Goal: Task Accomplishment & Management: Manage account settings

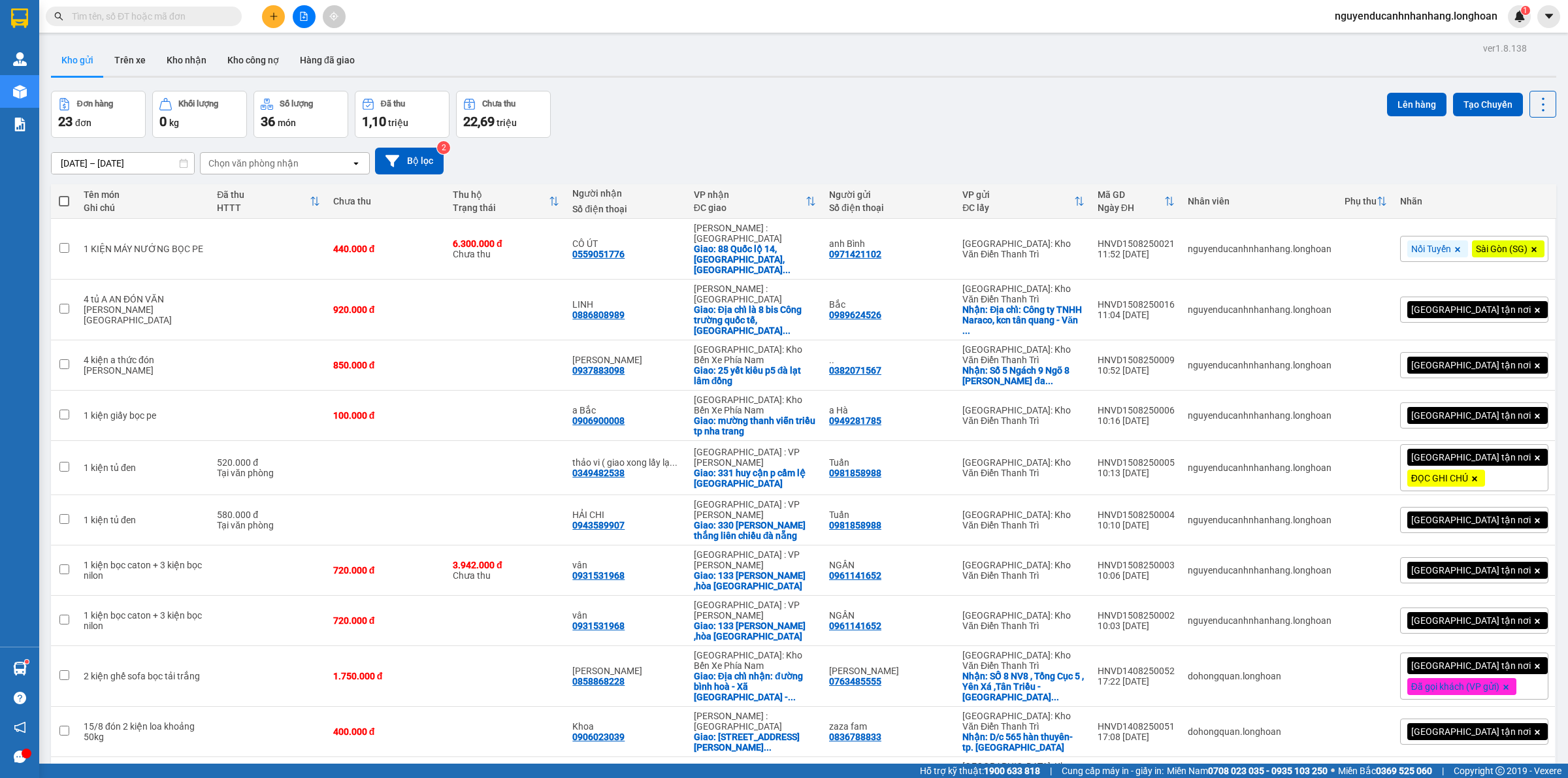
click at [166, 12] on input "text" at bounding box center [149, 16] width 154 height 14
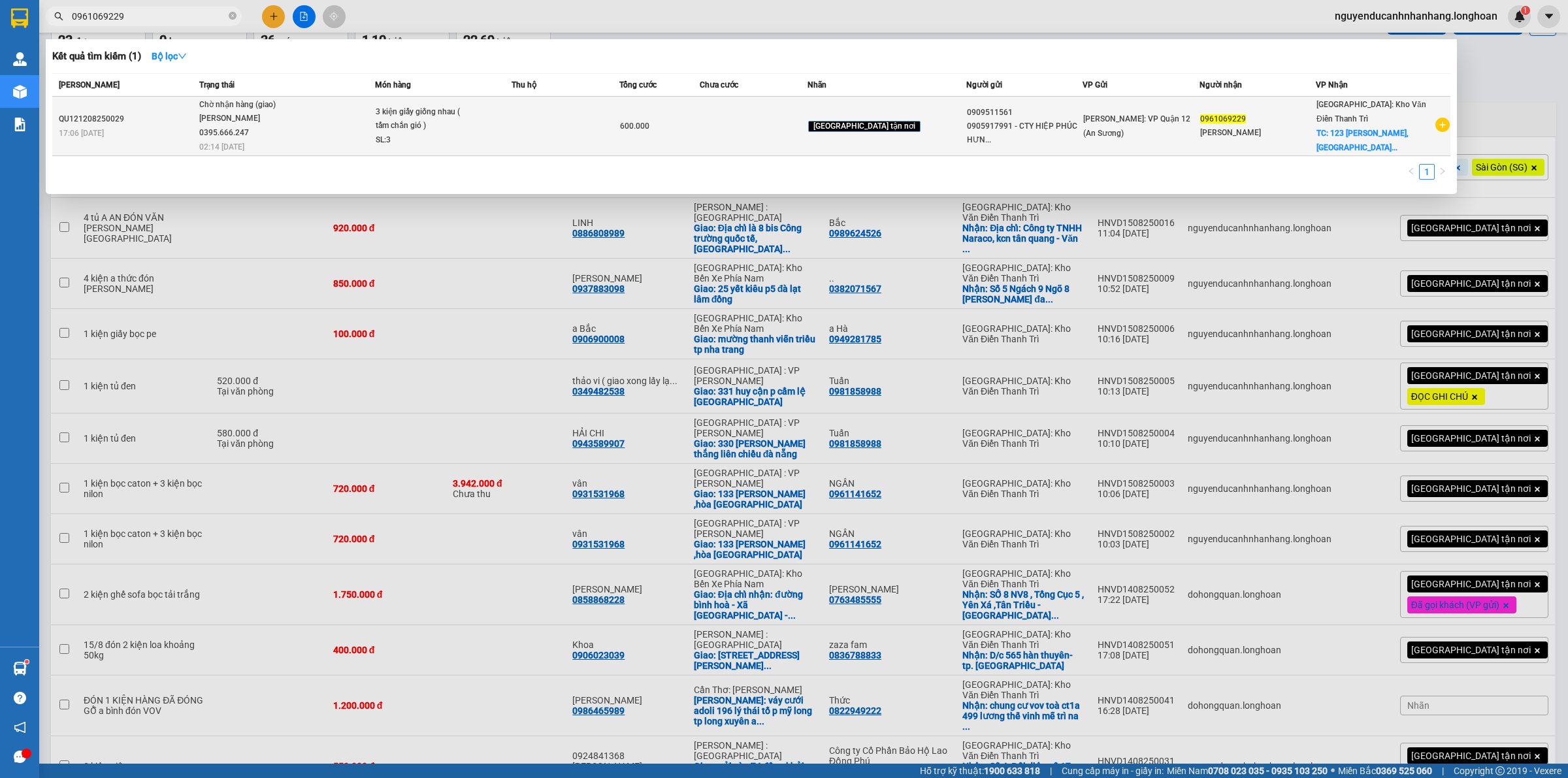
type input "0961069229"
click at [345, 135] on span "Chờ nhận hàng (giao) [PERSON_NAME] 0395.666.247 02:14 [DATE]" at bounding box center [287, 125] width 175 height 54
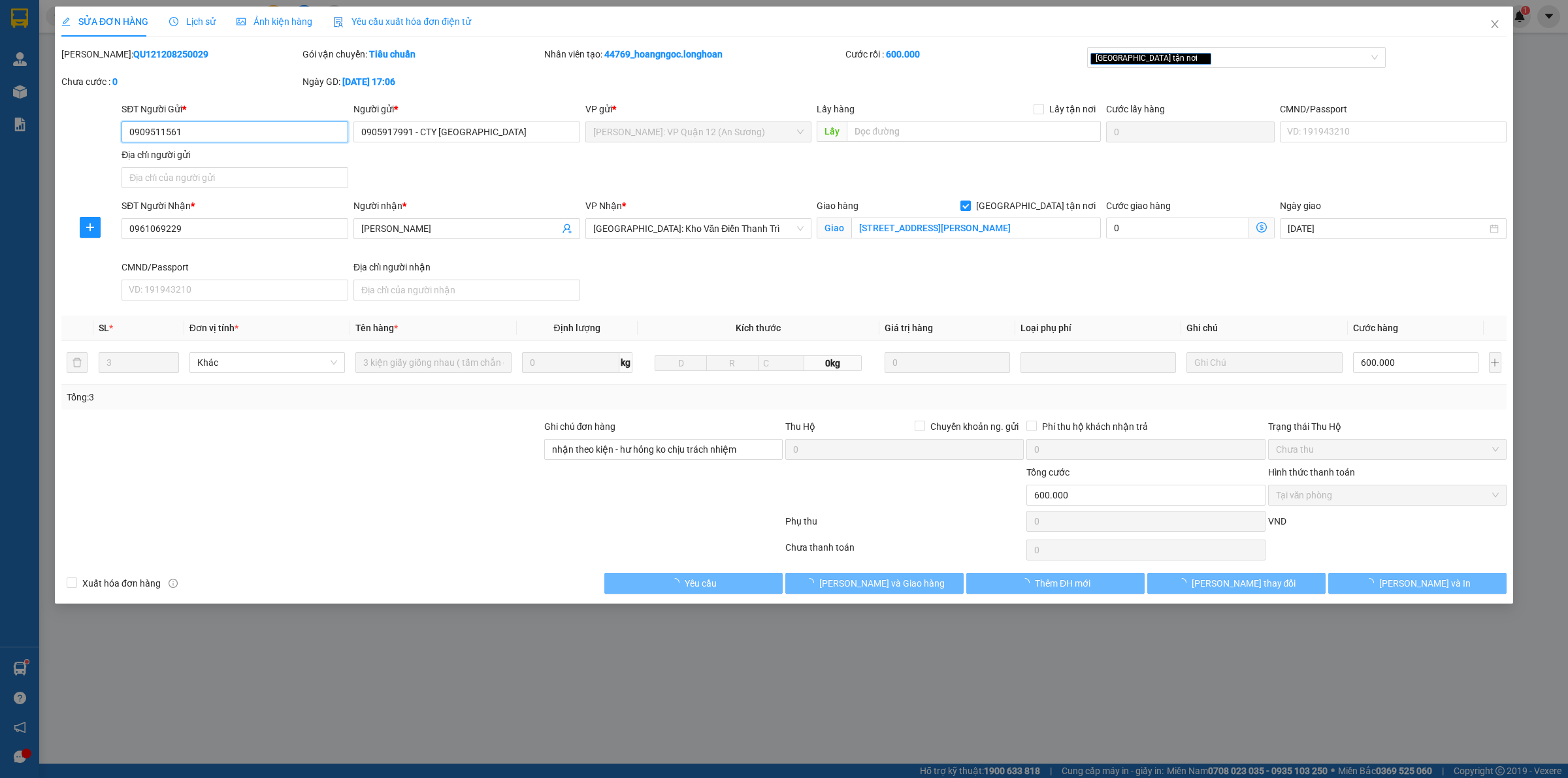
click at [176, 26] on span "Lịch sử" at bounding box center [192, 21] width 46 height 11
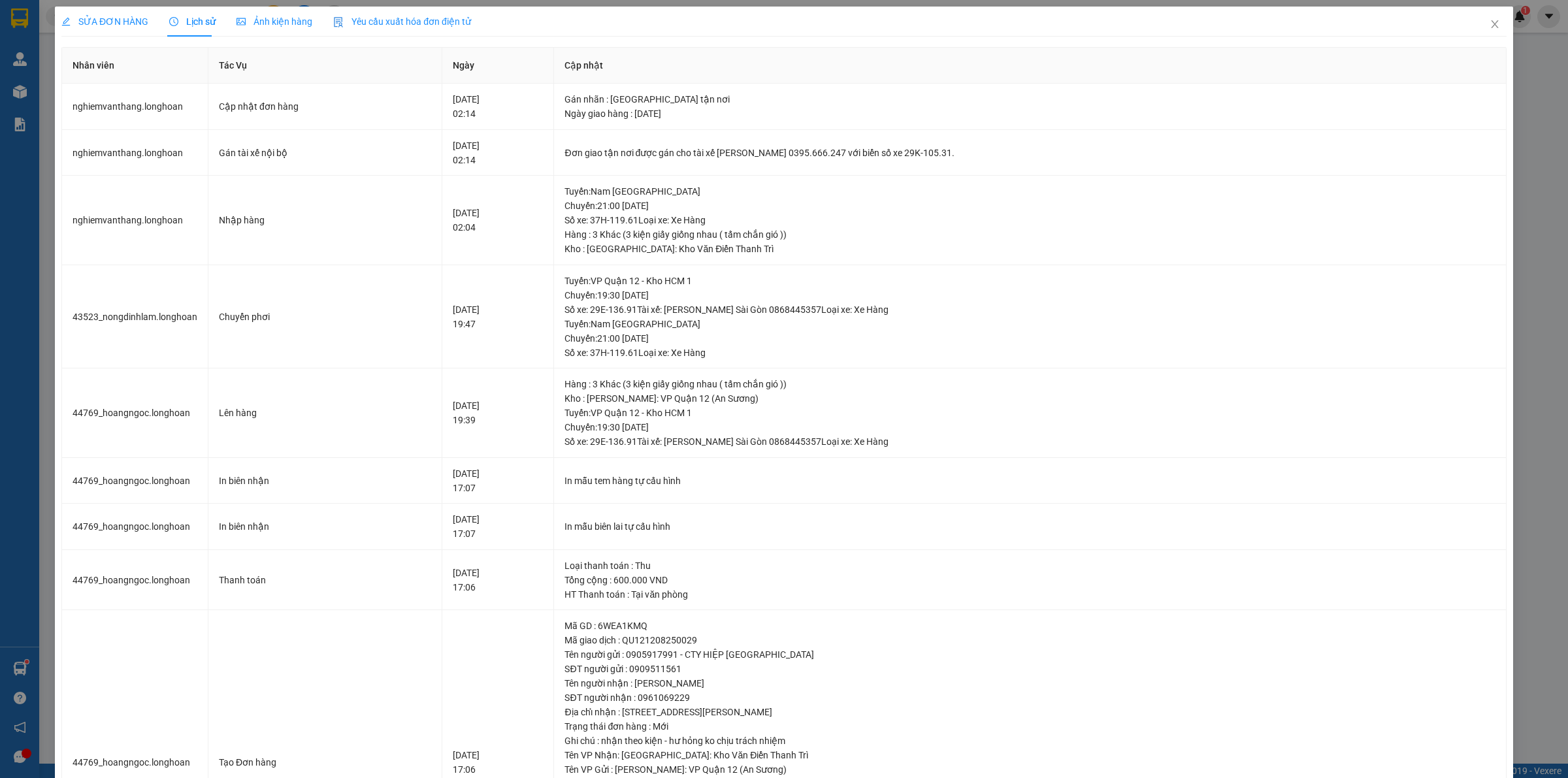
click at [116, 16] on span "SỬA ĐƠN HÀNG" at bounding box center [105, 21] width 87 height 11
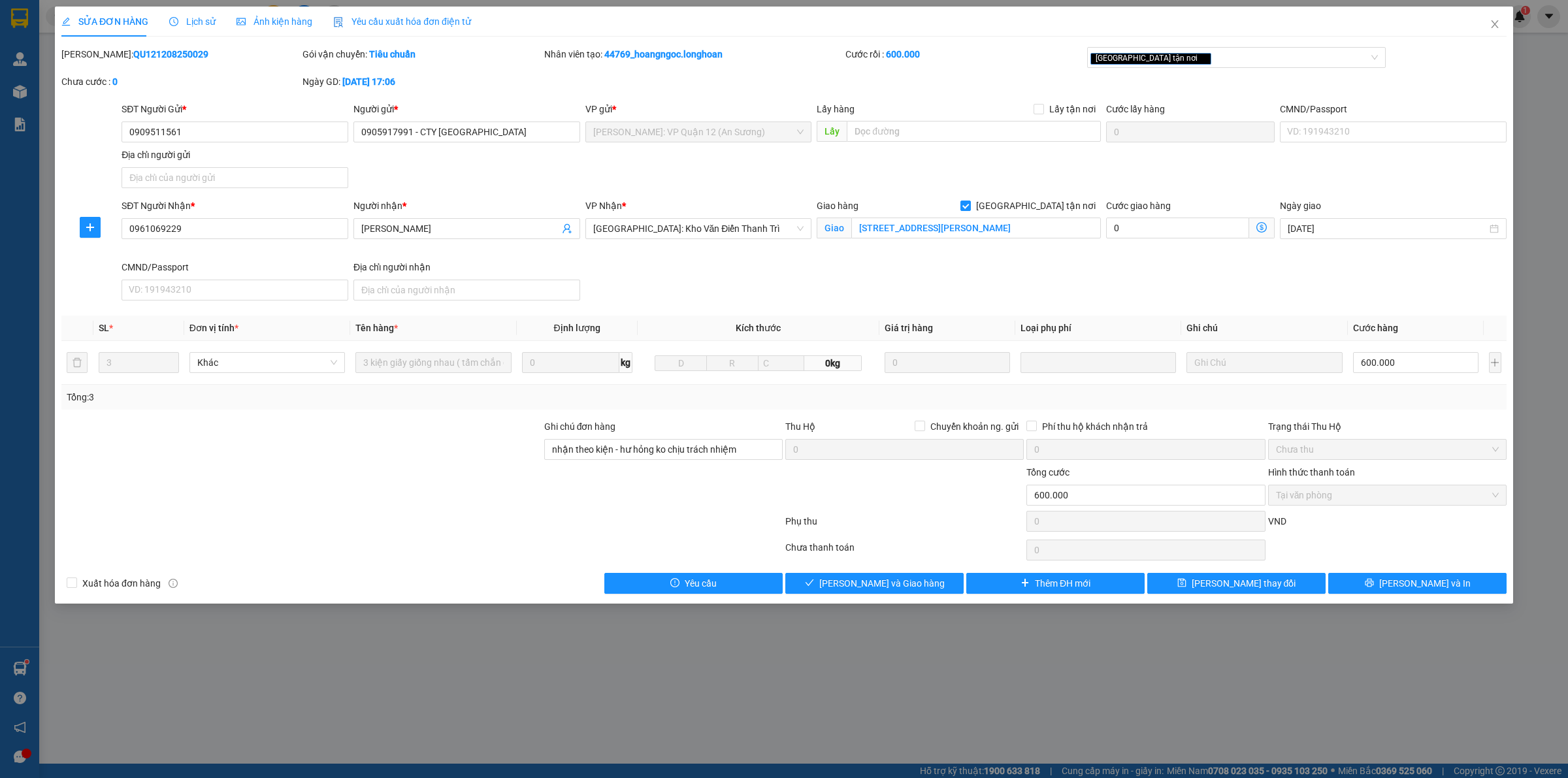
click at [186, 14] on div "Lịch sử" at bounding box center [192, 21] width 46 height 14
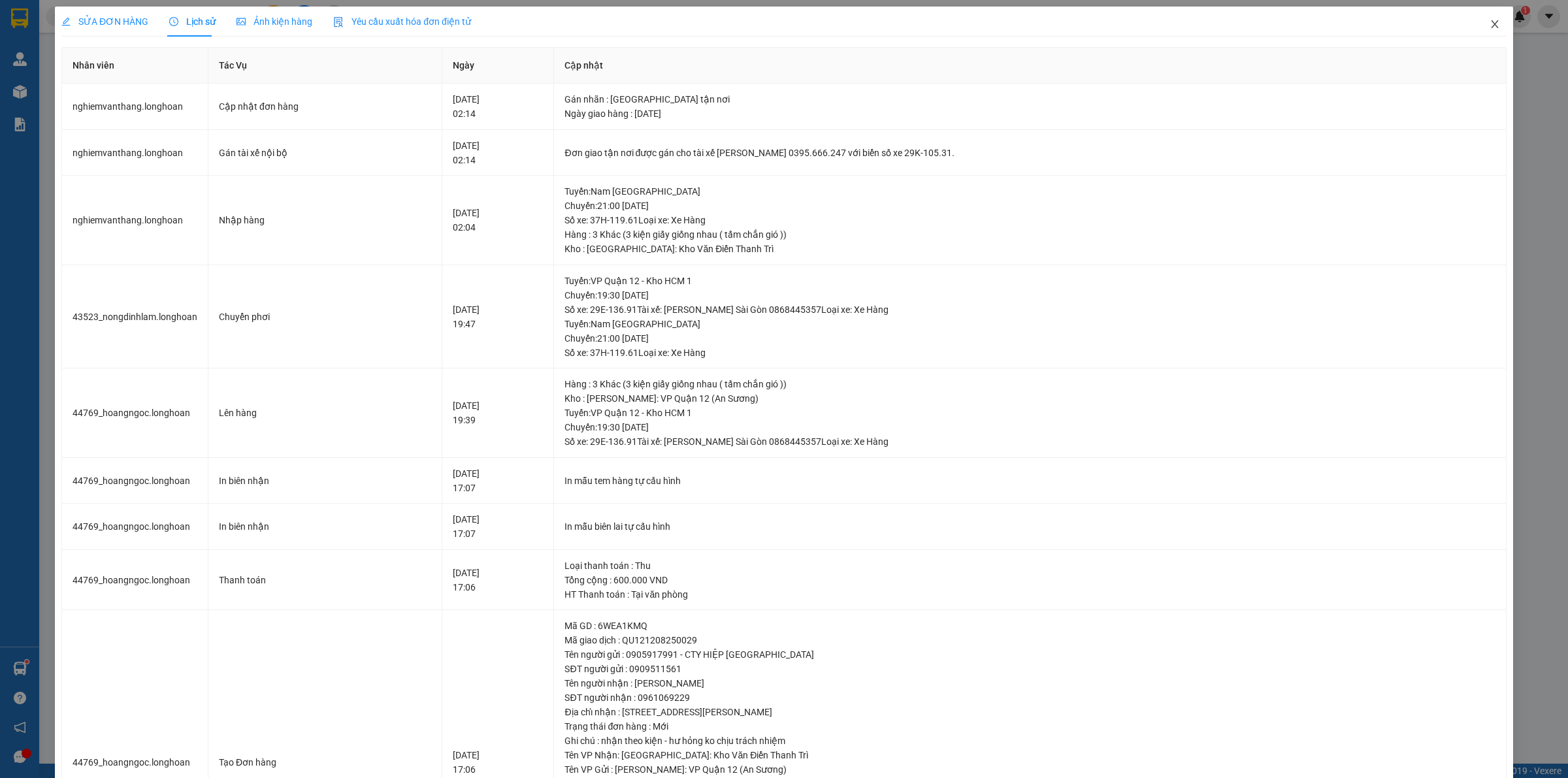
click at [1489, 29] on icon "close" at bounding box center [1494, 24] width 11 height 11
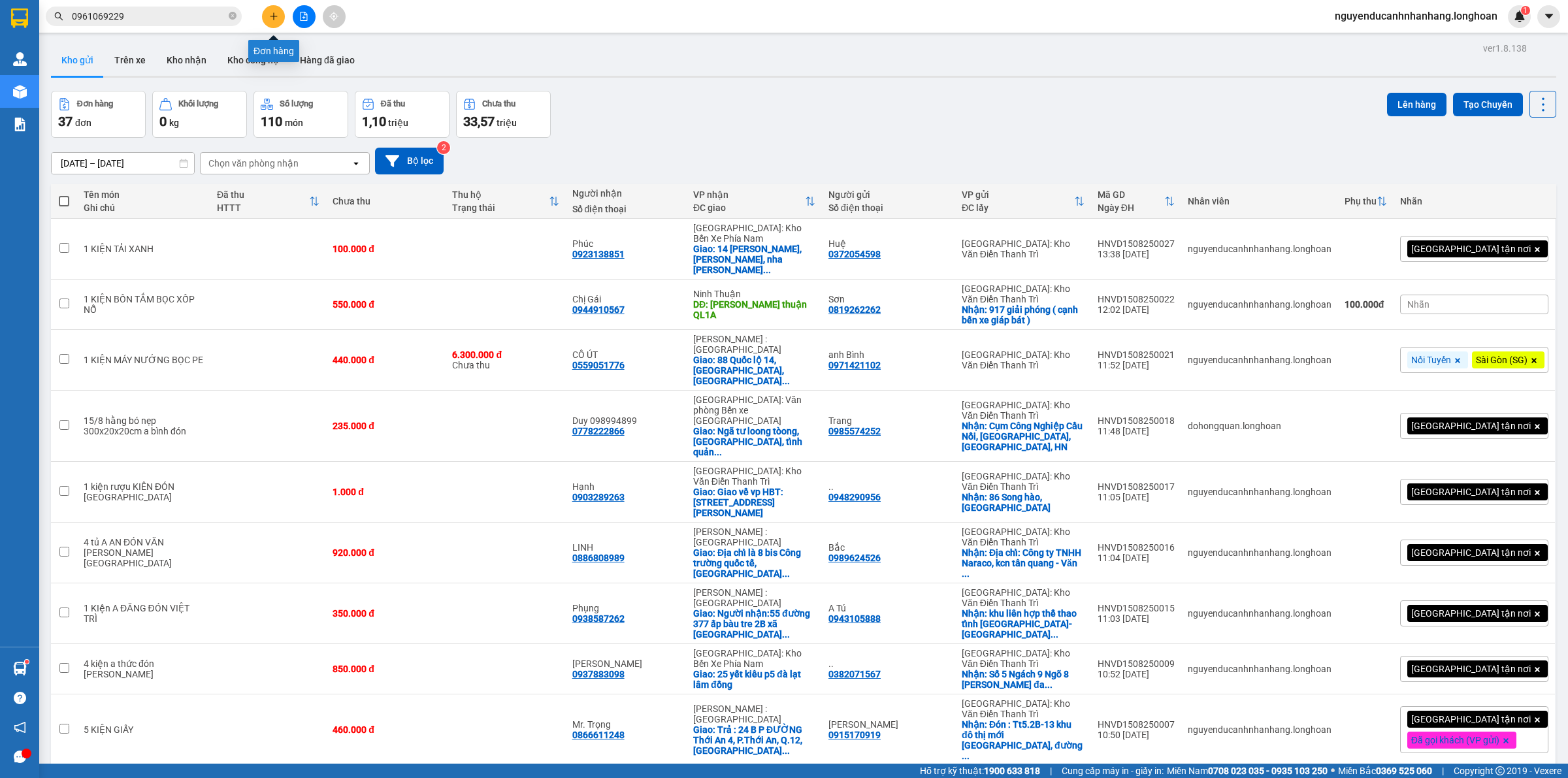
click at [279, 20] on button at bounding box center [273, 16] width 23 height 23
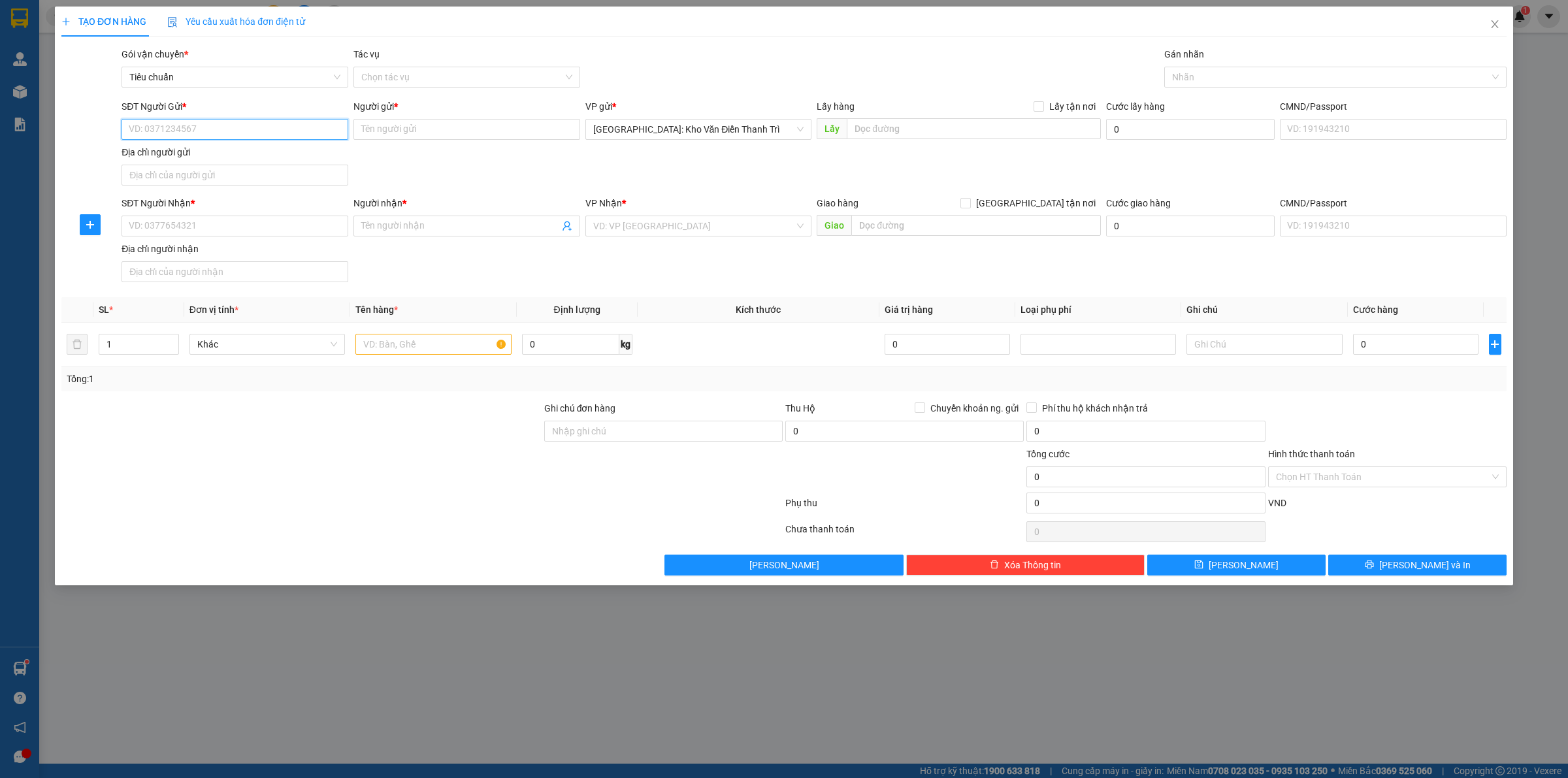
click at [291, 137] on input "SĐT Người Gửi *" at bounding box center [234, 129] width 227 height 21
type input "0352806937"
click at [389, 135] on input "Người gửi *" at bounding box center [467, 129] width 227 height 21
type input "[PERSON_NAME]"
click at [259, 227] on input "SĐT Người Nhận *" at bounding box center [234, 226] width 227 height 21
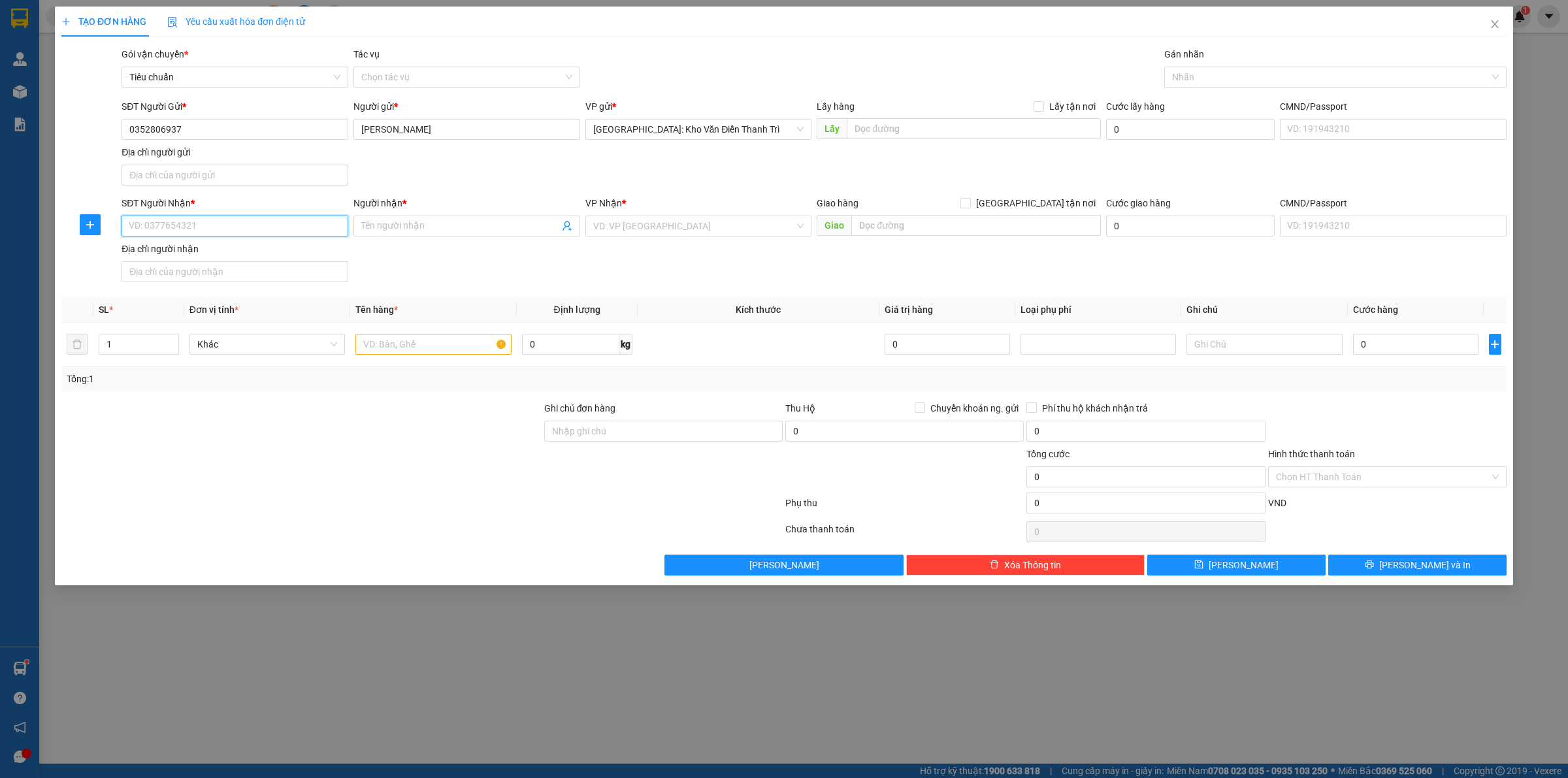
click at [211, 222] on input "SĐT Người Nhận *" at bounding box center [234, 226] width 227 height 21
type input "0899950796"
click at [367, 226] on input "Người nhận *" at bounding box center [460, 226] width 198 height 14
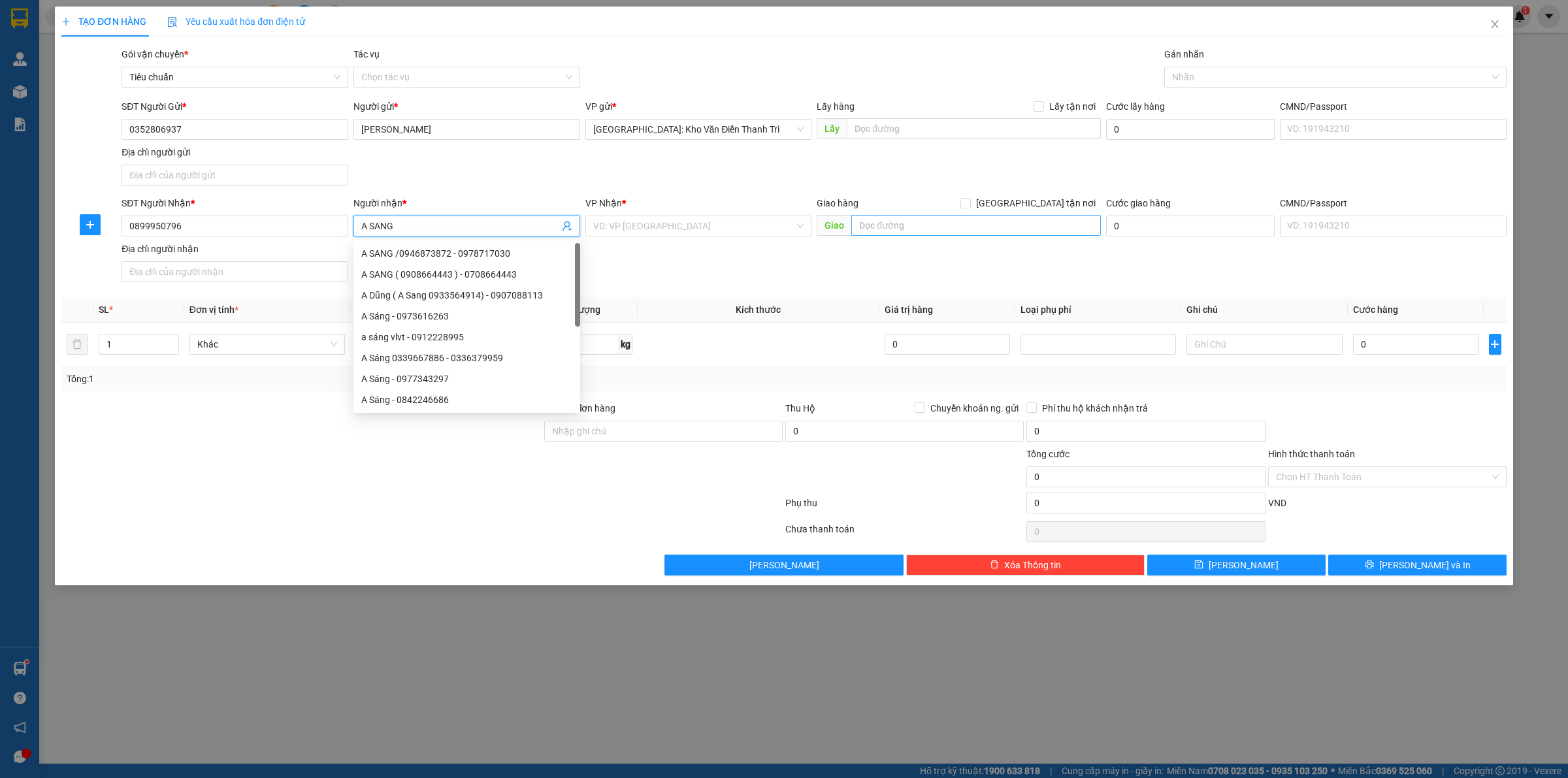
type input "A SANG"
click at [976, 227] on input "text" at bounding box center [976, 225] width 250 height 21
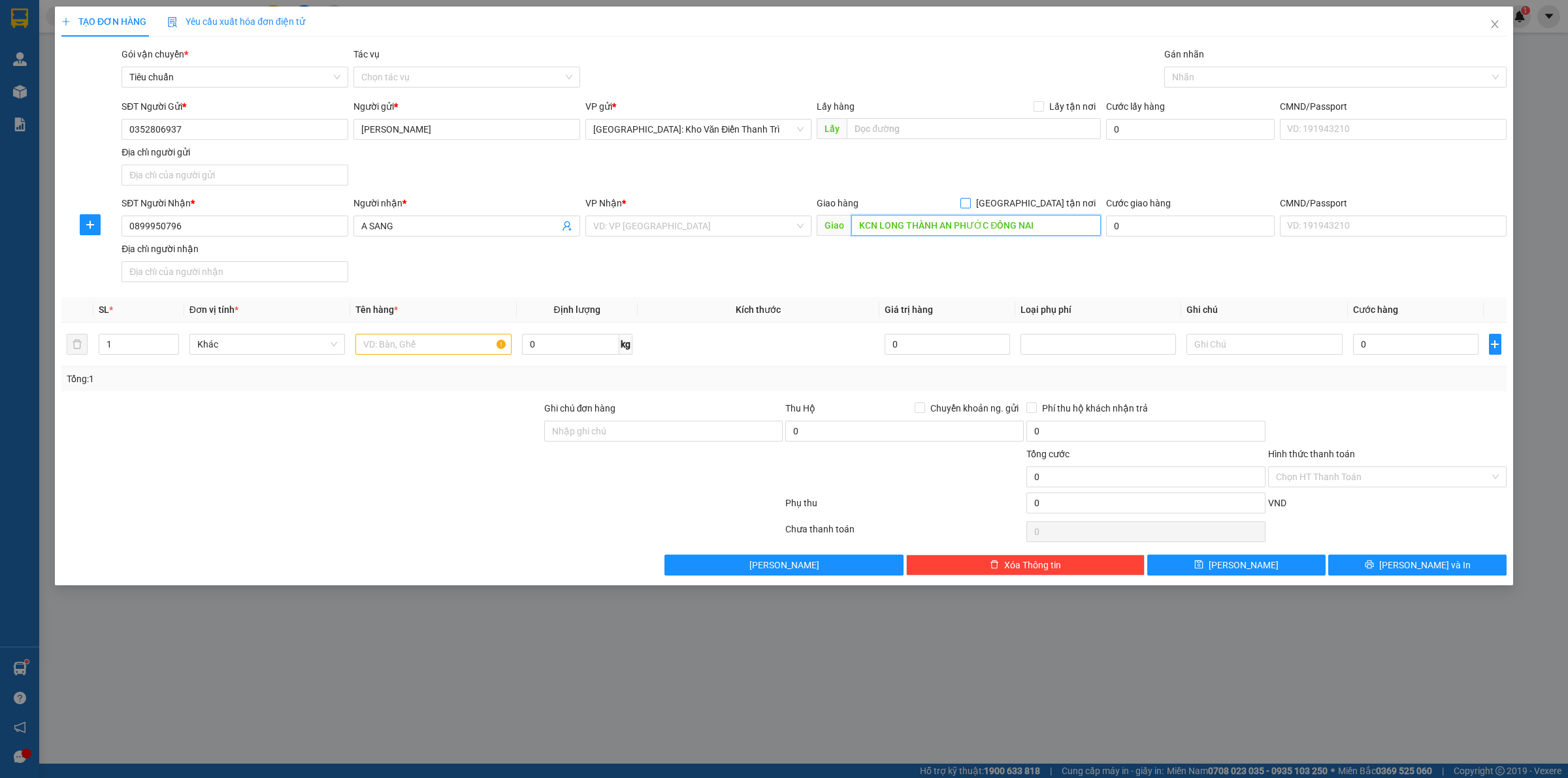
type input "KCN LONG THÀNH AN PHƯỚC ĐỒNG NAI"
click at [1047, 198] on span "[GEOGRAPHIC_DATA] tận nơi" at bounding box center [1035, 203] width 130 height 14
click at [969, 198] on input "[GEOGRAPHIC_DATA] tận nơi" at bounding box center [964, 202] width 9 height 9
checkbox input "true"
click at [1119, 145] on div "Cước lấy hàng 0" at bounding box center [1190, 121] width 168 height 46
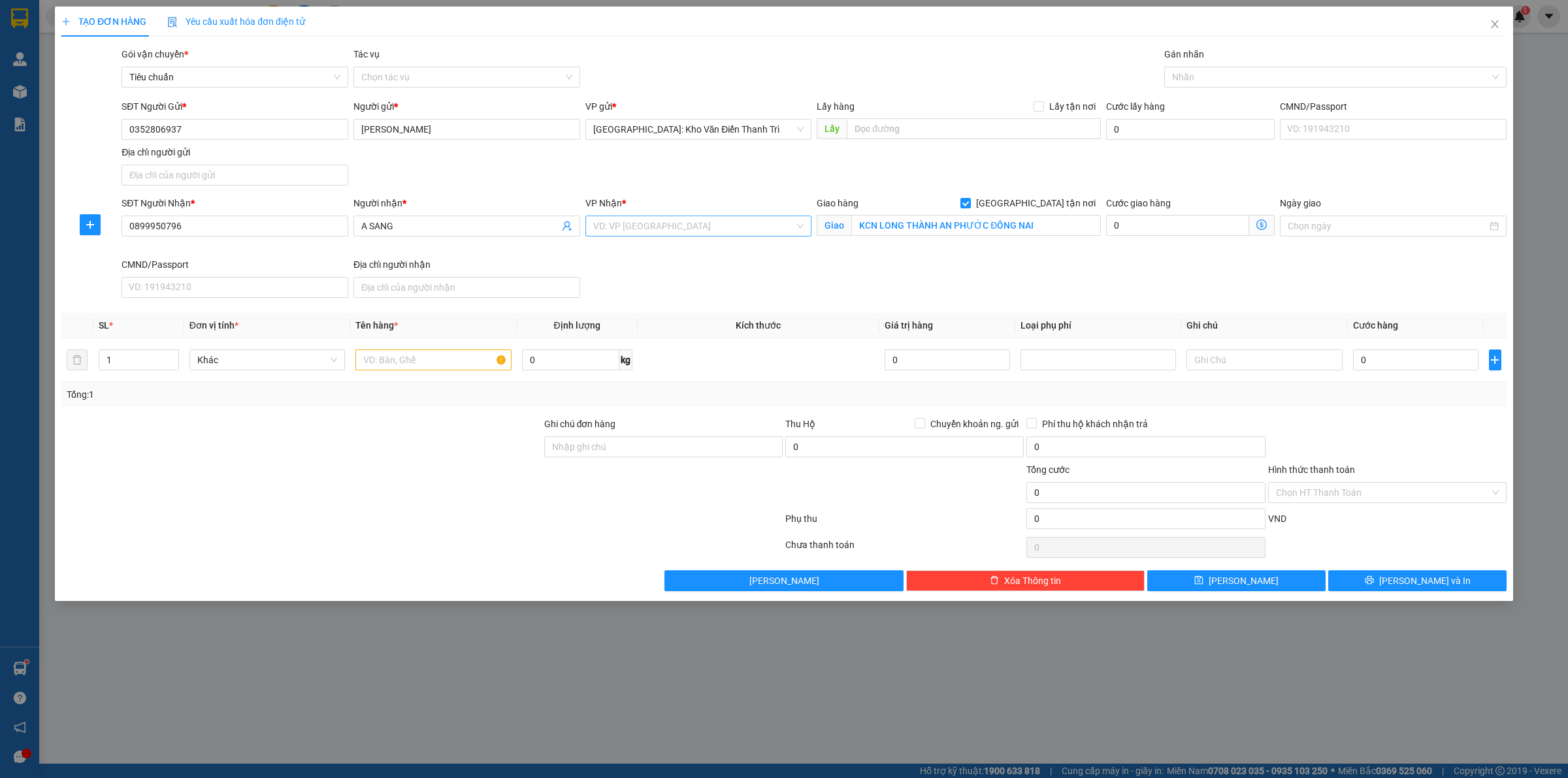
click at [655, 234] on input "search" at bounding box center [694, 226] width 202 height 20
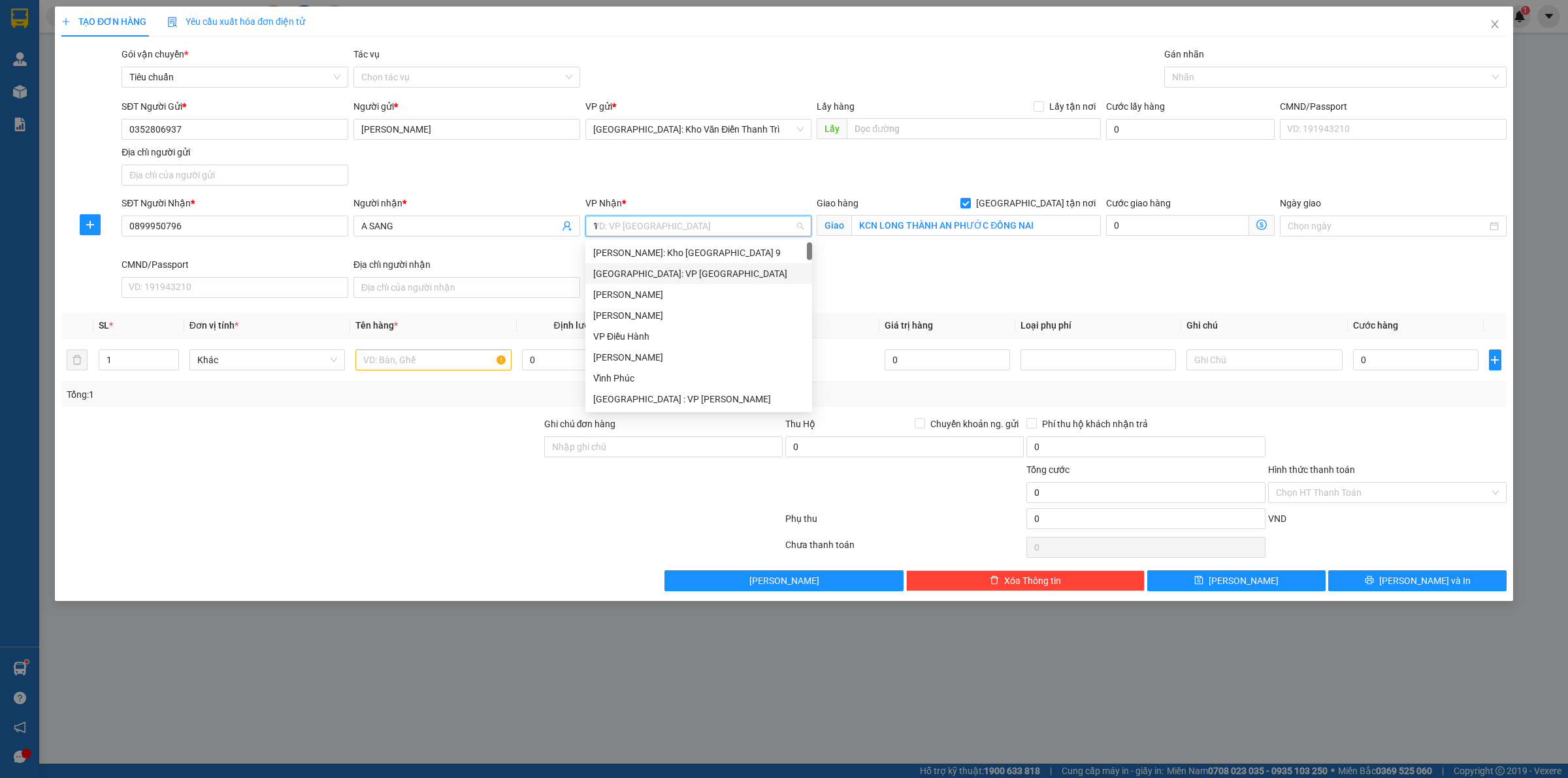
type input "12"
click at [709, 276] on div "[PERSON_NAME] : [GEOGRAPHIC_DATA]" at bounding box center [698, 274] width 211 height 14
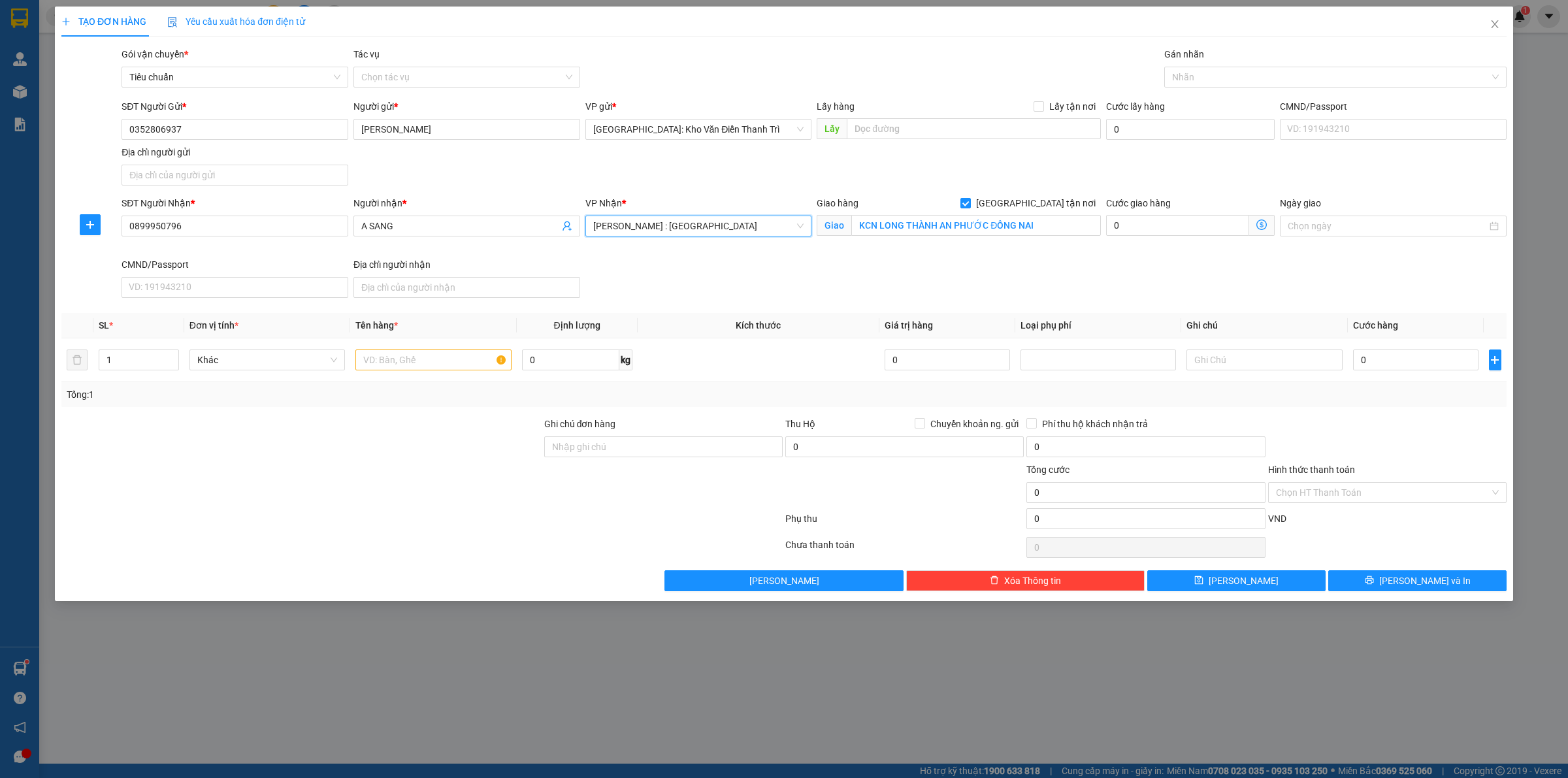
drag, startPoint x: 993, startPoint y: 297, endPoint x: 1122, endPoint y: 109, distance: 228.0
click at [994, 297] on div "SĐT Người Nhận * 0899950796 Người nhận * A SANG VP Nhận * [GEOGRAPHIC_DATA] : […" at bounding box center [813, 249] width 1390 height 107
click at [1201, 79] on div at bounding box center [1329, 77] width 323 height 15
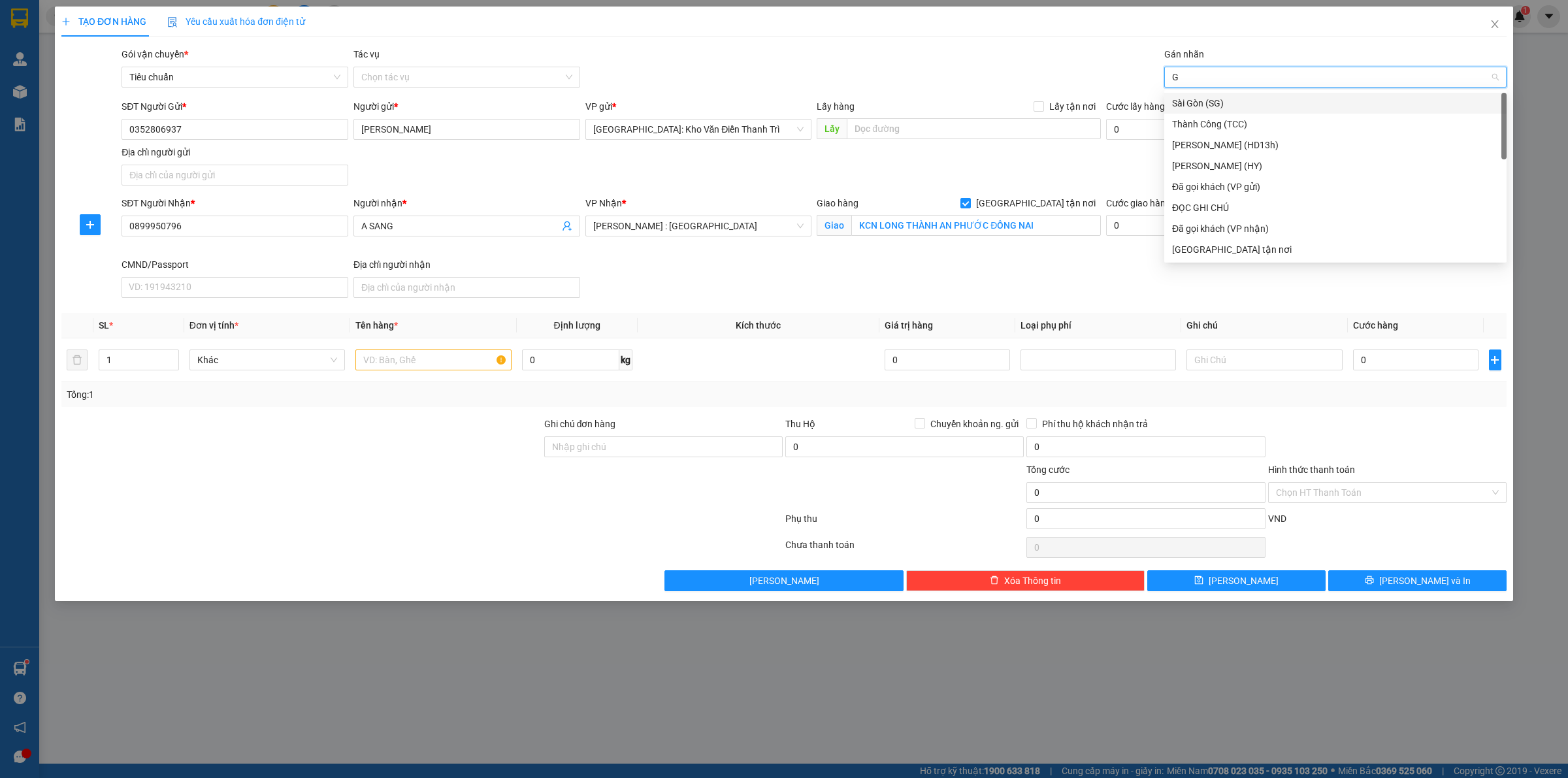
type input "GT"
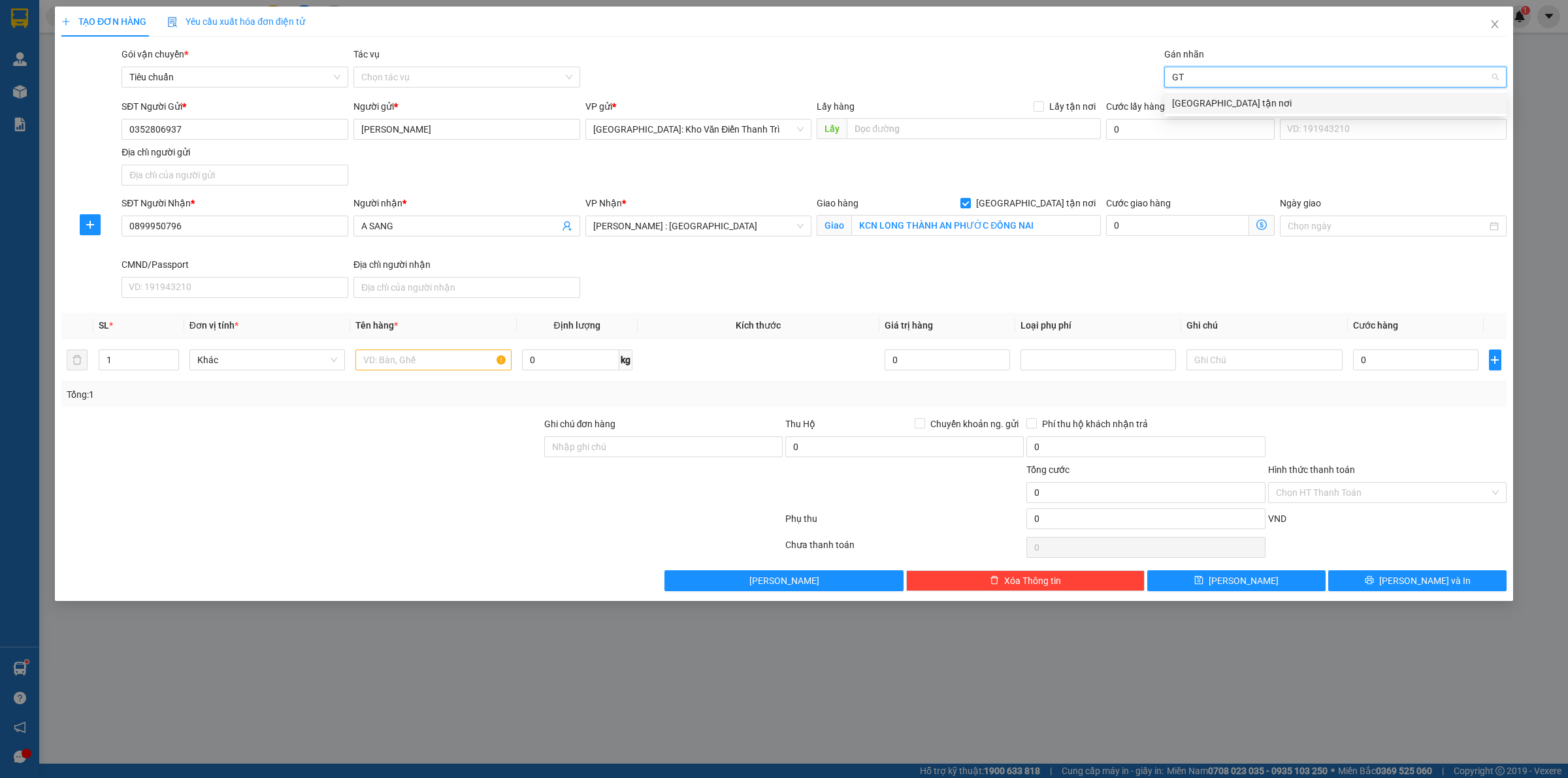
click at [1213, 98] on div "[GEOGRAPHIC_DATA] tận nơi" at bounding box center [1335, 103] width 326 height 14
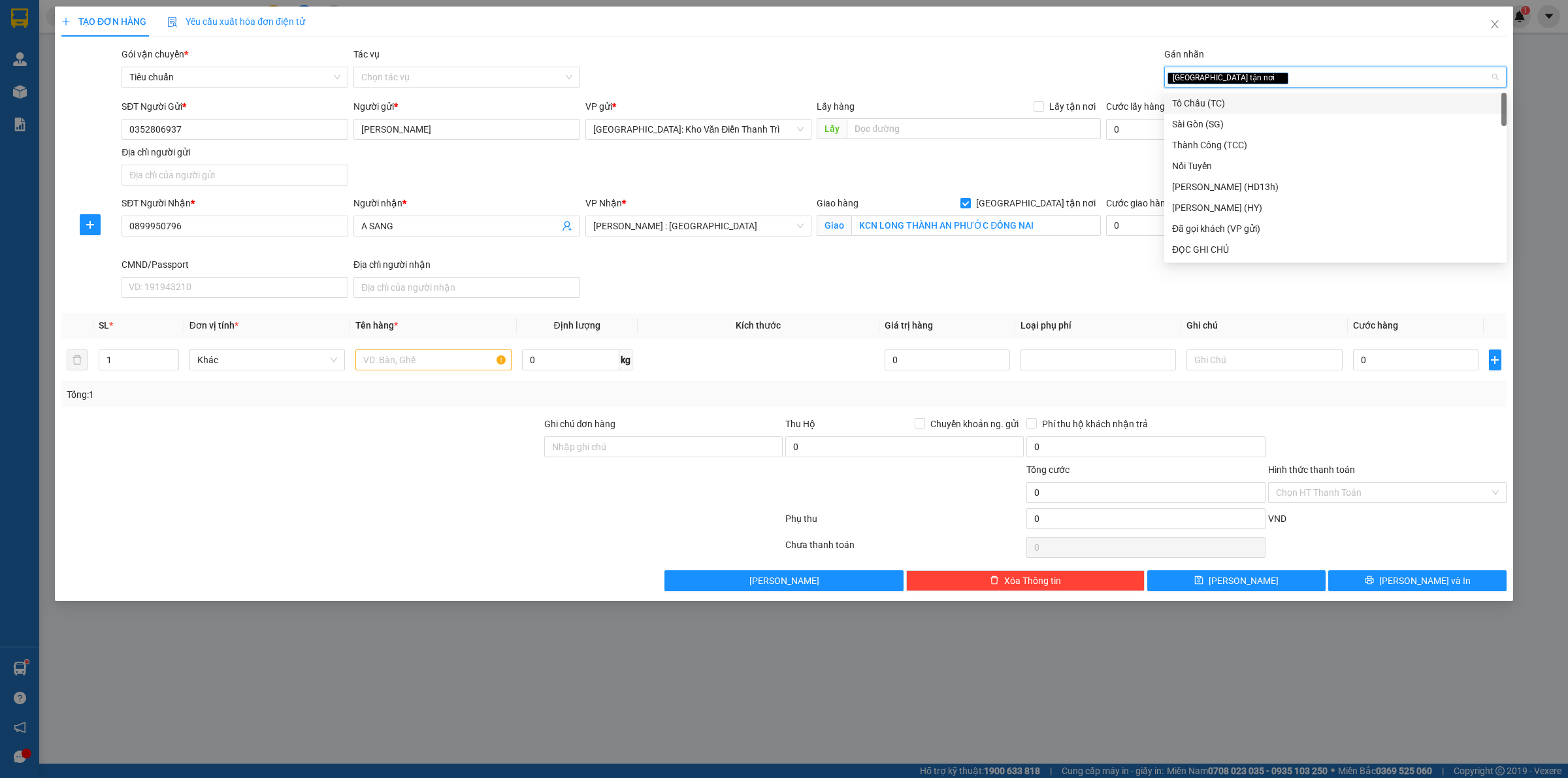
click at [1110, 73] on div "Gói vận chuyển * Tiêu chuẩn Tác vụ Chọn tác vụ Gán nhãn Giao tận nơi" at bounding box center [813, 69] width 1390 height 46
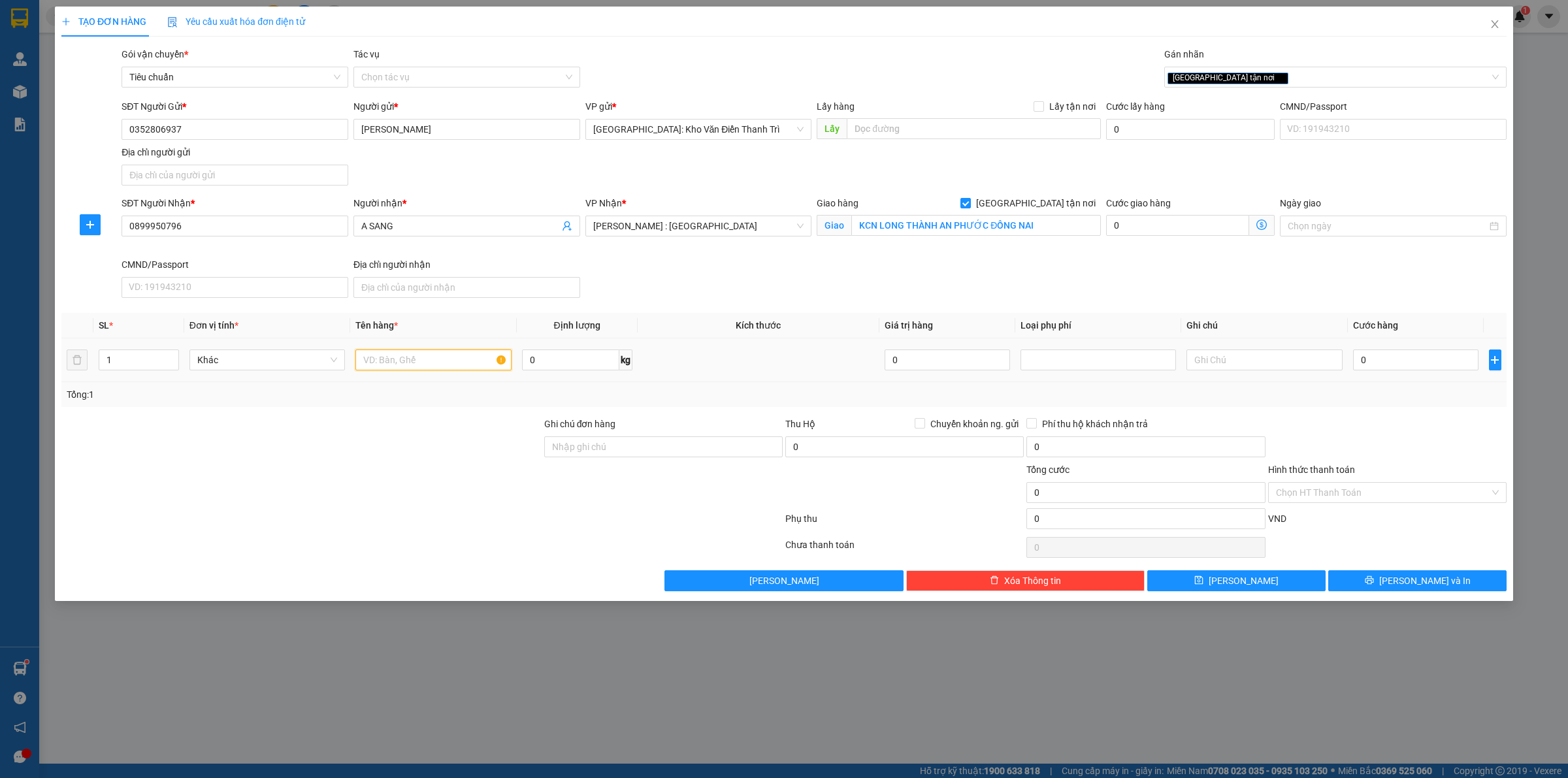
click at [415, 367] on input "text" at bounding box center [433, 360] width 156 height 21
type input "1"
type input "2 THÙNG DẦU MÁY"
click at [140, 365] on input "1" at bounding box center [138, 360] width 79 height 20
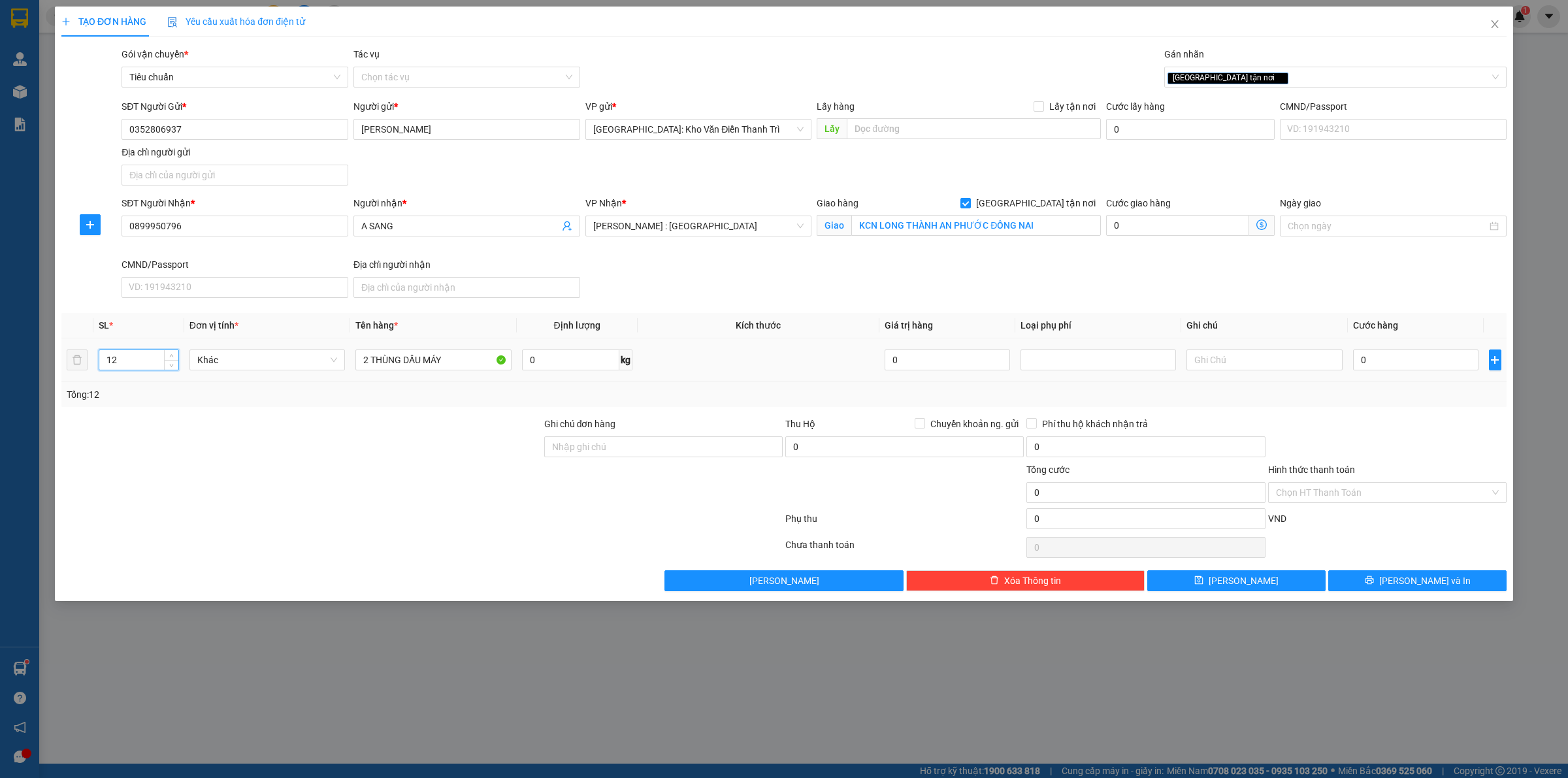
click at [129, 359] on input "12" at bounding box center [138, 360] width 79 height 20
type input "2"
click at [390, 418] on div at bounding box center [302, 439] width 483 height 46
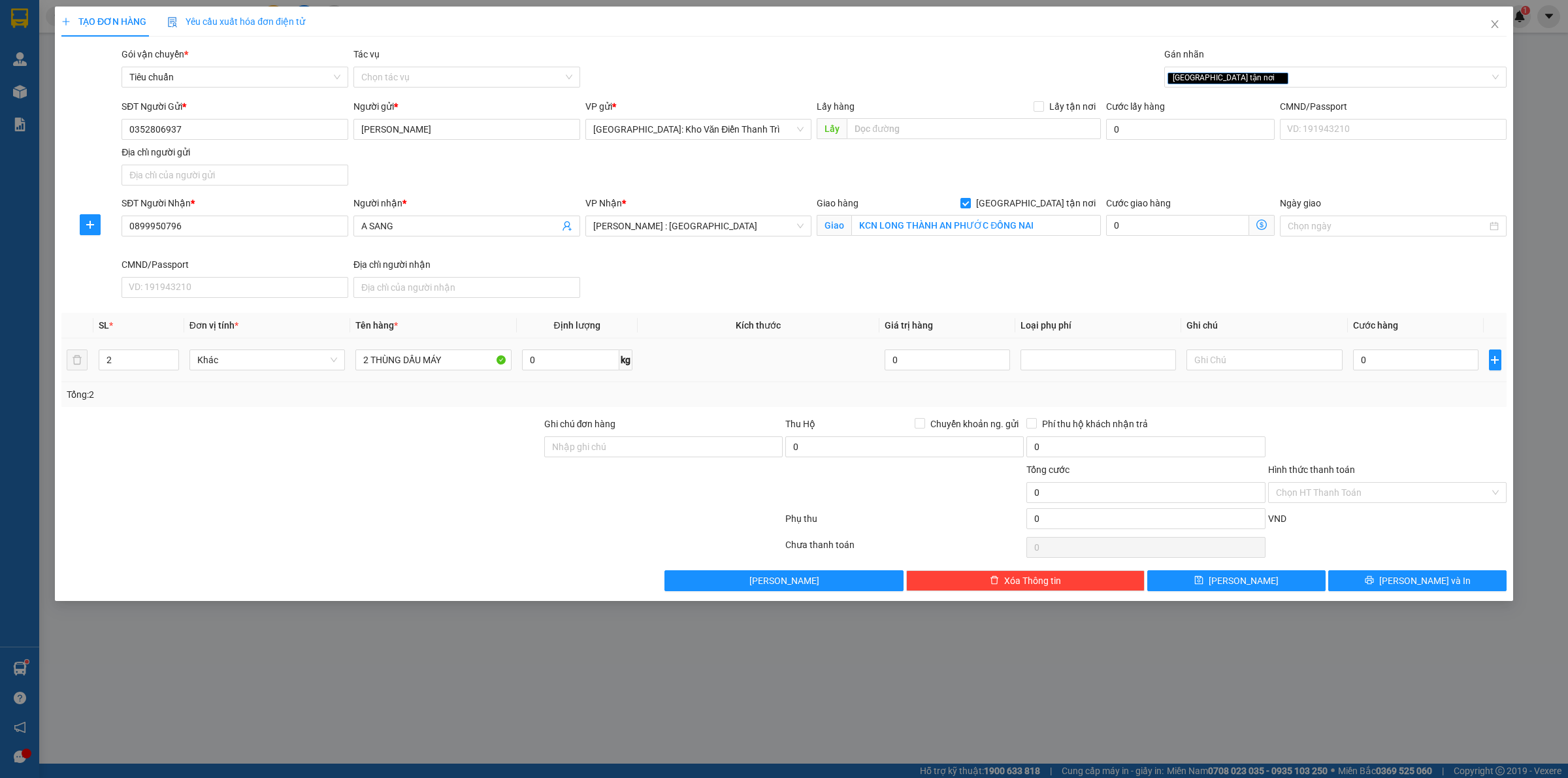
click at [1385, 373] on div "0" at bounding box center [1416, 359] width 126 height 26
click at [1382, 354] on input "0" at bounding box center [1416, 360] width 126 height 21
type input "3"
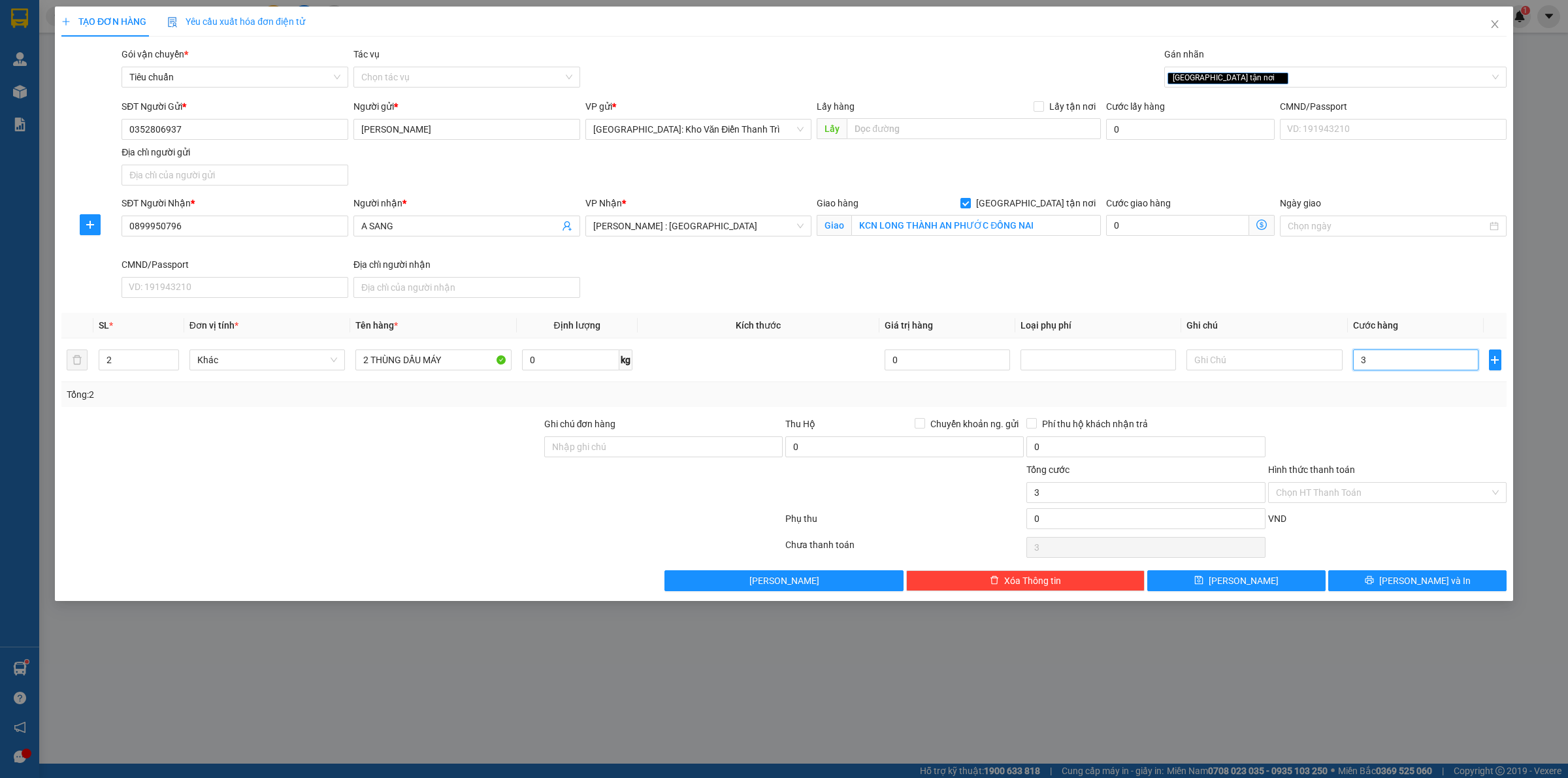
type input "30"
type input "300"
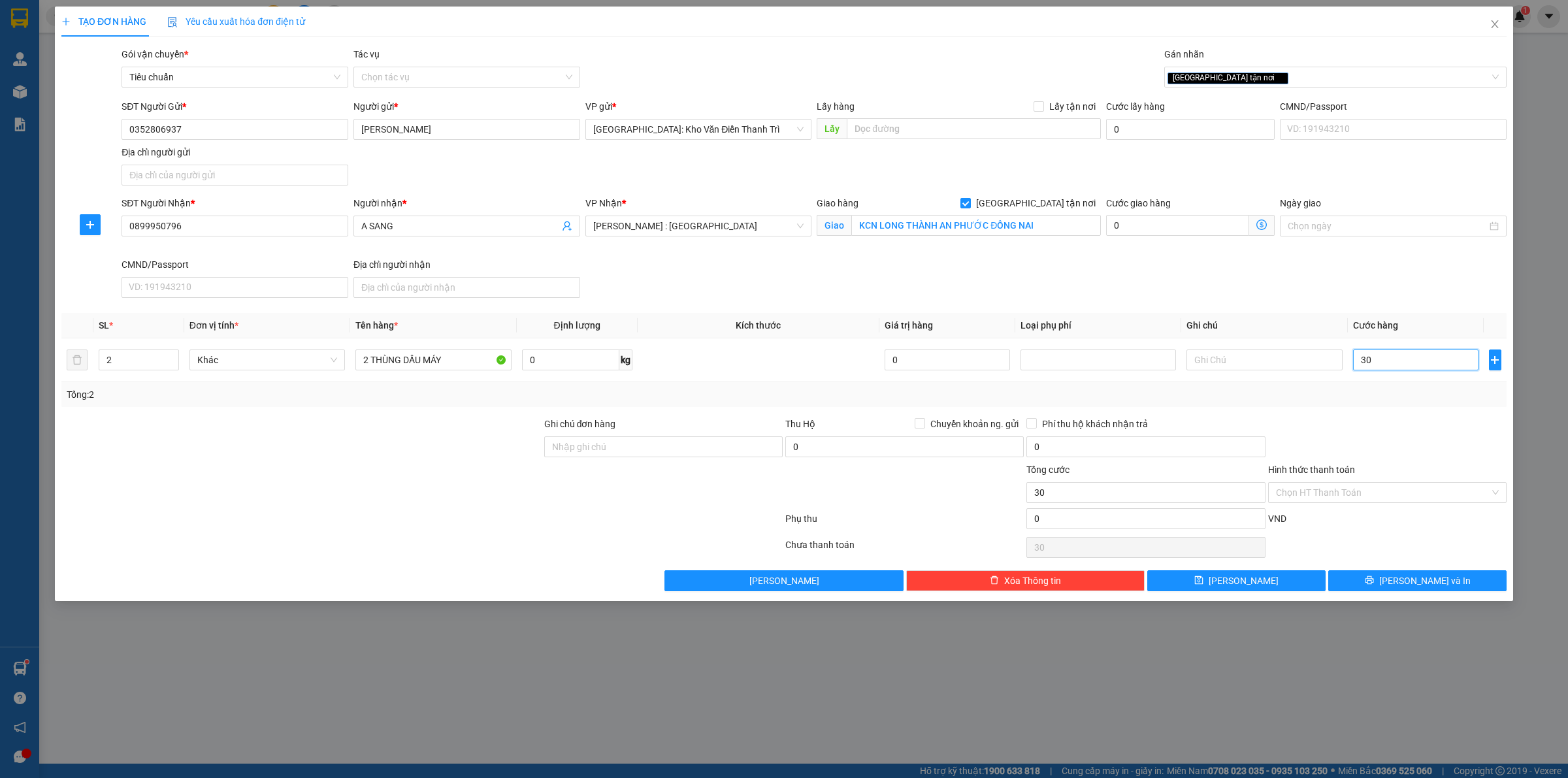
type input "300"
type input "3.000"
type input "30.000"
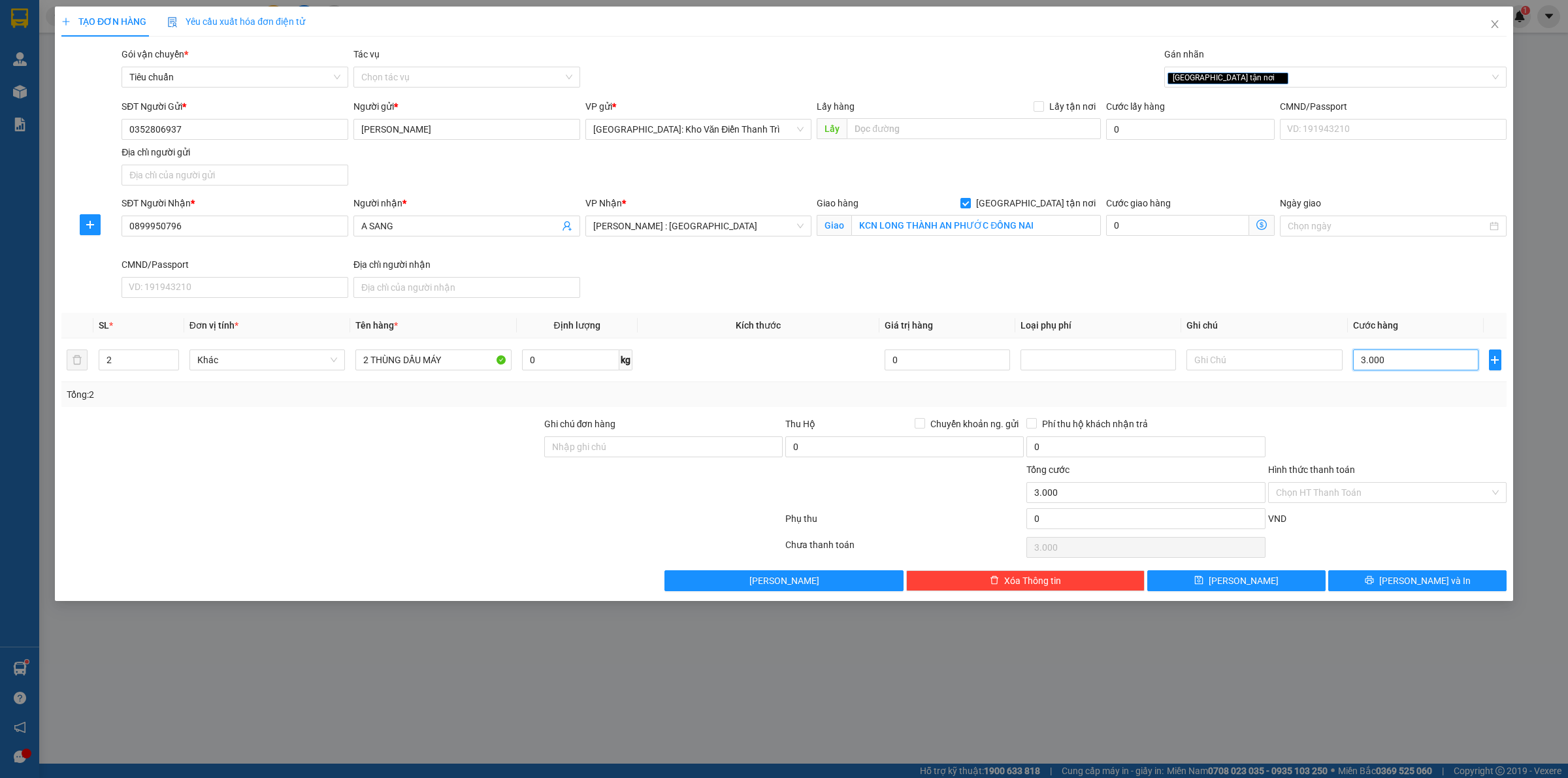
type input "30.000"
type input "300.000"
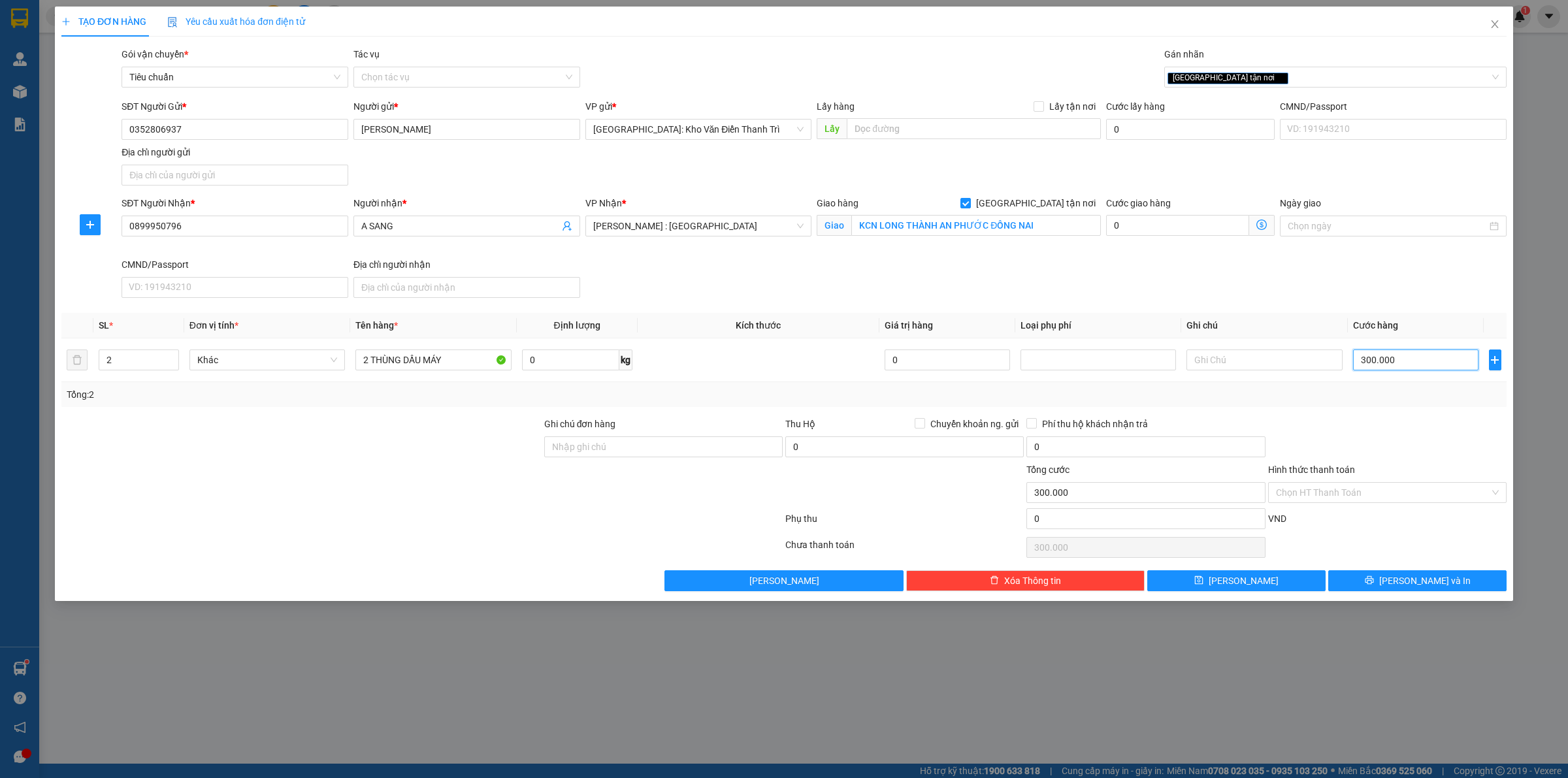
type input "300.000"
click at [470, 487] on div at bounding box center [302, 485] width 483 height 46
click at [1422, 575] on span "[PERSON_NAME] và In" at bounding box center [1425, 580] width 91 height 14
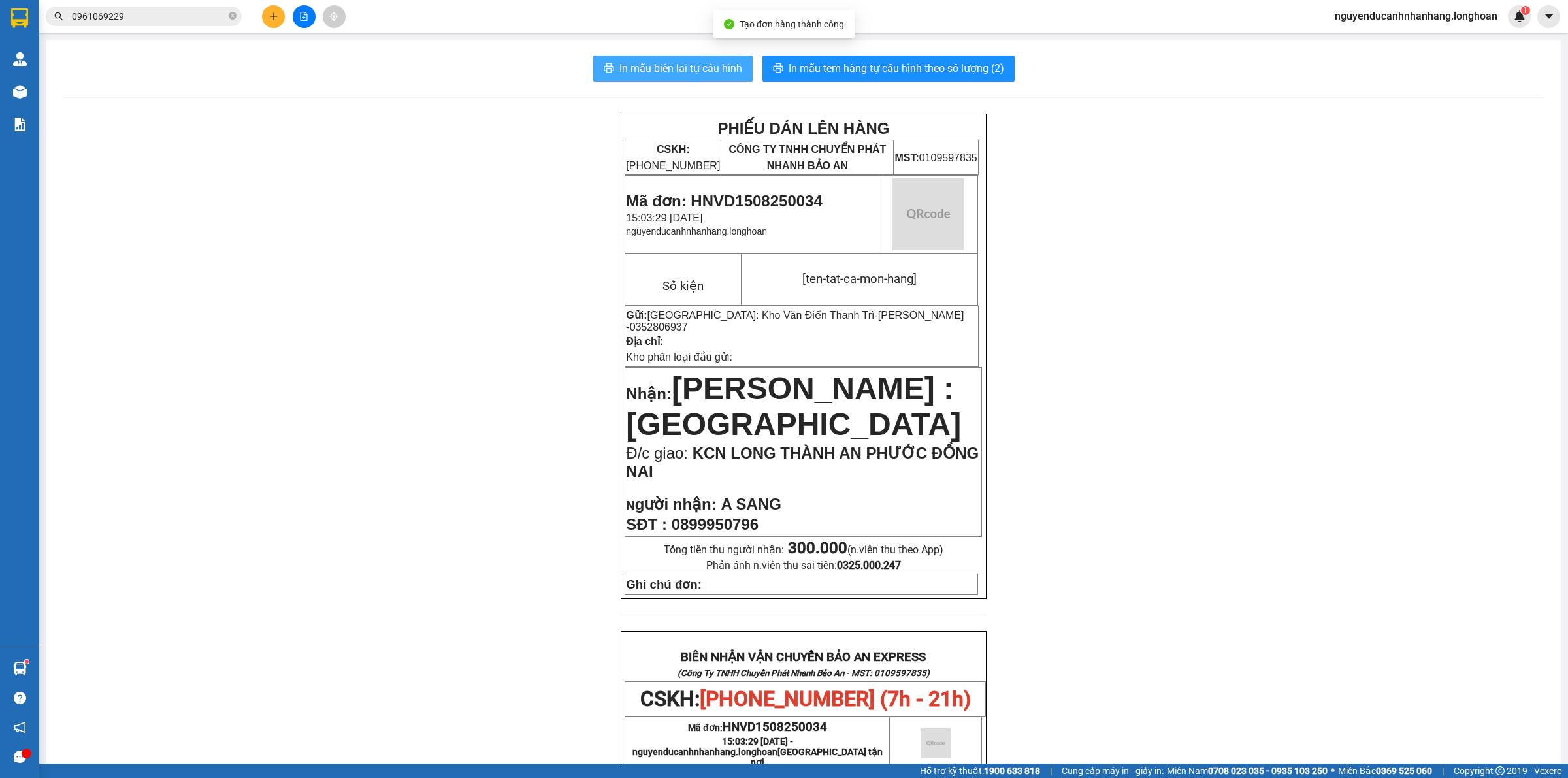
click at [677, 62] on span "In mẫu biên lai tự cấu hình" at bounding box center [680, 68] width 123 height 16
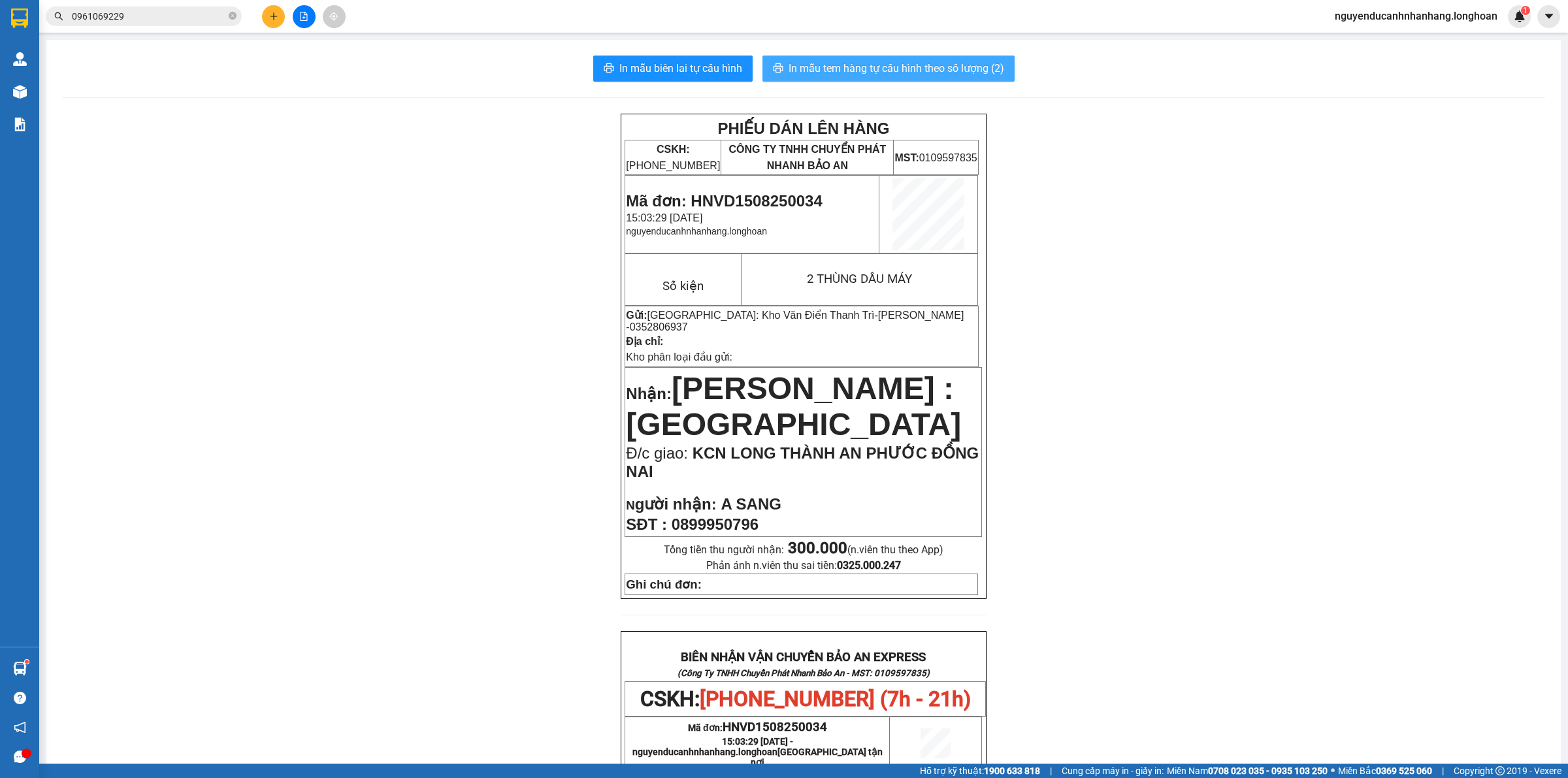
click at [820, 61] on span "In mẫu tem hàng tự cấu hình theo số lượng (2)" at bounding box center [896, 68] width 215 height 16
click at [275, 14] on icon "plus" at bounding box center [273, 16] width 9 height 9
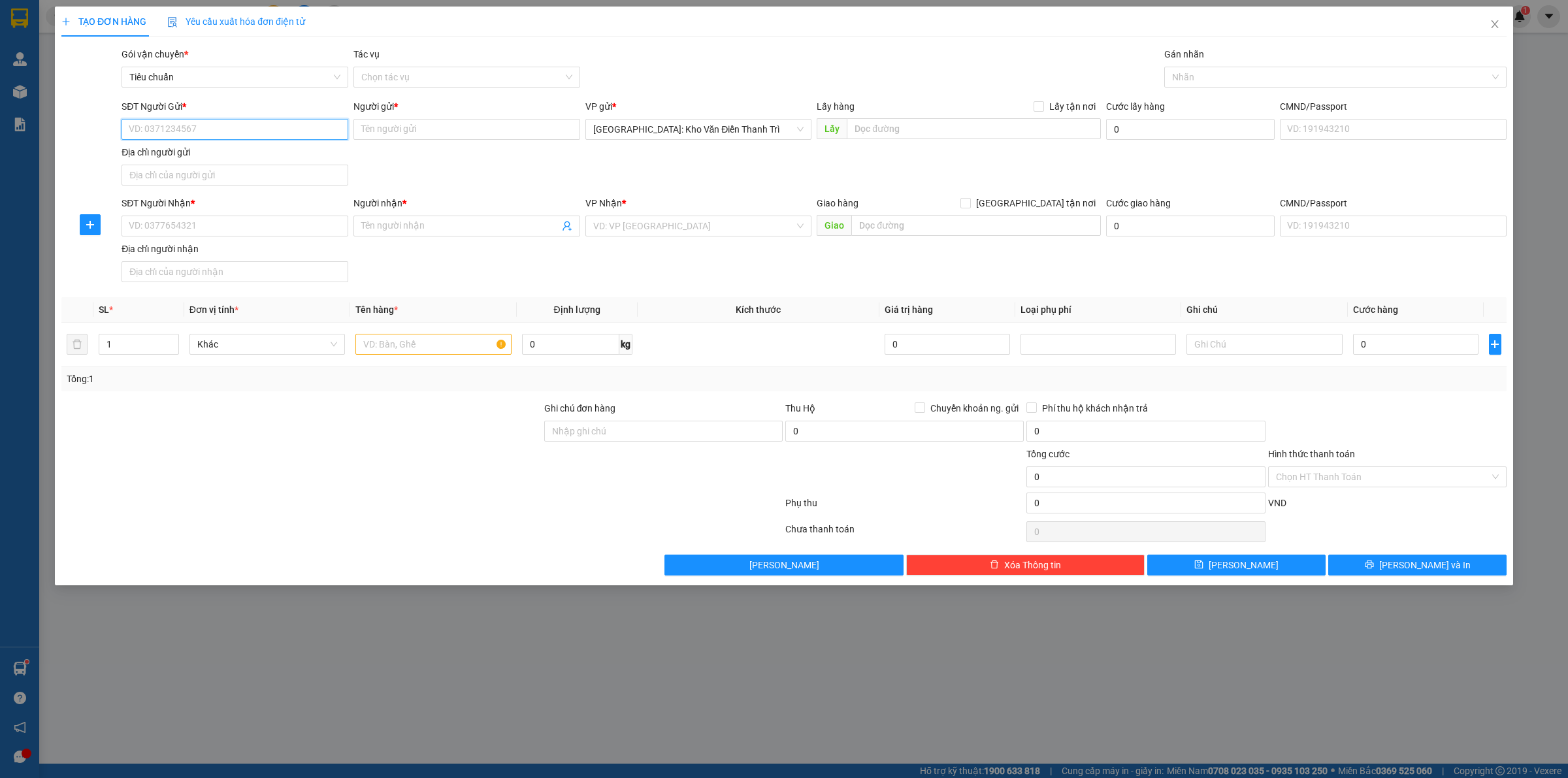
click at [225, 130] on input "SĐT Người Gửi *" at bounding box center [234, 129] width 227 height 21
paste input "0362371668"
type input "0362371668"
click at [510, 125] on input "Người gửi *" at bounding box center [467, 129] width 227 height 21
paste input "Rikkei Education"
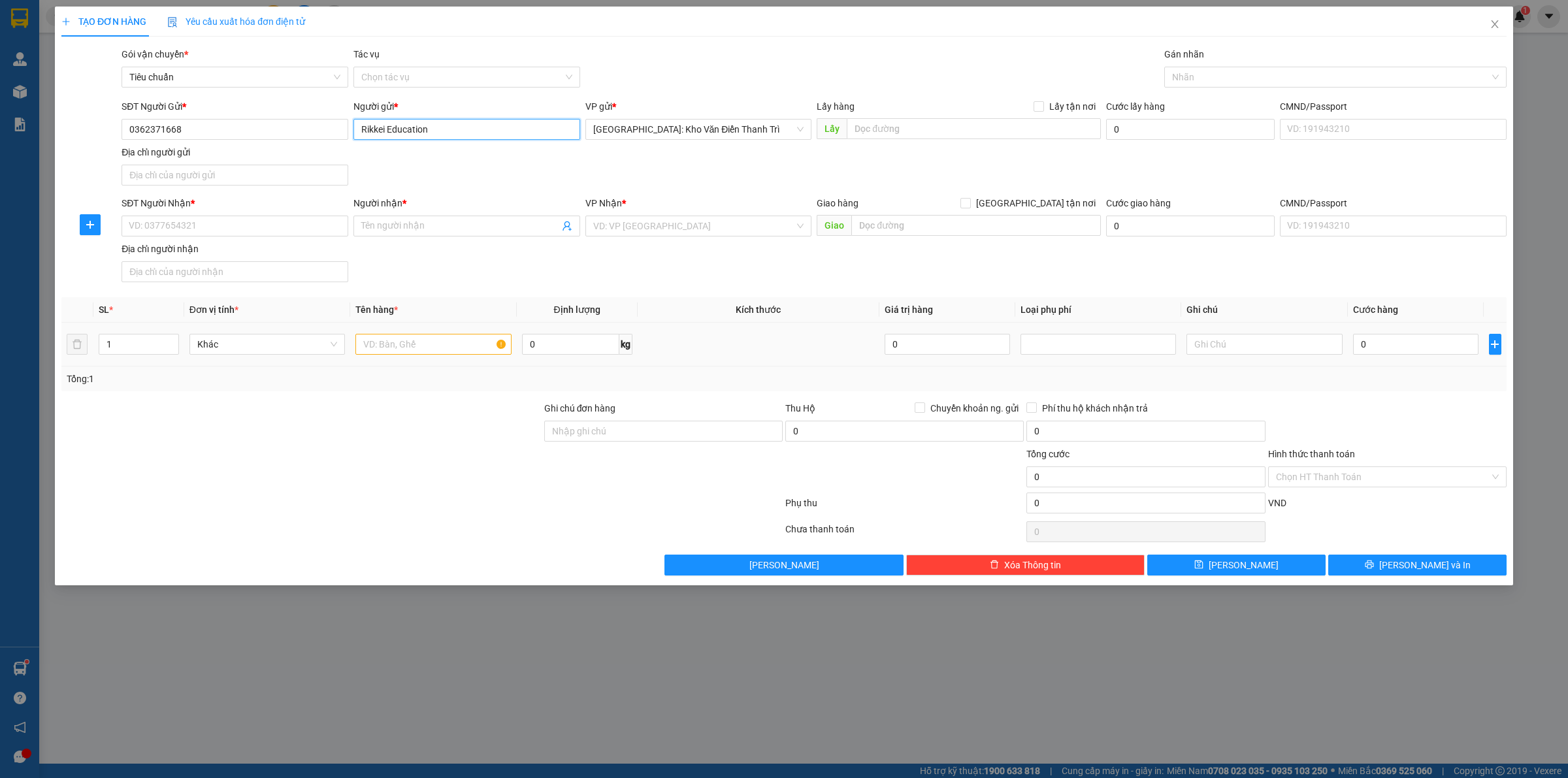
type input "Rikkei Education"
click at [206, 229] on input "SĐT Người Nhận *" at bounding box center [234, 226] width 227 height 21
paste input "0343110736"
type input "0343110736"
click at [458, 220] on input "Người nhận *" at bounding box center [460, 226] width 198 height 14
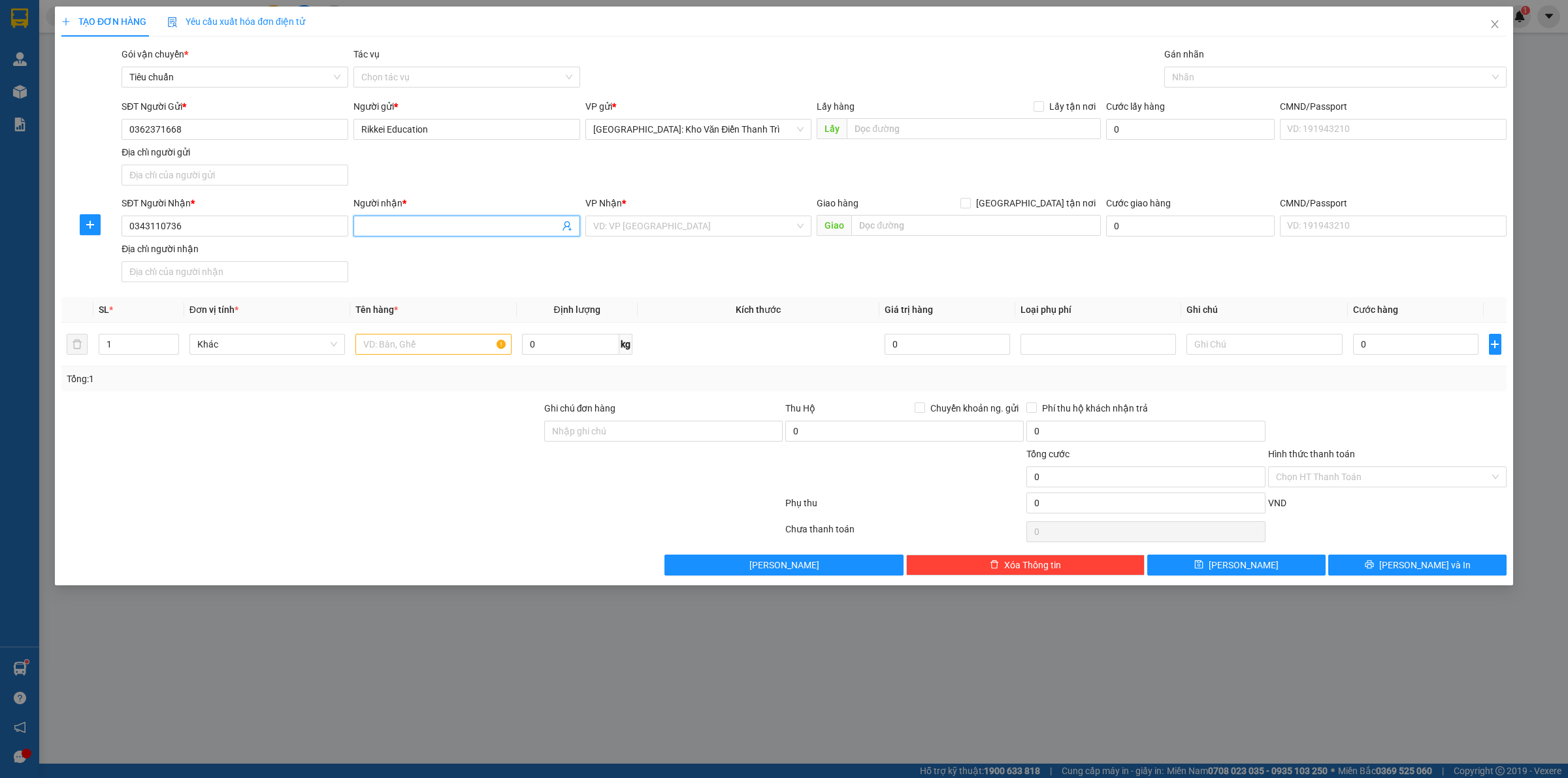
paste input "[PERSON_NAME]"
type input "[PERSON_NAME]"
click at [1006, 138] on input "text" at bounding box center [974, 128] width 254 height 21
paste input "Đón: Tòa nhà Sông Đà, [GEOGRAPHIC_DATA], [GEOGRAPHIC_DATA],[GEOGRAPHIC_DATA]"
type input "Đón: Tòa nhà Sông Đà, [GEOGRAPHIC_DATA], [GEOGRAPHIC_DATA],[GEOGRAPHIC_DATA]"
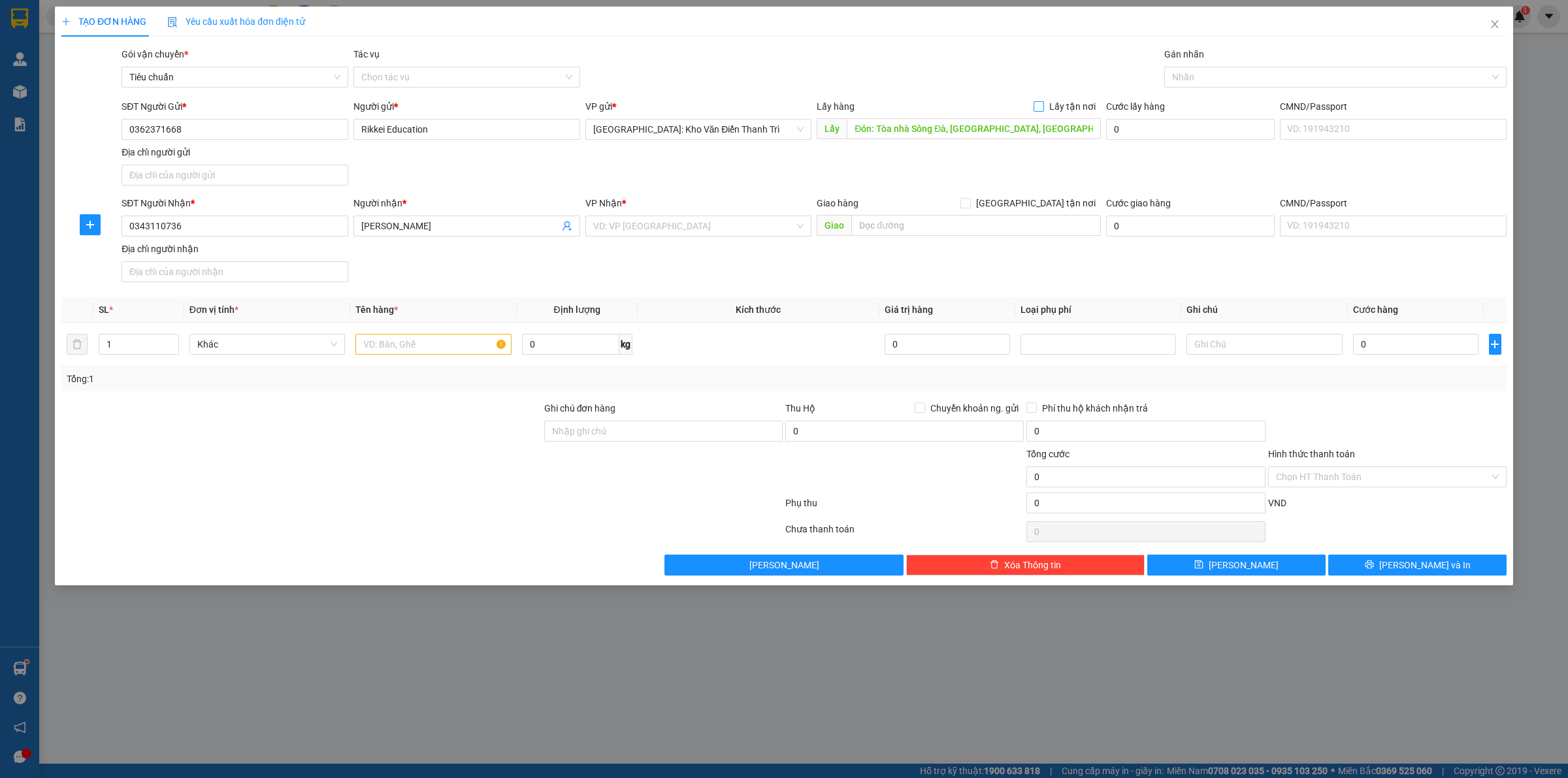
click at [1055, 105] on span "Lấy tận nơi" at bounding box center [1072, 106] width 57 height 14
click at [1043, 105] on input "Lấy tận nơi" at bounding box center [1038, 105] width 9 height 9
checkbox input "true"
click at [1075, 60] on div "Gói vận chuyển * Tiêu chuẩn Tác vụ Chọn tác vụ Gán nhãn Nhãn" at bounding box center [813, 69] width 1390 height 46
click at [896, 241] on div "Giao hàng [GEOGRAPHIC_DATA] tận nơi [GEOGRAPHIC_DATA]" at bounding box center [959, 218] width 284 height 46
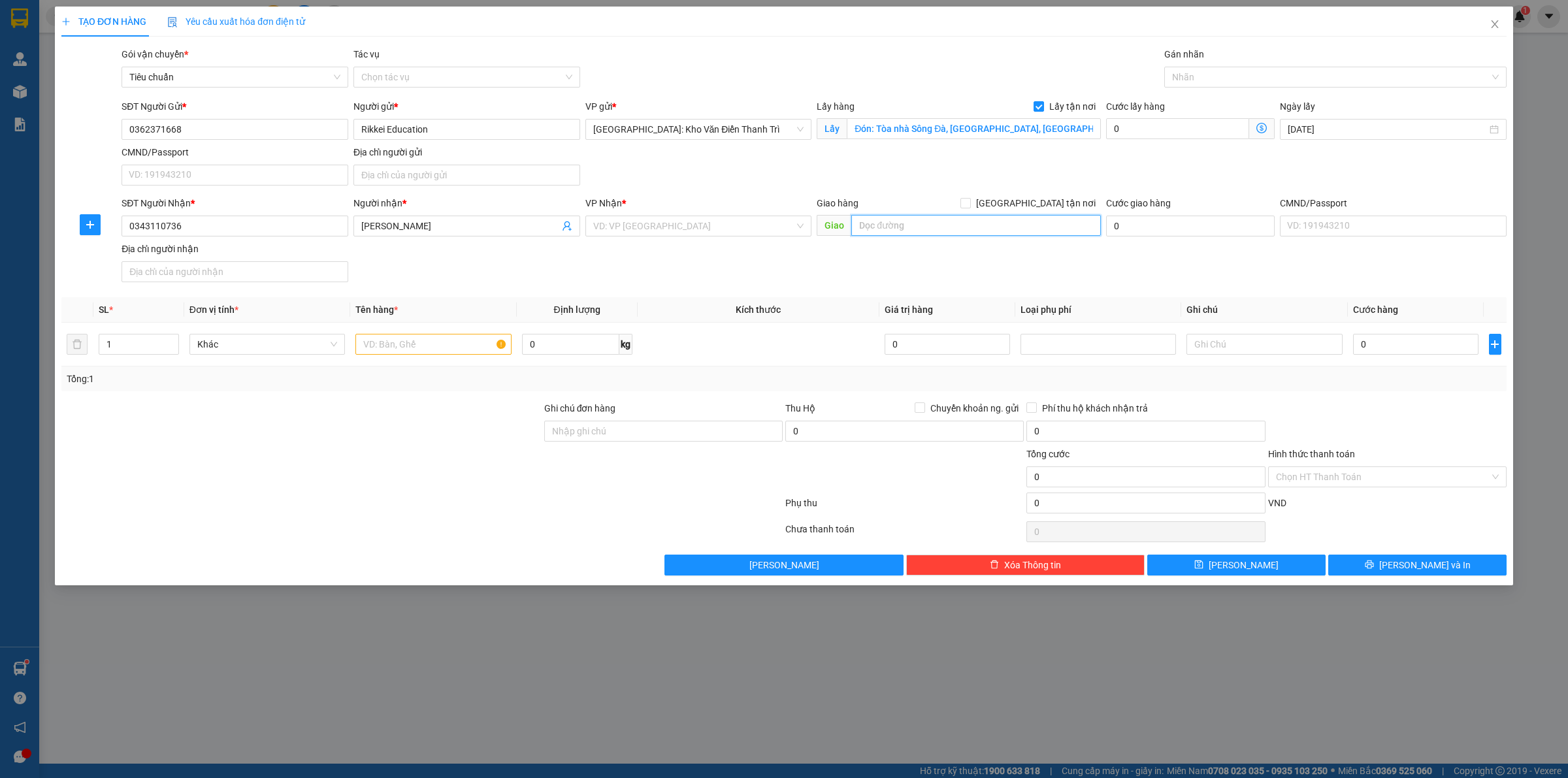
click at [895, 229] on input "text" at bounding box center [976, 225] width 250 height 21
paste input "Trả: 97 Man Thiện, [GEOGRAPHIC_DATA], [GEOGRAPHIC_DATA], [GEOGRAPHIC_DATA] (Học…"
type input "Trả: 97 Man Thiện, [GEOGRAPHIC_DATA], [GEOGRAPHIC_DATA], [GEOGRAPHIC_DATA] (Học…"
click at [694, 229] on input "search" at bounding box center [694, 226] width 202 height 20
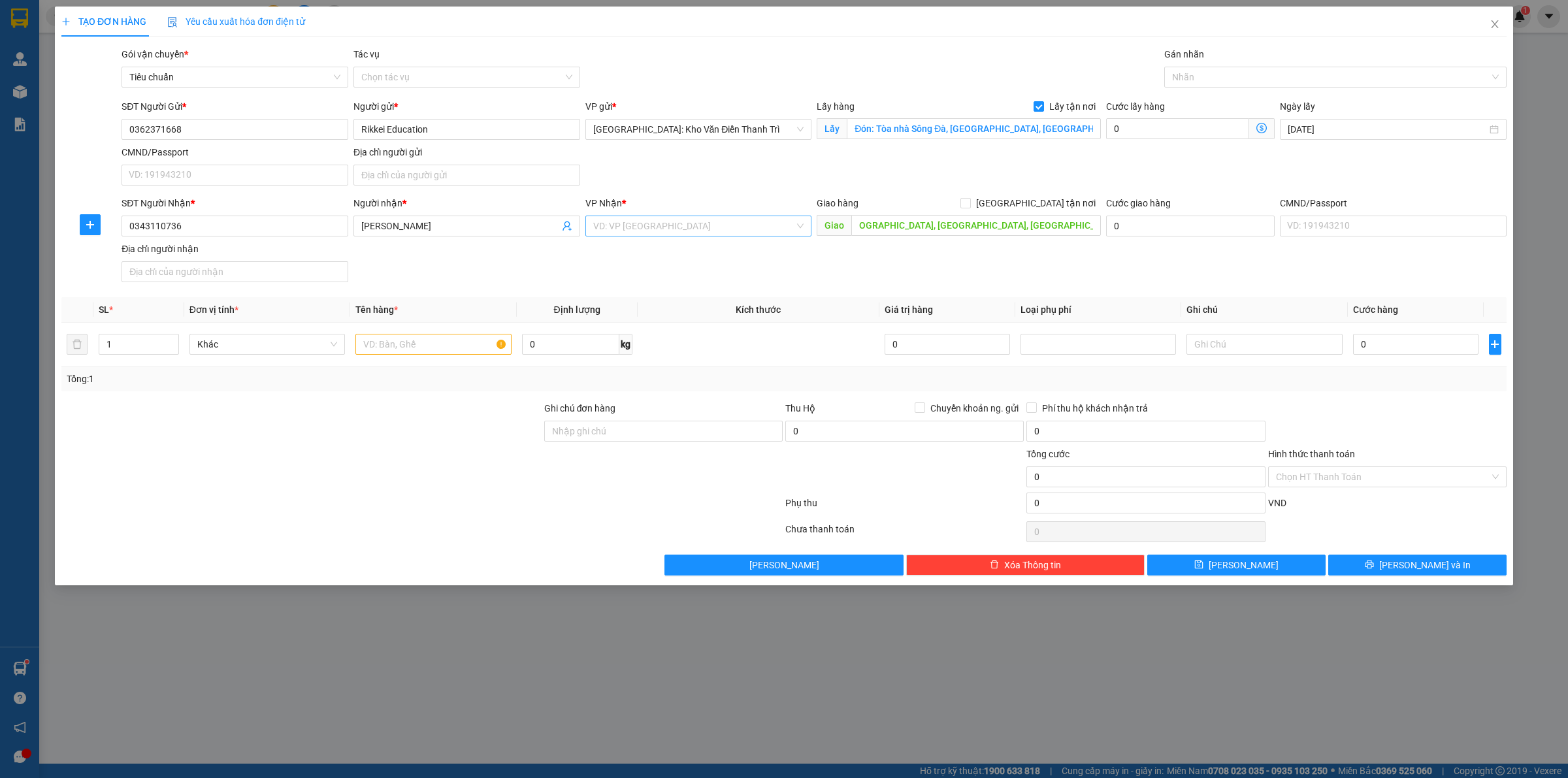
scroll to position [0, 0]
type input "12"
click at [684, 265] on div "[PERSON_NAME] : [GEOGRAPHIC_DATA]" at bounding box center [698, 274] width 227 height 21
click at [951, 279] on div "SĐT Người Nhận * 0343110736 Người nhận * Thu Phương VP Nhận * [GEOGRAPHIC_DATA]…" at bounding box center [813, 241] width 1390 height 91
click at [1045, 213] on div "Giao hàng [GEOGRAPHIC_DATA] tận nơi" at bounding box center [959, 206] width 284 height 20
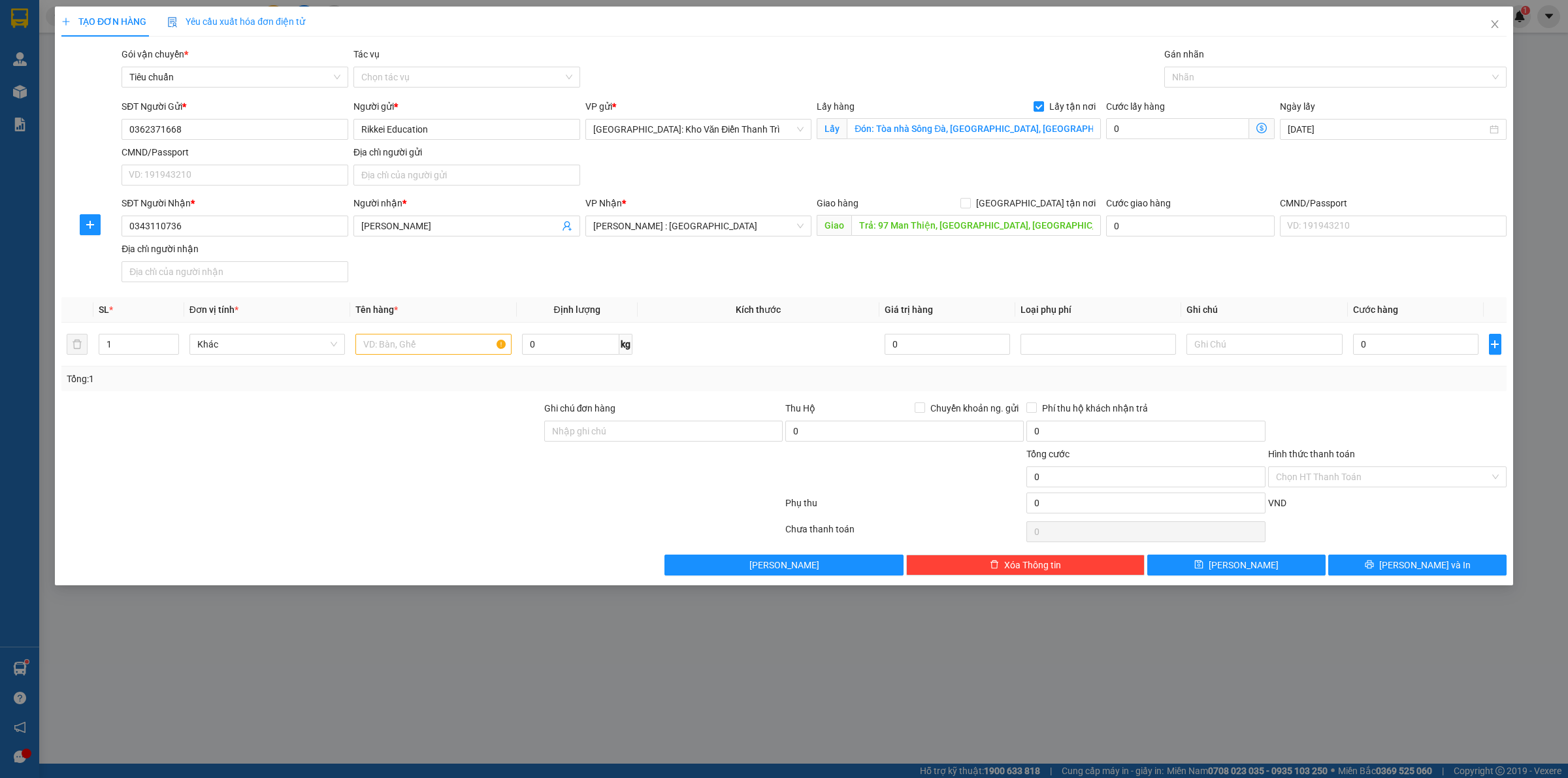
click at [1101, 188] on div "SĐT Người Gửi * 0362371668 Người gửi * Rikkei Education VP gửi * [GEOGRAPHIC_DA…" at bounding box center [813, 145] width 1390 height 91
click at [1047, 200] on span "[GEOGRAPHIC_DATA] tận nơi" at bounding box center [1035, 203] width 130 height 14
click at [969, 200] on input "[GEOGRAPHIC_DATA] tận nơi" at bounding box center [964, 202] width 9 height 9
checkbox input "true"
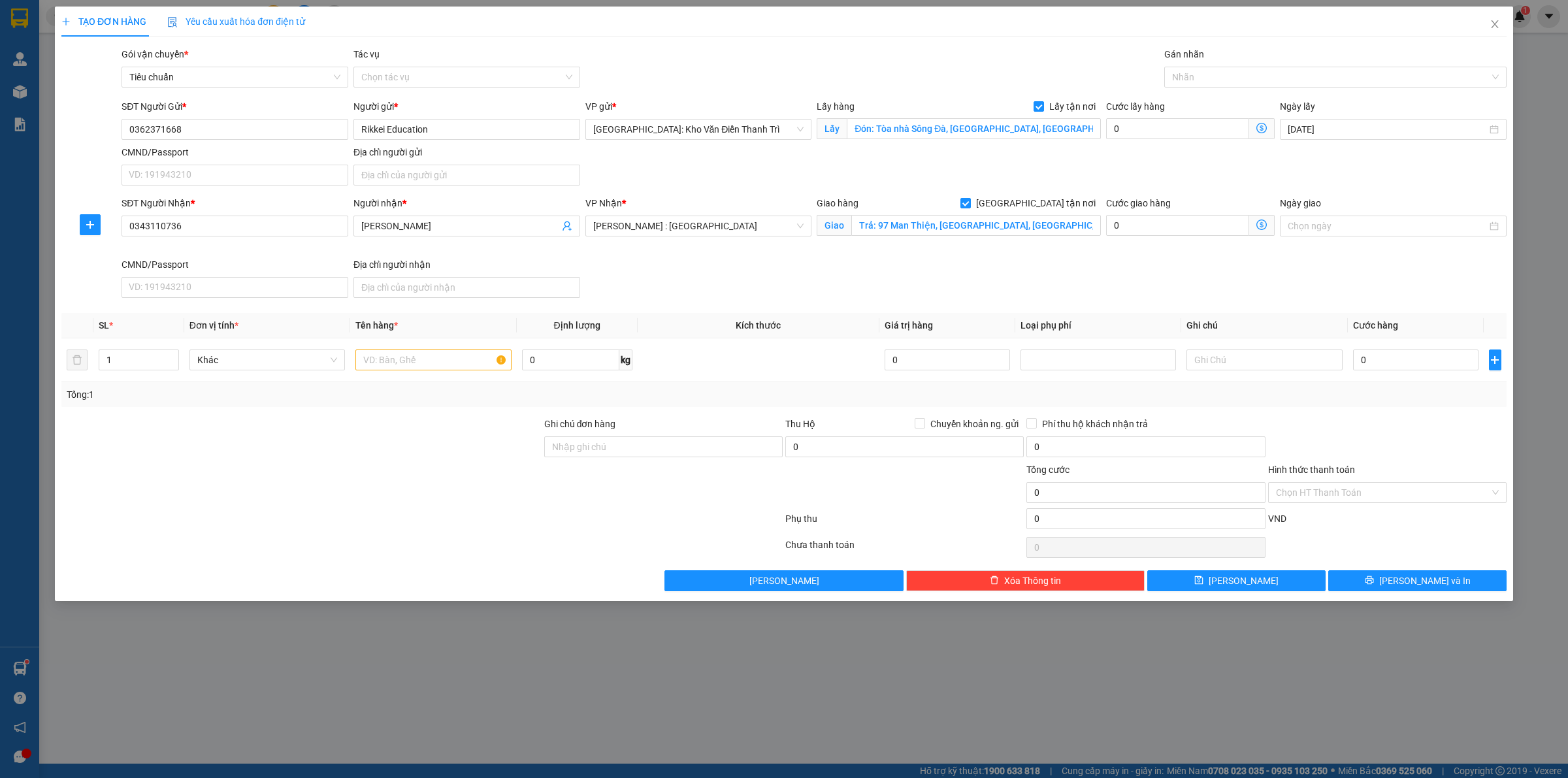
click at [1145, 168] on div "SĐT Người Gửi * 0362371668 Người gửi * Rikkei Education VP gửi * [GEOGRAPHIC_DA…" at bounding box center [813, 145] width 1390 height 91
click at [1184, 74] on div at bounding box center [1329, 77] width 323 height 15
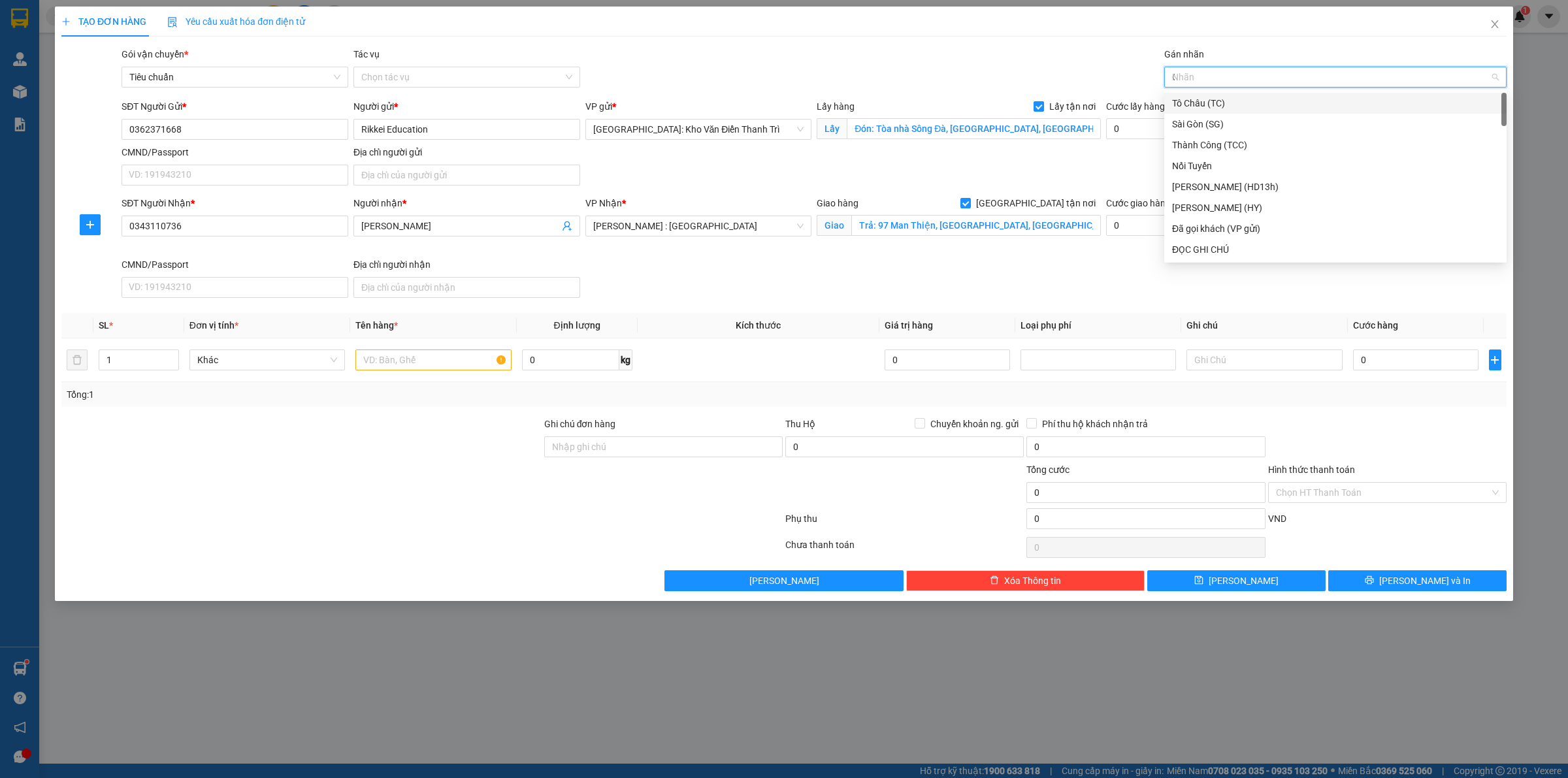
type input "GT"
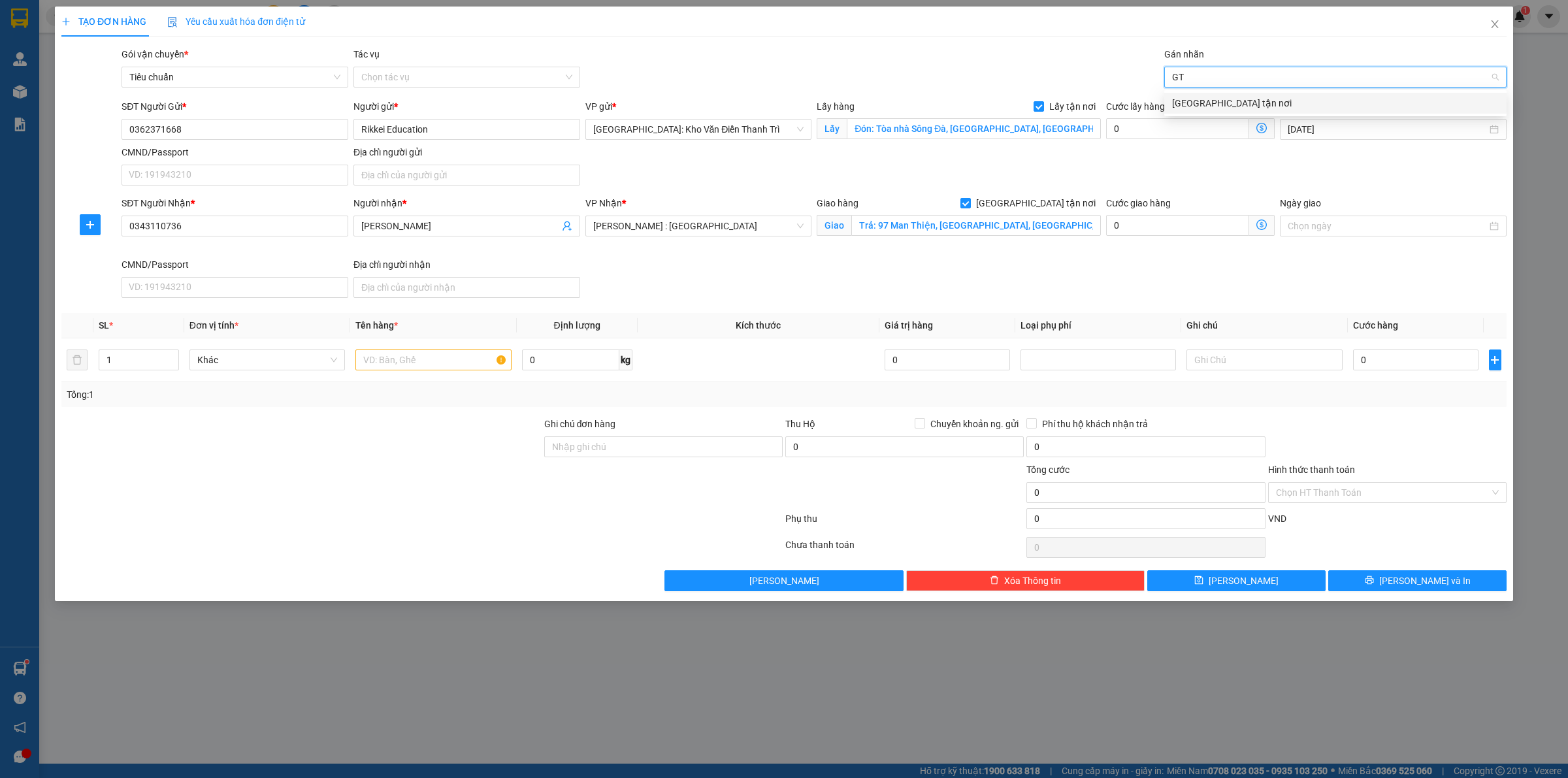
click at [1206, 102] on div "[GEOGRAPHIC_DATA] tận nơi" at bounding box center [1335, 103] width 326 height 14
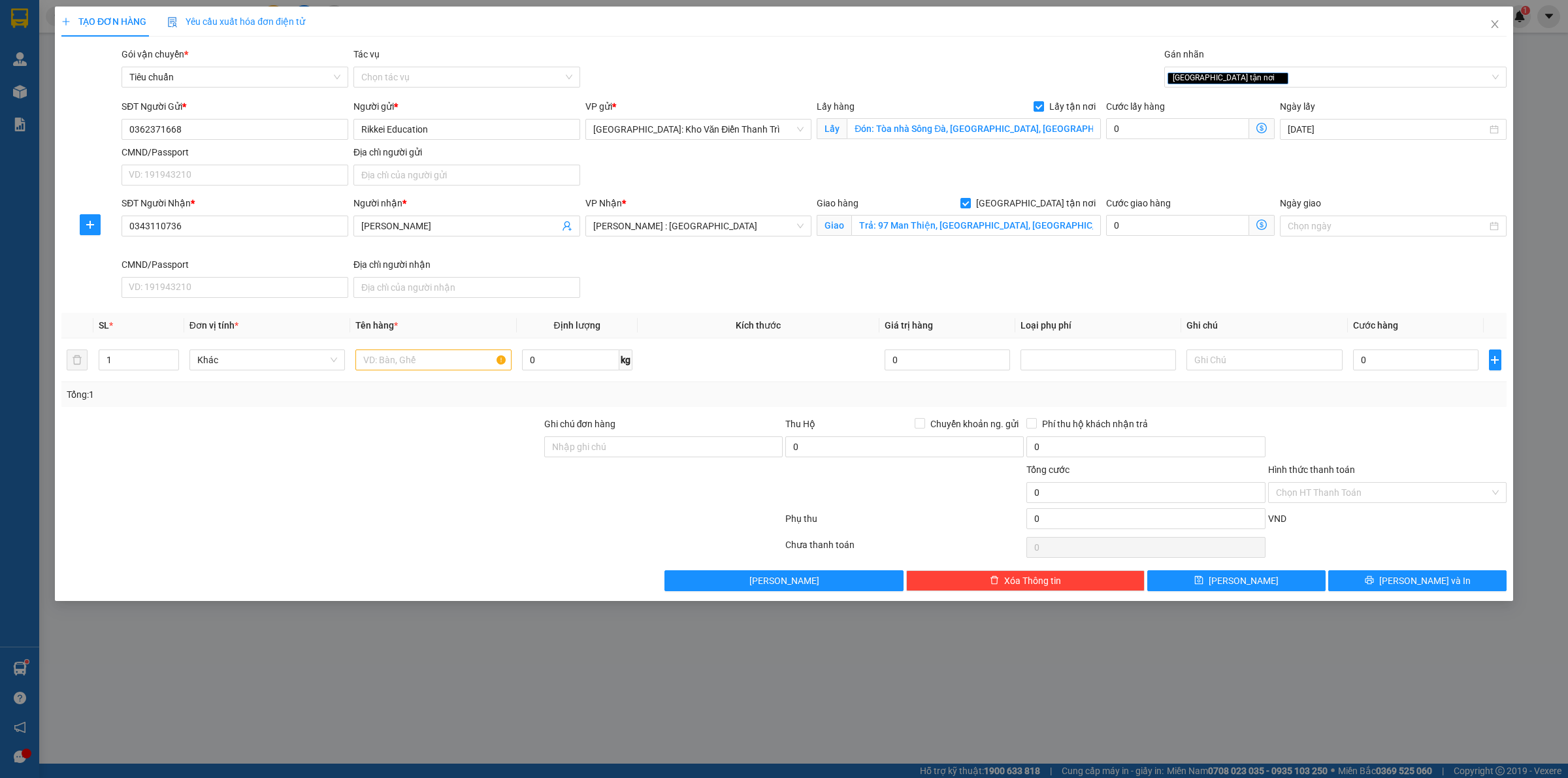
click at [1119, 59] on div "Gói vận chuyển * Tiêu chuẩn Tác vụ Chọn tác vụ Gán nhãn Giao tận nơi" at bounding box center [813, 69] width 1390 height 46
click at [392, 356] on input "text" at bounding box center [433, 360] width 156 height 21
click at [1147, 128] on input "0" at bounding box center [1178, 128] width 143 height 21
type input "1"
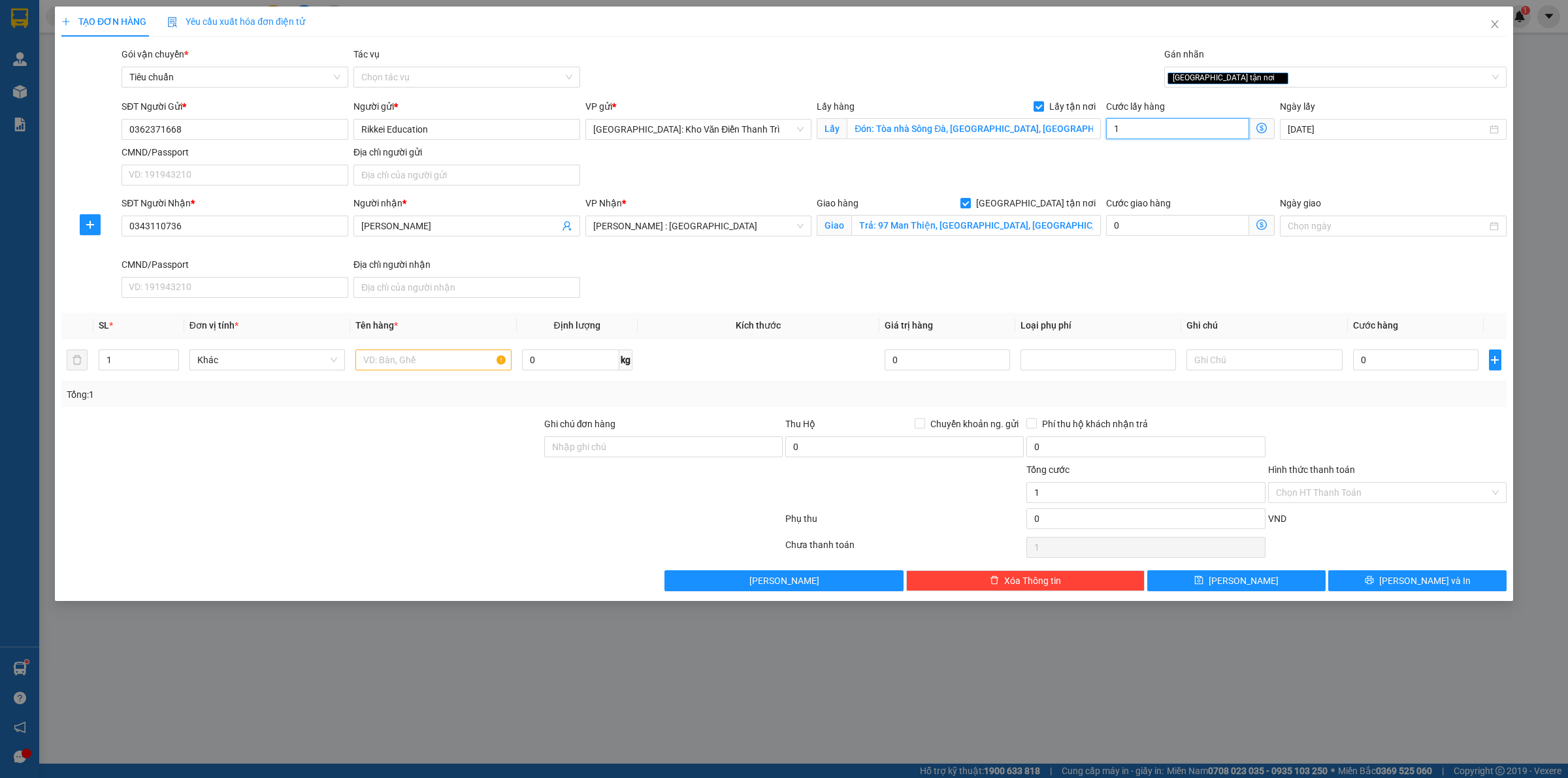
type input "100.000"
click at [1130, 165] on div "SĐT Người Gửi * 0362371668 Người gửi * Rikkei Education VP gửi * [GEOGRAPHIC_DA…" at bounding box center [813, 145] width 1390 height 91
click at [1412, 367] on input "0" at bounding box center [1416, 360] width 126 height 21
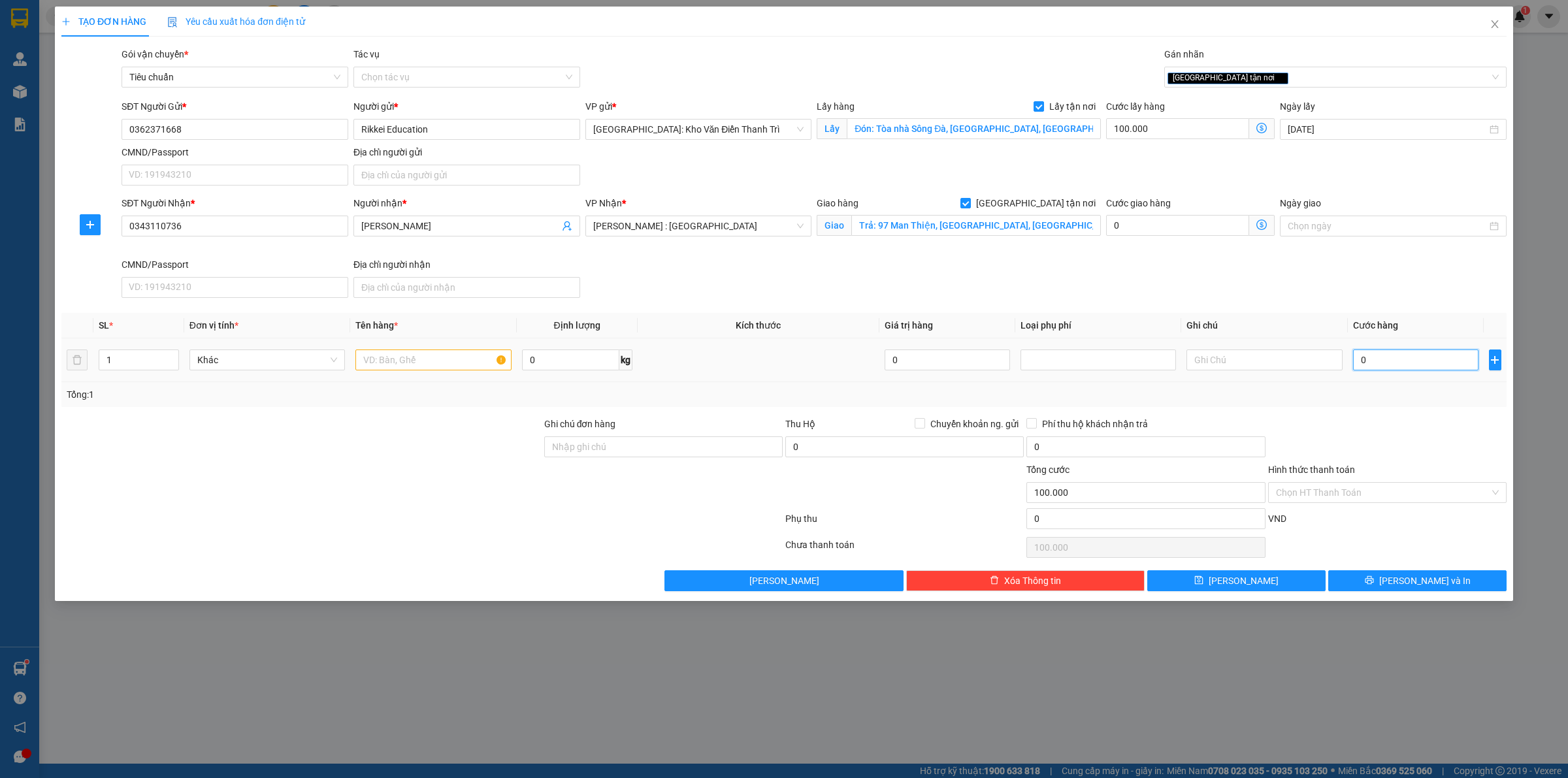
type input "6"
type input "100.006"
type input "64"
type input "100.064"
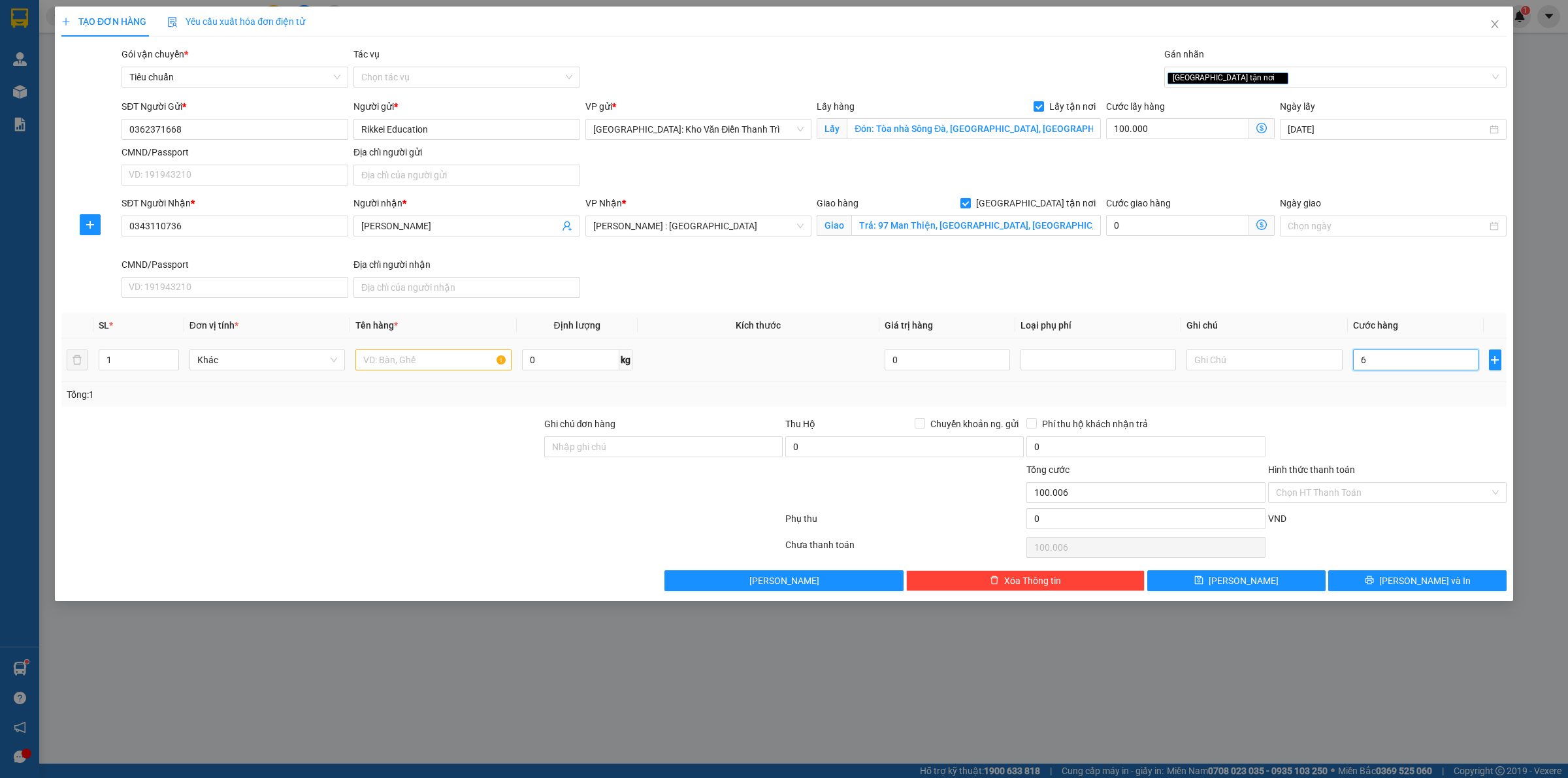
type input "100.064"
type input "640"
type input "100.640"
type input "640.000"
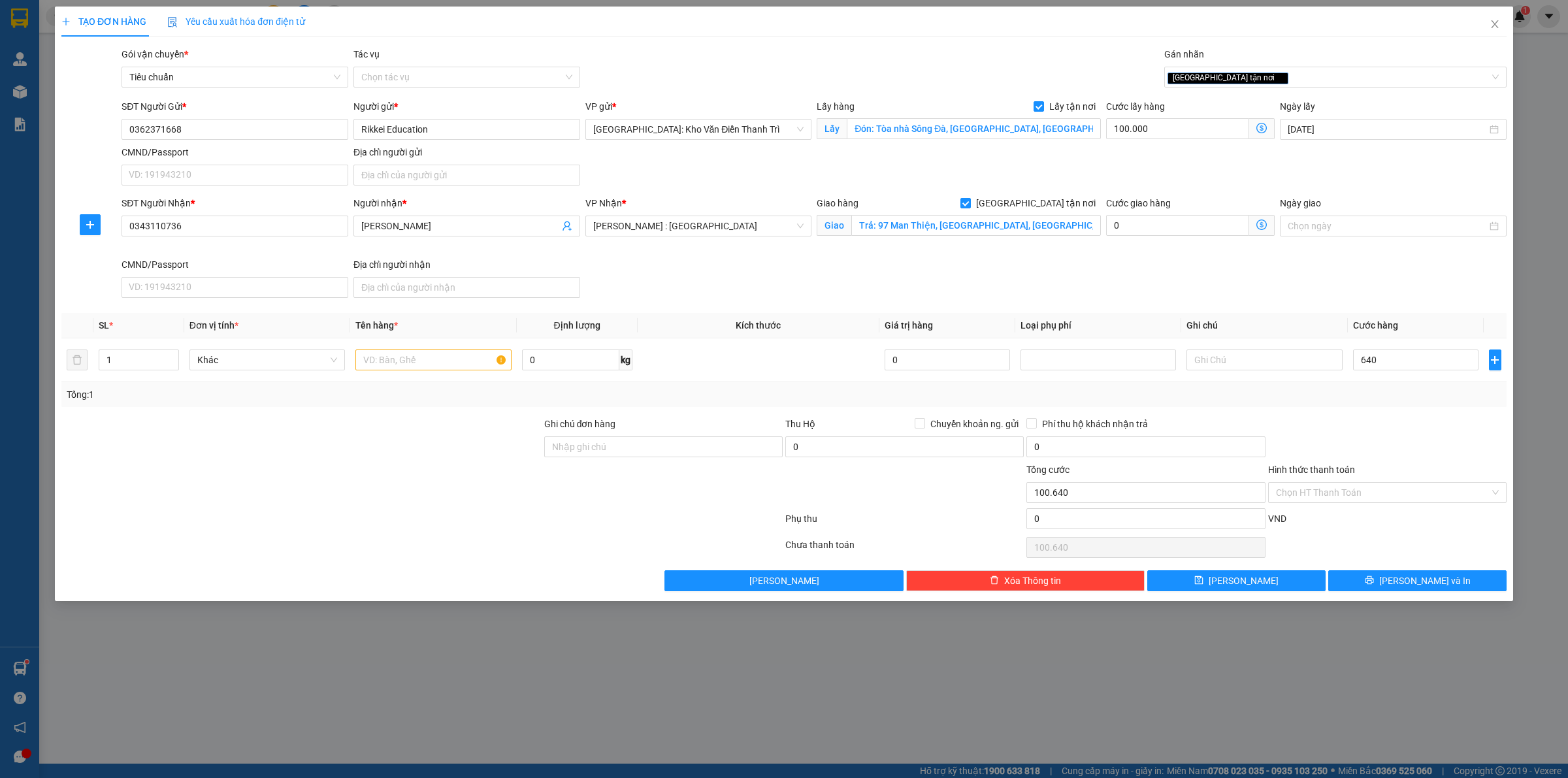
type input "740.000"
drag, startPoint x: 1421, startPoint y: 426, endPoint x: 932, endPoint y: 417, distance: 489.1
click at [1421, 427] on div at bounding box center [1387, 439] width 241 height 46
click at [417, 356] on input "text" at bounding box center [433, 360] width 156 height 21
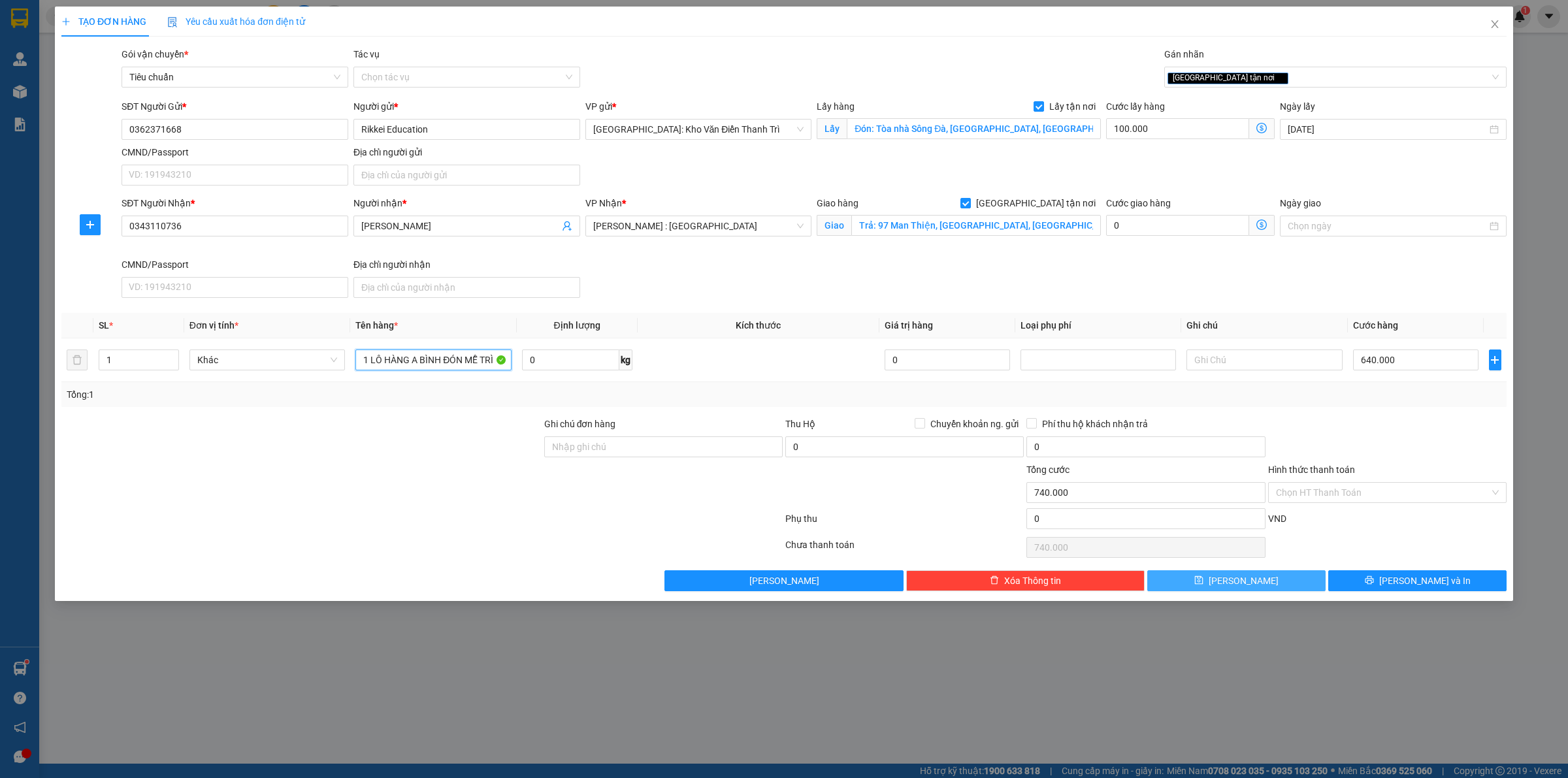
type input "1 LÔ HÀNG A BÌNH ĐÓN MỄ TRÌ"
click at [1280, 589] on button "[PERSON_NAME]" at bounding box center [1236, 581] width 178 height 21
checkbox input "false"
type input "0"
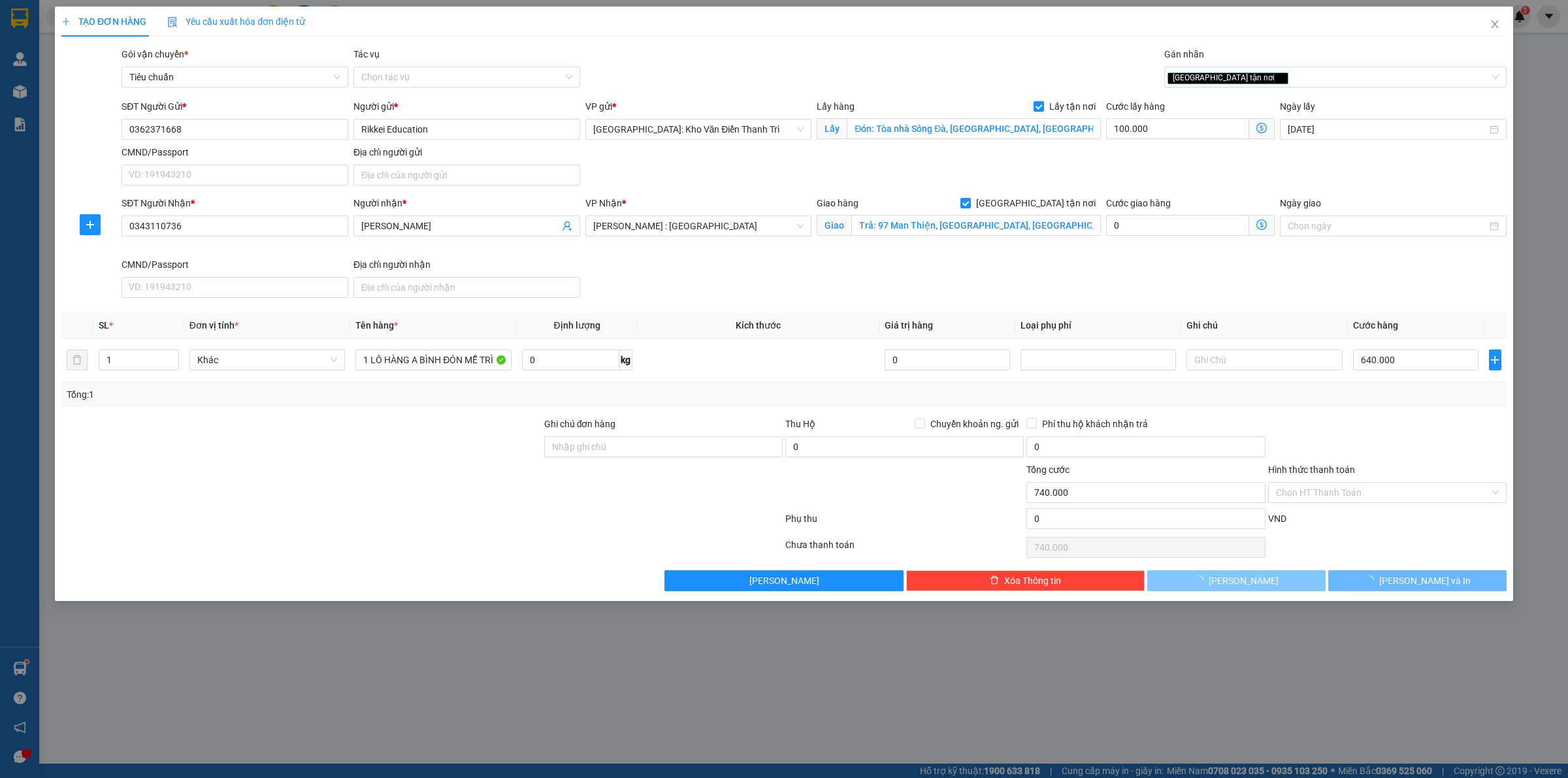
type input "0"
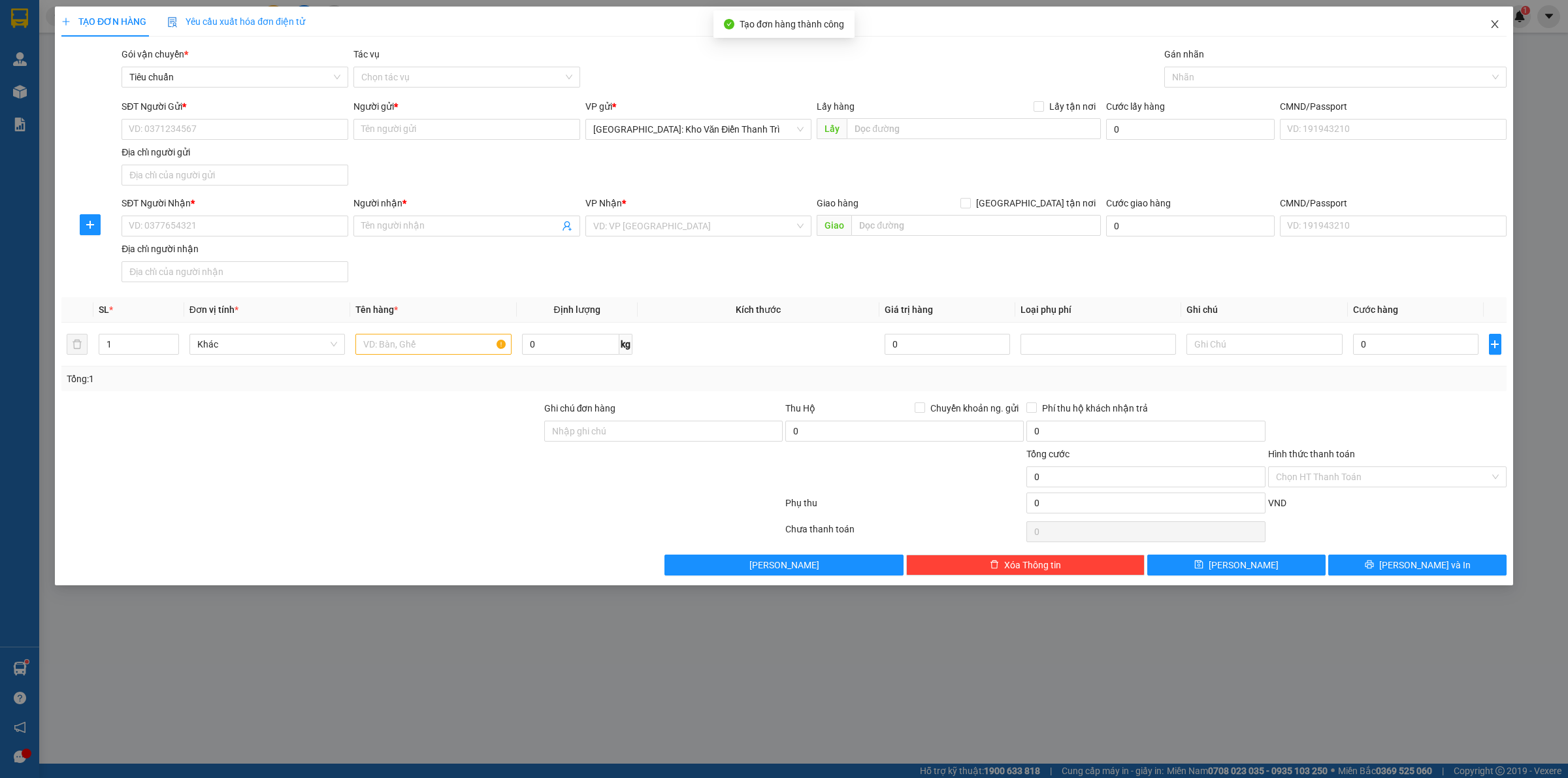
click at [1491, 24] on icon "close" at bounding box center [1494, 24] width 11 height 11
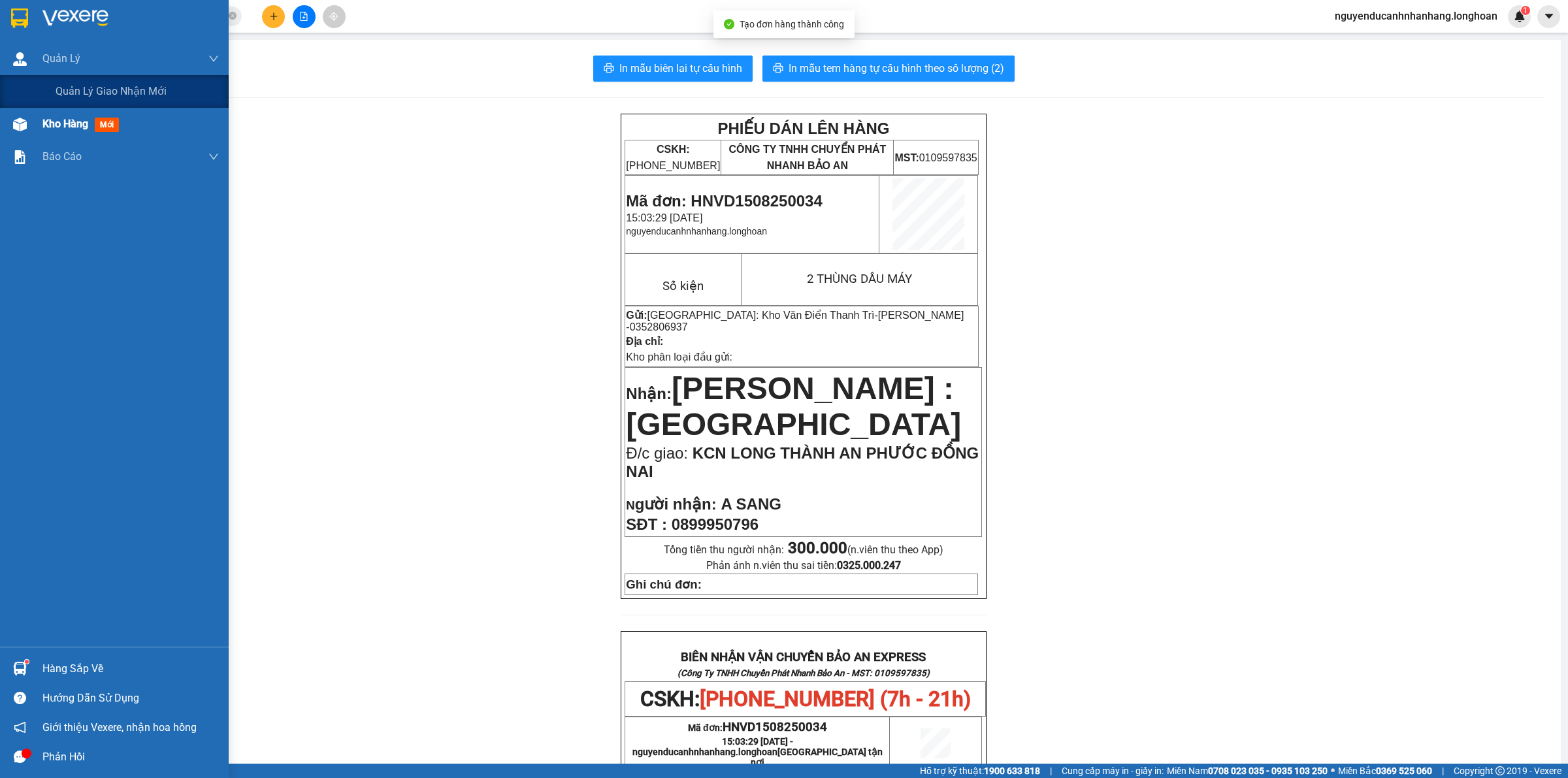
drag, startPoint x: 80, startPoint y: 81, endPoint x: 188, endPoint y: 111, distance: 112.1
click at [81, 81] on div "Quản lý giao nhận mới" at bounding box center [137, 91] width 164 height 33
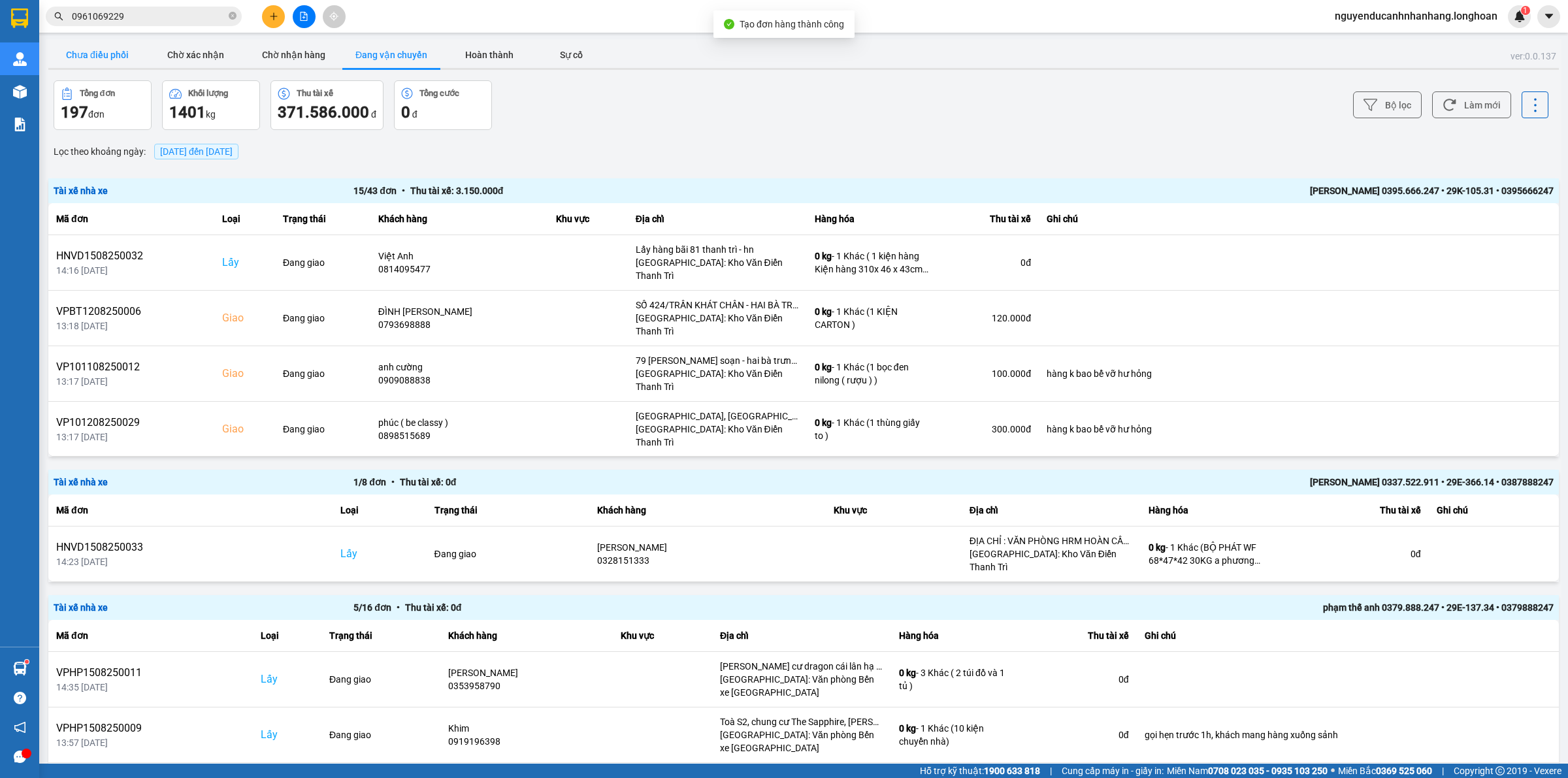
click at [116, 62] on button "Chưa điều phối" at bounding box center [98, 55] width 98 height 26
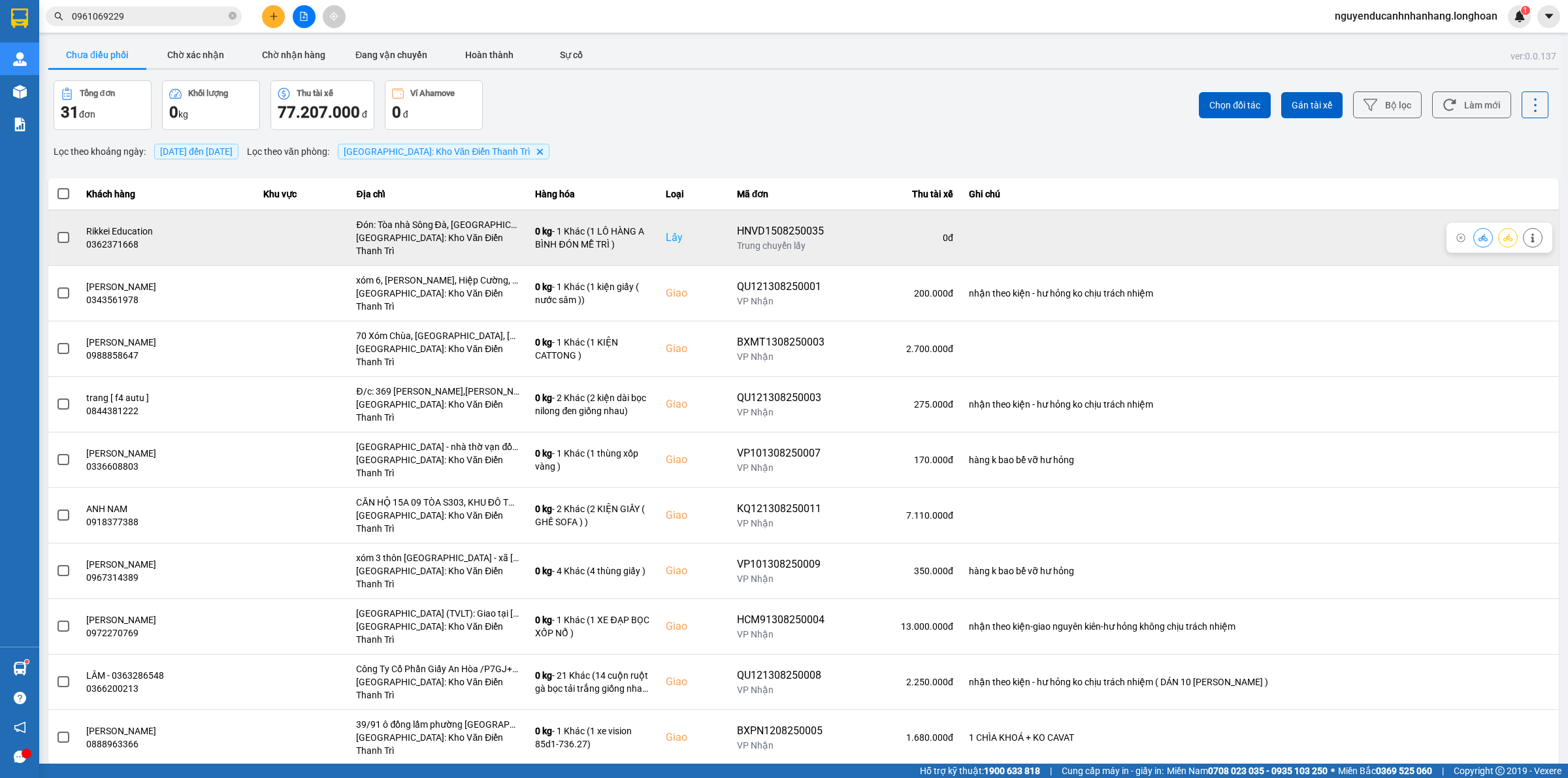
click at [64, 234] on span at bounding box center [63, 237] width 12 height 12
click at [56, 231] on input "checkbox" at bounding box center [56, 231] width 0 height 0
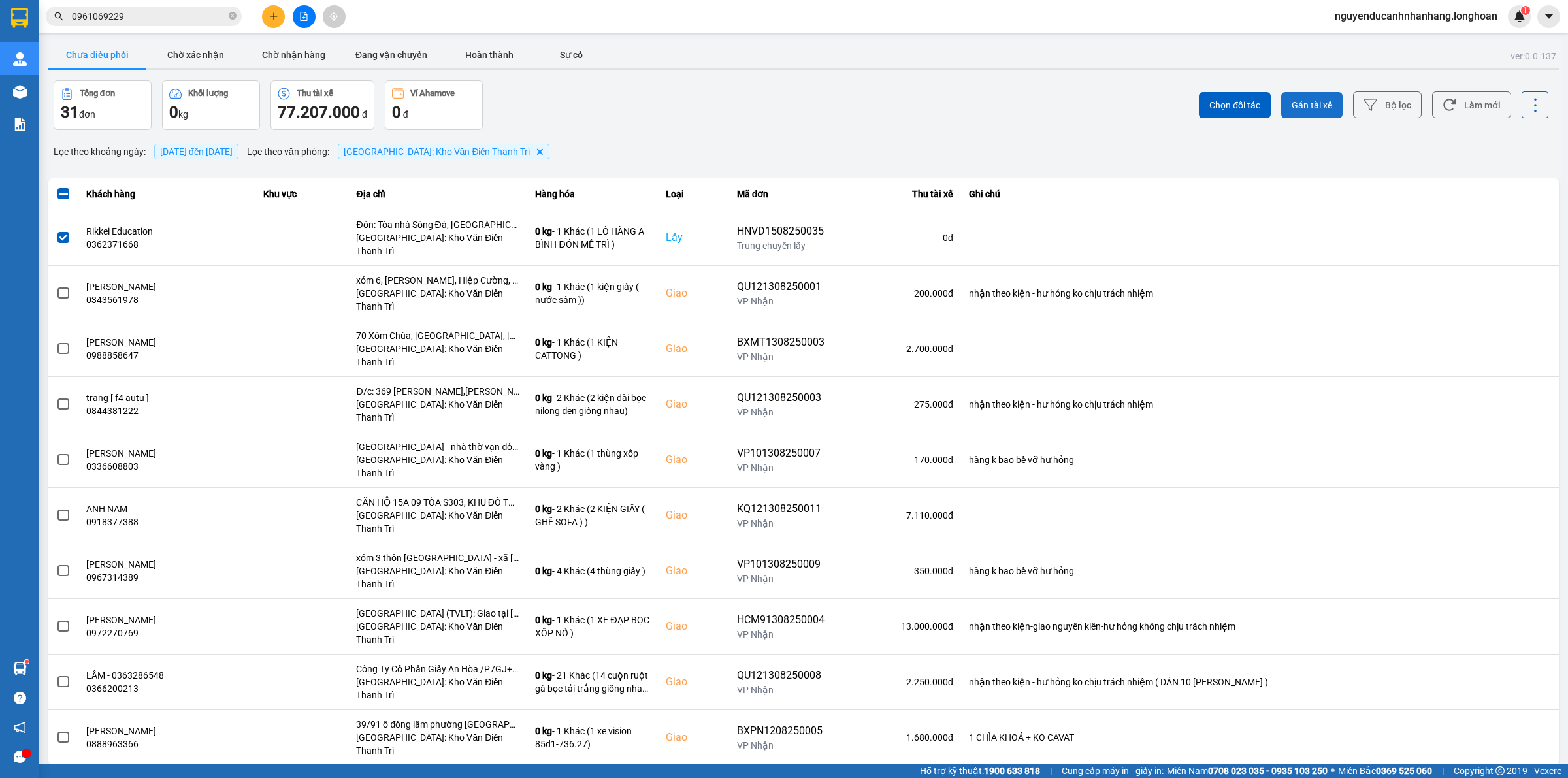
click at [1321, 99] on span "Gán tài xế" at bounding box center [1312, 105] width 41 height 13
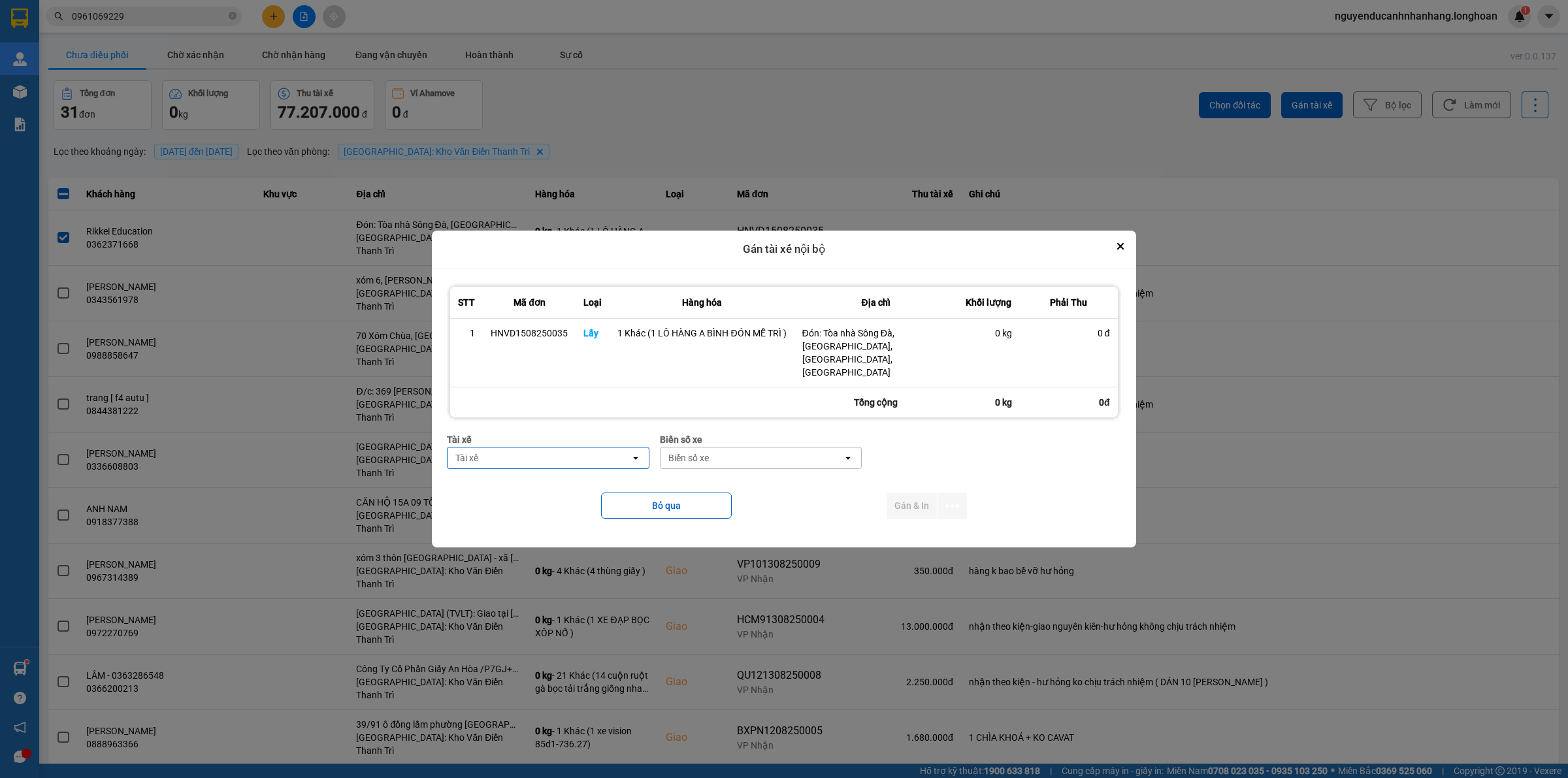
click at [497, 448] on div "Tài xế" at bounding box center [539, 458] width 182 height 21
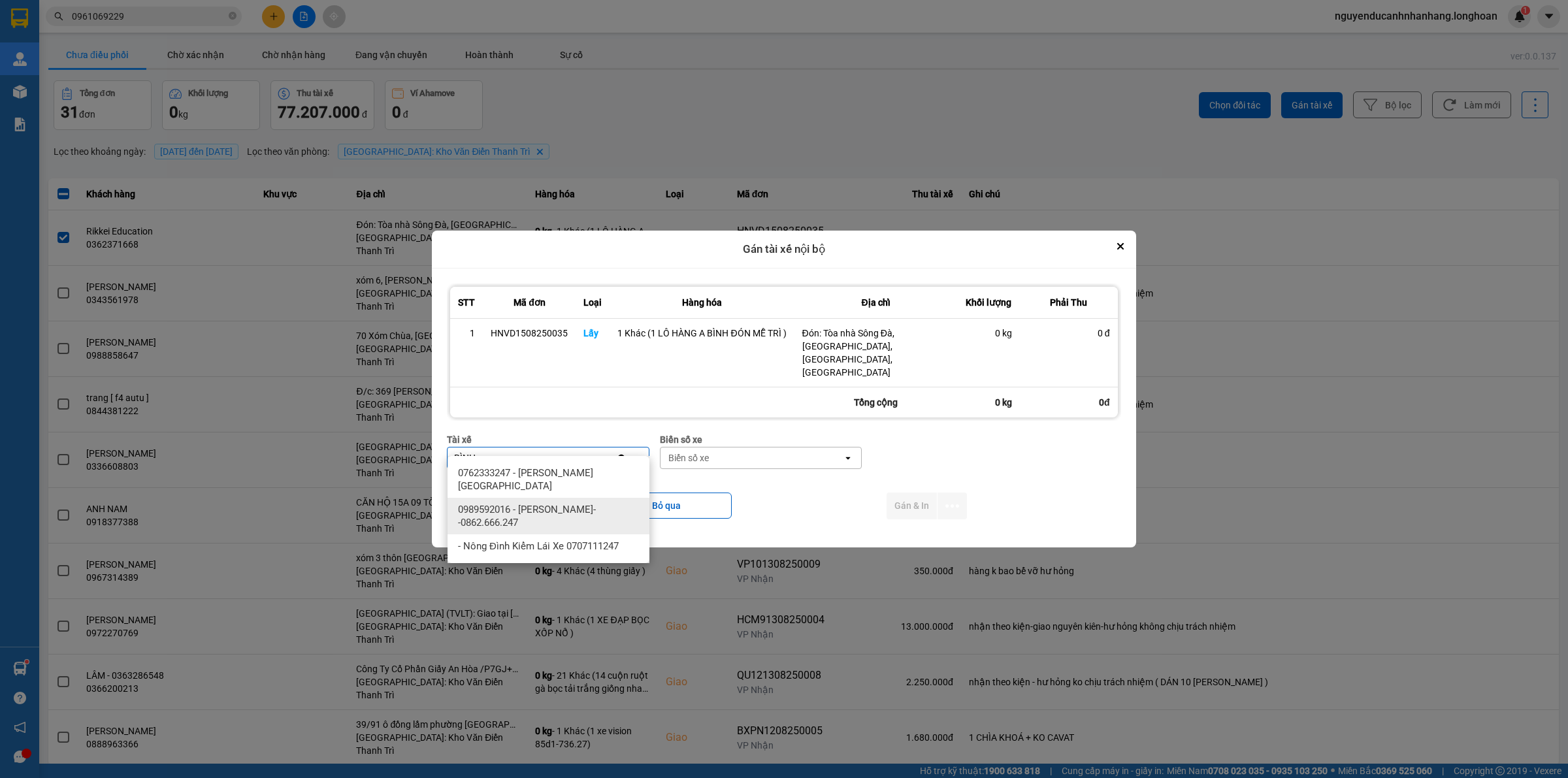
type input "BÌNH"
click at [565, 516] on span "0989592016 - [PERSON_NAME]--0862.666.247" at bounding box center [550, 516] width 186 height 26
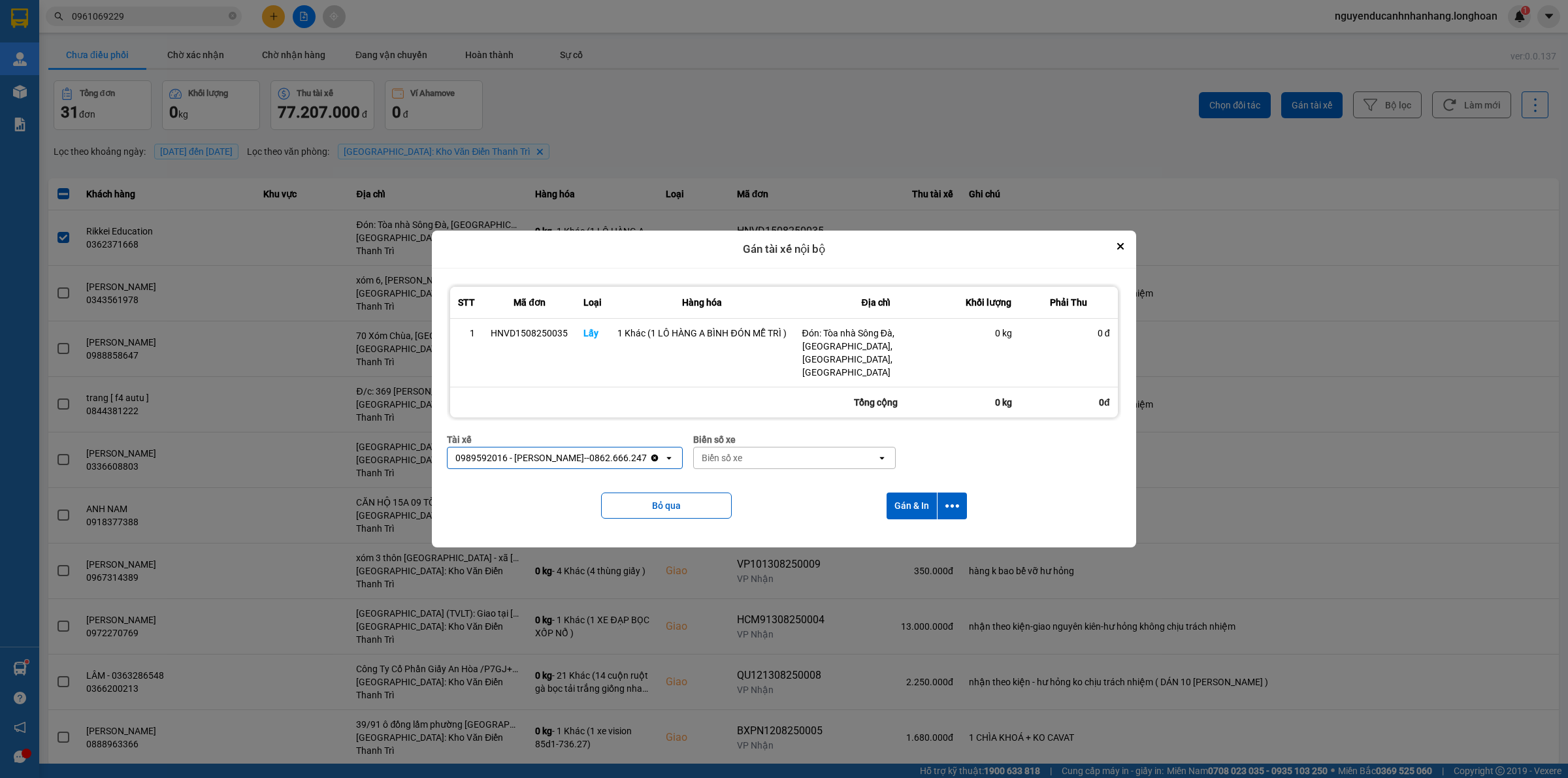
click at [768, 449] on div "Biển số xe" at bounding box center [785, 458] width 182 height 21
type input "44"
click at [788, 467] on div "29E-122.44" at bounding box center [790, 473] width 202 height 24
click at [952, 499] on icon "dialog" at bounding box center [952, 506] width 14 height 14
click at [918, 528] on span "Chỉ gán tài" at bounding box center [899, 528] width 43 height 13
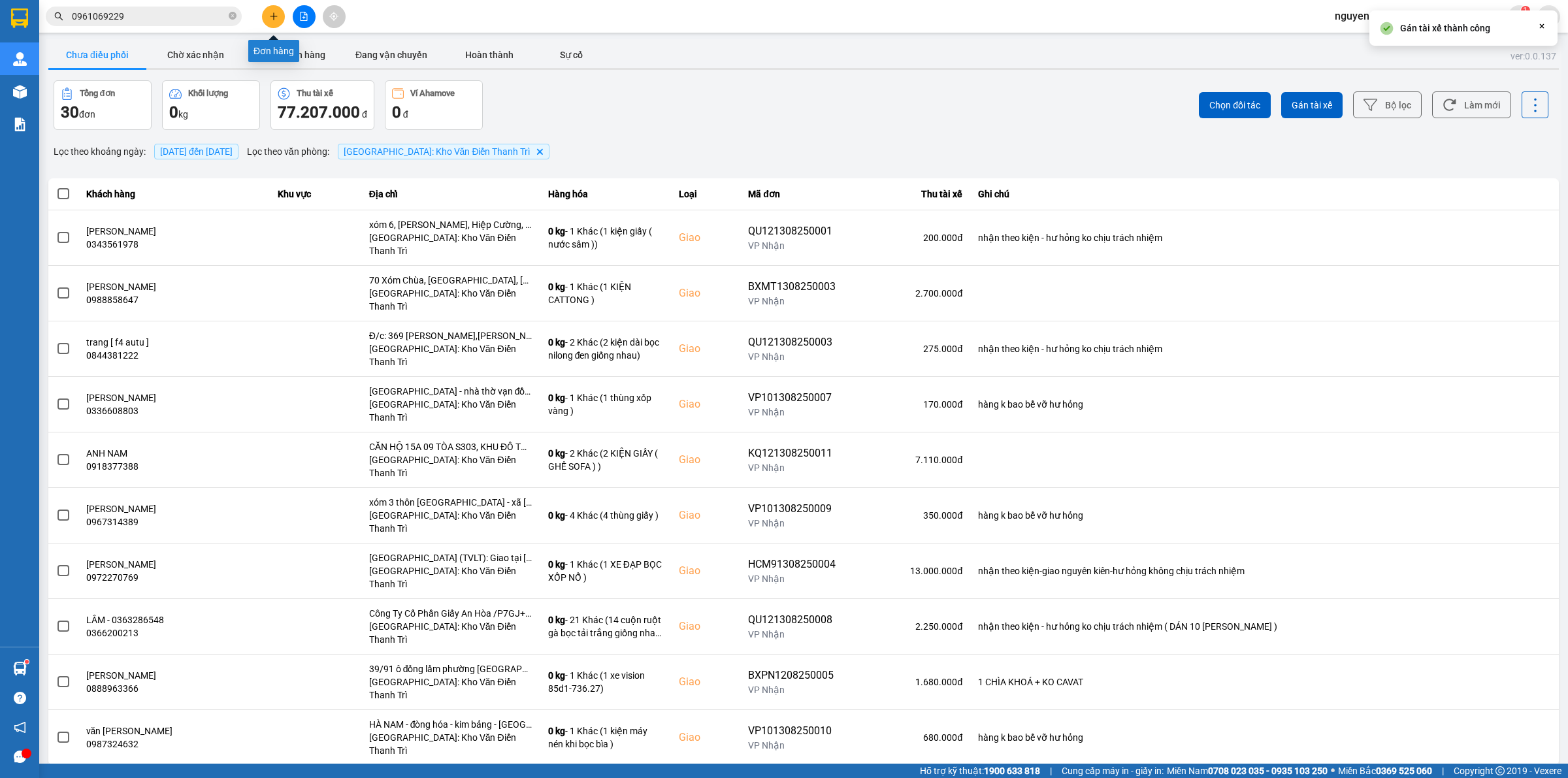
click at [275, 18] on icon "plus" at bounding box center [273, 16] width 9 height 9
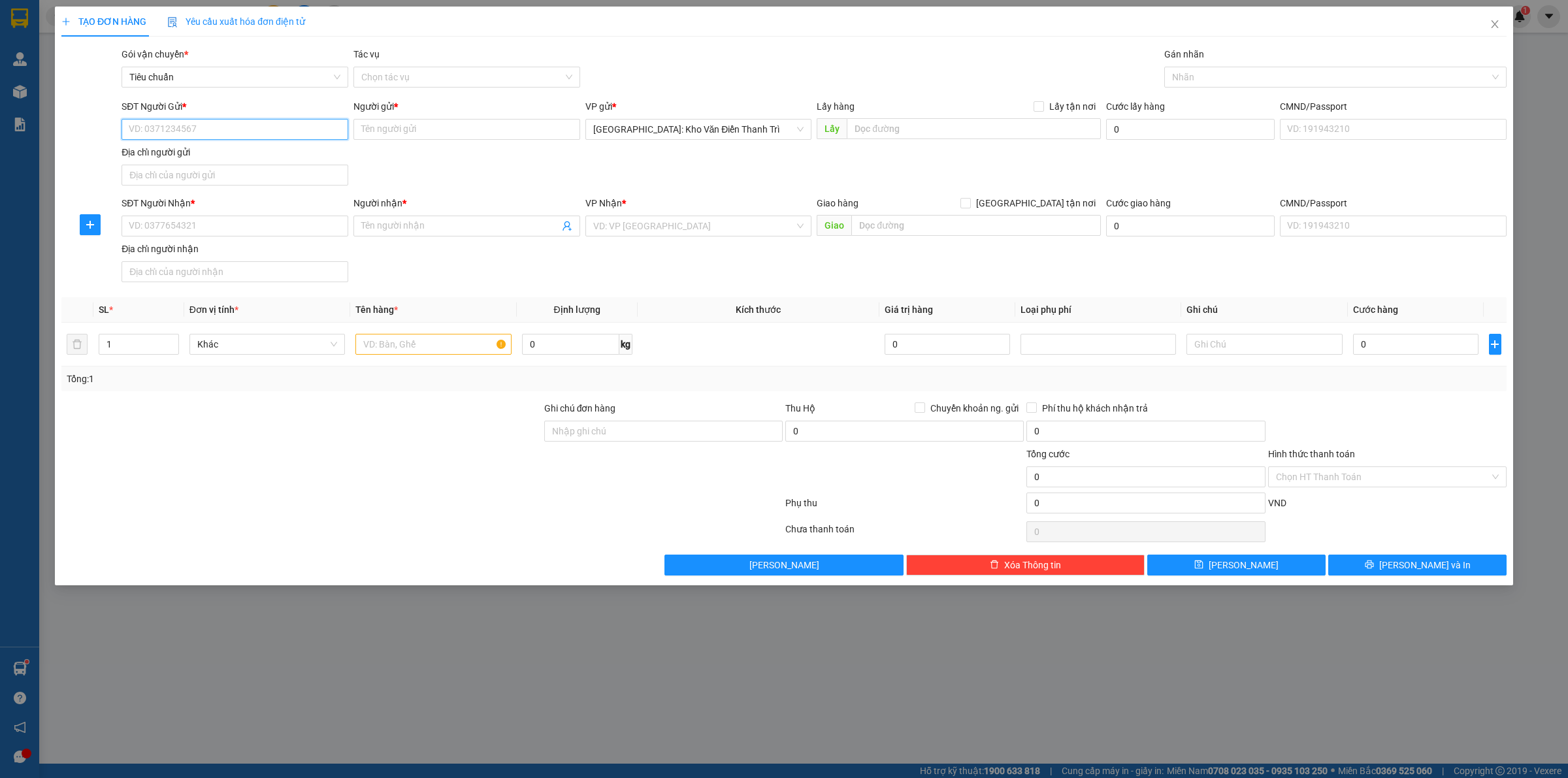
click at [256, 124] on input "SĐT Người Gửi *" at bounding box center [234, 129] width 227 height 21
type input "0946553695"
click at [253, 152] on div "0946553695 - anh chiến" at bounding box center [234, 156] width 211 height 14
type input "anh chiến"
type input "0946553695"
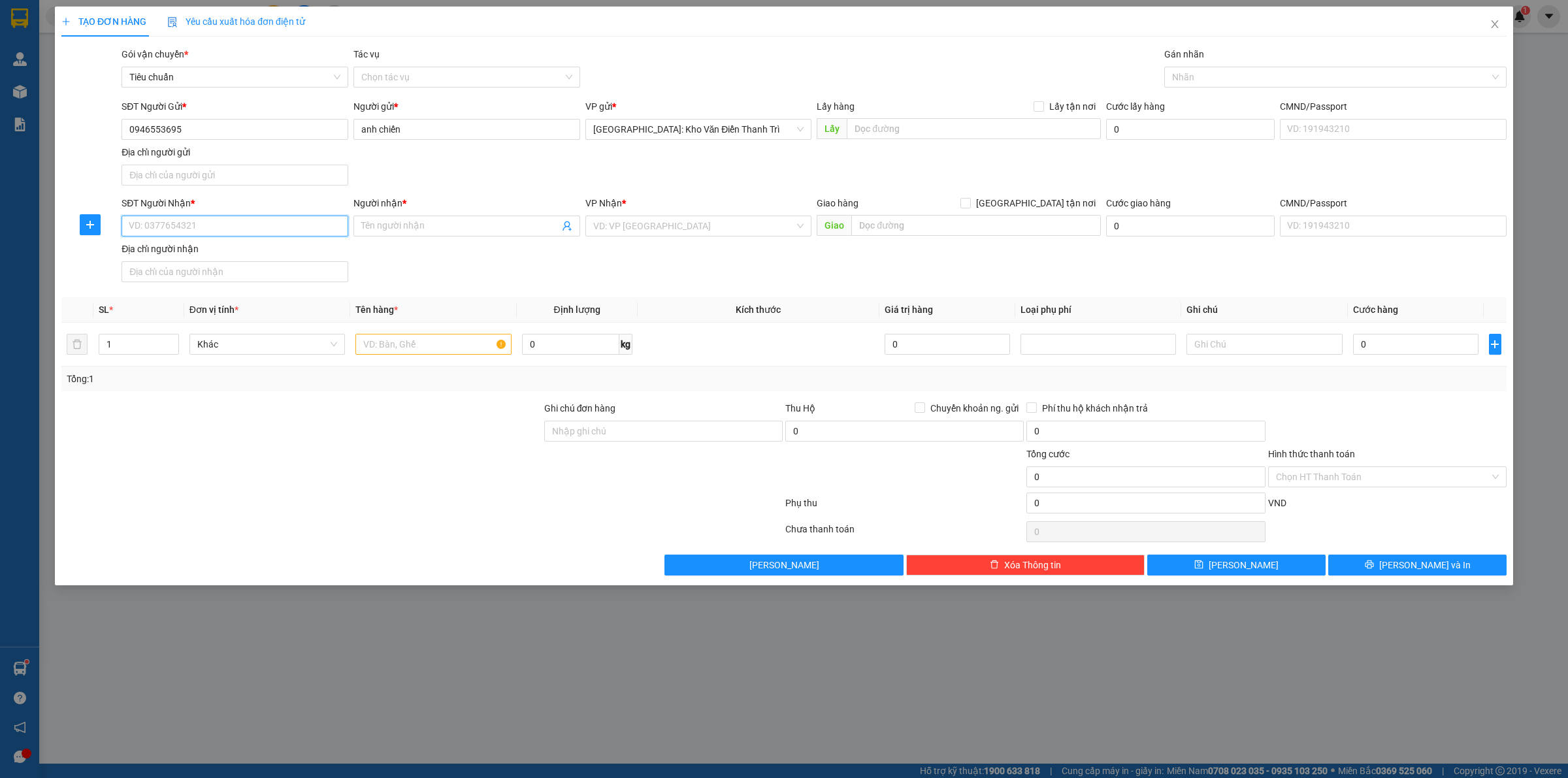
click at [196, 223] on input "SĐT Người Nhận *" at bounding box center [234, 226] width 227 height 21
type input "0393905477"
click at [384, 222] on input "Người nhận *" at bounding box center [460, 226] width 198 height 14
type input "vỏ xe [GEOGRAPHIC_DATA]"
click at [915, 222] on input "text" at bounding box center [976, 225] width 250 height 21
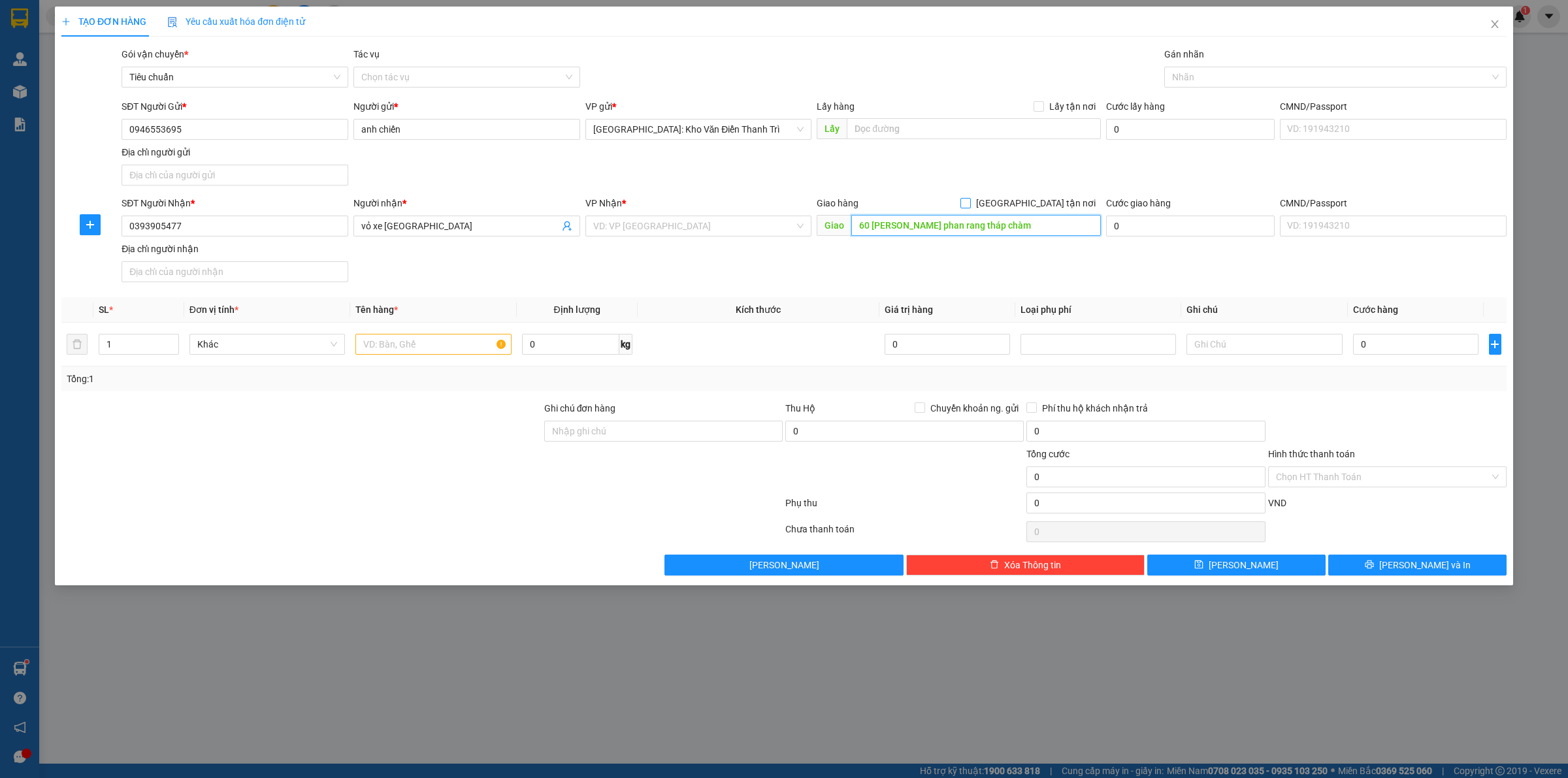
type input "60 [PERSON_NAME] phan rang tháp chàm"
drag, startPoint x: 1065, startPoint y: 206, endPoint x: 1082, endPoint y: 191, distance: 22.7
click at [1063, 206] on span "[GEOGRAPHIC_DATA] tận nơi" at bounding box center [1035, 203] width 130 height 14
click at [969, 206] on input "[GEOGRAPHIC_DATA] tận nơi" at bounding box center [964, 202] width 9 height 9
checkbox input "true"
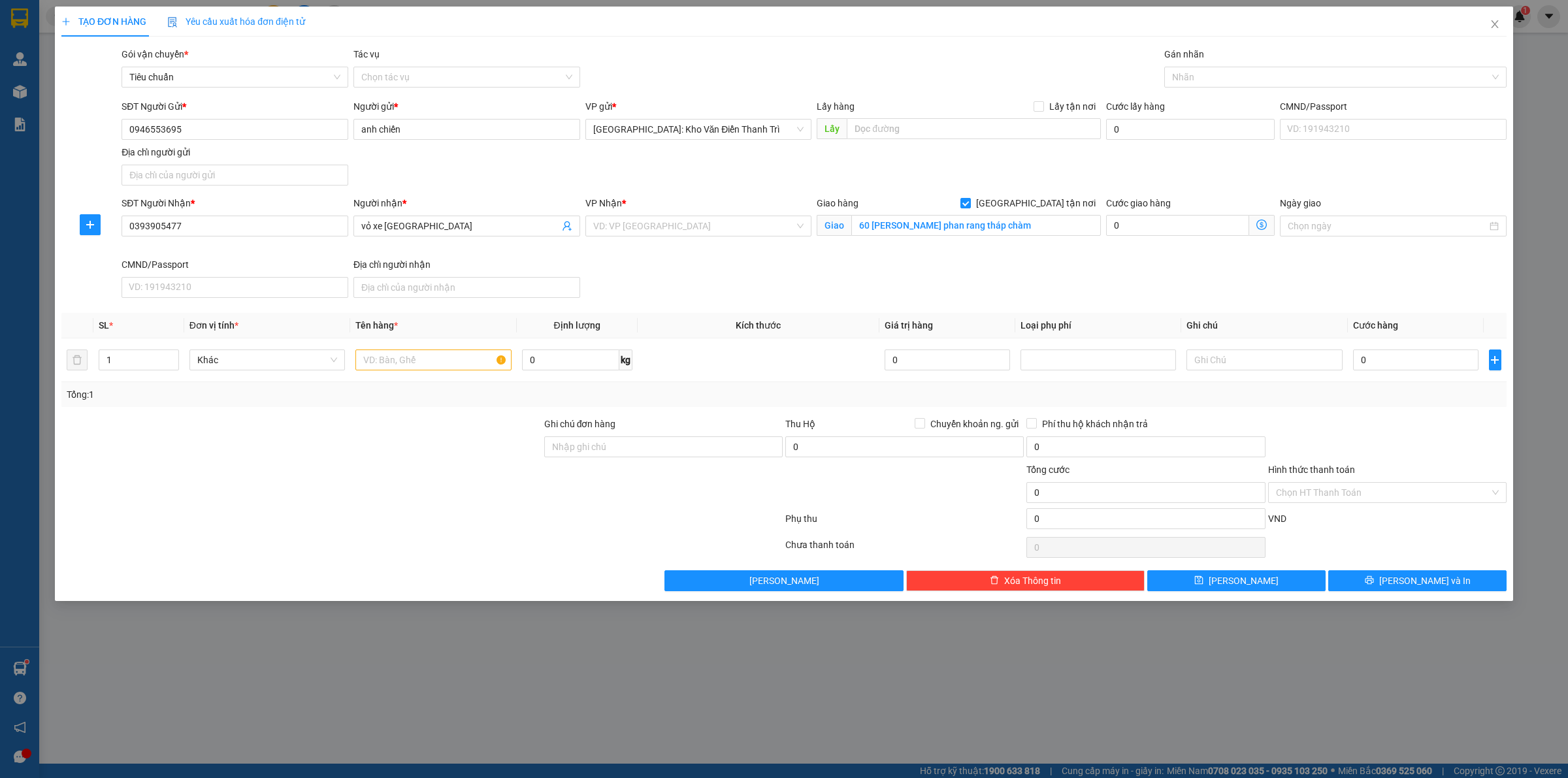
drag, startPoint x: 1095, startPoint y: 177, endPoint x: 1082, endPoint y: 167, distance: 16.4
click at [1088, 171] on div "SĐT Người Gửi * 0946553695 Người gửi * anh chiến VP gửi * [GEOGRAPHIC_DATA]: Kh…" at bounding box center [813, 145] width 1390 height 91
click at [1013, 224] on input "60 [PERSON_NAME] phan rang tháp chàm" at bounding box center [976, 225] width 250 height 21
click at [1020, 227] on input "60 [PERSON_NAME] phan rang tháp chàm" at bounding box center [976, 225] width 250 height 21
drag, startPoint x: 902, startPoint y: 222, endPoint x: 788, endPoint y: 230, distance: 114.3
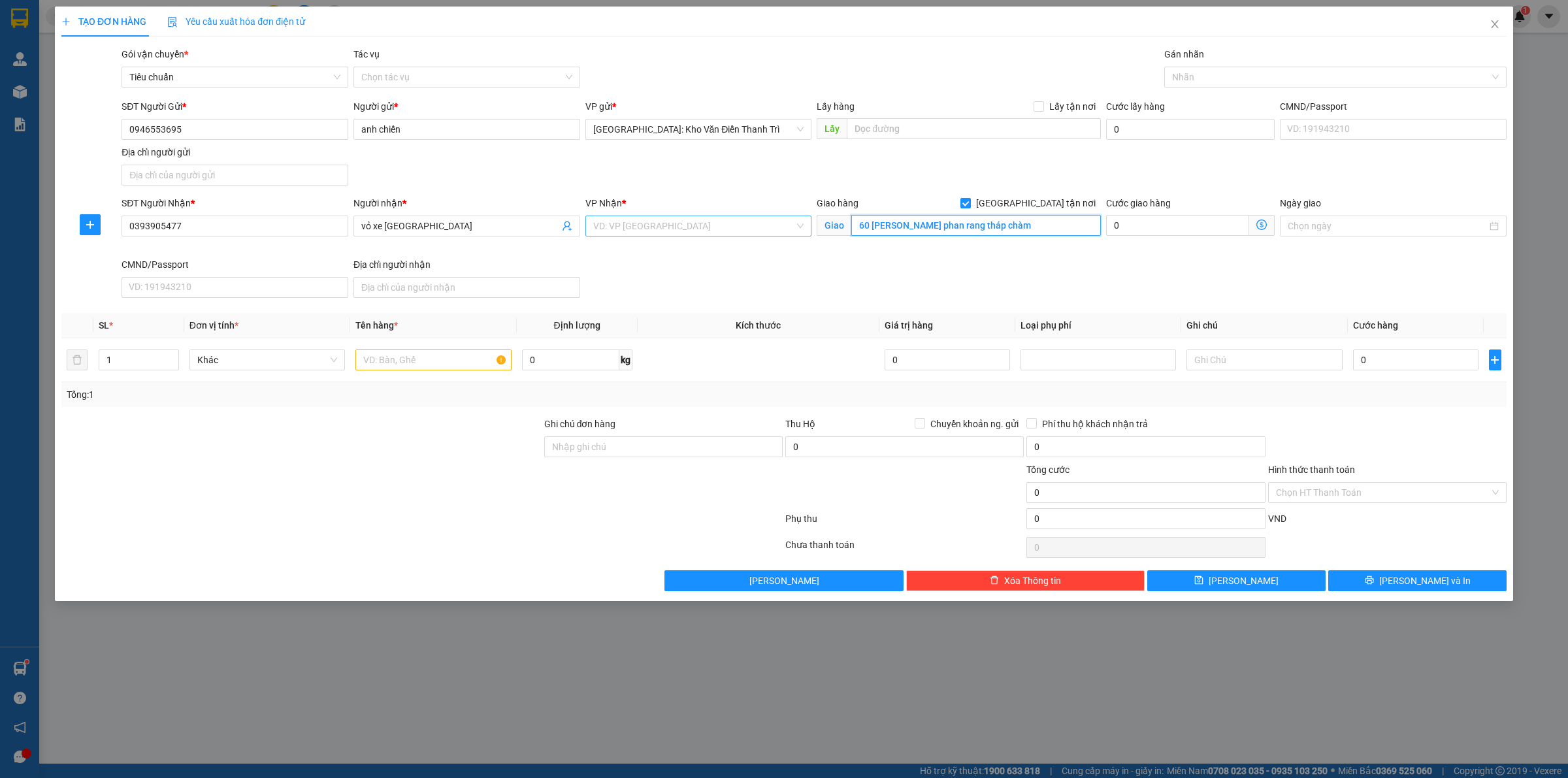
click at [788, 230] on div "SĐT Người Nhận * 0393905477 Người nhận * vỏ xe hải châu VP Nhận * VD: VP [GEOGR…" at bounding box center [813, 249] width 1390 height 107
type input "QL1A phan rang tháp chàm"
click at [691, 234] on input "search" at bounding box center [694, 226] width 202 height 20
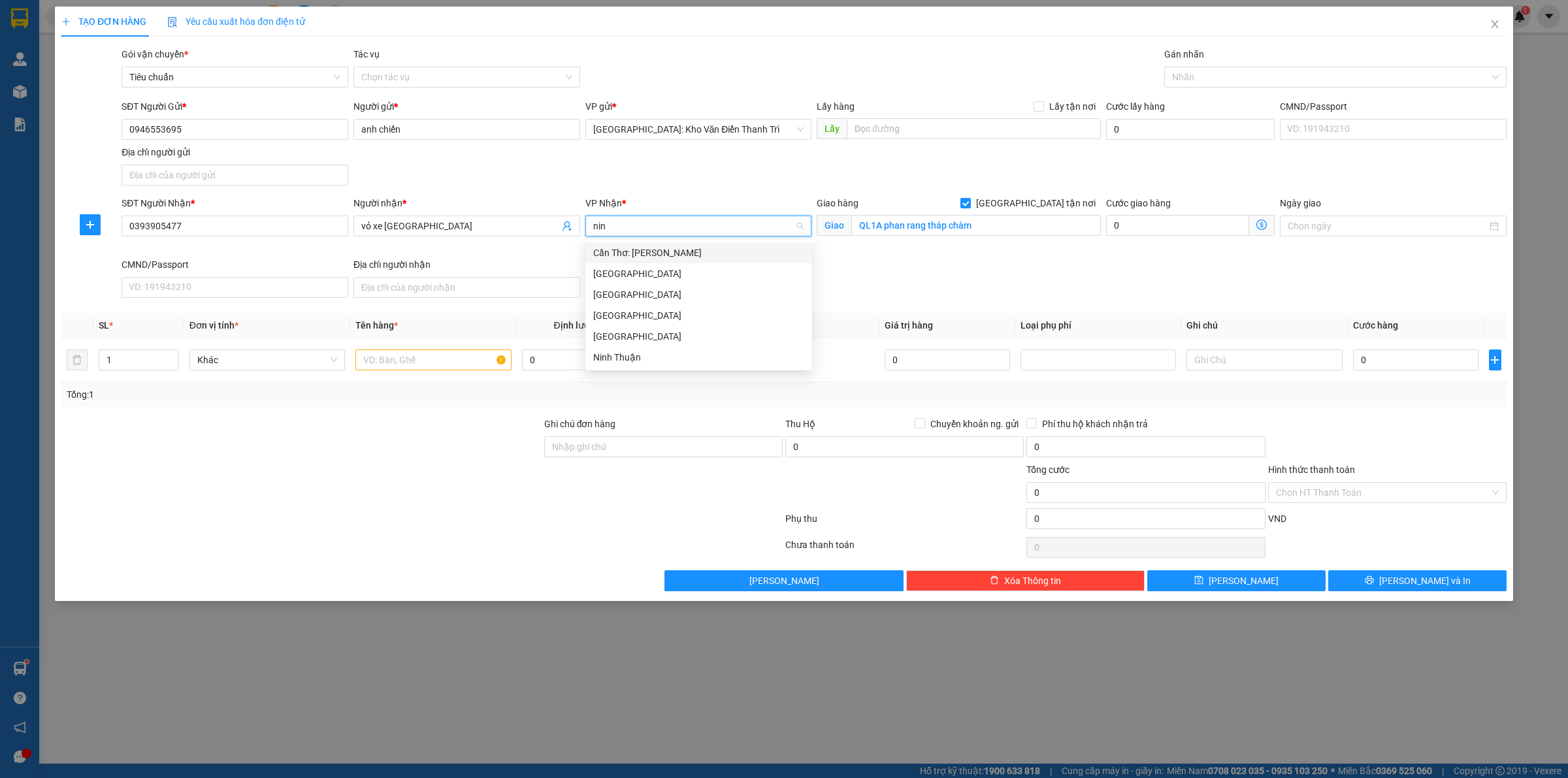
type input "ninh"
click at [649, 354] on div "Ninh Thuận" at bounding box center [698, 357] width 211 height 14
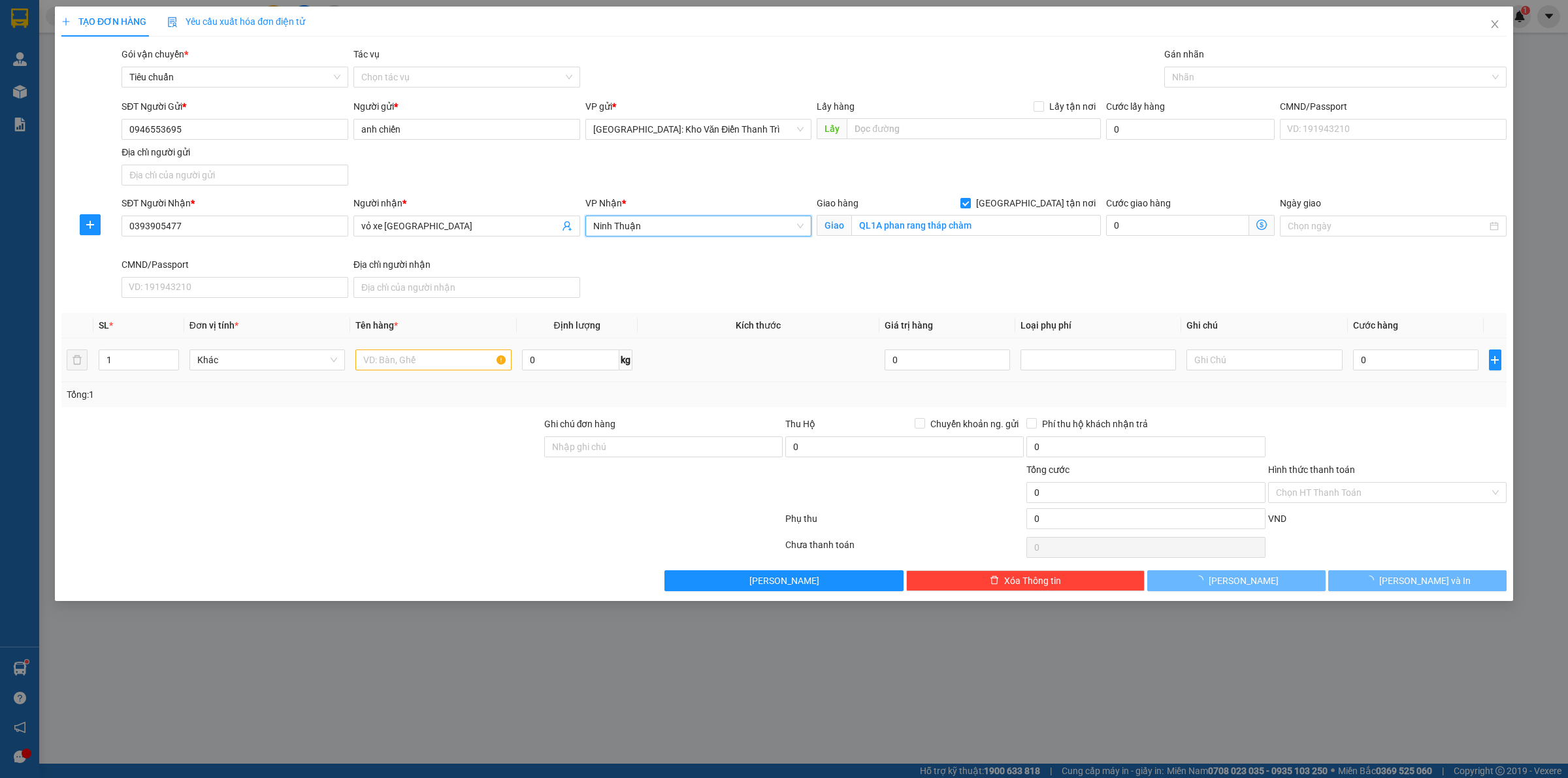
click at [1072, 237] on div "Giao hàng [GEOGRAPHIC_DATA] tận nơi [GEOGRAPHIC_DATA]" at bounding box center [959, 218] width 284 height 46
click at [1052, 203] on span "[GEOGRAPHIC_DATA] tận nơi" at bounding box center [1035, 203] width 130 height 14
click at [969, 203] on input "[GEOGRAPHIC_DATA] tận nơi" at bounding box center [964, 202] width 9 height 9
checkbox input "false"
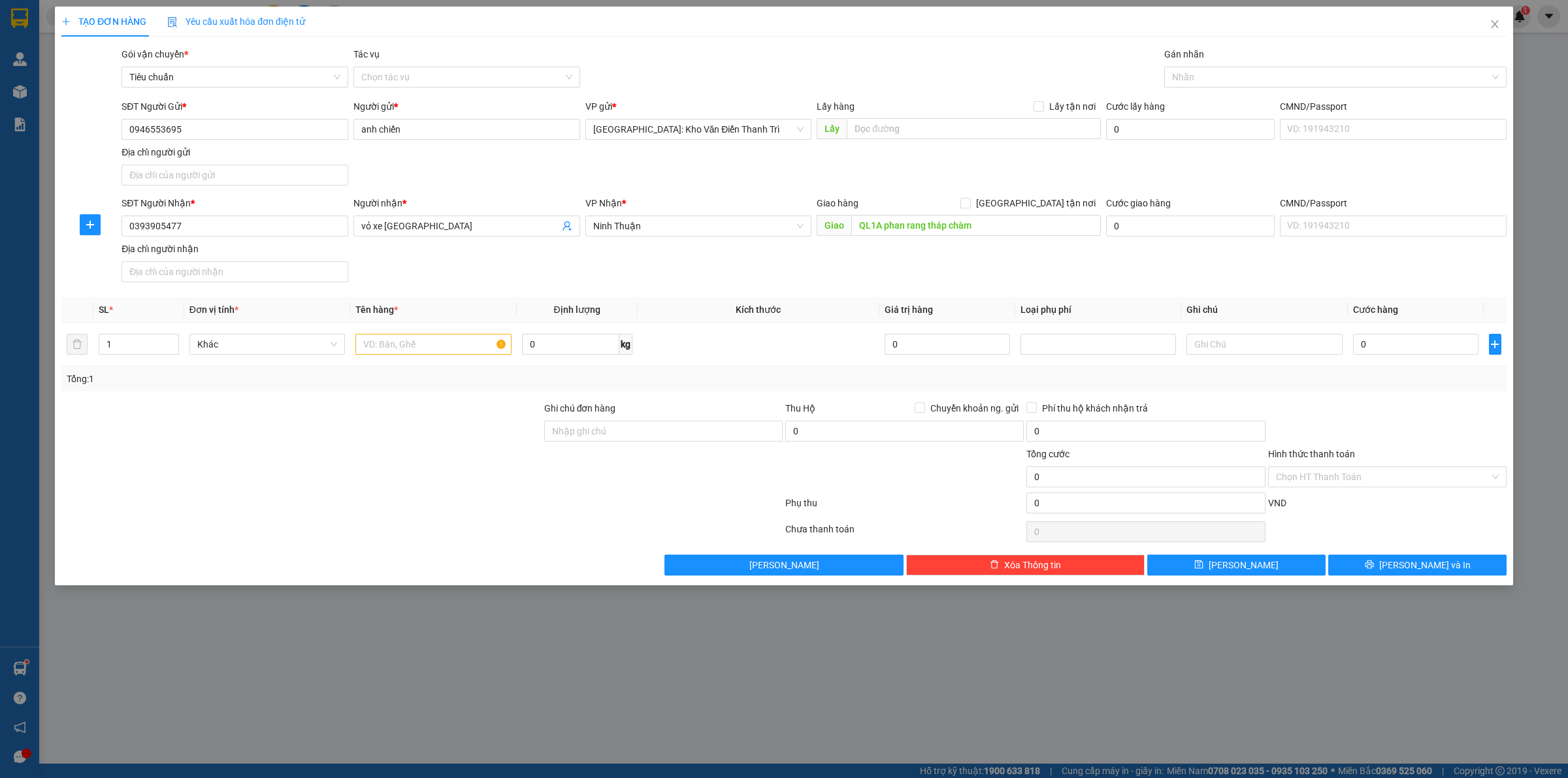
click at [1096, 170] on div "SĐT Người Gửi * 0946553695 Người gửi * anh chiến VP gửi * [GEOGRAPHIC_DATA]: Kh…" at bounding box center [813, 145] width 1390 height 91
click at [458, 340] on input "text" at bounding box center [433, 344] width 156 height 21
type input "1 kiện tủ đỏ bọc pe có bánh xe"
click at [1483, 409] on div at bounding box center [1387, 424] width 241 height 46
click at [1412, 347] on input "0" at bounding box center [1416, 344] width 126 height 21
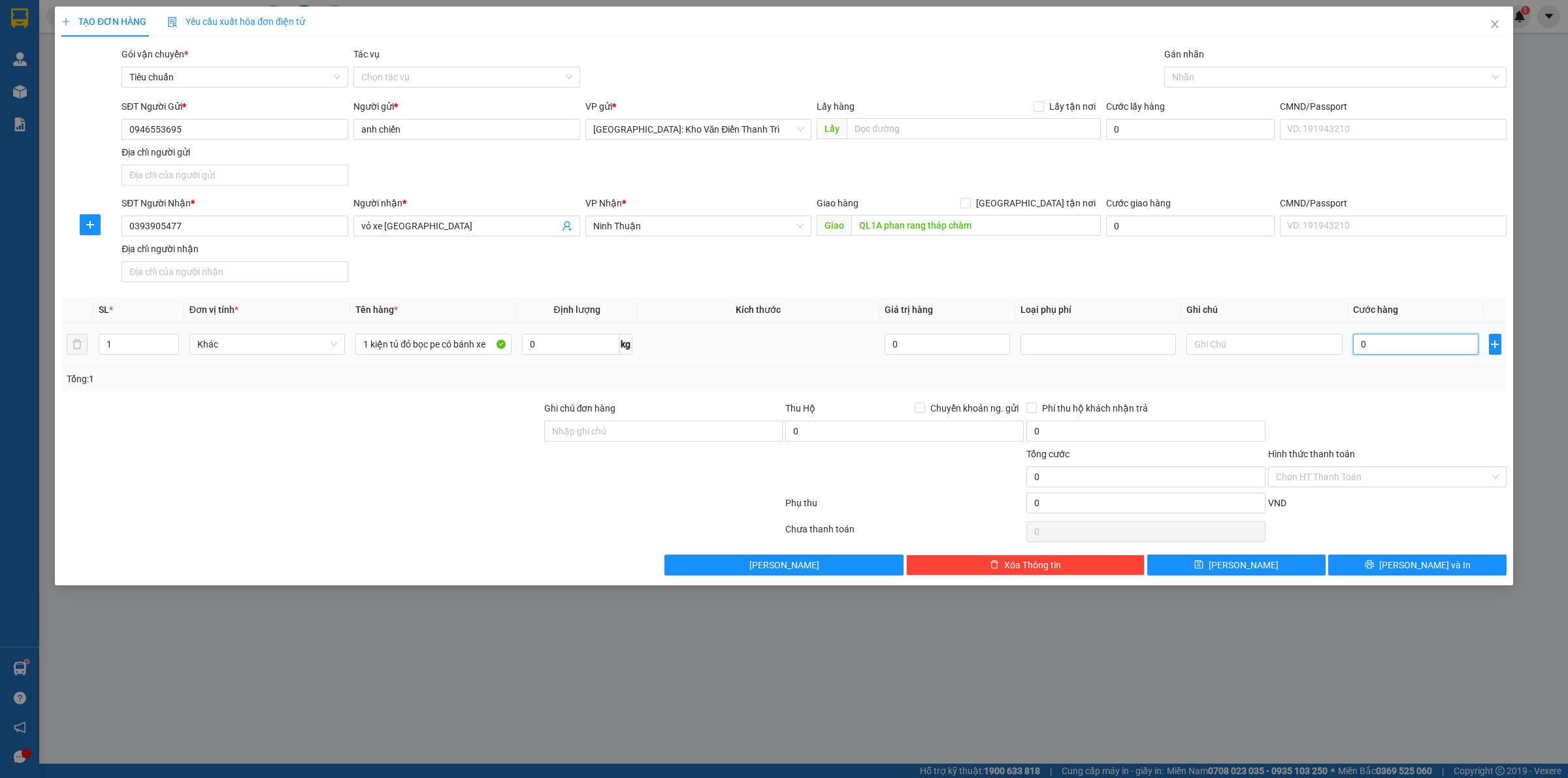
type input "2"
type input "20"
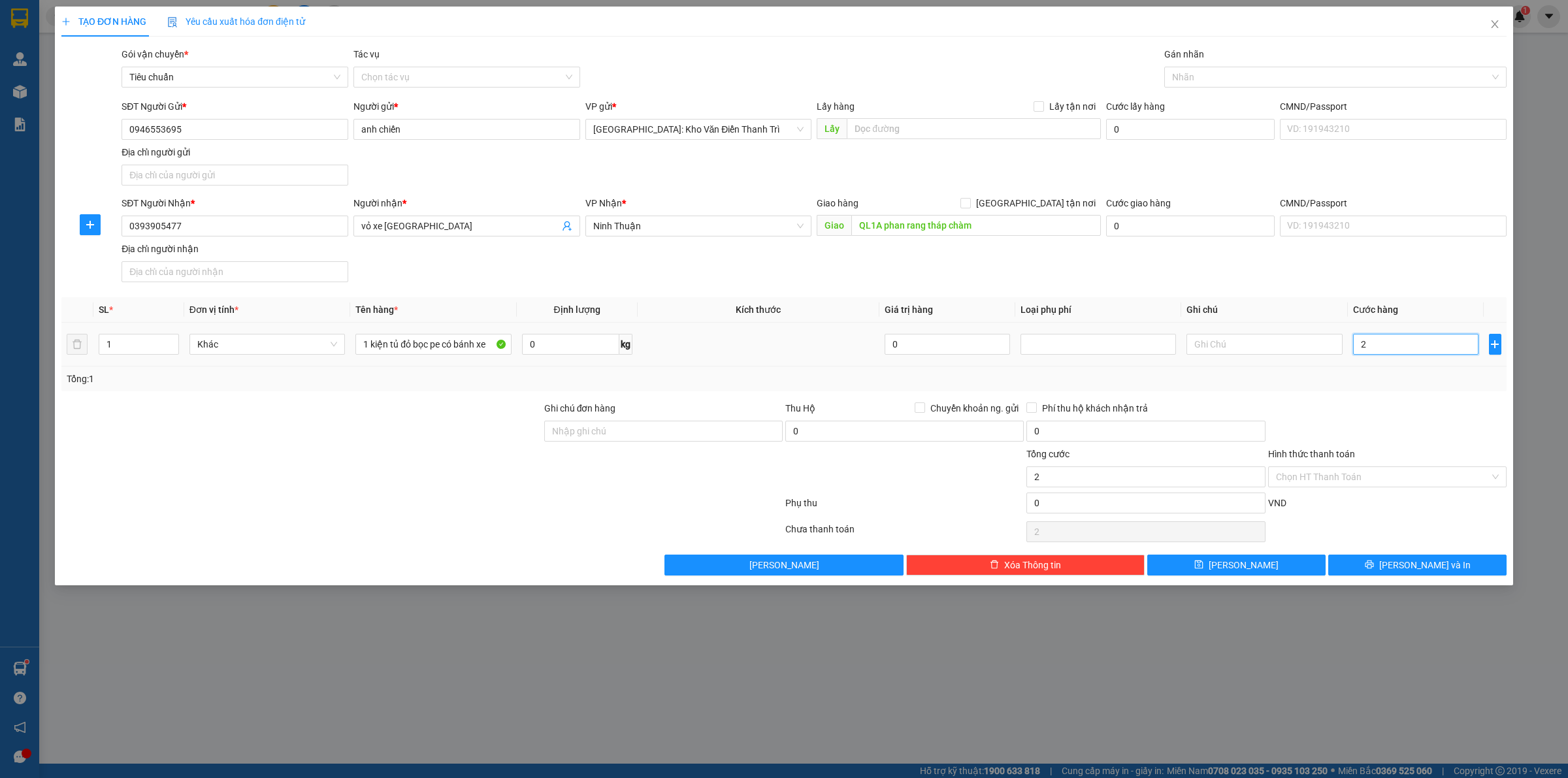
type input "20"
type input "200"
type input "2.000"
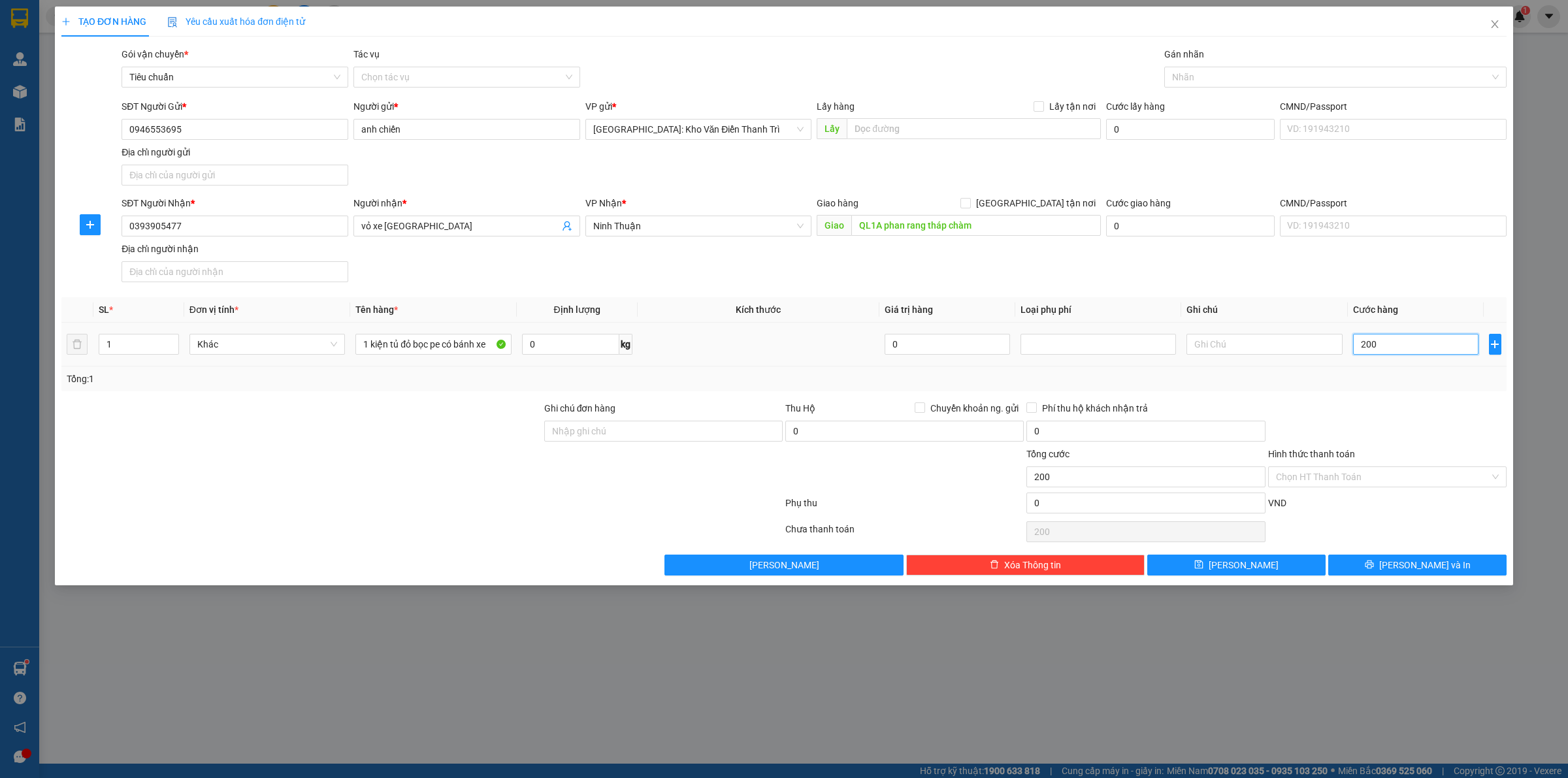
type input "2.000"
type input "20.000"
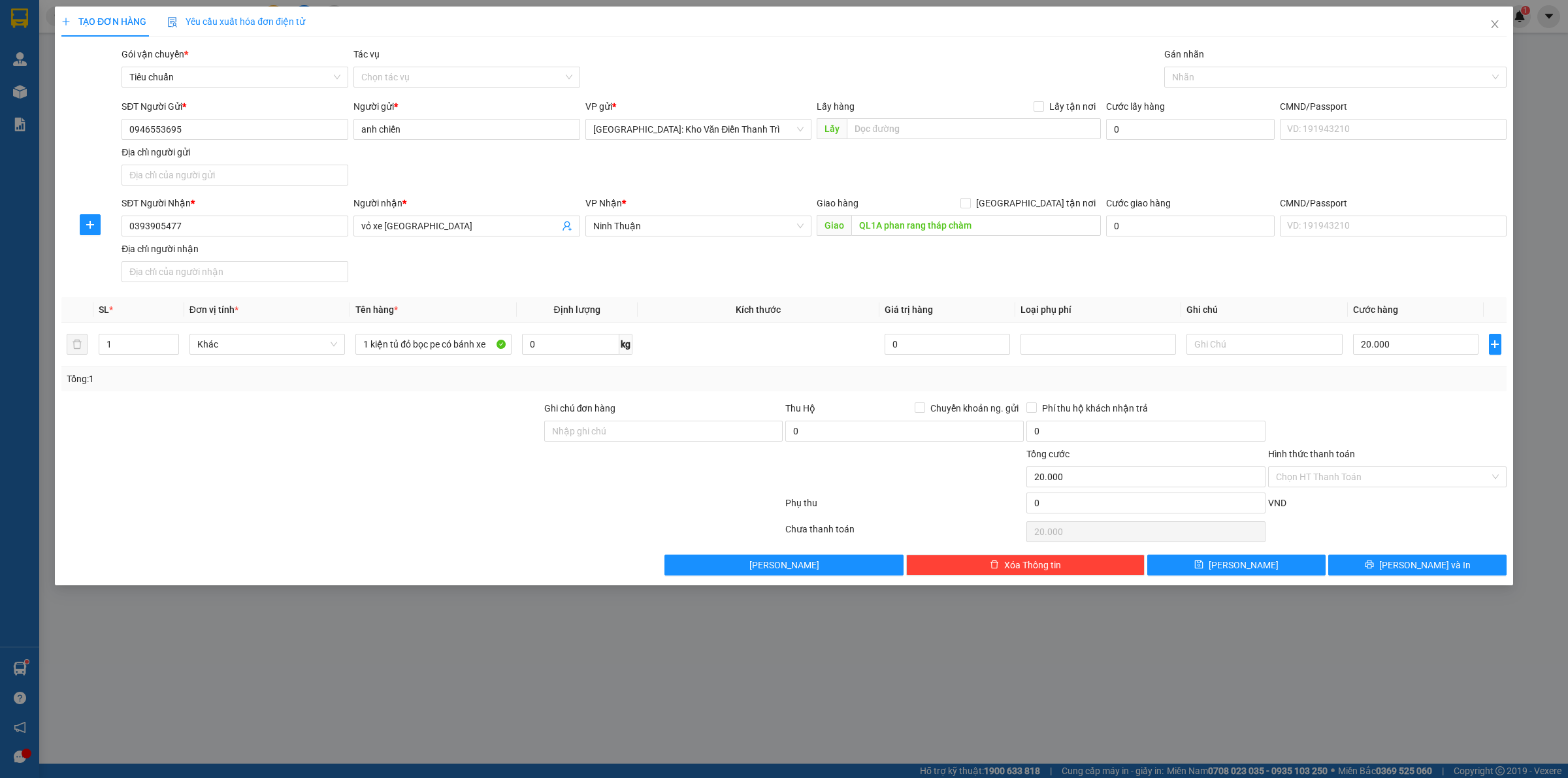
click at [1406, 397] on div "Transit Pickup Surcharge Ids Transit Deliver Surcharge Ids Transit Deliver Surc…" at bounding box center [783, 311] width 1445 height 528
click at [1402, 351] on input "20.000" at bounding box center [1416, 344] width 126 height 21
click at [1407, 349] on input "20.000" at bounding box center [1416, 344] width 126 height 21
type input "200.000"
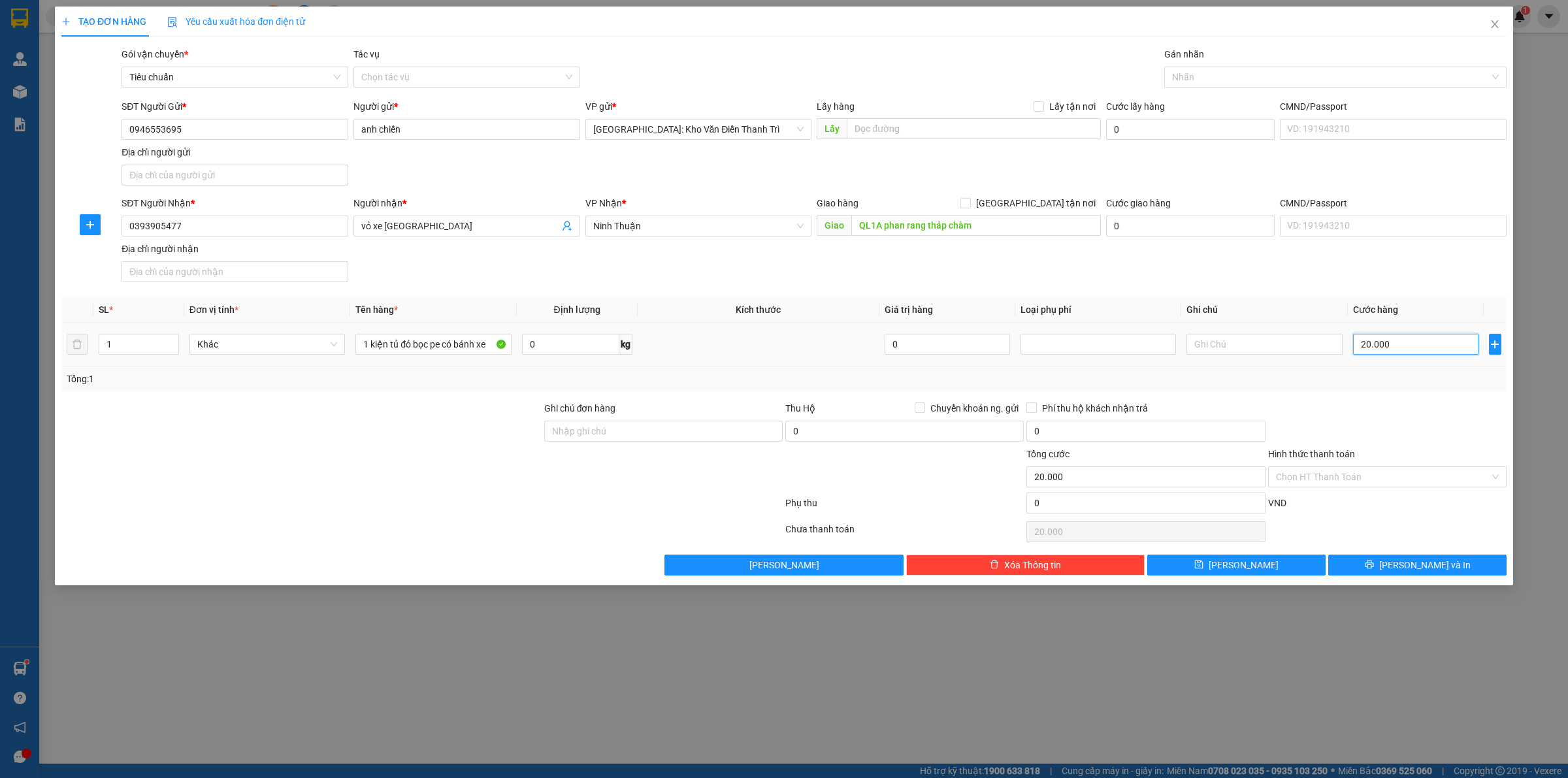
type input "200.000"
click at [1438, 424] on div at bounding box center [1387, 424] width 241 height 46
click at [647, 441] on input "Ghi chú đơn hàng" at bounding box center [663, 431] width 239 height 21
type input "hàng giao nguyên kiện, hư vỡ ko đền"
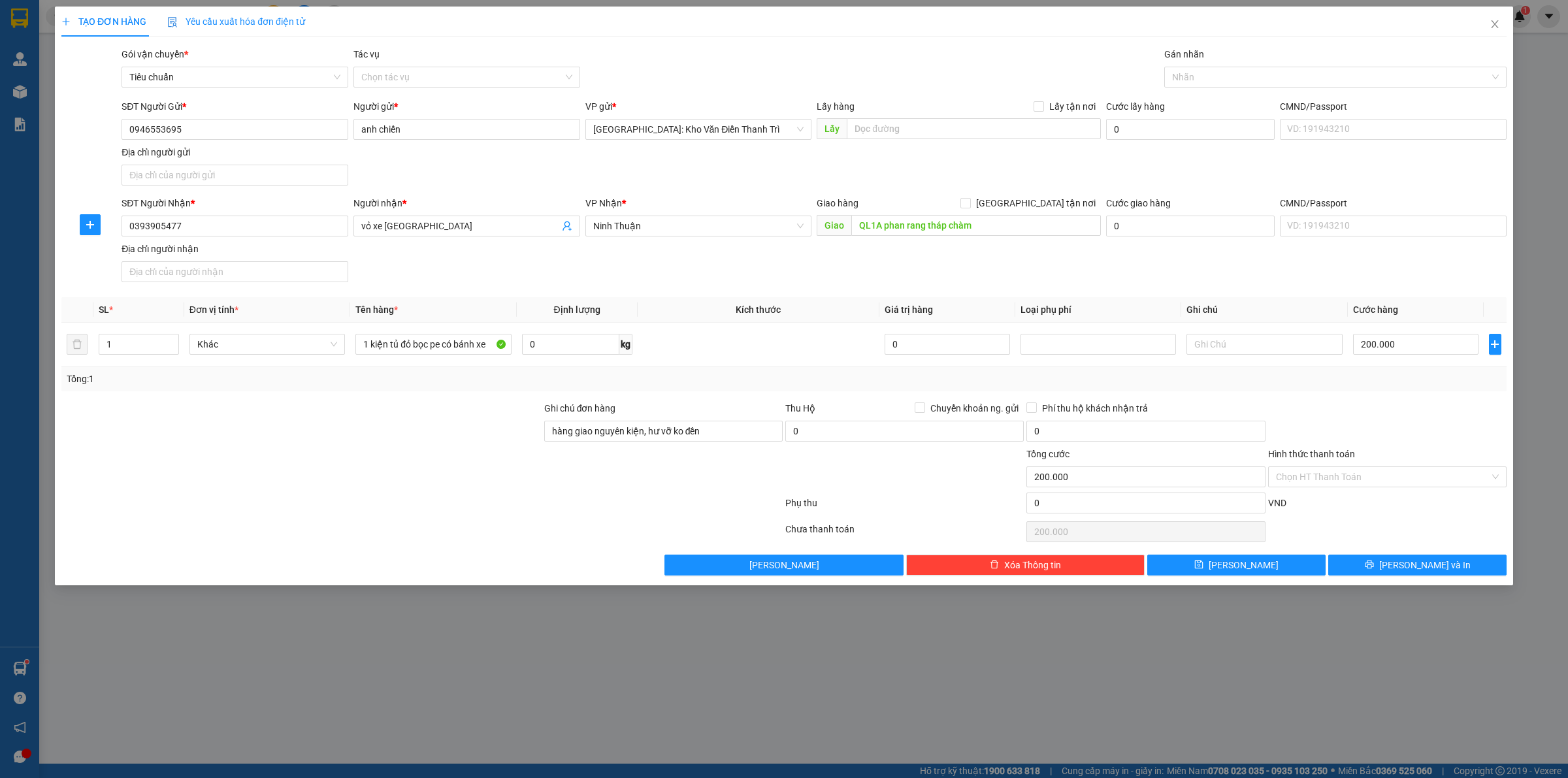
click at [954, 505] on div "Phụ thu" at bounding box center [904, 507] width 241 height 23
click at [1369, 565] on button "[PERSON_NAME] và In" at bounding box center [1417, 565] width 178 height 21
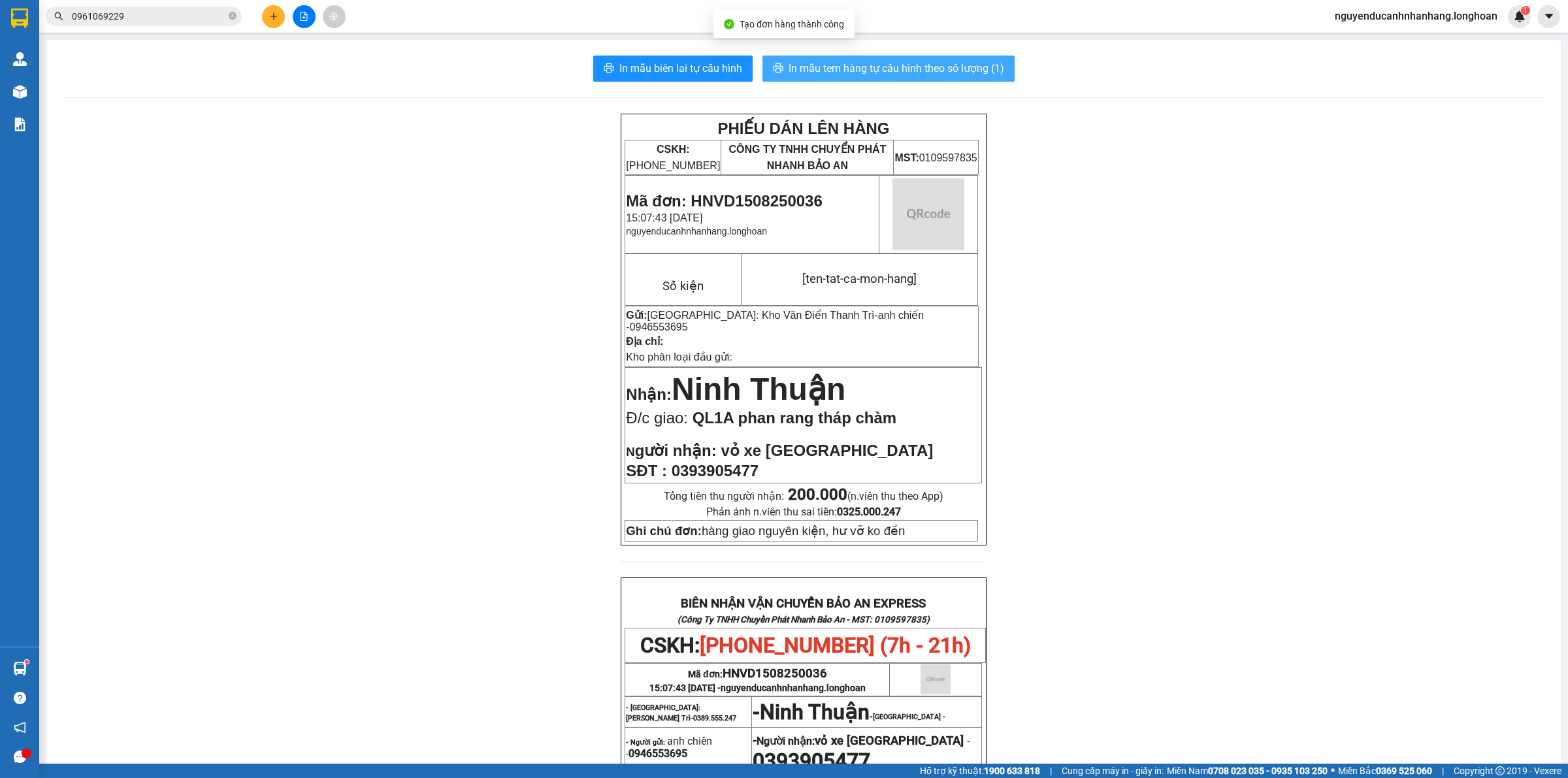
click at [783, 80] on button "In mẫu tem hàng tự cấu hình theo số lượng (1)" at bounding box center [888, 68] width 252 height 26
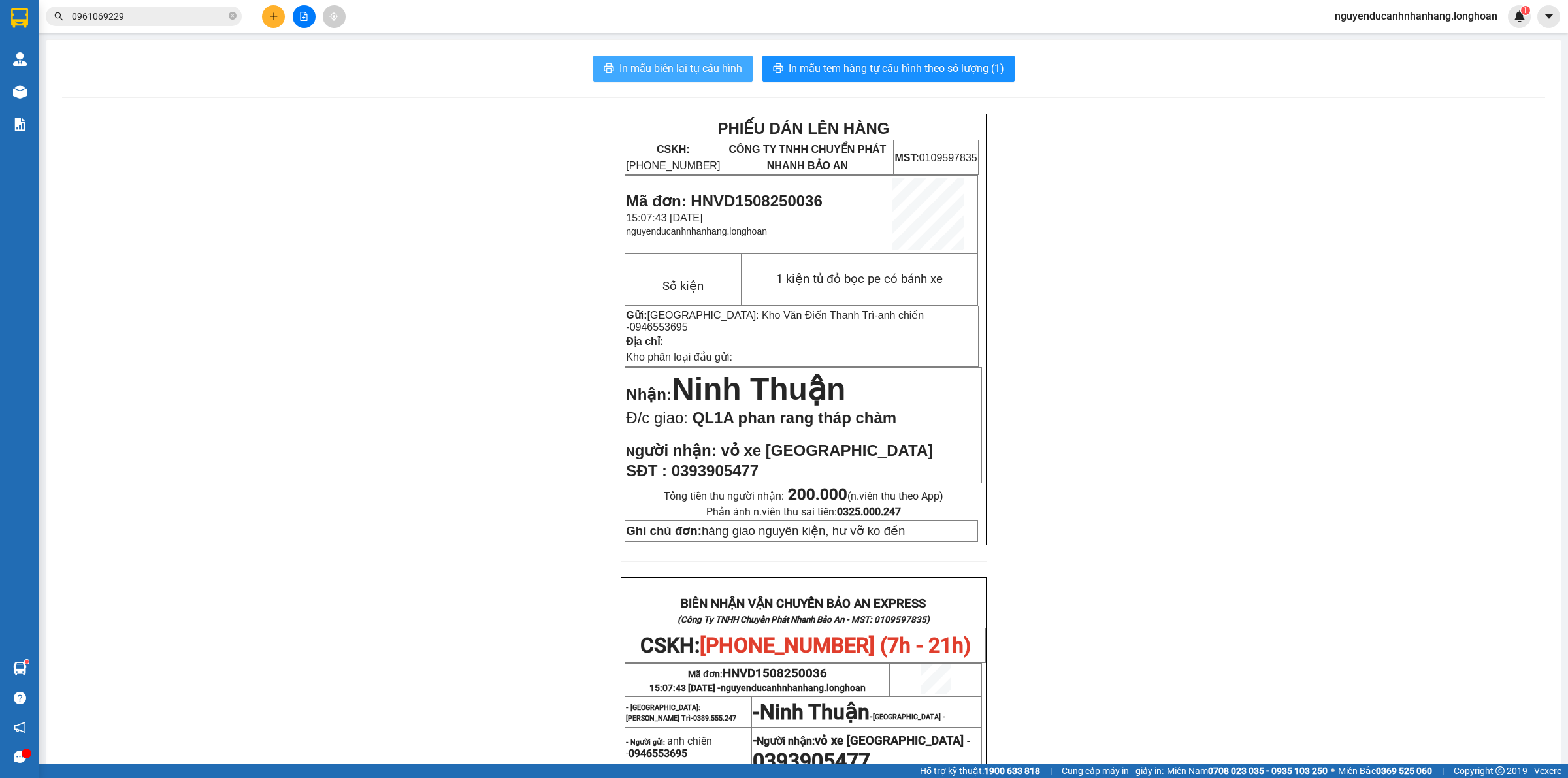
click at [704, 62] on span "In mẫu biên lai tự cấu hình" at bounding box center [680, 68] width 123 height 16
click at [811, 82] on div "In mẫu biên lai tự cấu hình In mẫu tem hàng tự cấu hình theo số lượng (1) PHIẾU…" at bounding box center [804, 615] width 1515 height 1151
click at [935, 74] on span "In mẫu tem hàng tự cấu hình theo số lượng (1)" at bounding box center [896, 68] width 215 height 16
click at [276, 14] on icon "plus" at bounding box center [273, 16] width 9 height 9
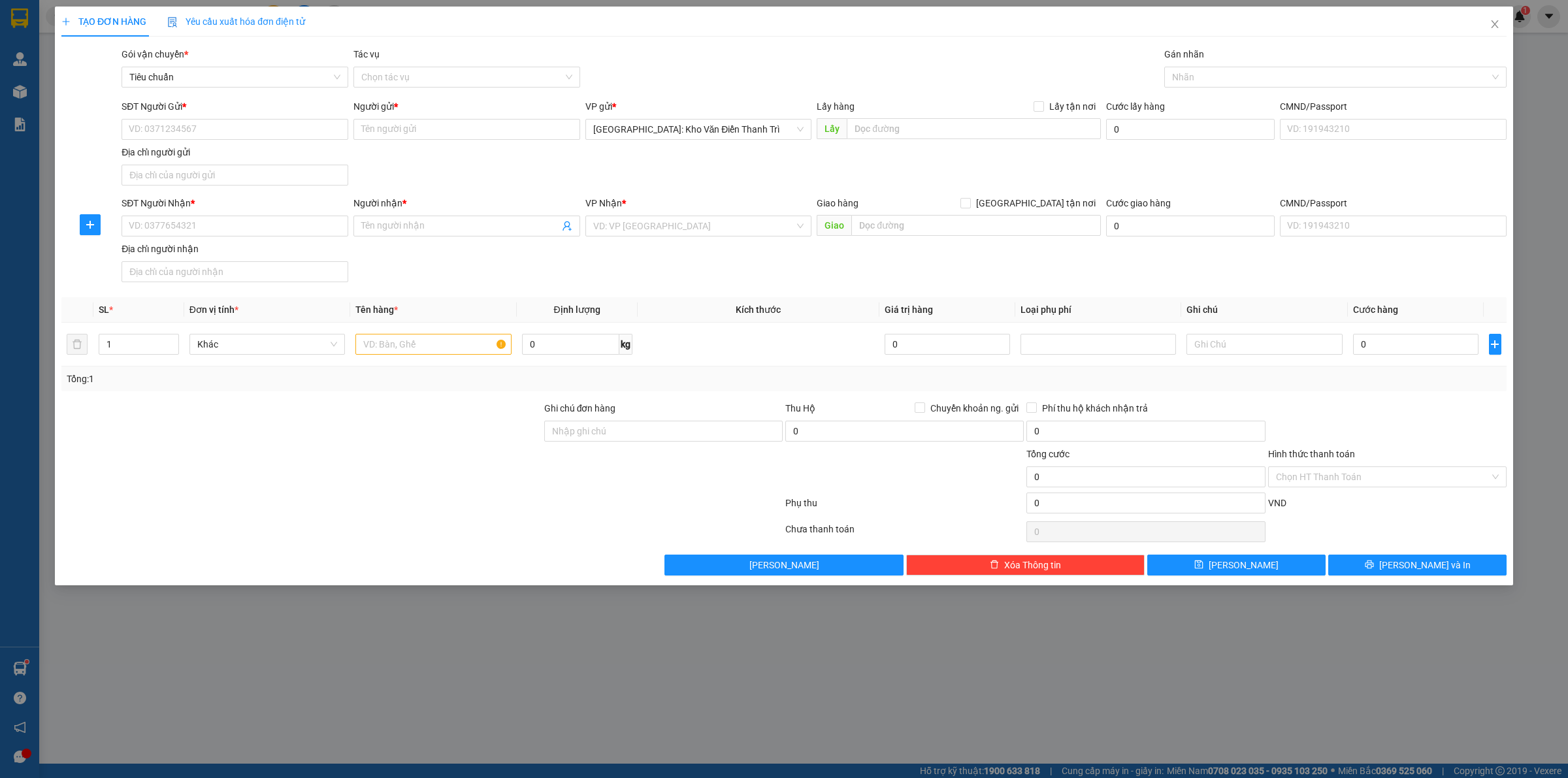
click at [273, 141] on div "SĐT Người Gửi * VD: 0371234567" at bounding box center [234, 121] width 227 height 46
click at [1497, 25] on icon "close" at bounding box center [1494, 24] width 11 height 11
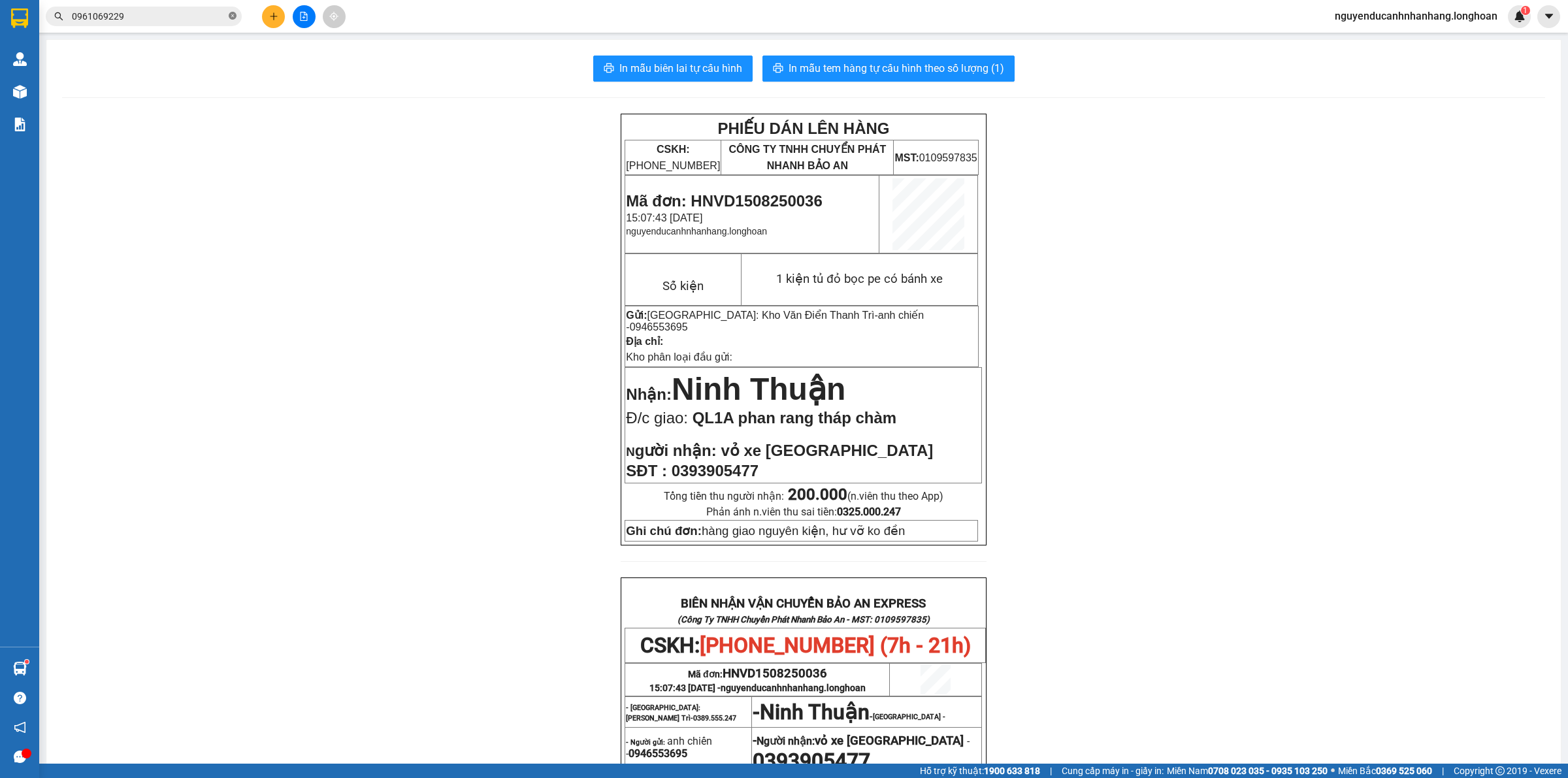
click at [234, 14] on icon "close-circle" at bounding box center [232, 15] width 8 height 8
click at [204, 14] on input "text" at bounding box center [149, 16] width 154 height 14
paste input "0362371668"
type input "0362371668"
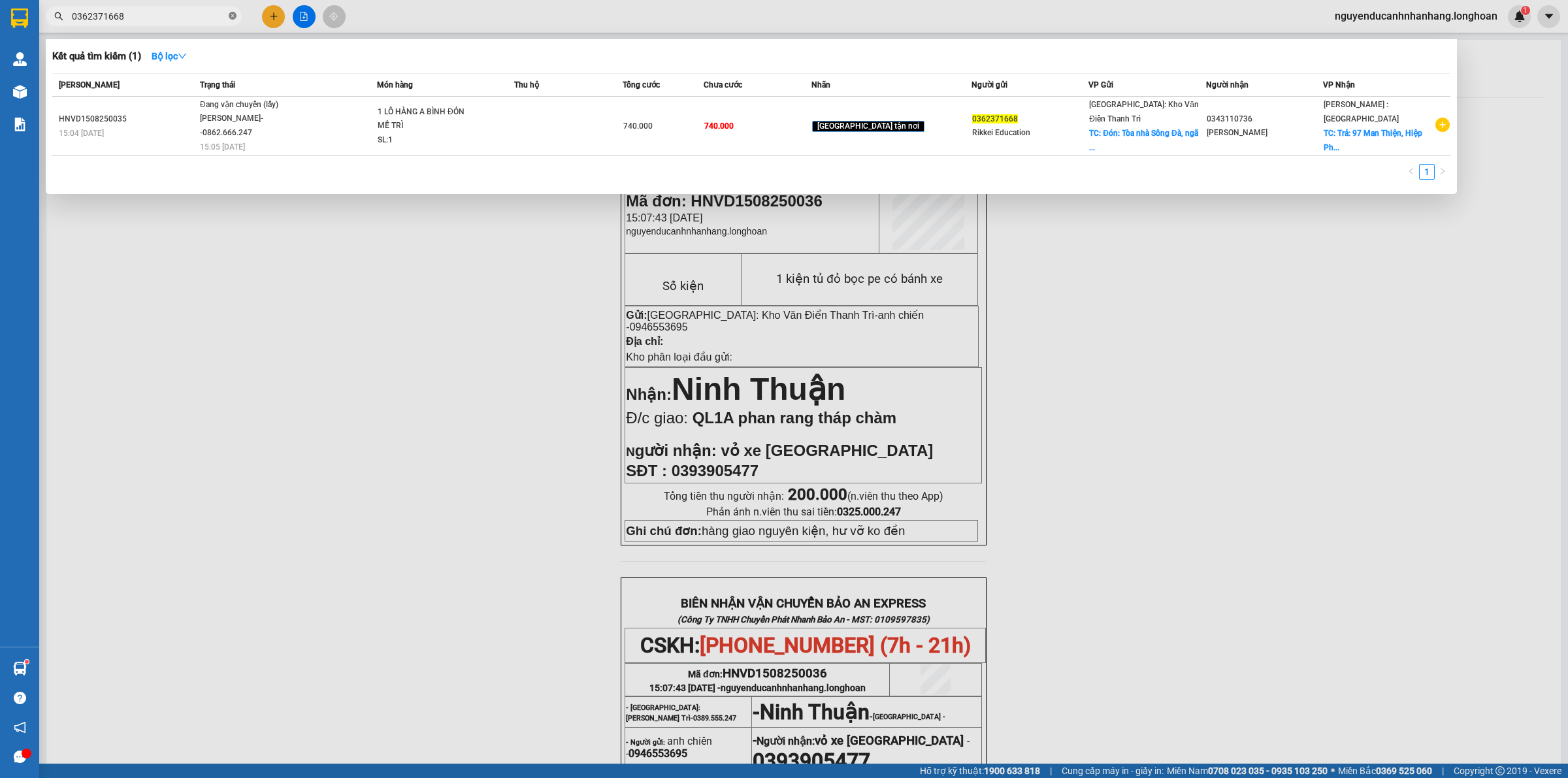
click at [232, 15] on icon "close-circle" at bounding box center [232, 15] width 8 height 8
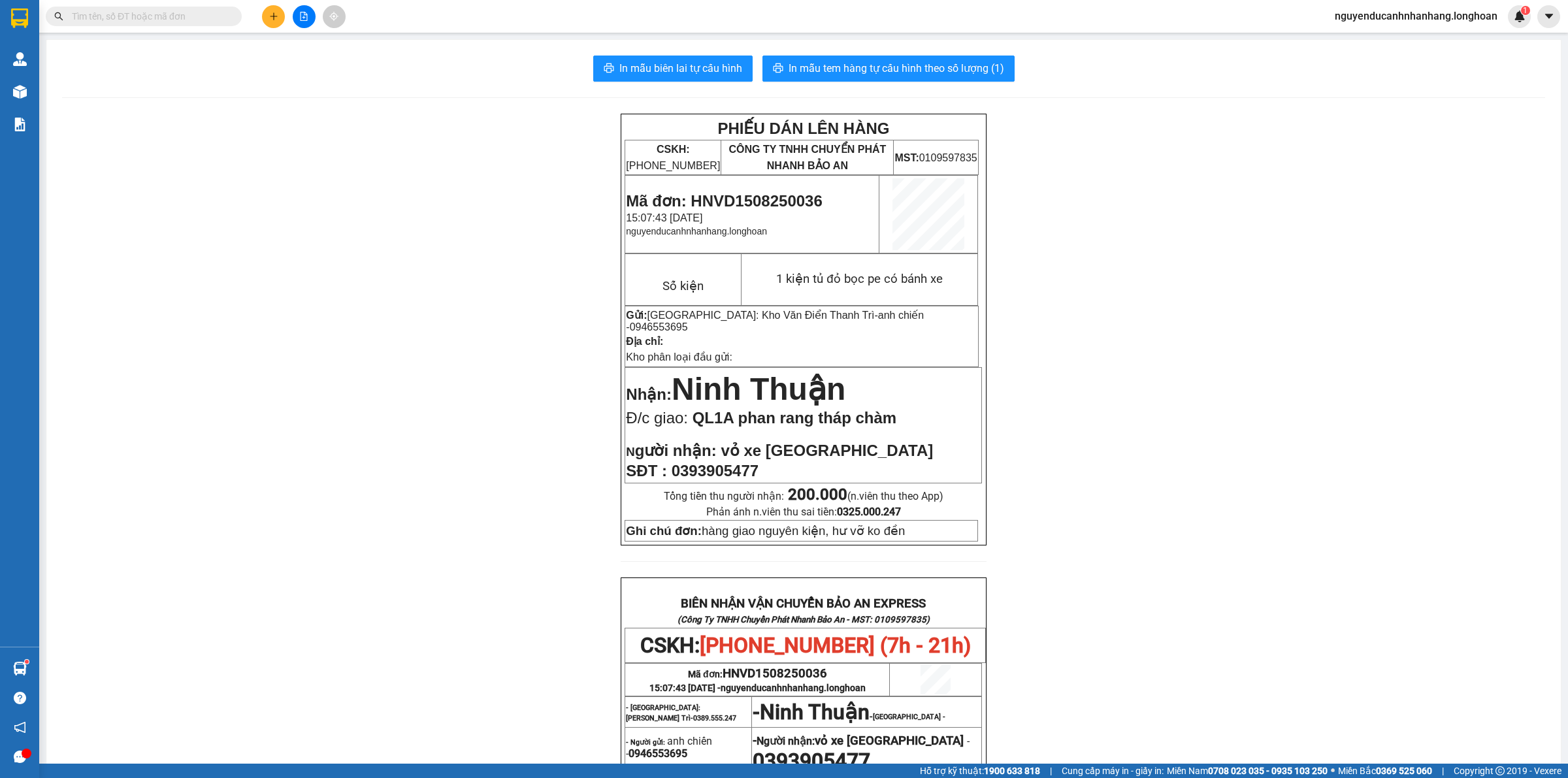
click at [265, 10] on button at bounding box center [273, 16] width 23 height 23
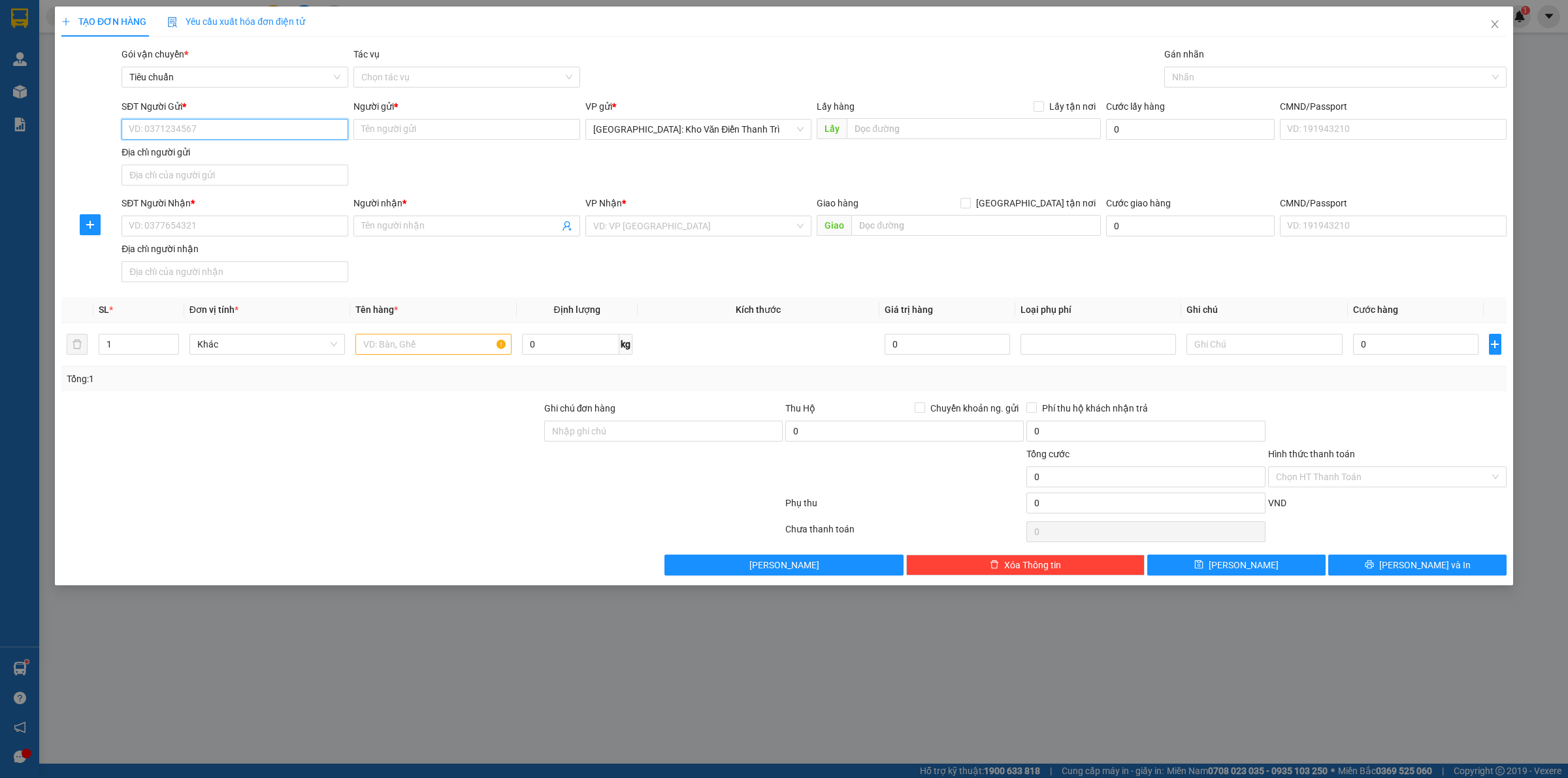
click at [266, 128] on input "SĐT Người Gửi *" at bounding box center [234, 129] width 227 height 21
paste input "0357020595"
type input "0357020595"
click at [459, 116] on div "Người gửi *" at bounding box center [467, 109] width 227 height 20
click at [459, 124] on input "Người gửi *" at bounding box center [467, 129] width 227 height 21
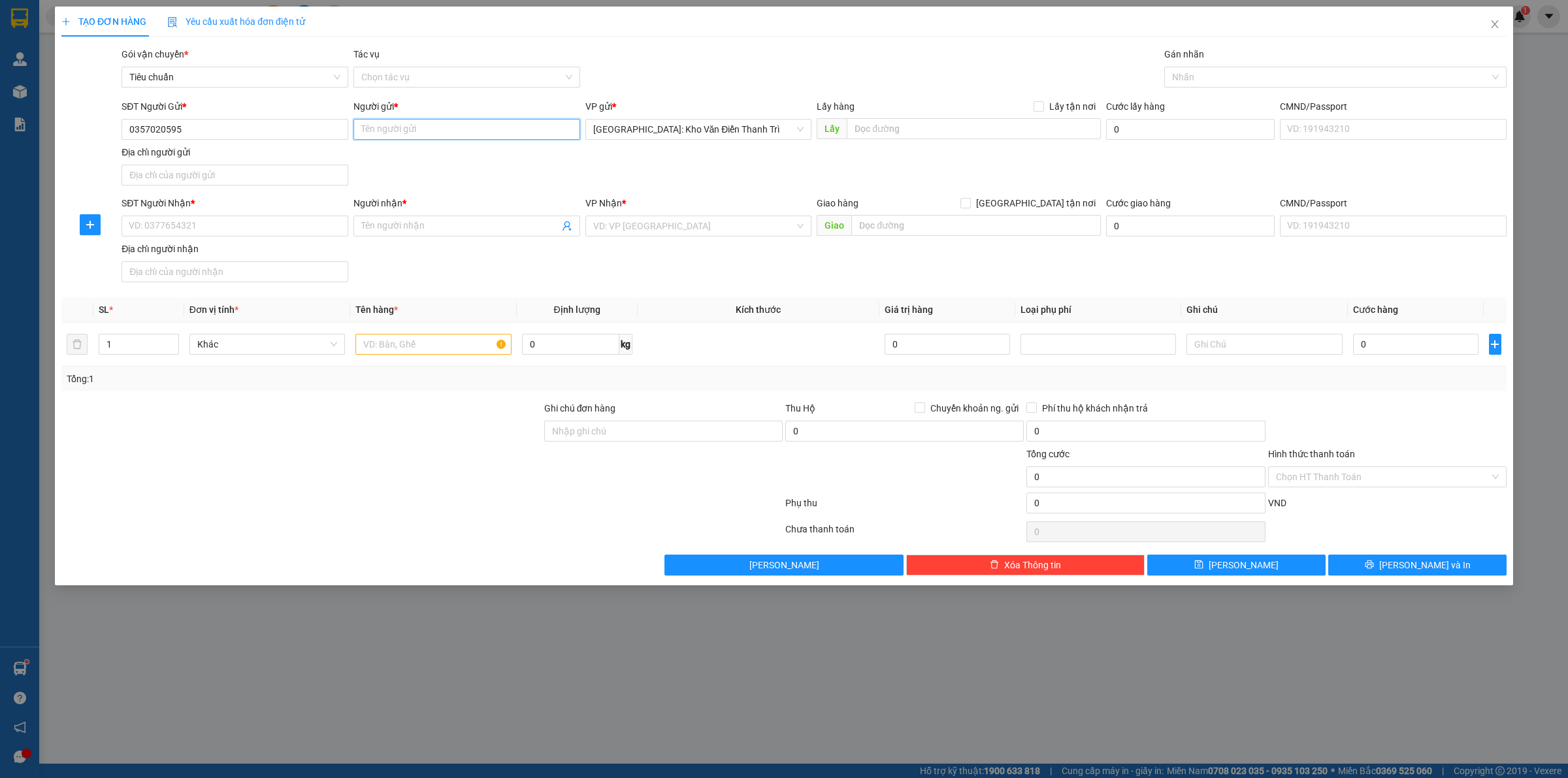
paste input "Hiếu"
type input "Hiếu"
click at [268, 233] on input "SĐT Người Nhận *" at bounding box center [234, 226] width 227 height 21
paste input "0328664564"
type input "0328664564"
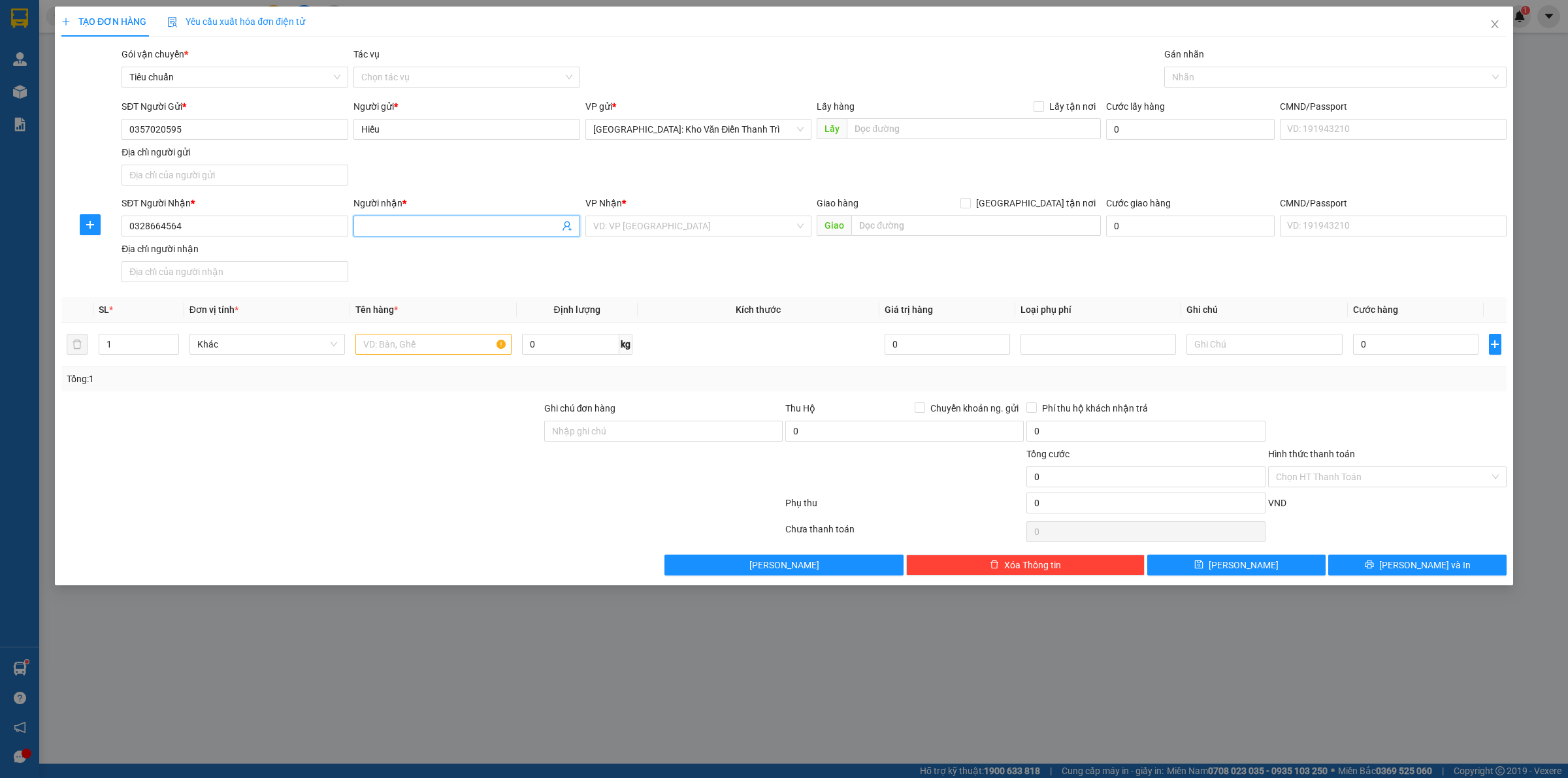
click at [420, 223] on input "Người nhận *" at bounding box center [460, 226] width 198 height 14
paste input "Tính"
type input "Tính"
click at [889, 121] on input "text" at bounding box center [974, 128] width 254 height 21
click at [984, 125] on input "text" at bounding box center [974, 128] width 254 height 21
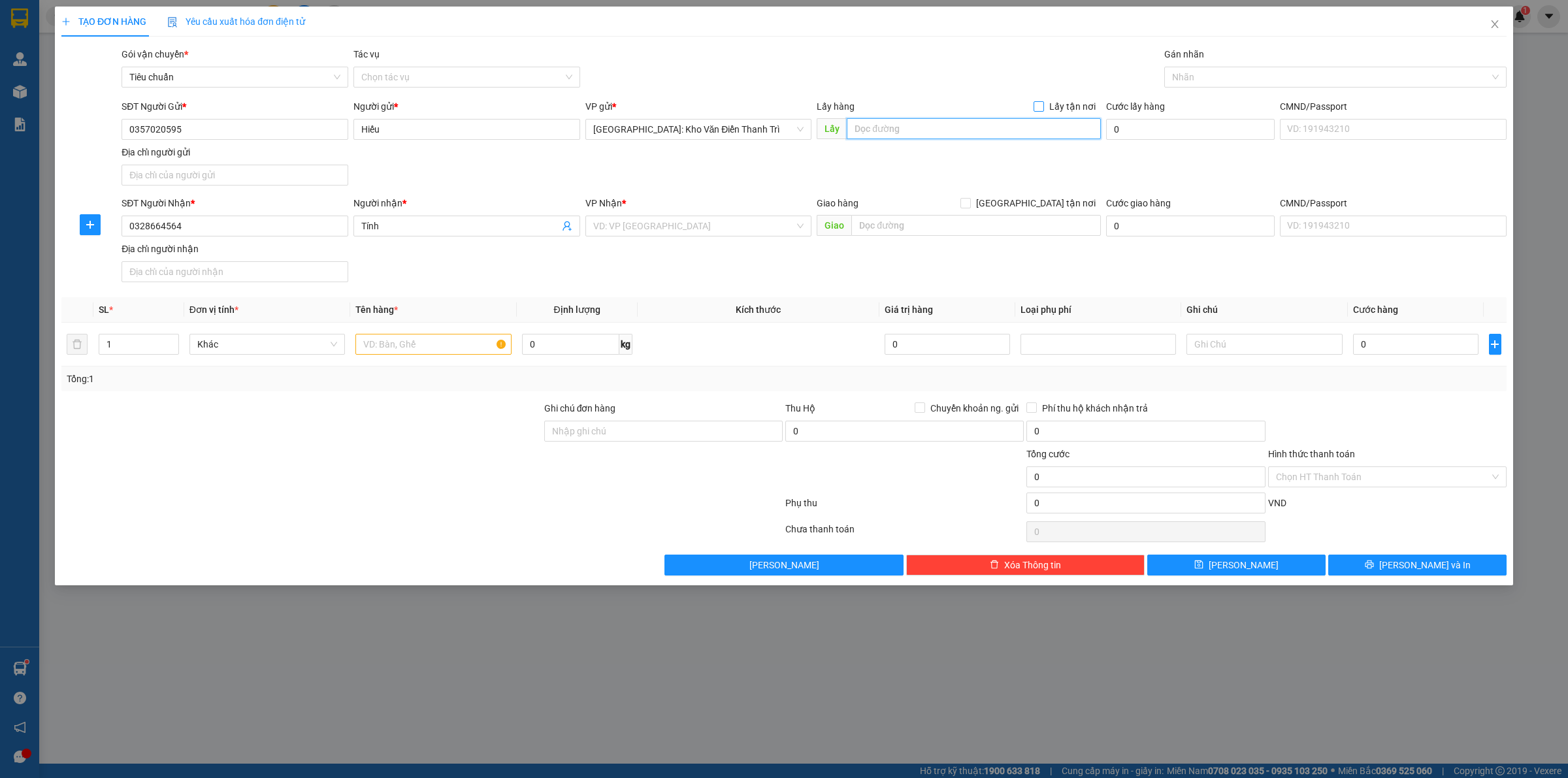
paste input "Đón: 51 ngõ Láng Trung, [GEOGRAPHIC_DATA], [GEOGRAPHIC_DATA], Hn"
type input "Đón: 51 ngõ Láng Trung, [GEOGRAPHIC_DATA], [GEOGRAPHIC_DATA], Hn"
click at [1059, 98] on div "Transit Pickup Surcharge Ids Transit Deliver Surcharge Ids Transit Deliver Surc…" at bounding box center [783, 311] width 1445 height 528
drag, startPoint x: 1079, startPoint y: 75, endPoint x: 1056, endPoint y: 100, distance: 34.0
click at [1077, 75] on div "Gói vận chuyển * Tiêu chuẩn Tác vụ Chọn tác vụ Gán nhãn Nhãn" at bounding box center [813, 69] width 1390 height 46
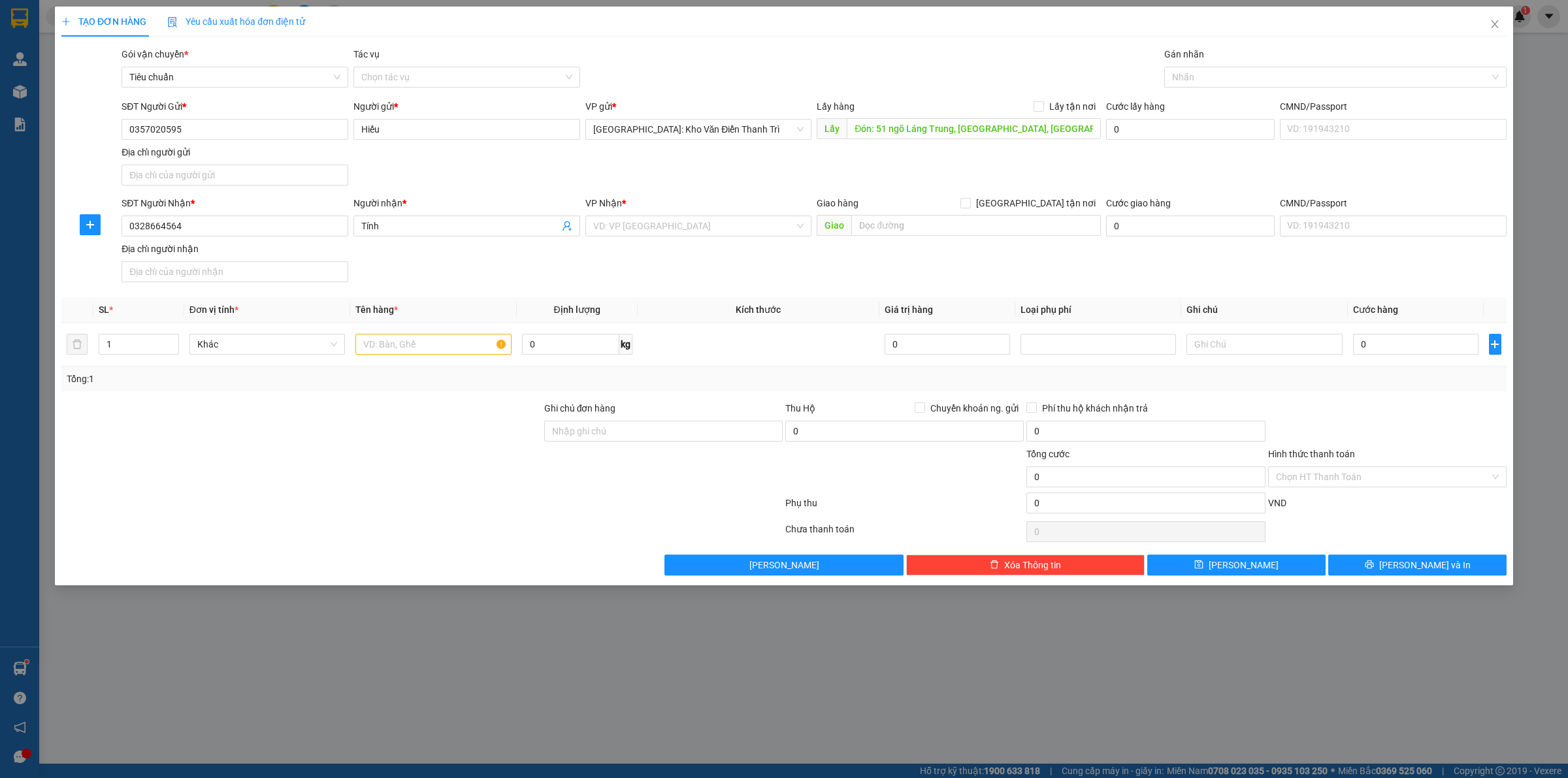
click at [1045, 114] on div "Lấy hàng Lấy tận nơi" at bounding box center [959, 109] width 284 height 20
drag, startPoint x: 1047, startPoint y: 107, endPoint x: 1079, endPoint y: 89, distance: 36.7
click at [1047, 106] on span "Lấy tận nơi" at bounding box center [1072, 106] width 57 height 14
click at [1043, 106] on input "Lấy tận nơi" at bounding box center [1038, 105] width 9 height 9
checkbox input "true"
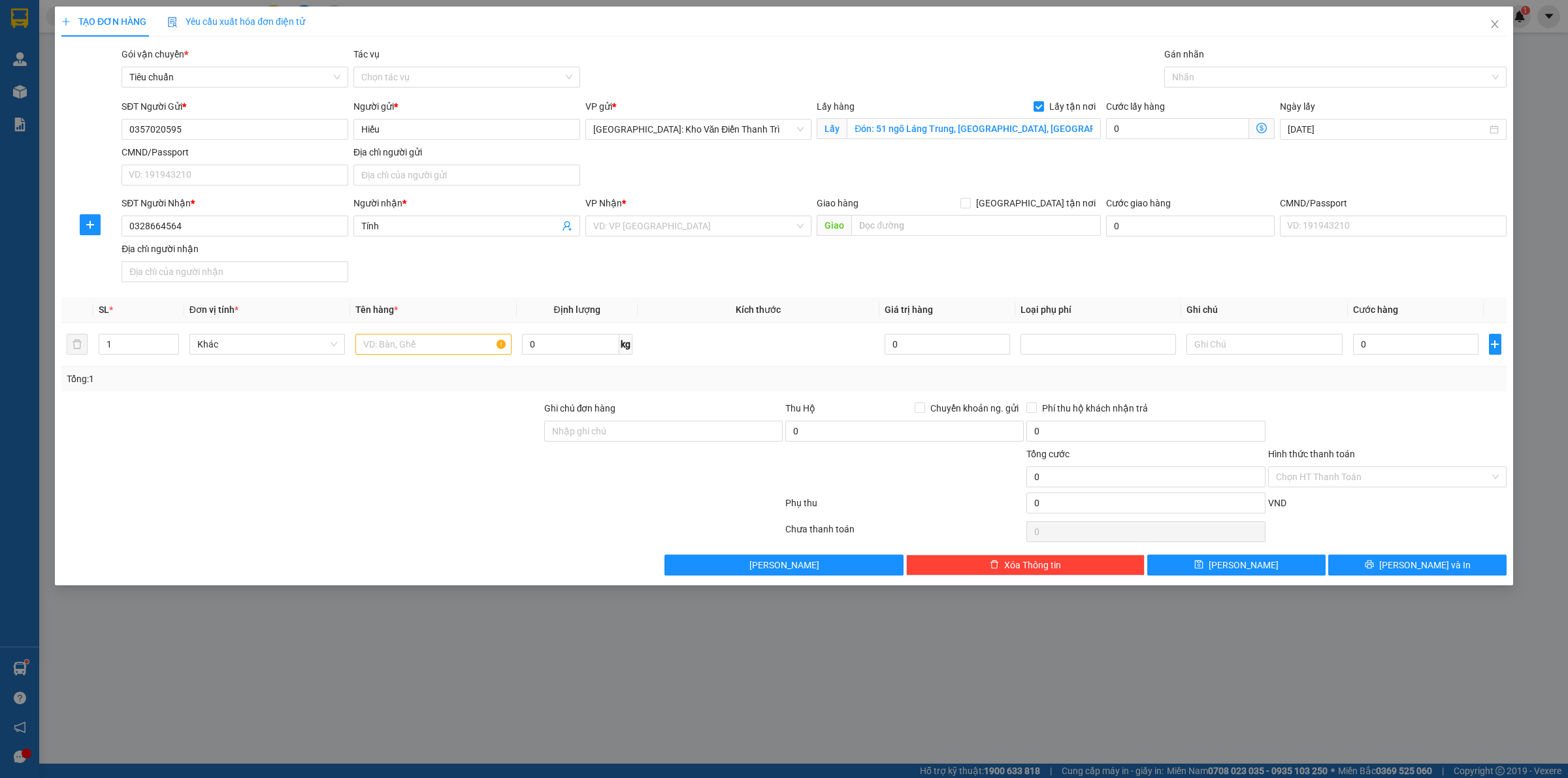
drag, startPoint x: 1091, startPoint y: 77, endPoint x: 1070, endPoint y: 80, distance: 21.2
click at [1091, 77] on div "Gói vận chuyển * Tiêu chuẩn Tác vụ Chọn tác vụ Gán nhãn Nhãn" at bounding box center [813, 69] width 1390 height 46
click at [913, 217] on input "text" at bounding box center [976, 225] width 250 height 21
click at [974, 222] on input "text" at bounding box center [976, 225] width 250 height 21
paste input "Trả: Guitar Tính Lê 066 ấp 6-[GEOGRAPHIC_DATA]-Bến Lức-[GEOGRAPHIC_DATA]"
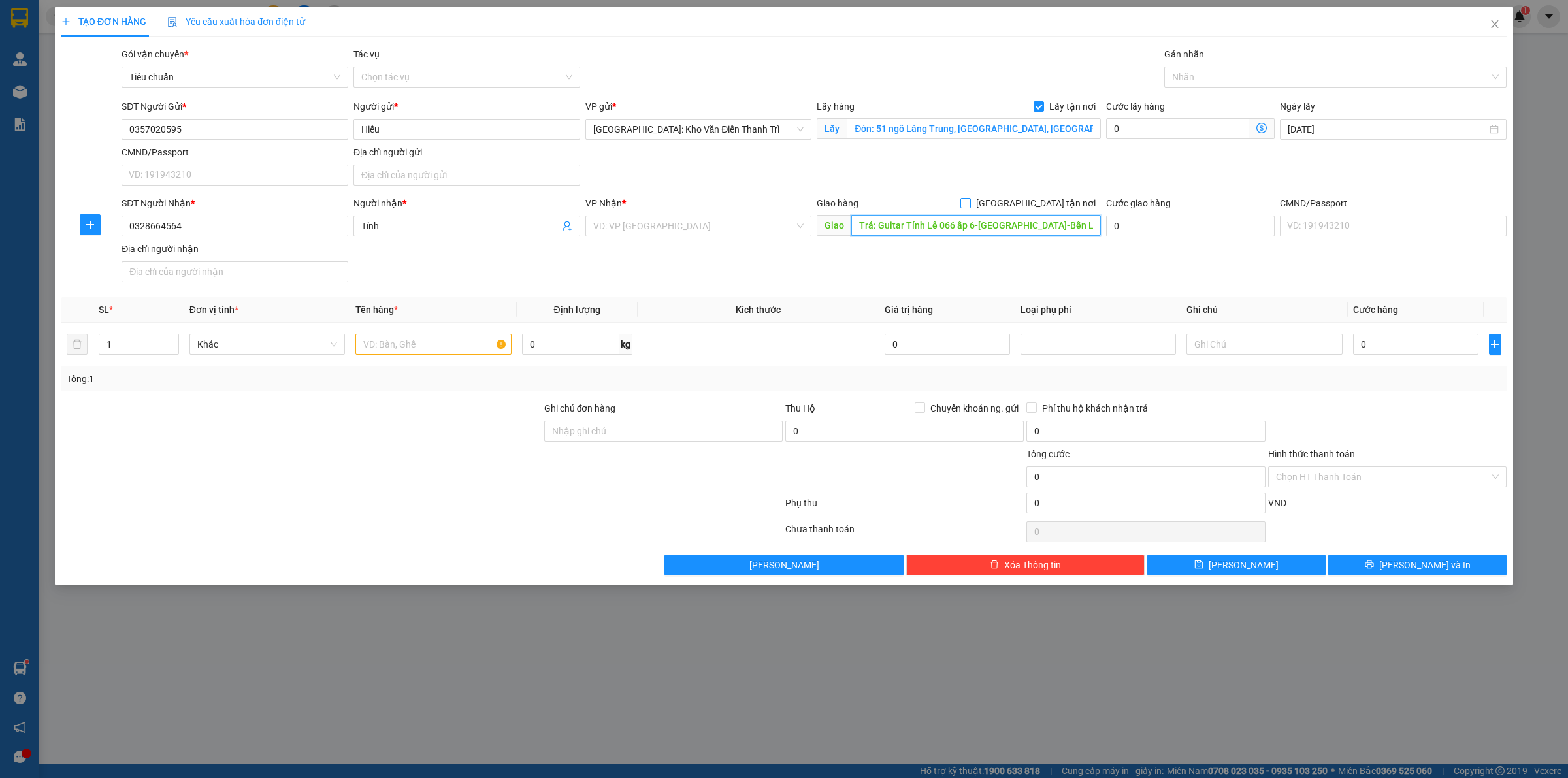
type input "Trả: Guitar Tính Lê 066 ấp 6-[GEOGRAPHIC_DATA]-Bến Lức-[GEOGRAPHIC_DATA]"
drag, startPoint x: 1039, startPoint y: 204, endPoint x: 1072, endPoint y: 182, distance: 39.7
click at [969, 203] on input "[GEOGRAPHIC_DATA] tận nơi" at bounding box center [964, 202] width 9 height 9
checkbox input "true"
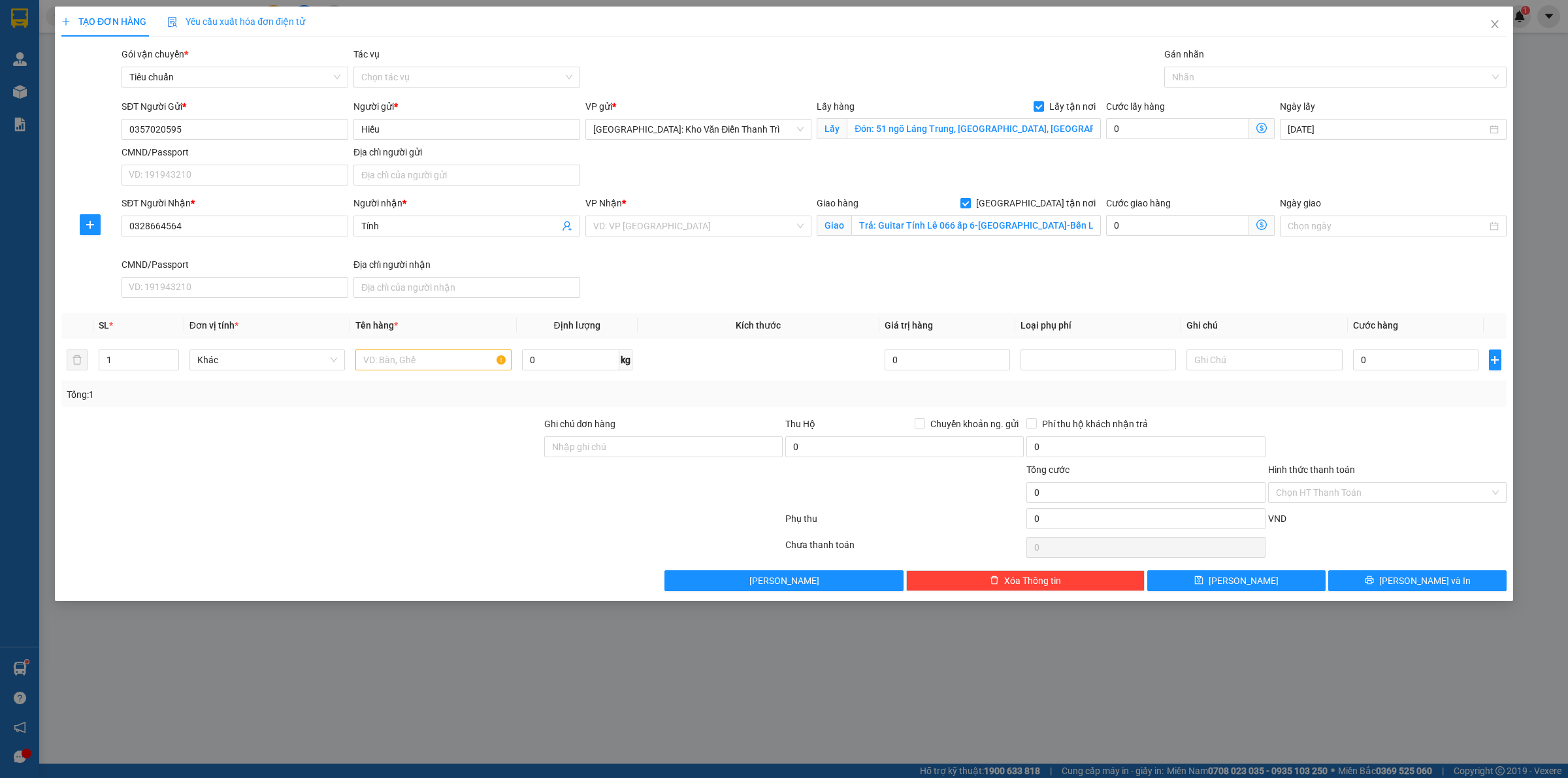
drag, startPoint x: 1084, startPoint y: 173, endPoint x: 879, endPoint y: 196, distance: 206.3
click at [1085, 172] on div "SĐT Người Gửi * 0357020595 Người gửi * Hiếu VP gửi * [GEOGRAPHIC_DATA]: Kho Văn…" at bounding box center [813, 145] width 1390 height 91
click at [1207, 82] on div at bounding box center [1329, 77] width 323 height 15
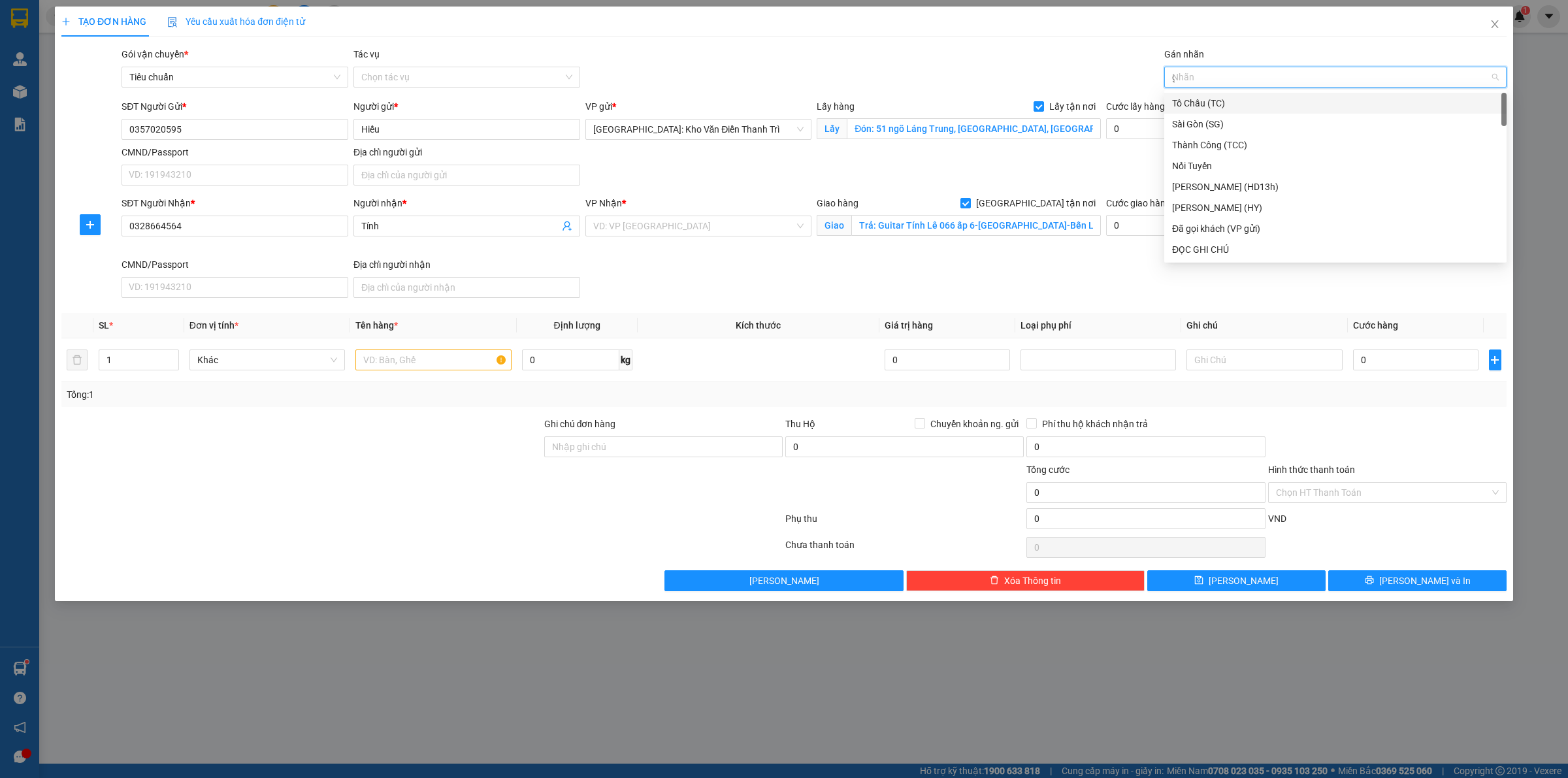
type input "gt"
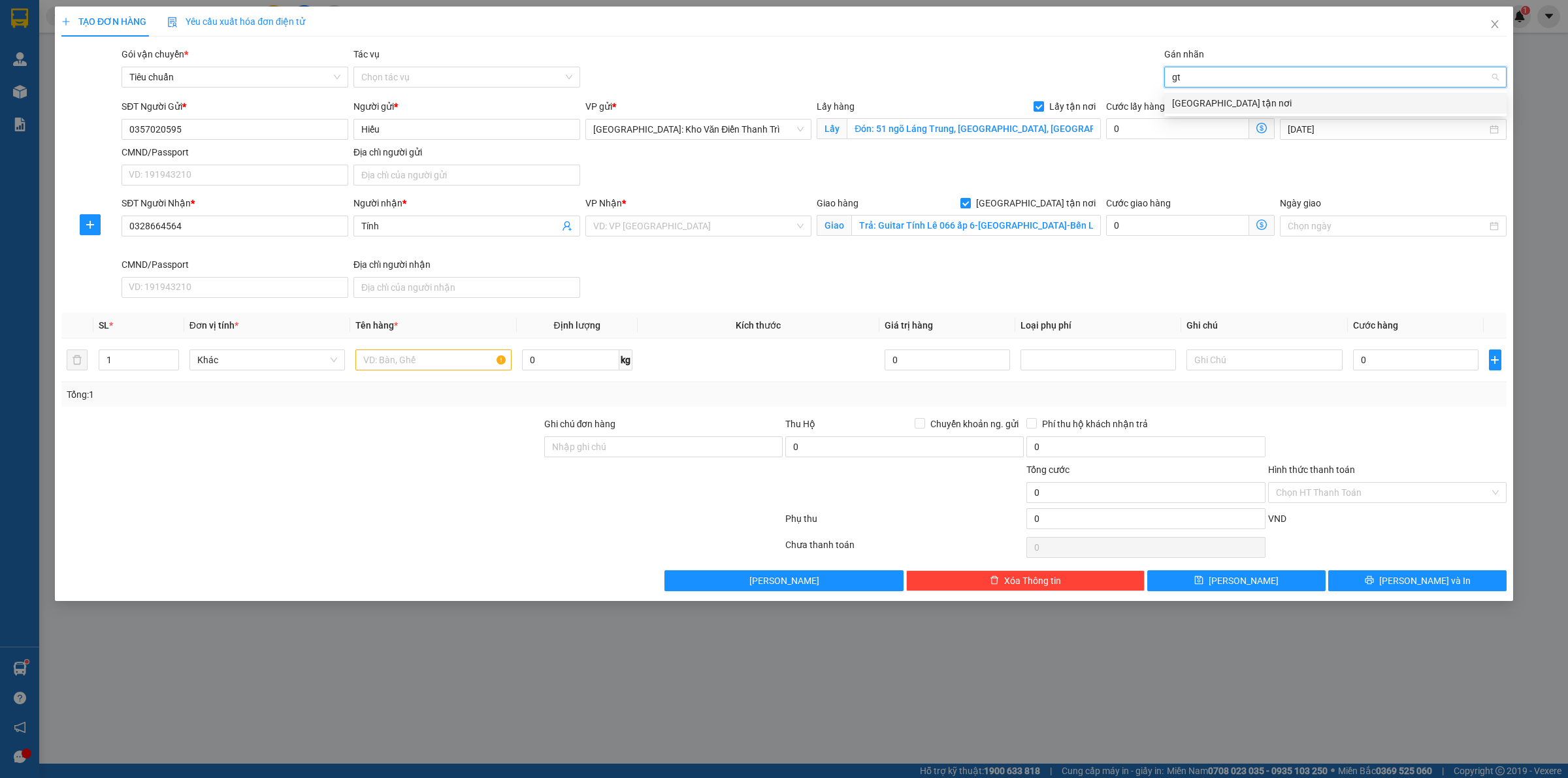
click at [1221, 101] on div "[GEOGRAPHIC_DATA] tận nơi" at bounding box center [1335, 103] width 326 height 14
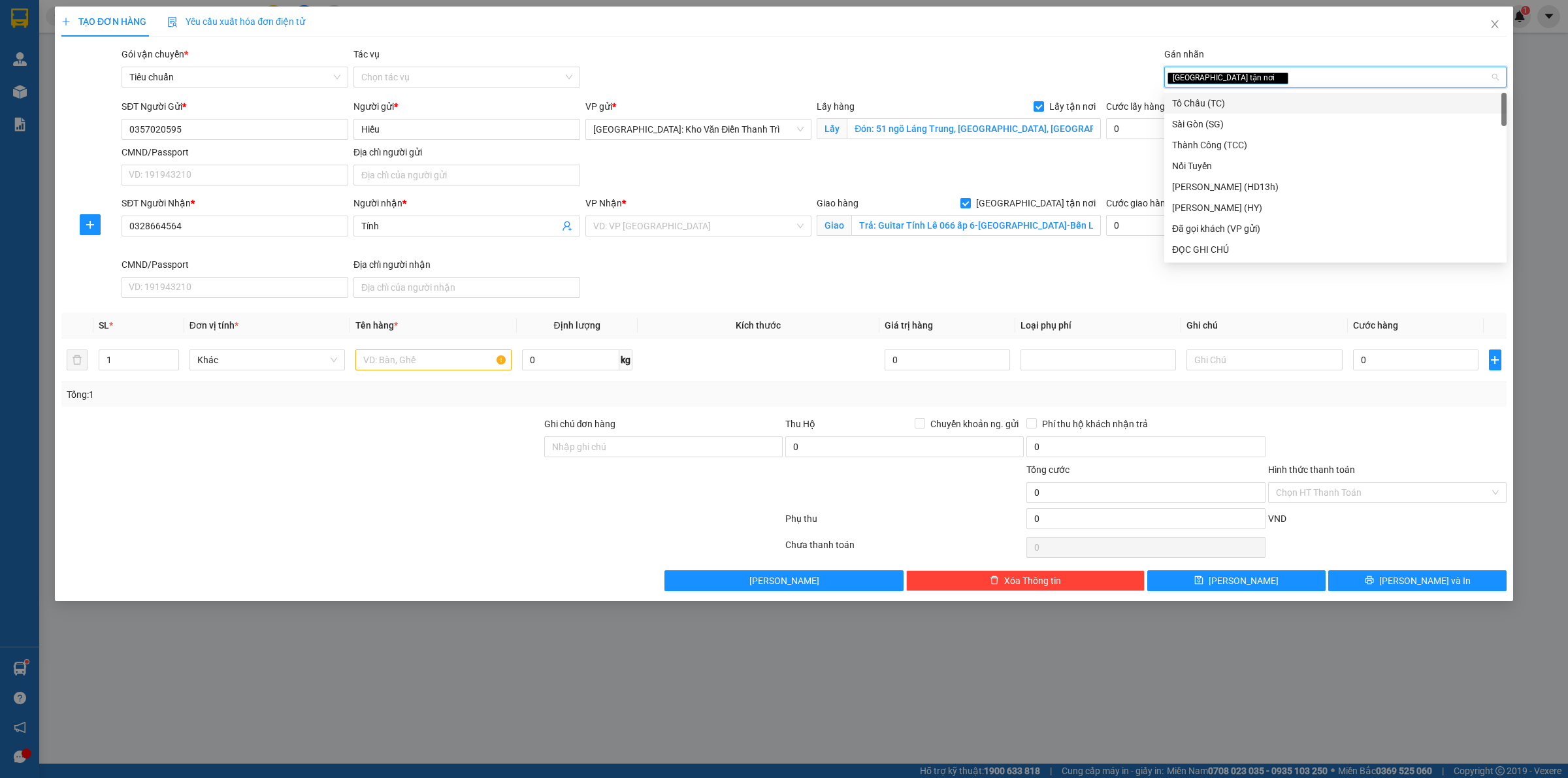
click at [1130, 49] on div "Gói vận chuyển * Tiêu chuẩn Tác vụ Chọn tác vụ Gán nhãn Giao tận nơi" at bounding box center [813, 69] width 1390 height 46
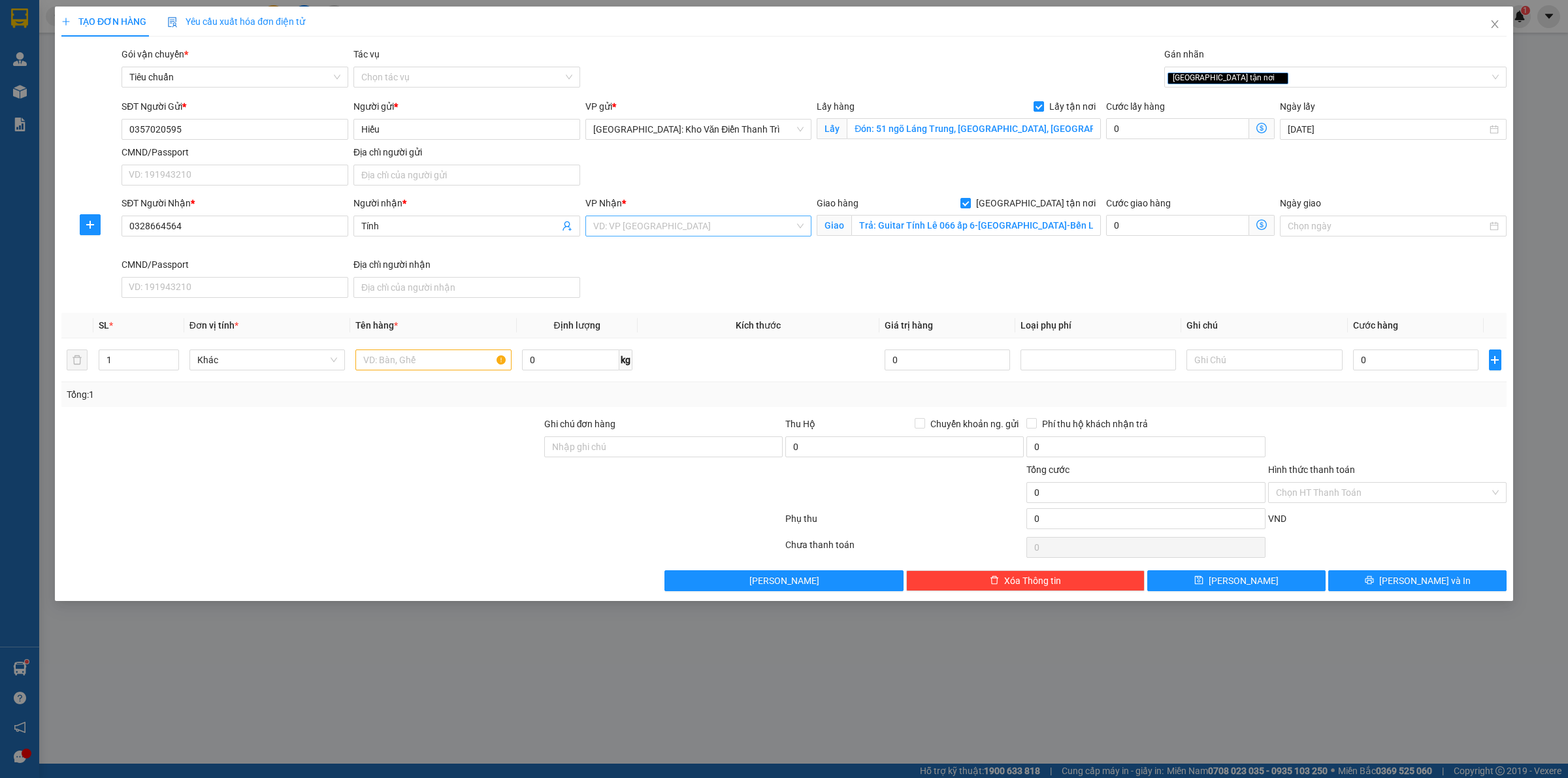
drag, startPoint x: 703, startPoint y: 227, endPoint x: 706, endPoint y: 236, distance: 9.5
click at [701, 229] on input "search" at bounding box center [694, 226] width 202 height 20
type input "12"
click at [707, 283] on body "Kết quả tìm kiếm ( 1 ) Bộ lọc Mã ĐH Trạng thái Món hàng Thu hộ Tổng cước Chưa c…" at bounding box center [784, 389] width 1568 height 778
click at [691, 275] on div "SĐT Người Nhận * 0328664564 Người nhận * Tính VP Nhận * VD: VP [GEOGRAPHIC_DATA…" at bounding box center [813, 249] width 1390 height 107
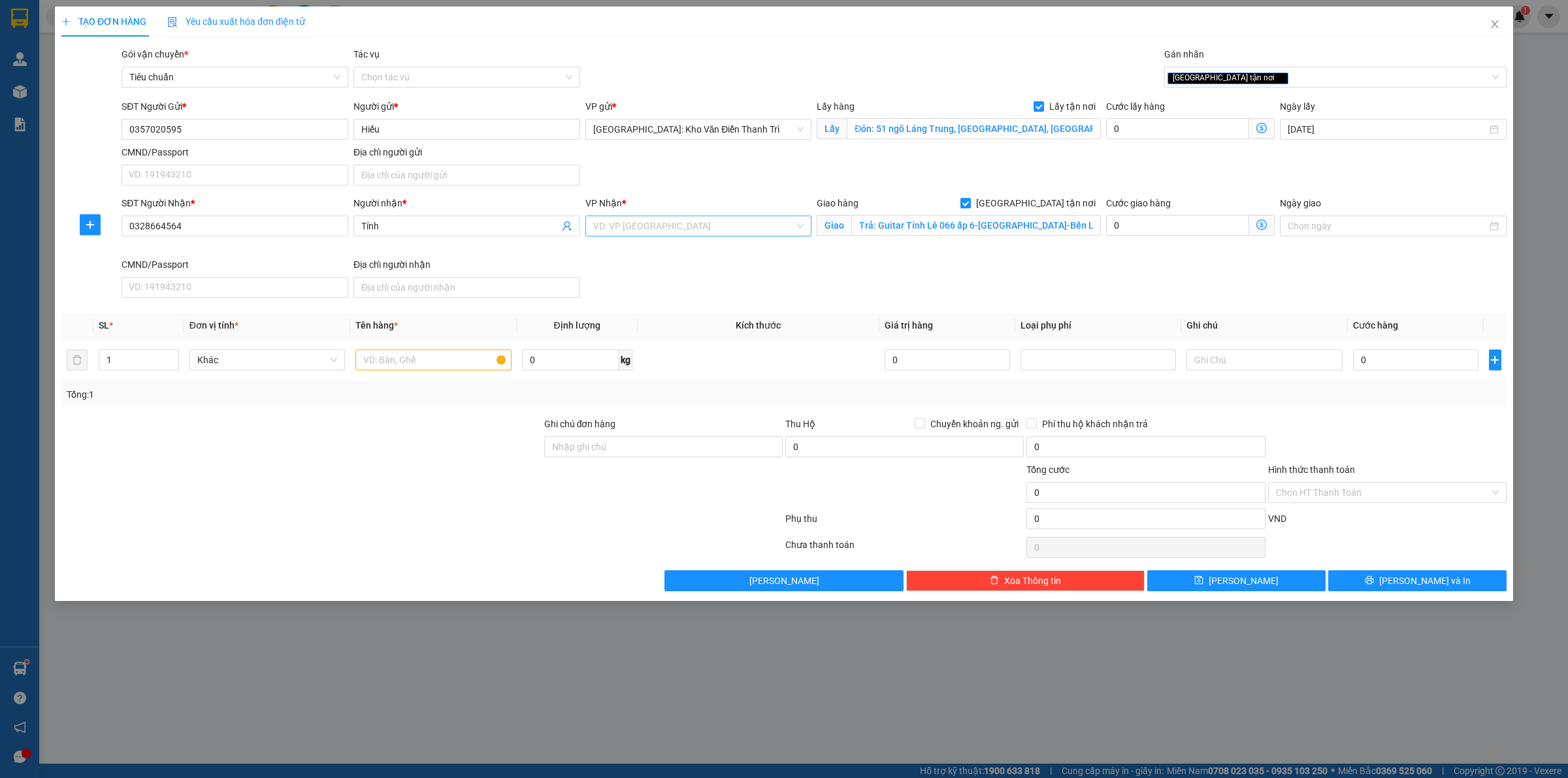
click at [691, 232] on input "search" at bounding box center [694, 226] width 202 height 20
type input "12"
click at [678, 267] on div "[PERSON_NAME] : [GEOGRAPHIC_DATA]" at bounding box center [698, 274] width 211 height 14
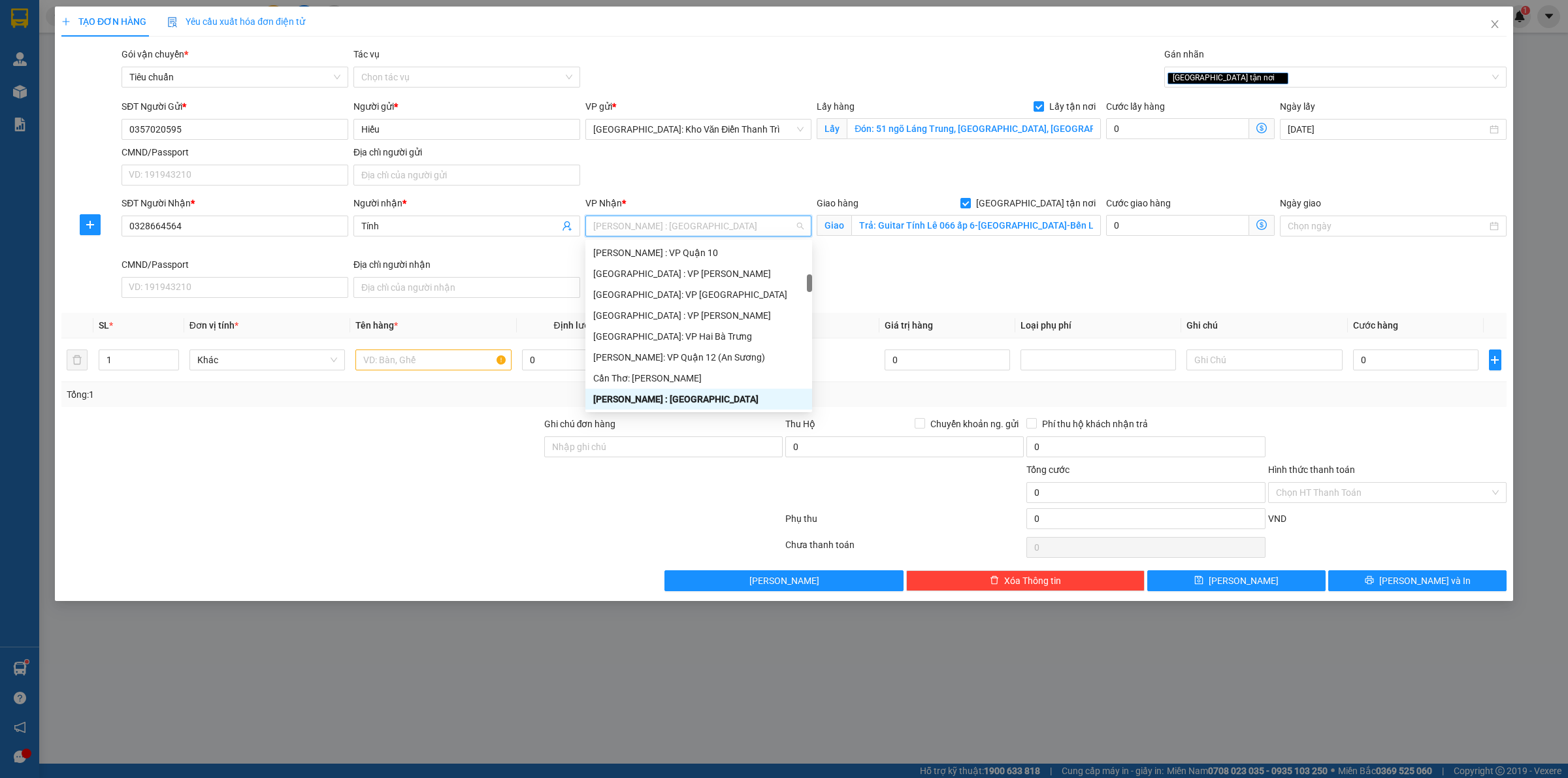
click at [995, 290] on div "SĐT Người Nhận * 0328664564 Người nhận * Tính VP Nhận * [GEOGRAPHIC_DATA] : [GE…" at bounding box center [813, 249] width 1390 height 107
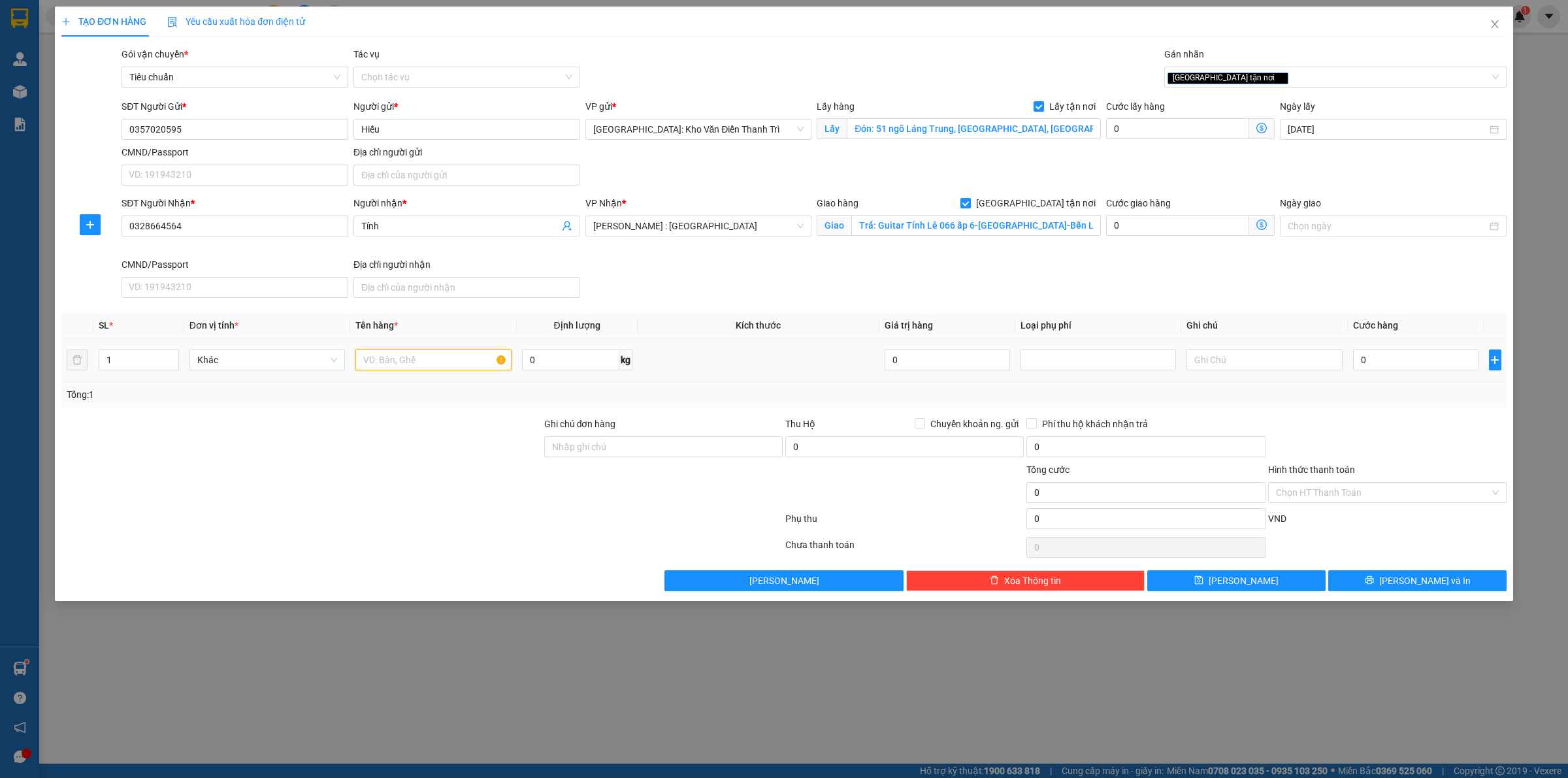
click at [439, 354] on input "text" at bounding box center [433, 360] width 156 height 21
paste input "1 kiện"
type input "1 kiện a thức đón láng hạ"
click at [1130, 271] on div "SĐT Người Nhận * 0328664564 Người nhận * Tính VP Nhận * [GEOGRAPHIC_DATA] : [GE…" at bounding box center [813, 249] width 1390 height 107
click at [1132, 131] on input "0" at bounding box center [1178, 128] width 143 height 21
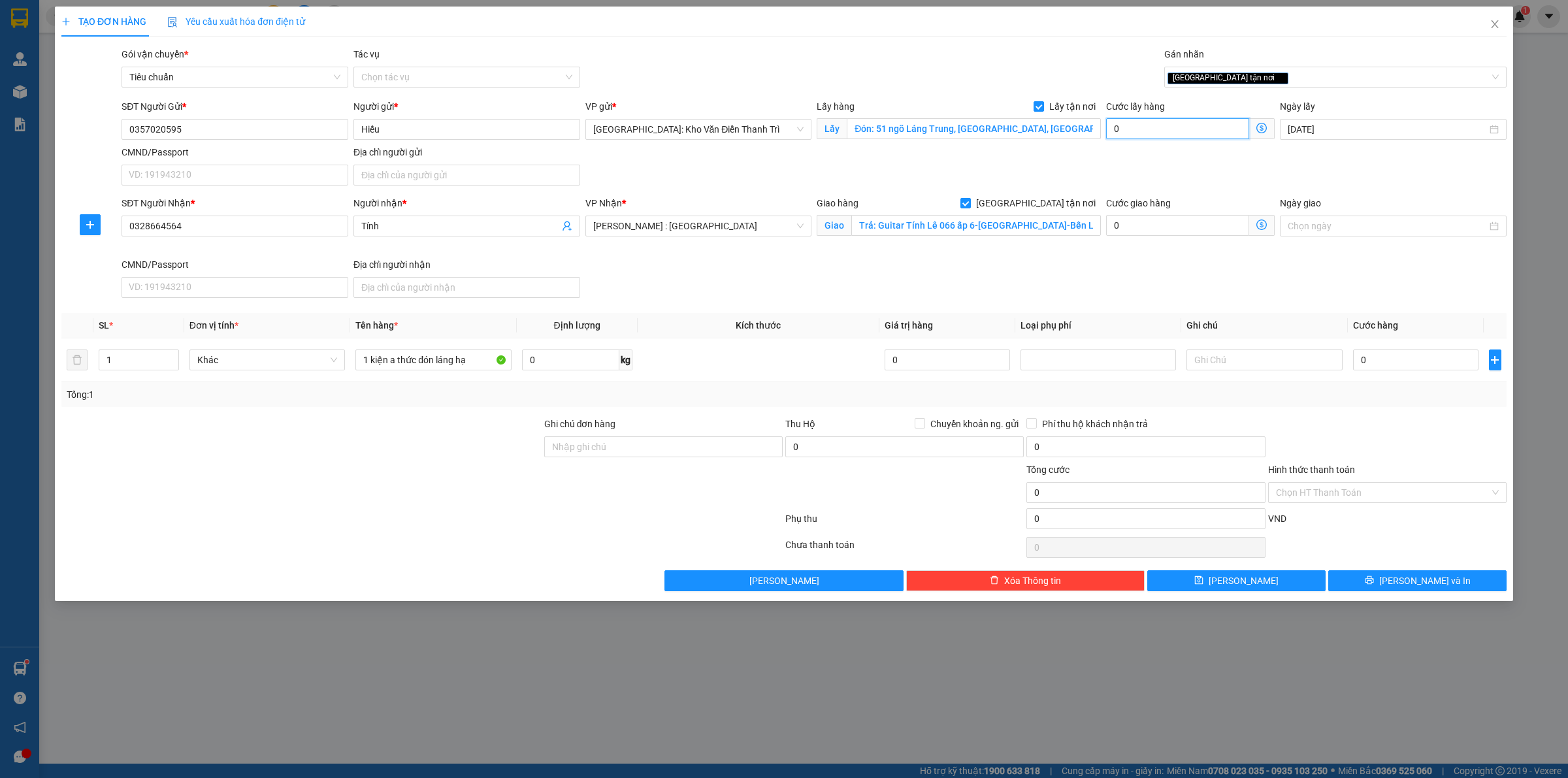
type input "6"
type input "65"
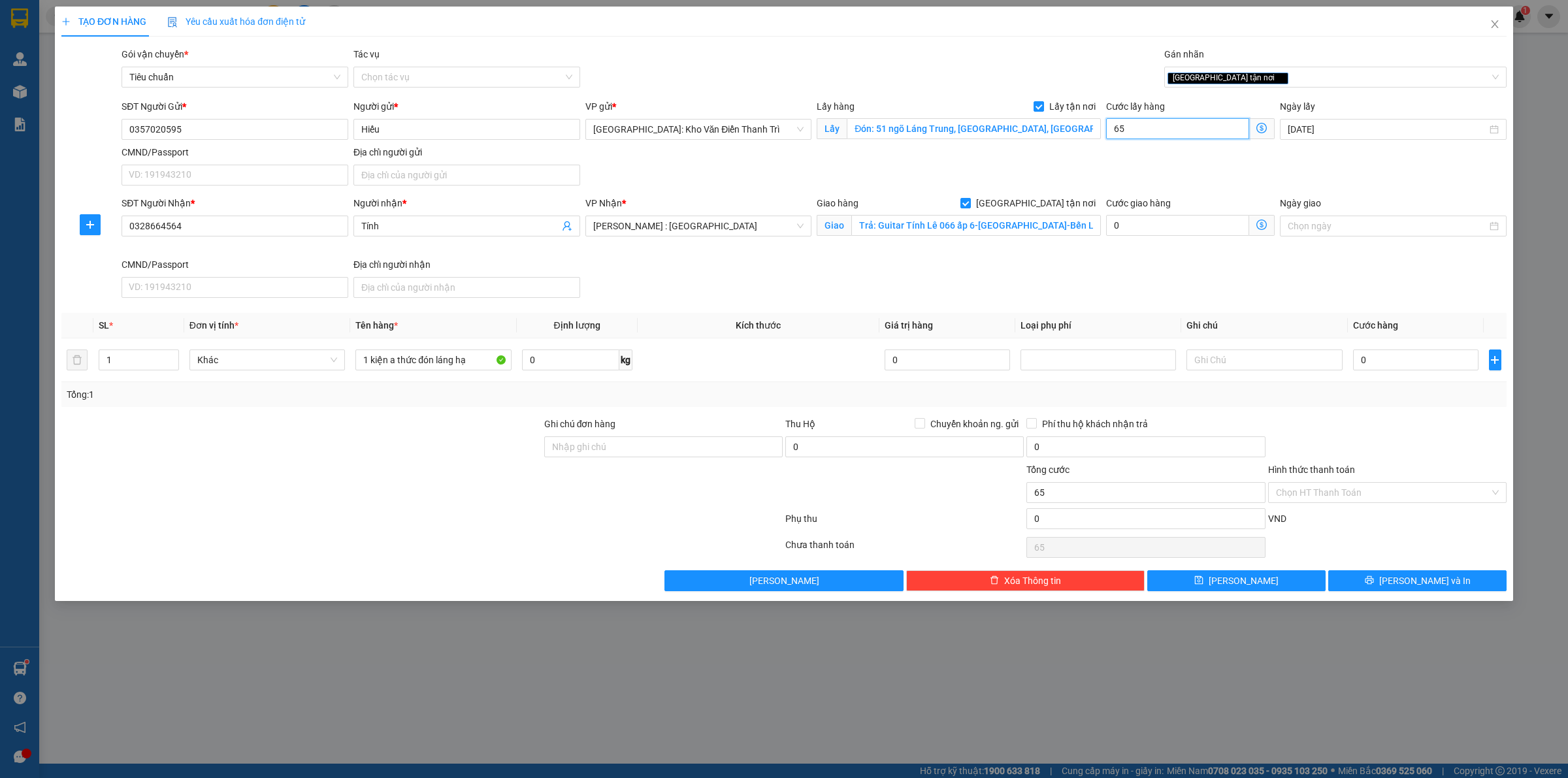
type input "65"
type input "65.000"
click at [1083, 156] on div "SĐT Người Gửi * 0357020595 Người gửi * Hiếu VP gửi * [GEOGRAPHIC_DATA]: Kho Văn…" at bounding box center [813, 145] width 1390 height 91
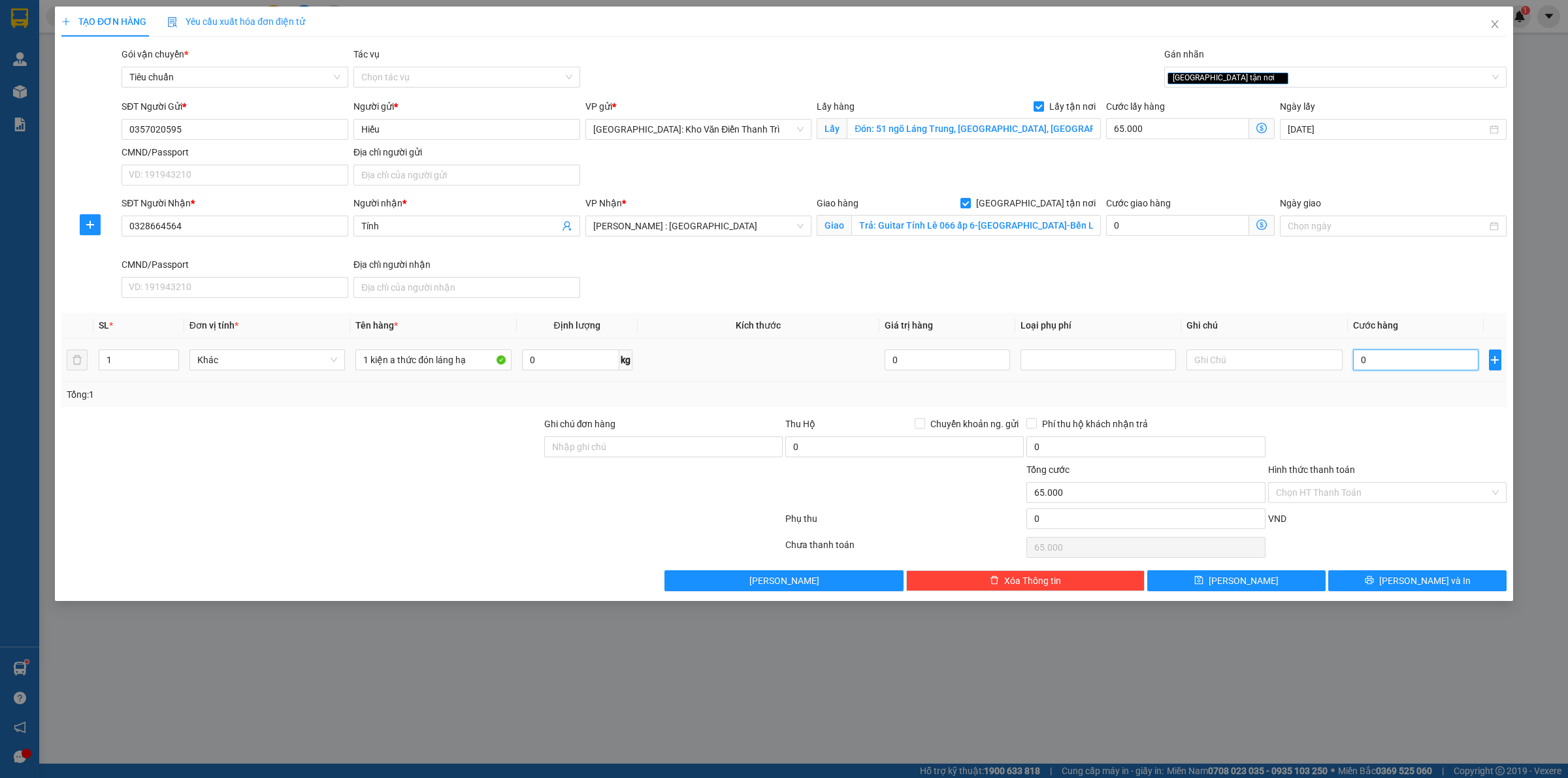
click at [1418, 363] on input "0" at bounding box center [1416, 360] width 126 height 21
type input "2"
type input "65.002"
type input "23"
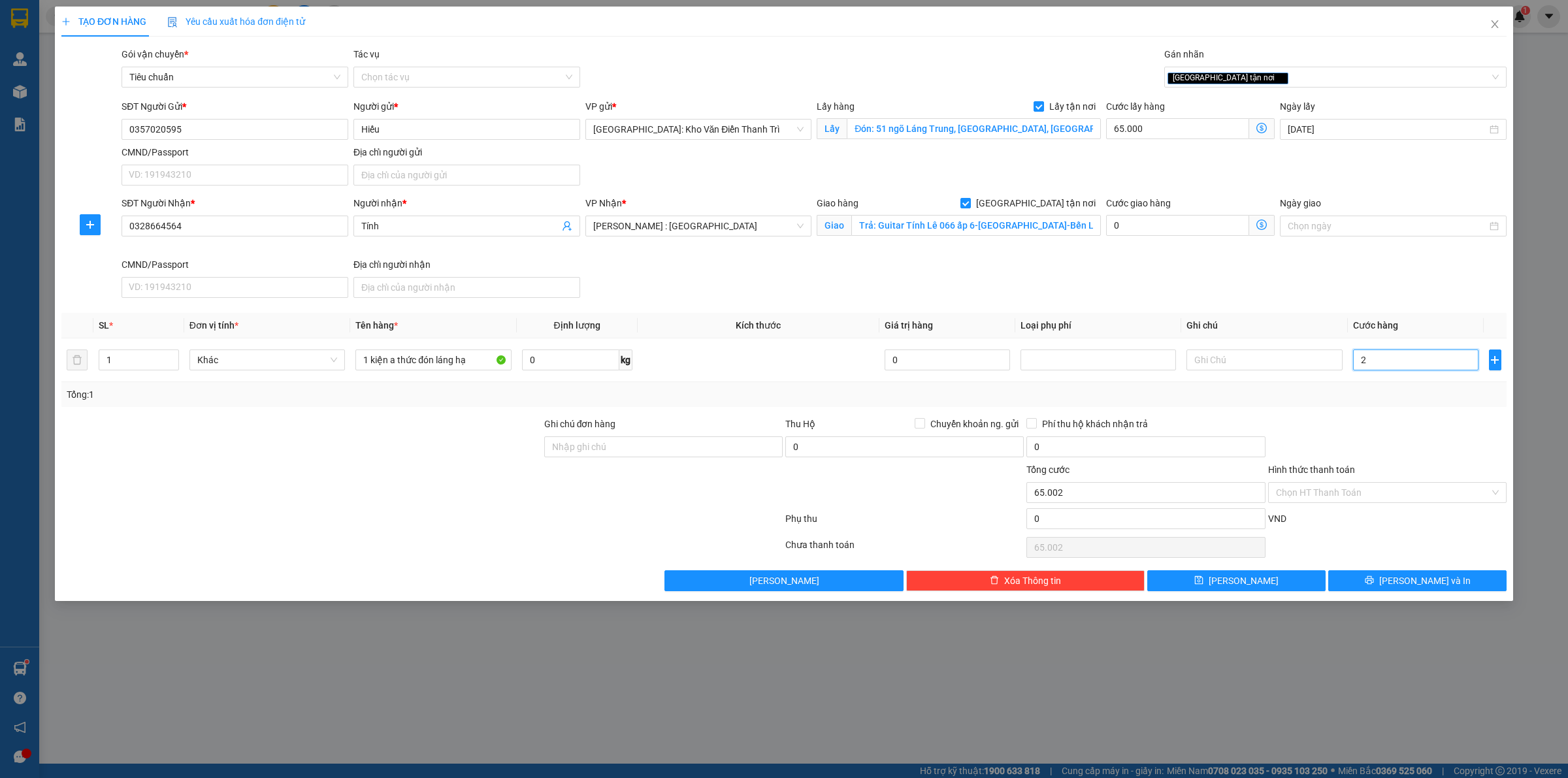
type input "65.023"
type input "230"
type input "65.230"
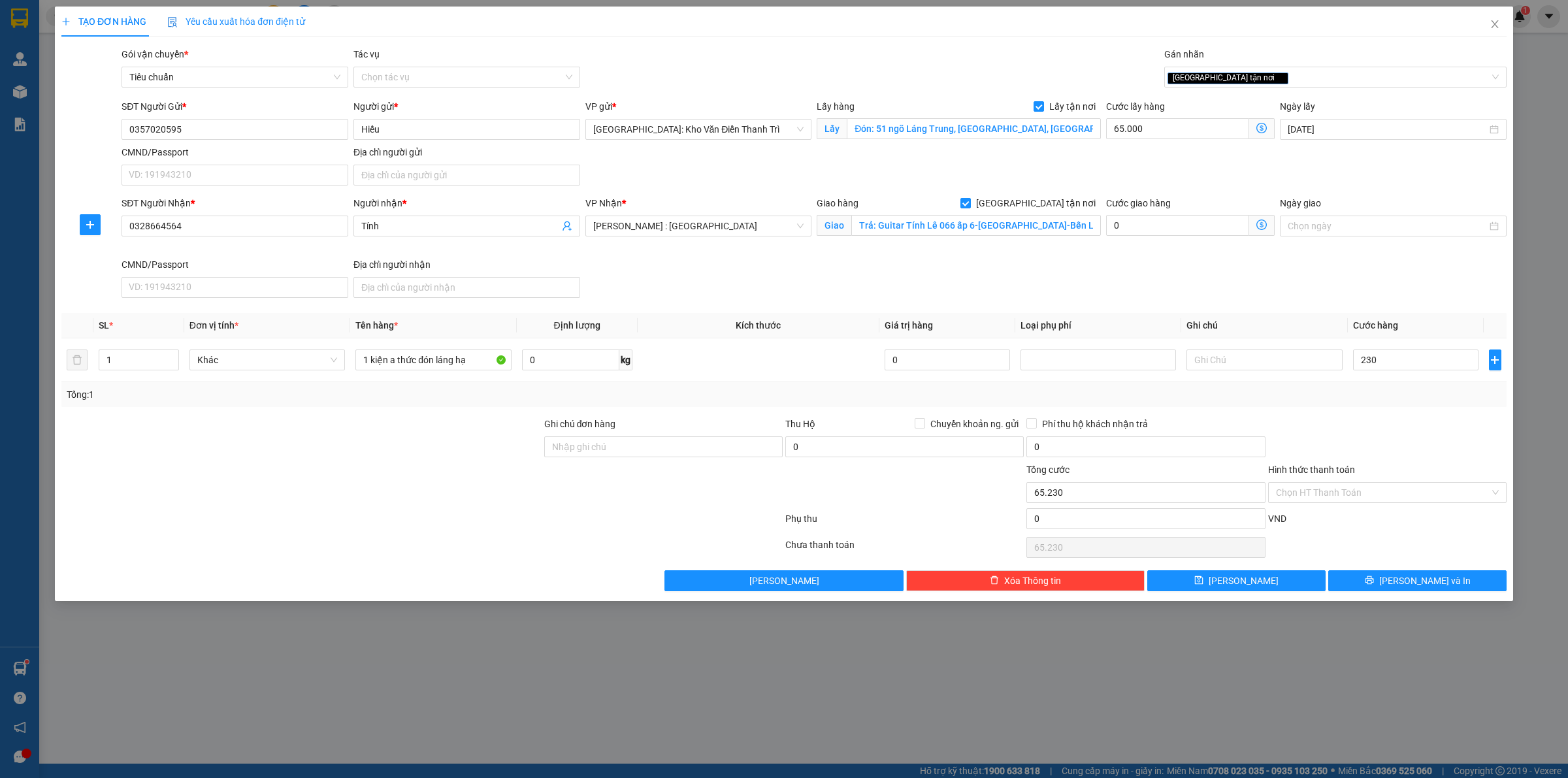
type input "230.000"
type input "295.000"
click at [1413, 445] on div at bounding box center [1387, 439] width 241 height 46
click at [952, 490] on div at bounding box center [904, 485] width 241 height 46
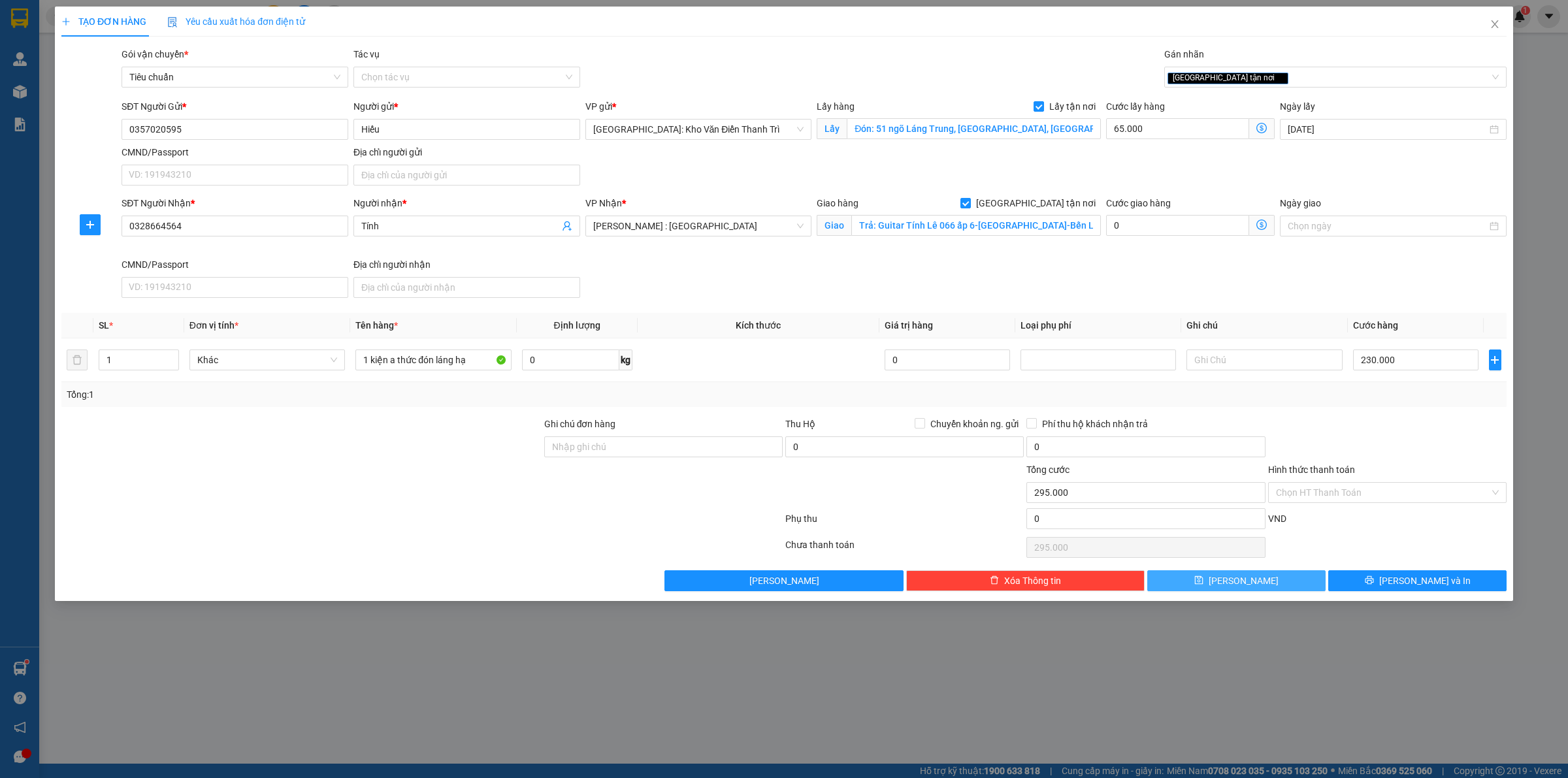
click at [1315, 580] on button "[PERSON_NAME]" at bounding box center [1236, 581] width 178 height 21
checkbox input "false"
type input "0"
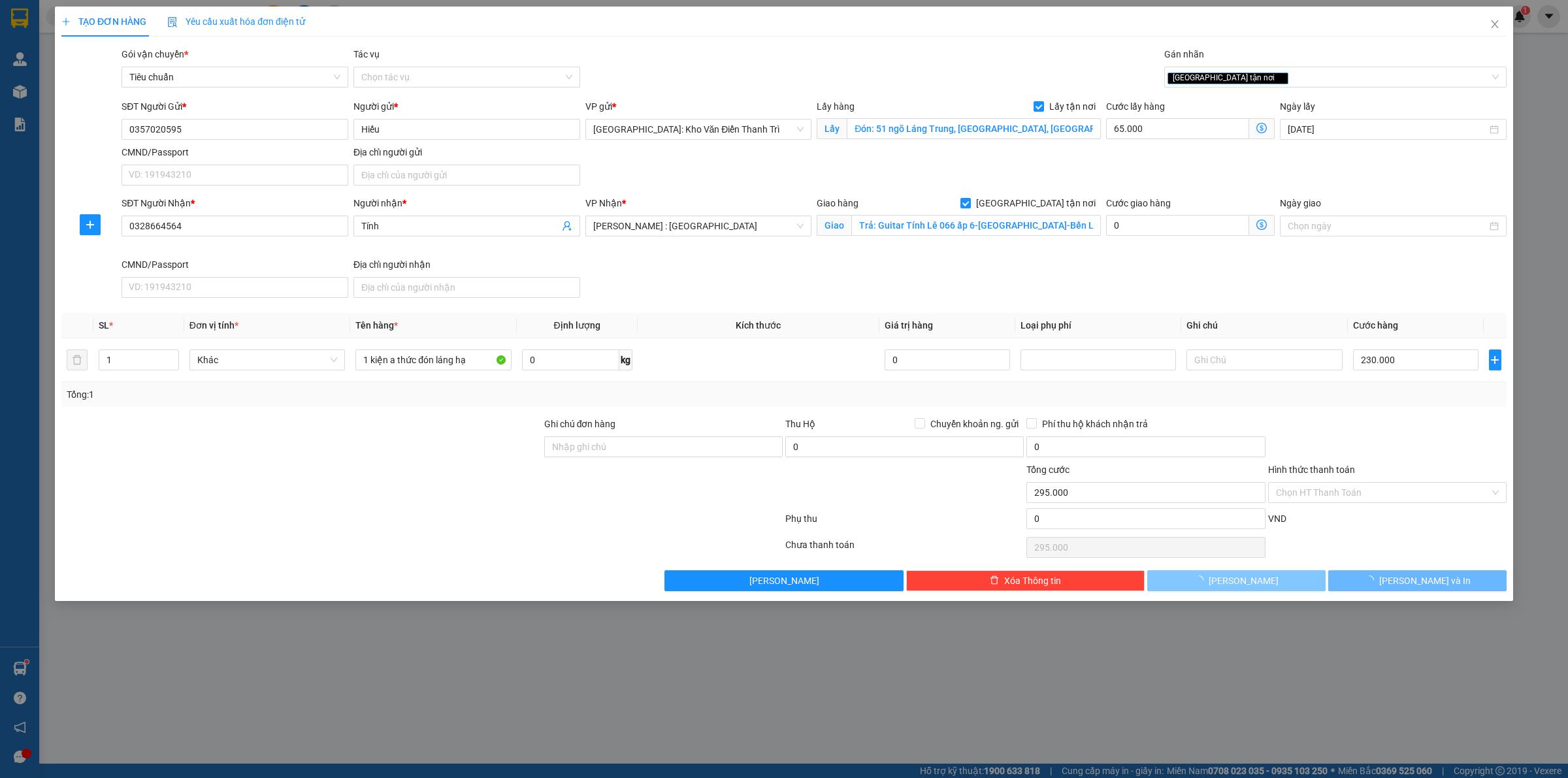
type input "0"
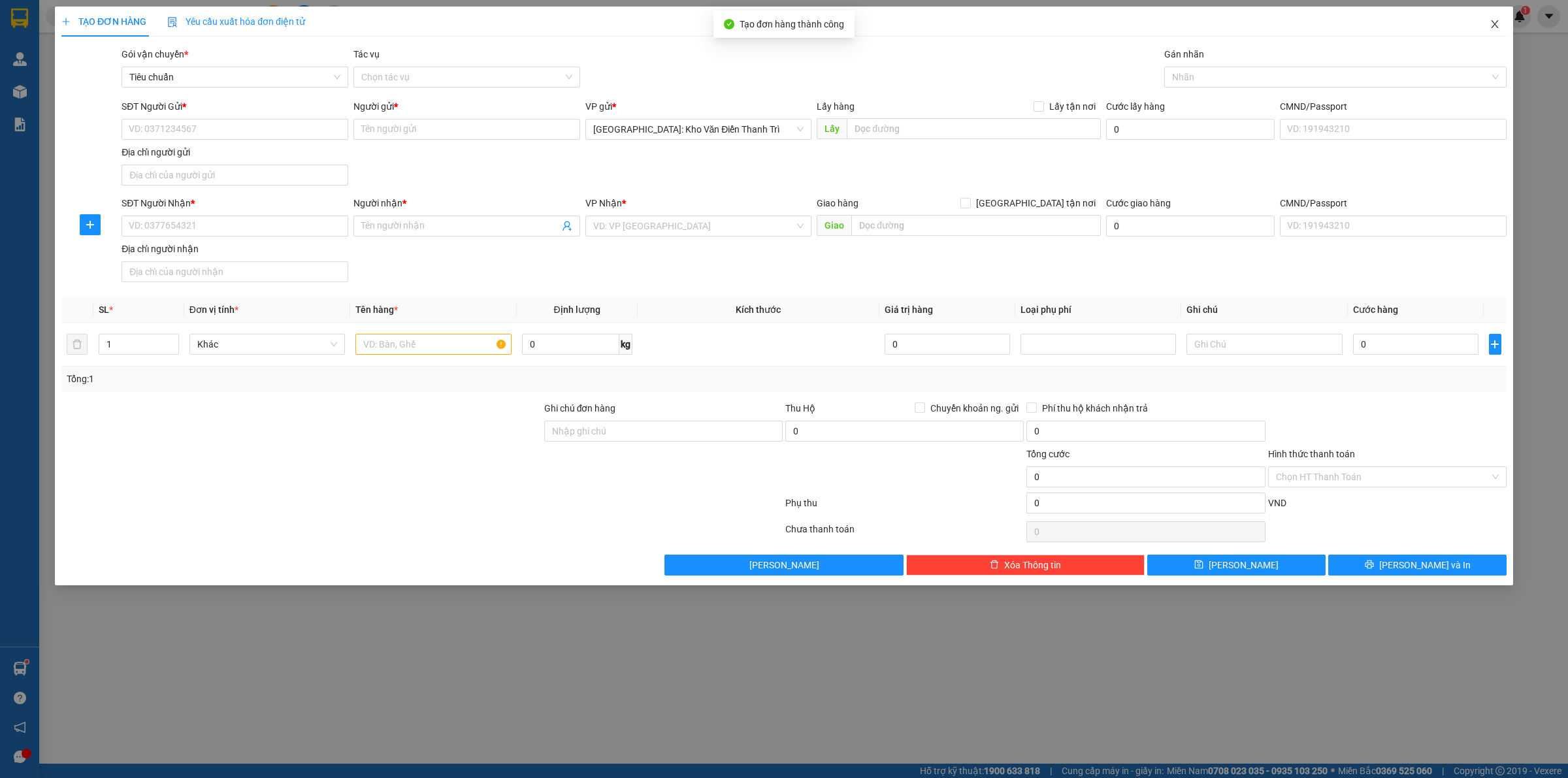
click at [1494, 25] on icon "close" at bounding box center [1494, 24] width 7 height 8
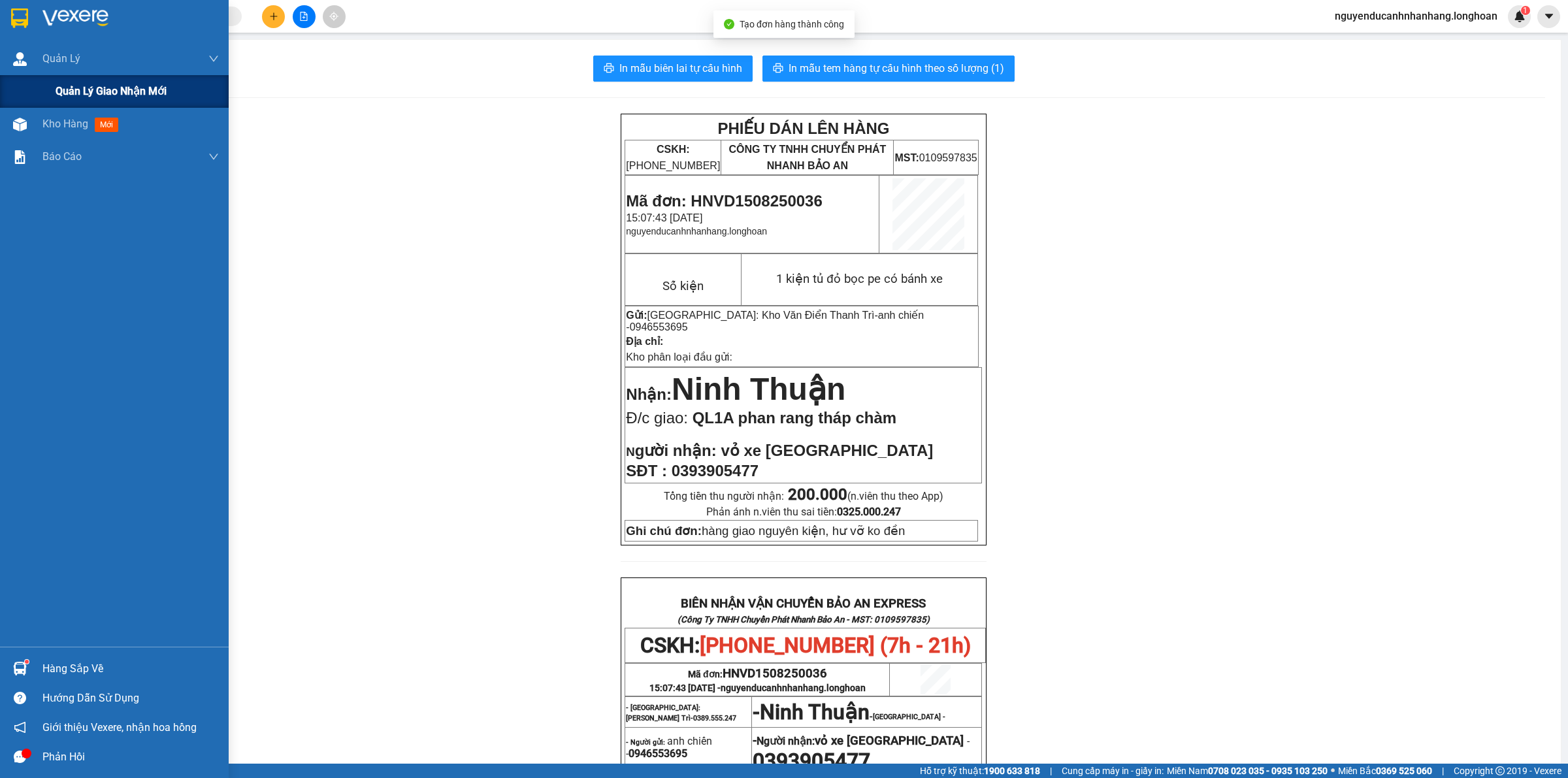
click at [88, 83] on span "Quản lý giao nhận mới" at bounding box center [111, 90] width 111 height 16
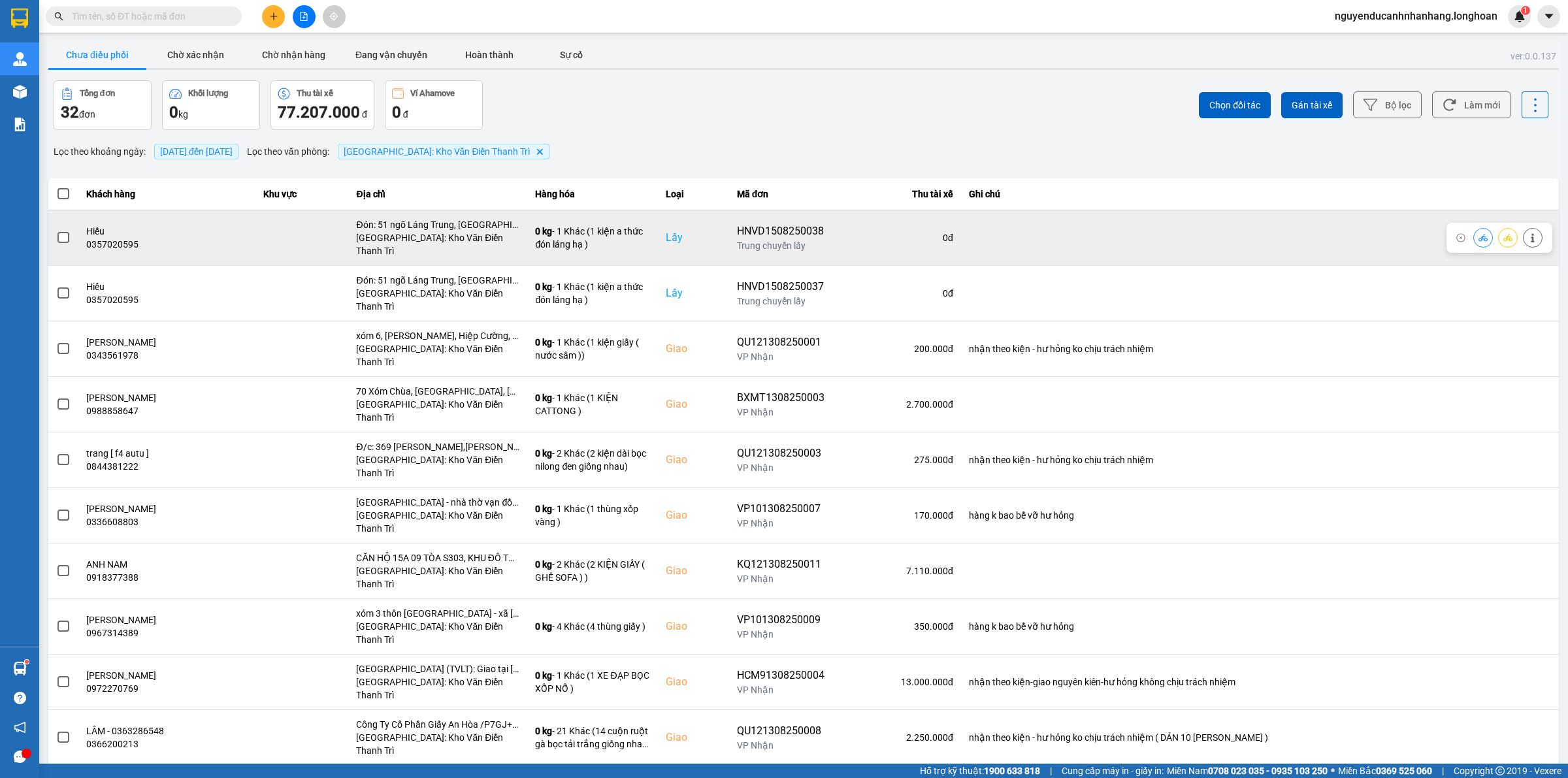
click at [64, 235] on span at bounding box center [63, 237] width 12 height 12
click at [56, 231] on input "checkbox" at bounding box center [56, 231] width 0 height 0
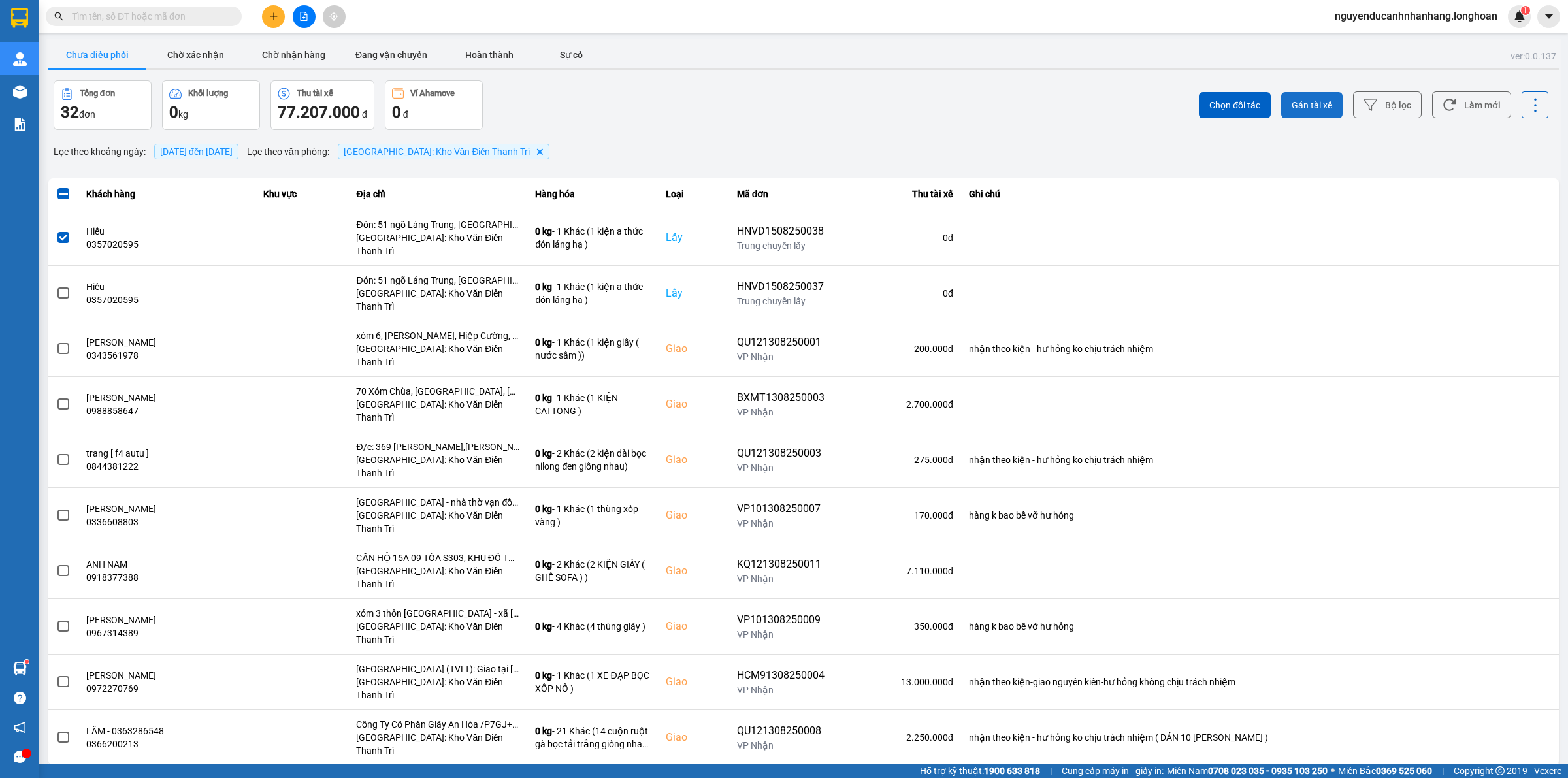
click at [1317, 109] on span "Gán tài xế" at bounding box center [1312, 105] width 41 height 13
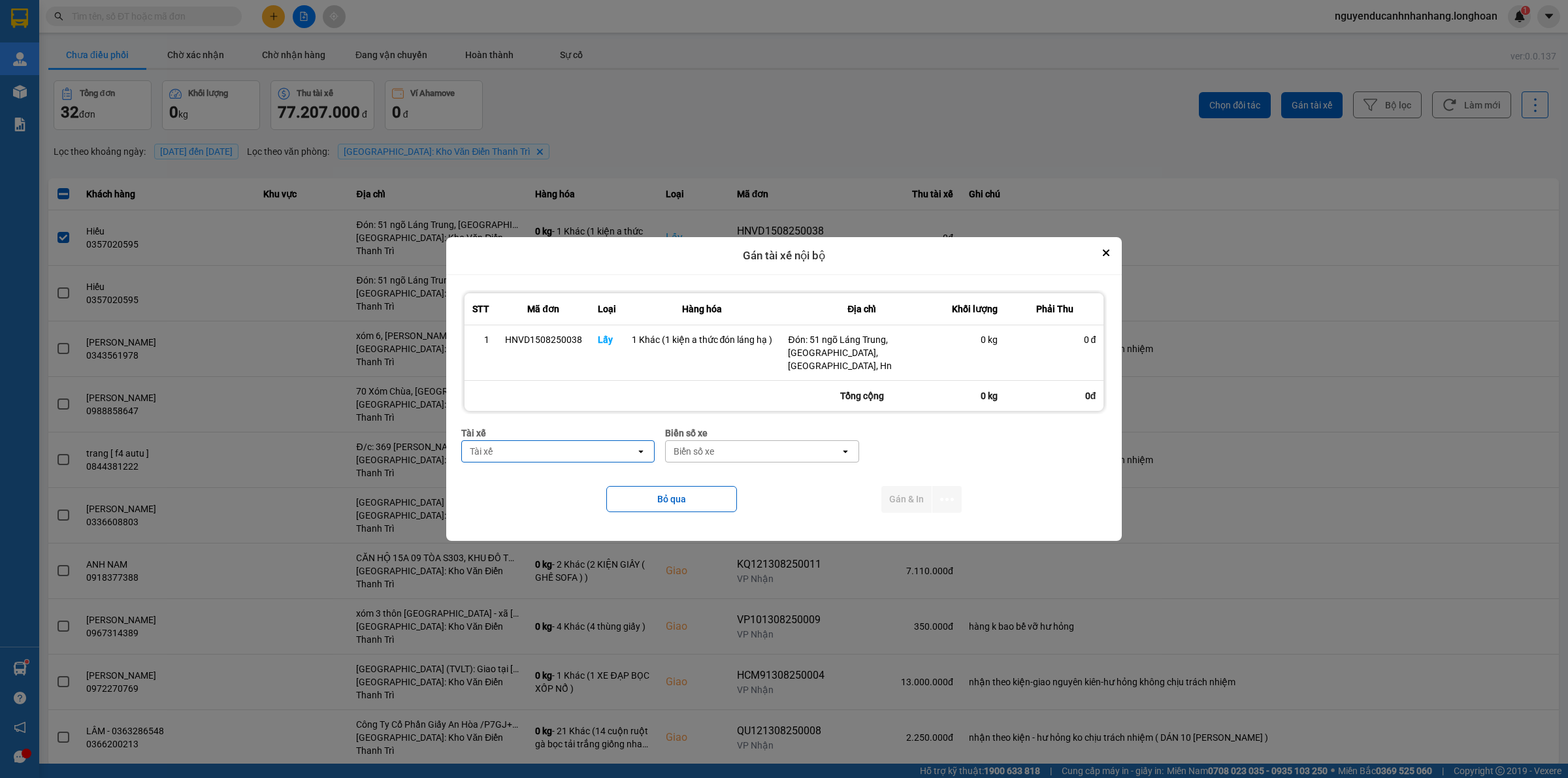
click at [530, 450] on div "Tài xế" at bounding box center [549, 451] width 175 height 21
type input "thức"
drag, startPoint x: 557, startPoint y: 458, endPoint x: 557, endPoint y: 466, distance: 8.0
click at [557, 464] on ul "0353762489 - vũ văn thức lái xe 0356.323.247" at bounding box center [559, 479] width 194 height 47
click at [575, 477] on span "0353762489 - vũ văn thức lái xe 0356.323.247" at bounding box center [561, 479] width 178 height 26
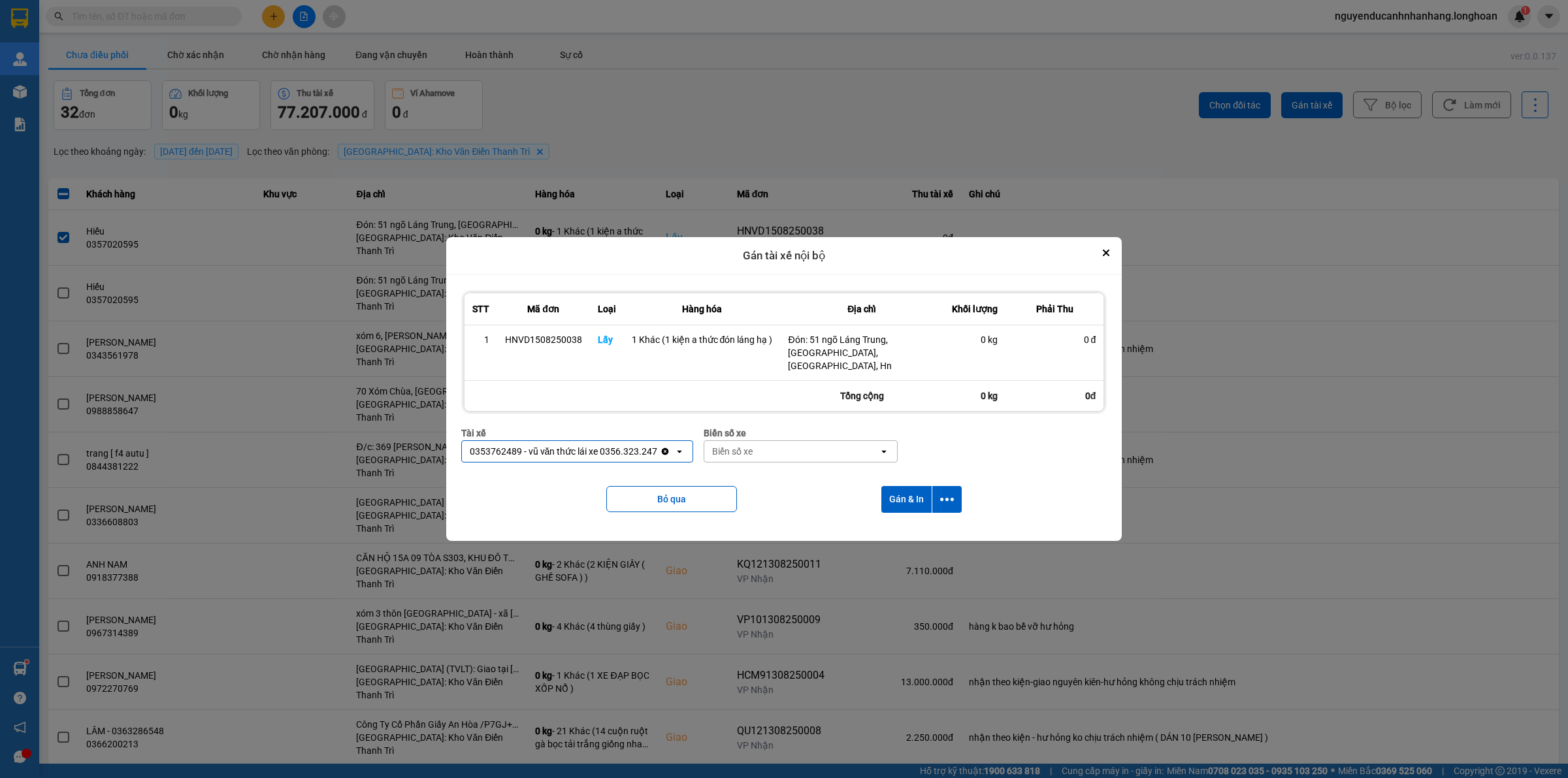
click at [731, 446] on div "Biển số xe" at bounding box center [733, 451] width 41 height 13
type input "5"
type input "45"
click at [774, 471] on div "29E-121.45" at bounding box center [800, 473] width 194 height 24
click at [945, 496] on icon "dialog" at bounding box center [947, 499] width 14 height 14
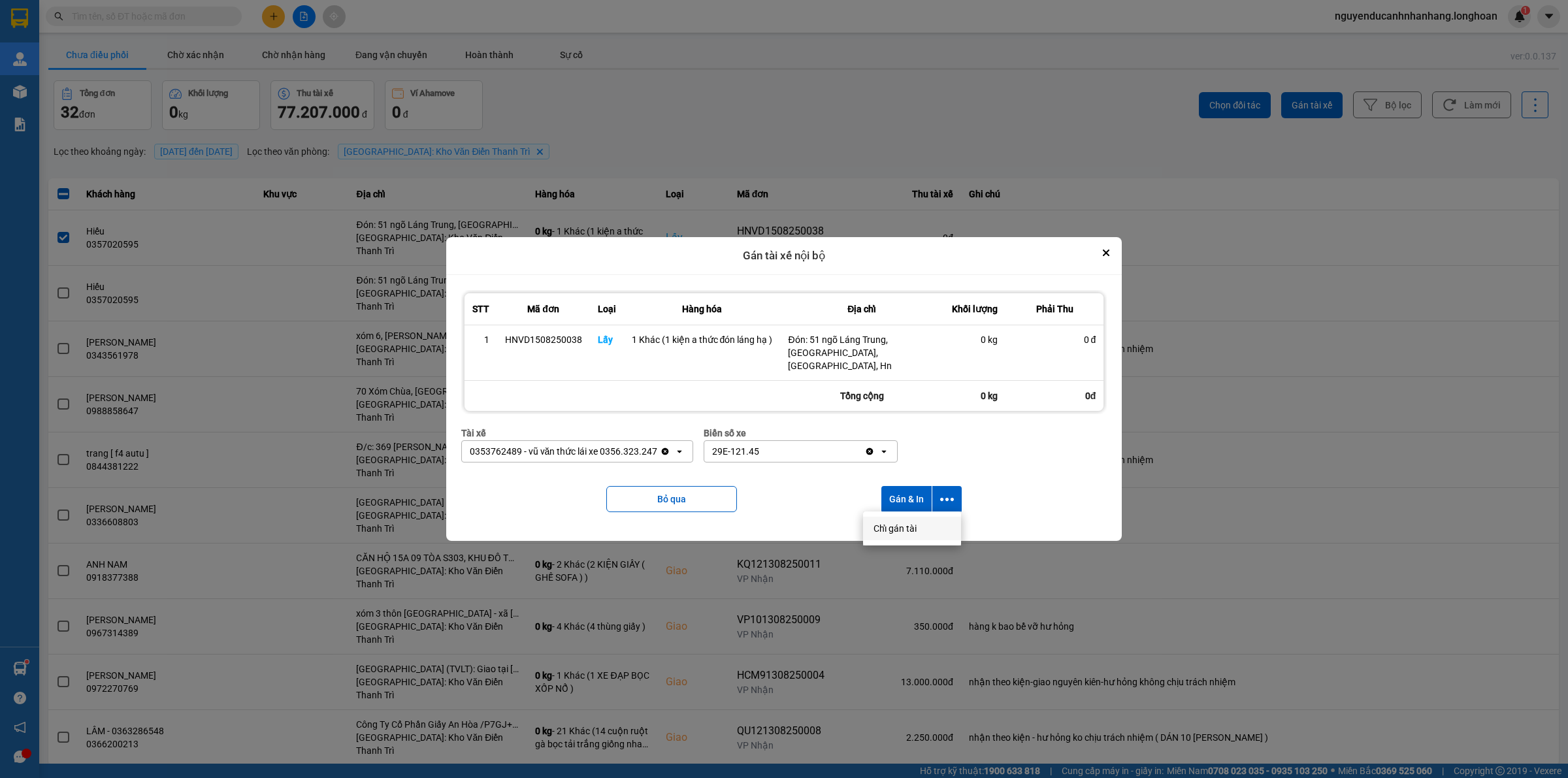
click at [899, 525] on span "Chỉ gán tài" at bounding box center [894, 528] width 43 height 13
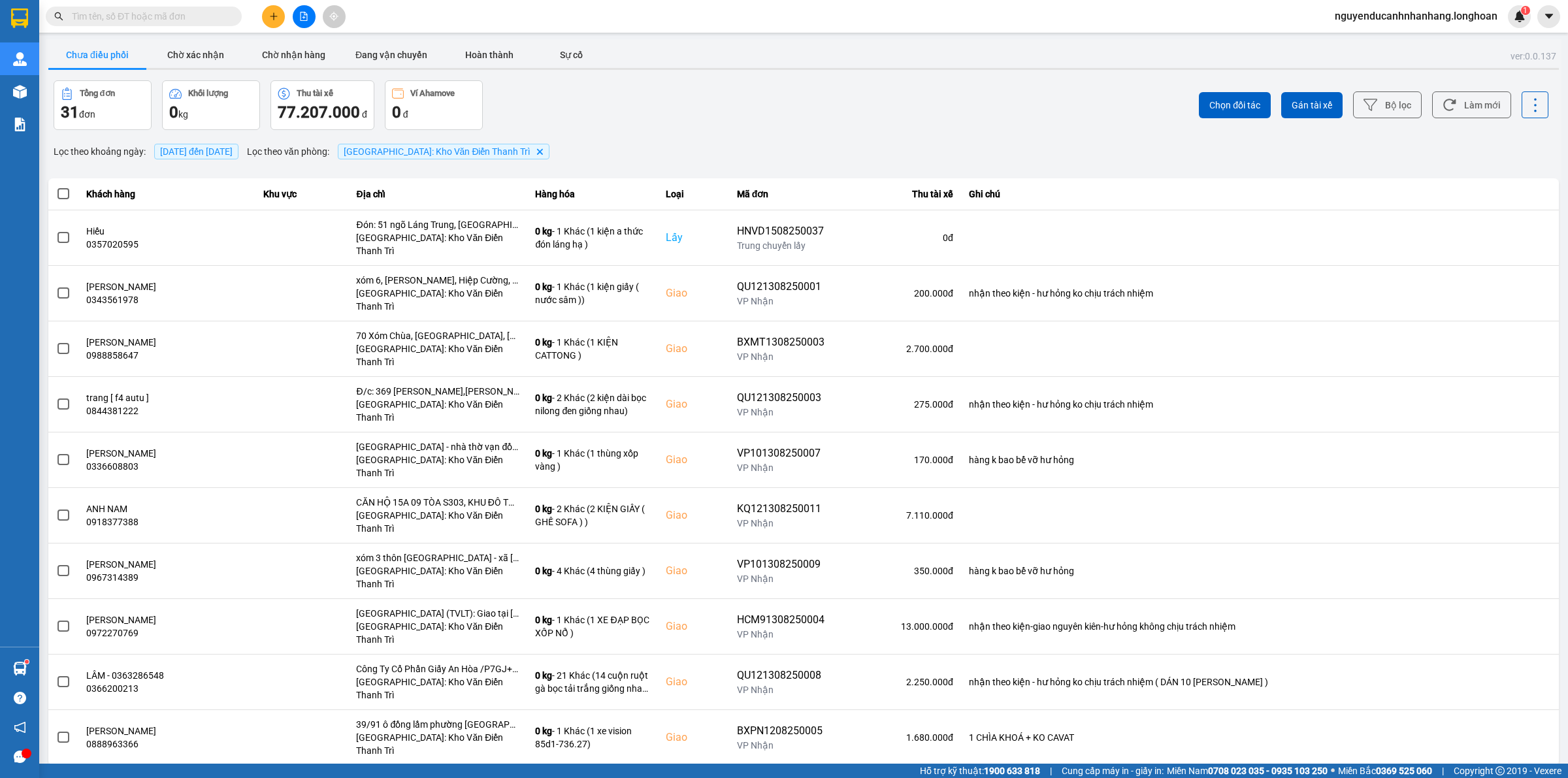
click at [272, 15] on icon "plus" at bounding box center [273, 16] width 9 height 9
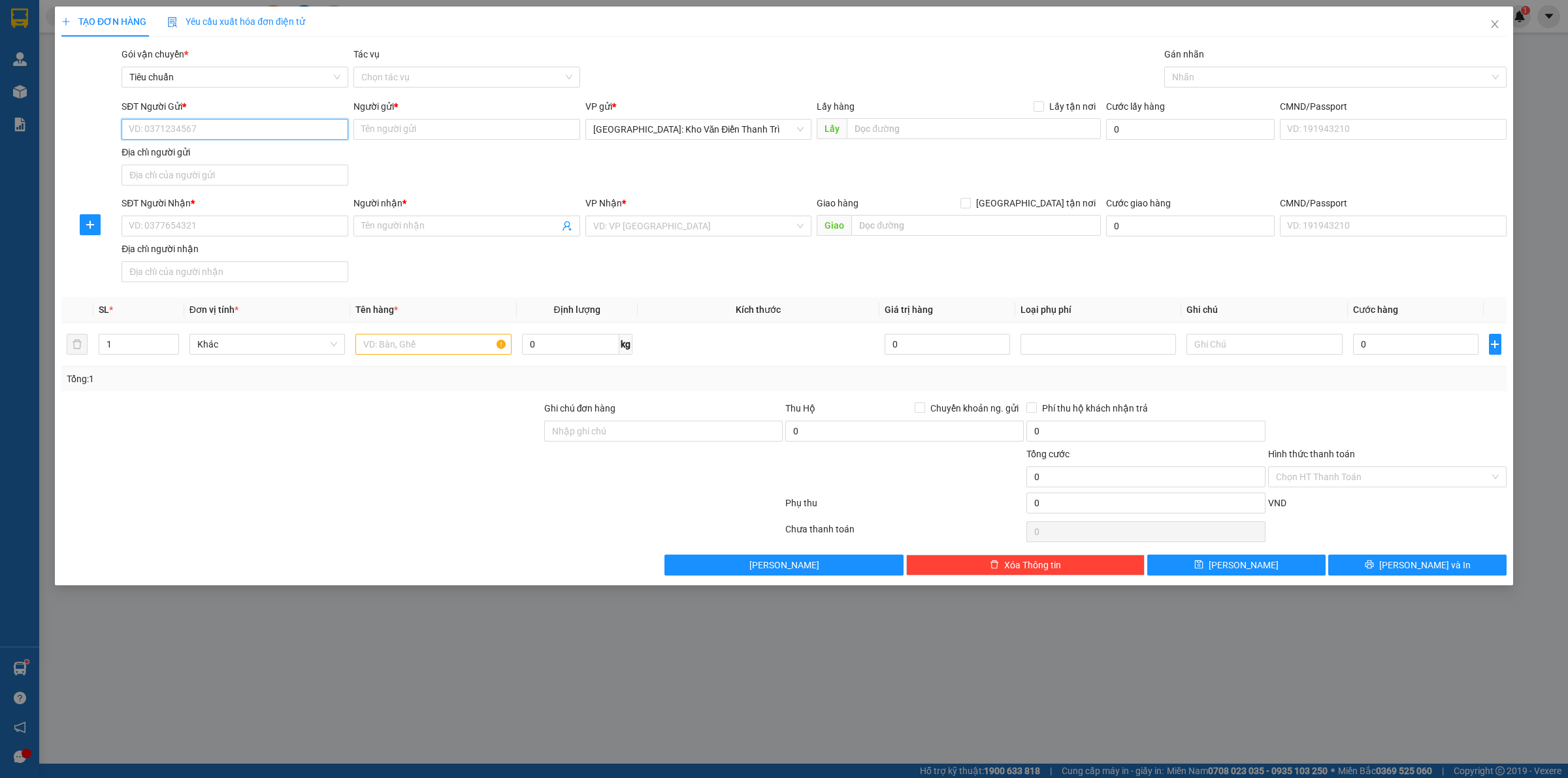
click at [284, 132] on input "SĐT Người Gửi *" at bounding box center [234, 129] width 227 height 21
paste input "0966.327.826"
type input "0966.327.826"
drag, startPoint x: 925, startPoint y: 140, endPoint x: 1017, endPoint y: 124, distance: 93.4
click at [932, 140] on div "Lấy hàng Lấy tận nơi Lấy" at bounding box center [959, 121] width 284 height 46
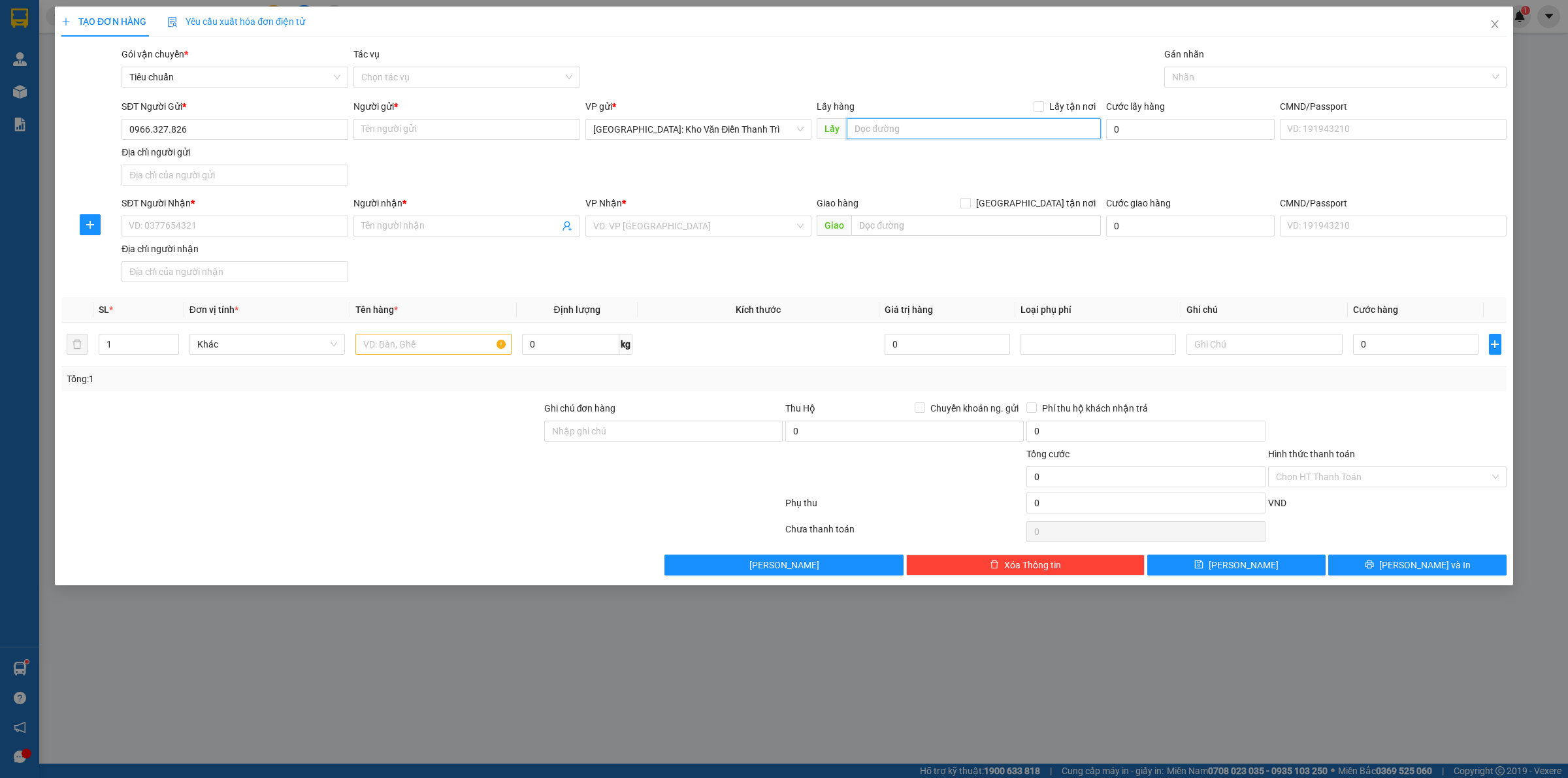
click at [1024, 130] on input "text" at bounding box center [974, 128] width 254 height 21
paste input "Địa chỉ: [STREET_ADDRESS][PERSON_NAME]"
type input "Địa chỉ: [STREET_ADDRESS][PERSON_NAME]"
click at [1049, 105] on span "Lấy tận nơi" at bounding box center [1072, 106] width 57 height 14
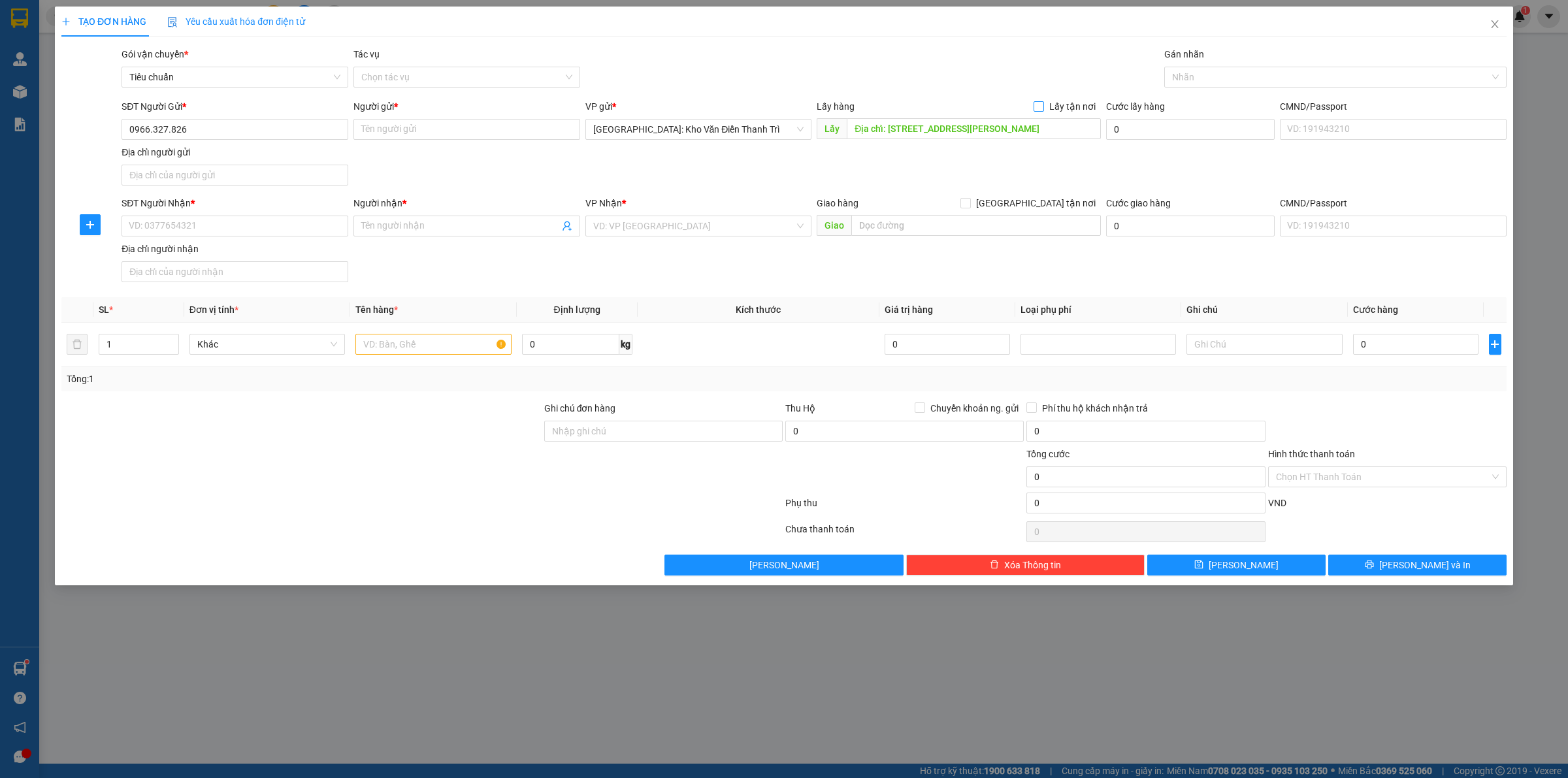
click at [1043, 105] on input "Lấy tận nơi" at bounding box center [1038, 105] width 9 height 9
checkbox input "true"
click at [1080, 72] on div "Gói vận chuyển * Tiêu chuẩn Tác vụ Chọn tác vụ Gán nhãn Nhãn" at bounding box center [813, 69] width 1390 height 46
click at [416, 133] on input "Người gửi *" at bounding box center [467, 129] width 227 height 21
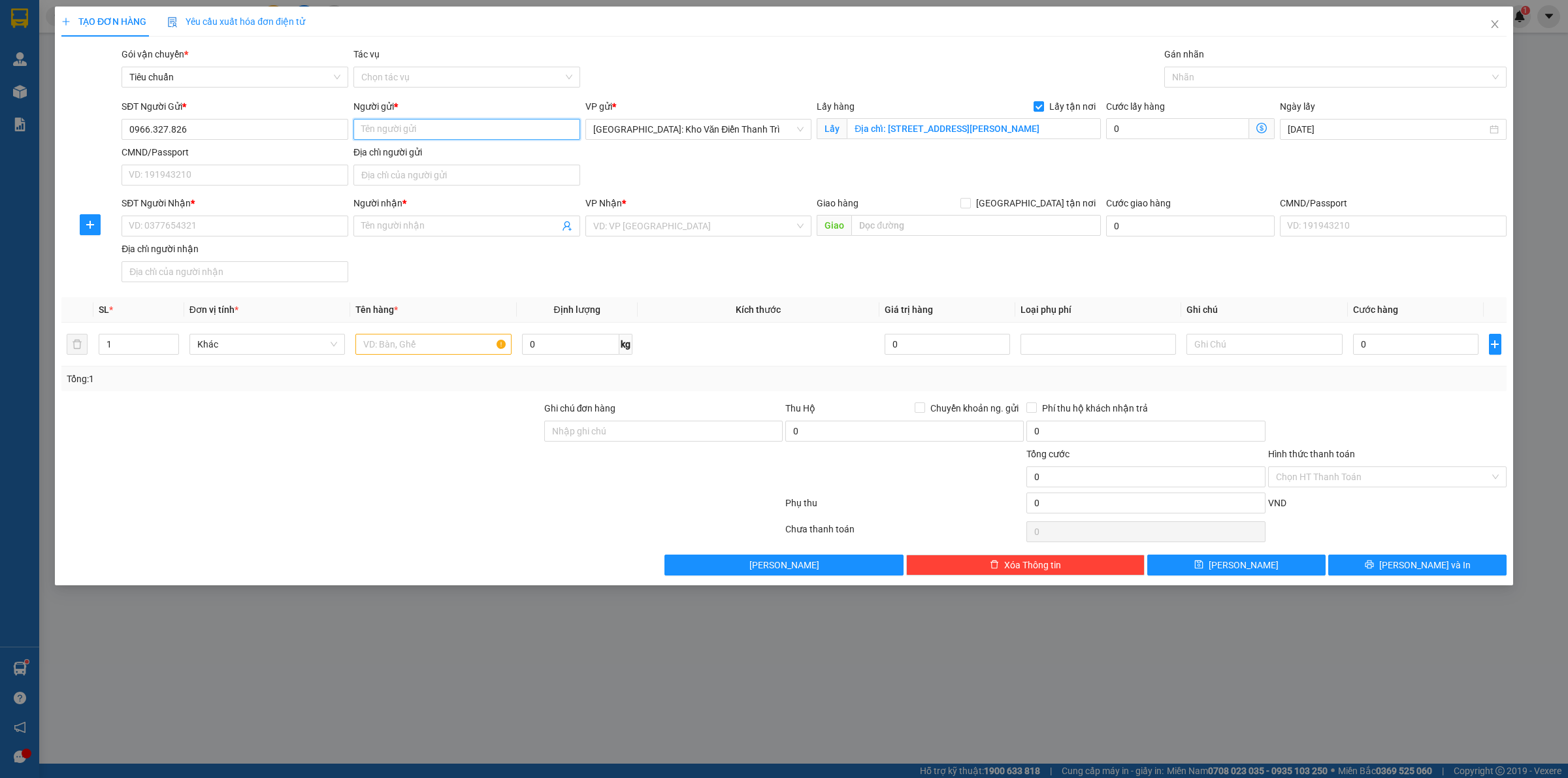
paste input "[PERSON_NAME]"
type input "[PERSON_NAME]"
click at [275, 232] on input "SĐT Người Nhận *" at bounding box center [234, 226] width 227 height 21
click at [983, 220] on input "text" at bounding box center [976, 225] width 250 height 21
paste input "Địa chỉ: 20B Phó Cơ Điều, [GEOGRAPHIC_DATA],[GEOGRAPHIC_DATA] Tỉnh [GEOGRAPHIC_…"
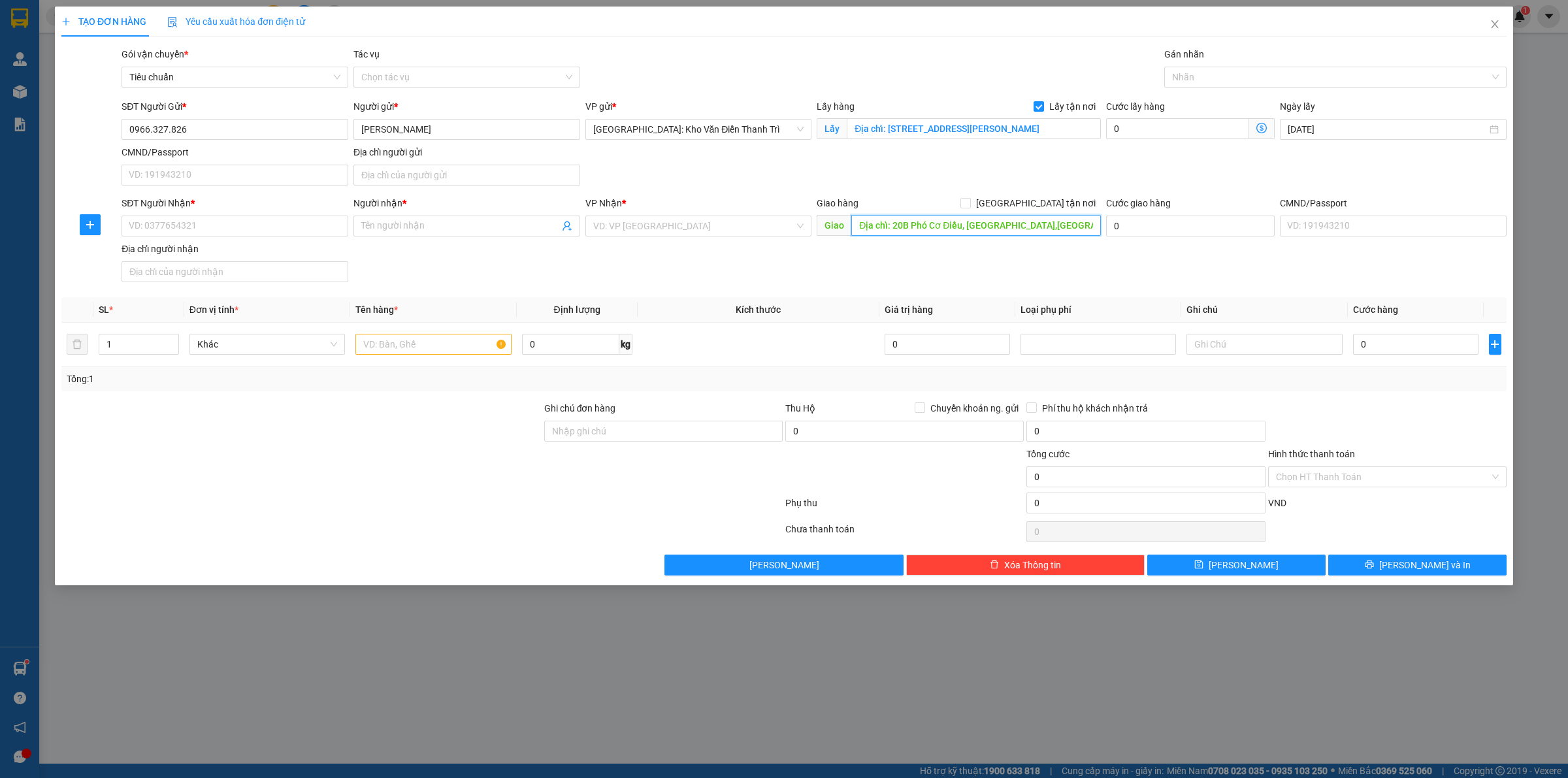
scroll to position [0, 79]
type input "Địa chỉ: 20B Phó Cơ Điều, [GEOGRAPHIC_DATA],[GEOGRAPHIC_DATA] Tỉnh [GEOGRAPHIC_…"
click at [1052, 198] on span "[GEOGRAPHIC_DATA] tận nơi" at bounding box center [1035, 203] width 130 height 14
click at [969, 198] on input "[GEOGRAPHIC_DATA] tận nơi" at bounding box center [964, 202] width 9 height 9
checkbox input "true"
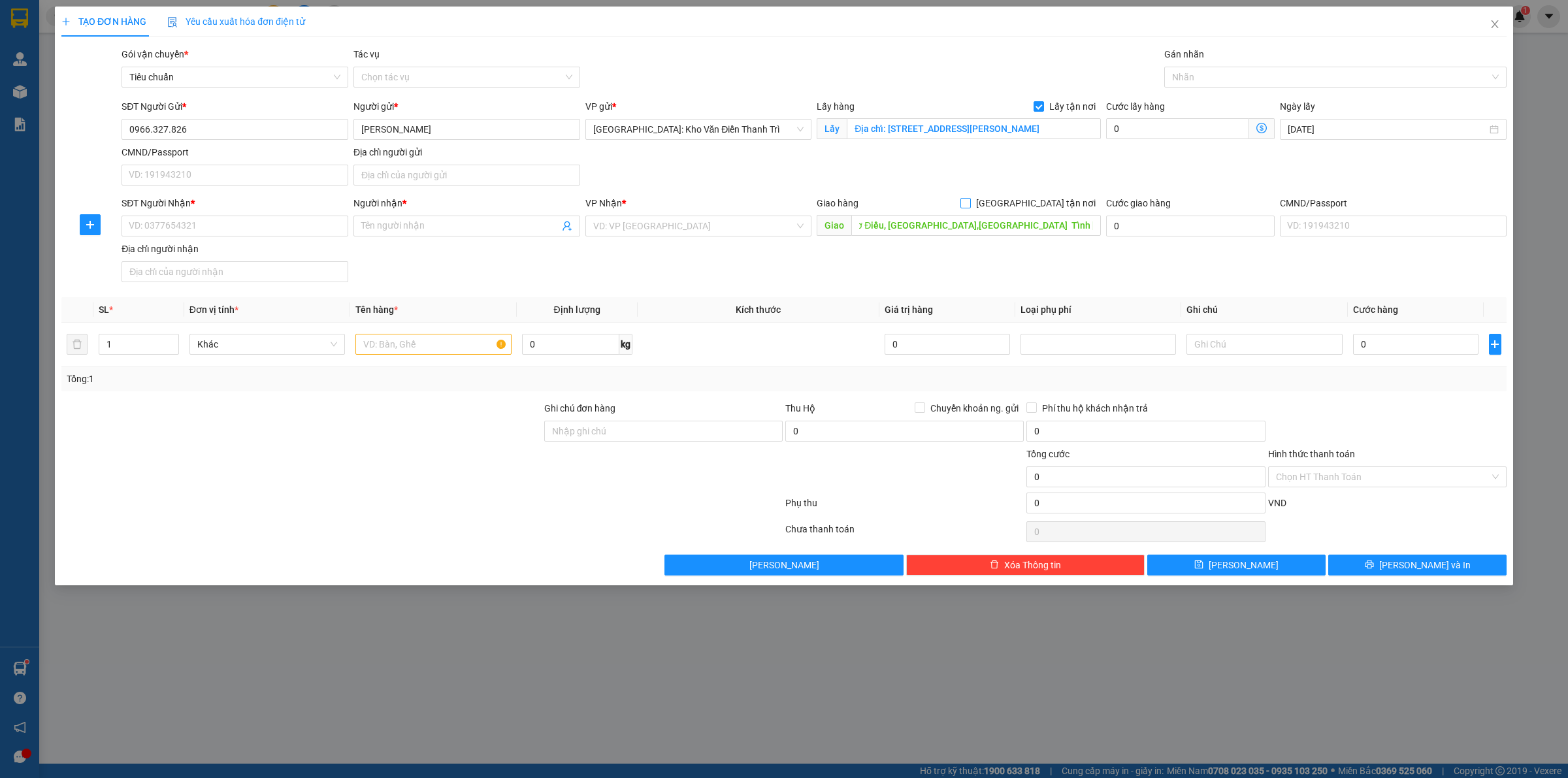
scroll to position [0, 0]
click at [1087, 165] on div "SĐT Người Gửi * 0966.327.826 Người gửi * [PERSON_NAME] VP gửi * [GEOGRAPHIC_DAT…" at bounding box center [813, 145] width 1390 height 91
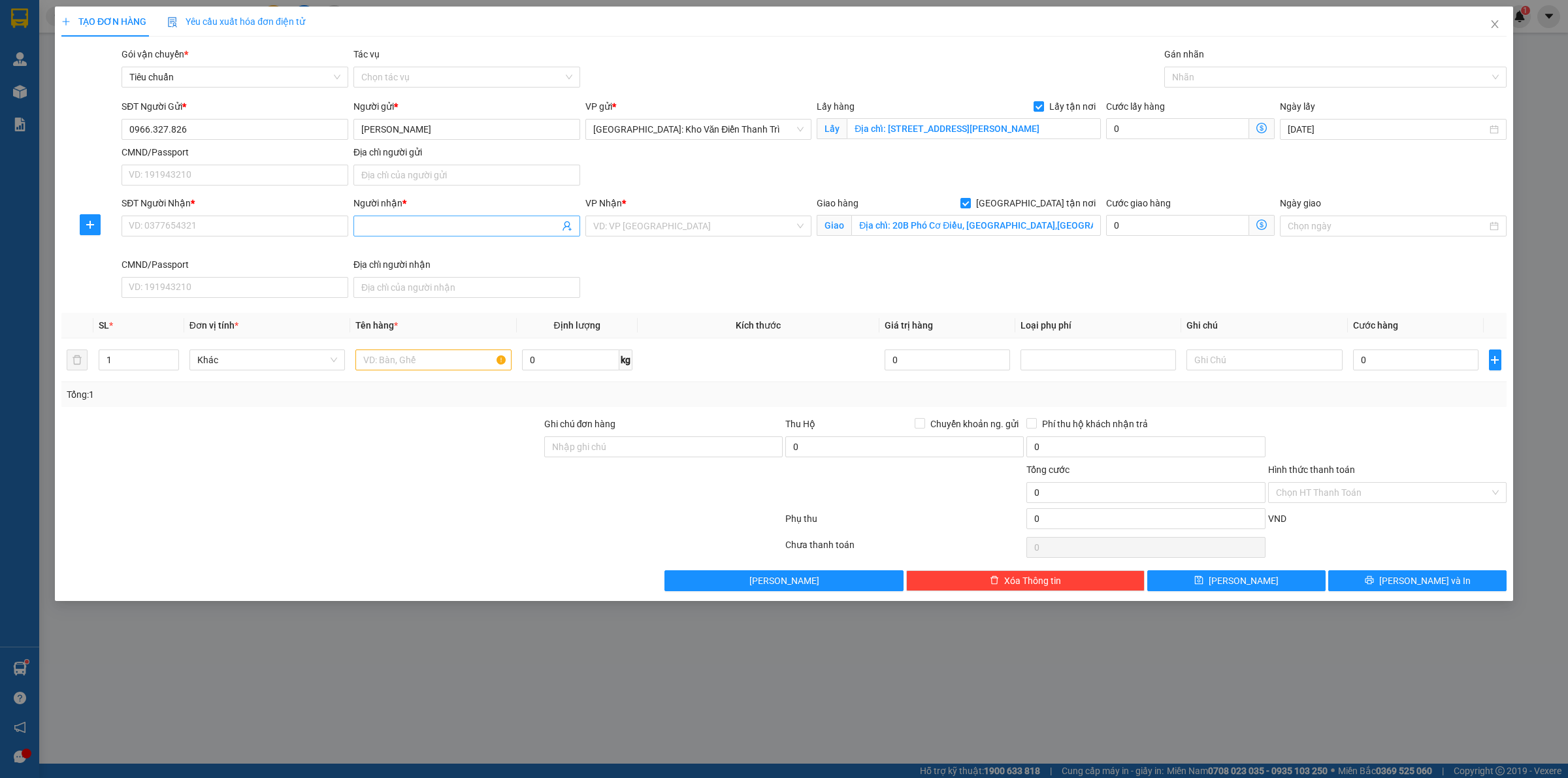
click at [406, 226] on input "Người nhận *" at bounding box center [460, 226] width 198 height 14
paste input ": Đại học xây dựng [GEOGRAPHIC_DATA]"
type input ": Đại học xây dựng [GEOGRAPHIC_DATA]"
click at [229, 241] on div "SĐT Người Nhận * VD: 0377654321" at bounding box center [234, 218] width 227 height 46
click at [209, 232] on input "SĐT Người Nhận *" at bounding box center [234, 226] width 227 height 21
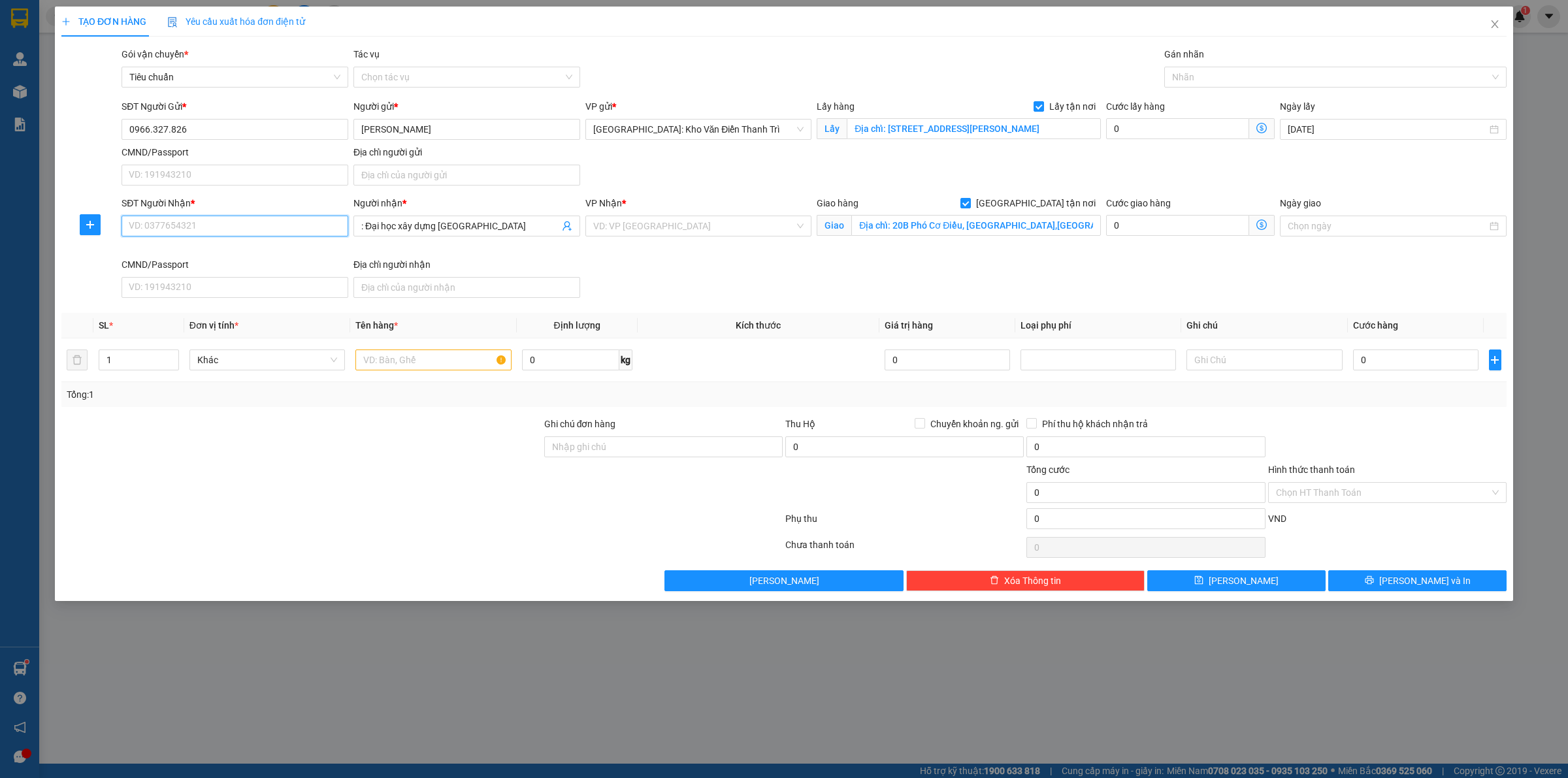
paste input "0968.070.248"
type input "0968070248"
click at [171, 128] on input "0966.327.826" at bounding box center [234, 129] width 227 height 21
type input "0966327826"
click at [538, 221] on input ": Đại học xây dựng [GEOGRAPHIC_DATA]" at bounding box center [460, 226] width 198 height 14
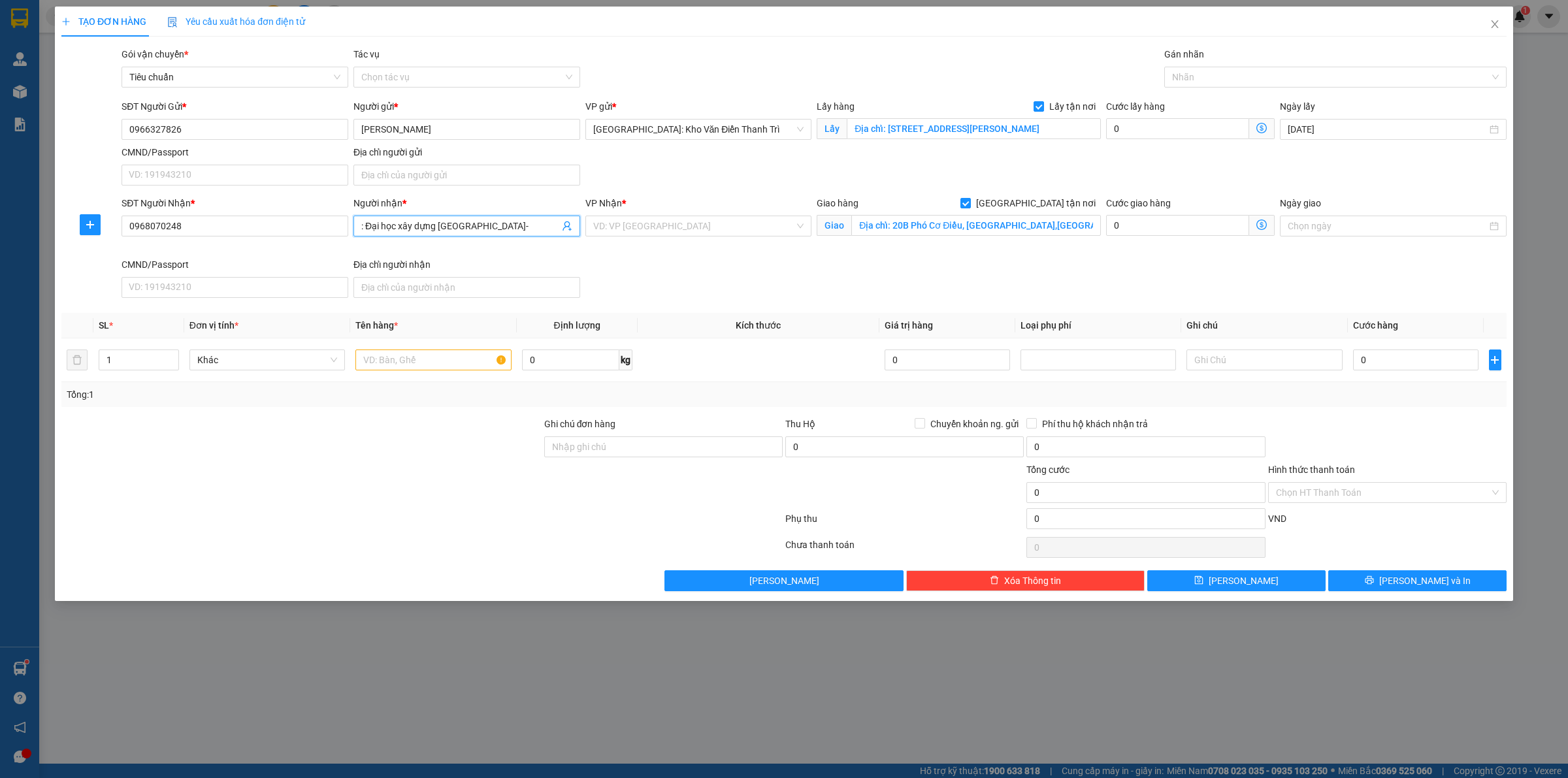
paste input "[GEOGRAPHIC_DATA] Hải: 0968.070.248 Anh Cường: 0907.706.599 Hoàng An: 0985.384.…"
type input ": Đại học xây dựng [GEOGRAPHIC_DATA]-[GEOGRAPHIC_DATA] [GEOGRAPHIC_DATA]: 0968.…"
click at [650, 276] on div "SĐT Người Nhận * 0968070248 Người nhận * : Đại học xây dựng [GEOGRAPHIC_DATA]-[…" at bounding box center [813, 249] width 1390 height 107
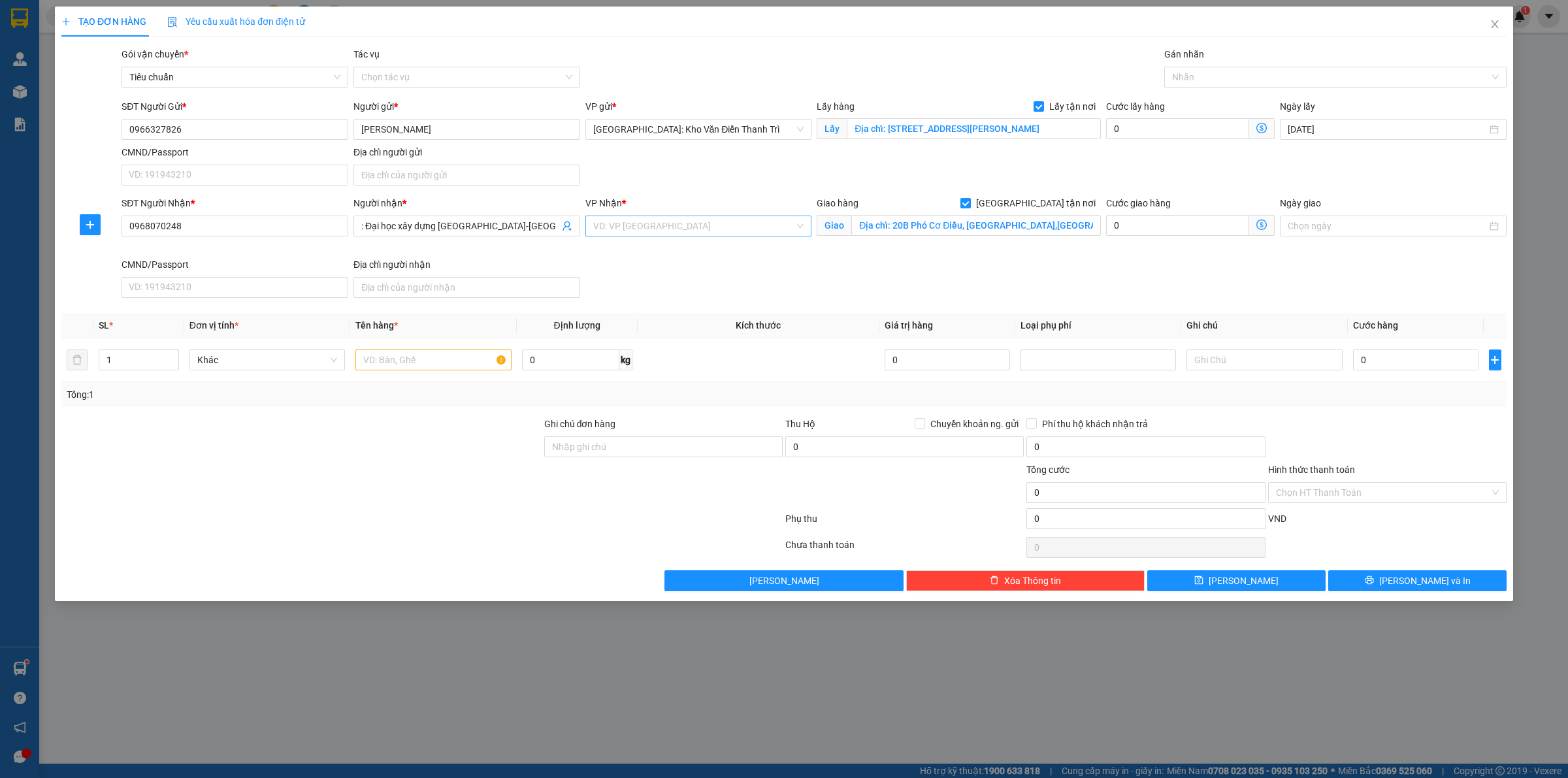
click at [720, 232] on input "search" at bounding box center [694, 226] width 202 height 20
type input "ninh"
drag, startPoint x: 676, startPoint y: 256, endPoint x: 1037, endPoint y: 251, distance: 361.0
click at [675, 256] on div "Cần Thơ: [PERSON_NAME]" at bounding box center [698, 253] width 211 height 14
drag, startPoint x: 1037, startPoint y: 251, endPoint x: 1161, endPoint y: 263, distance: 124.6
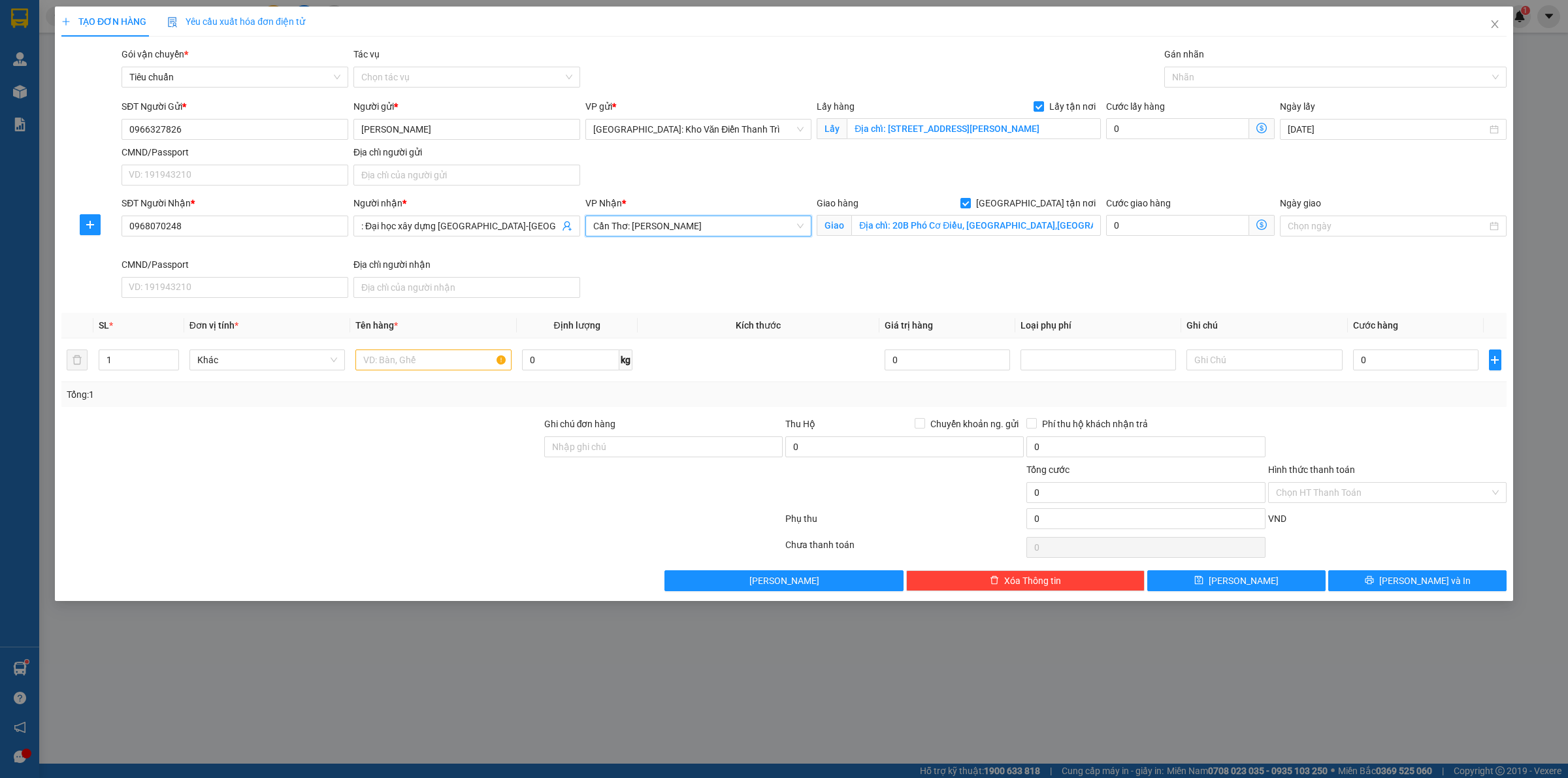
click at [1037, 251] on div "Giao hàng Giao tận nơi Giao Địa chỉ: 20B Phó Cơ Điều, [GEOGRAPHIC_DATA],[GEOGRA…" at bounding box center [959, 226] width 289 height 61
click at [1207, 69] on div at bounding box center [1329, 77] width 323 height 15
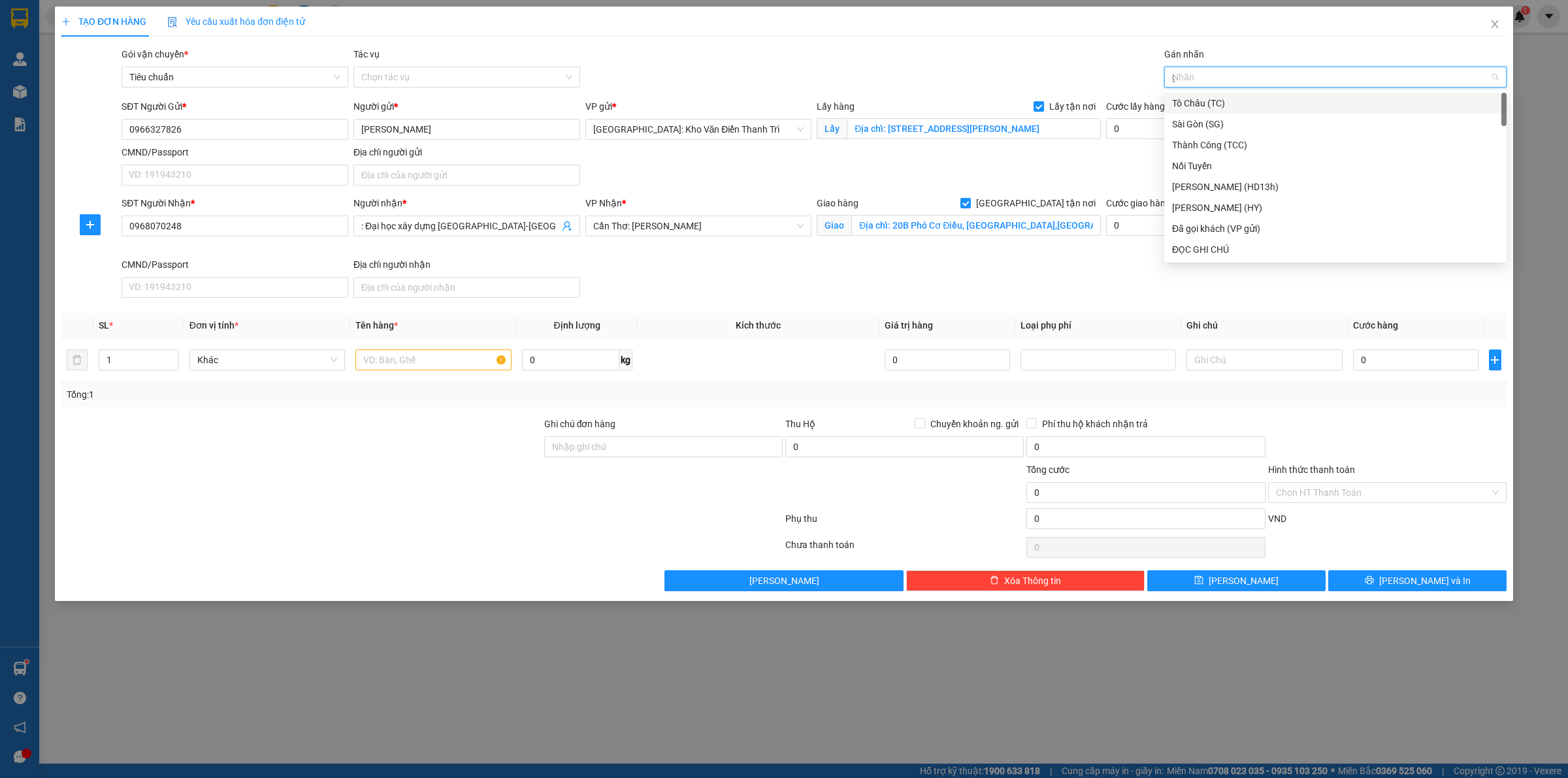
type input "gt"
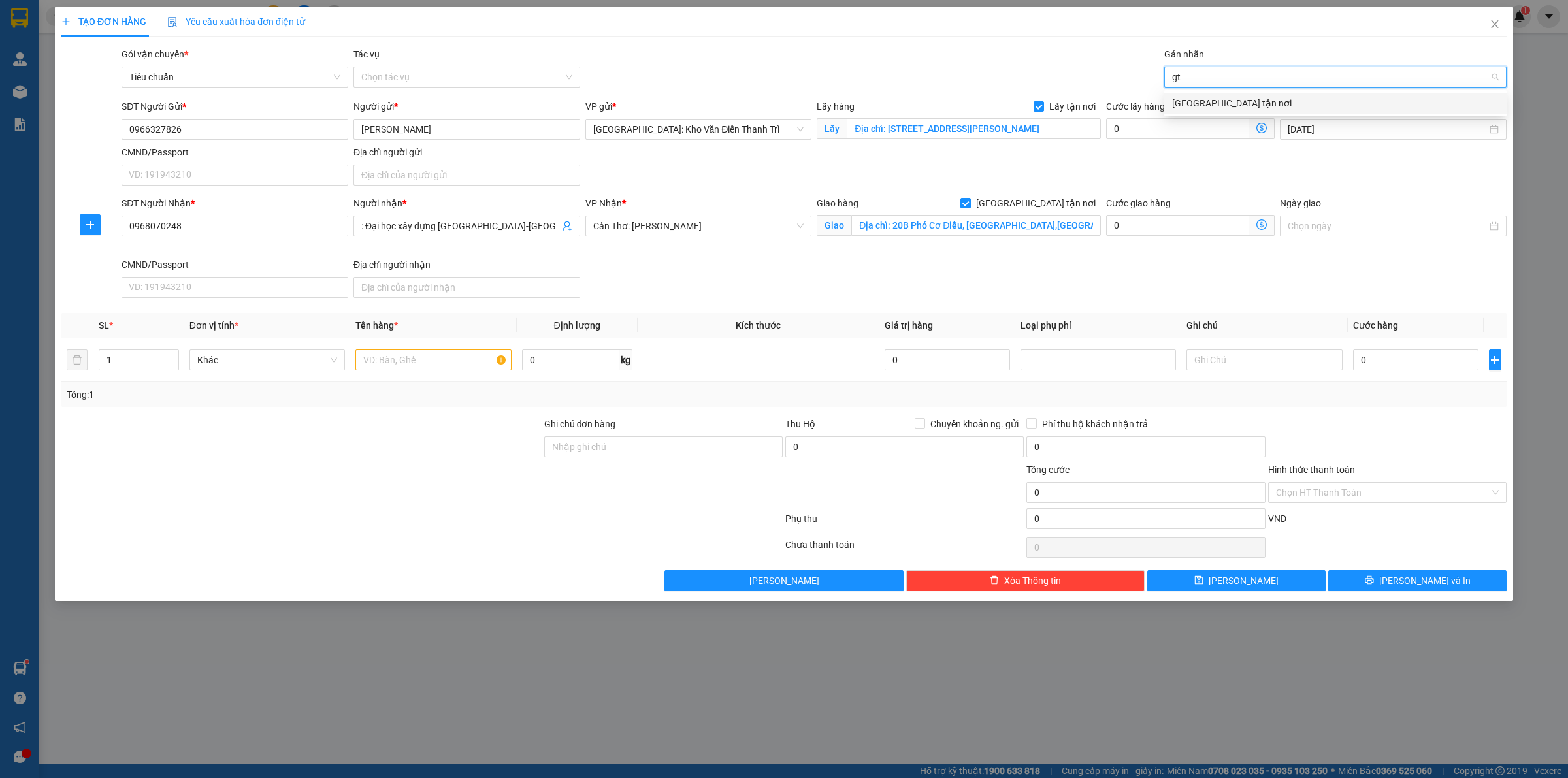
click at [1215, 98] on div "[GEOGRAPHIC_DATA] tận nơi" at bounding box center [1335, 103] width 326 height 14
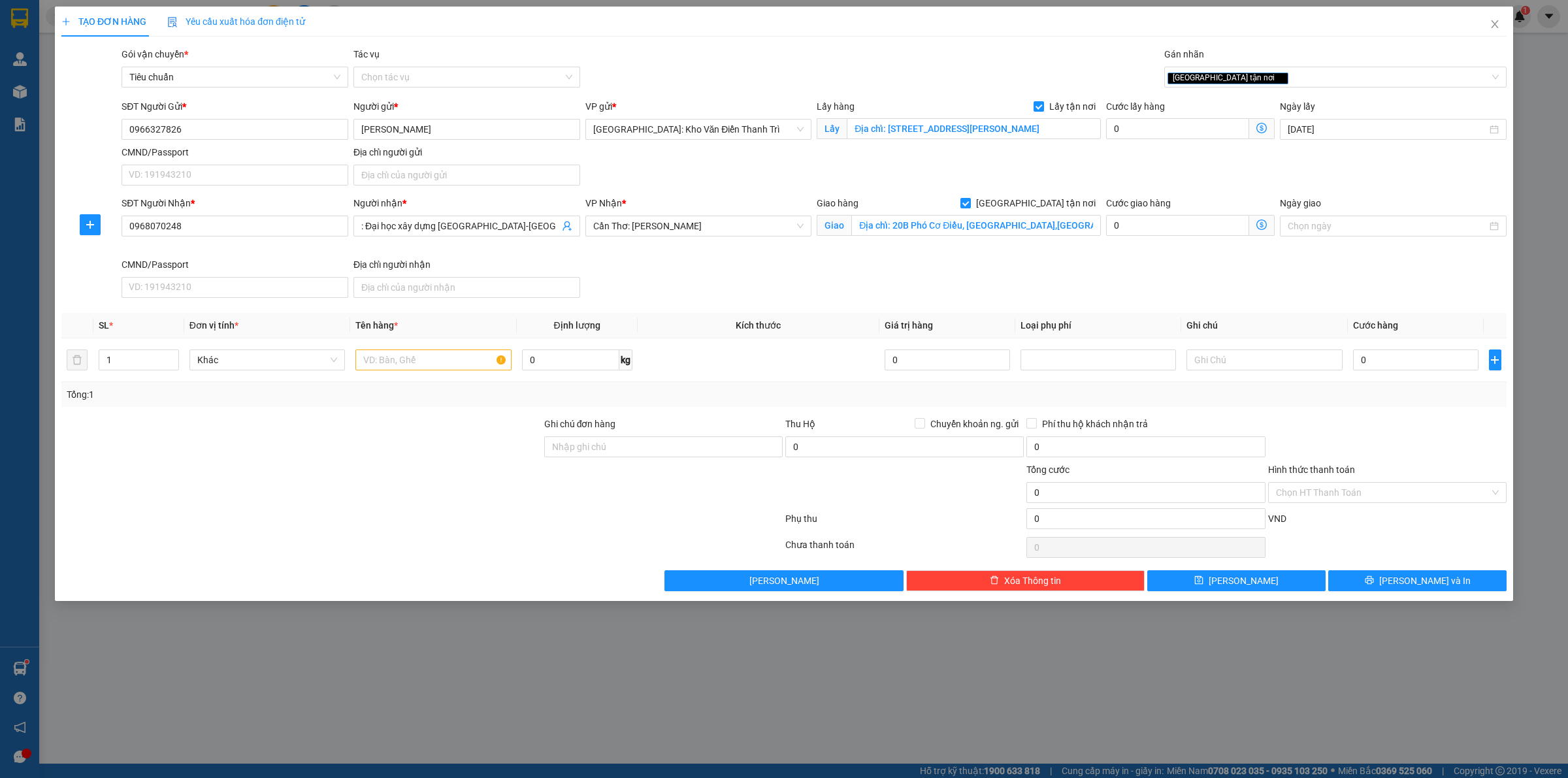
click at [1101, 41] on div "TẠO ĐƠN HÀNG Yêu cầu xuất hóa đơn điện tử Transit Pickup Surcharge Ids Transit …" at bounding box center [783, 298] width 1445 height 584
click at [408, 357] on input "text" at bounding box center [433, 360] width 156 height 21
paste input "02 kiện"
type input "02 kiện"
click at [1185, 131] on input "0" at bounding box center [1178, 128] width 143 height 21
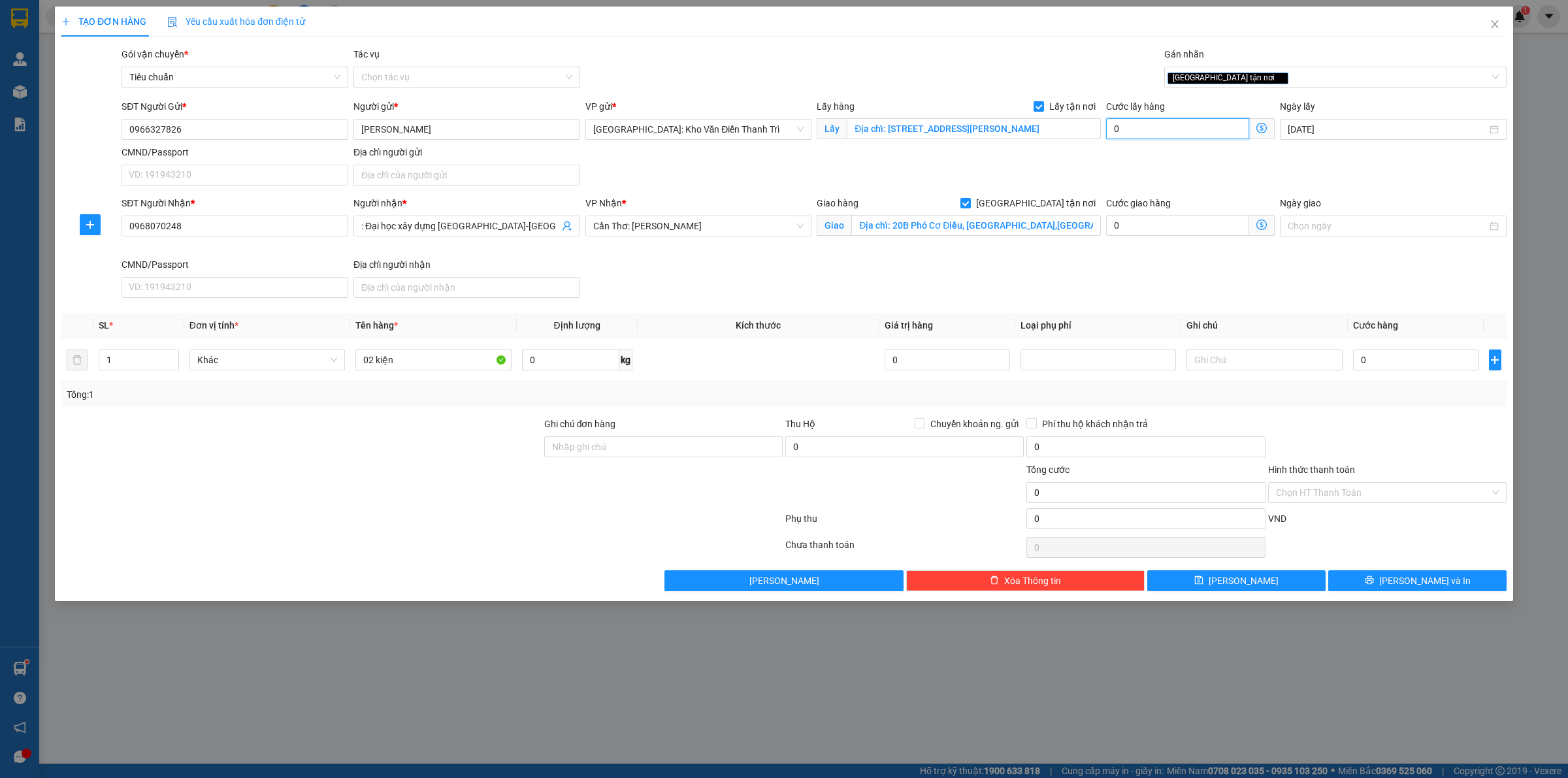
type input "1"
type input "1.000"
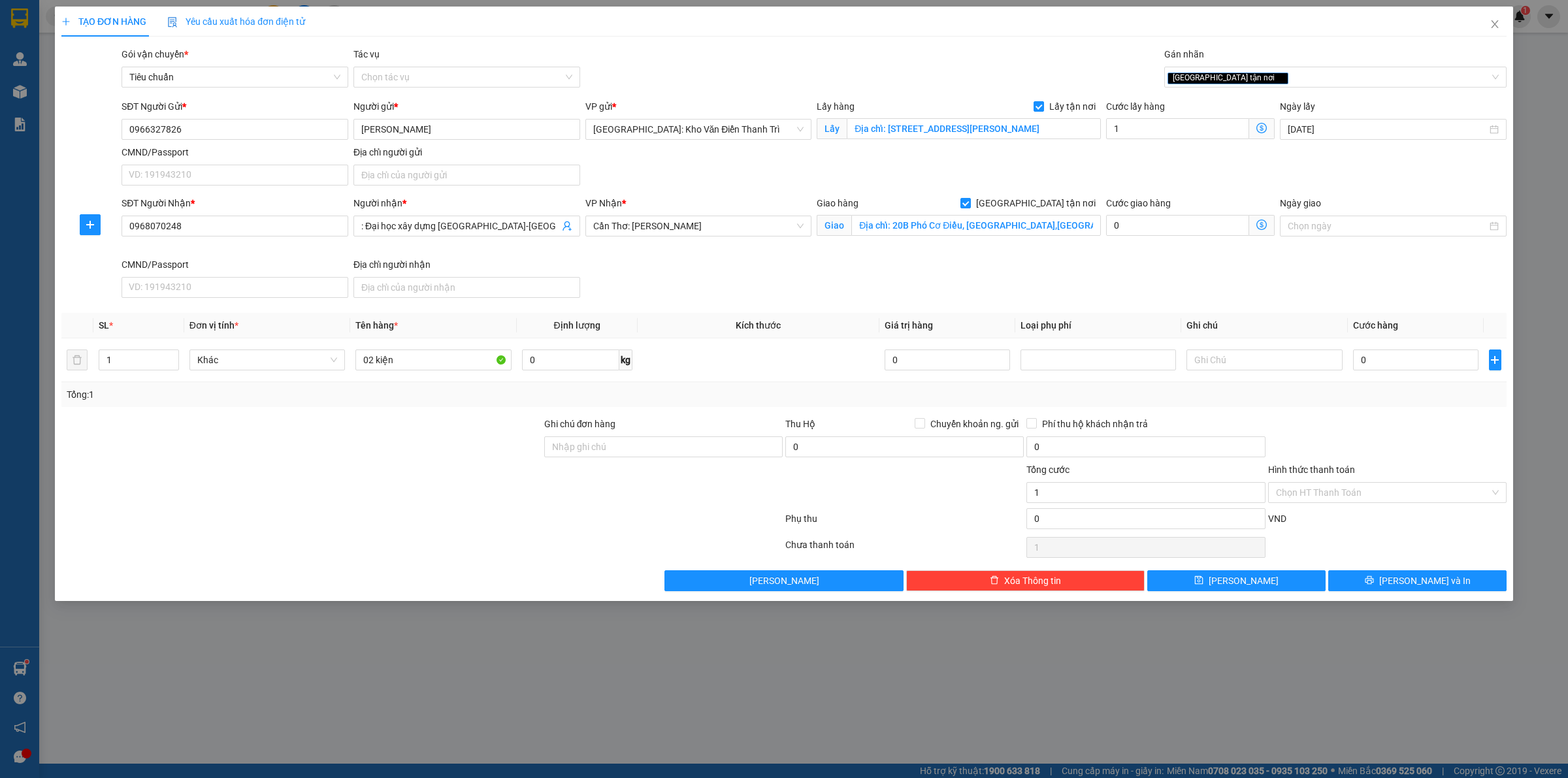
type input "1.000"
click at [1120, 165] on div "SĐT Người Gửi * 0966327826 Người gửi * [PERSON_NAME] VP gửi * [GEOGRAPHIC_DATA]…" at bounding box center [813, 145] width 1390 height 91
click at [1169, 134] on input "1.000" at bounding box center [1178, 128] width 143 height 21
type input "1"
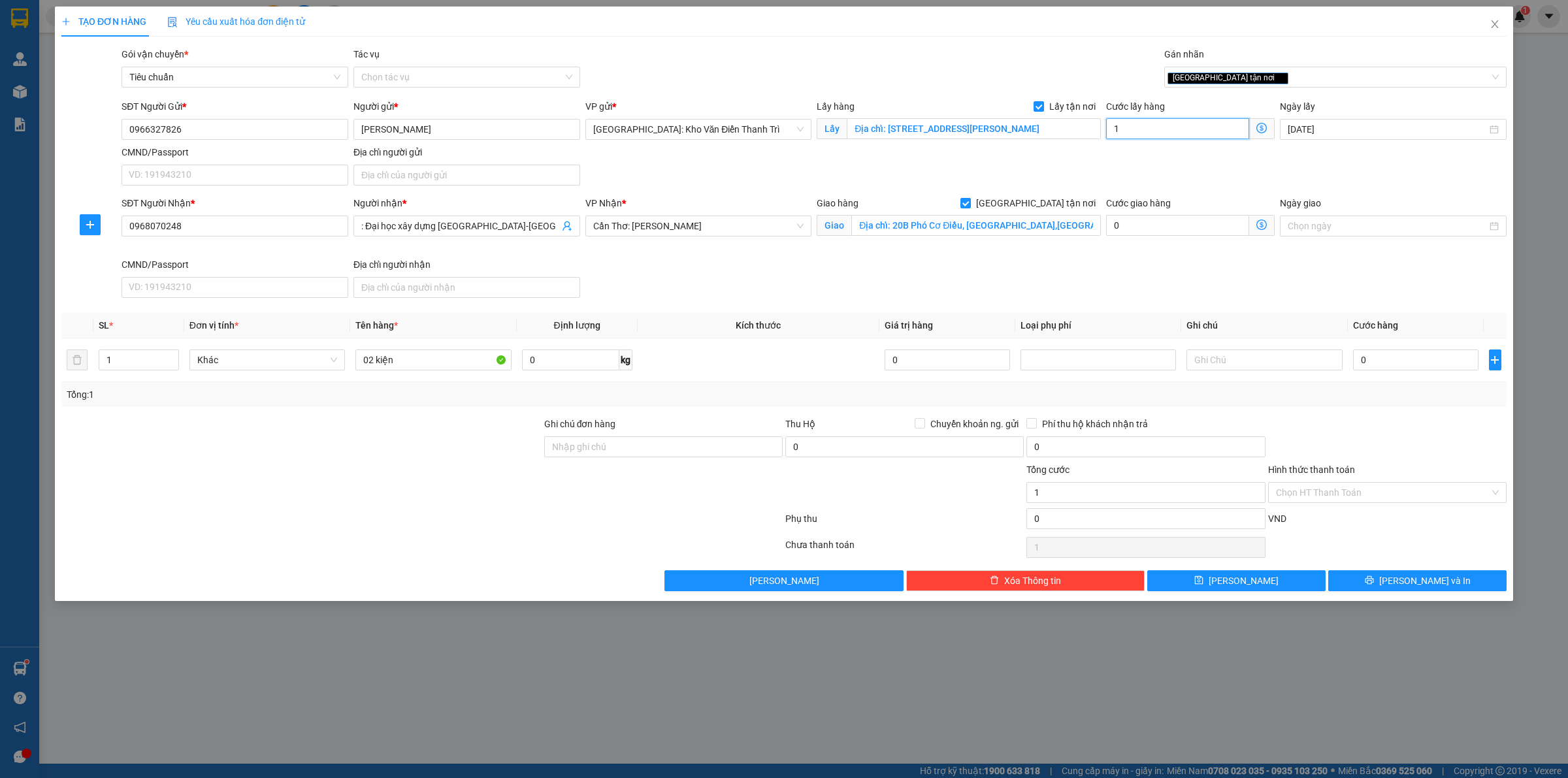
type input "100.000"
click at [409, 360] on input "02 kiện" at bounding box center [433, 360] width 156 height 21
type input "02 kiện a luân đón phương liệt"
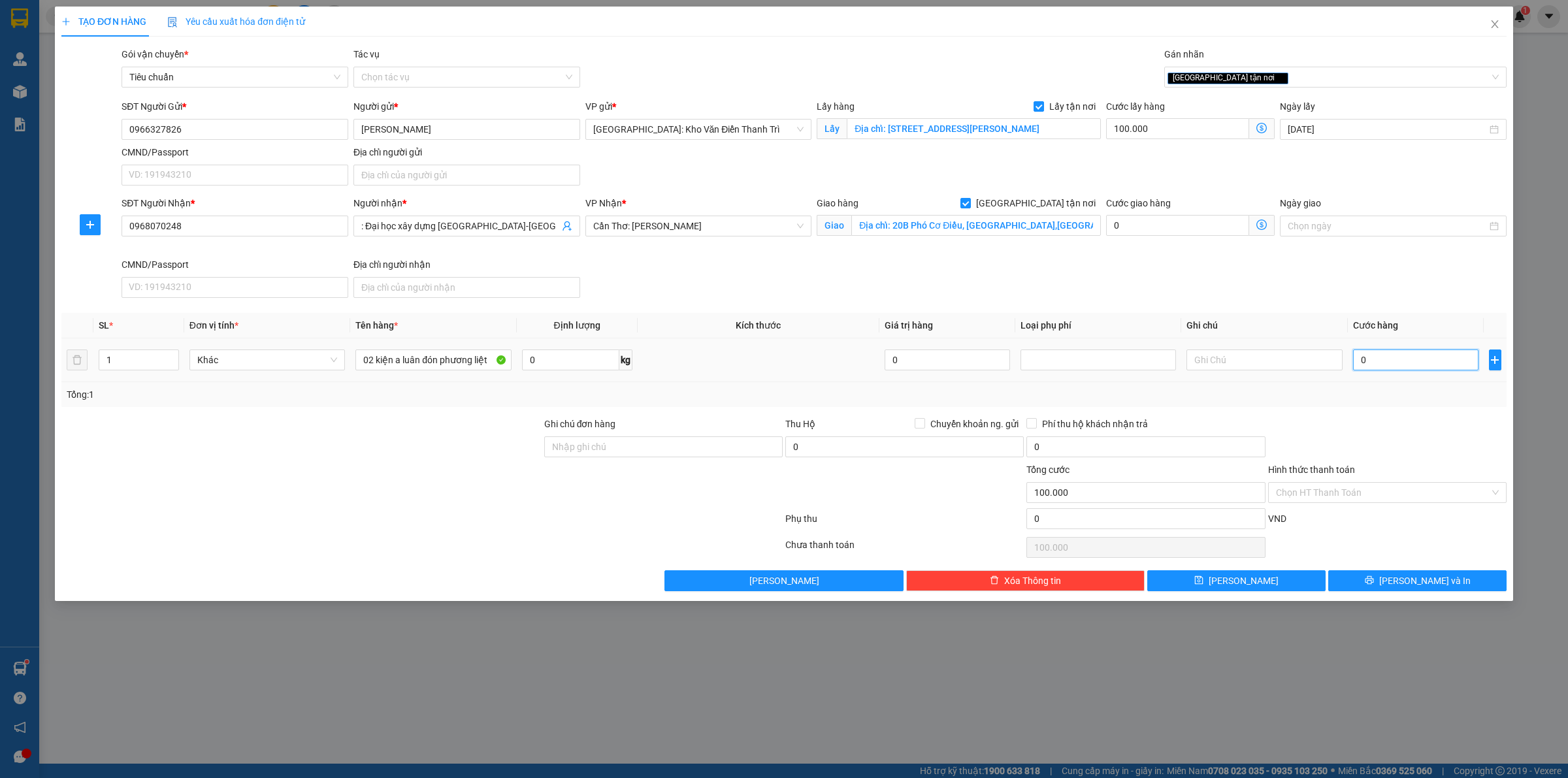
drag, startPoint x: 1356, startPoint y: 366, endPoint x: 1369, endPoint y: 361, distance: 13.9
click at [1357, 366] on input "0" at bounding box center [1416, 360] width 126 height 21
click at [1369, 361] on input "0" at bounding box center [1416, 360] width 126 height 21
type input "1"
type input "100.001"
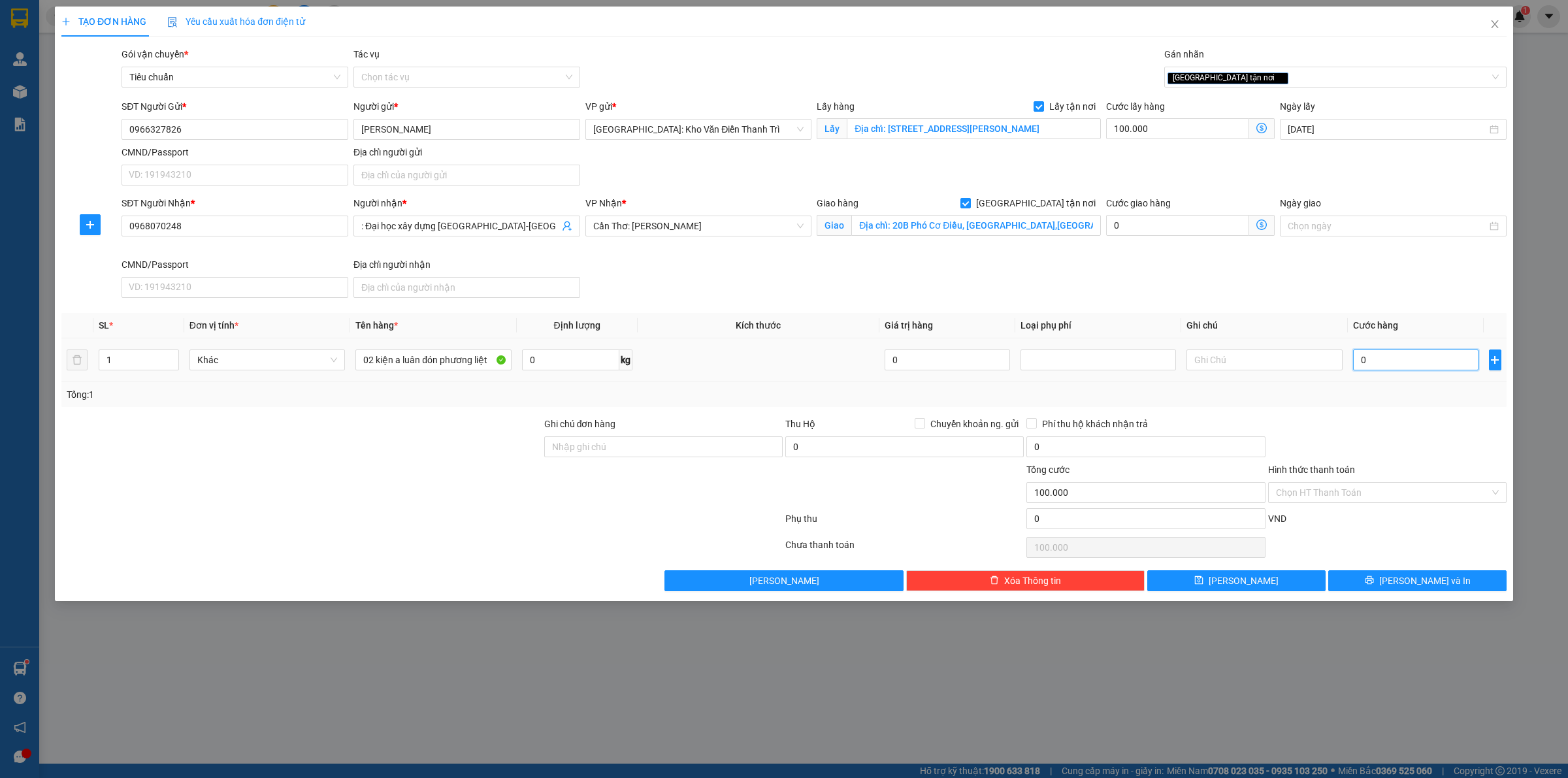
type input "100.001"
type input "1.000"
type input "101.000"
drag, startPoint x: 1390, startPoint y: 381, endPoint x: 944, endPoint y: 422, distance: 447.9
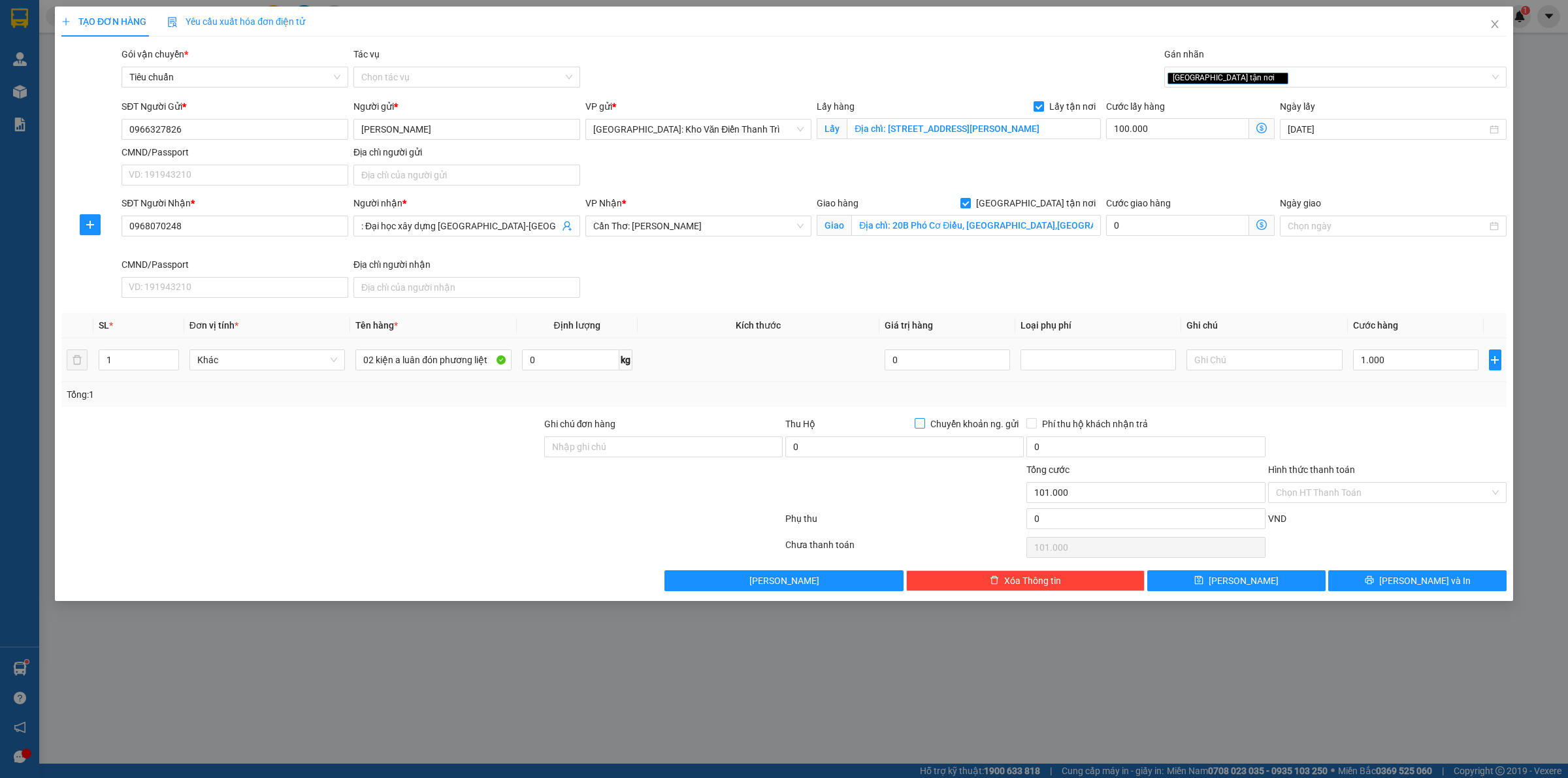
click at [1390, 383] on div "SL * Đơn vị tính * Tên hàng * Định lượng Kích thước Giá trị hàng Loại phụ phí G…" at bounding box center [783, 360] width 1445 height 94
click at [690, 436] on div "Ghi chú đơn hàng" at bounding box center [663, 427] width 239 height 20
click at [682, 445] on input "Ghi chú đơn hàng" at bounding box center [663, 447] width 239 height 21
type input "có VAT"
click at [529, 502] on div at bounding box center [302, 485] width 483 height 46
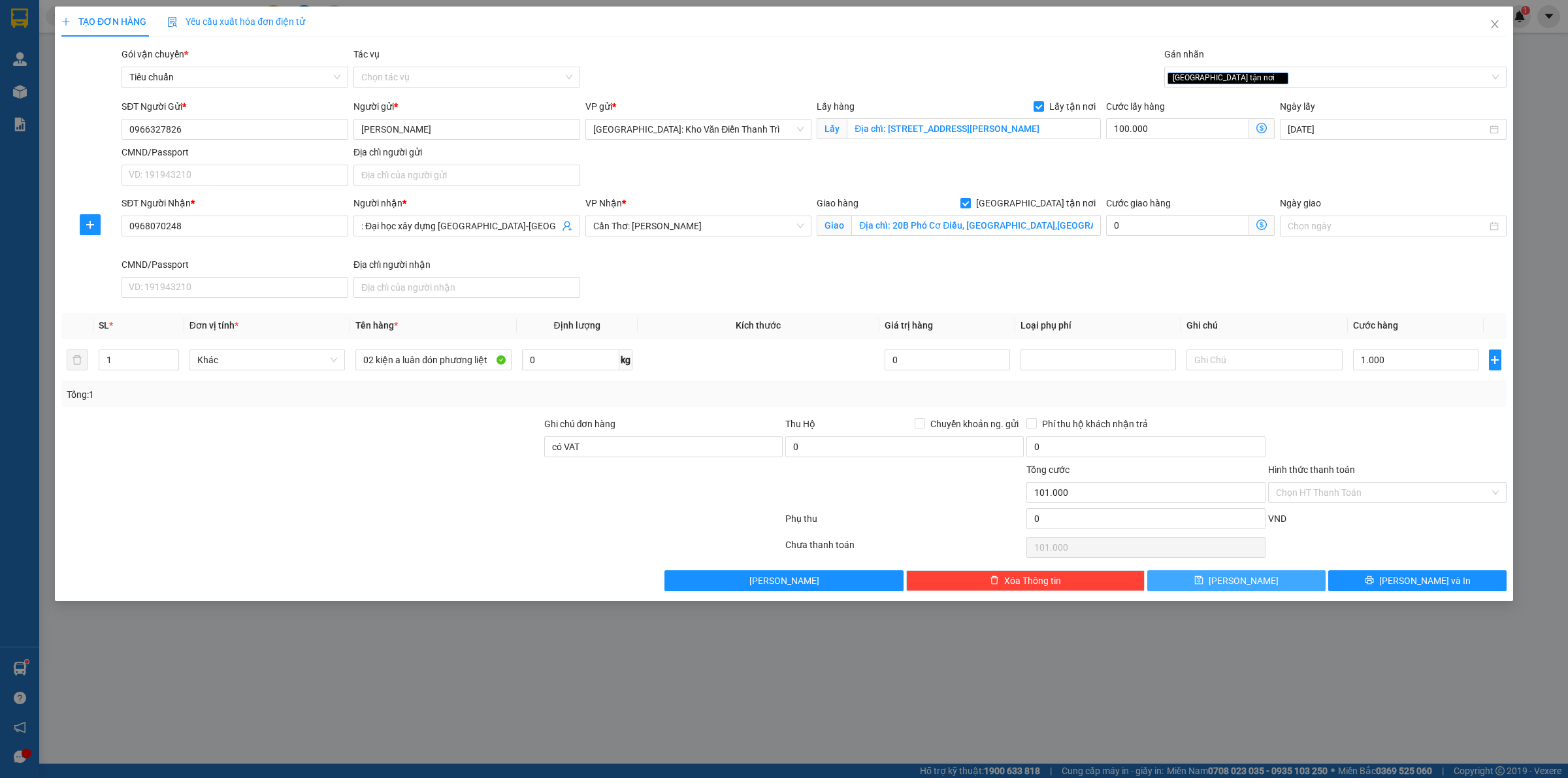
click at [1225, 591] on button "[PERSON_NAME]" at bounding box center [1236, 581] width 178 height 21
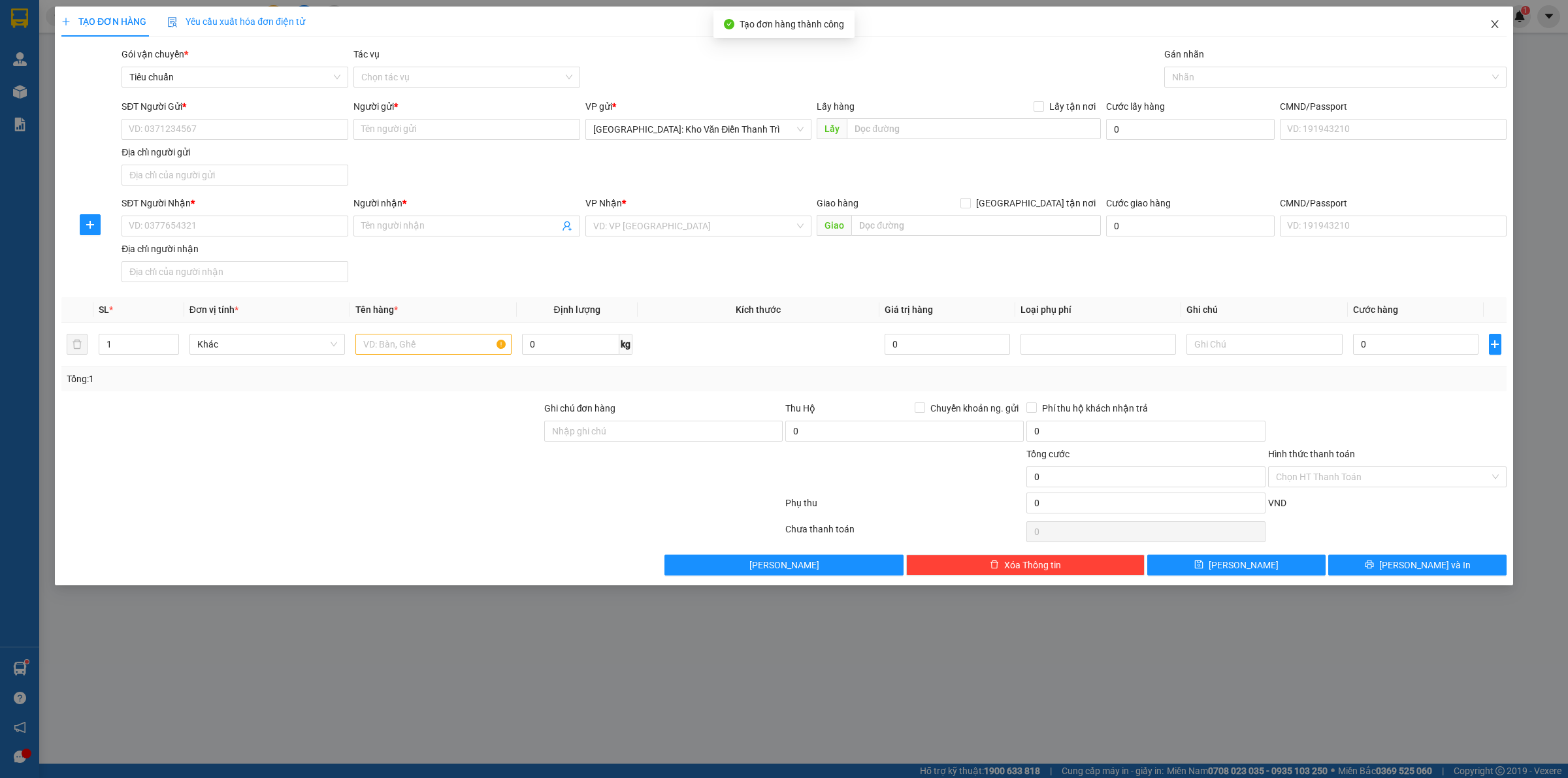
click at [1496, 26] on icon "close" at bounding box center [1494, 24] width 7 height 8
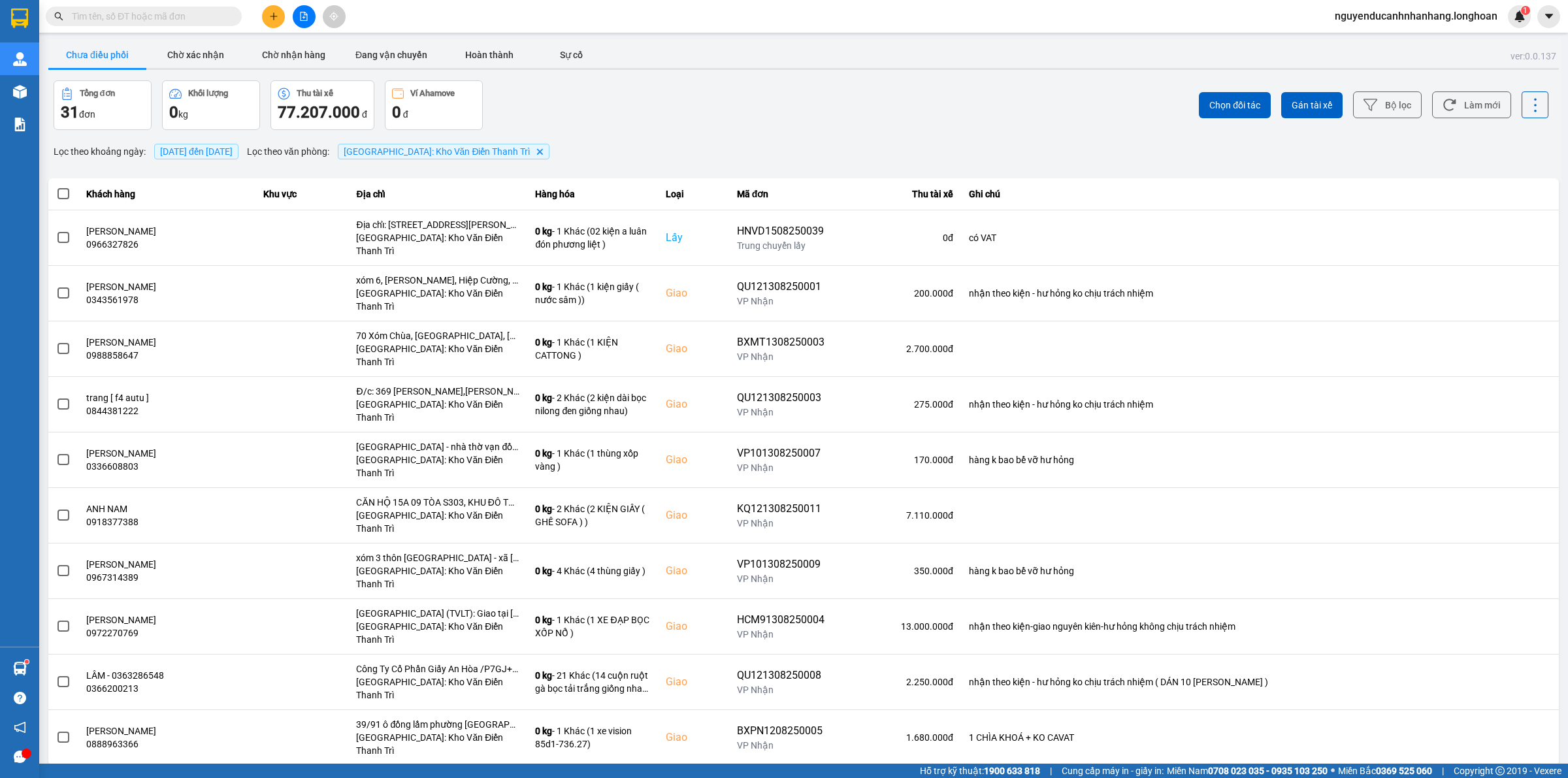
click at [279, 8] on button at bounding box center [273, 16] width 23 height 23
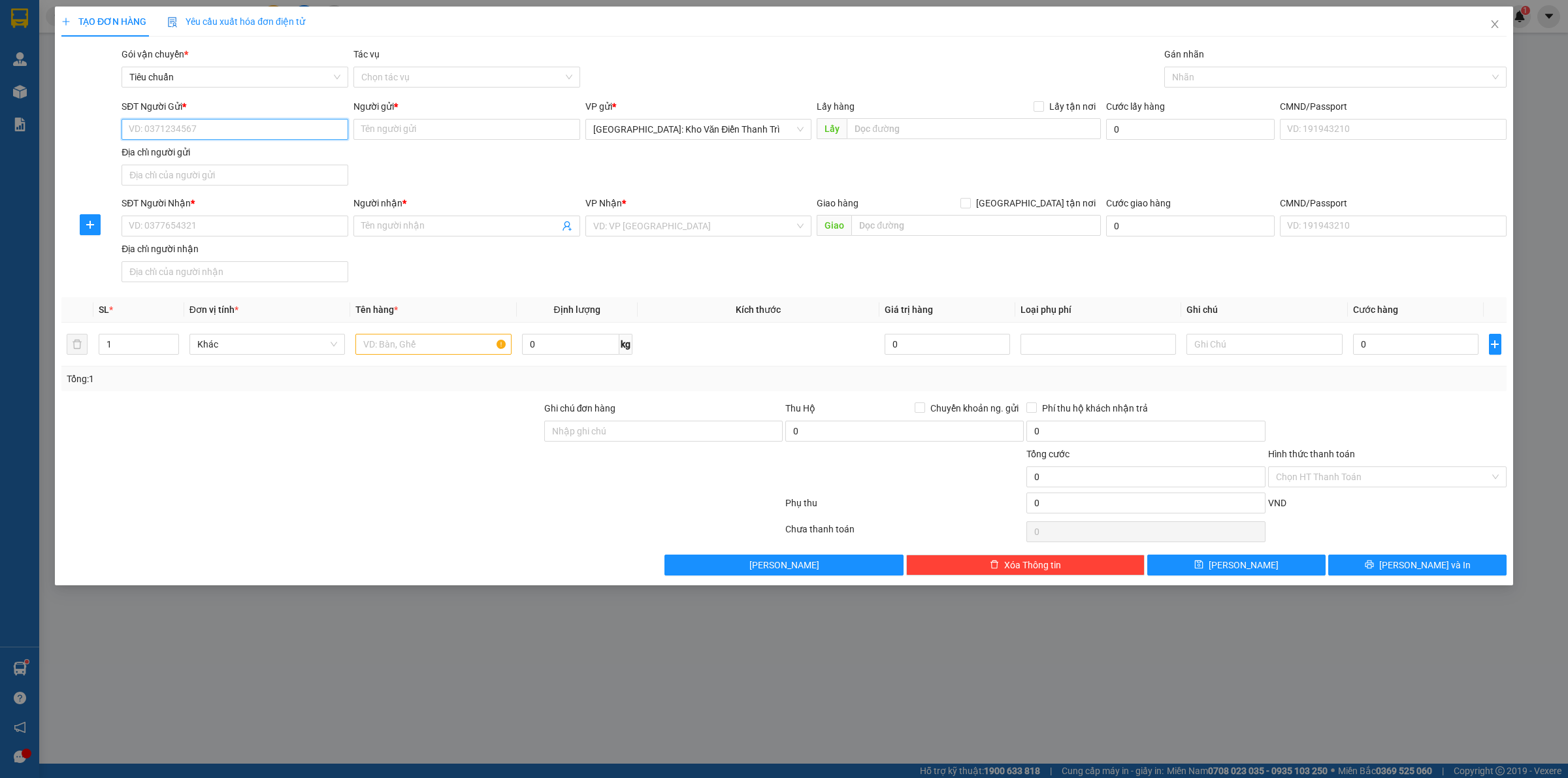
click at [216, 128] on input "SĐT Người Gửi *" at bounding box center [234, 129] width 227 height 21
paste input "0393075591"
click at [510, 130] on input "Người gửi *" at bounding box center [467, 129] width 227 height 21
paste input "cảnh"
click at [295, 227] on input "SĐT Người Nhận *" at bounding box center [234, 226] width 227 height 21
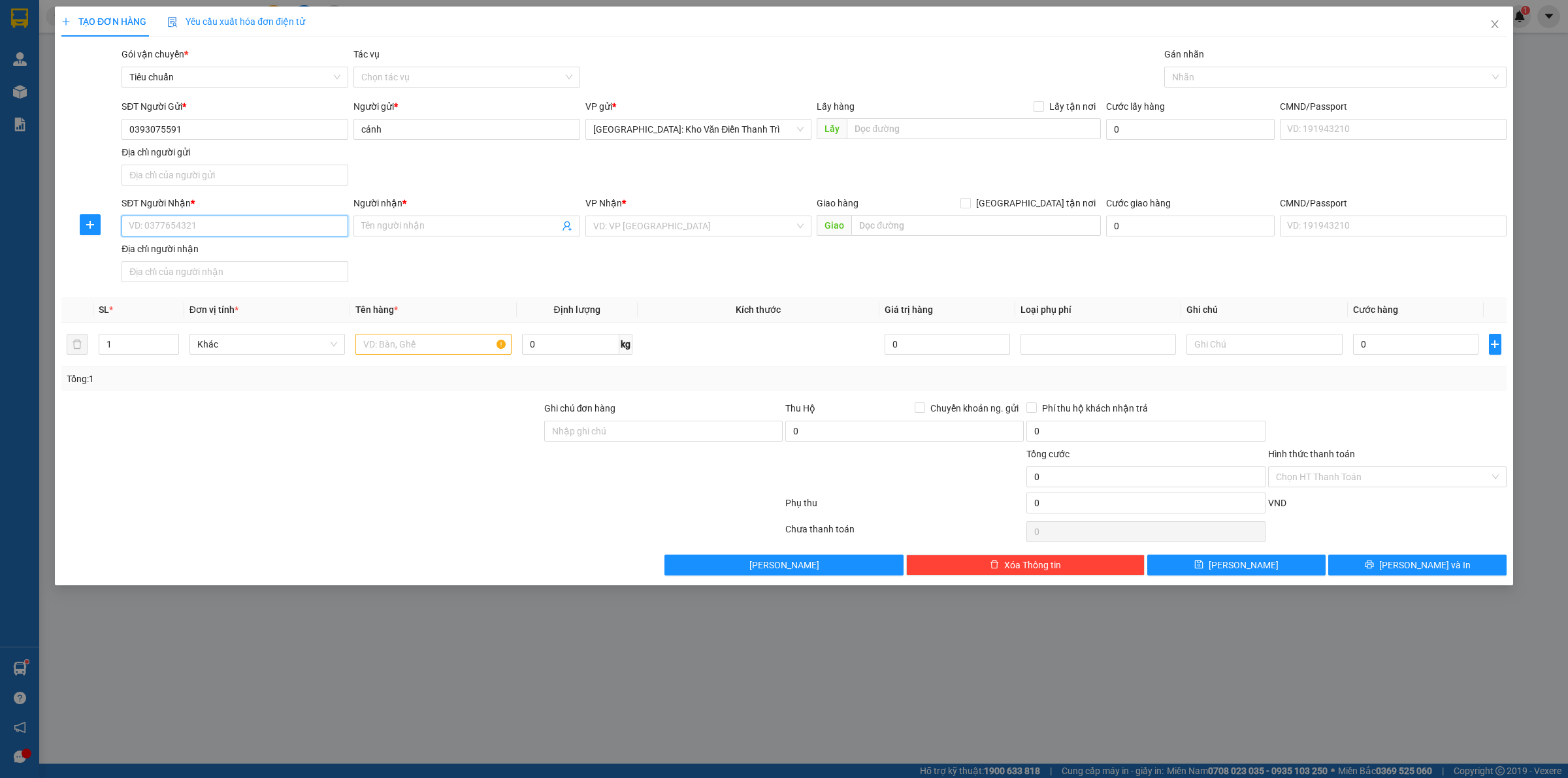
paste input "0363108533"
drag, startPoint x: 465, startPoint y: 213, endPoint x: 461, endPoint y: 226, distance: 13.6
click at [463, 217] on div "Người nhận * Tên người nhận" at bounding box center [467, 218] width 227 height 46
click at [458, 227] on input "Người nhận *" at bounding box center [460, 226] width 198 height 14
paste input "[PERSON_NAME]"
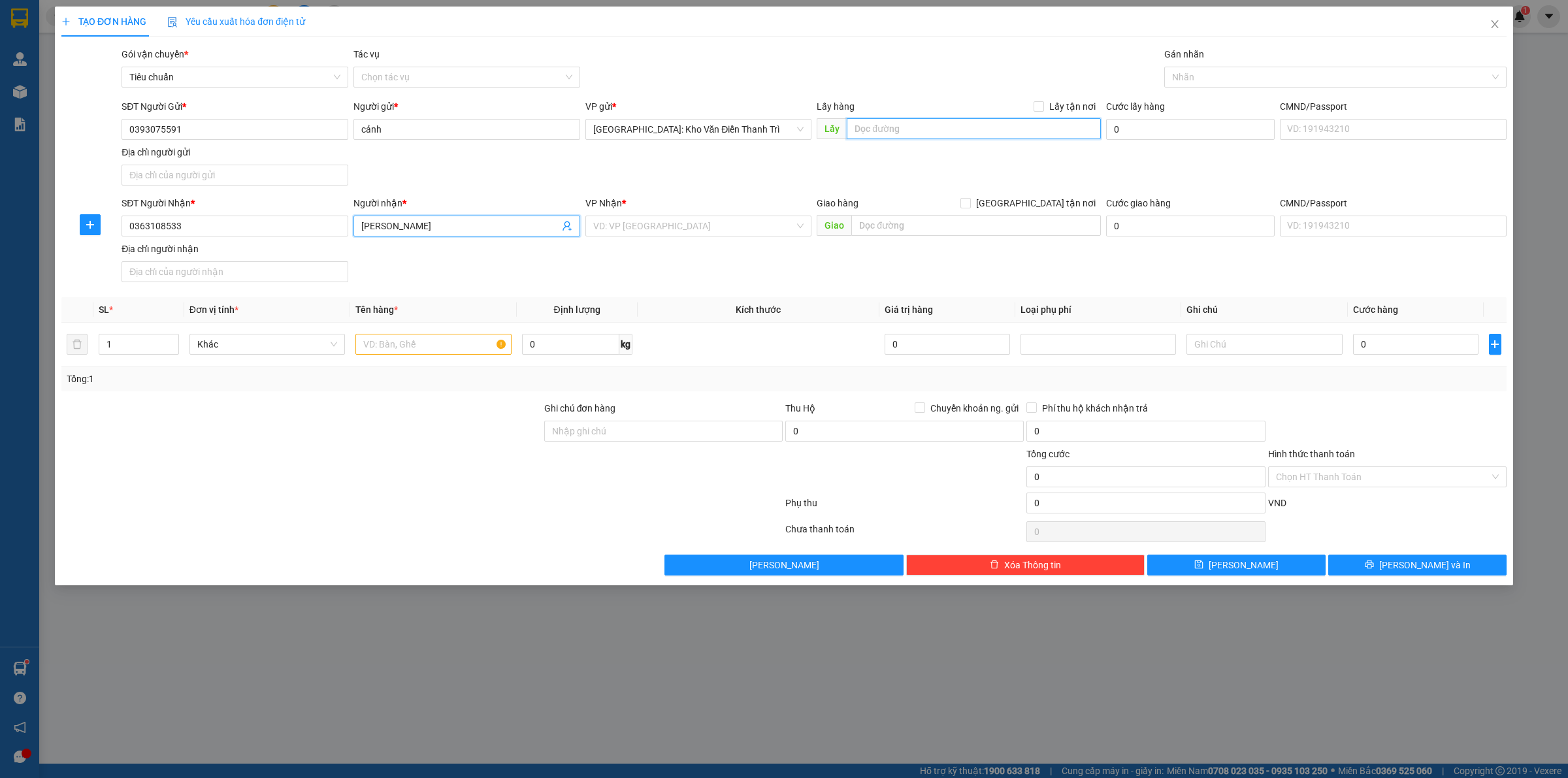
click at [917, 126] on input "text" at bounding box center [974, 128] width 254 height 21
paste input "khu đo thị sinh thái đan phượng dẫy c6 ( ngày dầu dẫy)"
click at [1062, 106] on span "Lấy tận nơi" at bounding box center [1072, 106] width 57 height 14
click at [1043, 106] on input "Lấy tận nơi" at bounding box center [1038, 105] width 9 height 9
click at [1082, 53] on div "Gói vận chuyển * Tiêu chuẩn Tác vụ Chọn tác vụ Gán nhãn Nhãn" at bounding box center [813, 69] width 1390 height 46
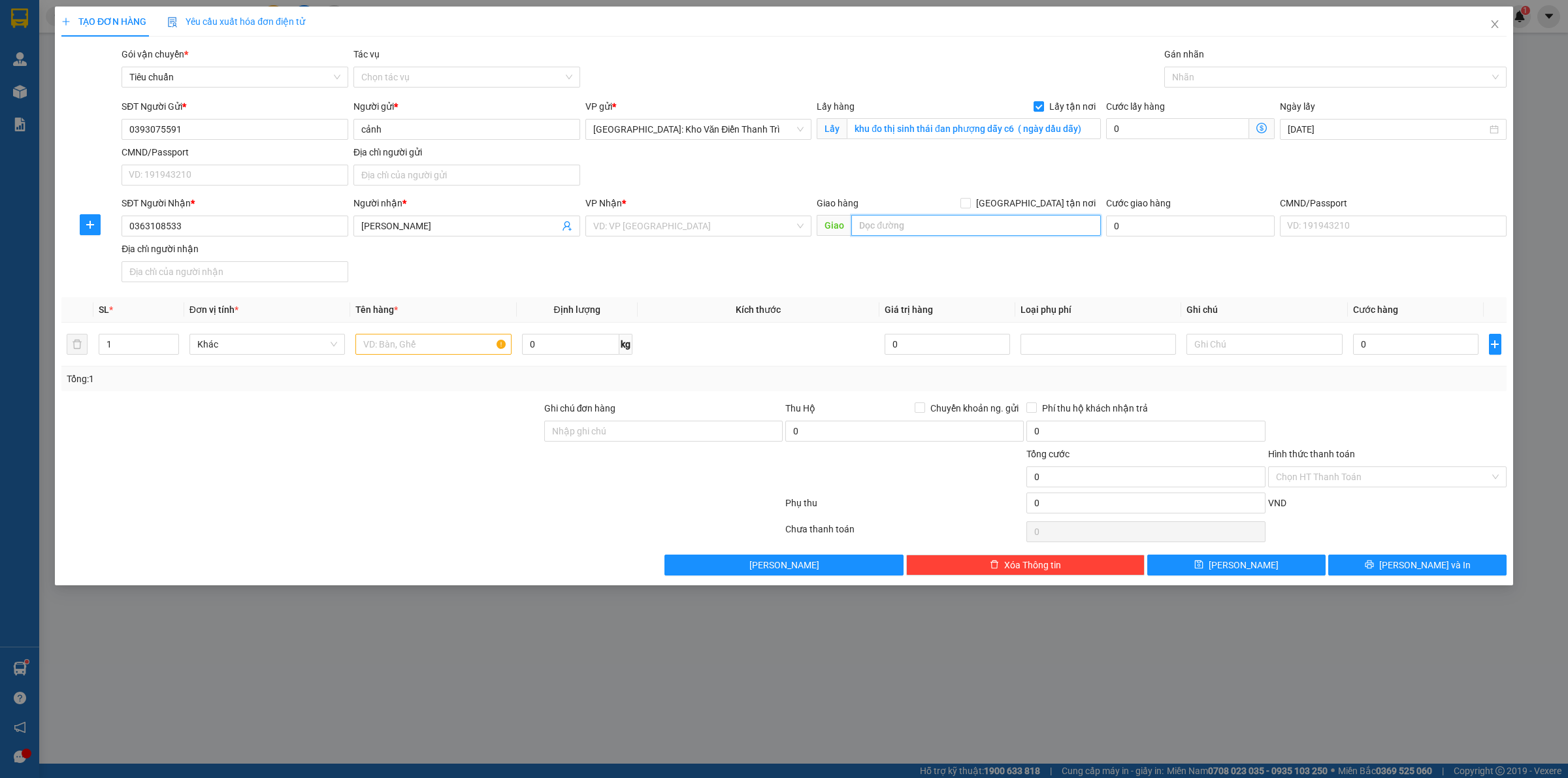
click at [1000, 220] on input "text" at bounding box center [976, 225] width 250 height 21
paste input "177 dương đình nghệ.[GEOGRAPHIC_DATA][GEOGRAPHIC_DATA]"
click at [1043, 208] on span "[GEOGRAPHIC_DATA] tận nơi" at bounding box center [1035, 203] width 130 height 14
click at [969, 207] on input "[GEOGRAPHIC_DATA] tận nơi" at bounding box center [964, 202] width 9 height 9
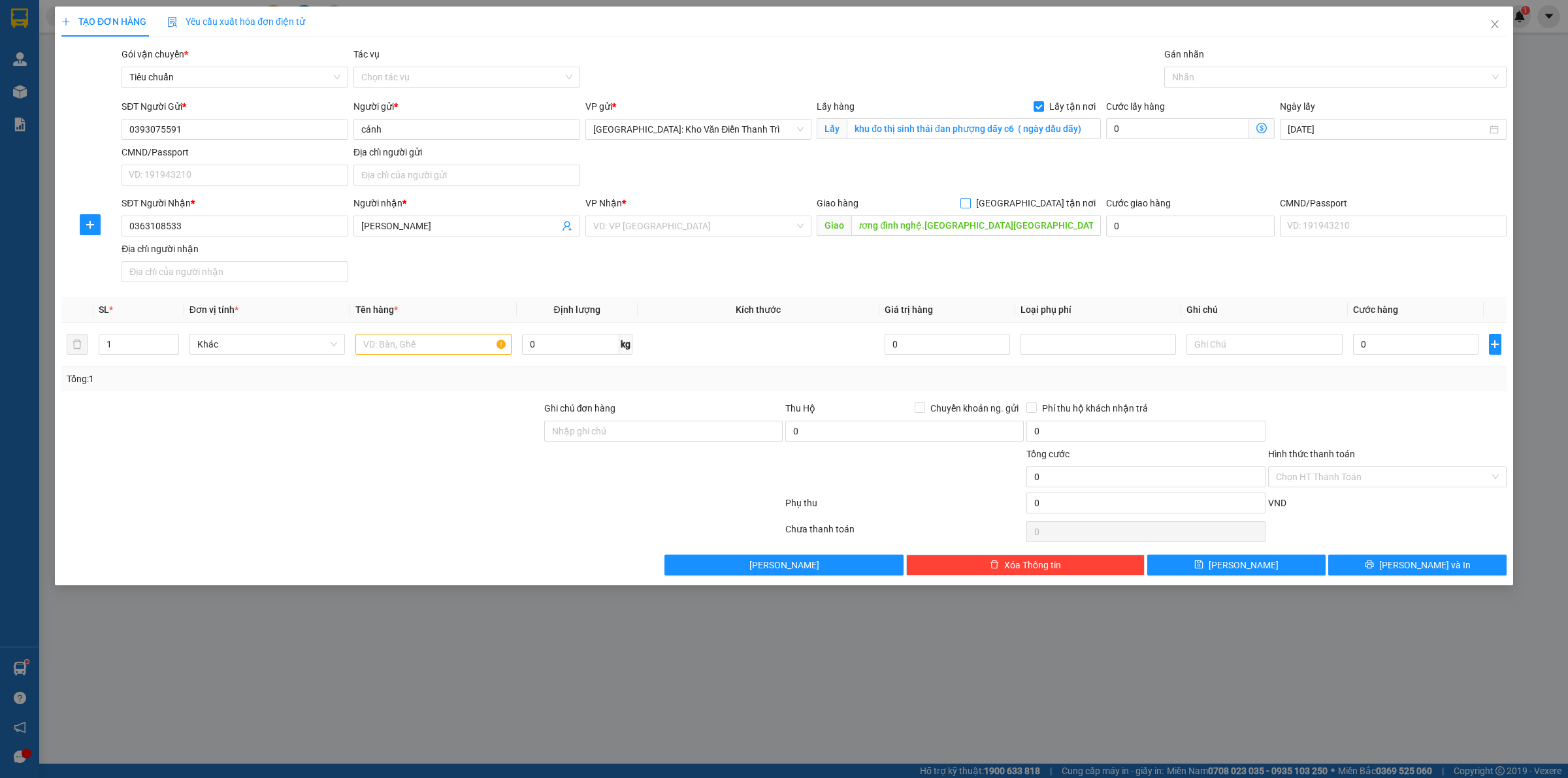
scroll to position [0, 0]
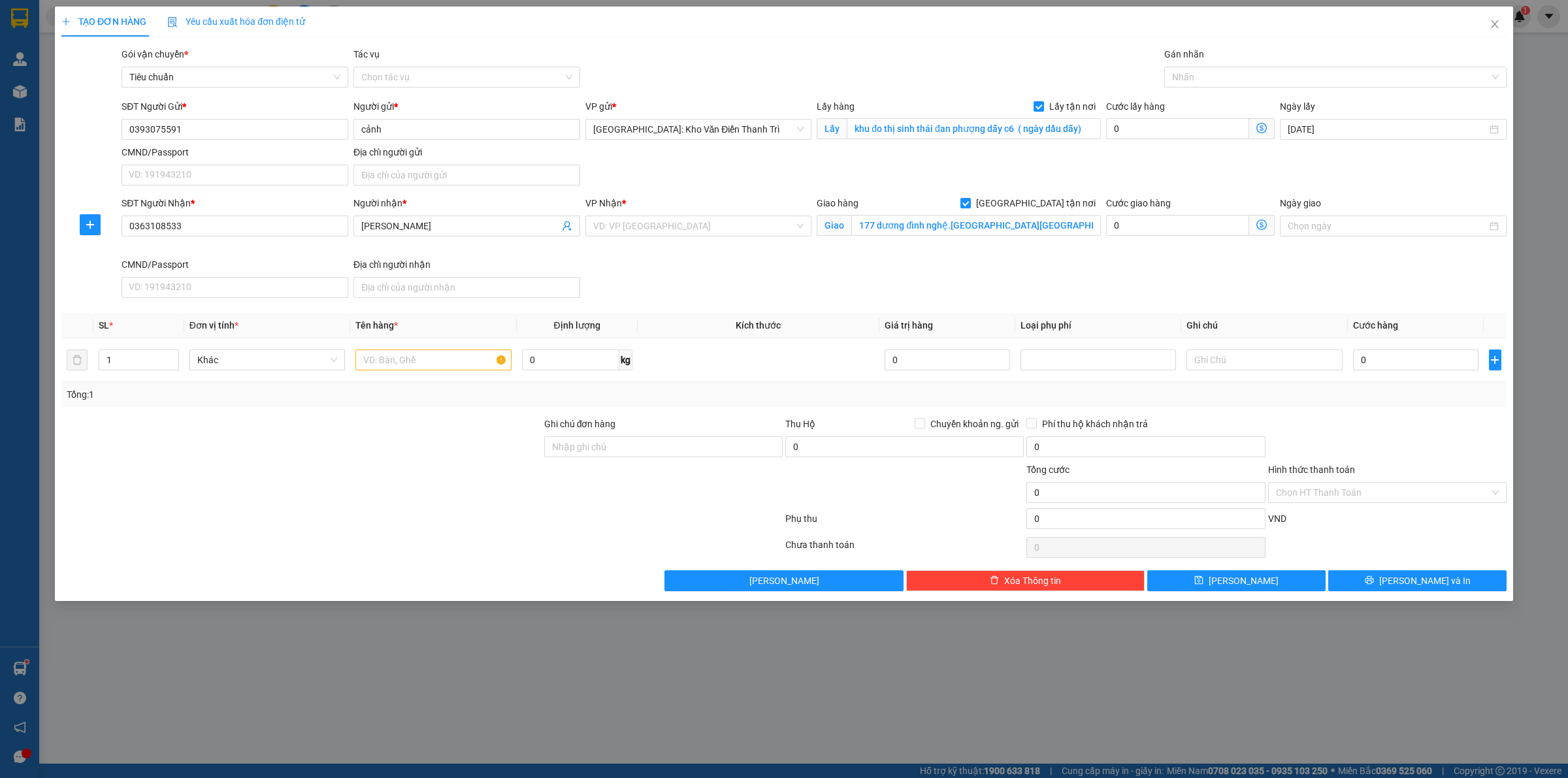
click at [1094, 177] on div "SĐT Người Gửi * 0393075591 Người gửi * cảnh VP gửi * [GEOGRAPHIC_DATA]: Kho Văn…" at bounding box center [813, 145] width 1390 height 91
click at [674, 229] on input "search" at bounding box center [694, 226] width 202 height 20
click at [891, 252] on div "[GEOGRAPHIC_DATA] tận nơi Giao 177 dương đình nghệ.[GEOGRAPHIC_DATA][GEOGRAPHIC…" at bounding box center [959, 226] width 289 height 61
click at [759, 229] on input "search" at bounding box center [694, 226] width 202 height 20
click at [716, 250] on div "[GEOGRAPHIC_DATA] : VP [PERSON_NAME]" at bounding box center [698, 253] width 211 height 14
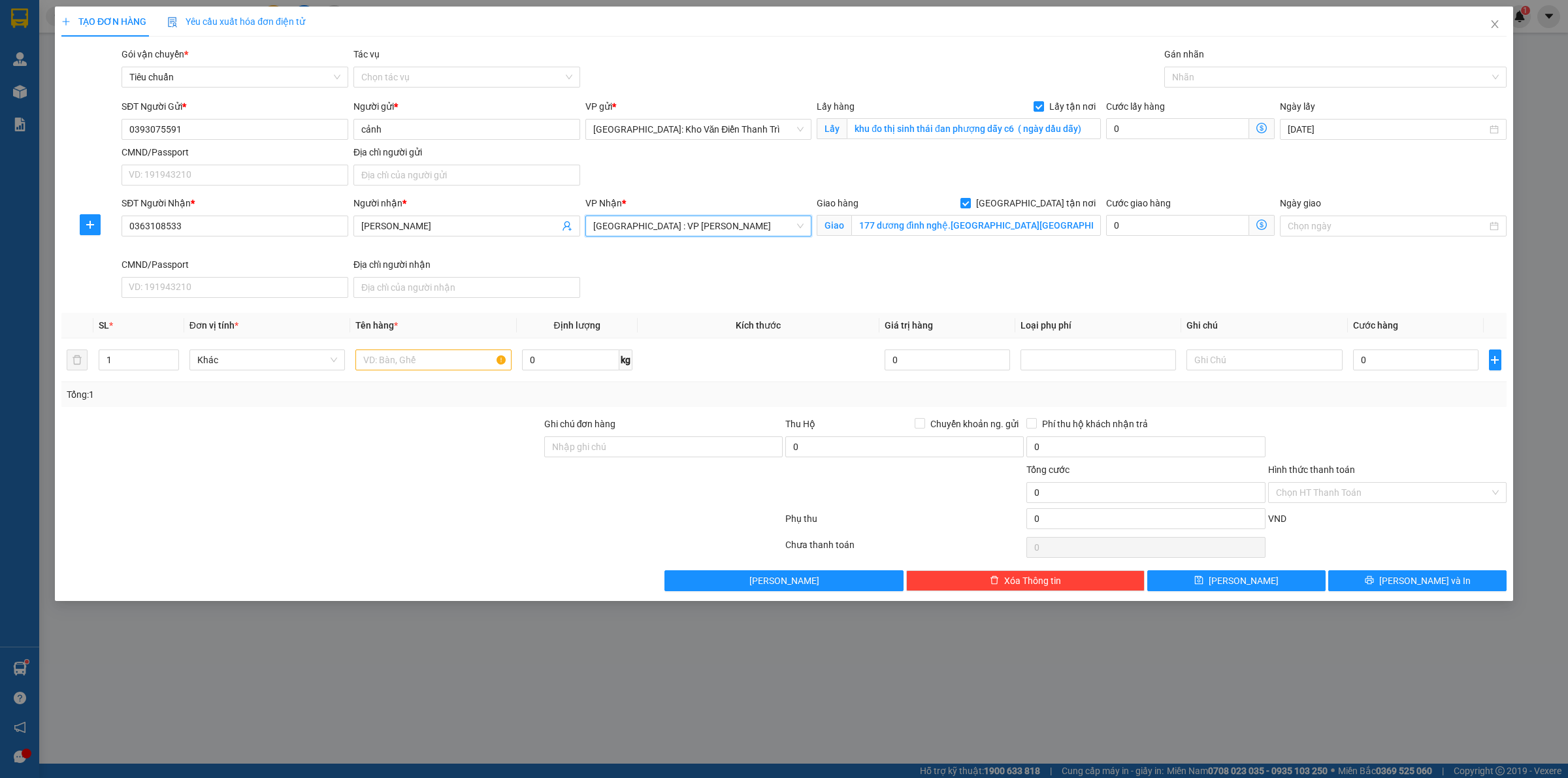
click at [1085, 279] on div "SĐT Người Nhận * 0363108533 Người nhận * thái văn công VP Nhận * [GEOGRAPHIC_DA…" at bounding box center [813, 249] width 1390 height 107
click at [1184, 79] on div at bounding box center [1329, 77] width 323 height 15
click at [1213, 103] on div "[GEOGRAPHIC_DATA] tận nơi" at bounding box center [1335, 103] width 326 height 14
click at [1096, 64] on div "Gói vận chuyển * Tiêu chuẩn Tác vụ Chọn tác vụ Gán nhãn gt" at bounding box center [813, 69] width 1390 height 46
click at [419, 367] on input "text" at bounding box center [433, 360] width 156 height 21
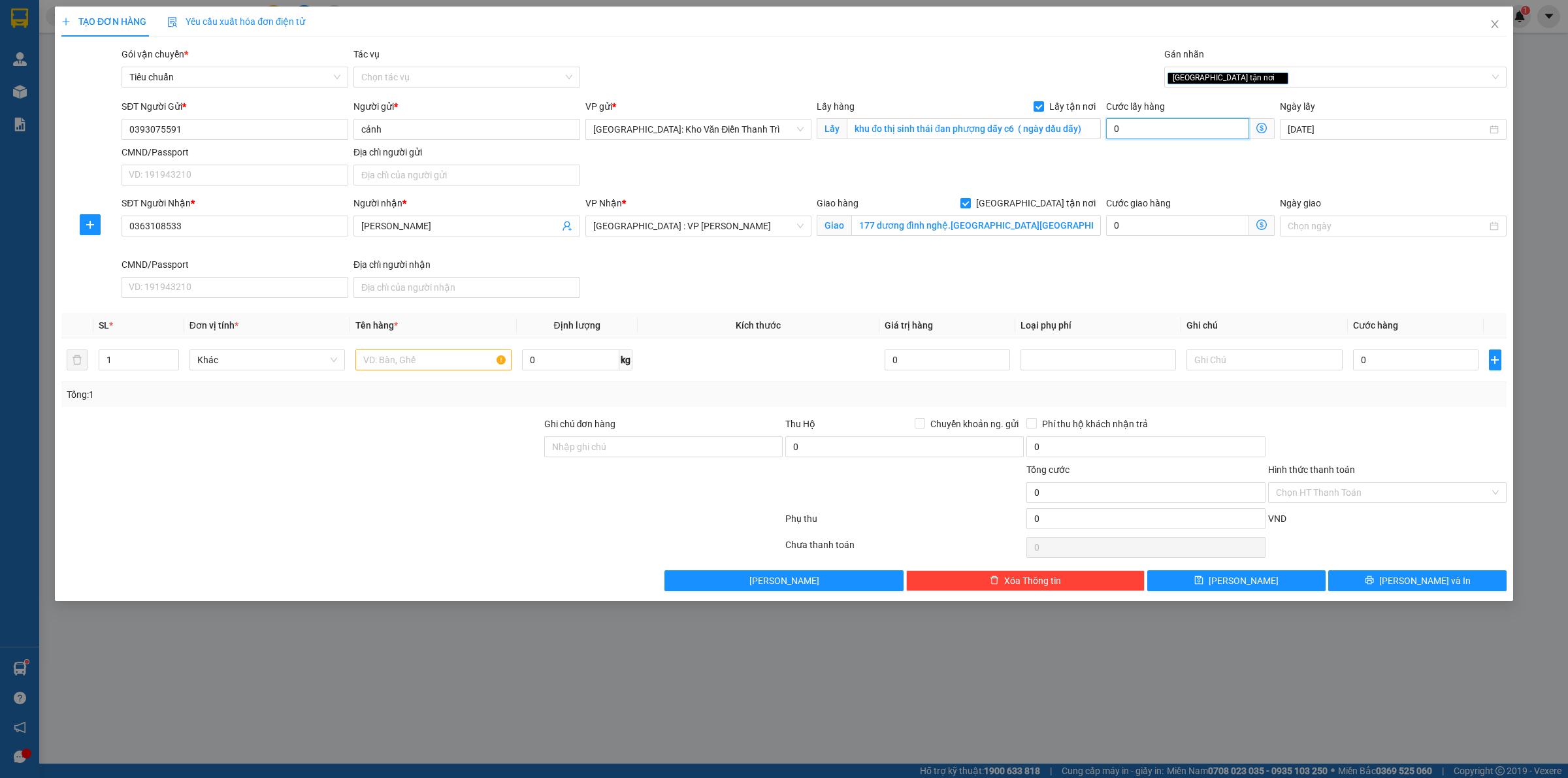
click at [1160, 128] on input "0" at bounding box center [1178, 128] width 143 height 21
drag, startPoint x: 1196, startPoint y: 167, endPoint x: 1188, endPoint y: 172, distance: 9.4
click at [1195, 167] on div "SĐT Người Gửi * 0393075591 Người gửi * cảnh VP gửi * [GEOGRAPHIC_DATA]: Kho Văn…" at bounding box center [813, 145] width 1390 height 91
drag, startPoint x: 351, startPoint y: 373, endPoint x: 397, endPoint y: 357, distance: 48.7
click at [351, 373] on td at bounding box center [433, 360] width 166 height 43
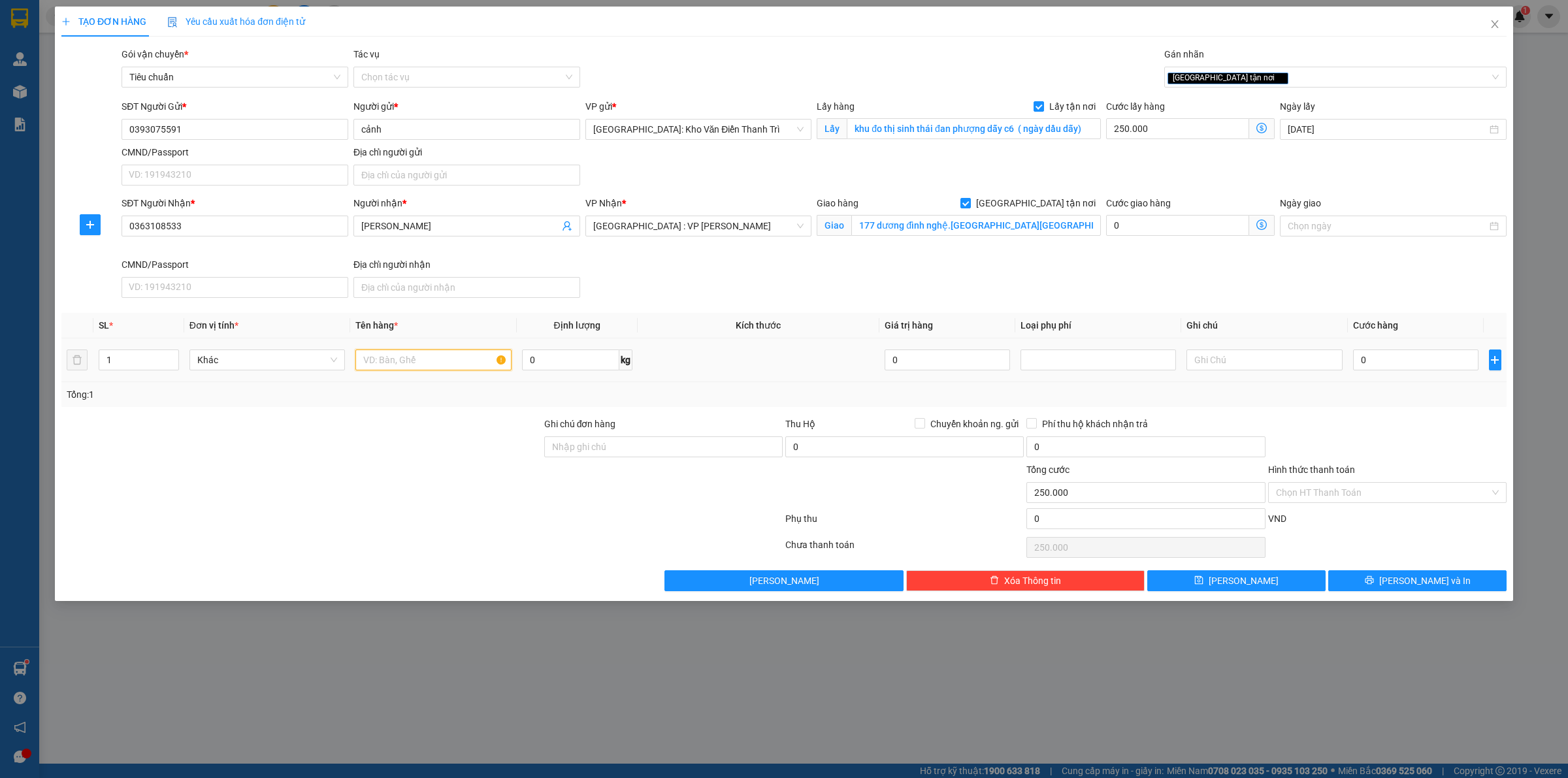
click at [397, 357] on input "text" at bounding box center [433, 360] width 156 height 21
click at [417, 358] on input "text" at bounding box center [433, 360] width 156 height 21
paste input "26 kiện hàng nội thất,"
drag, startPoint x: 1330, startPoint y: 409, endPoint x: 1341, endPoint y: 401, distance: 13.6
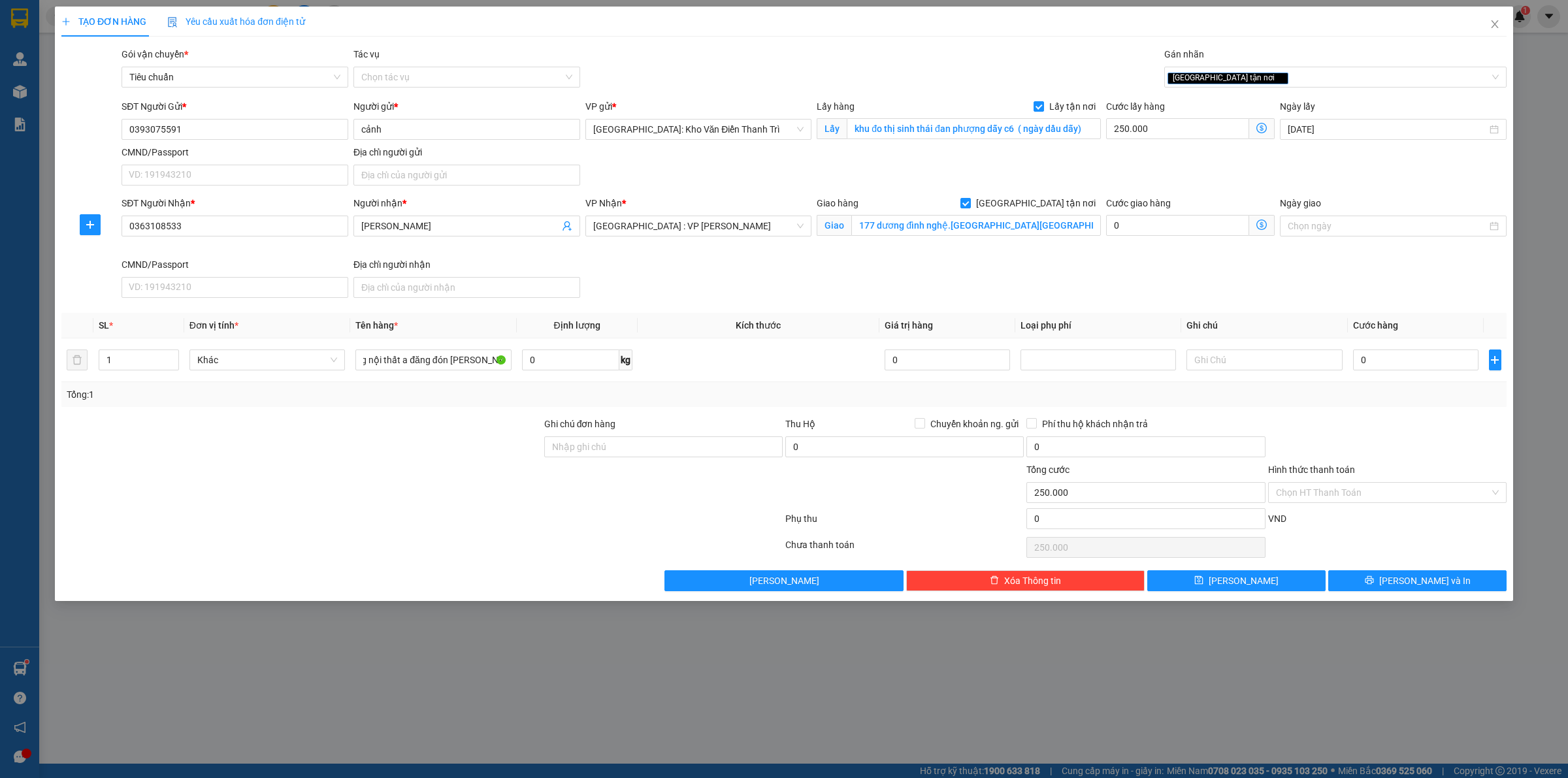
click at [1334, 405] on div "Transit Pickup Surcharge Ids Transit Deliver Surcharge Ids Transit Deliver Surc…" at bounding box center [783, 318] width 1445 height 544
click at [1373, 366] on input "0" at bounding box center [1416, 360] width 126 height 21
click at [1412, 415] on div "Transit Pickup Surcharge Ids Transit Deliver Surcharge Ids Transit Deliver Surc…" at bounding box center [783, 318] width 1445 height 544
click at [1430, 364] on input "390.000" at bounding box center [1416, 360] width 126 height 21
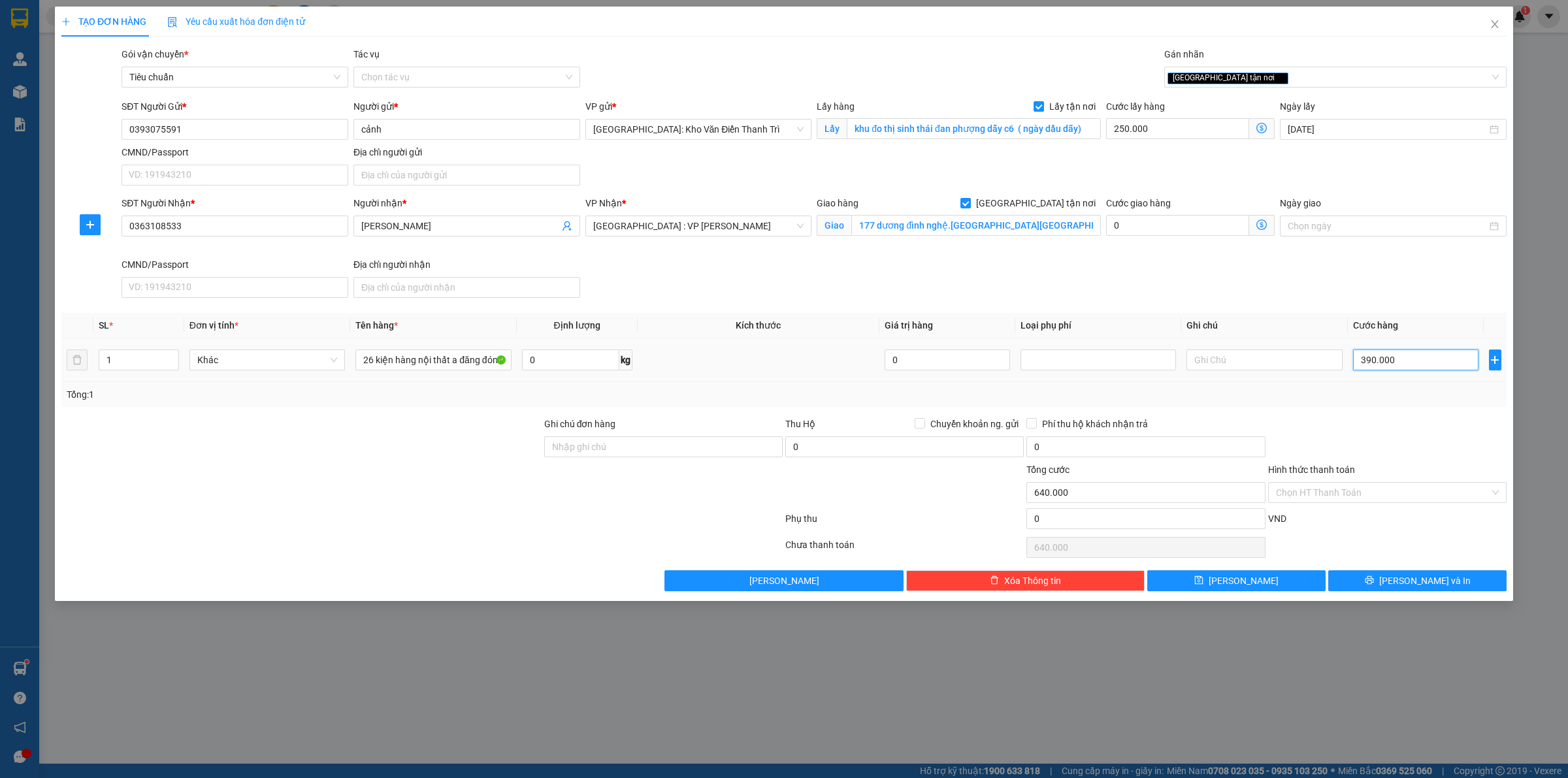
click at [1430, 364] on input "390.000" at bounding box center [1416, 360] width 126 height 21
click at [1407, 410] on div "Transit Pickup Surcharge Ids Transit Deliver Surcharge Ids Transit Deliver Surc…" at bounding box center [783, 318] width 1445 height 544
click at [1409, 407] on div "Tổng: 1" at bounding box center [783, 394] width 1445 height 25
click at [932, 422] on span "Chuyển khoản ng. gửi" at bounding box center [974, 424] width 99 height 14
click at [924, 422] on input "Chuyển khoản ng. gửi" at bounding box center [919, 422] width 9 height 9
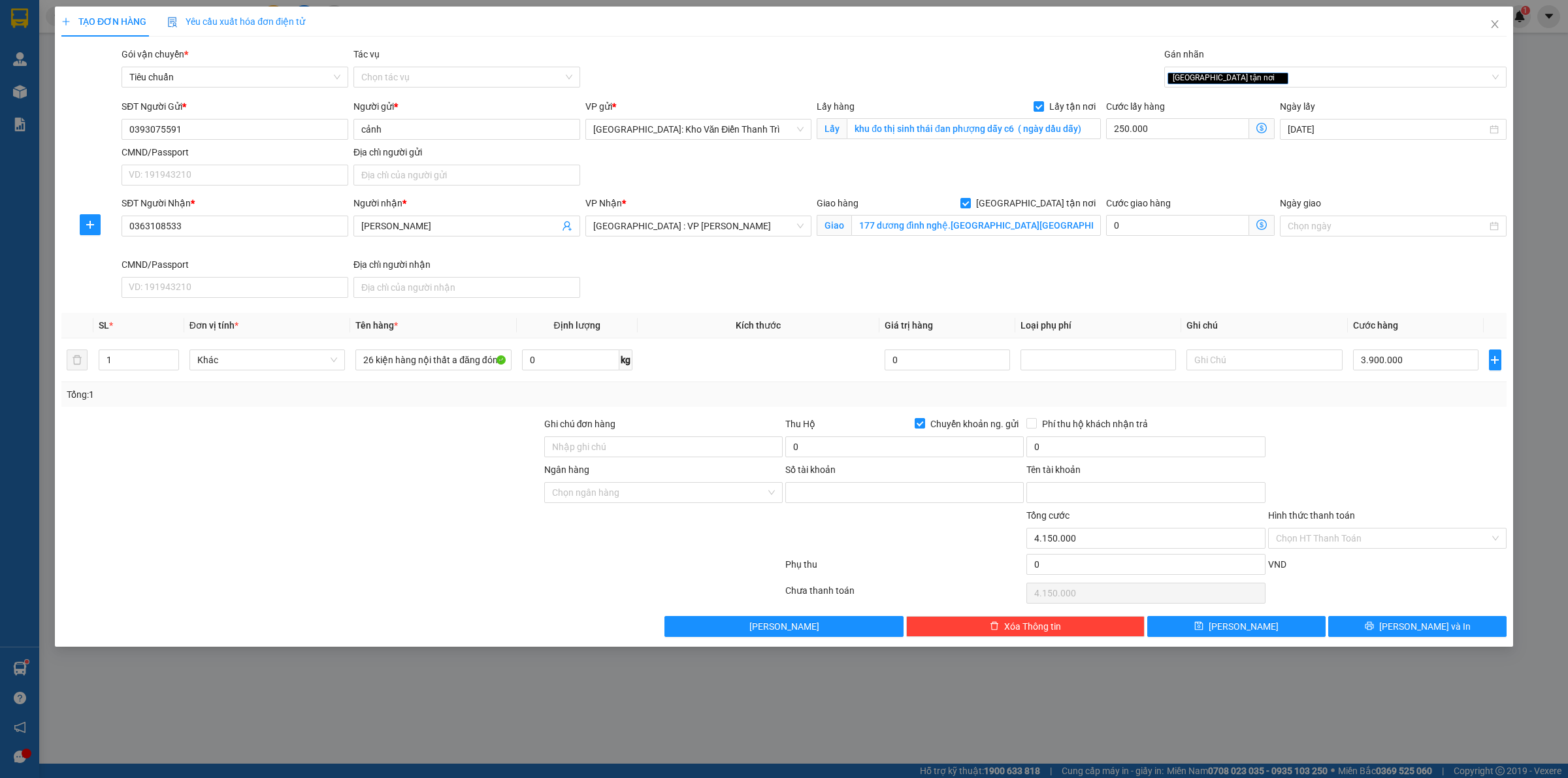
click at [969, 395] on div "Tổng: 1" at bounding box center [784, 394] width 1435 height 14
click at [832, 451] on input "0" at bounding box center [905, 447] width 239 height 21
click at [1060, 450] on input "0" at bounding box center [1145, 447] width 239 height 21
click at [619, 448] on input "Ghi chú đơn hàng" at bounding box center [663, 447] width 239 height 21
paste input "cước hàng phí thu hộ trừ vào cod"
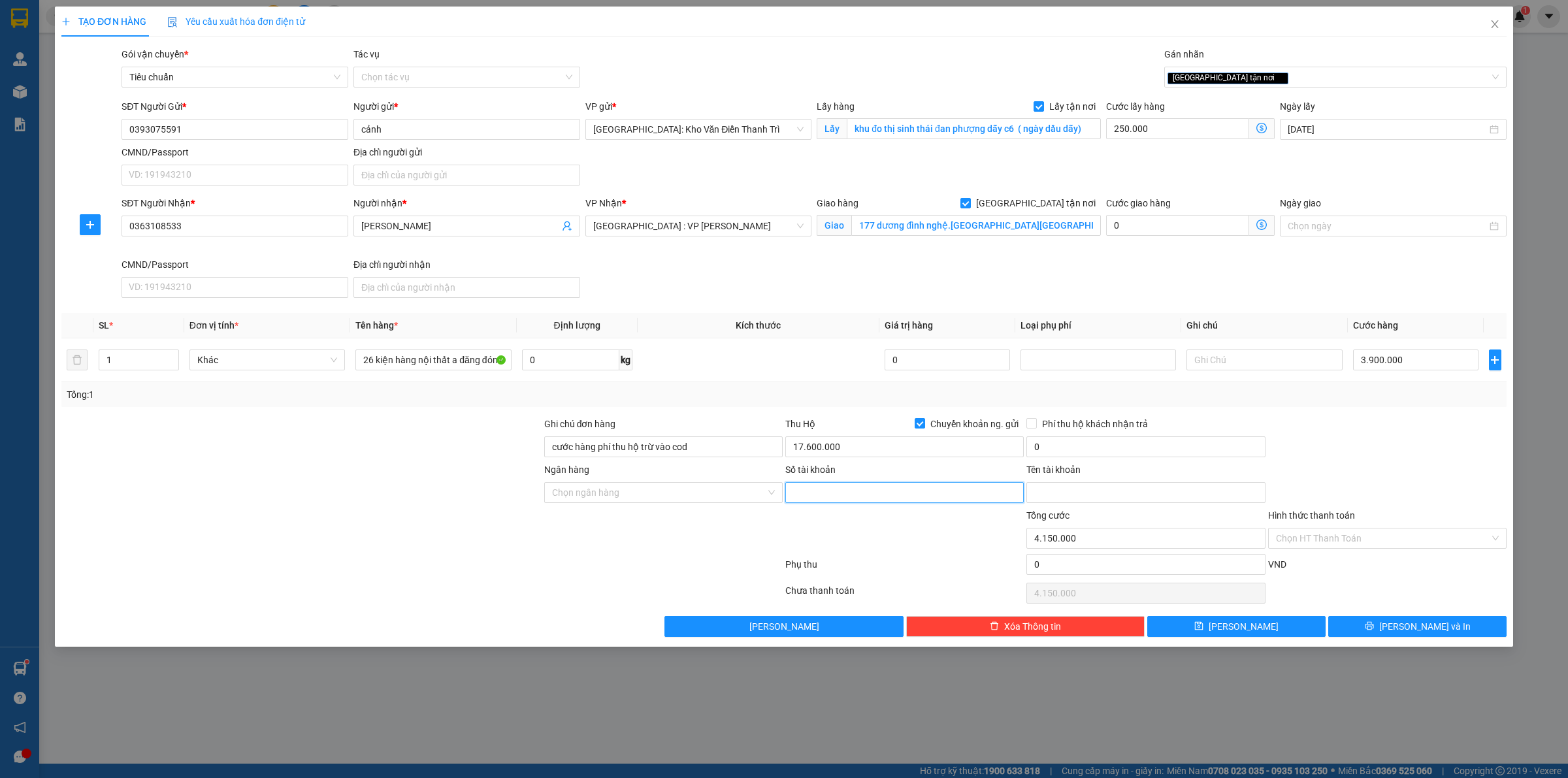
click at [854, 490] on input "Số tài khoản" at bounding box center [905, 492] width 239 height 21
paste input "834899999999"
click at [696, 488] on input "Ngân hàng" at bounding box center [659, 492] width 213 height 20
click at [660, 513] on div "Techcombank - Ngân hàng TMCP Kỹ thương [GEOGRAPHIC_DATA]" at bounding box center [687, 520] width 270 height 14
click at [655, 544] on div at bounding box center [663, 530] width 241 height 46
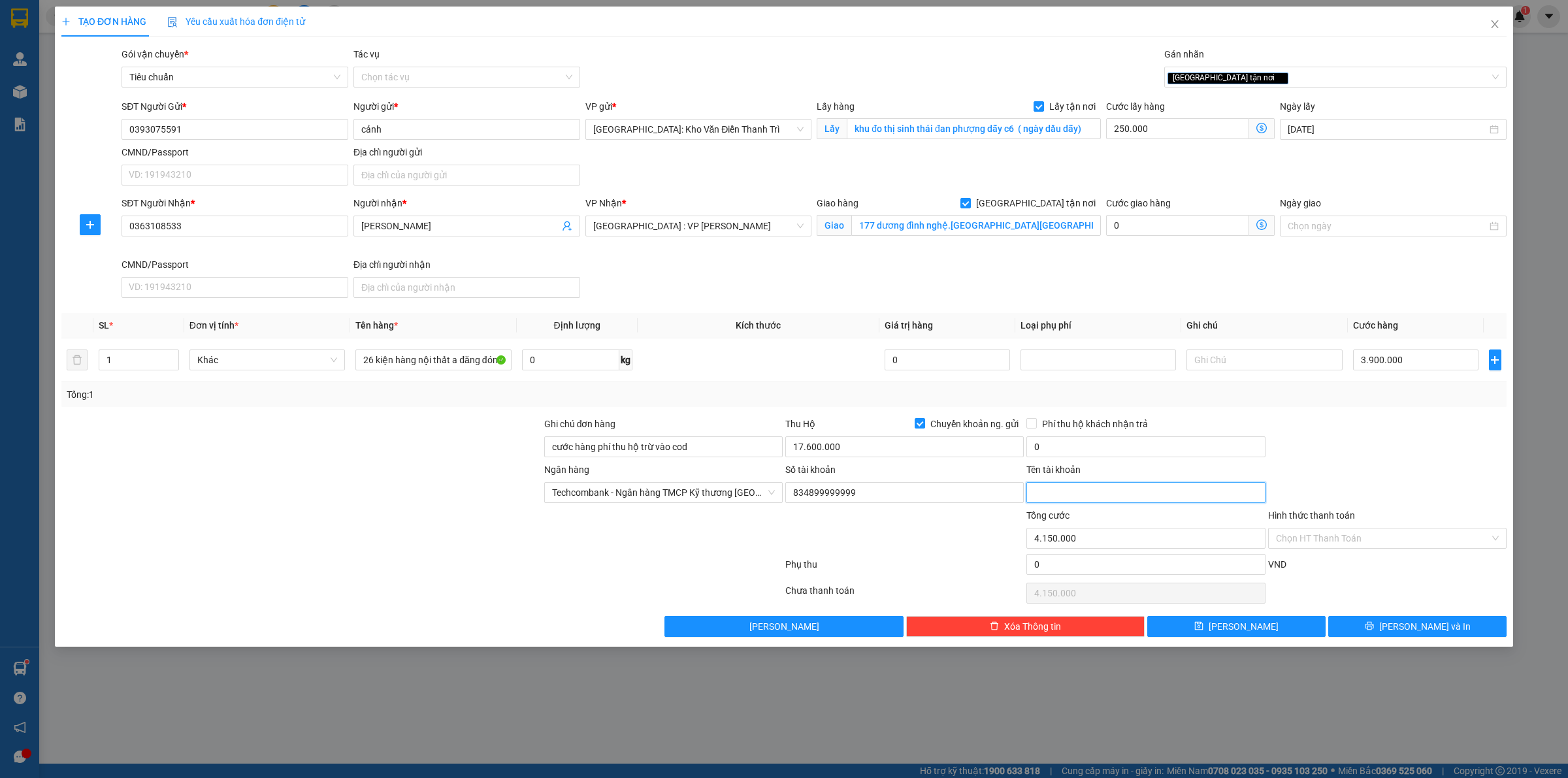
click at [1057, 495] on input "Tên tài khoản" at bounding box center [1145, 492] width 239 height 21
drag, startPoint x: 1059, startPoint y: 498, endPoint x: 1072, endPoint y: 498, distance: 13.0
click at [1059, 498] on input "Tên tài khoản" at bounding box center [1145, 492] width 239 height 21
paste input "HÀ THỊ HẰnG"
drag, startPoint x: 1387, startPoint y: 435, endPoint x: 1202, endPoint y: 478, distance: 189.9
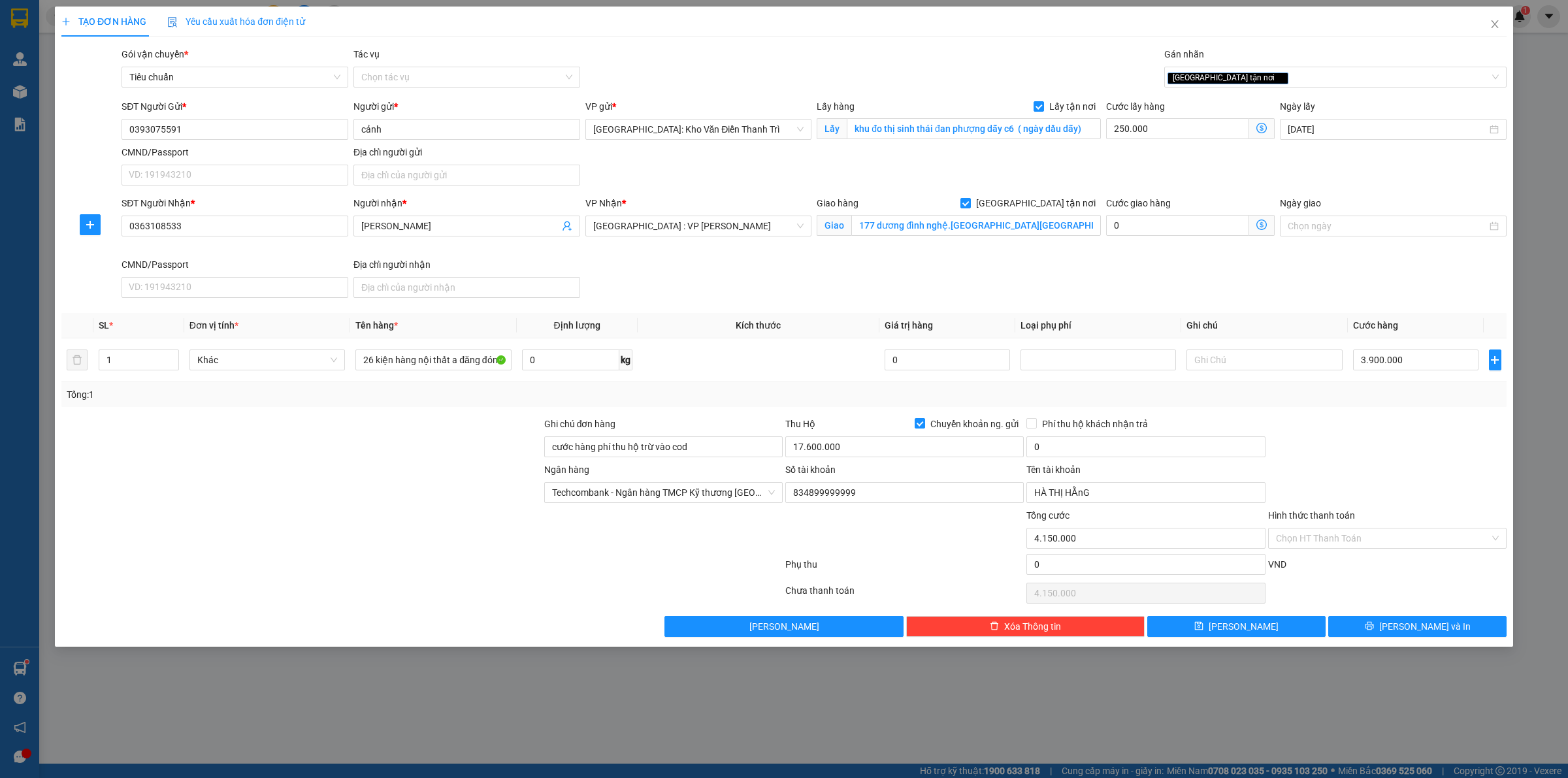
click at [1387, 435] on div at bounding box center [1387, 439] width 241 height 46
click at [1248, 631] on span "[PERSON_NAME]" at bounding box center [1244, 626] width 70 height 14
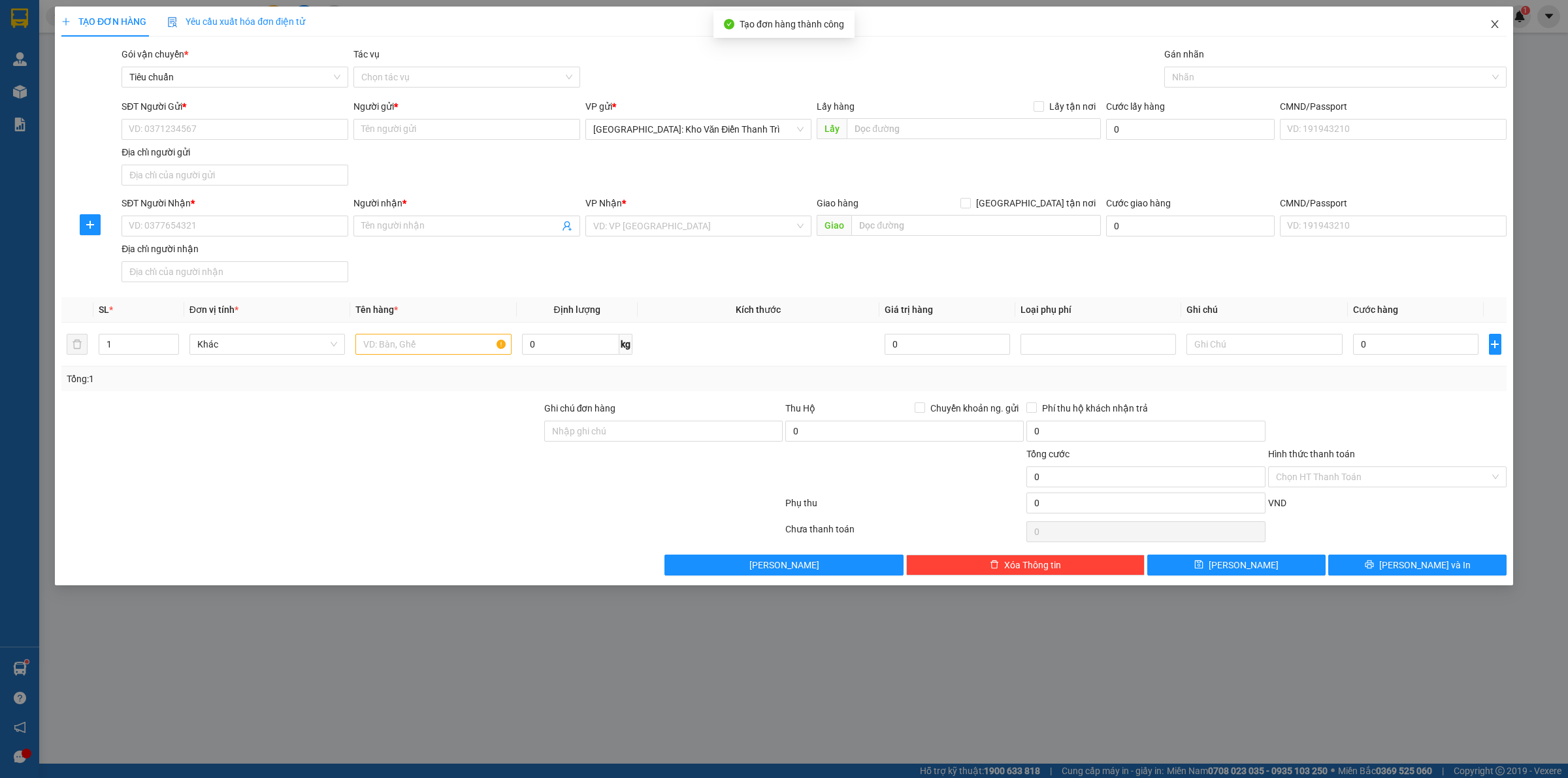
drag, startPoint x: 1496, startPoint y: 24, endPoint x: 1424, endPoint y: 36, distance: 73.0
click at [1494, 23] on icon "close" at bounding box center [1494, 24] width 11 height 11
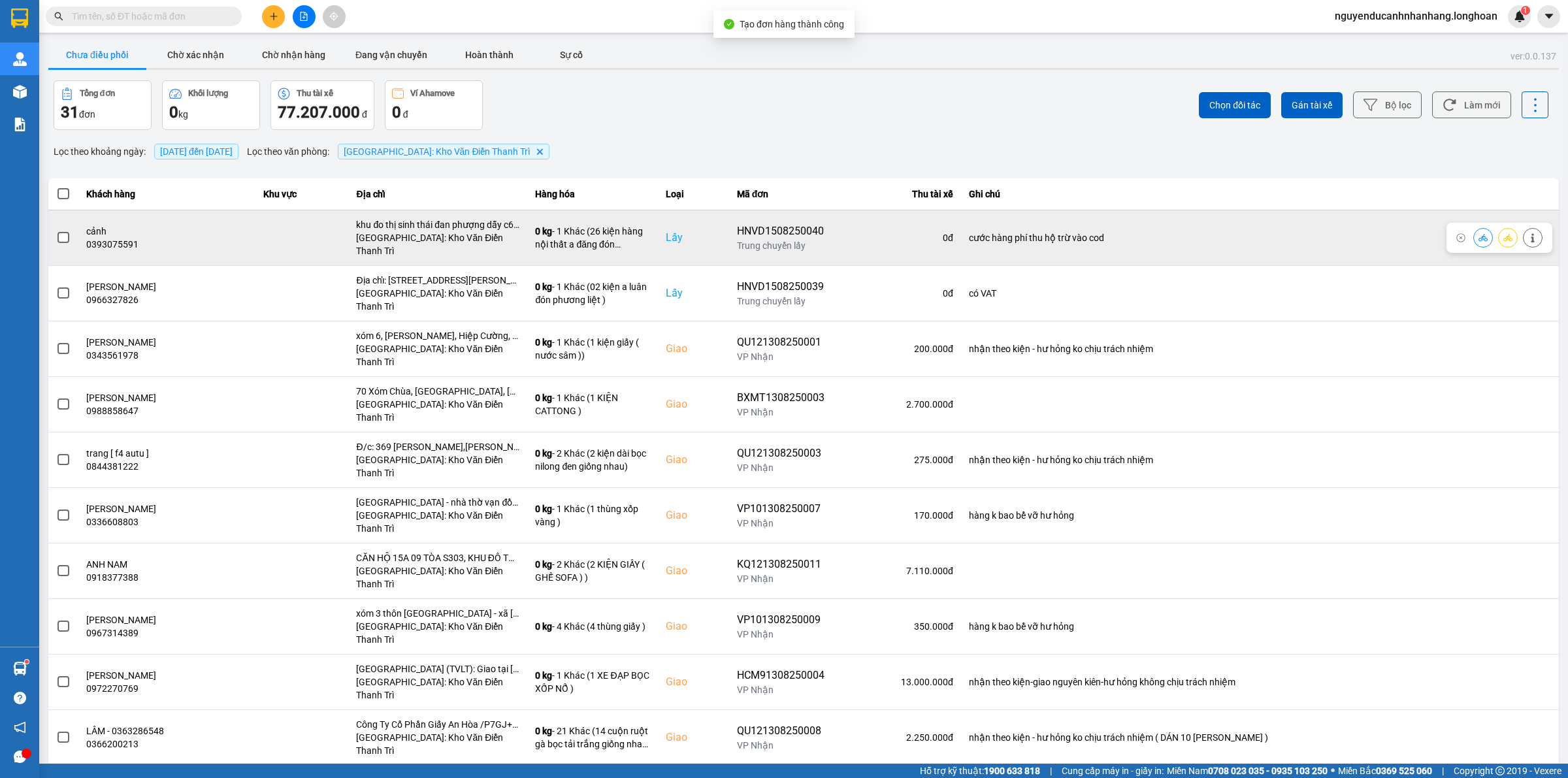
click at [54, 237] on td at bounding box center [63, 237] width 30 height 55
click at [60, 235] on span at bounding box center [63, 237] width 12 height 12
click at [56, 231] on input "checkbox" at bounding box center [56, 231] width 0 height 0
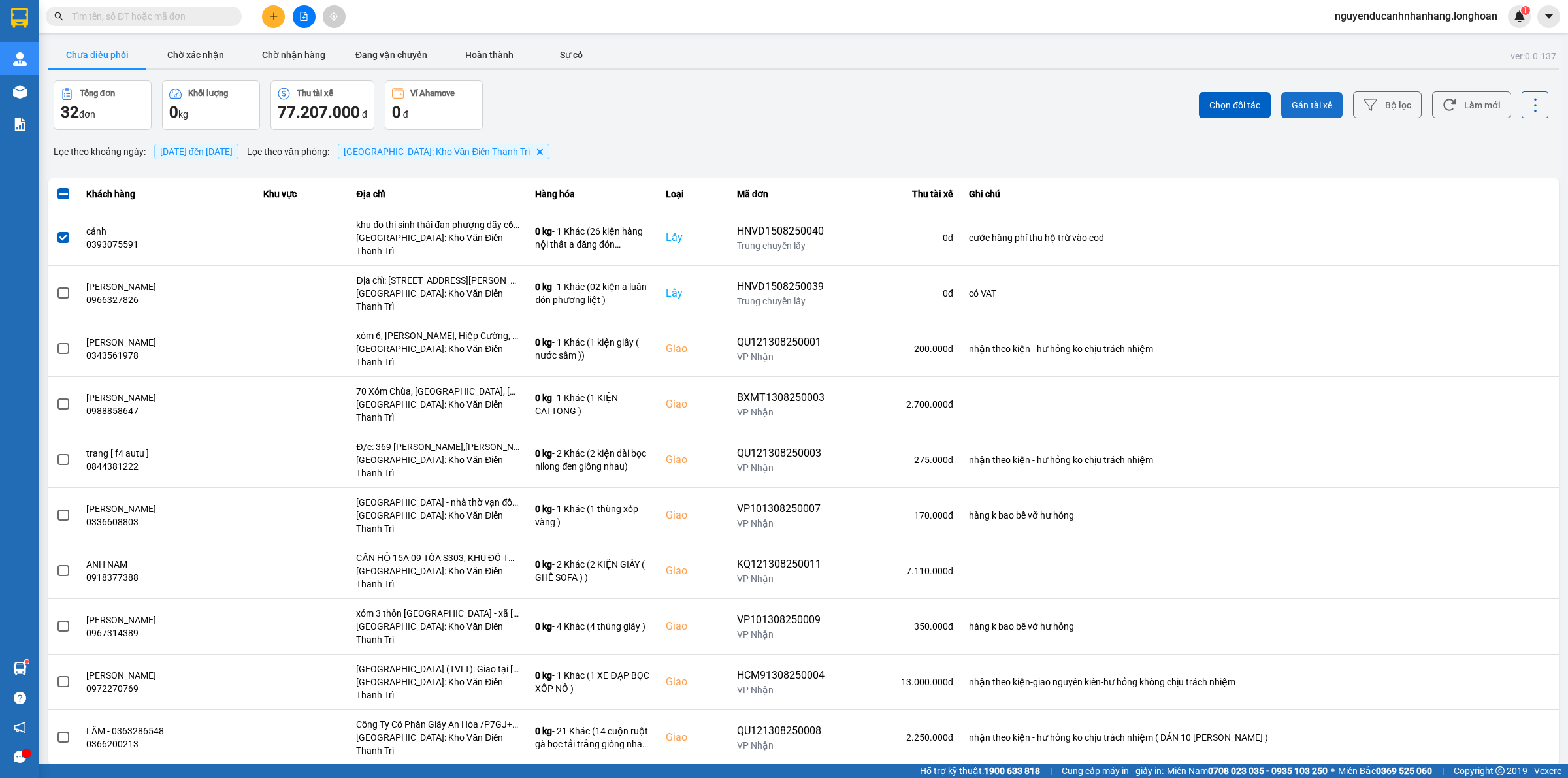
click at [1317, 95] on button "Gán tài xế" at bounding box center [1311, 105] width 61 height 26
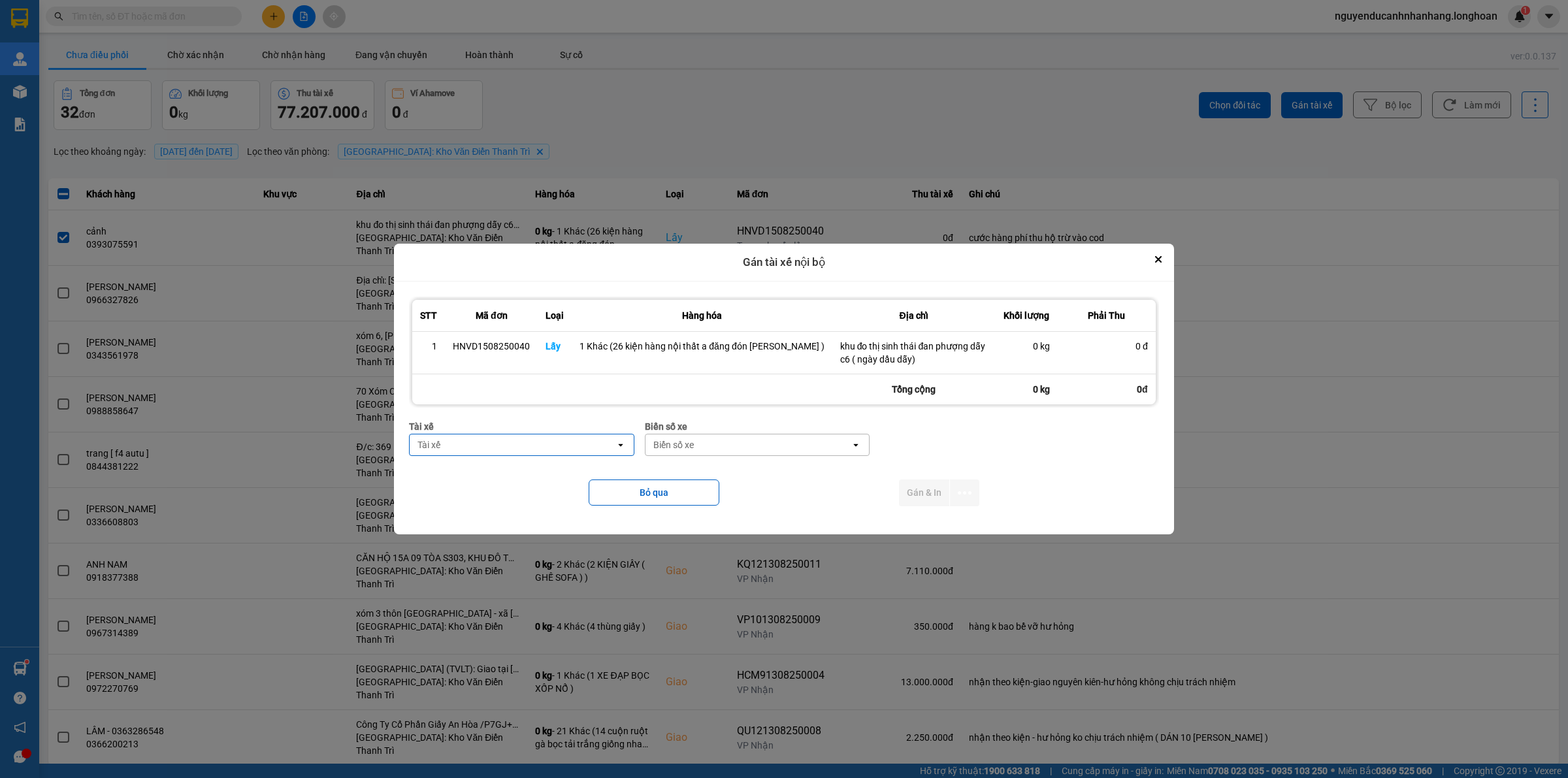
click at [486, 448] on div "Tài xế" at bounding box center [512, 445] width 205 height 21
click at [490, 465] on div "0859238386 - [PERSON_NAME] 0356.999.247" at bounding box center [529, 473] width 218 height 24
click at [740, 449] on div "Biển số xe" at bounding box center [755, 445] width 205 height 21
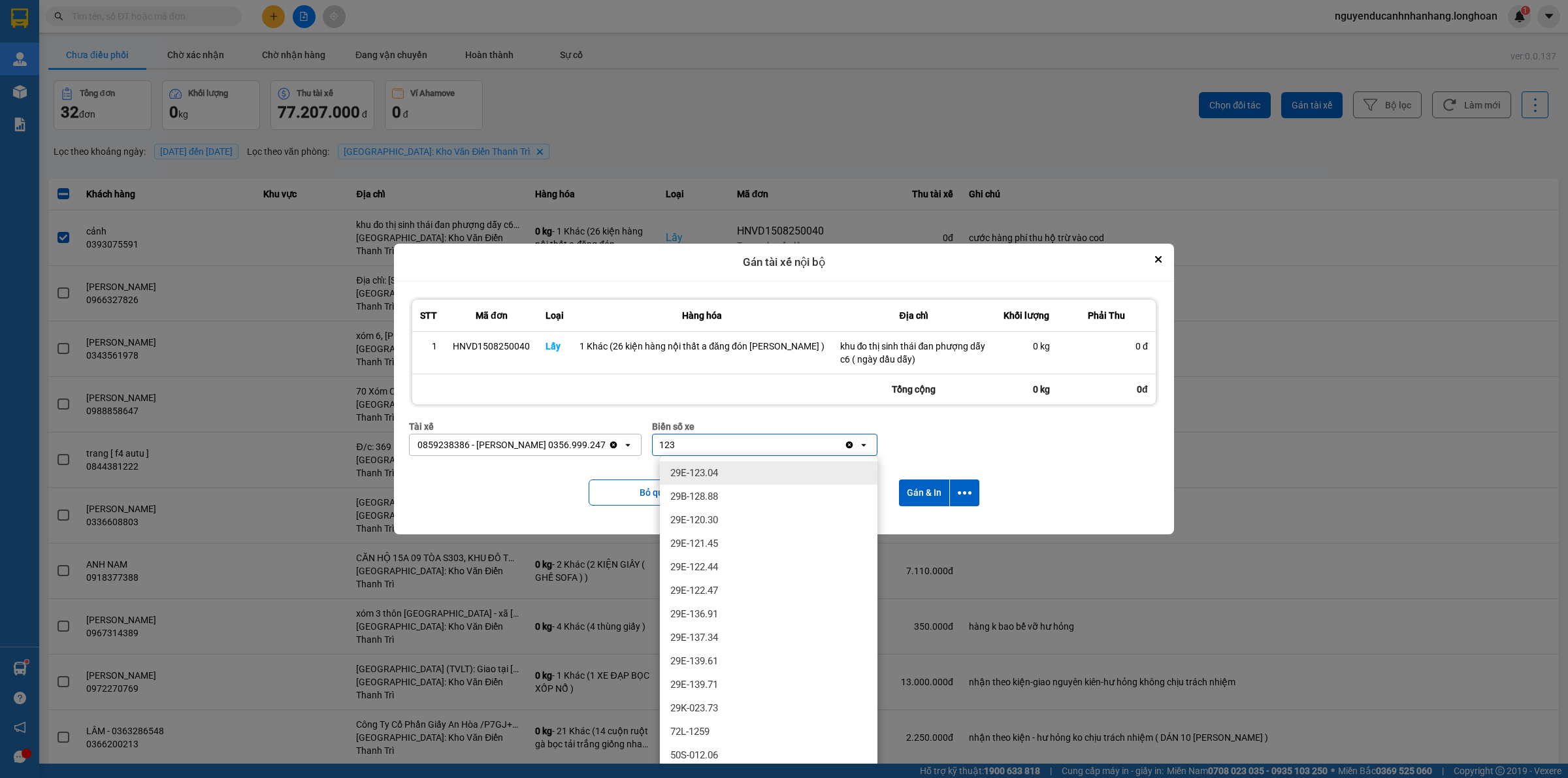
drag, startPoint x: 712, startPoint y: 474, endPoint x: 837, endPoint y: 487, distance: 125.7
click at [713, 474] on span "29E-123.04" at bounding box center [694, 473] width 48 height 13
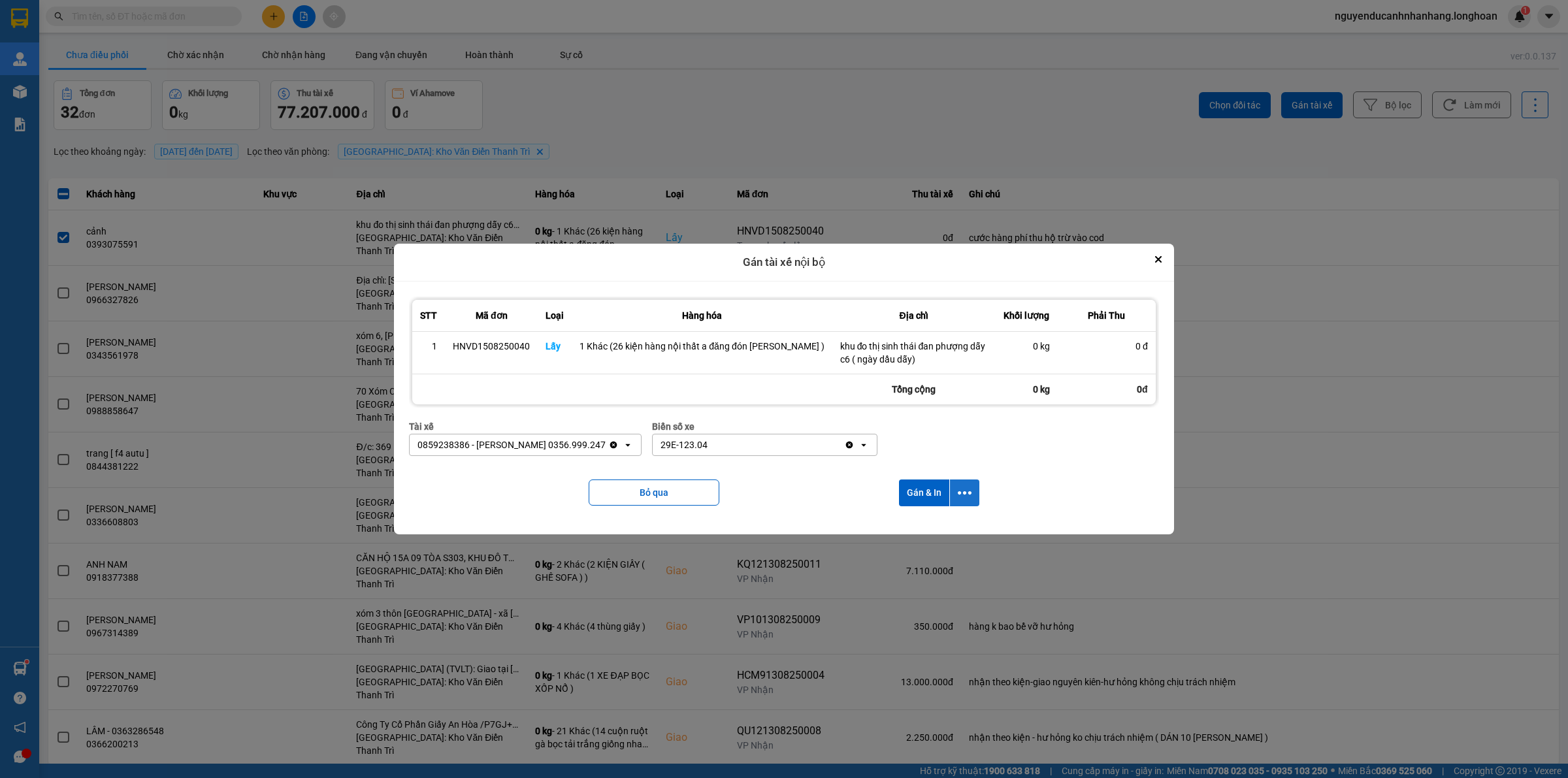
click at [969, 495] on button "dialog" at bounding box center [964, 492] width 29 height 27
click at [924, 530] on span "Chỉ gán tài" at bounding box center [908, 528] width 43 height 13
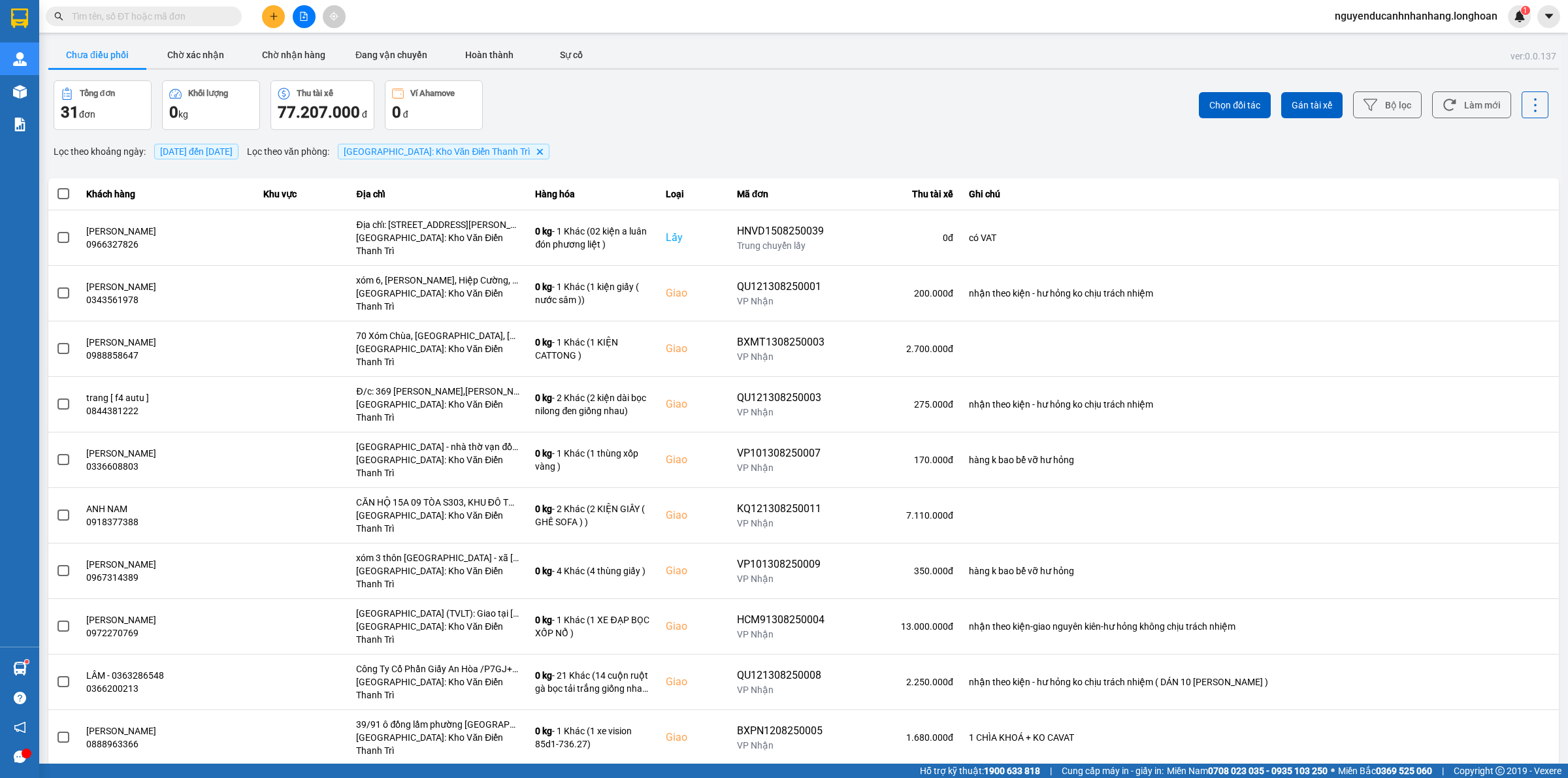
click at [275, 10] on button at bounding box center [273, 16] width 23 height 23
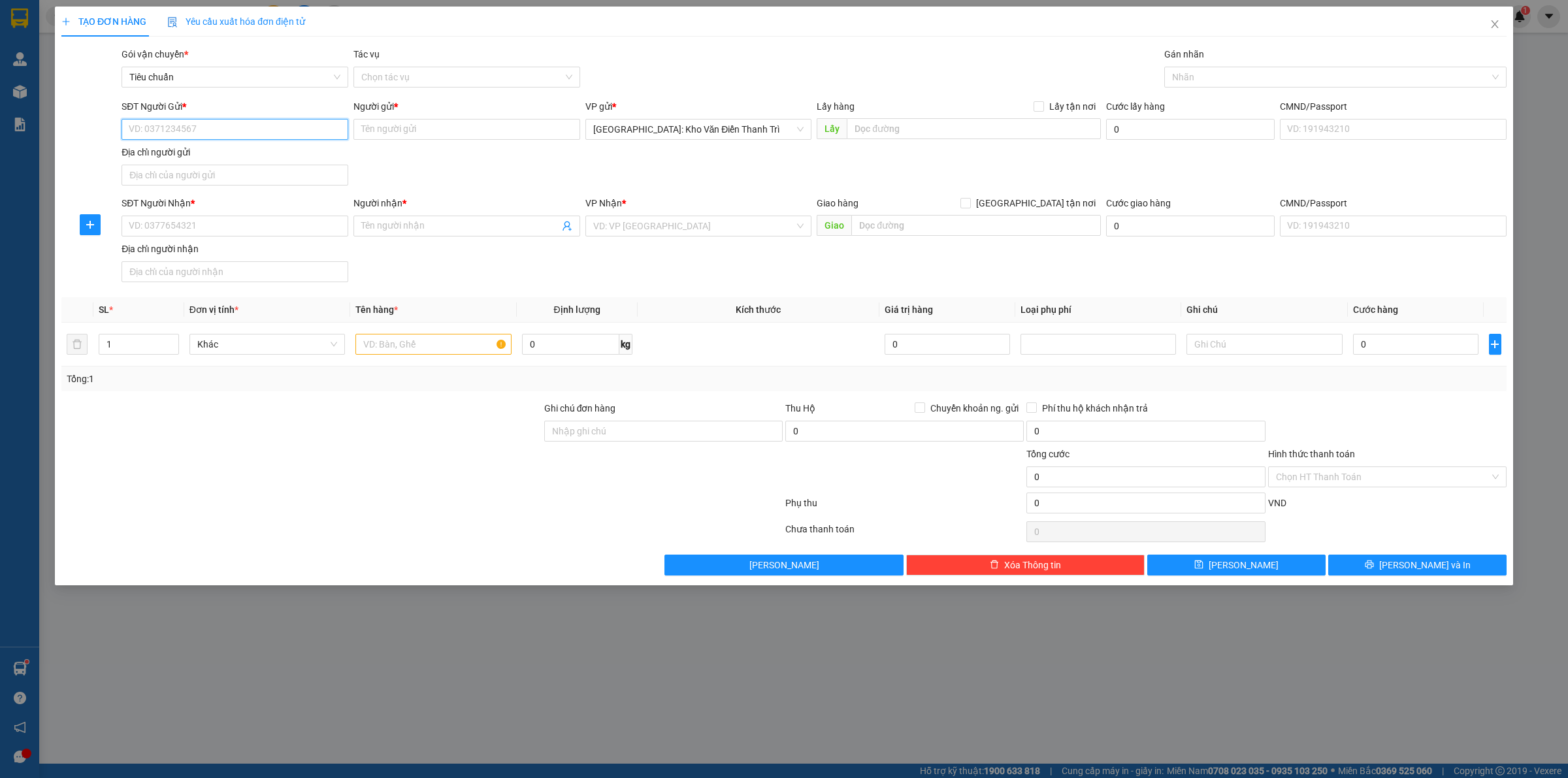
click at [232, 126] on input "SĐT Người Gửi *" at bounding box center [234, 129] width 227 height 21
paste input "0906287575"
click at [417, 132] on input "Người gửi *" at bounding box center [467, 129] width 227 height 21
paste input "Mạnh"
click at [235, 230] on input "SĐT Người Nhận *" at bounding box center [234, 226] width 227 height 21
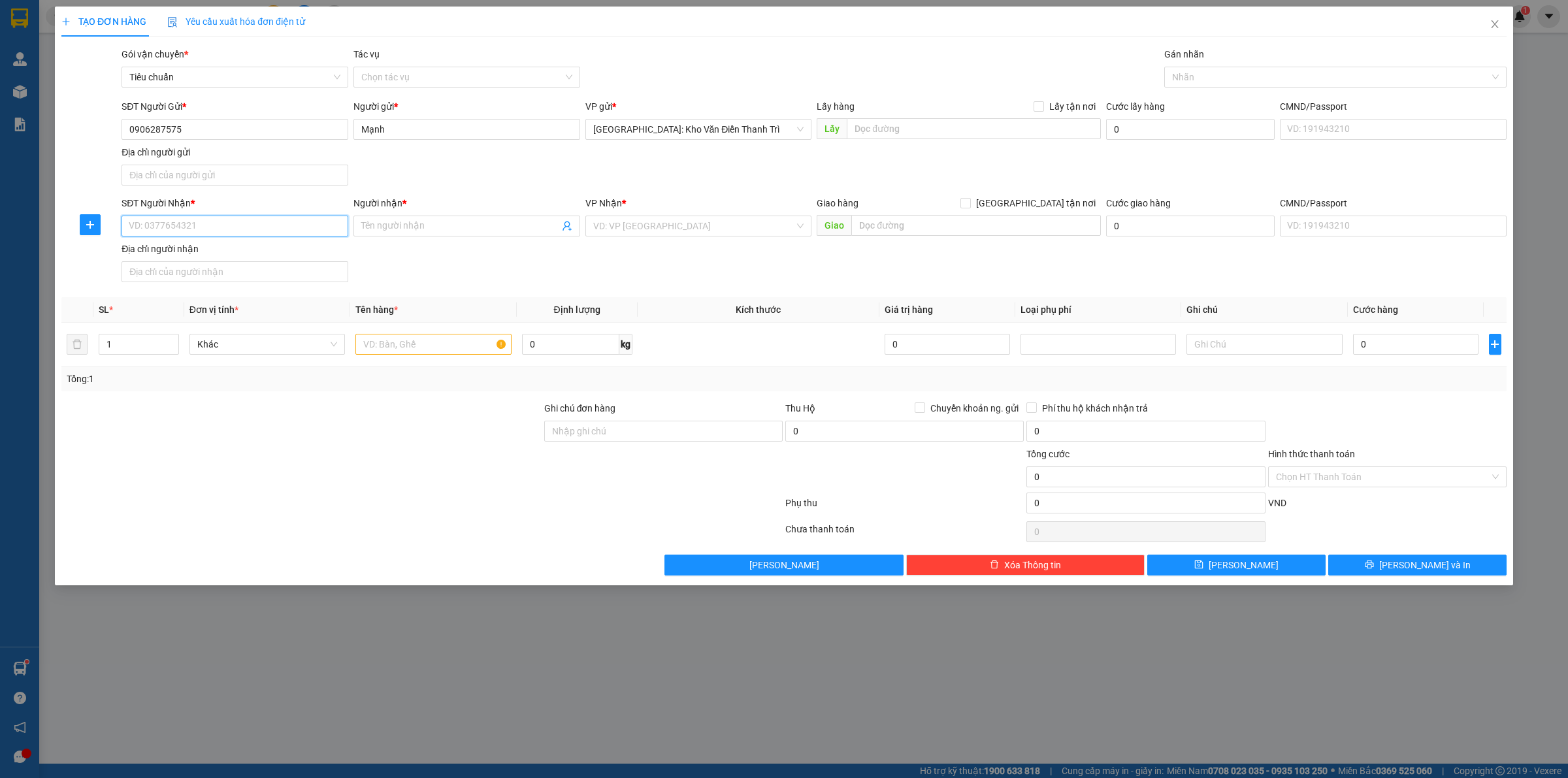
paste input "0963746536"
click at [439, 229] on input "Người nhận *" at bounding box center [460, 226] width 198 height 14
paste input "Len"
click at [955, 119] on input "text" at bounding box center [974, 128] width 254 height 21
paste input "Đón: [GEOGRAPHIC_DATA], Km8 + 500 [GEOGRAPHIC_DATA], [GEOGRAPHIC_DATA], [GEOGRA…"
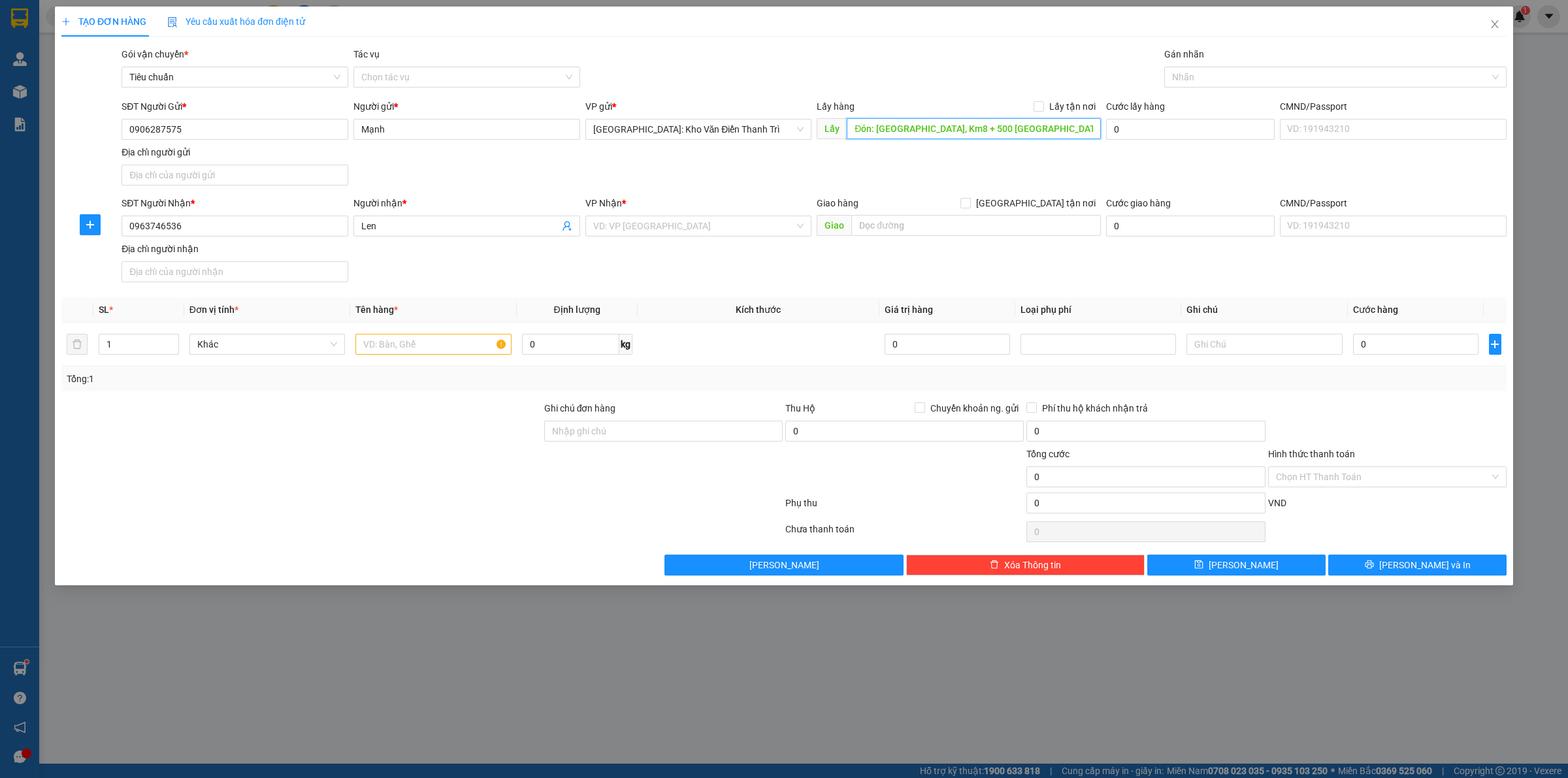
scroll to position [0, 184]
click at [1055, 96] on div "Transit Pickup Surcharge Ids Transit Deliver Surcharge Ids Transit Deliver Surc…" at bounding box center [783, 311] width 1445 height 528
click at [1044, 106] on span at bounding box center [1039, 106] width 11 height 11
click at [1043, 106] on input "Lấy tận nơi" at bounding box center [1038, 105] width 9 height 9
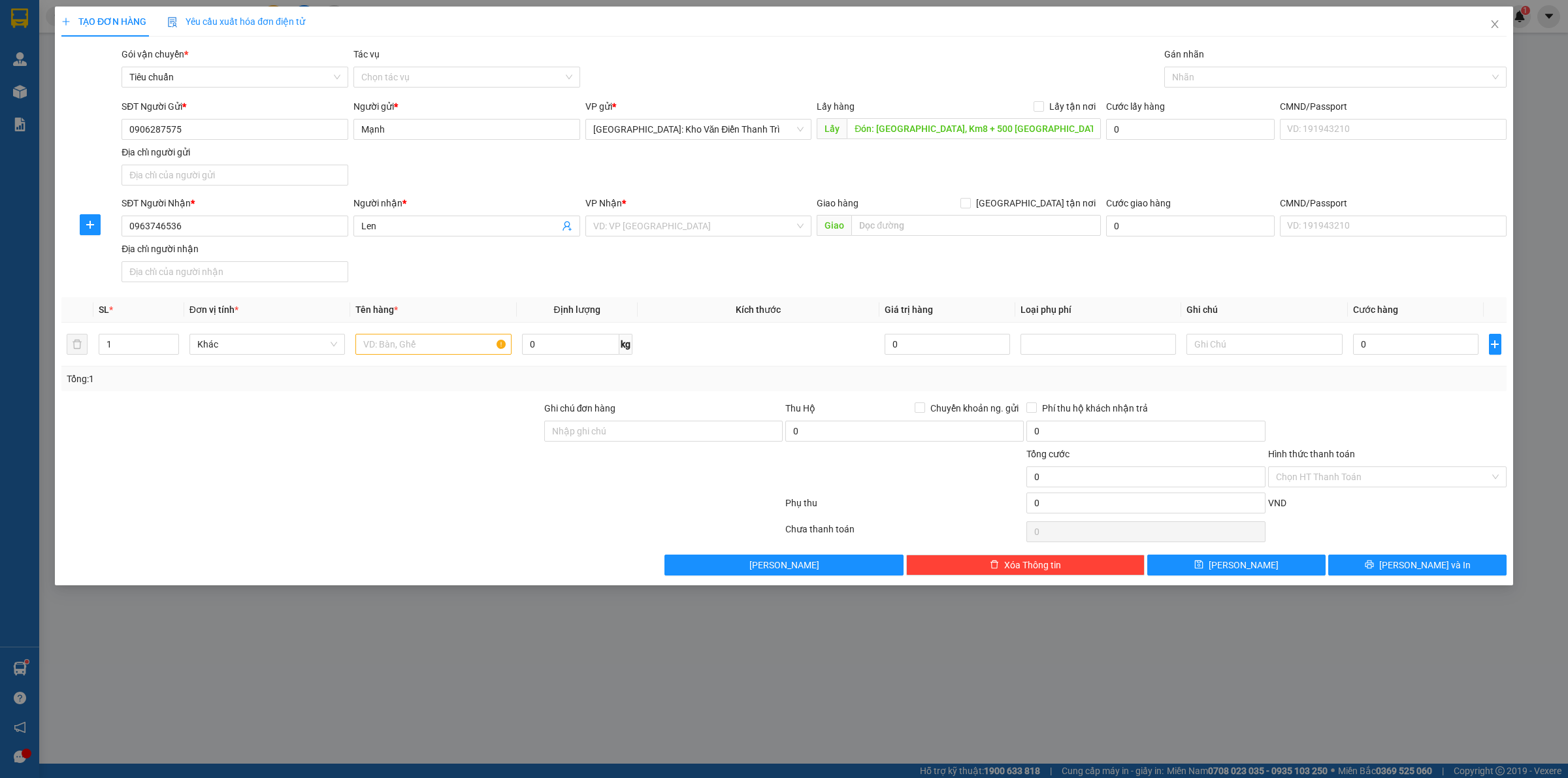
click at [1057, 95] on div "Transit Pickup Surcharge Ids Transit Deliver Surcharge Ids Transit Deliver Surc…" at bounding box center [783, 311] width 1445 height 528
click at [1216, 76] on div at bounding box center [1329, 77] width 323 height 15
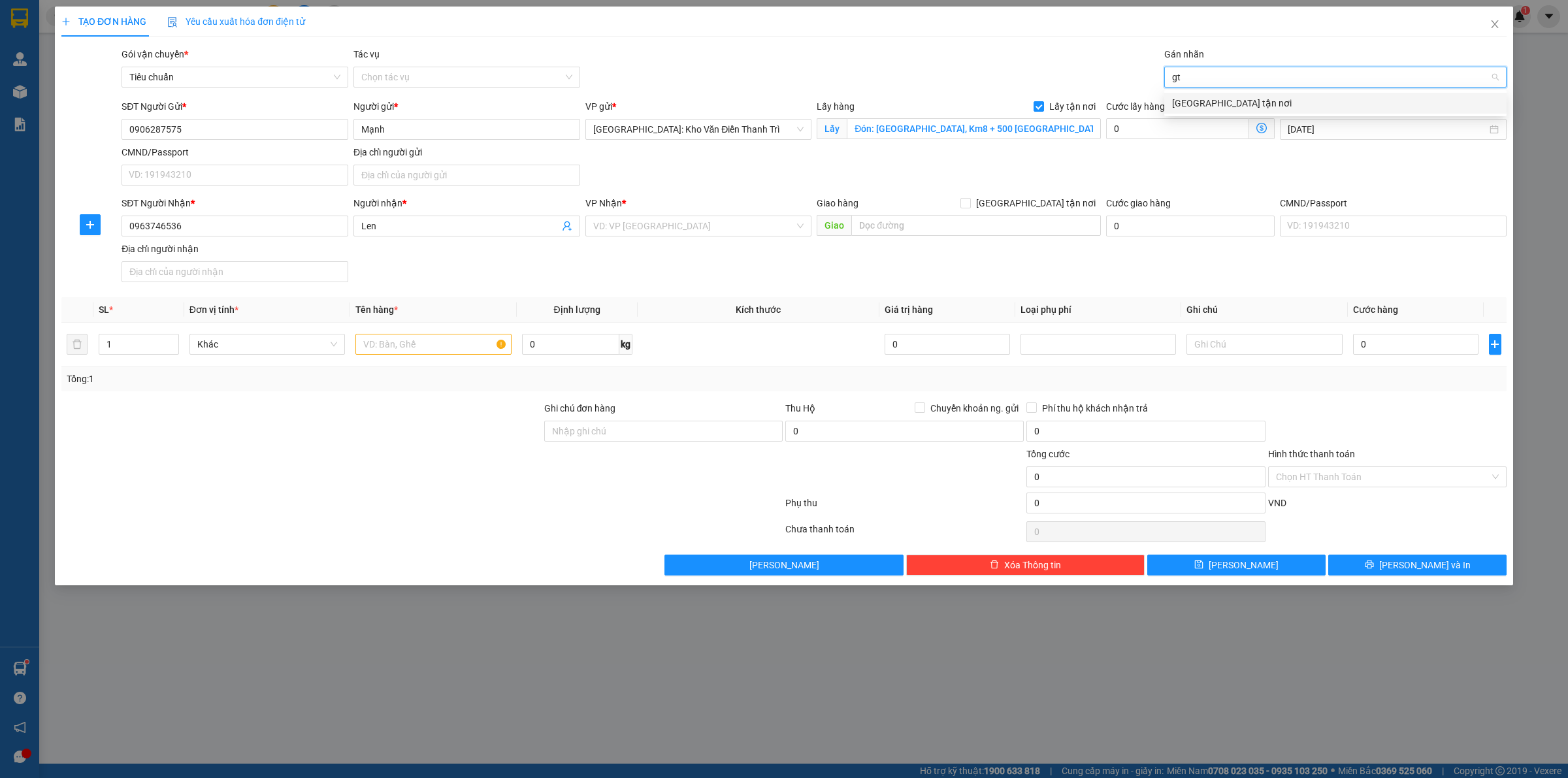
click at [1232, 99] on div "[GEOGRAPHIC_DATA] tận nơi" at bounding box center [1335, 103] width 326 height 14
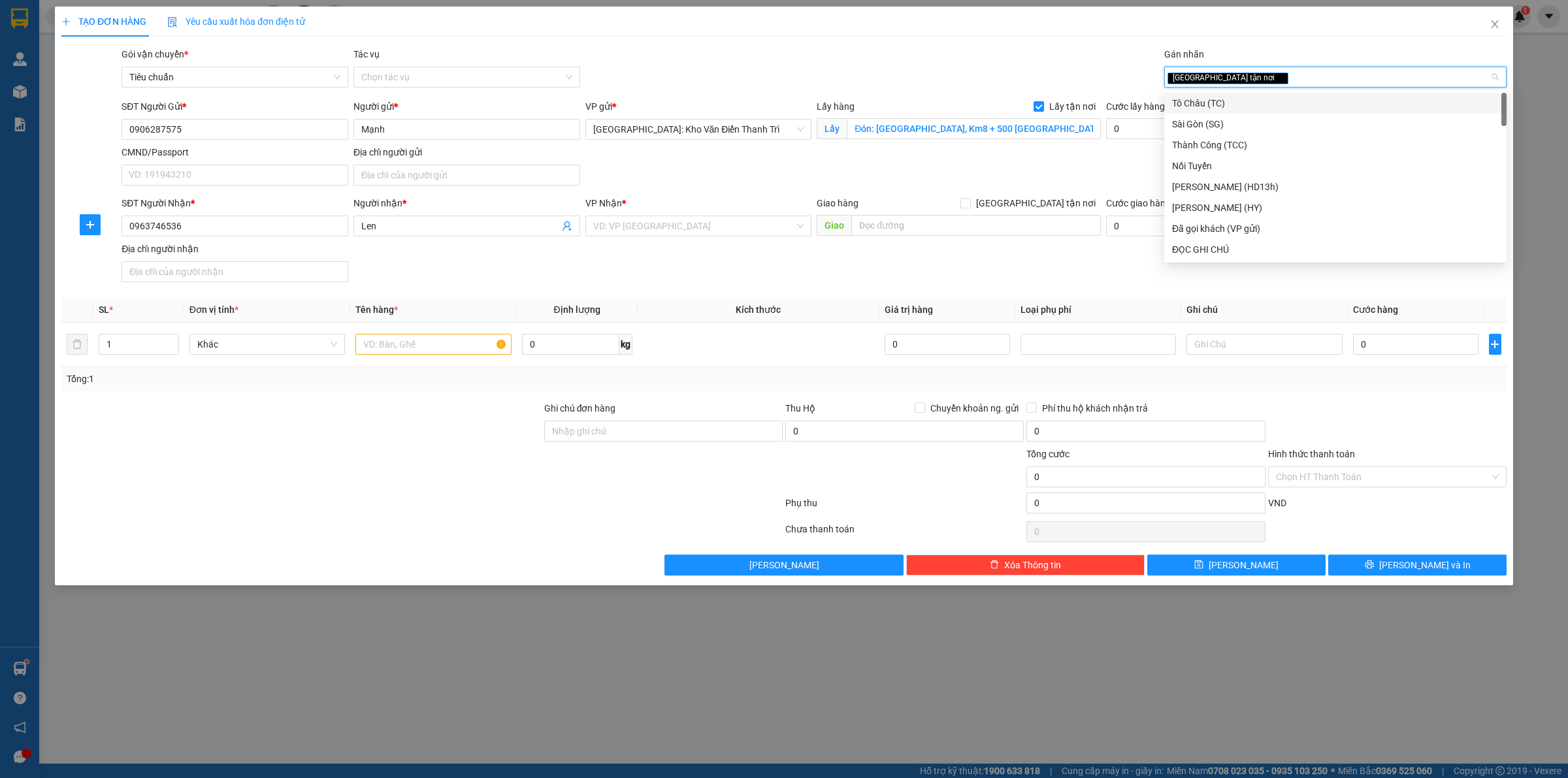
click at [1128, 67] on div "Gói vận chuyển * Tiêu chuẩn Tác vụ Chọn tác vụ Gán nhãn Giao tận nơi" at bounding box center [813, 69] width 1390 height 46
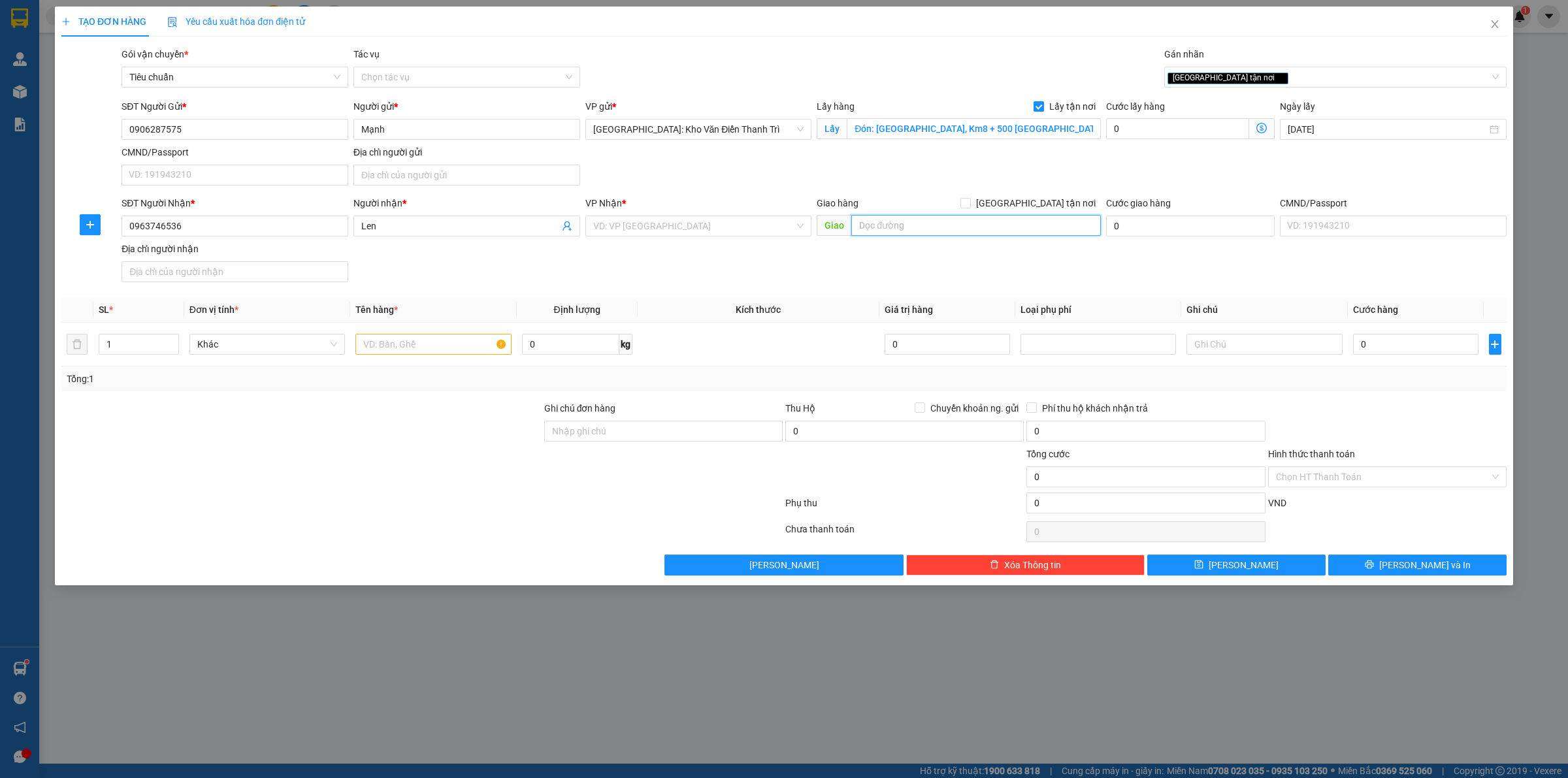
click at [930, 229] on input "text" at bounding box center [976, 225] width 250 height 21
paste input "Trả: Thửa đất B34, B35, B36, B37 thuộc [GEOGRAPHIC_DATA], [GEOGRAPHIC_DATA], [G…"
click at [969, 201] on input "[GEOGRAPHIC_DATA] tận nơi" at bounding box center [964, 202] width 9 height 9
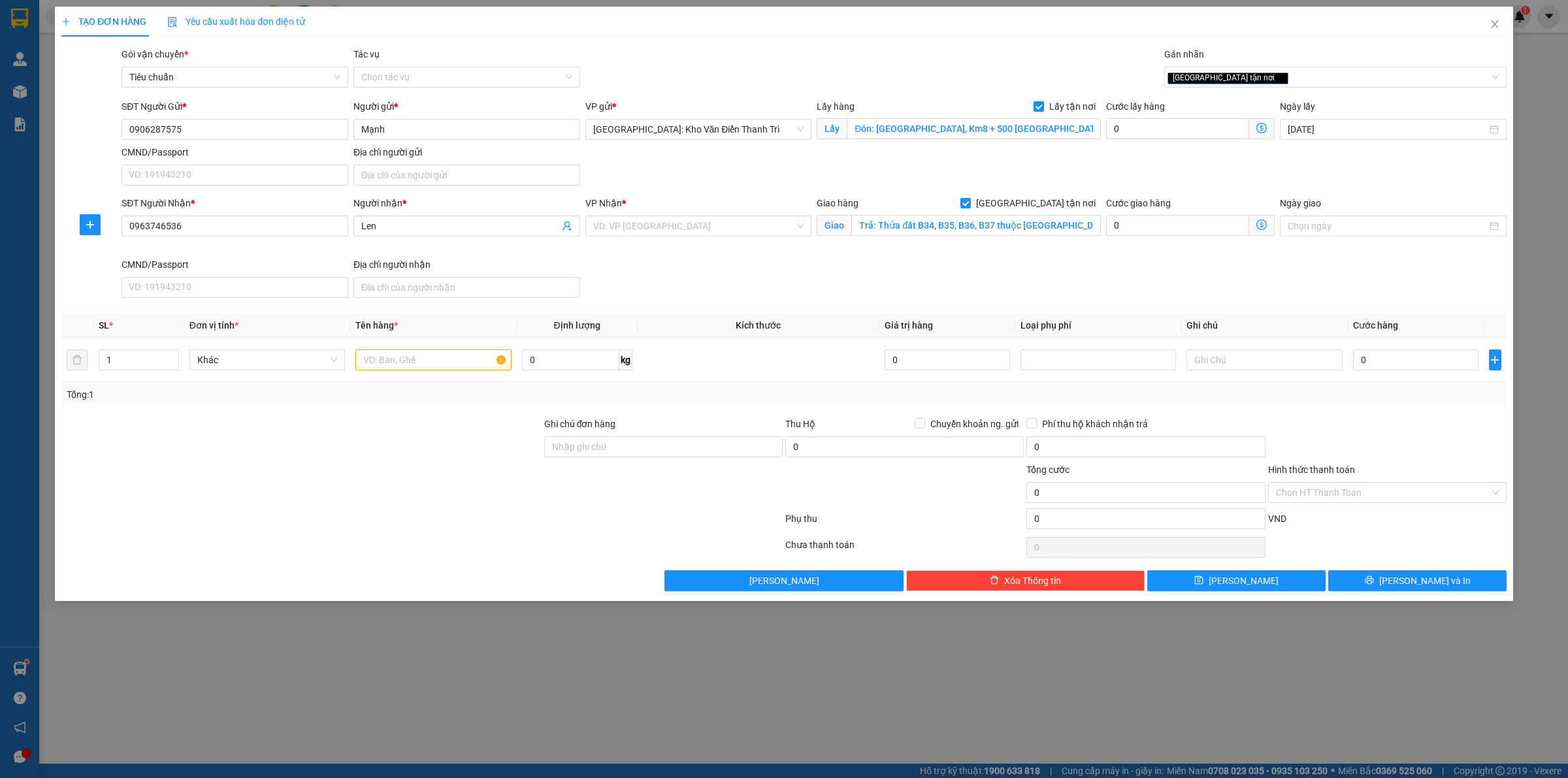
click at [1082, 157] on div "SĐT Người Gửi * 0906287575 Người gửi * Mạnh VP gửi * [GEOGRAPHIC_DATA]: Kho Văn…" at bounding box center [813, 145] width 1390 height 91
click at [717, 233] on input "search" at bounding box center [694, 226] width 202 height 20
click at [697, 229] on input "search" at bounding box center [694, 226] width 202 height 20
click at [666, 294] on div "[GEOGRAPHIC_DATA]: Kho Văn Điển Thanh Trì" at bounding box center [698, 295] width 211 height 14
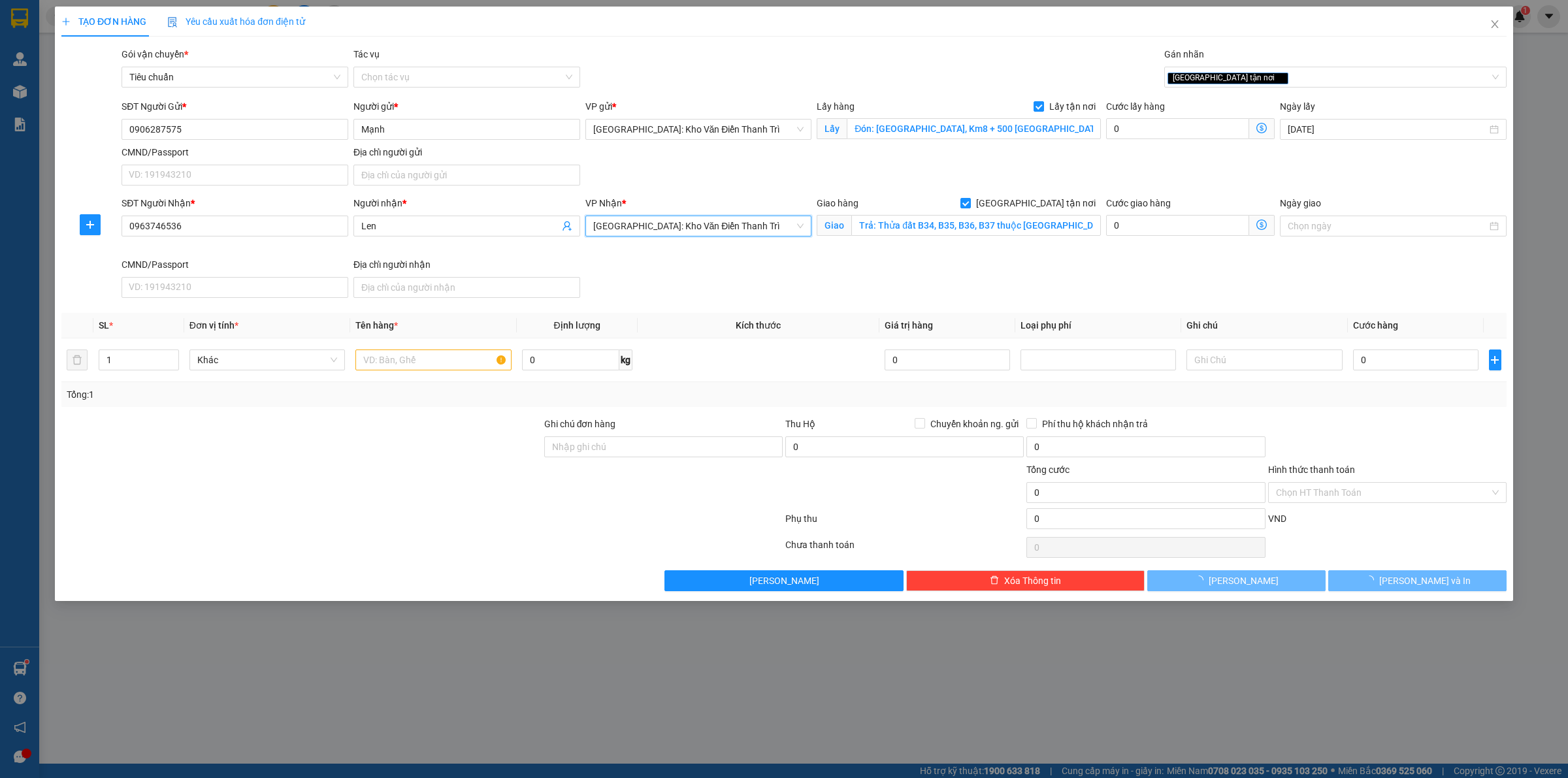
click at [1105, 294] on div "SĐT Người Nhận * 0963746536 Người nhận * Len VP Nhận * [GEOGRAPHIC_DATA]: Kho V…" at bounding box center [813, 249] width 1390 height 107
click at [446, 360] on input "text" at bounding box center [433, 360] width 156 height 21
paste input "20 ống"
click at [1275, 295] on div "SĐT Người Nhận * 0963746536 Người nhận * Len VP Nhận * [GEOGRAPHIC_DATA]: [GEOG…" at bounding box center [813, 249] width 1390 height 107
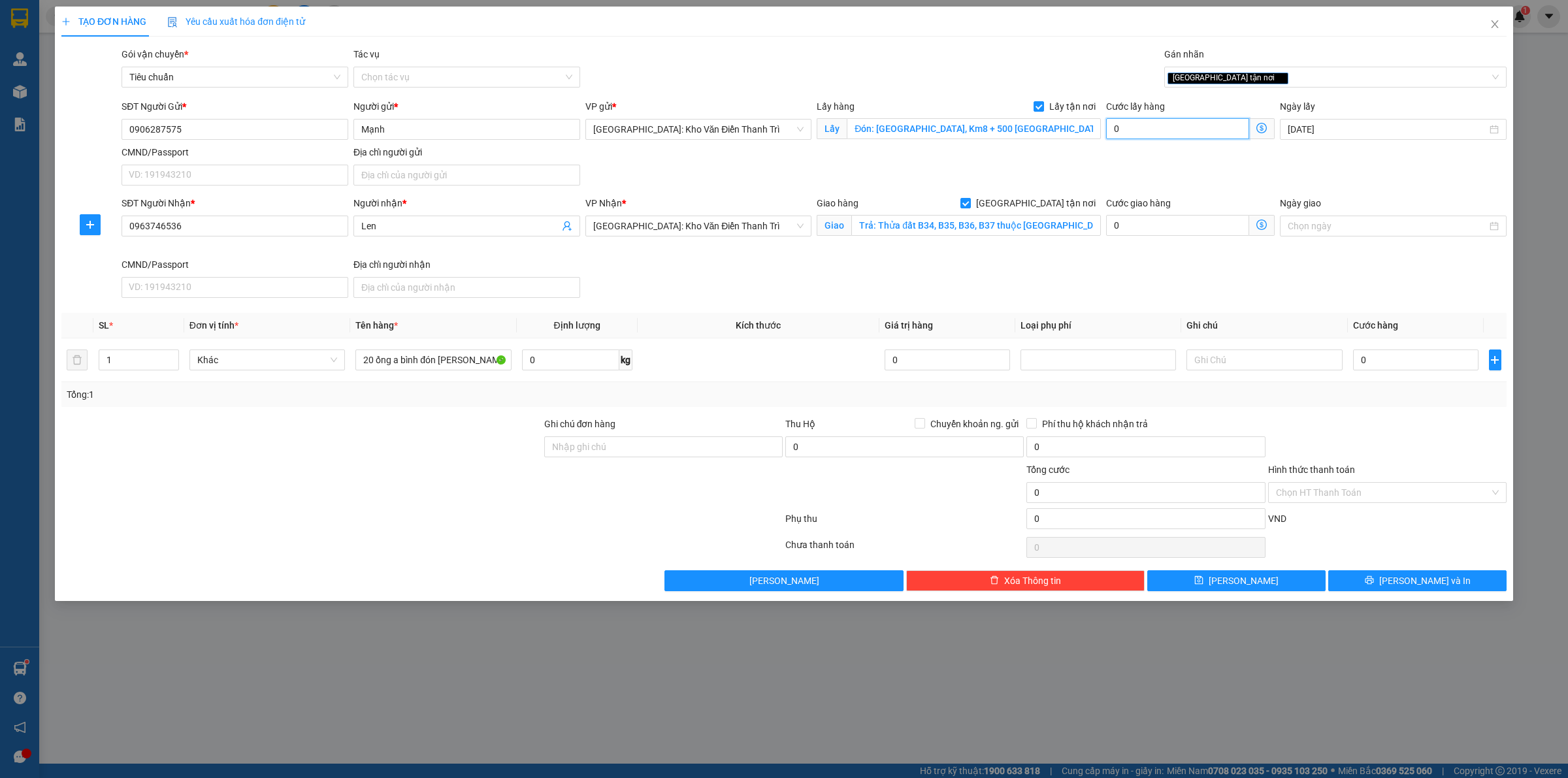
click at [1147, 128] on input "0" at bounding box center [1178, 128] width 143 height 21
drag, startPoint x: 1105, startPoint y: 180, endPoint x: 1223, endPoint y: 289, distance: 160.6
click at [1105, 180] on div "SĐT Người Gửi * 0906287575 Người gửi * Mạnh VP gửi * [GEOGRAPHIC_DATA]: Kho Văn…" at bounding box center [813, 145] width 1390 height 91
click at [1406, 369] on input "0" at bounding box center [1416, 360] width 126 height 21
click at [1409, 424] on div at bounding box center [1387, 439] width 241 height 46
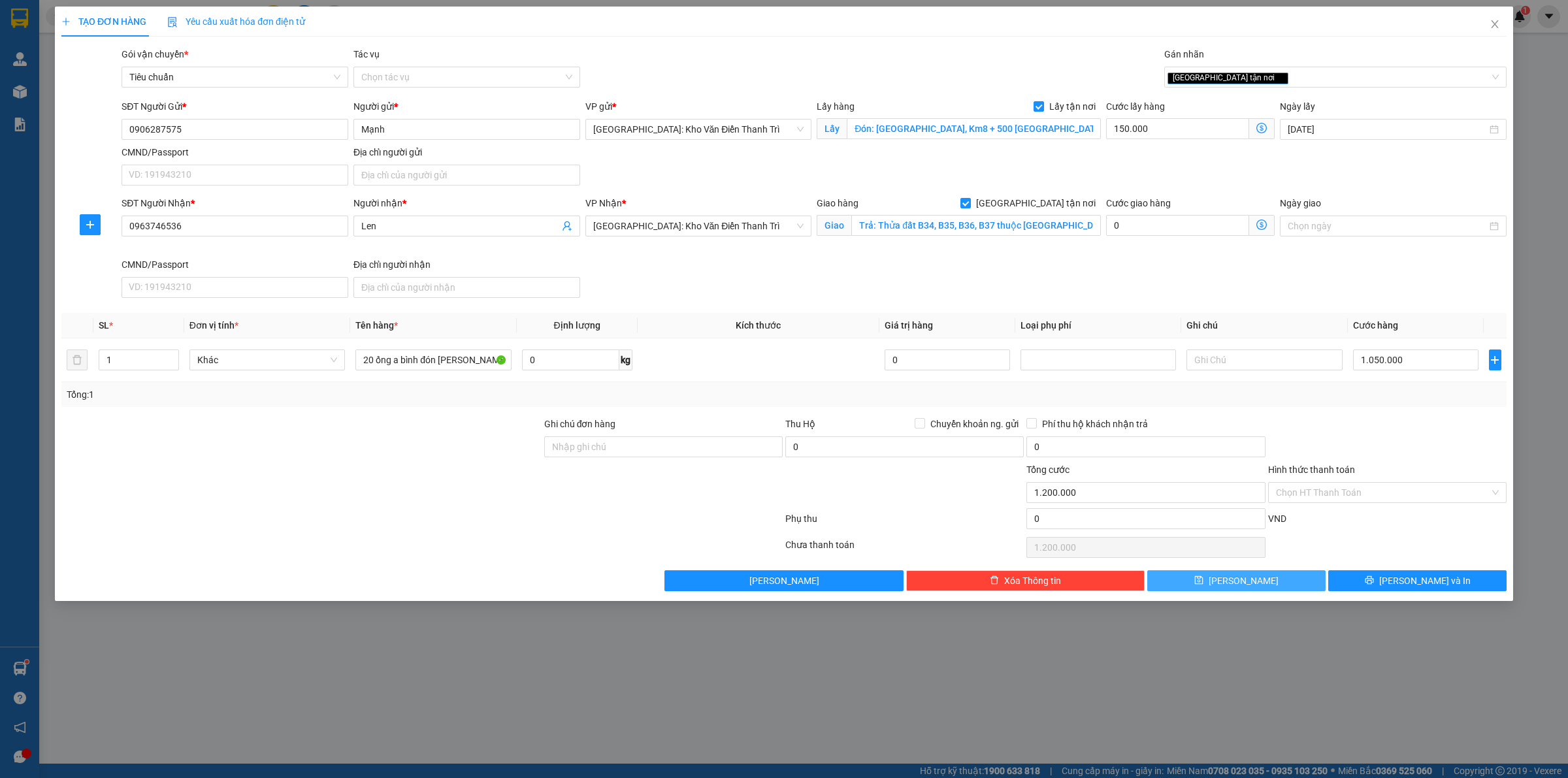
drag, startPoint x: 1191, startPoint y: 572, endPoint x: 1252, endPoint y: 495, distance: 98.2
click at [1191, 572] on button "[PERSON_NAME]" at bounding box center [1236, 581] width 178 height 21
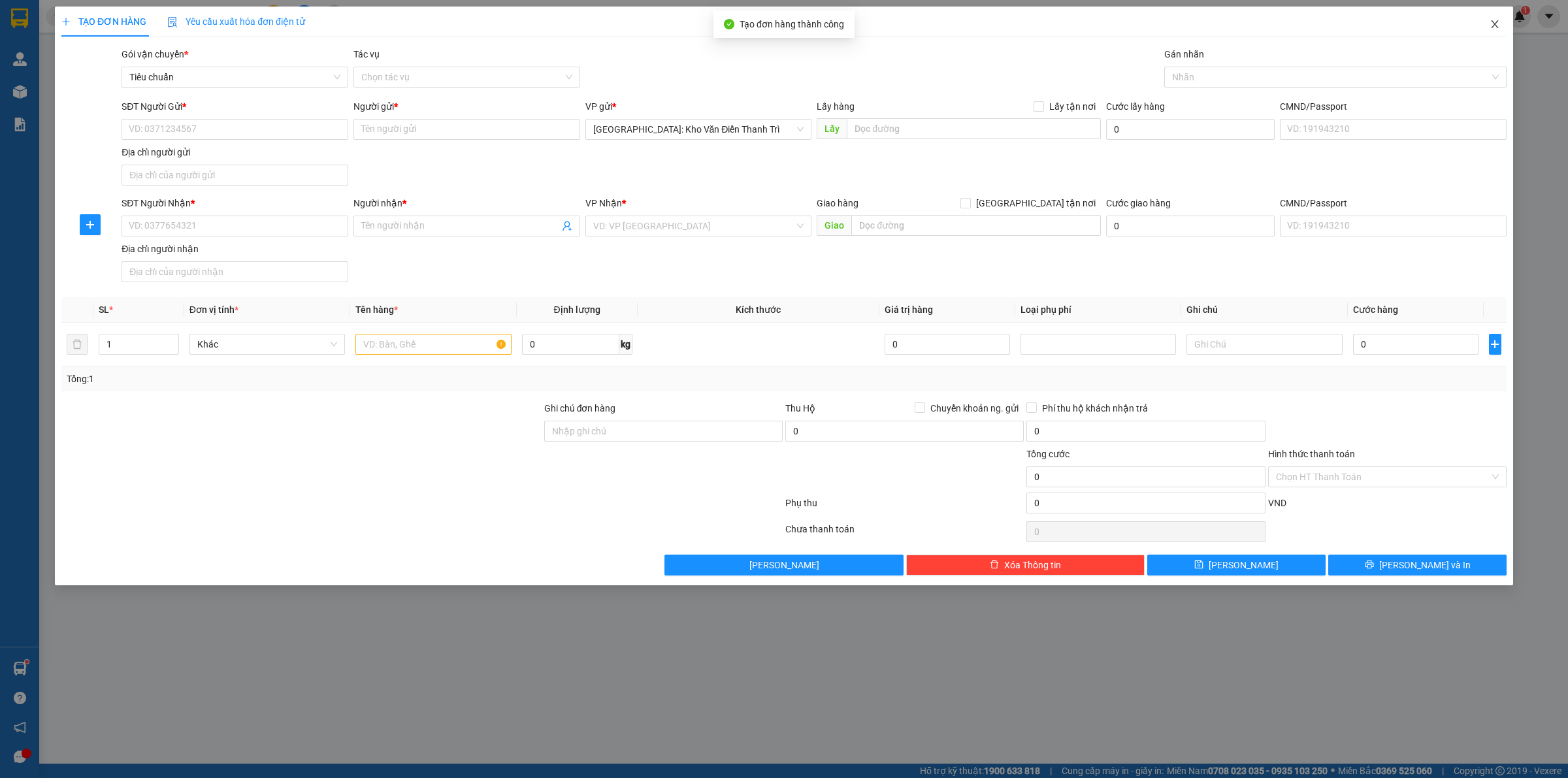
click at [1489, 29] on icon "close" at bounding box center [1494, 24] width 11 height 11
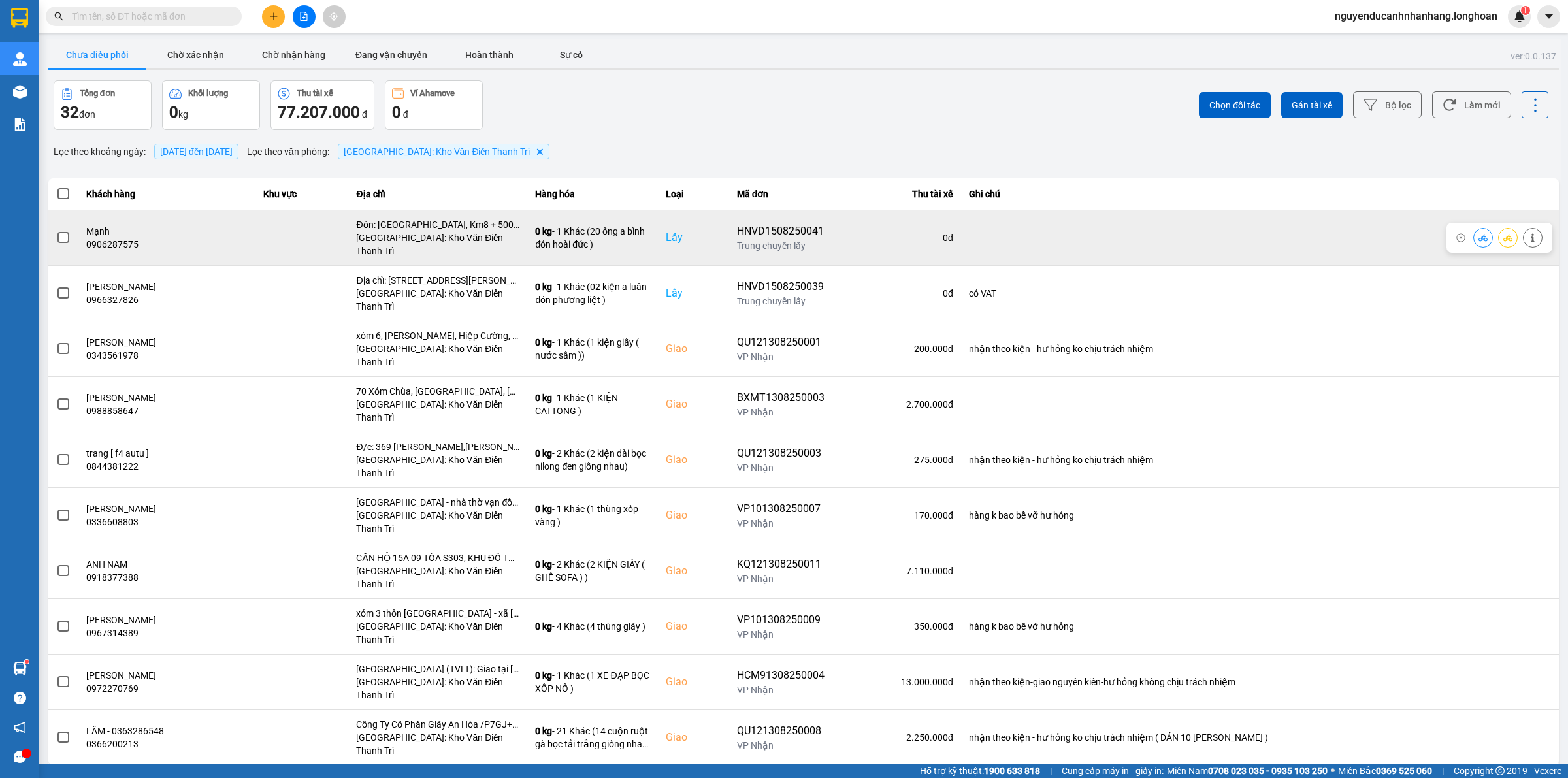
click at [67, 234] on span at bounding box center [63, 237] width 12 height 12
click at [56, 231] on input "checkbox" at bounding box center [56, 231] width 0 height 0
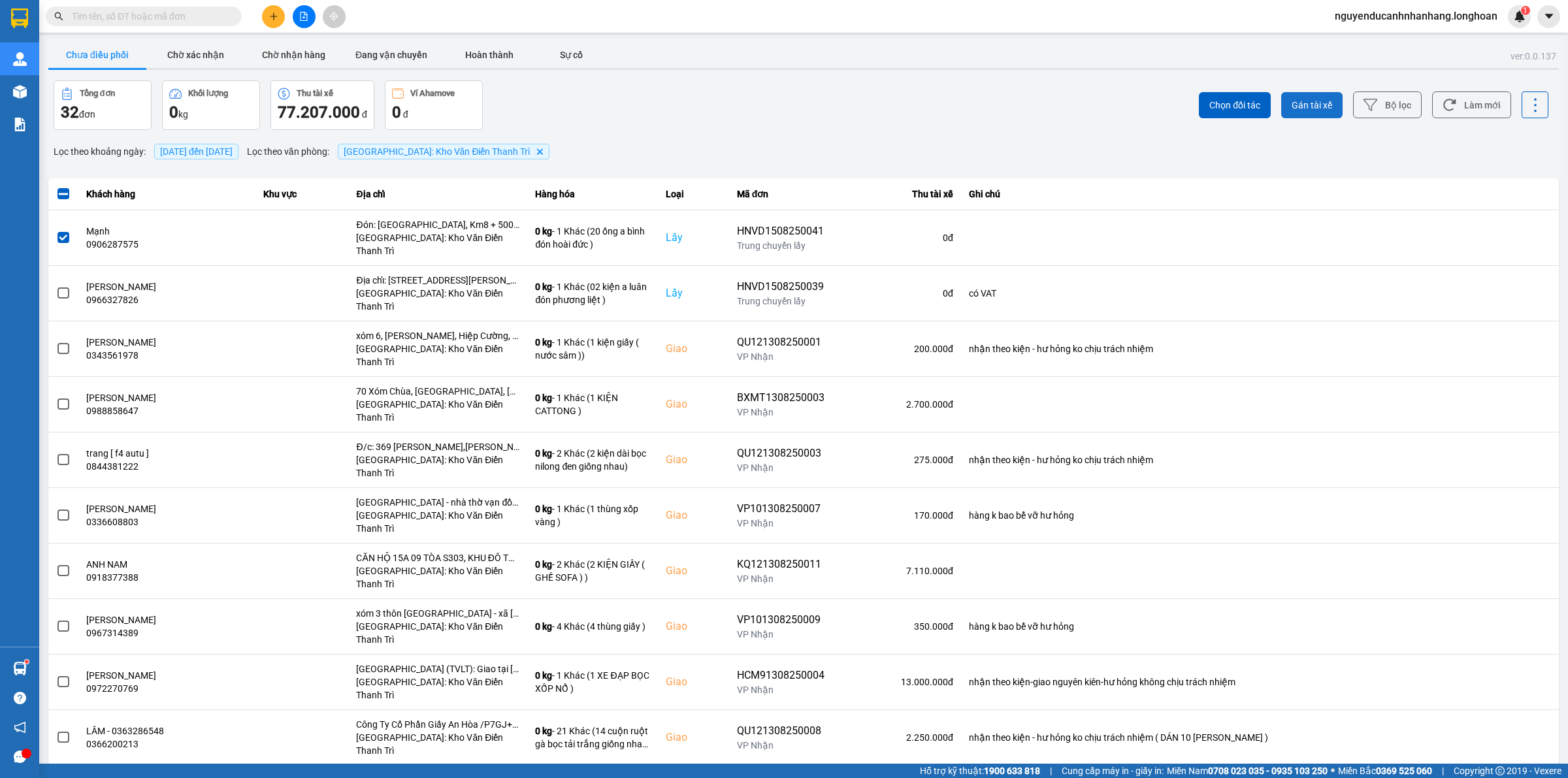
click at [1303, 105] on span "Gán tài xế" at bounding box center [1312, 105] width 41 height 13
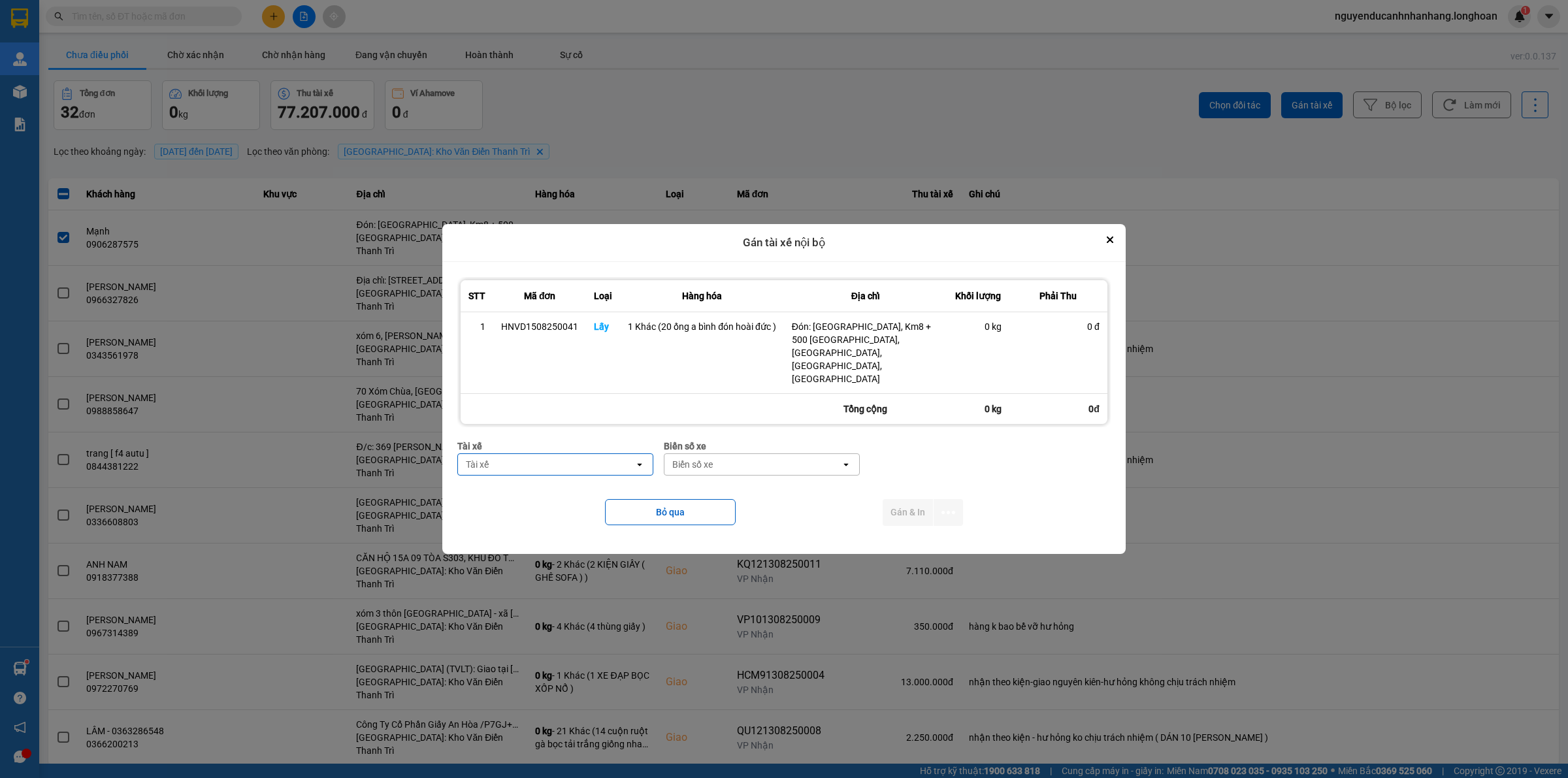
click at [514, 454] on div "Tài xế" at bounding box center [545, 464] width 176 height 21
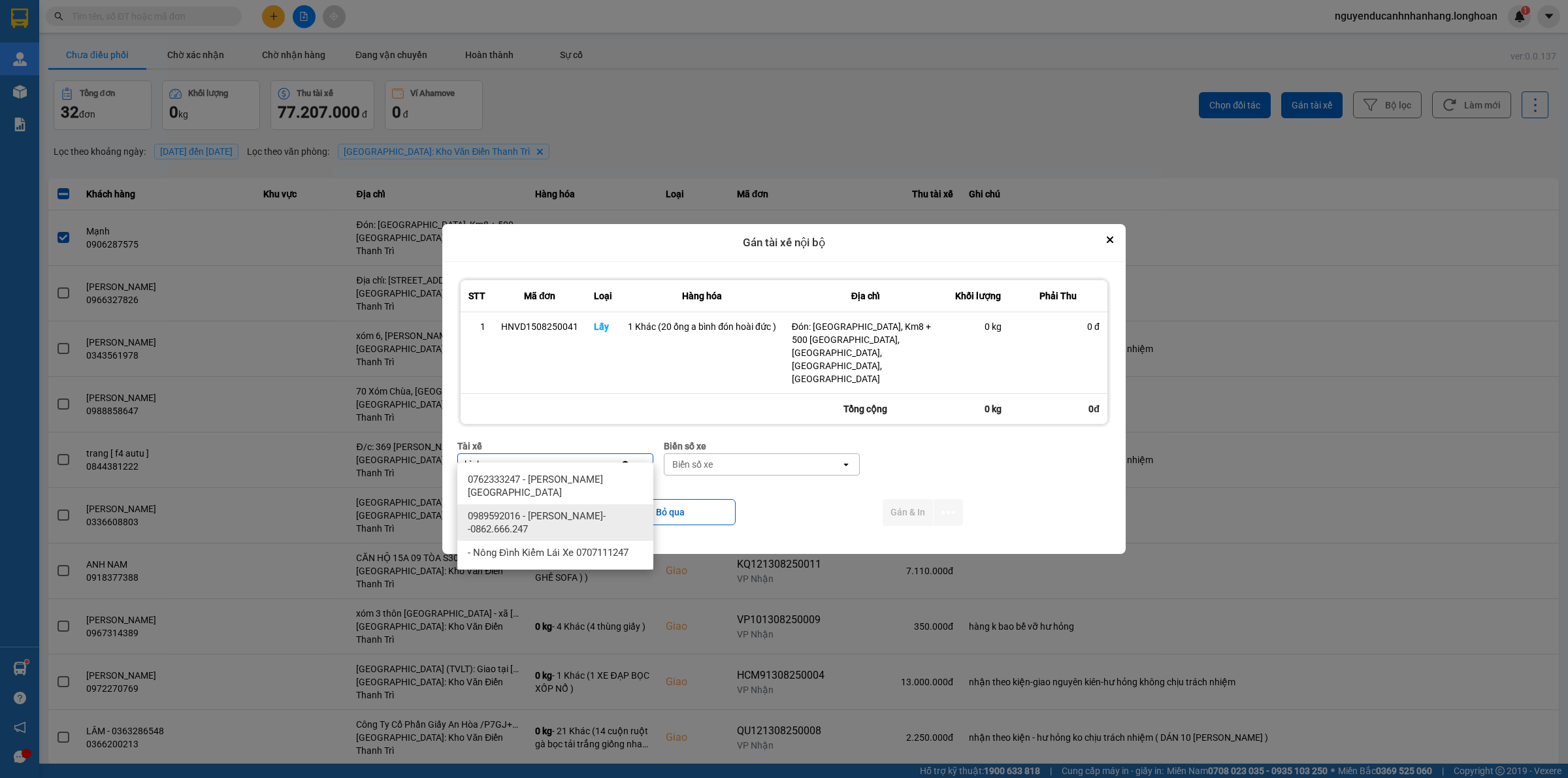
click at [554, 516] on span "0989592016 - [PERSON_NAME]--0862.666.247" at bounding box center [557, 522] width 180 height 26
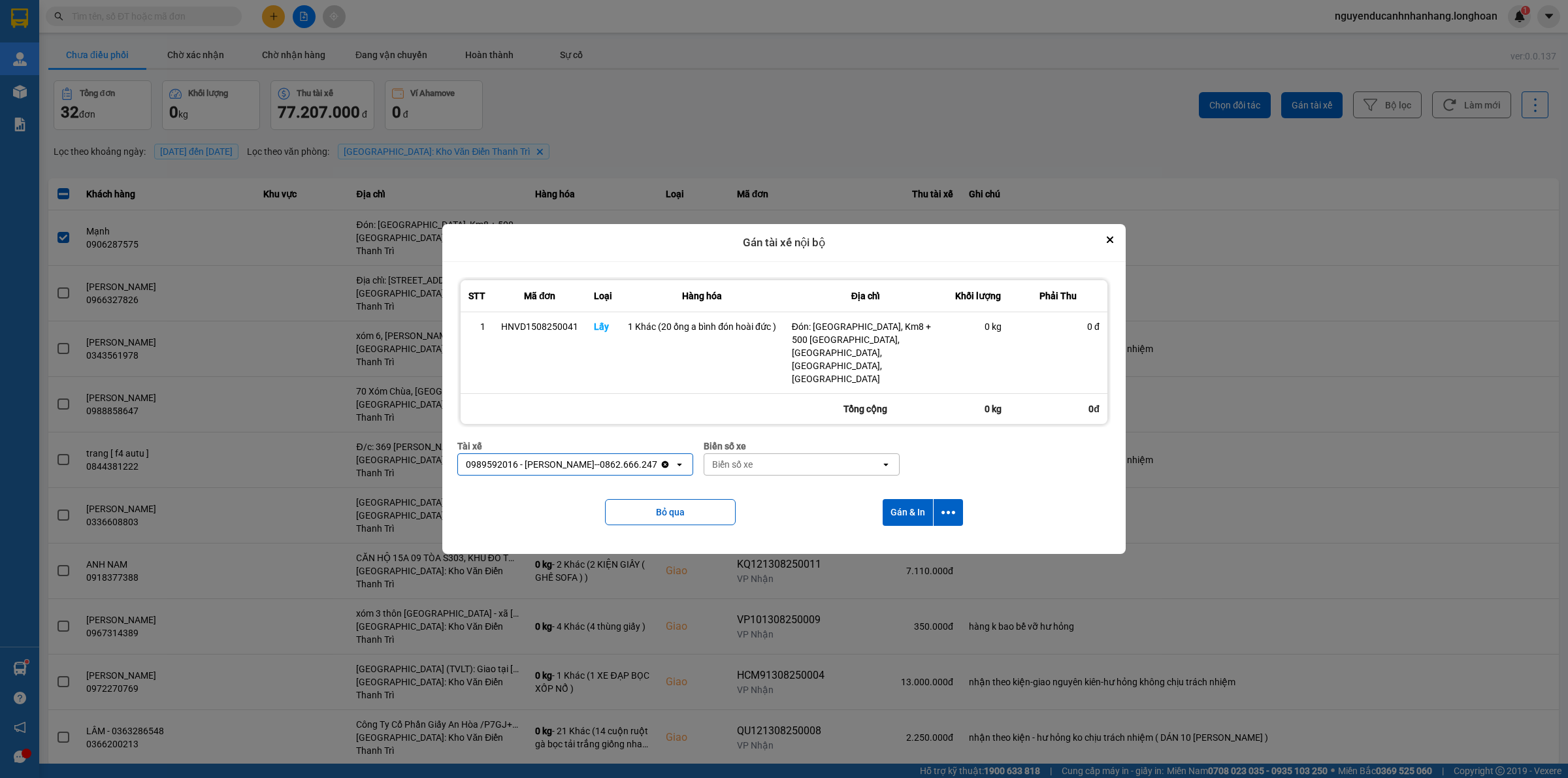
click at [785, 455] on div "Biển số xe" at bounding box center [792, 464] width 176 height 21
click at [790, 502] on div "Bỏ qua Gán & In" at bounding box center [784, 512] width 653 height 53
click at [769, 454] on div "Biển số xe" at bounding box center [792, 464] width 176 height 21
click at [762, 472] on div "29E-122.44" at bounding box center [796, 479] width 196 height 24
click at [944, 505] on icon "dialog" at bounding box center [948, 512] width 14 height 14
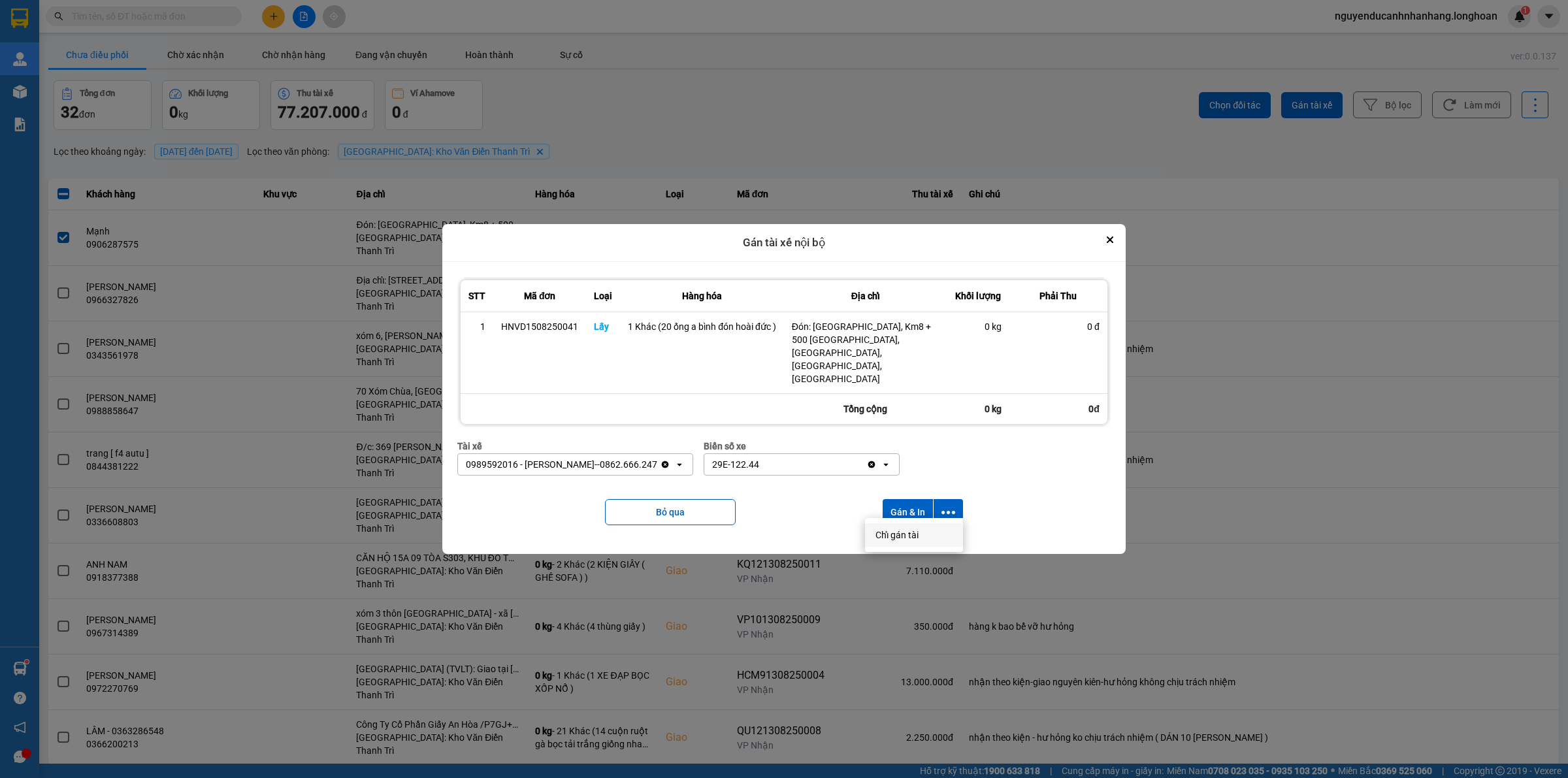
click at [907, 532] on span "Chỉ gán tài" at bounding box center [896, 535] width 43 height 13
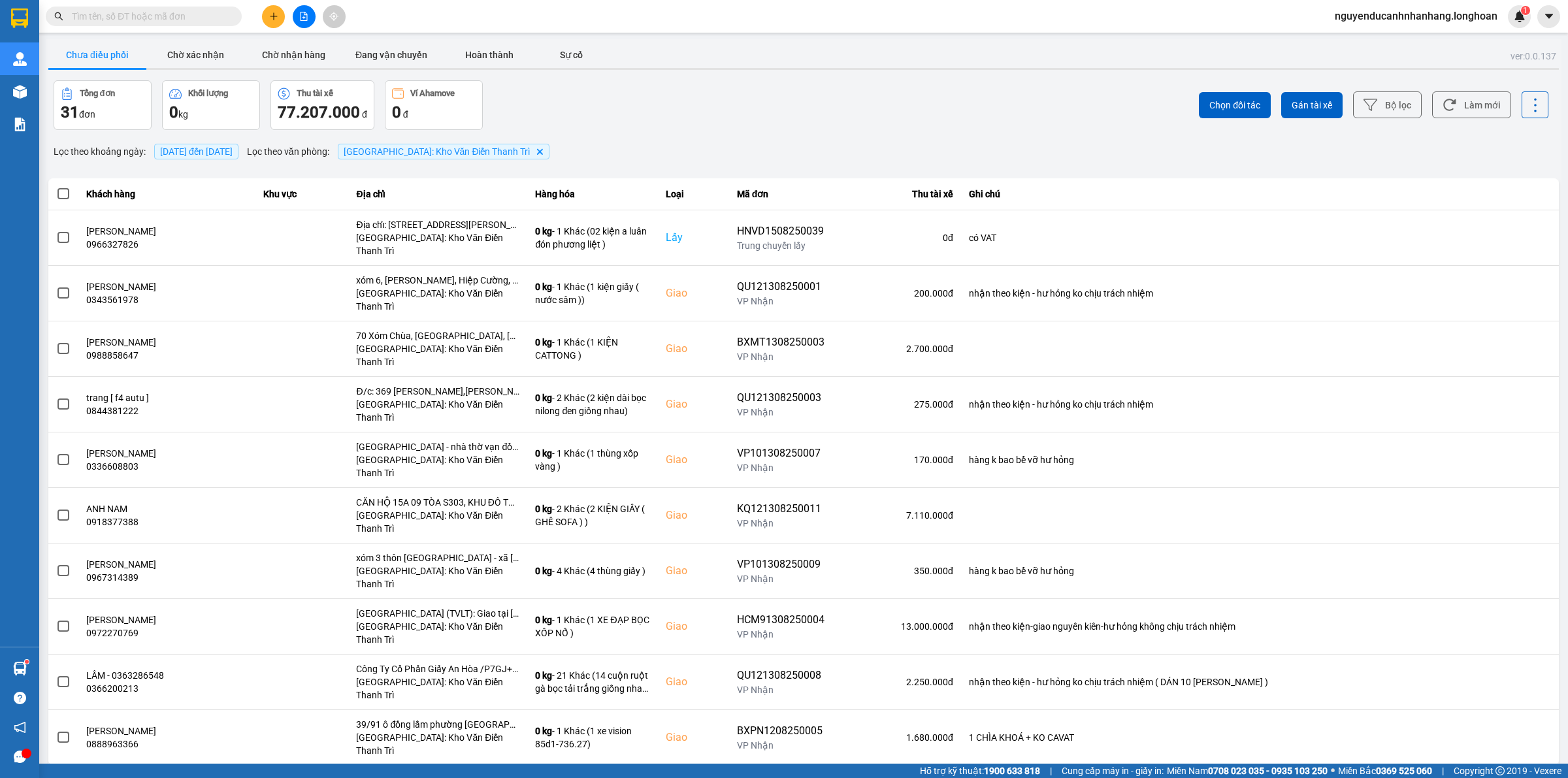
click at [275, 14] on icon "plus" at bounding box center [273, 16] width 9 height 9
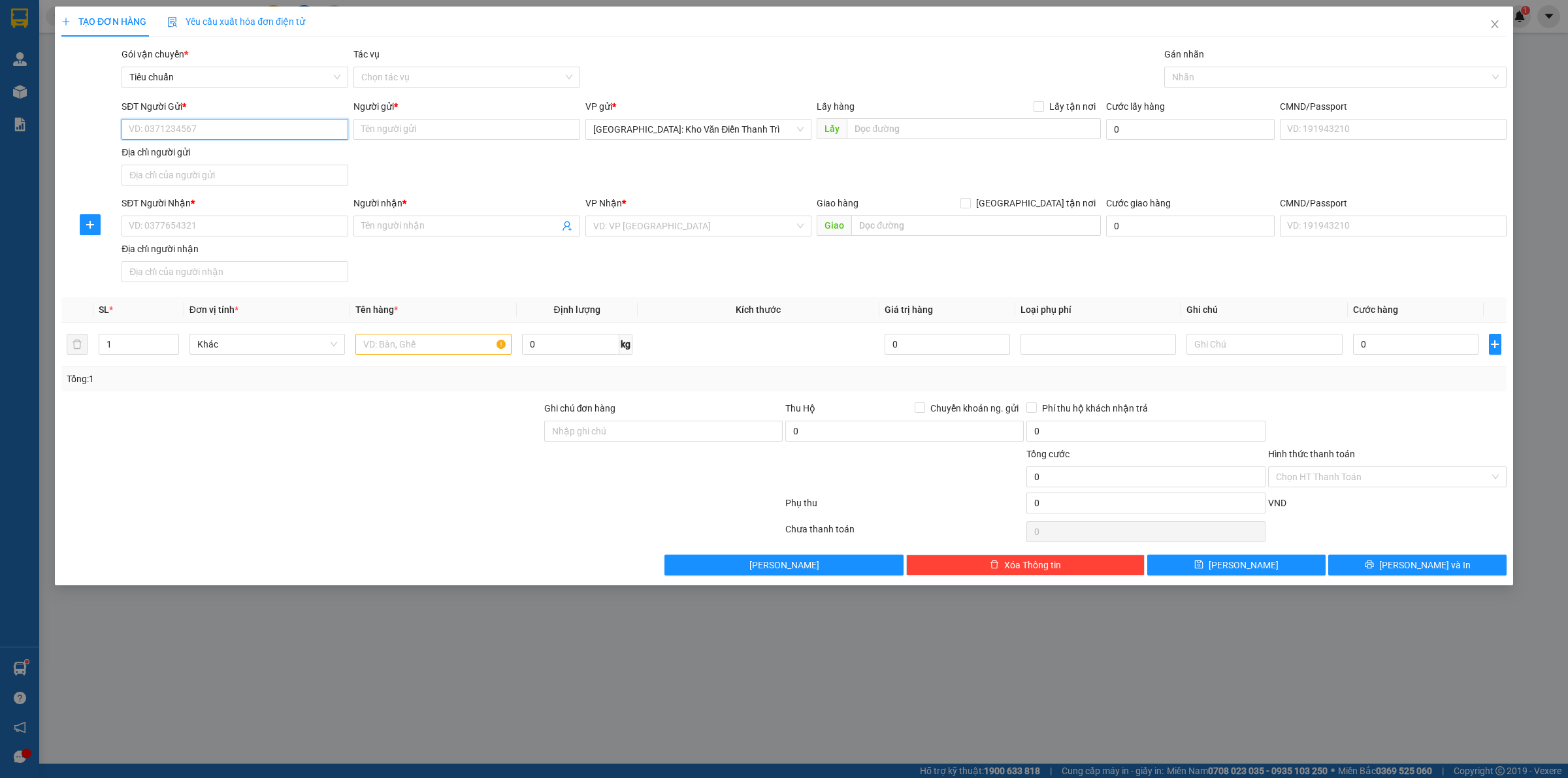
click at [229, 124] on input "SĐT Người Gửi *" at bounding box center [234, 129] width 227 height 21
paste input "0977959948"
click at [444, 135] on input "Người gửi *" at bounding box center [467, 129] width 227 height 21
paste input "[PERSON_NAME]"
click at [941, 128] on input "text" at bounding box center [974, 128] width 254 height 21
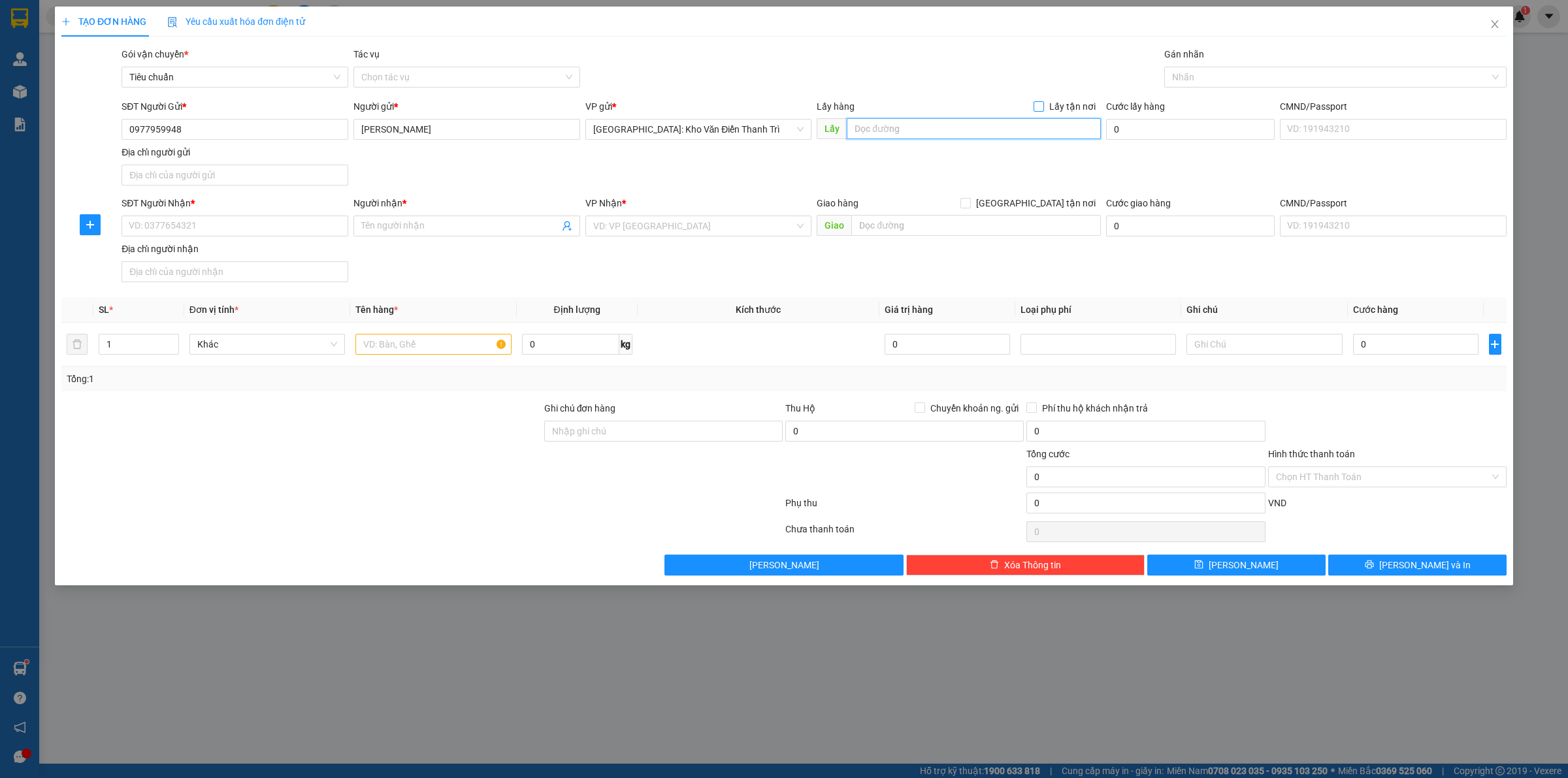
paste input "ngõ 21 việt Hưng Long biên HN"
drag, startPoint x: 1043, startPoint y: 105, endPoint x: 1067, endPoint y: 83, distance: 32.6
click at [1043, 103] on input "Lấy tận nơi" at bounding box center [1038, 105] width 9 height 9
drag, startPoint x: 1068, startPoint y: 82, endPoint x: 1115, endPoint y: 81, distance: 47.0
click at [1075, 81] on div "Gói vận chuyển * Tiêu chuẩn Tác vụ Chọn tác vụ Gán nhãn Nhãn" at bounding box center [813, 69] width 1390 height 46
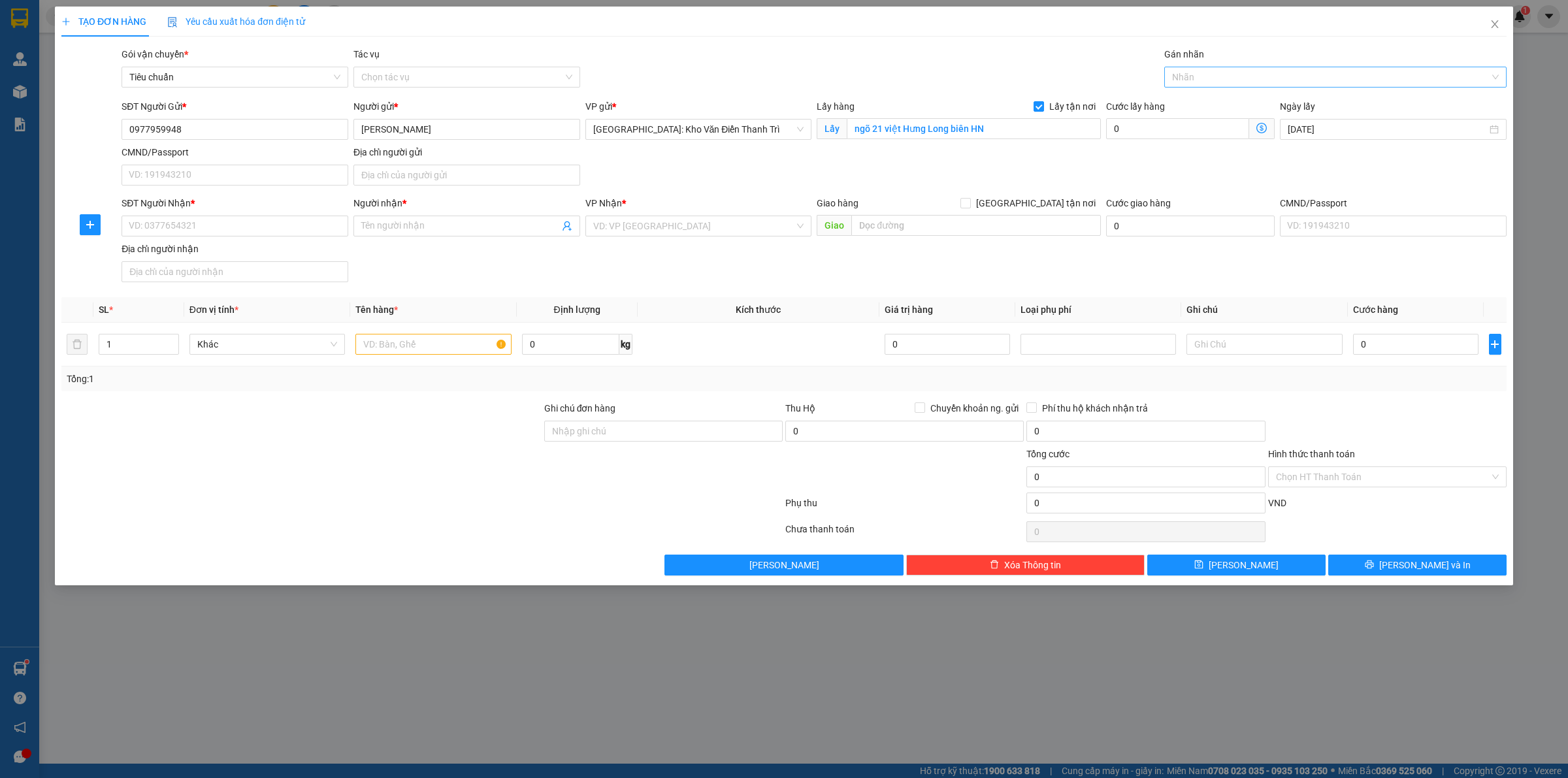
click at [1186, 81] on div at bounding box center [1329, 77] width 323 height 15
click at [1203, 101] on div "[GEOGRAPHIC_DATA] tận nơi" at bounding box center [1335, 103] width 326 height 14
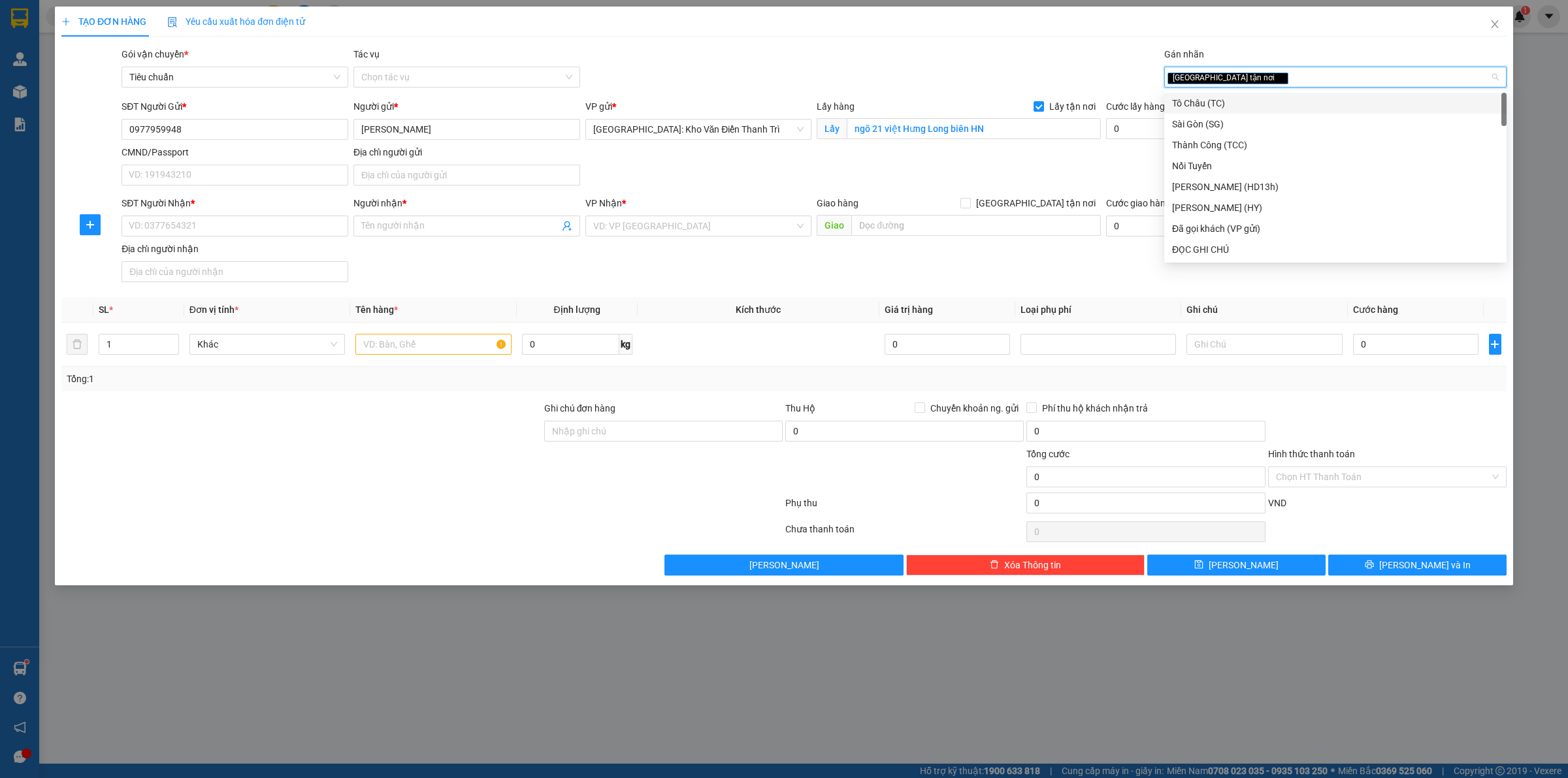
drag, startPoint x: 1101, startPoint y: 53, endPoint x: 1091, endPoint y: 53, distance: 10.0
click at [1101, 53] on div "Gói vận chuyển * Tiêu chuẩn Tác vụ Chọn tác vụ Gán nhãn Giao tận nơi" at bounding box center [813, 69] width 1390 height 46
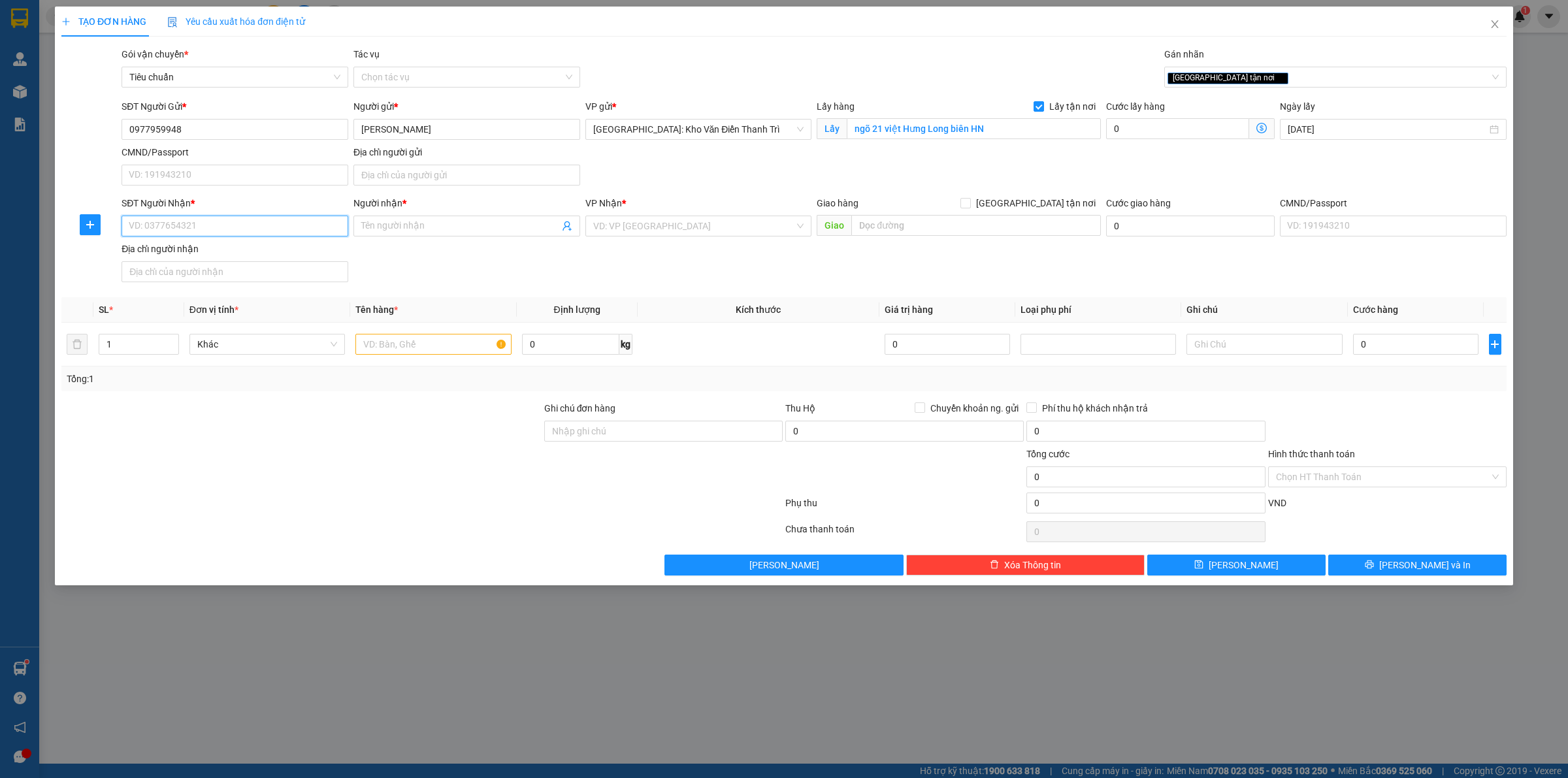
click at [261, 220] on input "SĐT Người Nhận *" at bounding box center [234, 226] width 227 height 21
paste input "0932660662"
click at [912, 229] on input "text" at bounding box center [976, 225] width 250 height 21
paste input "15/5 đường số 3 phường [GEOGRAPHIC_DATA]"
click at [971, 207] on span at bounding box center [965, 203] width 11 height 11
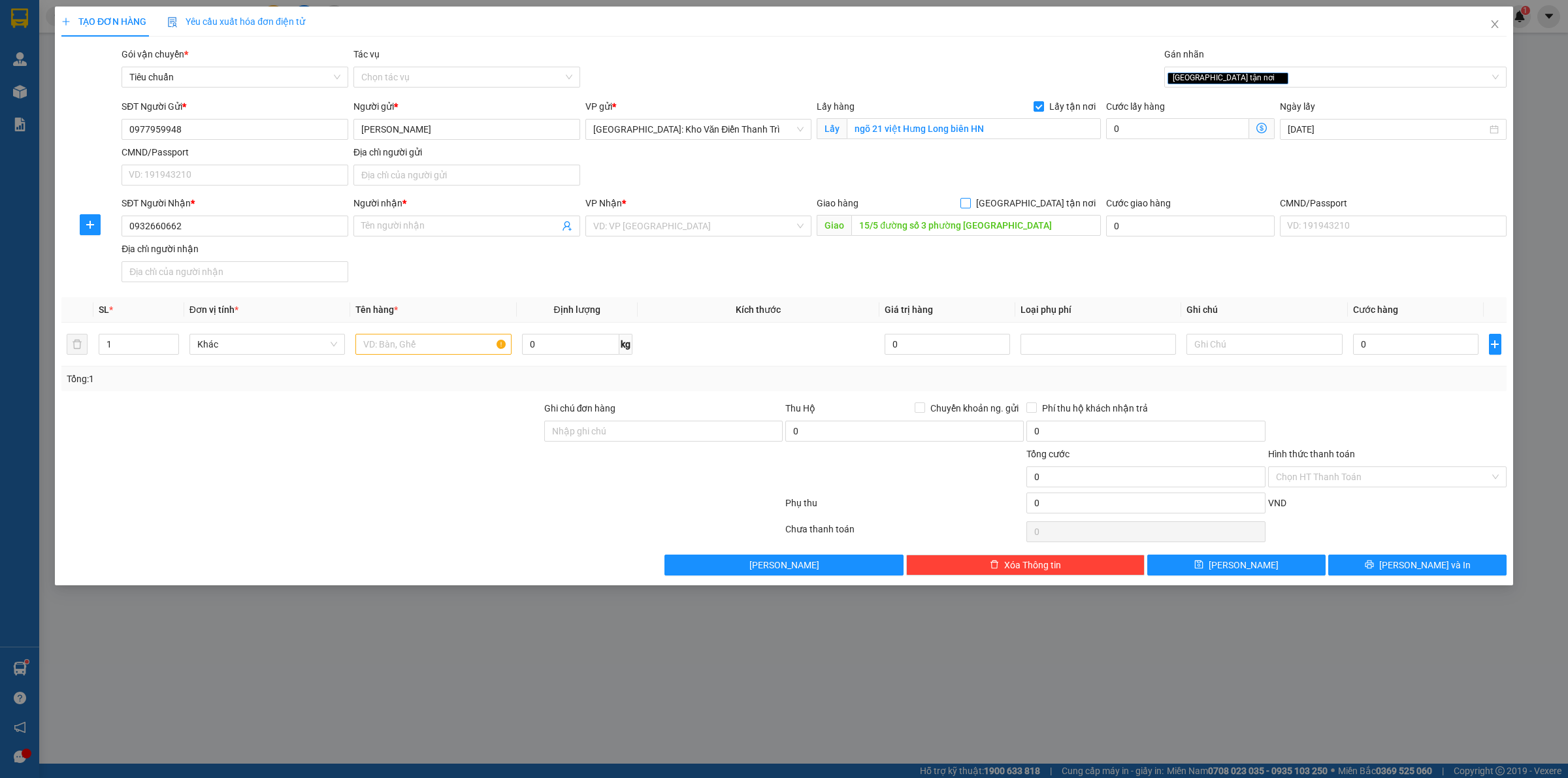
click at [969, 207] on input "[GEOGRAPHIC_DATA] tận nơi" at bounding box center [964, 202] width 9 height 9
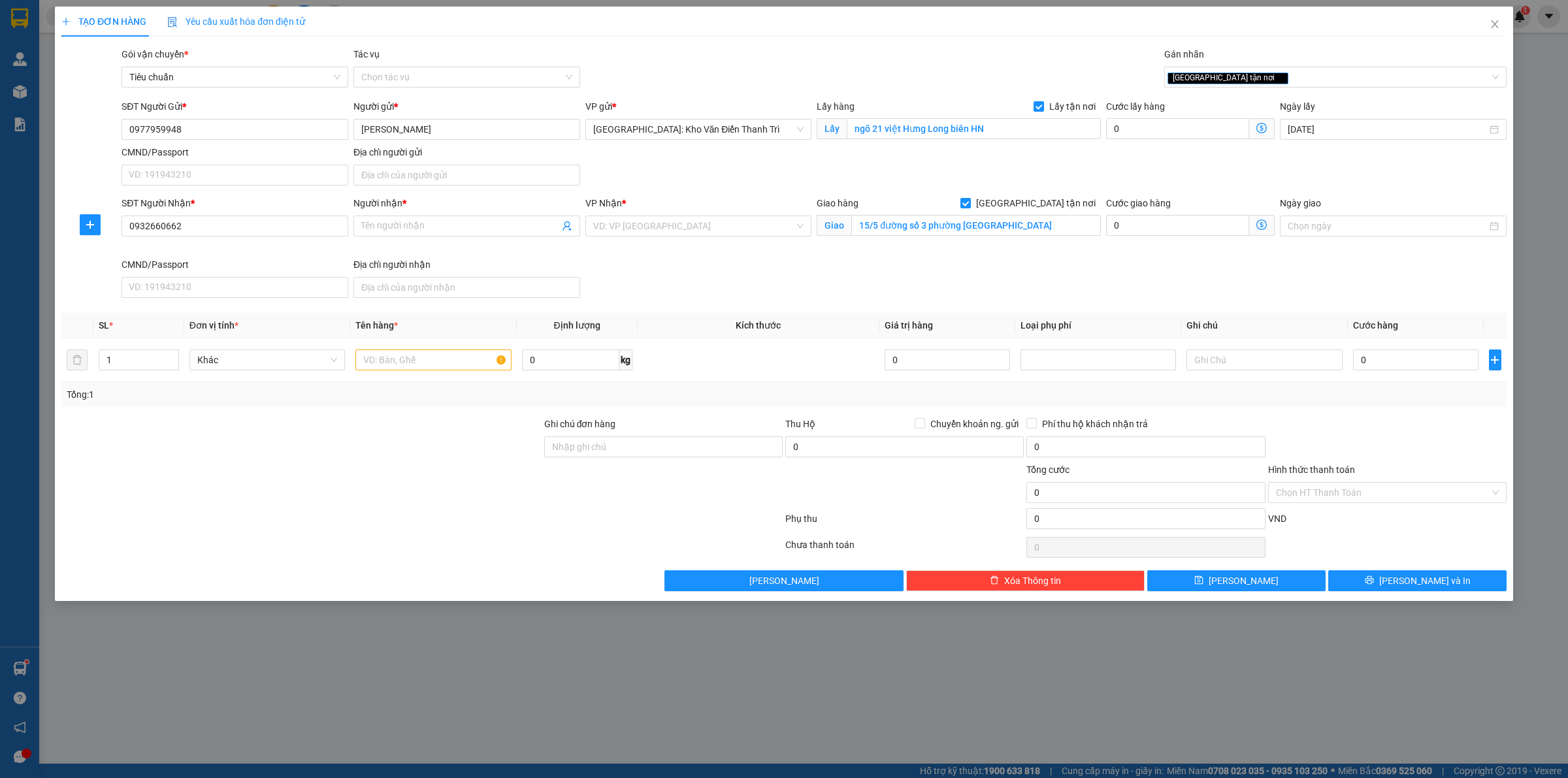
click at [1072, 186] on div "SĐT Người Gửi * 0977959948 Người gửi * [PERSON_NAME] VP gửi * [GEOGRAPHIC_DATA]…" at bounding box center [813, 145] width 1390 height 91
click at [717, 242] on div "VP Nhận * VD: VP [GEOGRAPHIC_DATA]" at bounding box center [698, 226] width 232 height 61
click at [701, 236] on div "VD: VP [GEOGRAPHIC_DATA]" at bounding box center [698, 226] width 227 height 21
click at [690, 273] on div "[PERSON_NAME] : [GEOGRAPHIC_DATA]" at bounding box center [698, 274] width 211 height 14
drag, startPoint x: 938, startPoint y: 273, endPoint x: 510, endPoint y: 222, distance: 431.0
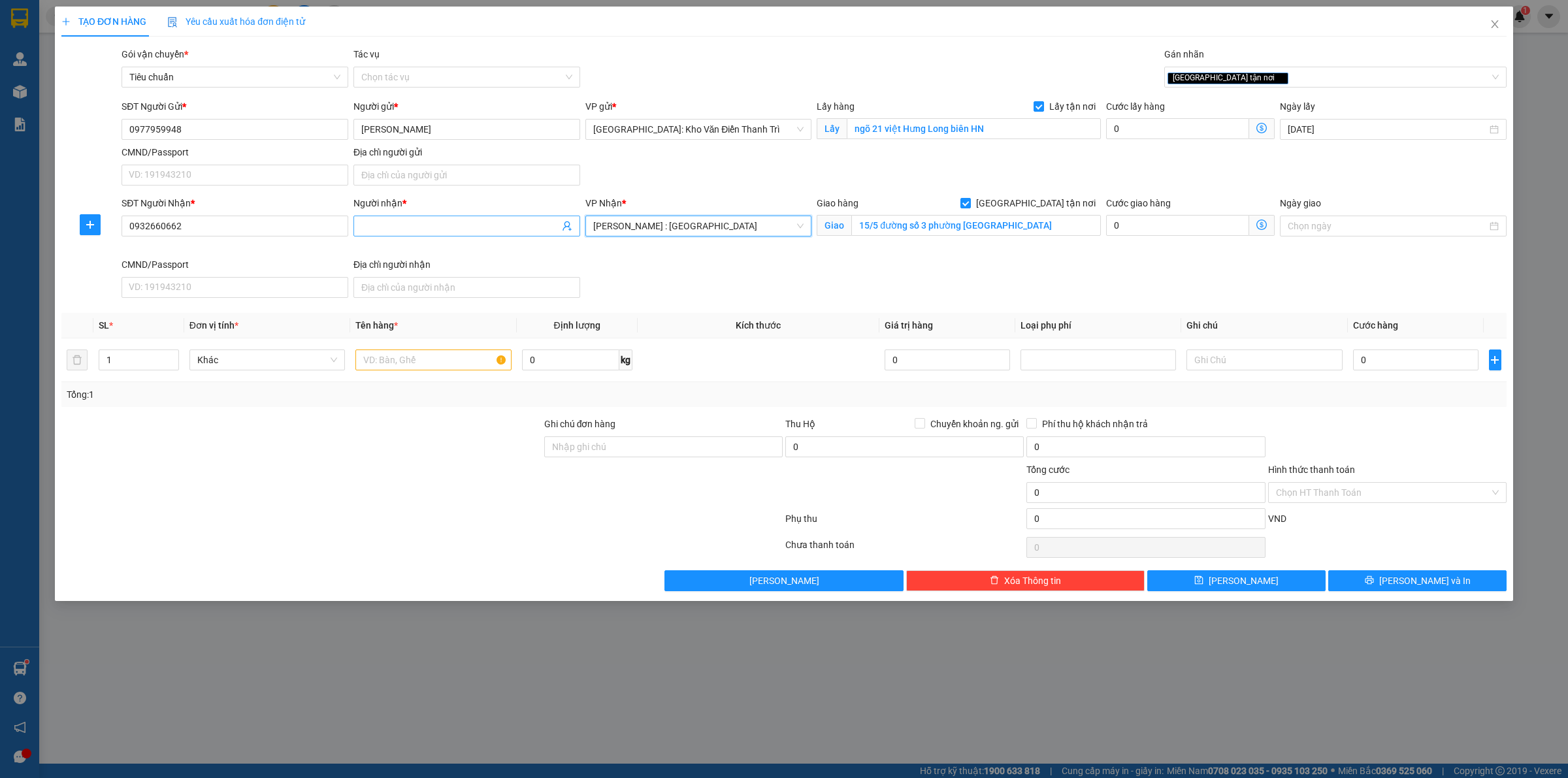
click at [931, 273] on div "SĐT Người Nhận * 0932660662 Người nhận * Tên người nhận VP Nhận * [GEOGRAPHIC_D…" at bounding box center [813, 249] width 1390 height 107
click at [459, 213] on div "Người nhận *" at bounding box center [467, 206] width 227 height 20
click at [432, 232] on input "Người nhận *" at bounding box center [460, 226] width 198 height 14
paste input "Mẫn Auto 66"
click at [411, 461] on div at bounding box center [302, 439] width 483 height 46
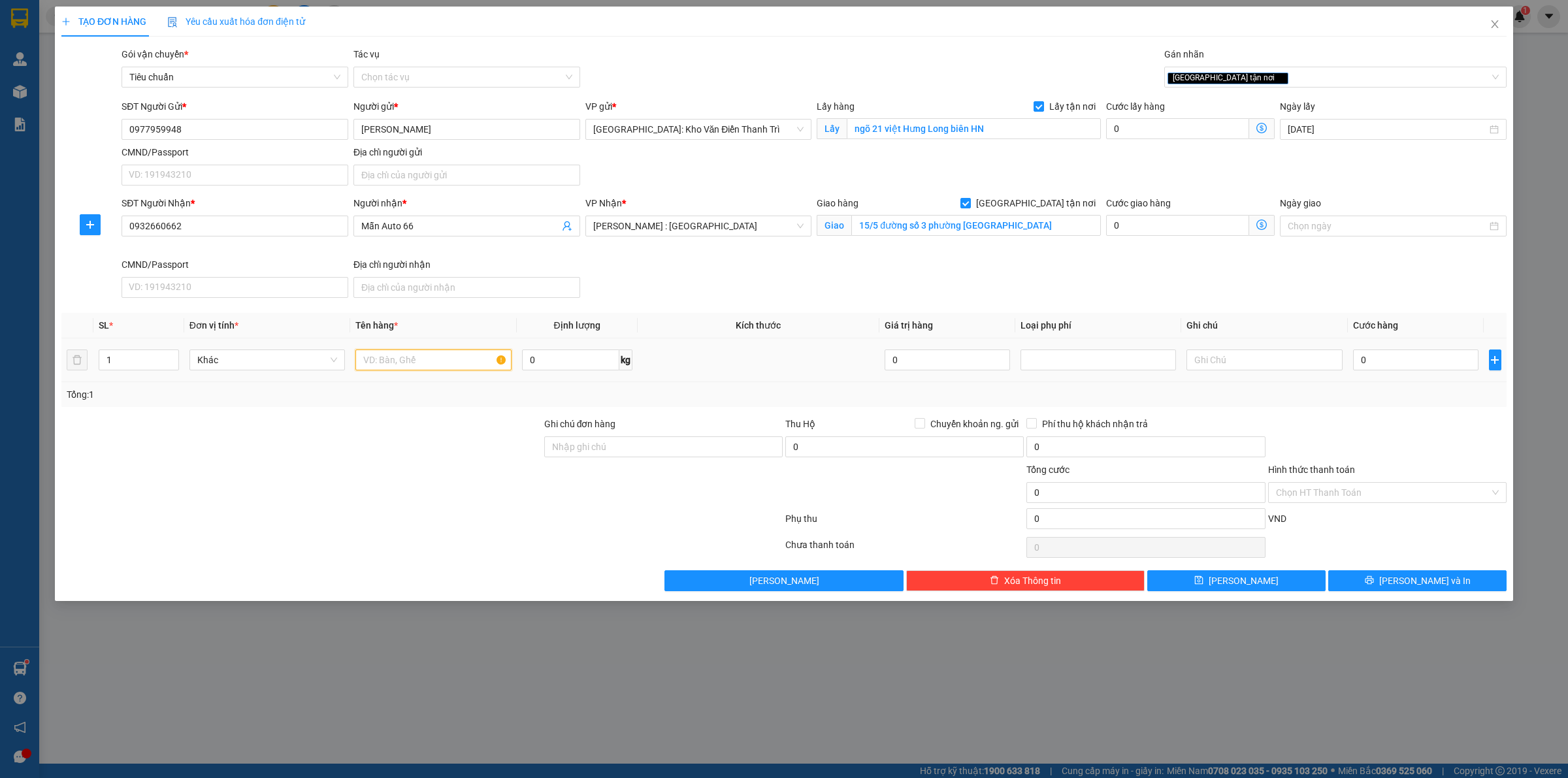
click at [411, 360] on input "text" at bounding box center [433, 360] width 156 height 21
click at [436, 364] on input "đơn 1" at bounding box center [433, 360] width 156 height 21
paste input "ƠN 1 3 KIỆN"
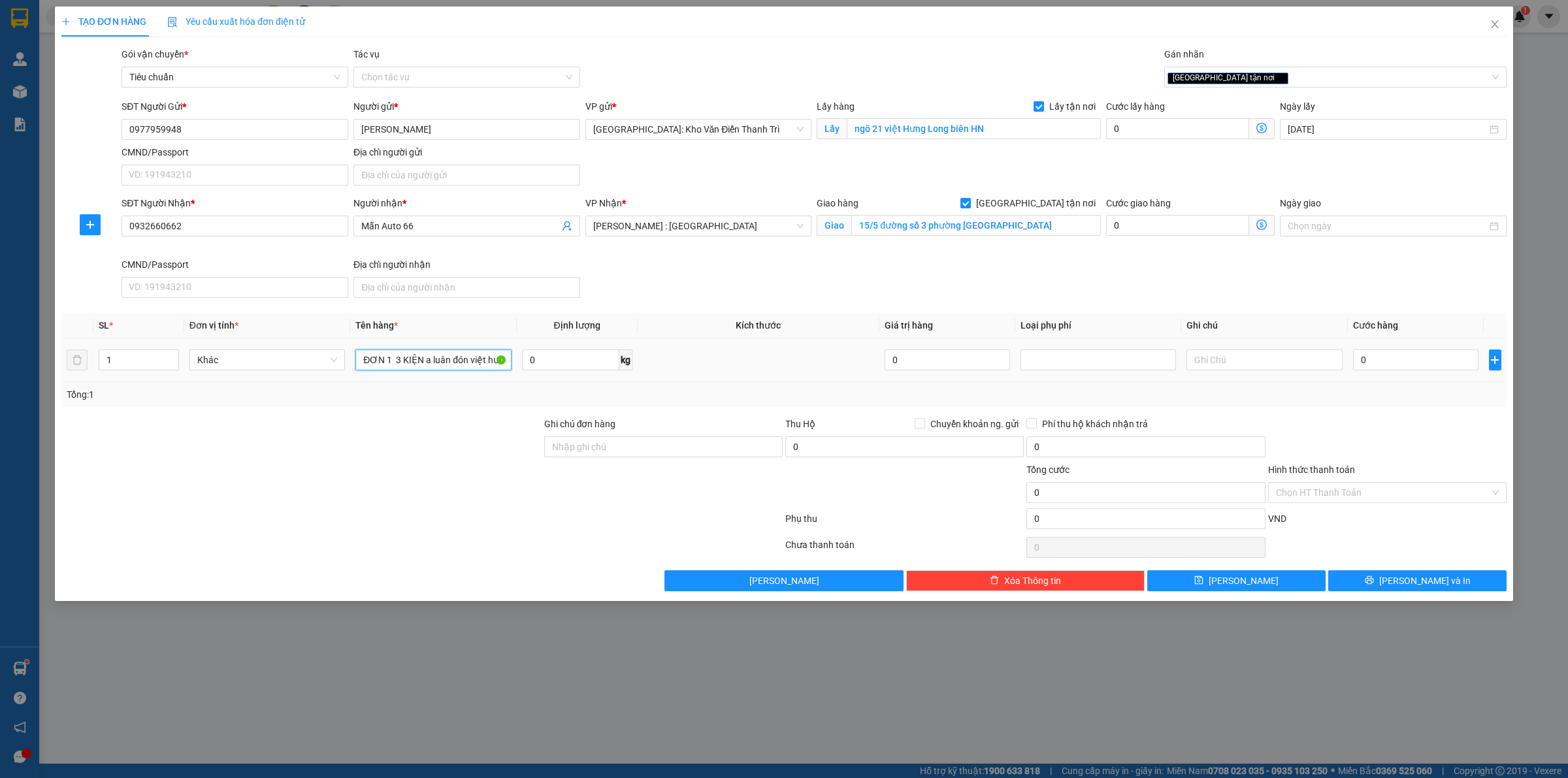
scroll to position [0, 8]
click at [1376, 435] on div at bounding box center [1387, 439] width 241 height 46
click at [1379, 360] on input "0" at bounding box center [1416, 360] width 126 height 21
click at [1141, 124] on input "0" at bounding box center [1178, 128] width 143 height 21
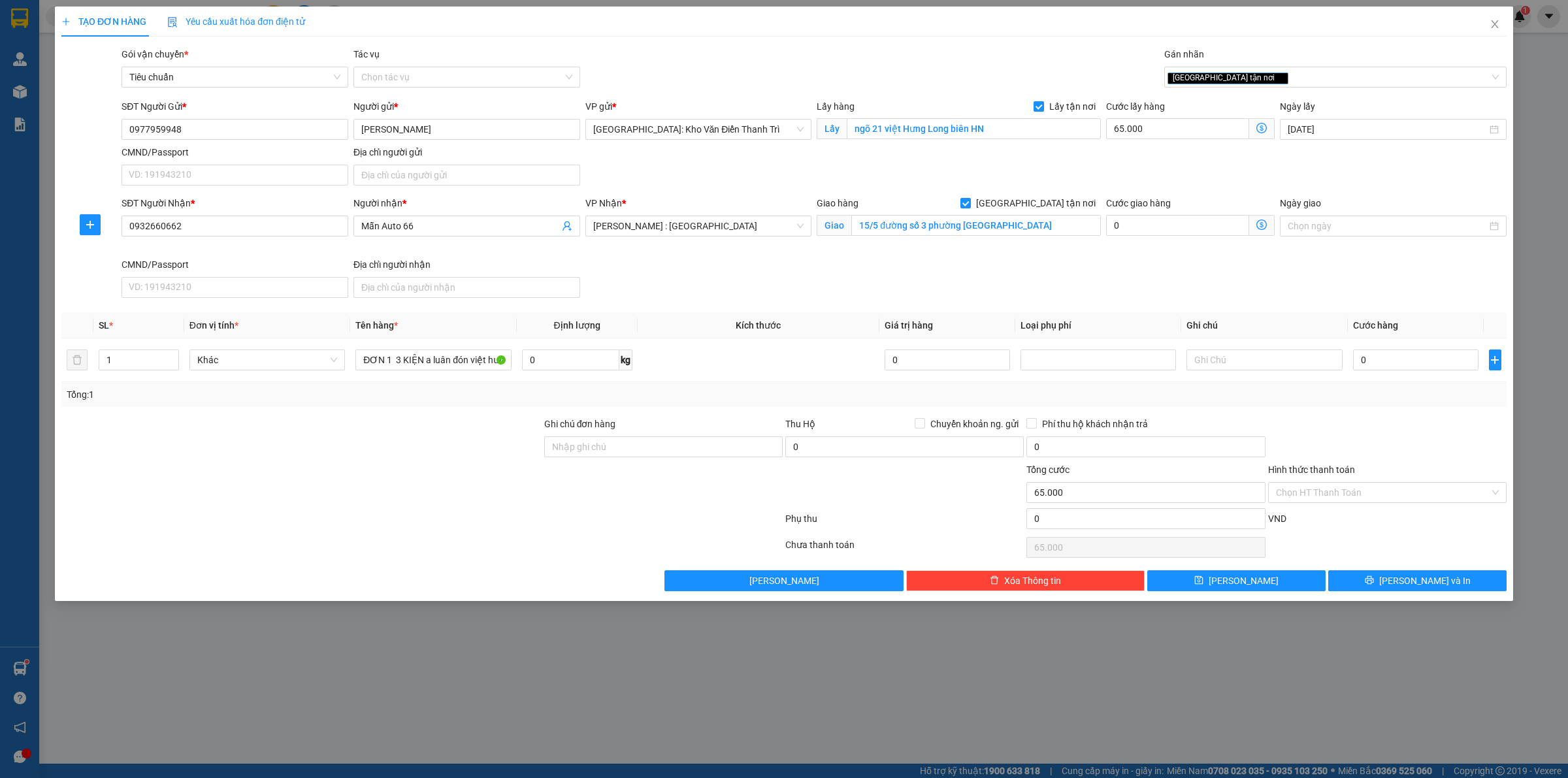
click at [1083, 175] on div "SĐT Người Gửi * 0977959948 Người gửi * [PERSON_NAME] VP gửi * [GEOGRAPHIC_DATA]…" at bounding box center [813, 145] width 1390 height 91
click at [1381, 364] on input "0" at bounding box center [1416, 360] width 126 height 21
click at [1395, 407] on div "Tổng: 1" at bounding box center [783, 394] width 1445 height 25
click at [1245, 582] on span "[PERSON_NAME]" at bounding box center [1244, 580] width 70 height 14
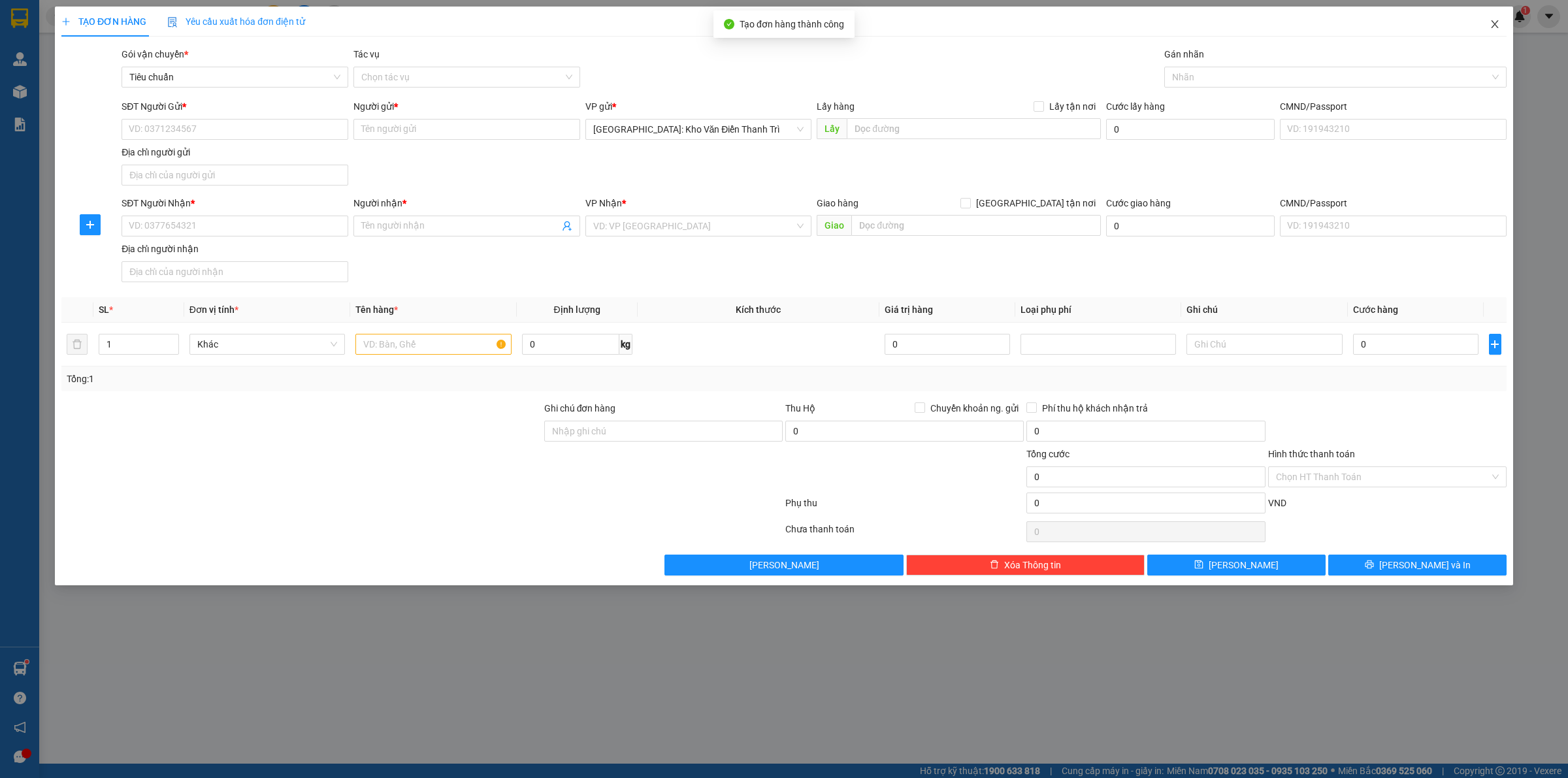
click at [1495, 27] on icon "close" at bounding box center [1494, 24] width 11 height 11
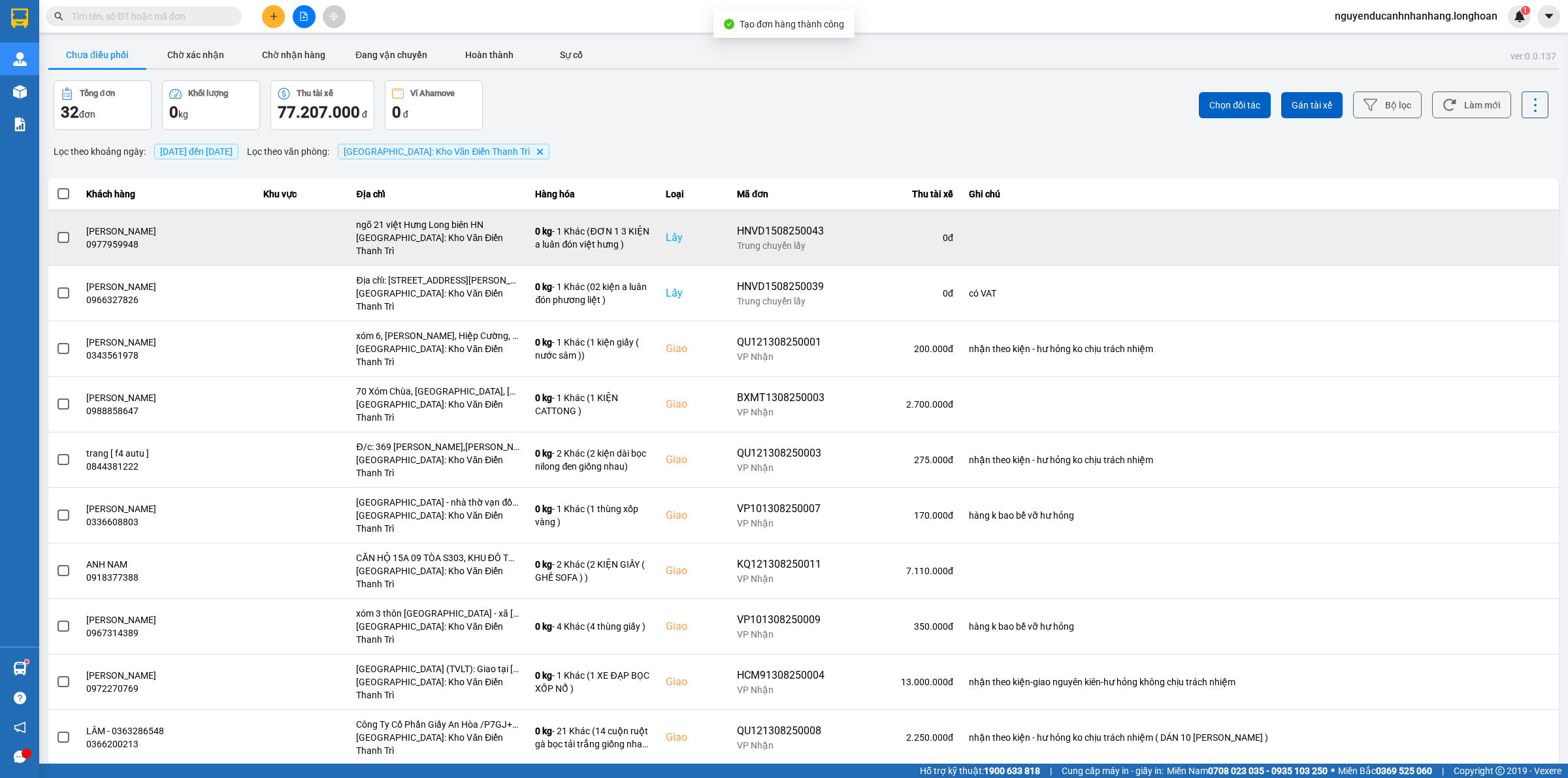
click at [62, 236] on span at bounding box center [63, 237] width 12 height 12
click at [56, 231] on input "checkbox" at bounding box center [56, 231] width 0 height 0
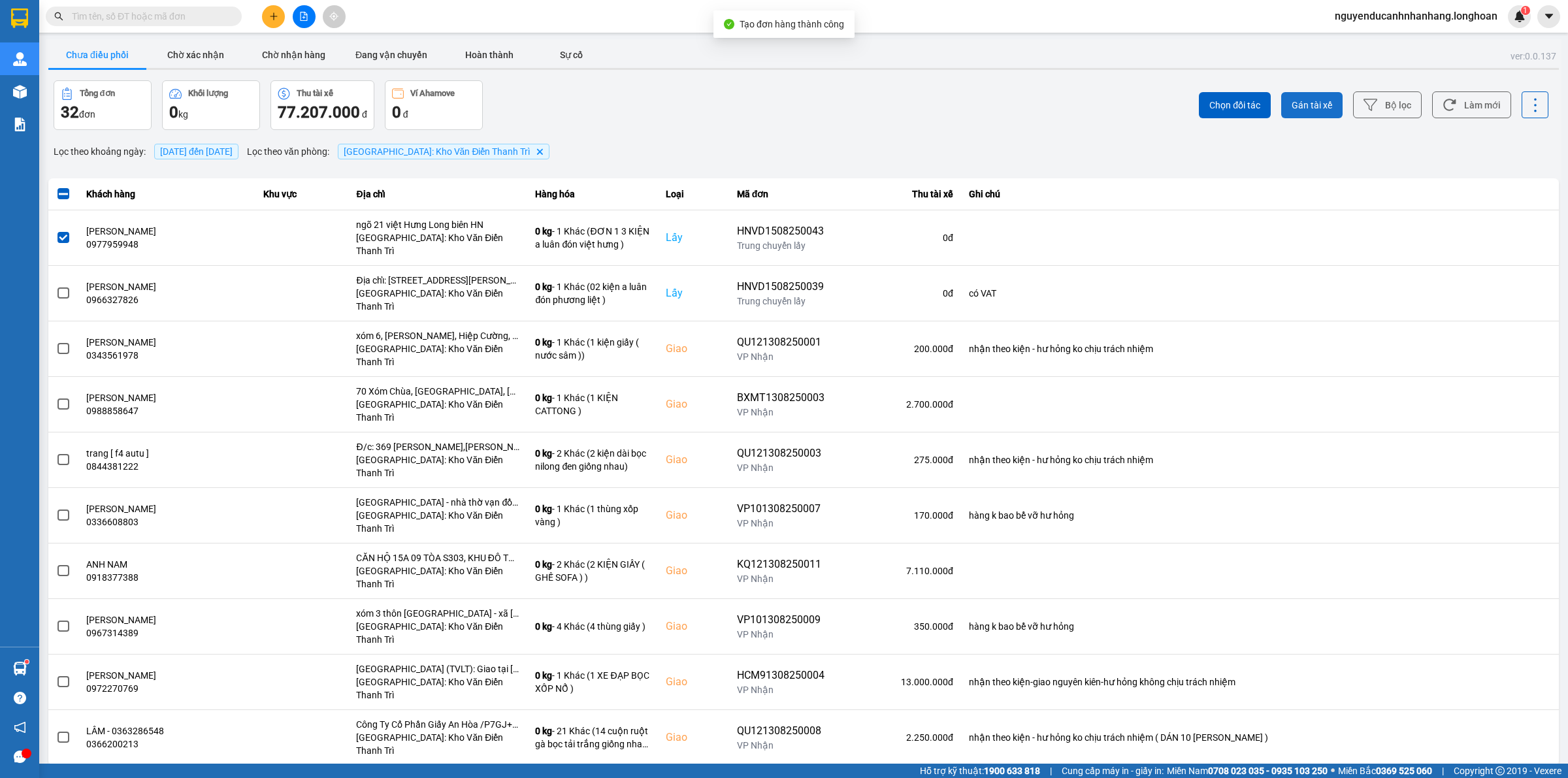
click at [1317, 99] on span "Gán tài xế" at bounding box center [1312, 105] width 41 height 13
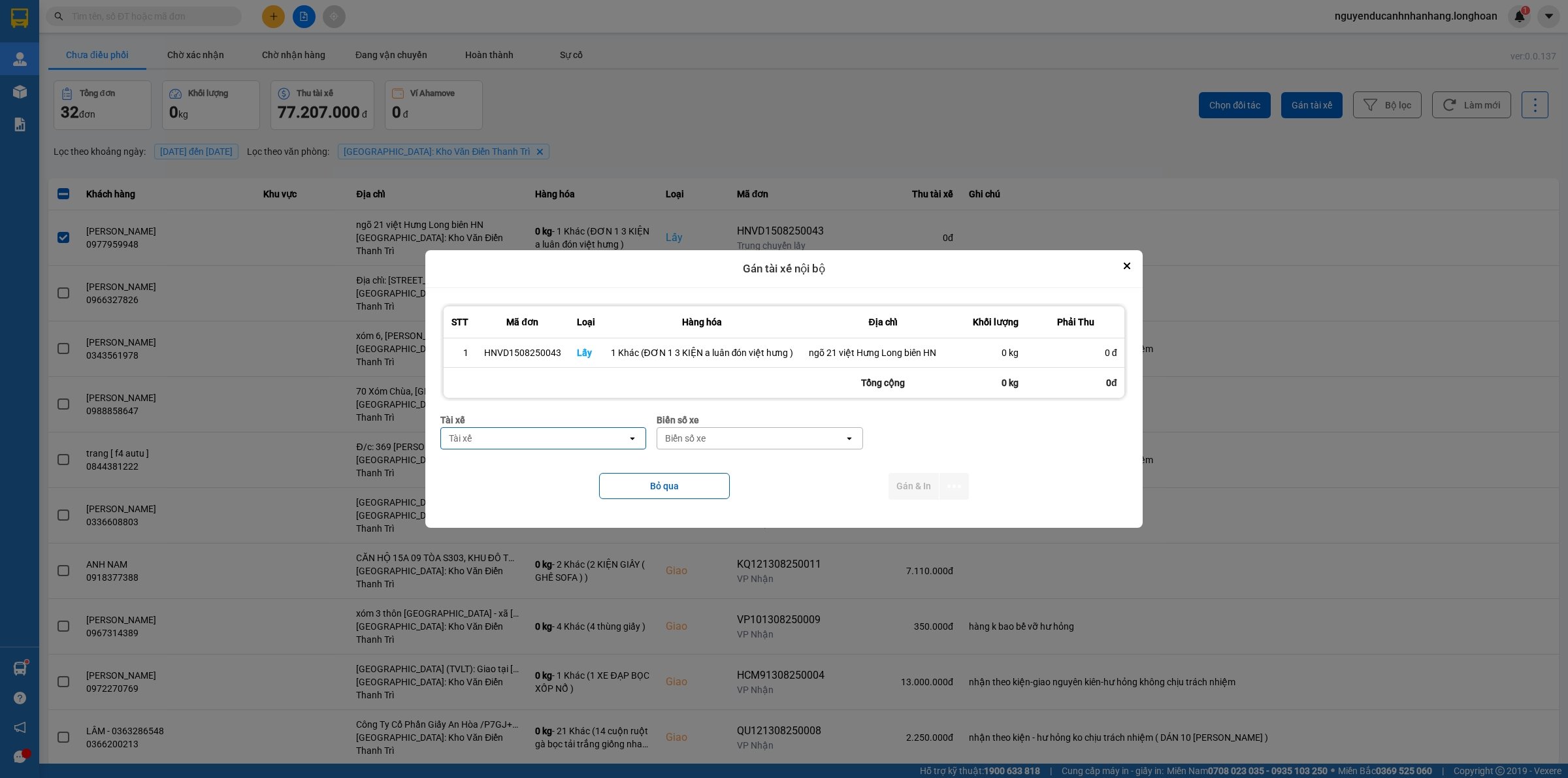
click at [569, 429] on div "Tài xế" at bounding box center [534, 438] width 187 height 21
click at [552, 464] on span "0395666247 - [PERSON_NAME] 0395.666.247" at bounding box center [547, 472] width 189 height 26
click at [724, 444] on div "Biển số xe" at bounding box center [712, 438] width 41 height 13
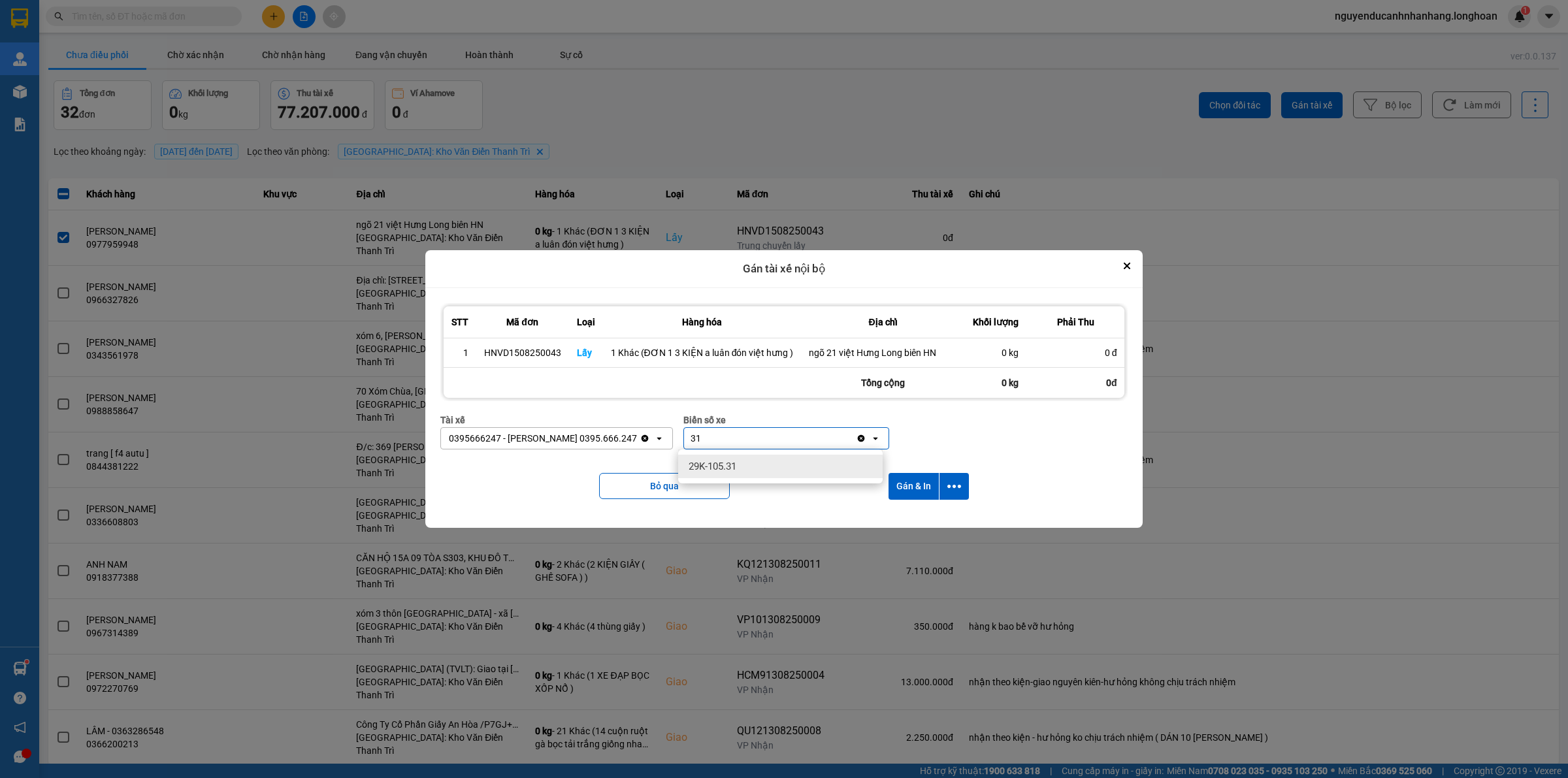
click at [739, 464] on div "29K-105.31" at bounding box center [780, 467] width 204 height 24
click at [949, 484] on icon "dialog" at bounding box center [955, 486] width 14 height 14
drag, startPoint x: 910, startPoint y: 514, endPoint x: 913, endPoint y: 520, distance: 6.7
click at [910, 514] on li "Chỉ gán tài" at bounding box center [919, 522] width 98 height 24
click at [958, 485] on icon "dialog" at bounding box center [955, 486] width 14 height 14
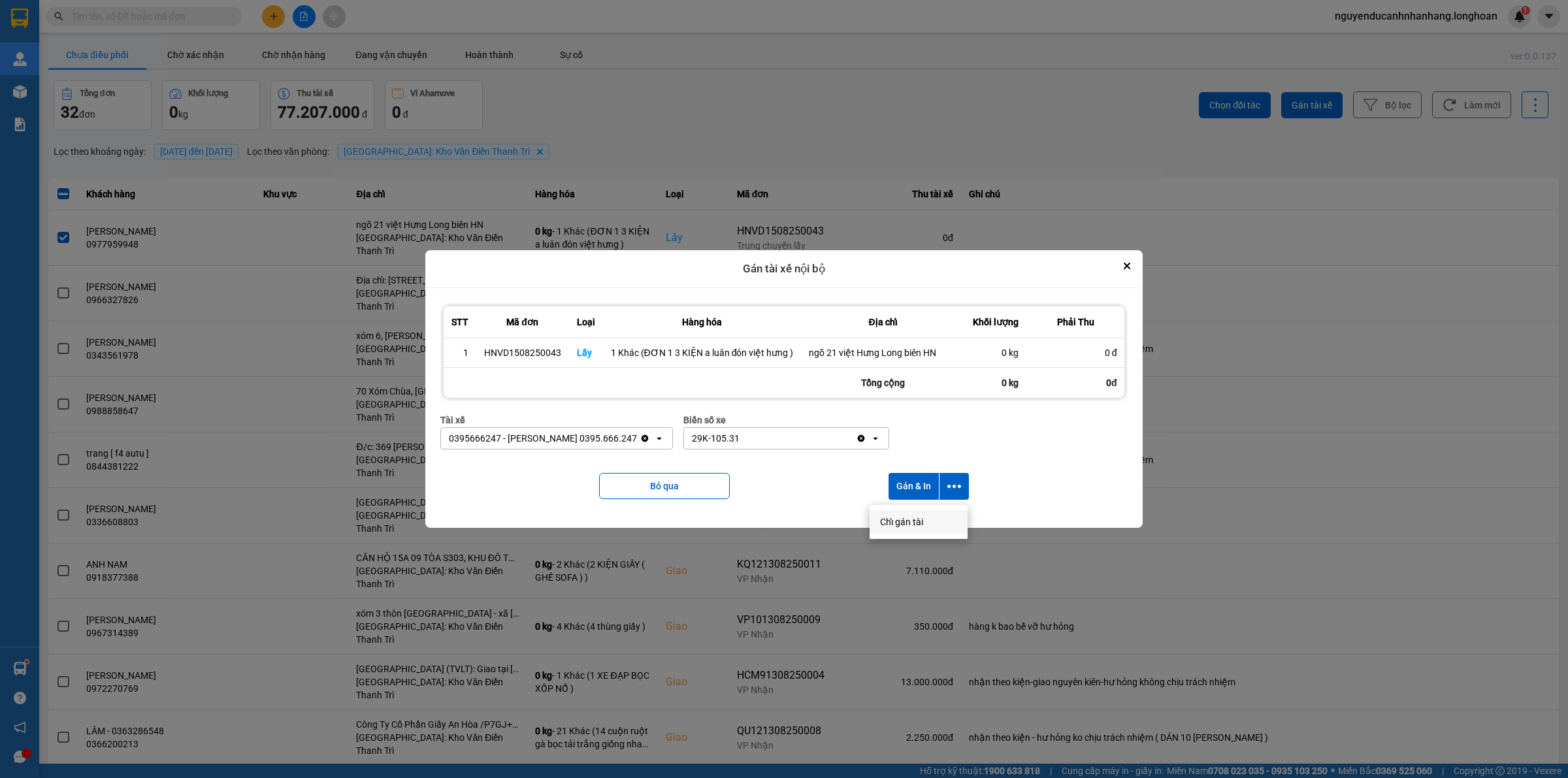
click at [910, 523] on span "Chỉ gán tài" at bounding box center [901, 521] width 43 height 13
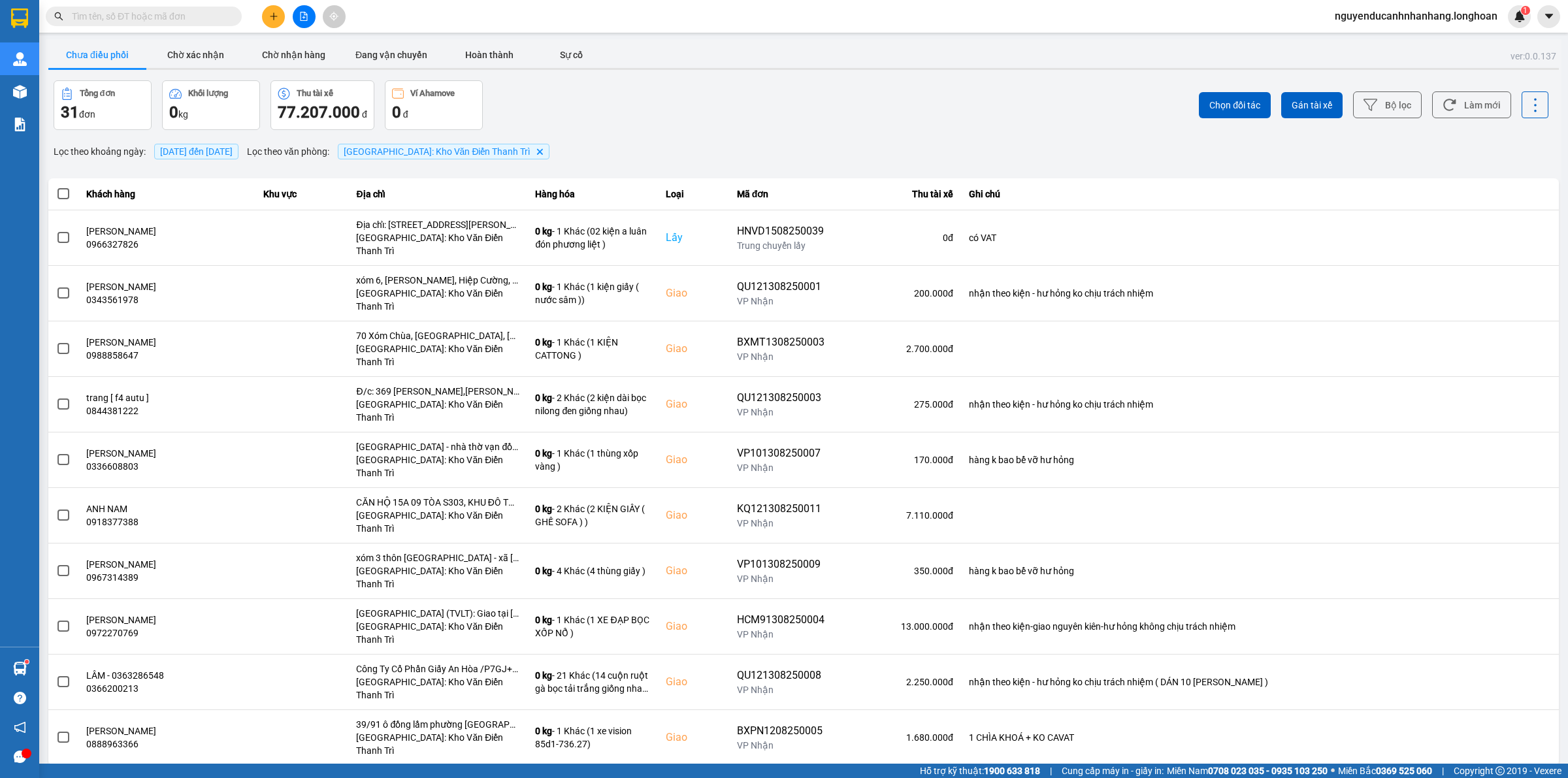
click at [269, 17] on icon "plus" at bounding box center [273, 16] width 9 height 9
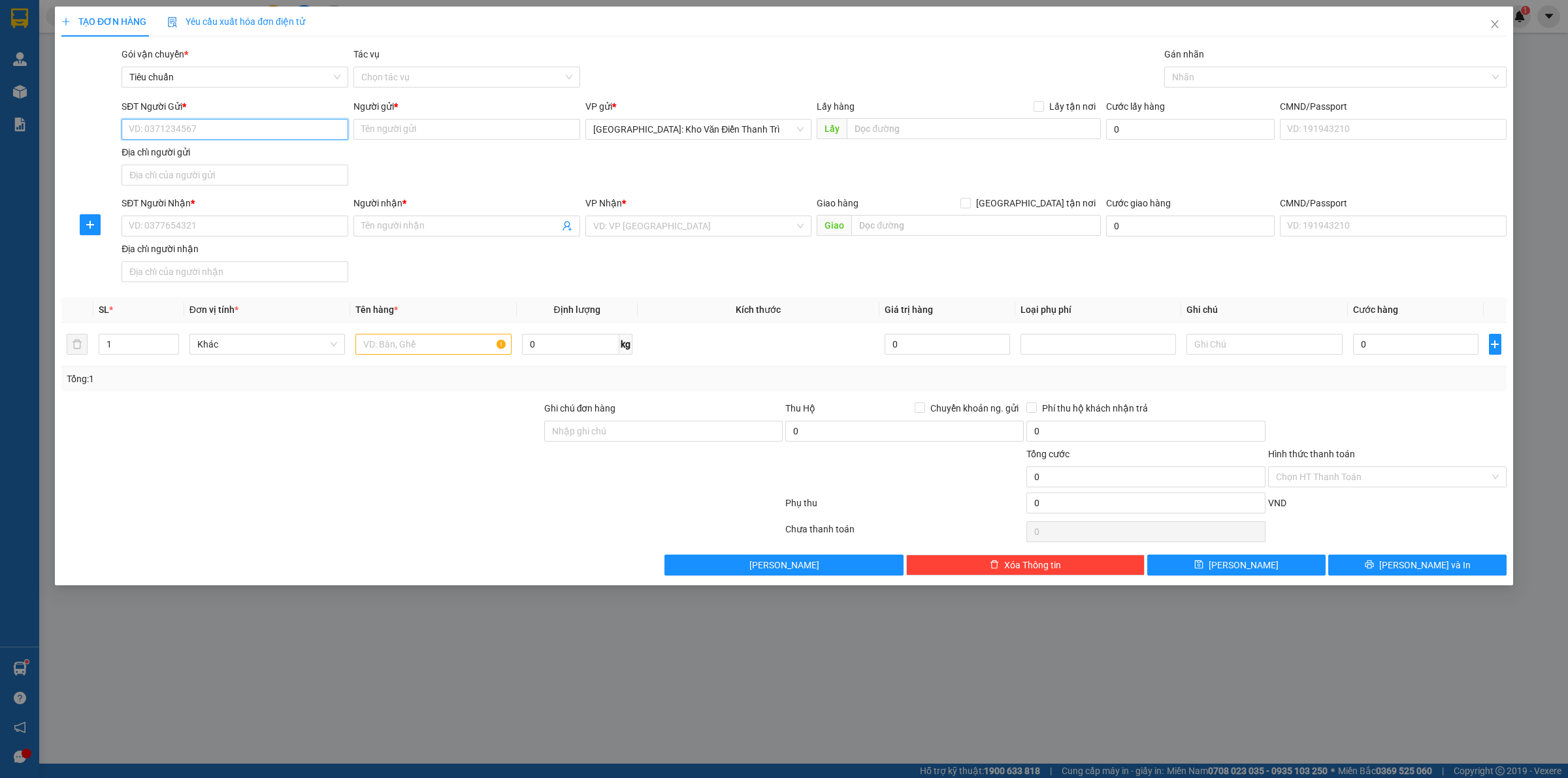
click at [210, 135] on input "SĐT Người Gửi *" at bounding box center [234, 129] width 227 height 21
paste input "0977959948"
click at [241, 154] on div "0977959948 - [PERSON_NAME]" at bounding box center [234, 156] width 211 height 14
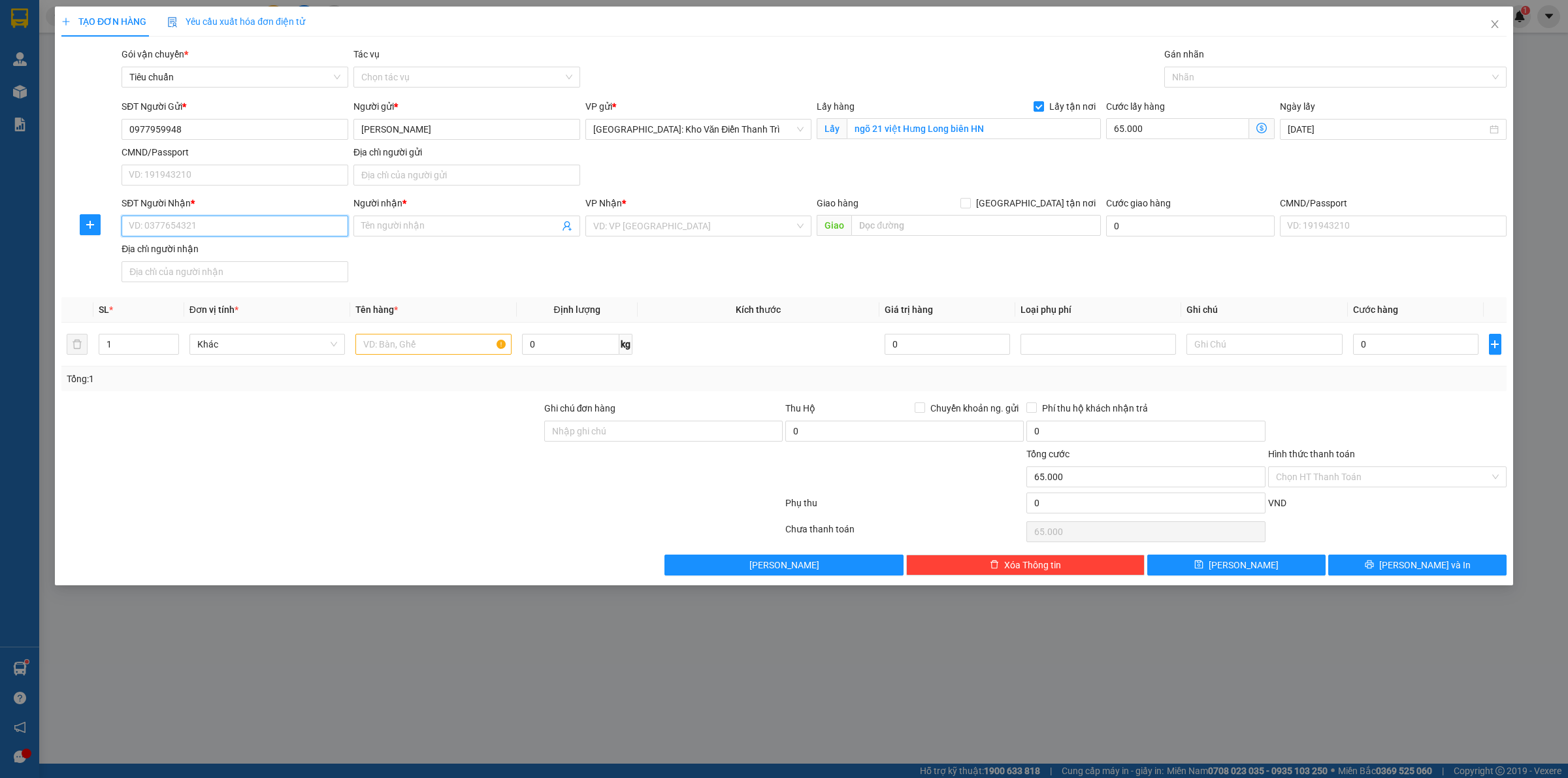
click at [241, 222] on input "SĐT Người Nhận *" at bounding box center [234, 226] width 227 height 21
paste input "0934122178"
click at [406, 224] on input "Người nhận *" at bounding box center [460, 226] width 198 height 14
paste input "[PERSON_NAME]"
drag, startPoint x: 958, startPoint y: 223, endPoint x: 1046, endPoint y: 210, distance: 89.0
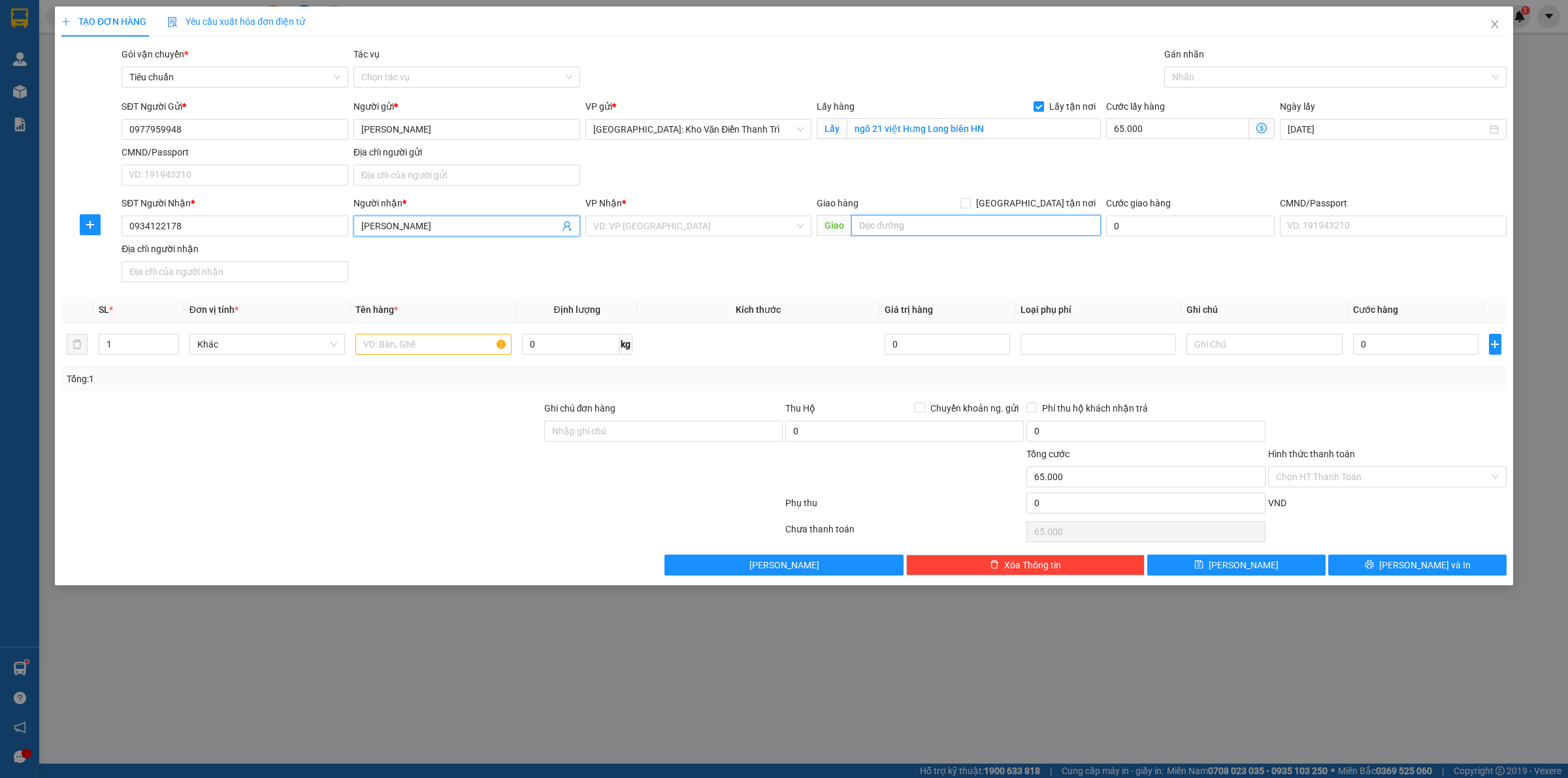
click at [958, 222] on input "text" at bounding box center [976, 225] width 250 height 21
paste input "332-334 dỗ pháp thuận KĐT an phú, an [GEOGRAPHIC_DATA]"
click at [1053, 191] on div "SĐT Người Gửi * 0977959948 Người gửi * [PERSON_NAME] VP gửi * [GEOGRAPHIC_DATA]…" at bounding box center [813, 145] width 1390 height 91
click at [971, 200] on span at bounding box center [965, 203] width 11 height 11
click at [969, 200] on input "[GEOGRAPHIC_DATA] tận nơi" at bounding box center [964, 202] width 9 height 9
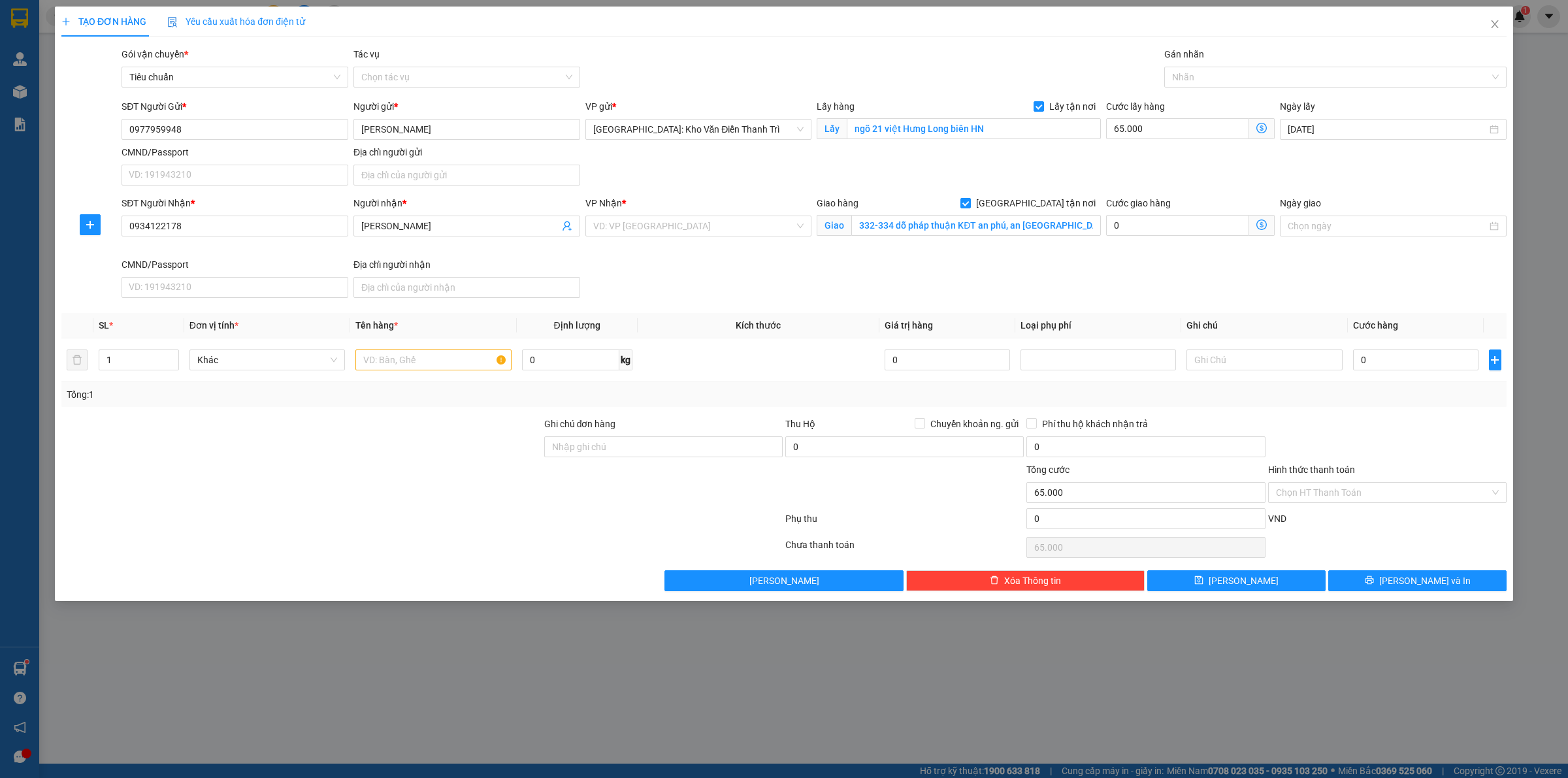
click at [1103, 160] on div "SĐT Người Gửi * 0977959948 Người gửi * [PERSON_NAME] VP gửi * [GEOGRAPHIC_DATA]…" at bounding box center [813, 145] width 1390 height 91
click at [642, 230] on input "search" at bounding box center [694, 226] width 202 height 20
click at [670, 274] on div "[PERSON_NAME] : [GEOGRAPHIC_DATA]" at bounding box center [698, 274] width 211 height 14
click at [971, 285] on div "SĐT Người Nhận * 0934122178 Người nhận * [PERSON_NAME] VP Nhận * [GEOGRAPHIC_DA…" at bounding box center [813, 249] width 1390 height 107
click at [1197, 79] on div at bounding box center [1329, 77] width 323 height 15
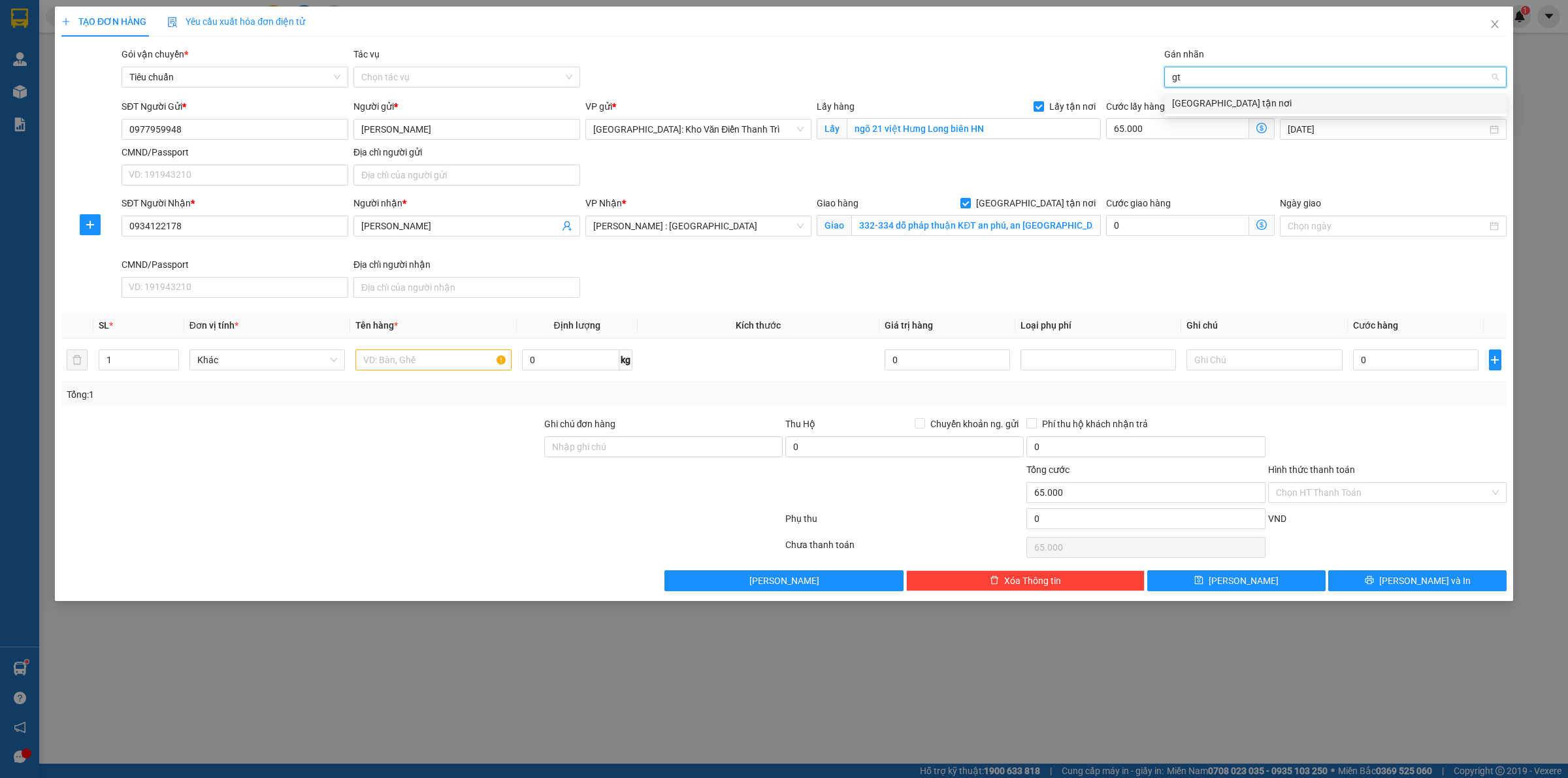
click at [1214, 101] on div "[GEOGRAPHIC_DATA] tận nơi" at bounding box center [1335, 103] width 326 height 14
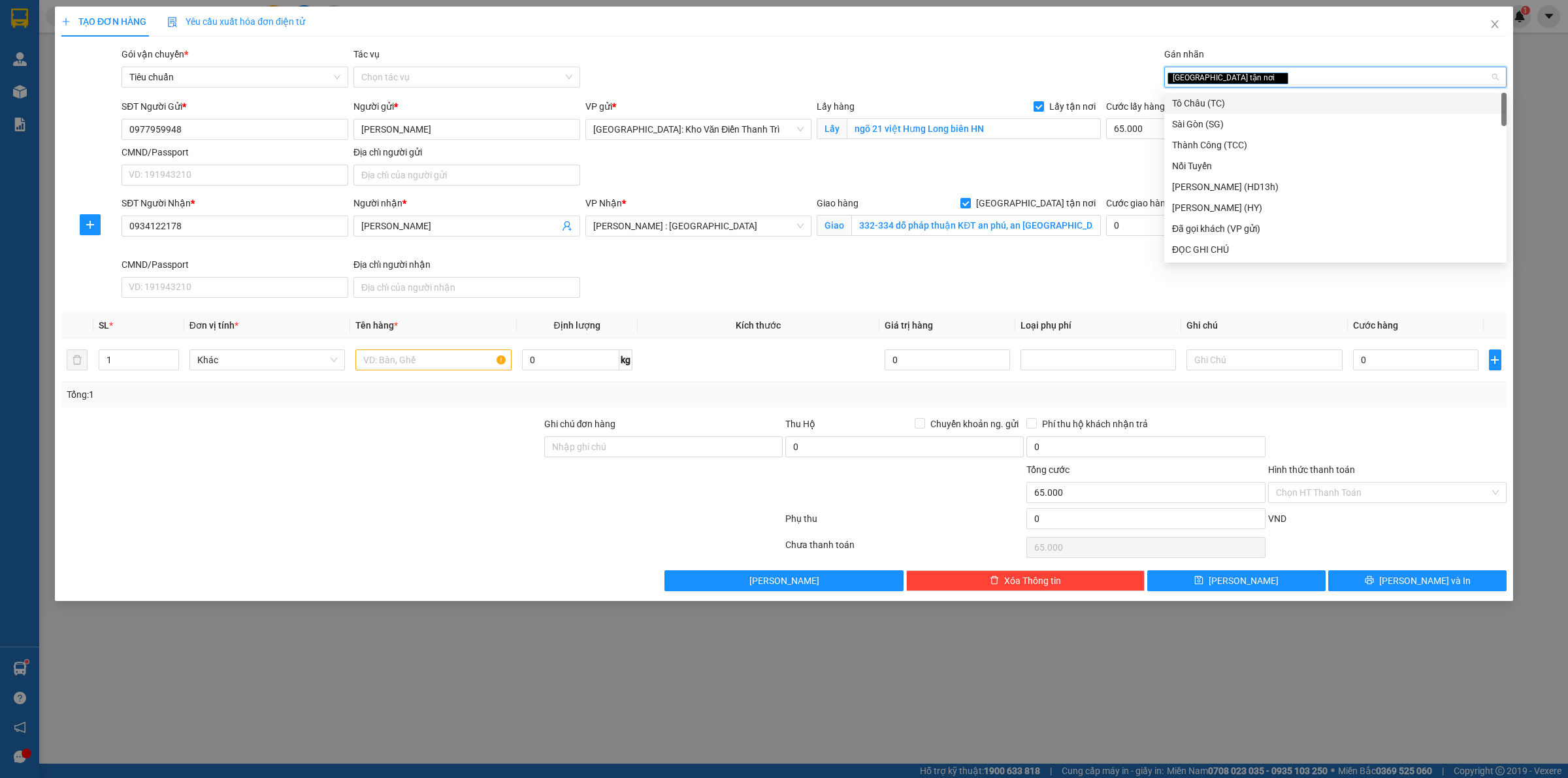
click at [1108, 41] on div "TẠO ĐƠN HÀNG Yêu cầu xuất hóa đơn điện tử Transit Pickup Surcharge Ids Transit …" at bounding box center [783, 298] width 1445 height 584
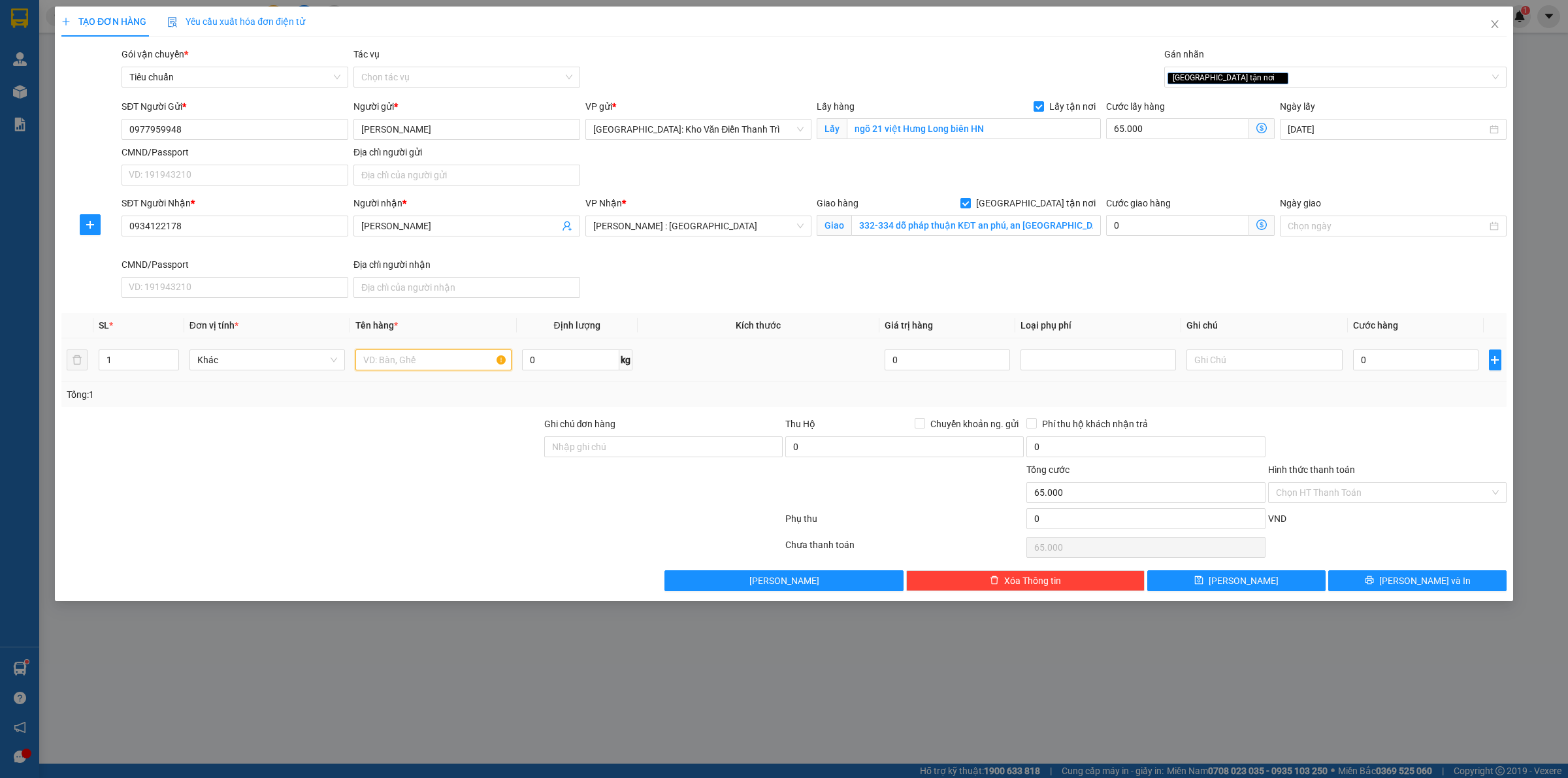
click at [425, 363] on input "text" at bounding box center [433, 360] width 156 height 21
click at [437, 367] on input "text" at bounding box center [433, 360] width 156 height 21
paste input "ĐƠN 2 4 KIỆN"
click at [1389, 367] on input "0" at bounding box center [1416, 360] width 126 height 21
click at [1393, 410] on div "Transit Pickup Surcharge Ids Transit Deliver Surcharge Ids Transit Deliver Surc…" at bounding box center [783, 318] width 1445 height 544
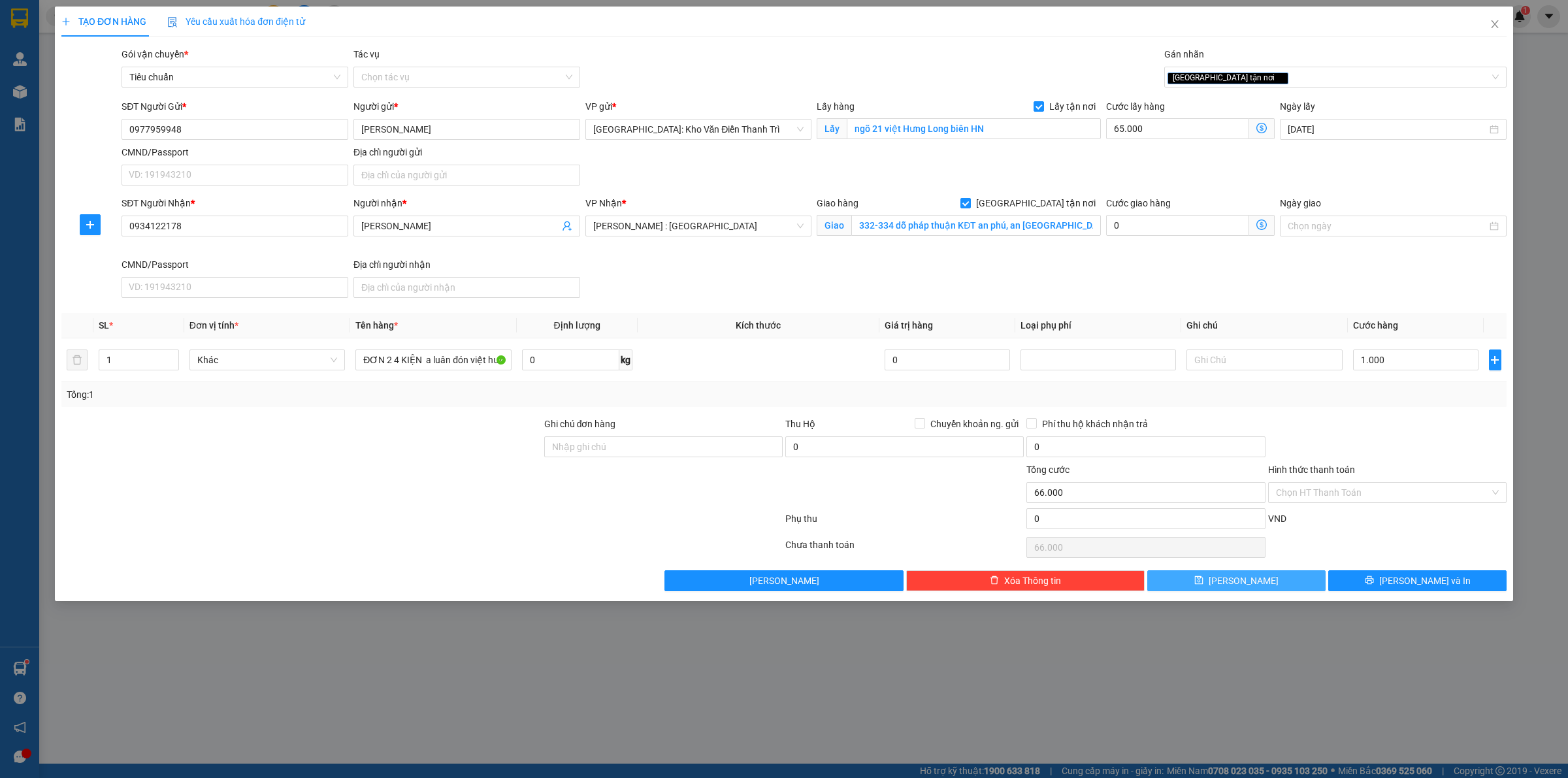
drag, startPoint x: 1289, startPoint y: 582, endPoint x: 1301, endPoint y: 566, distance: 20.0
click at [1289, 582] on button "[PERSON_NAME]" at bounding box center [1236, 581] width 178 height 21
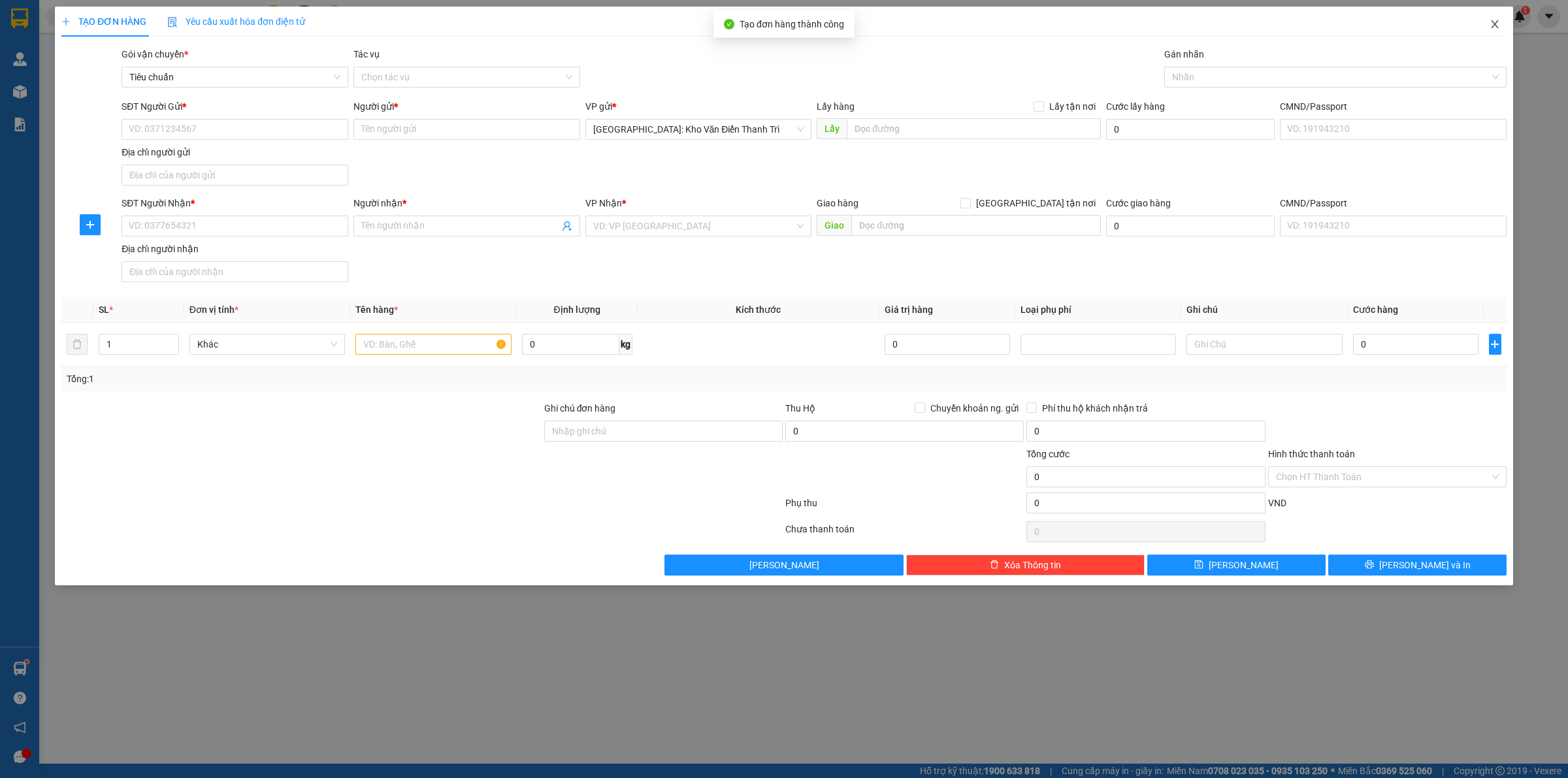
click at [1496, 31] on span "Close" at bounding box center [1495, 25] width 36 height 36
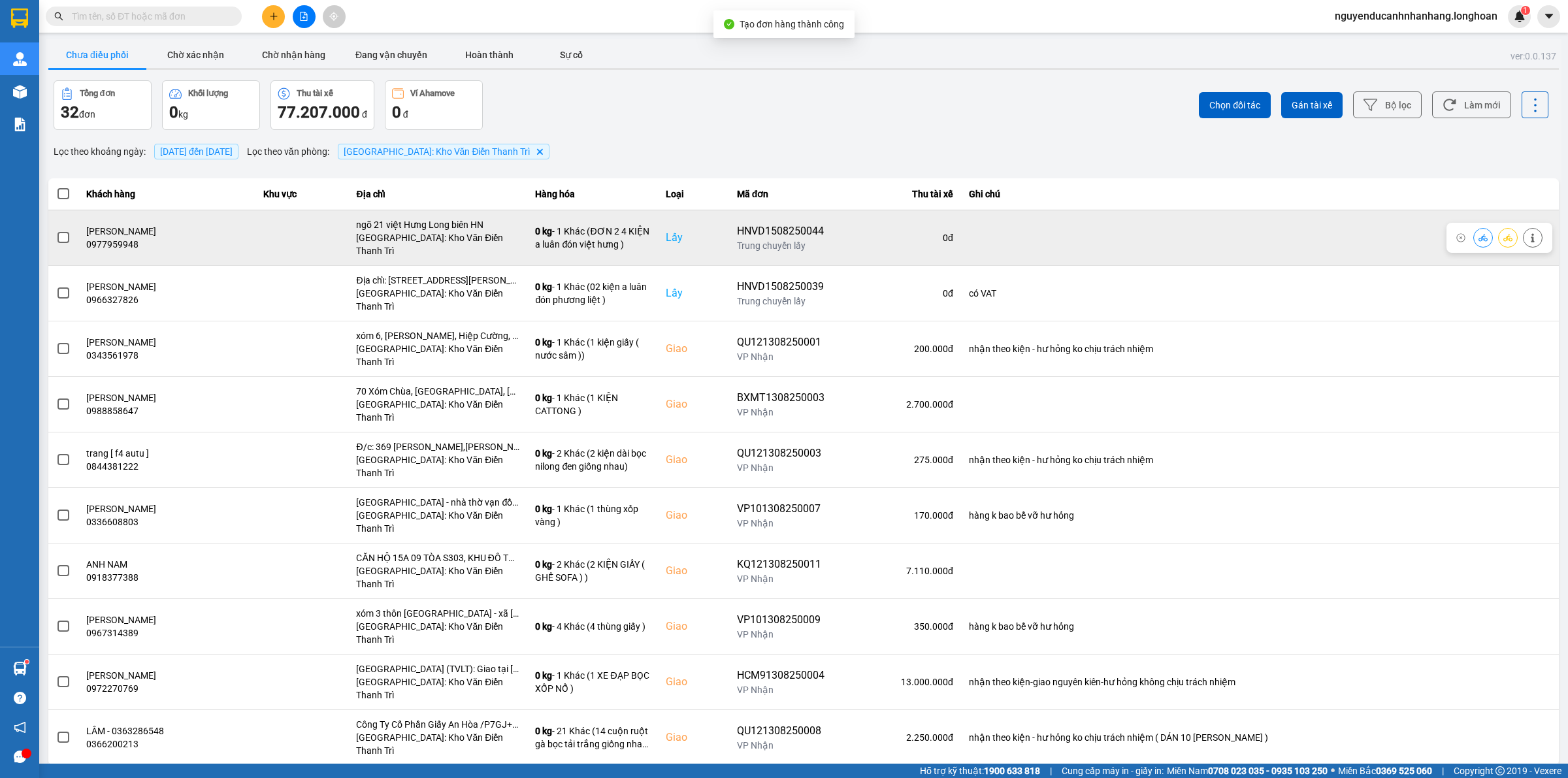
click at [52, 230] on td at bounding box center [63, 237] width 30 height 55
click at [60, 232] on span at bounding box center [63, 237] width 12 height 12
click at [56, 231] on input "checkbox" at bounding box center [56, 231] width 0 height 0
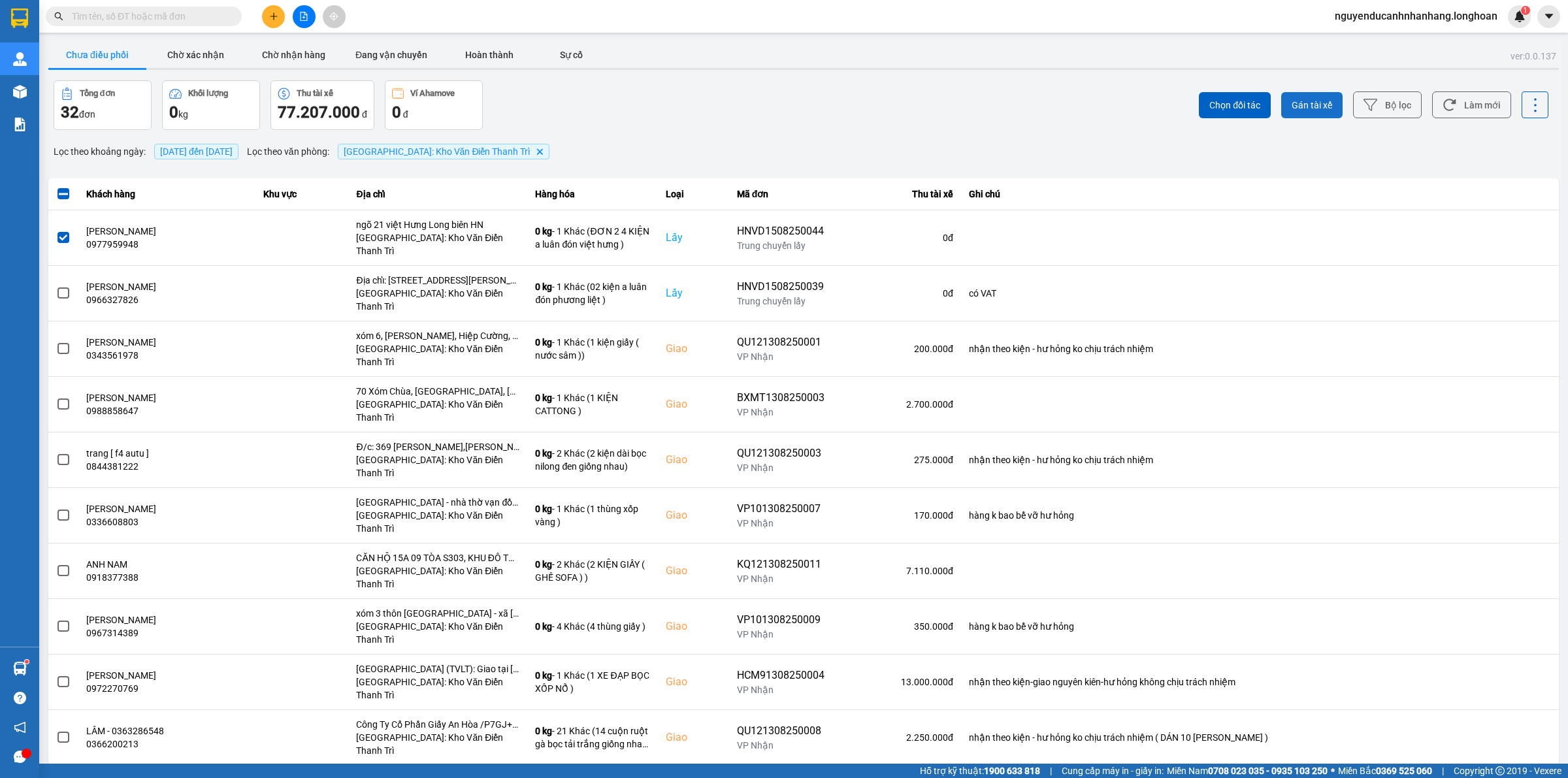
click at [1312, 109] on span "Gán tài xế" at bounding box center [1312, 105] width 41 height 13
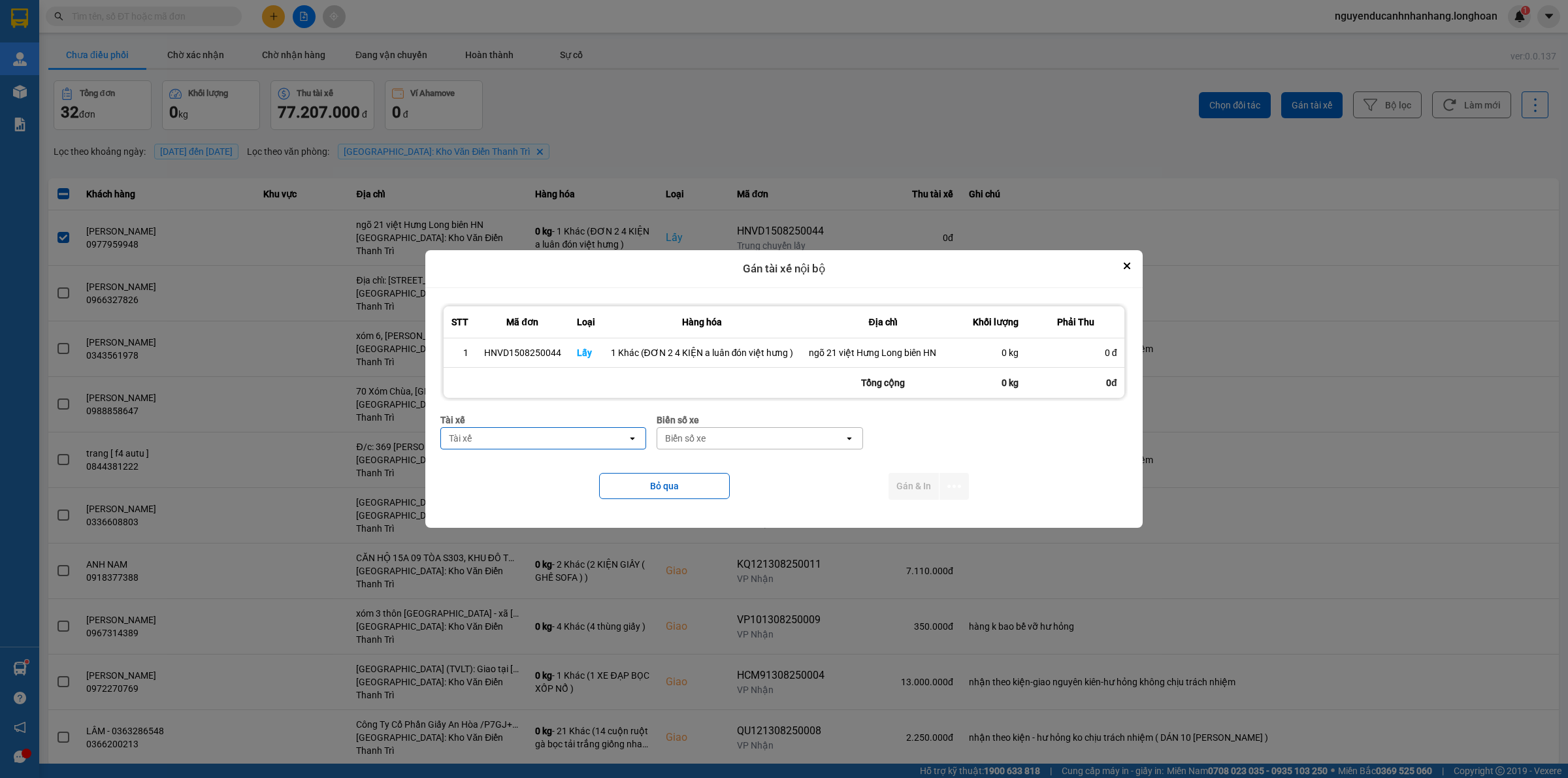
drag, startPoint x: 553, startPoint y: 436, endPoint x: 533, endPoint y: 442, distance: 20.9
click at [552, 438] on div "Tài xế" at bounding box center [534, 438] width 187 height 21
click at [562, 484] on span "0395666247 - [PERSON_NAME] 0395.666.247" at bounding box center [547, 472] width 189 height 26
click at [729, 428] on div "Biển số xe" at bounding box center [778, 438] width 187 height 21
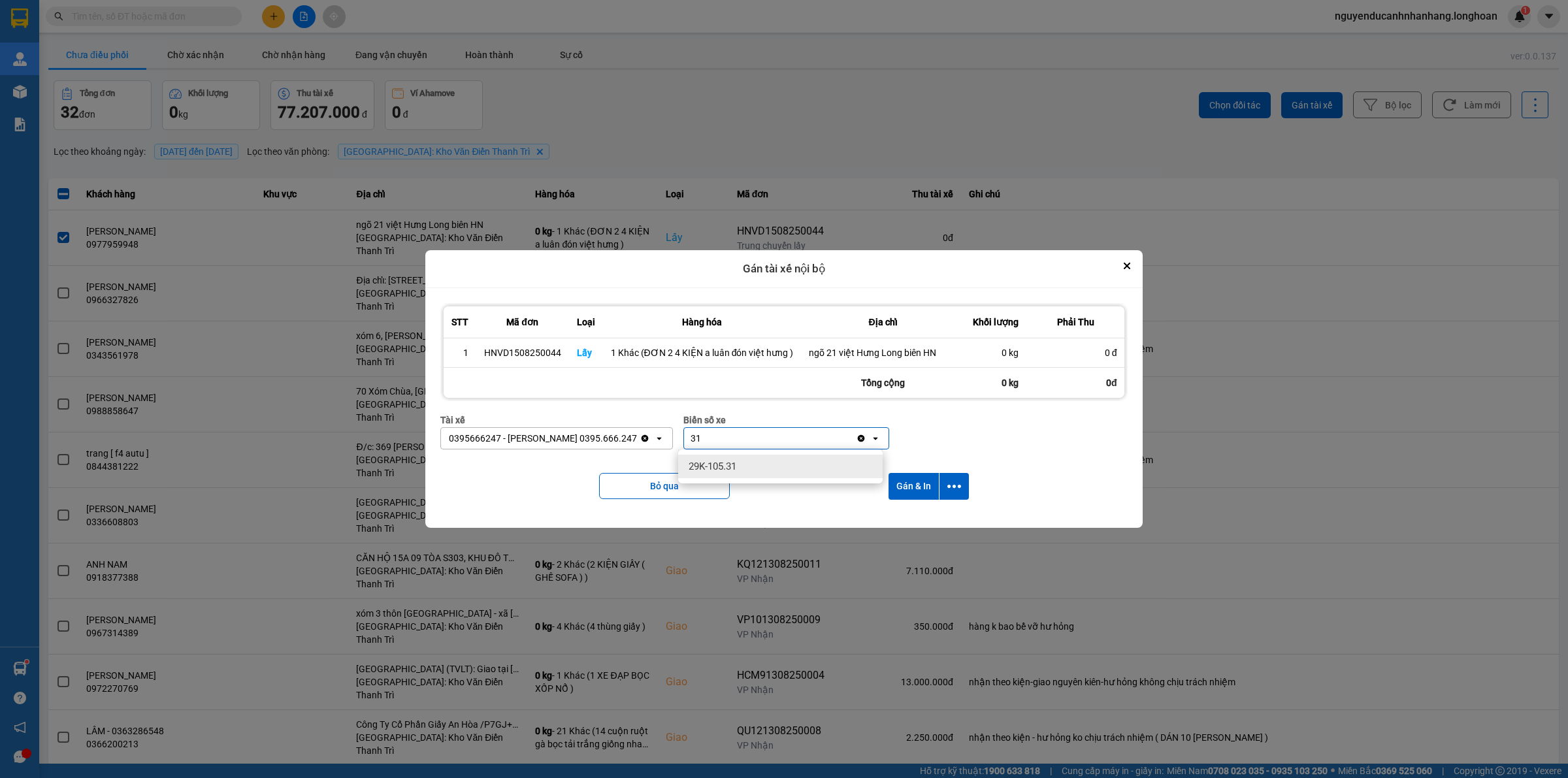
drag, startPoint x: 722, startPoint y: 459, endPoint x: 786, endPoint y: 469, distance: 64.8
click at [722, 460] on span "29K-105.31" at bounding box center [712, 466] width 48 height 13
drag, startPoint x: 952, startPoint y: 481, endPoint x: 956, endPoint y: 502, distance: 21.4
click at [952, 482] on icon "dialog" at bounding box center [955, 486] width 14 height 14
click at [936, 521] on div "Chỉ gán tài" at bounding box center [919, 521] width 77 height 13
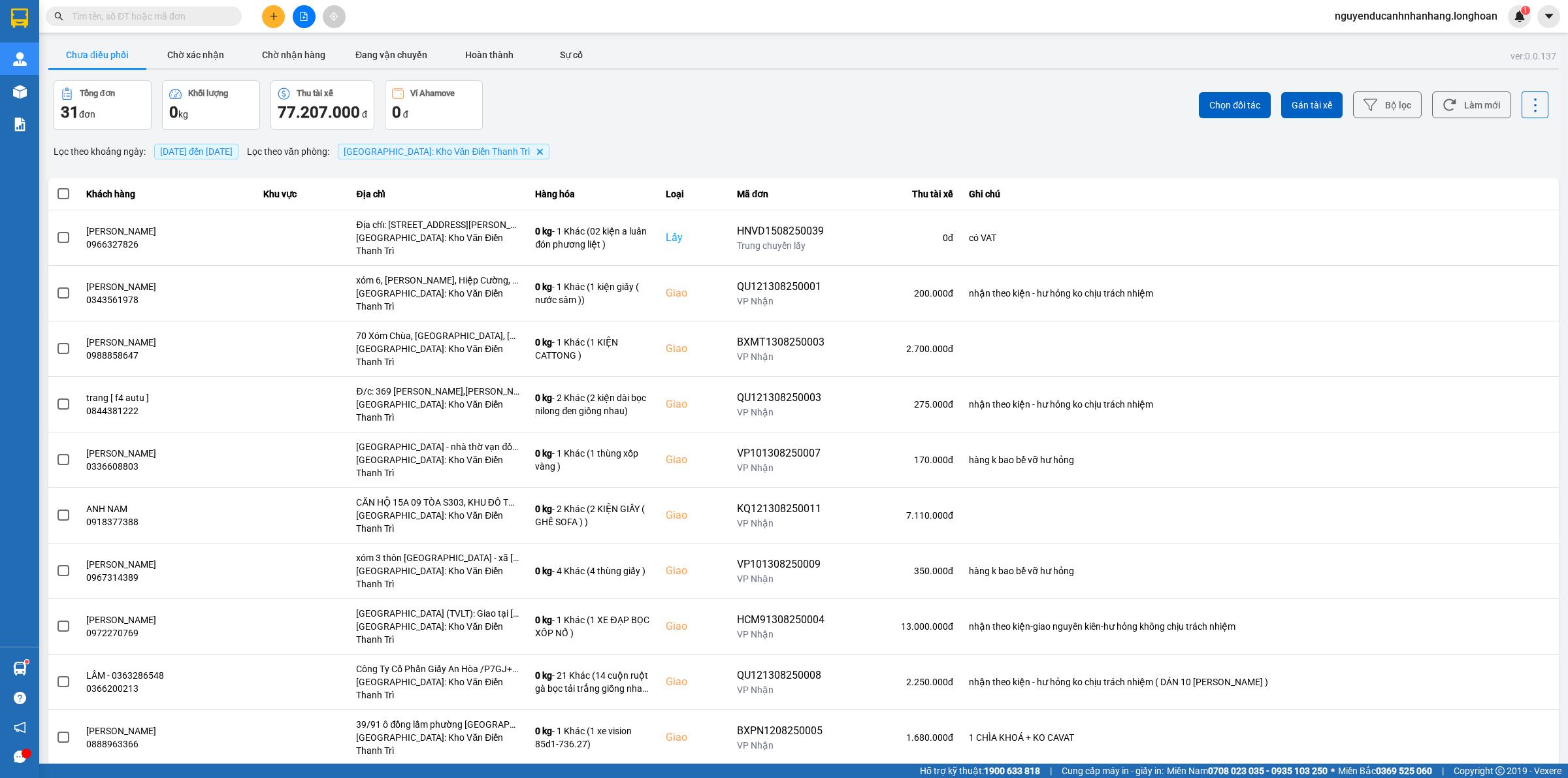
click at [274, 14] on icon "plus" at bounding box center [273, 16] width 9 height 9
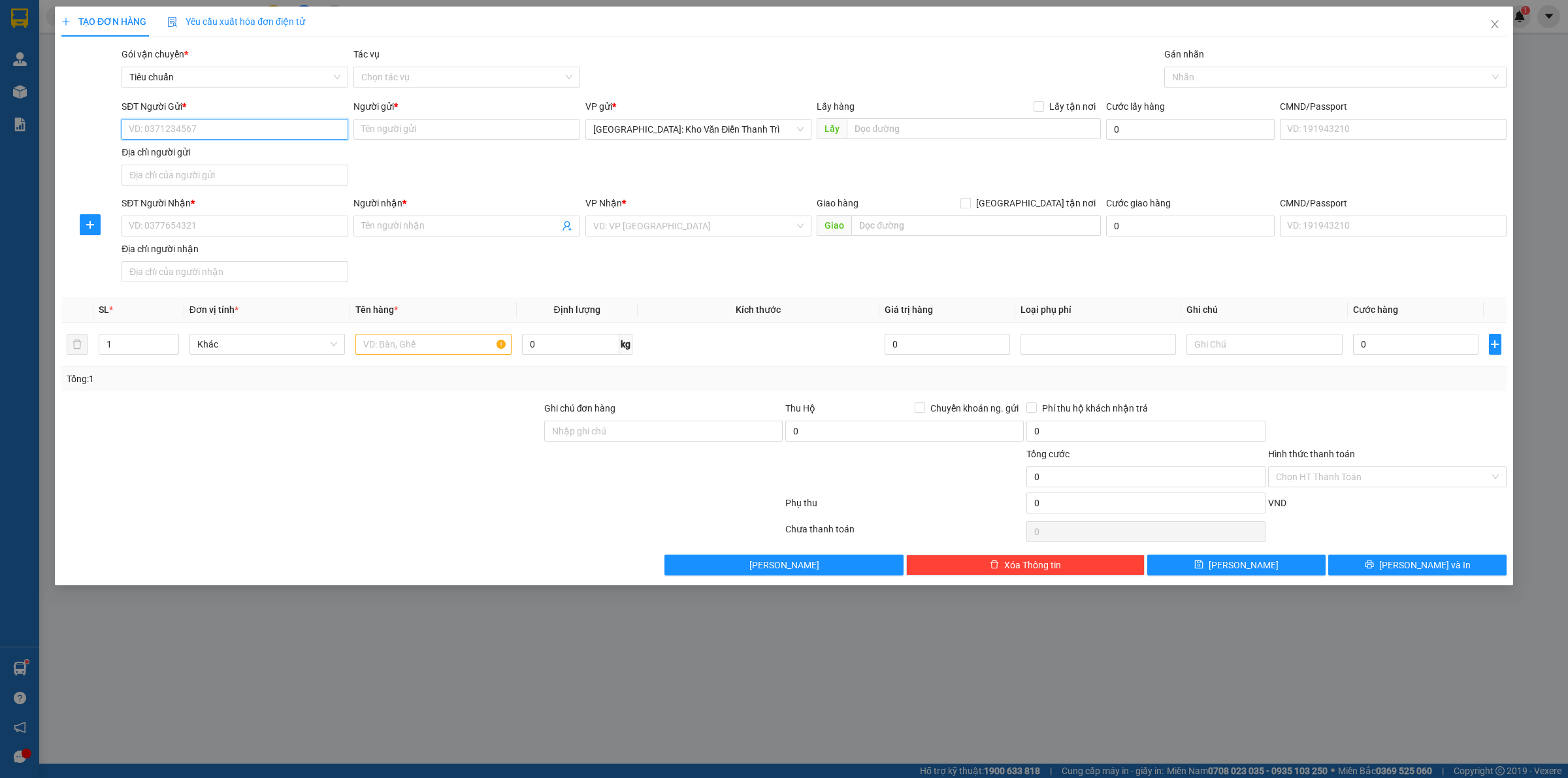
click at [248, 124] on input "SĐT Người Gửi *" at bounding box center [234, 129] width 227 height 21
paste input "0986968497"
drag, startPoint x: 916, startPoint y: 138, endPoint x: 1009, endPoint y: 126, distance: 93.8
click at [918, 138] on input "text" at bounding box center [974, 128] width 254 height 21
paste input "Gửi: 226 Vạn Phúc - [GEOGRAPHIC_DATA]"
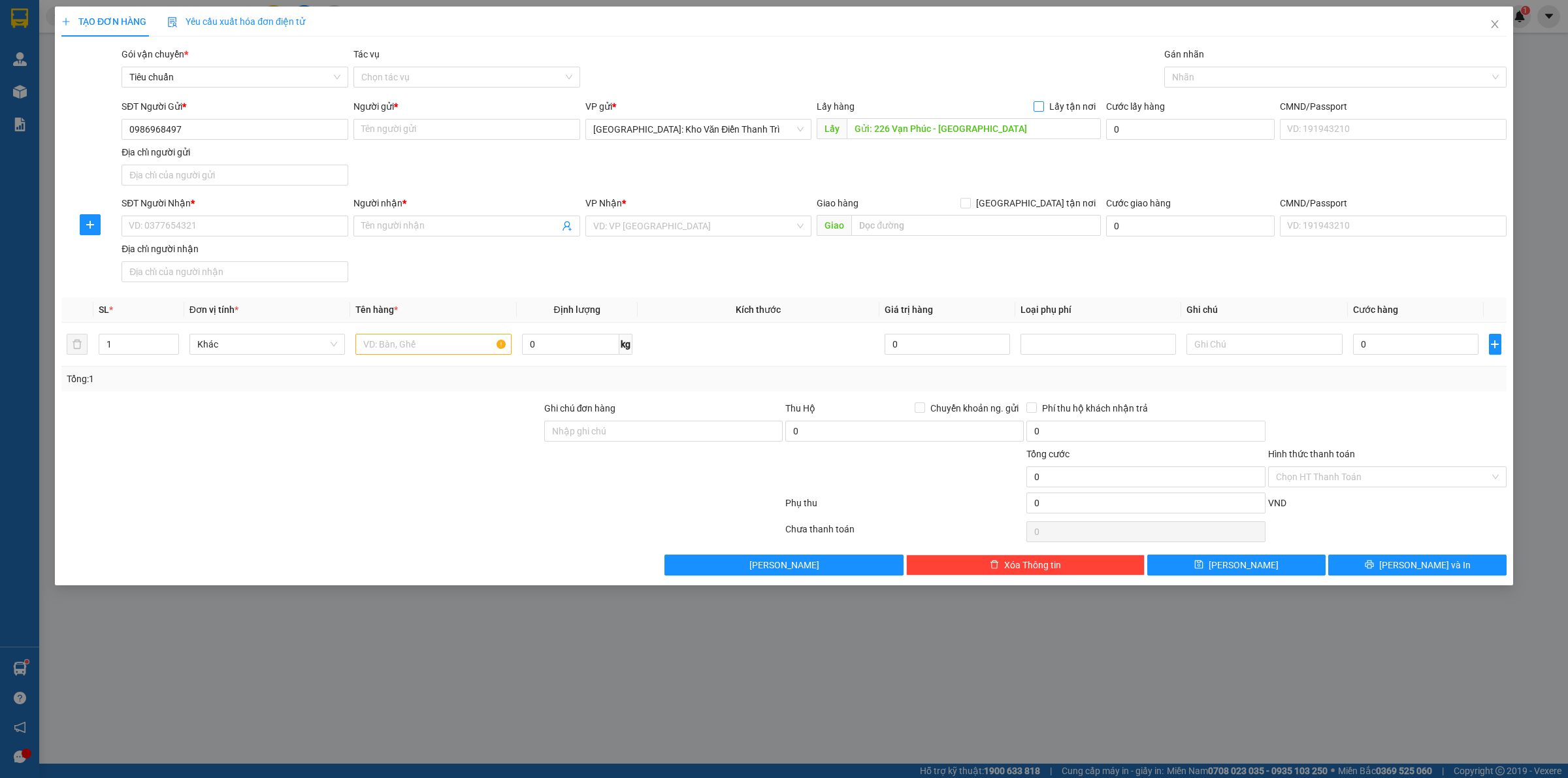
click at [1047, 105] on span "Lấy tận nơi" at bounding box center [1072, 106] width 57 height 14
click at [1043, 105] on input "Lấy tận nơi" at bounding box center [1038, 105] width 9 height 9
click at [1091, 83] on div "Gói vận chuyển * Tiêu chuẩn Tác vụ Chọn tác vụ Gán nhãn Nhãn" at bounding box center [813, 69] width 1390 height 46
click at [470, 136] on input "Người gửi *" at bounding box center [467, 129] width 227 height 21
paste input "Kiên"
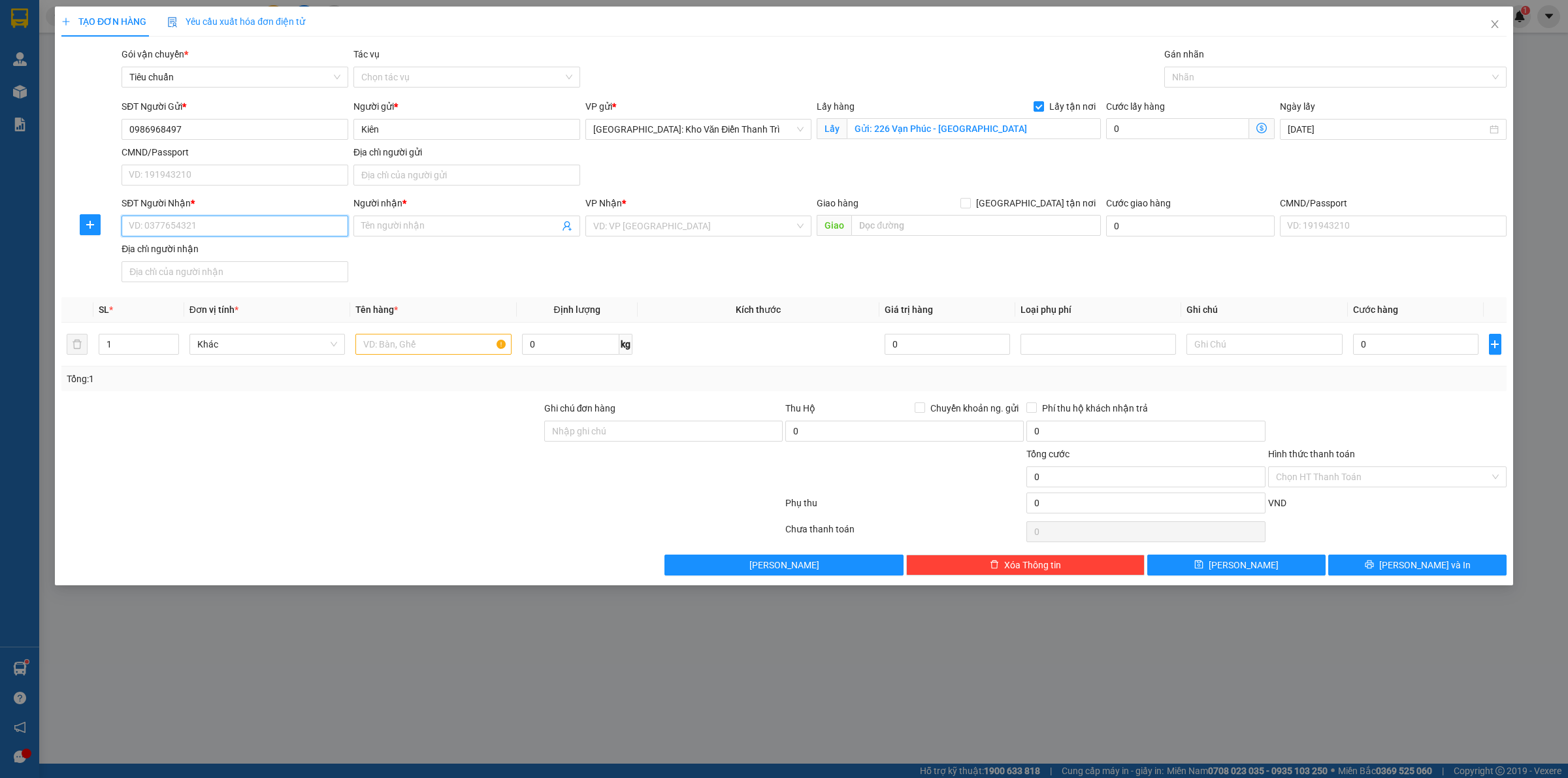
click at [275, 236] on input "SĐT Người Nhận *" at bounding box center [234, 226] width 227 height 21
paste input "0972400355"
click at [433, 230] on input "Người nhận *" at bounding box center [460, 226] width 198 height 14
paste input "Việt"
click at [905, 216] on input "text" at bounding box center [976, 225] width 250 height 21
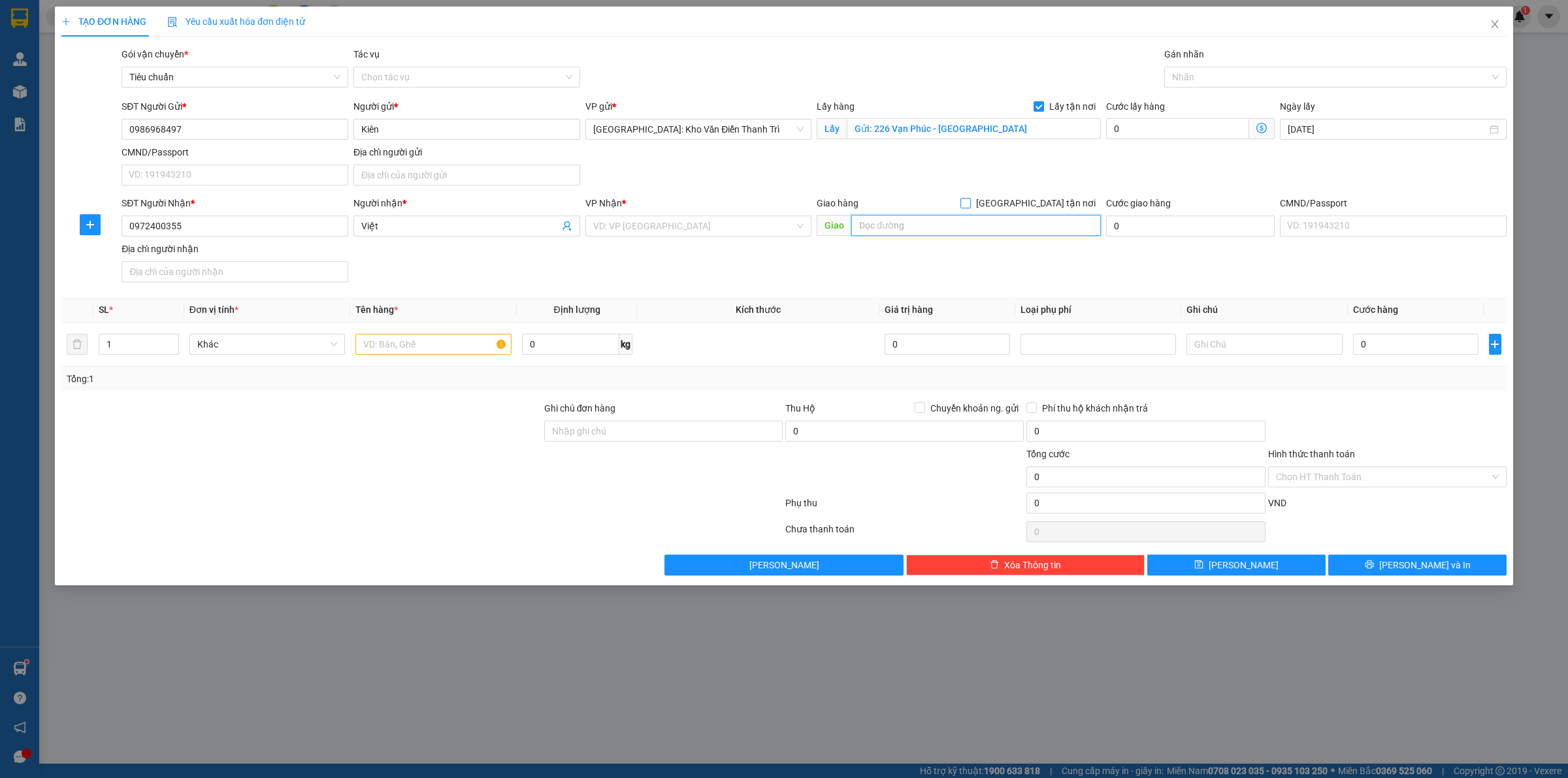
paste input "403 [PERSON_NAME] -[GEOGRAPHIC_DATA]"
click at [1045, 203] on span "[GEOGRAPHIC_DATA] tận nơi" at bounding box center [1035, 203] width 130 height 14
click at [969, 203] on input "[GEOGRAPHIC_DATA] tận nơi" at bounding box center [964, 202] width 9 height 9
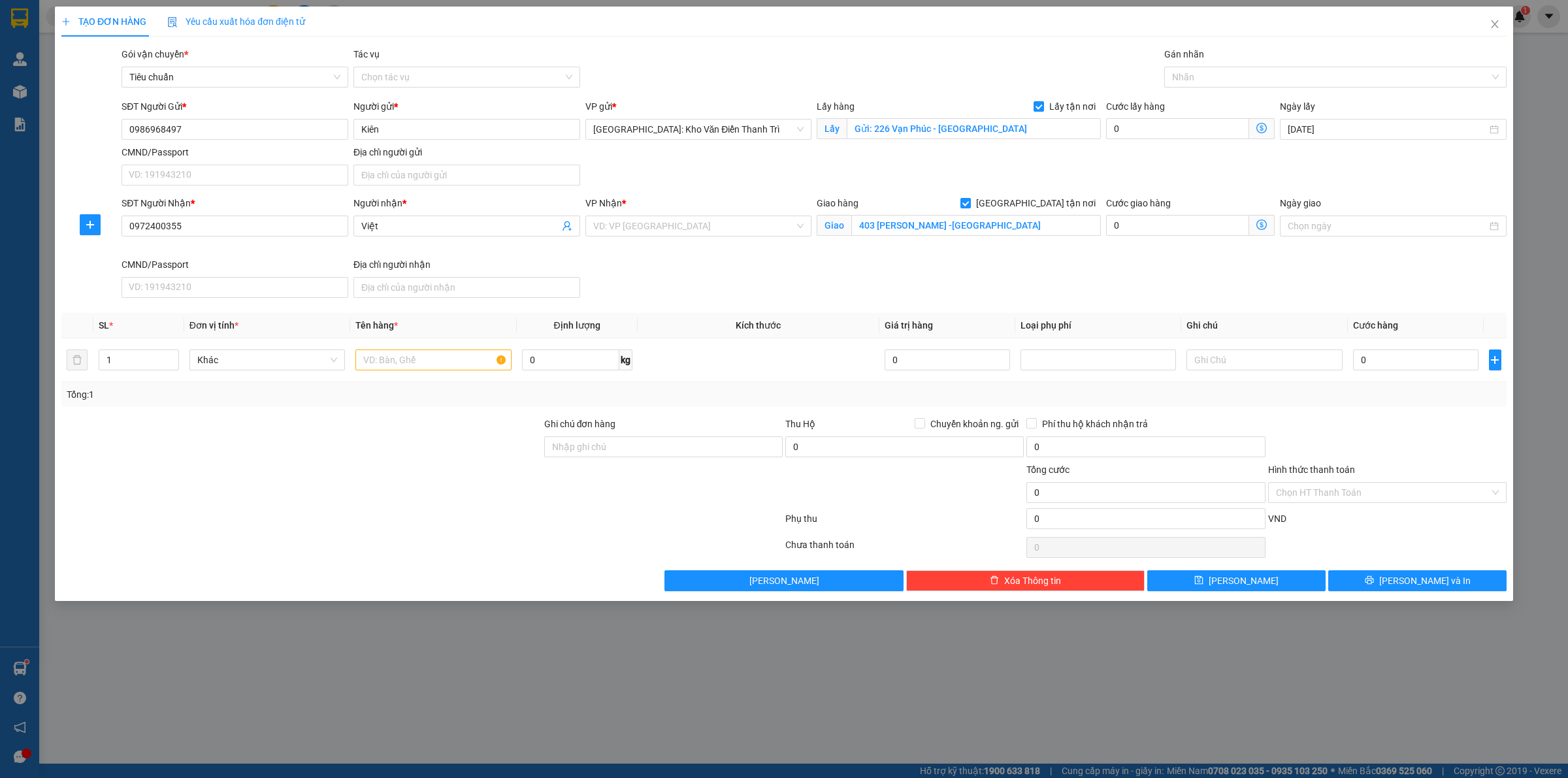
click at [1096, 156] on div "SĐT Người Gửi * 0986968497 Người gửi * Kiên VP gửi * [GEOGRAPHIC_DATA]: Kho Văn…" at bounding box center [813, 145] width 1390 height 91
click at [679, 235] on input "search" at bounding box center [694, 226] width 202 height 20
click at [740, 289] on div "[GEOGRAPHIC_DATA]: Kho Văn Điển Thanh Trì" at bounding box center [698, 295] width 211 height 14
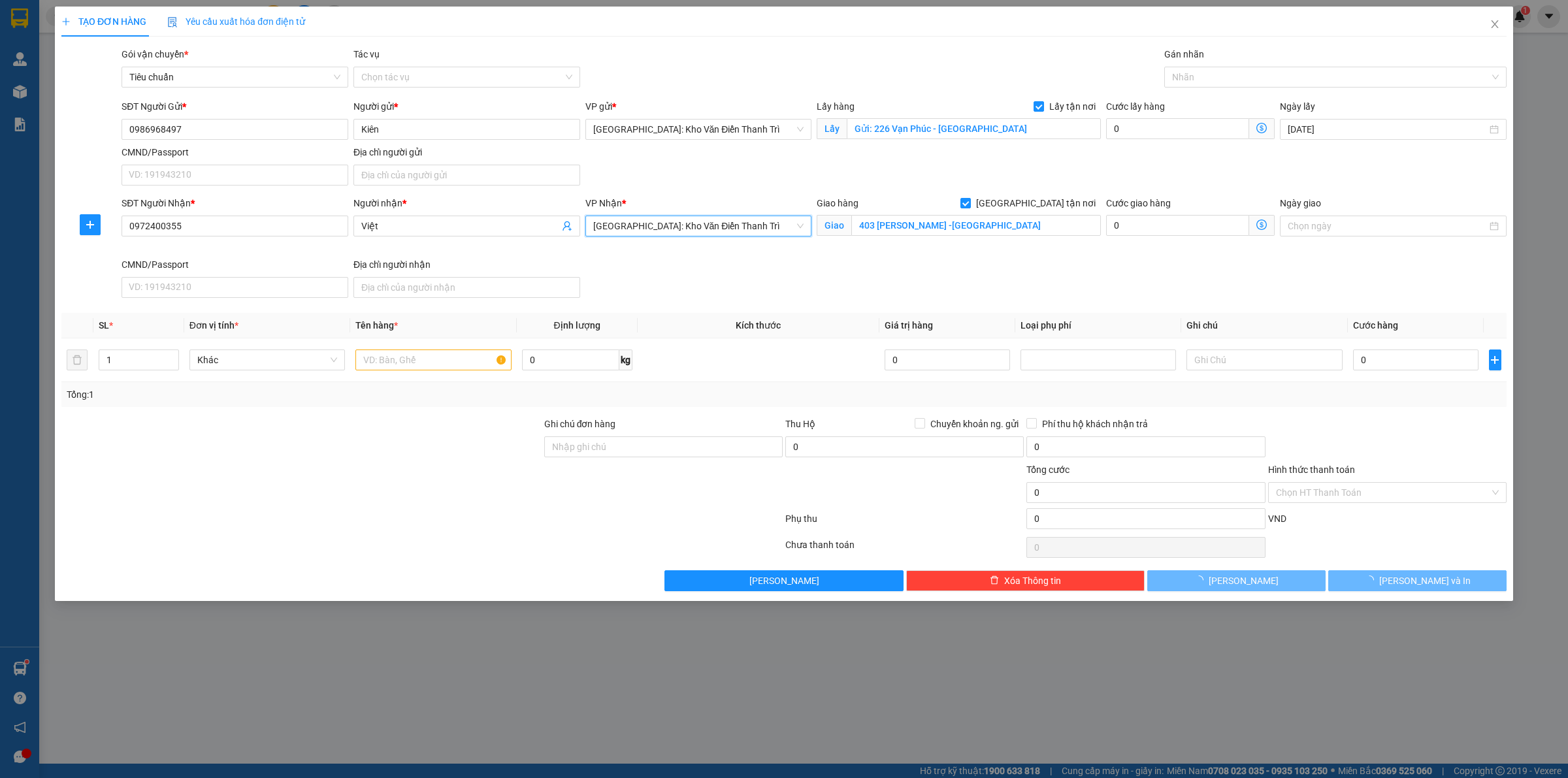
click at [981, 286] on div "SĐT Người Nhận * 0972400355 Người nhận * Việt VP Nhận * [GEOGRAPHIC_DATA]: Kho …" at bounding box center [813, 249] width 1390 height 107
click at [1203, 89] on div "Gán nhãn Nhãn" at bounding box center [1336, 69] width 343 height 46
click at [1203, 79] on div at bounding box center [1329, 77] width 323 height 15
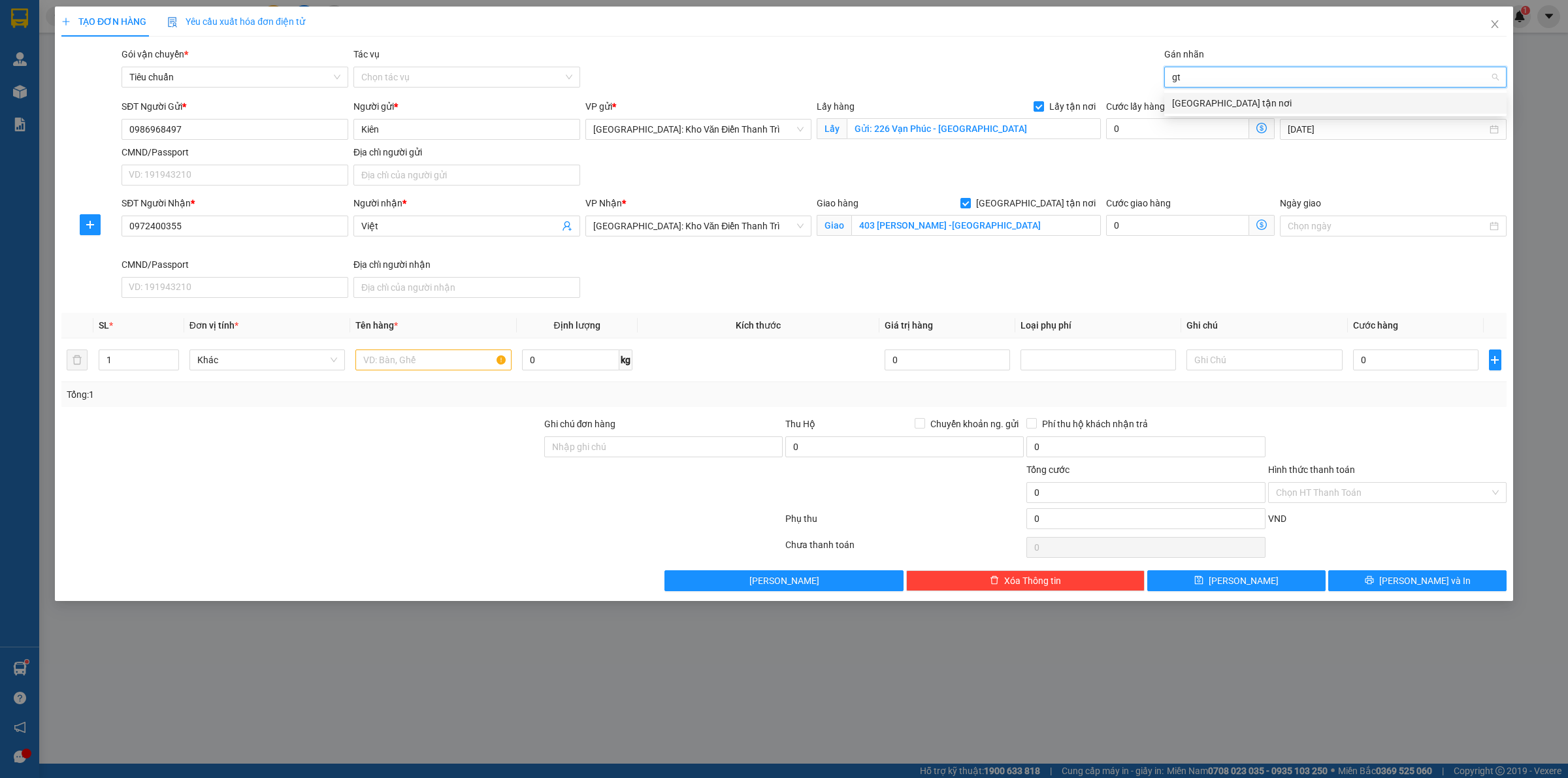
click at [1223, 96] on div "[GEOGRAPHIC_DATA] tận nơi" at bounding box center [1335, 103] width 326 height 14
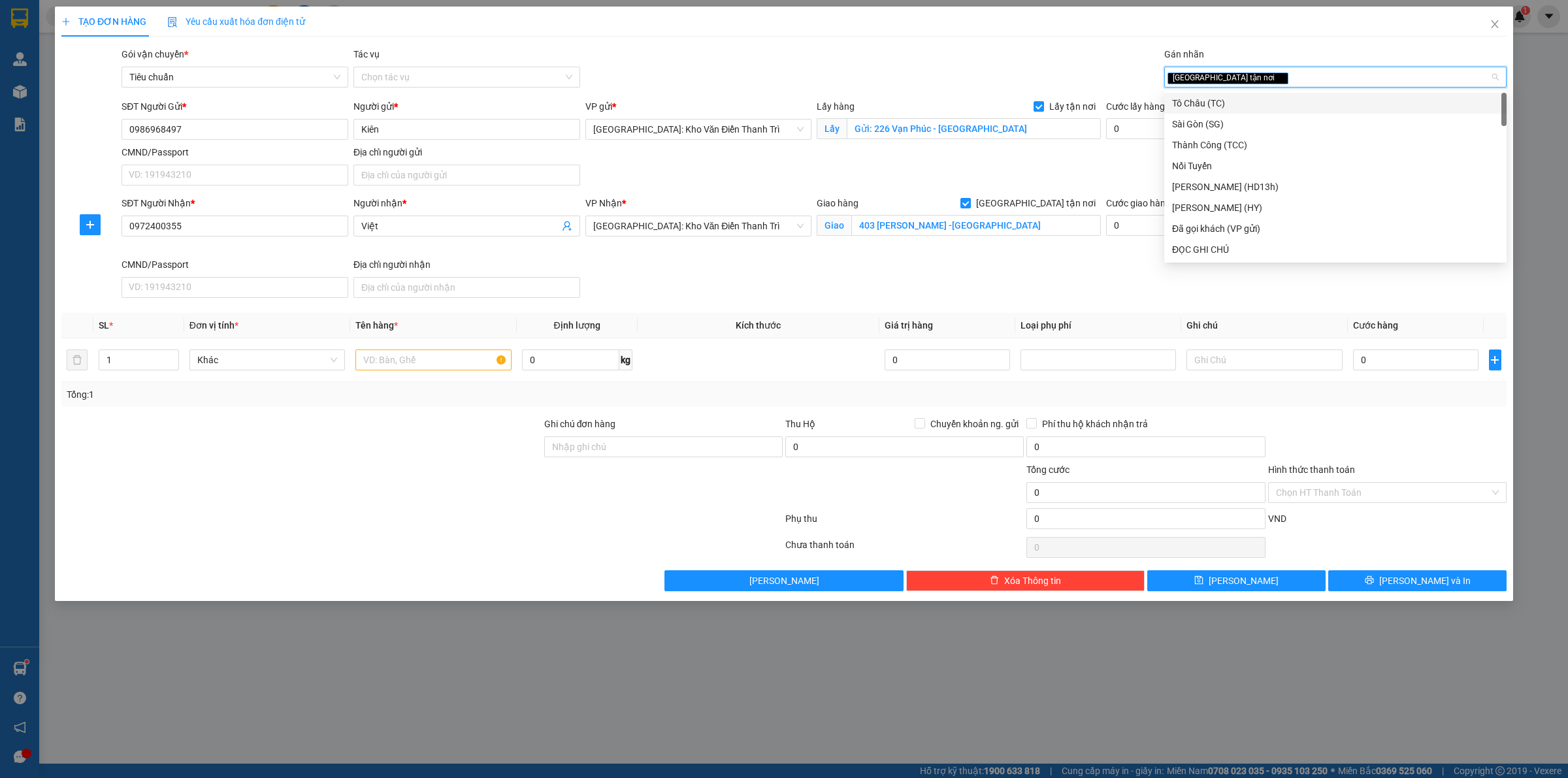
click at [1108, 50] on div "Gói vận chuyển * Tiêu chuẩn Tác vụ Chọn tác vụ Gán nhãn Giao tận nơi" at bounding box center [813, 69] width 1390 height 46
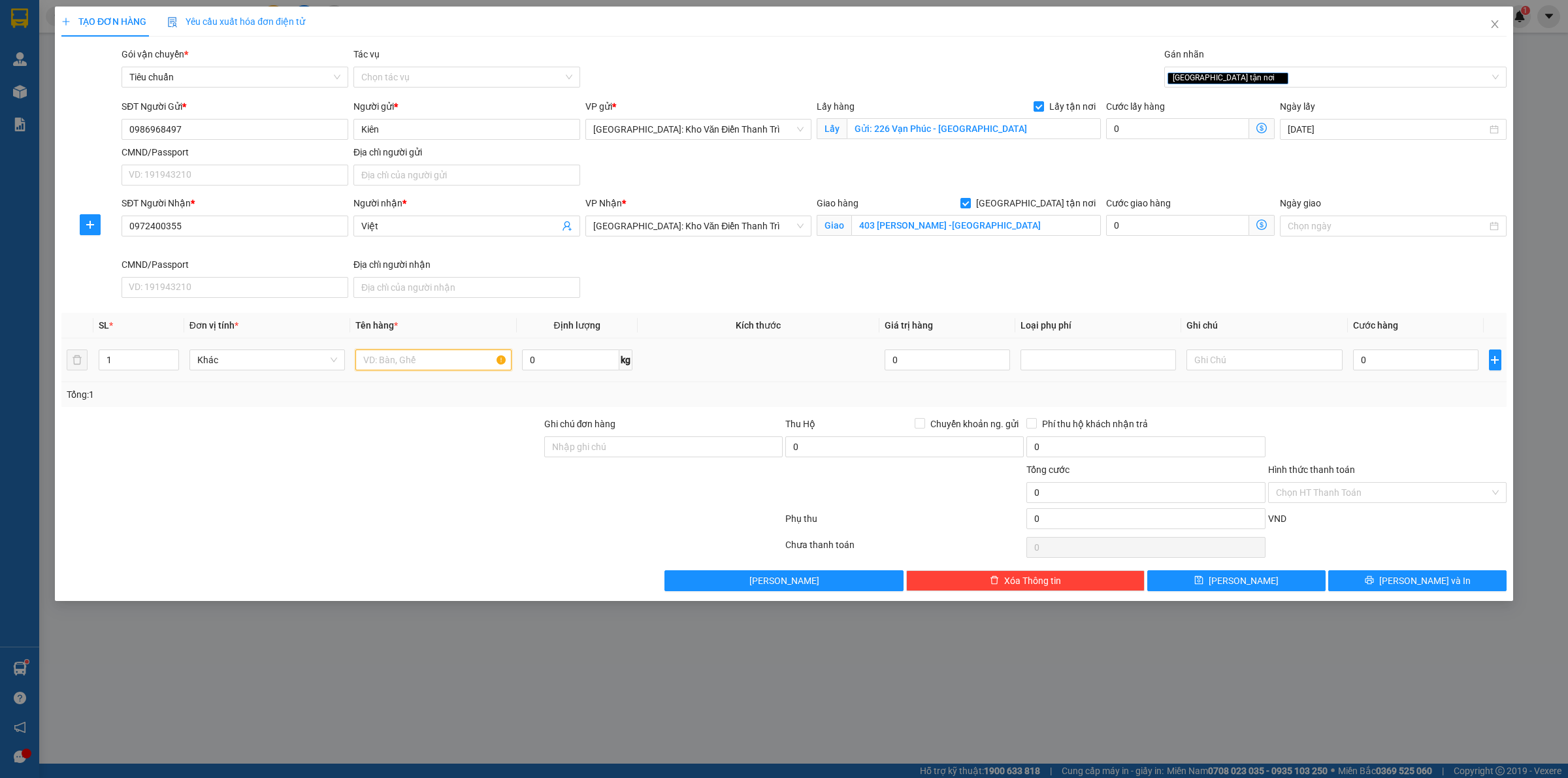
click at [421, 360] on input "text" at bounding box center [433, 360] width 156 height 21
click at [1160, 129] on input "0" at bounding box center [1178, 128] width 143 height 21
drag, startPoint x: 396, startPoint y: 361, endPoint x: 533, endPoint y: 373, distance: 137.5
click at [420, 361] on input "text" at bounding box center [433, 360] width 156 height 21
click at [1381, 349] on div "0" at bounding box center [1416, 359] width 126 height 26
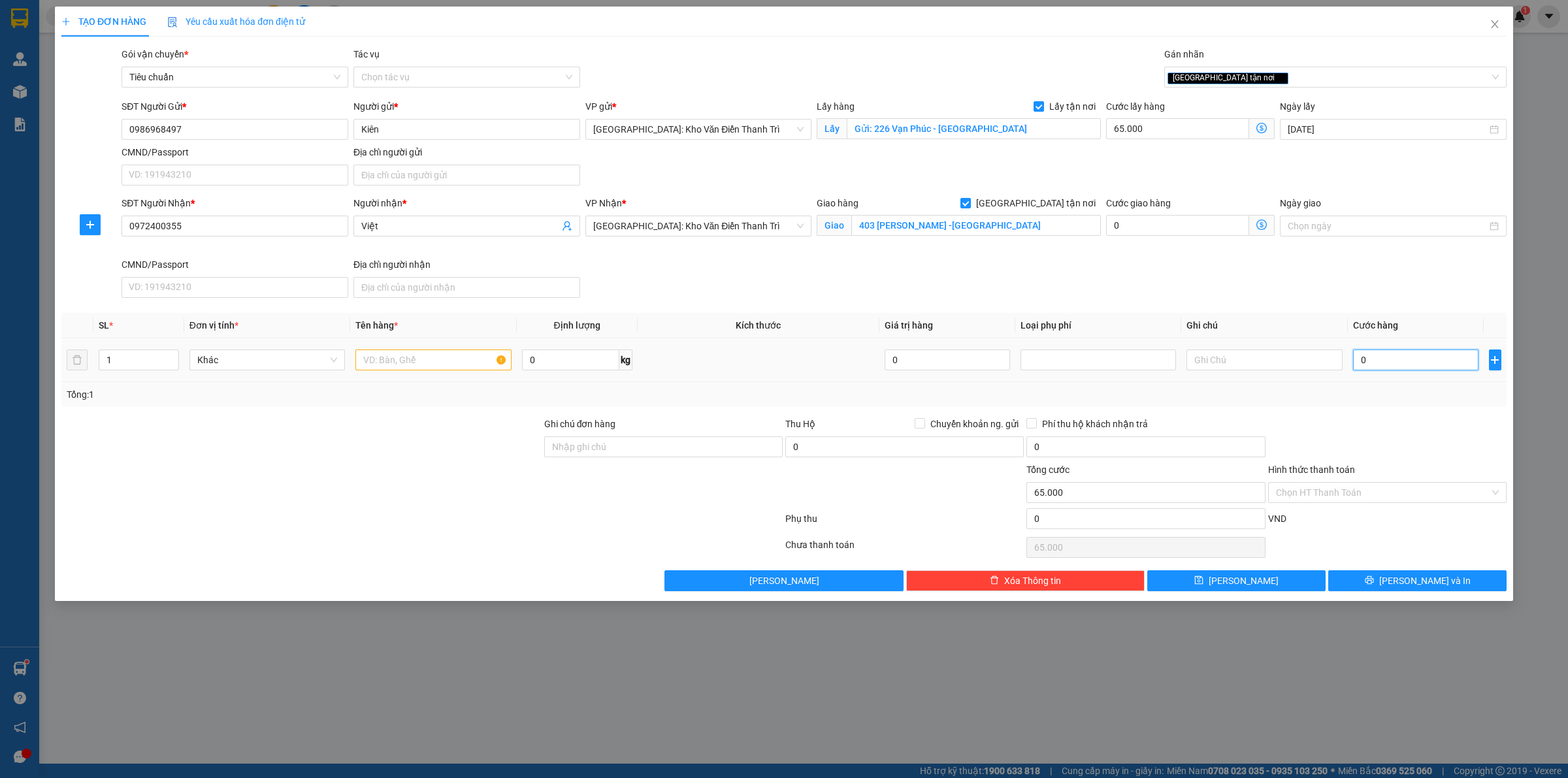
click at [1389, 361] on input "0" at bounding box center [1416, 360] width 126 height 21
click at [1324, 451] on div at bounding box center [1387, 439] width 241 height 46
click at [420, 357] on input "text" at bounding box center [433, 360] width 156 height 21
paste input "kiện hàng thùng và thanh dài"
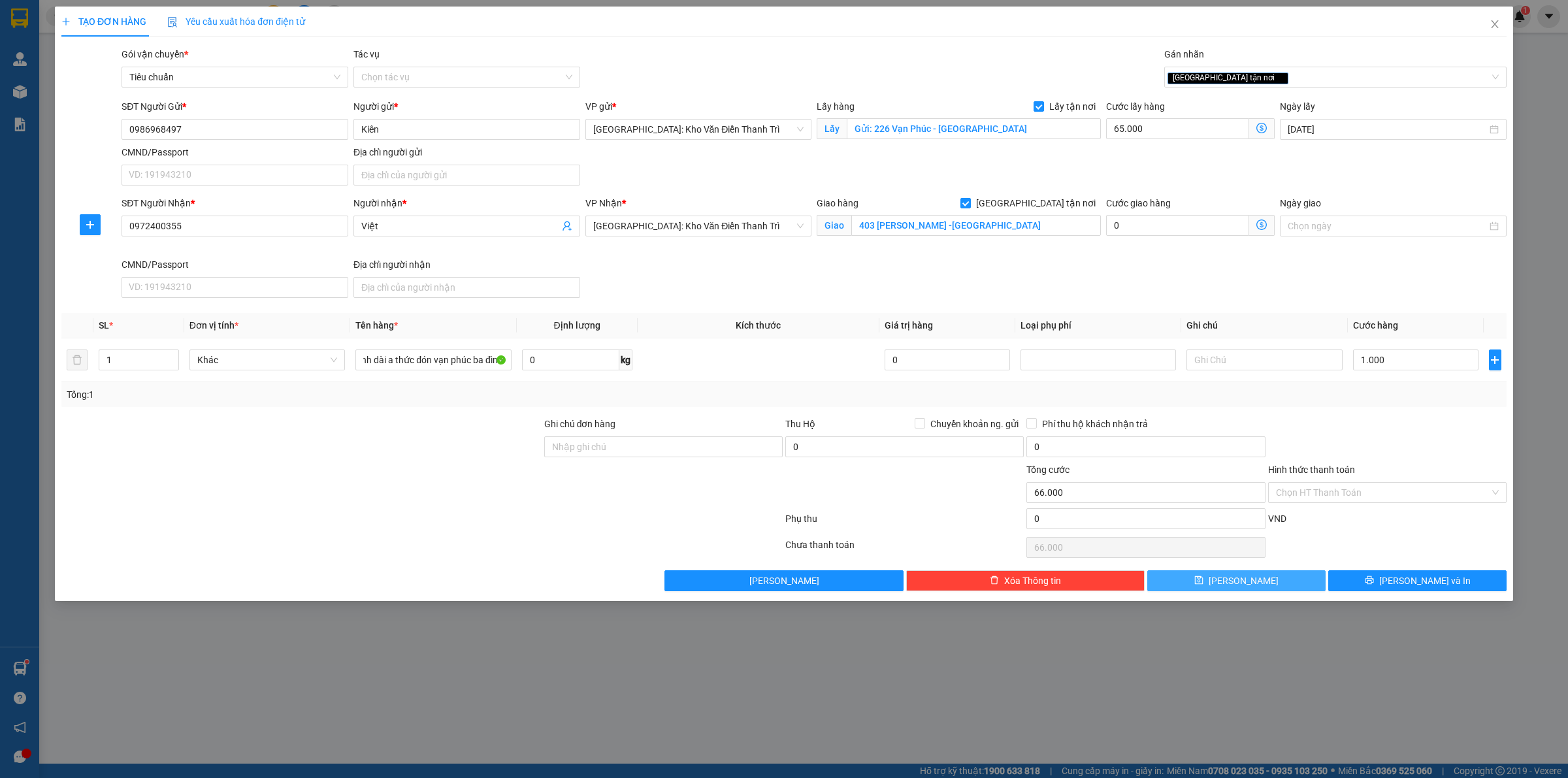
click at [1204, 579] on icon "save" at bounding box center [1199, 580] width 8 height 8
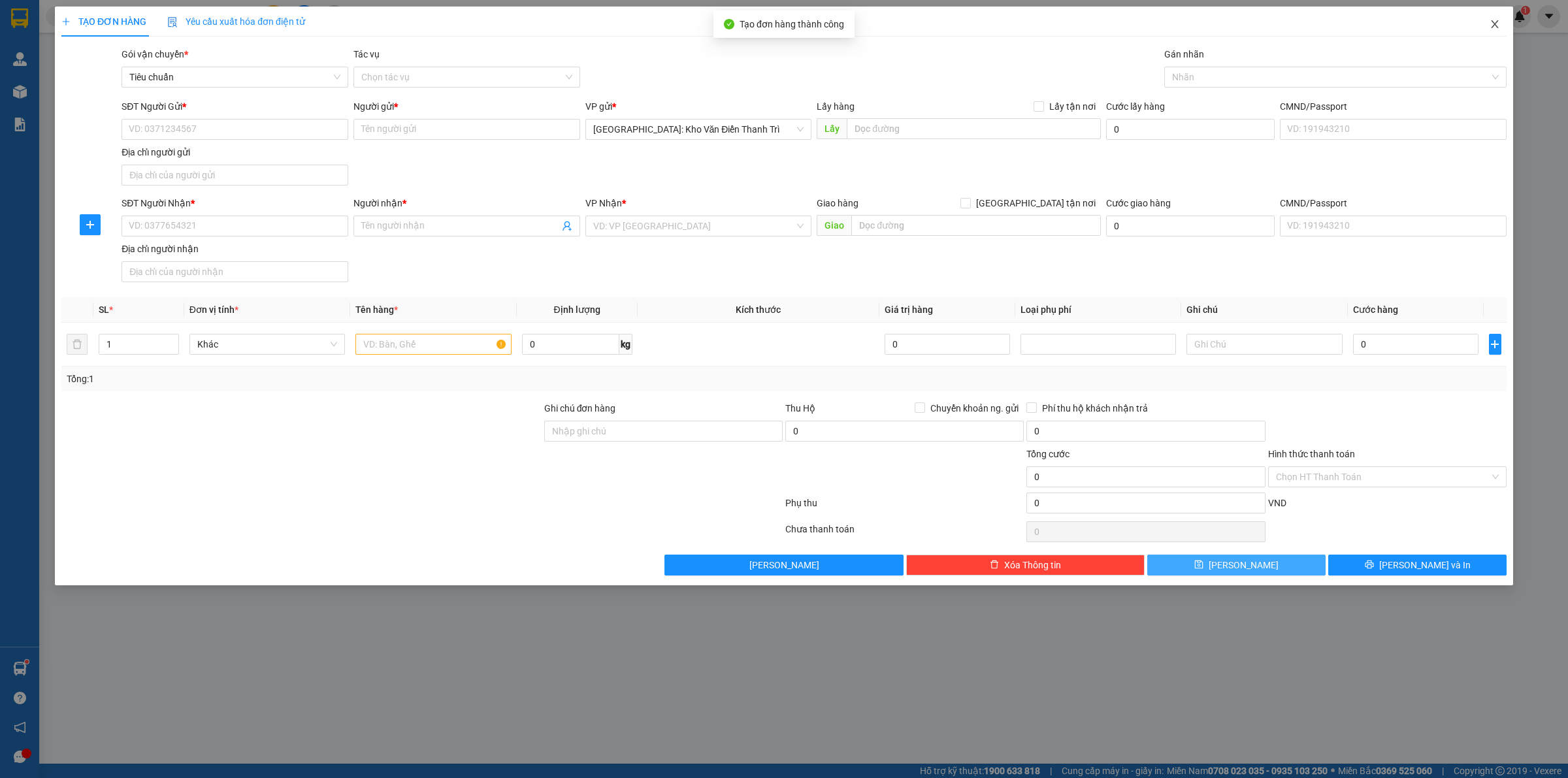
click at [1501, 25] on span "Close" at bounding box center [1495, 25] width 36 height 36
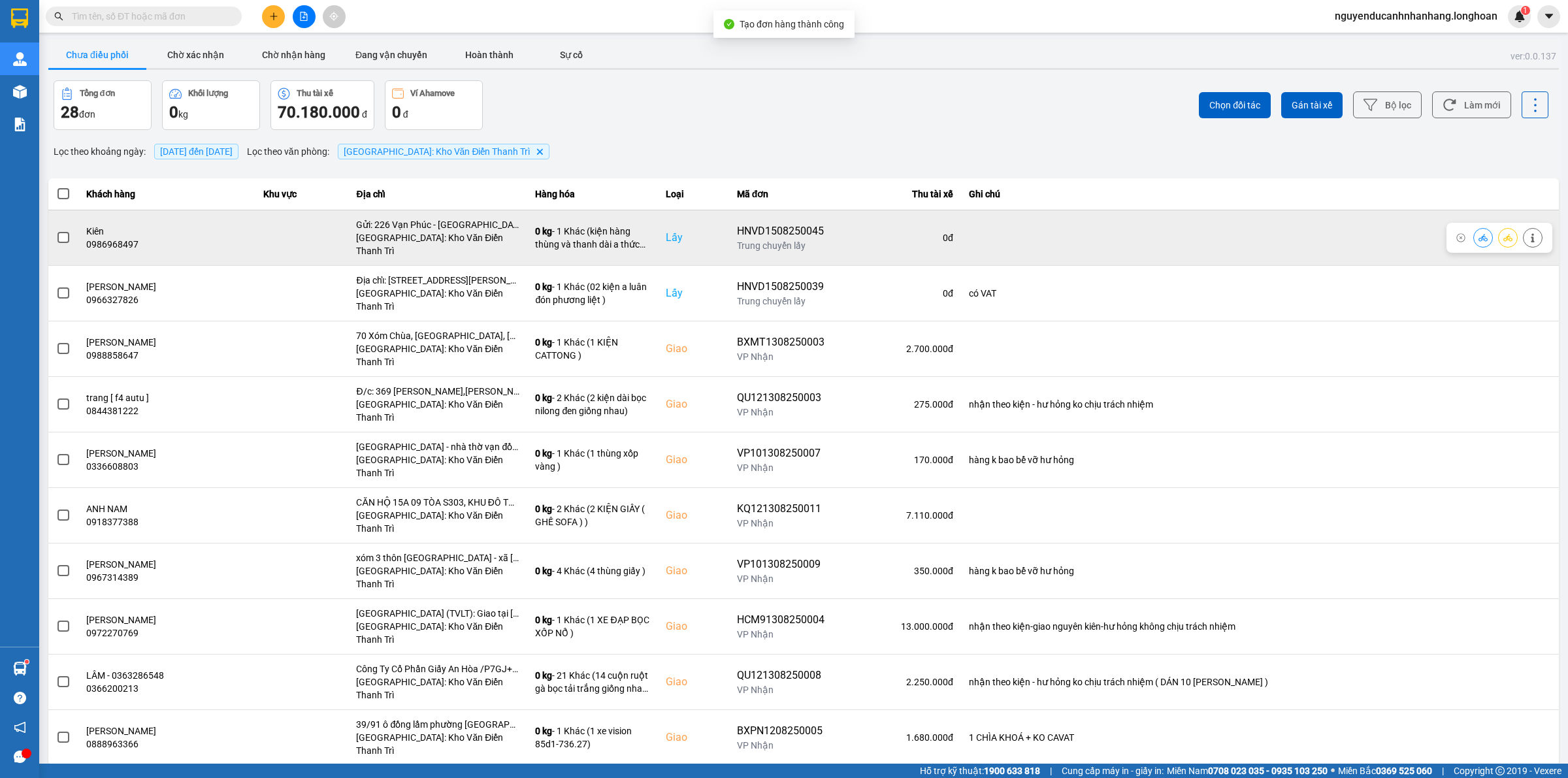
click at [62, 235] on span at bounding box center [63, 237] width 12 height 12
click at [56, 231] on input "checkbox" at bounding box center [56, 231] width 0 height 0
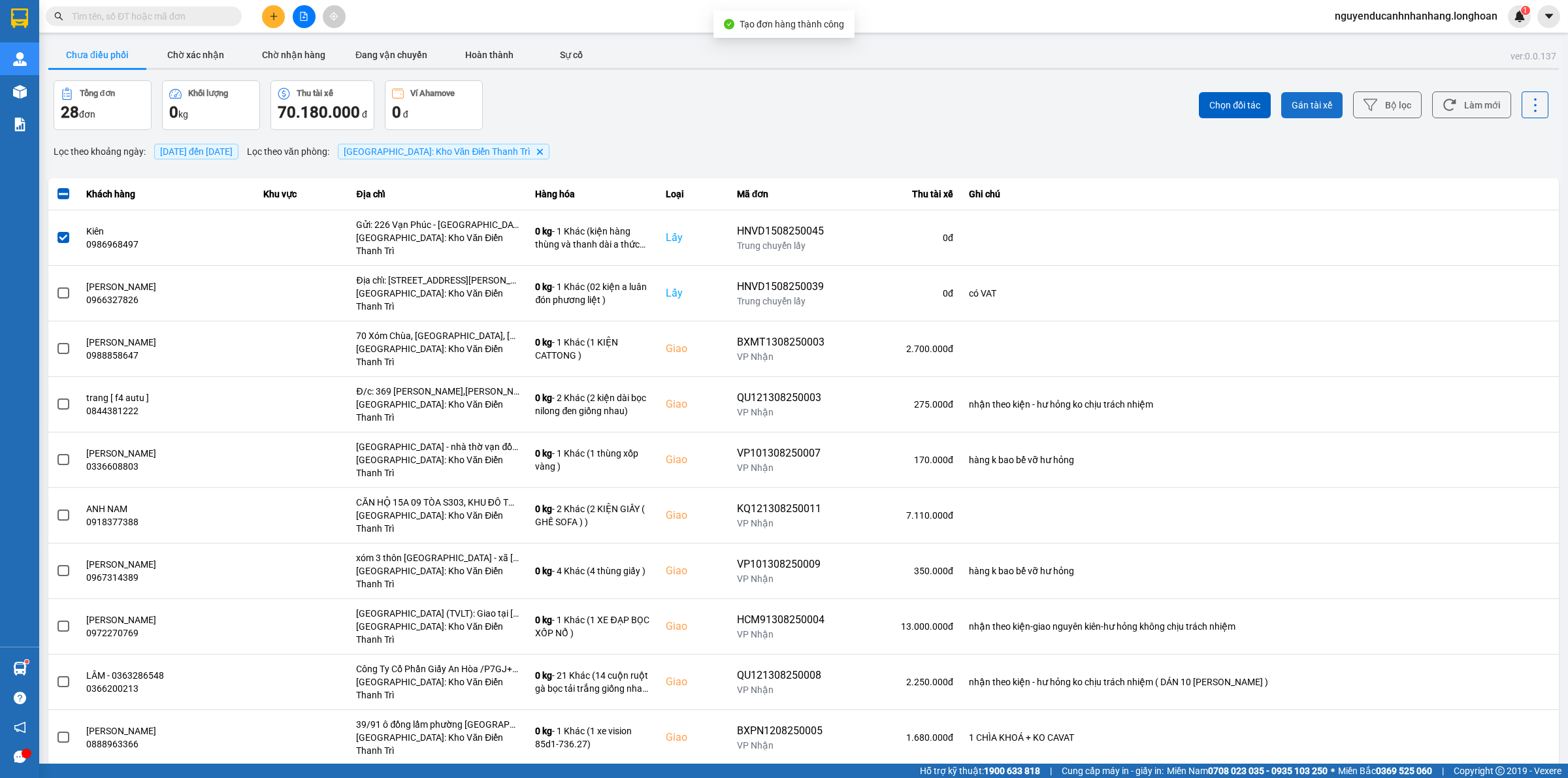
click at [1305, 100] on span "Gán tài xế" at bounding box center [1312, 105] width 41 height 13
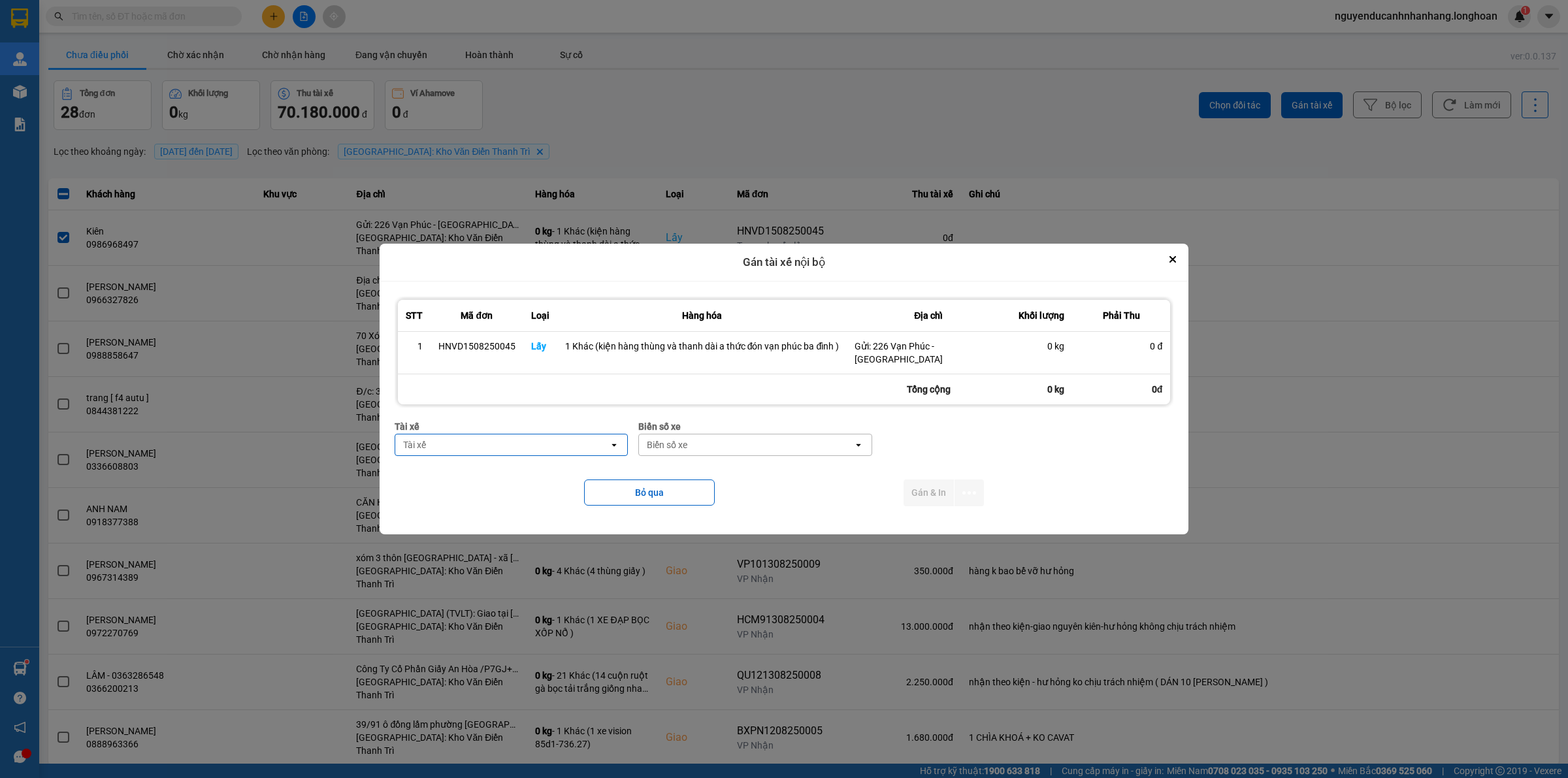
click at [498, 438] on div "Tài xế" at bounding box center [502, 445] width 214 height 21
click at [504, 455] on div "0353762489 - vũ văn thức lái xe 0356.323.247" at bounding box center [512, 467] width 232 height 24
click at [727, 438] on div "Biển số xe" at bounding box center [745, 445] width 214 height 21
drag, startPoint x: 727, startPoint y: 462, endPoint x: 839, endPoint y: 476, distance: 112.9
click at [726, 462] on div "29E-121.45" at bounding box center [755, 467] width 232 height 24
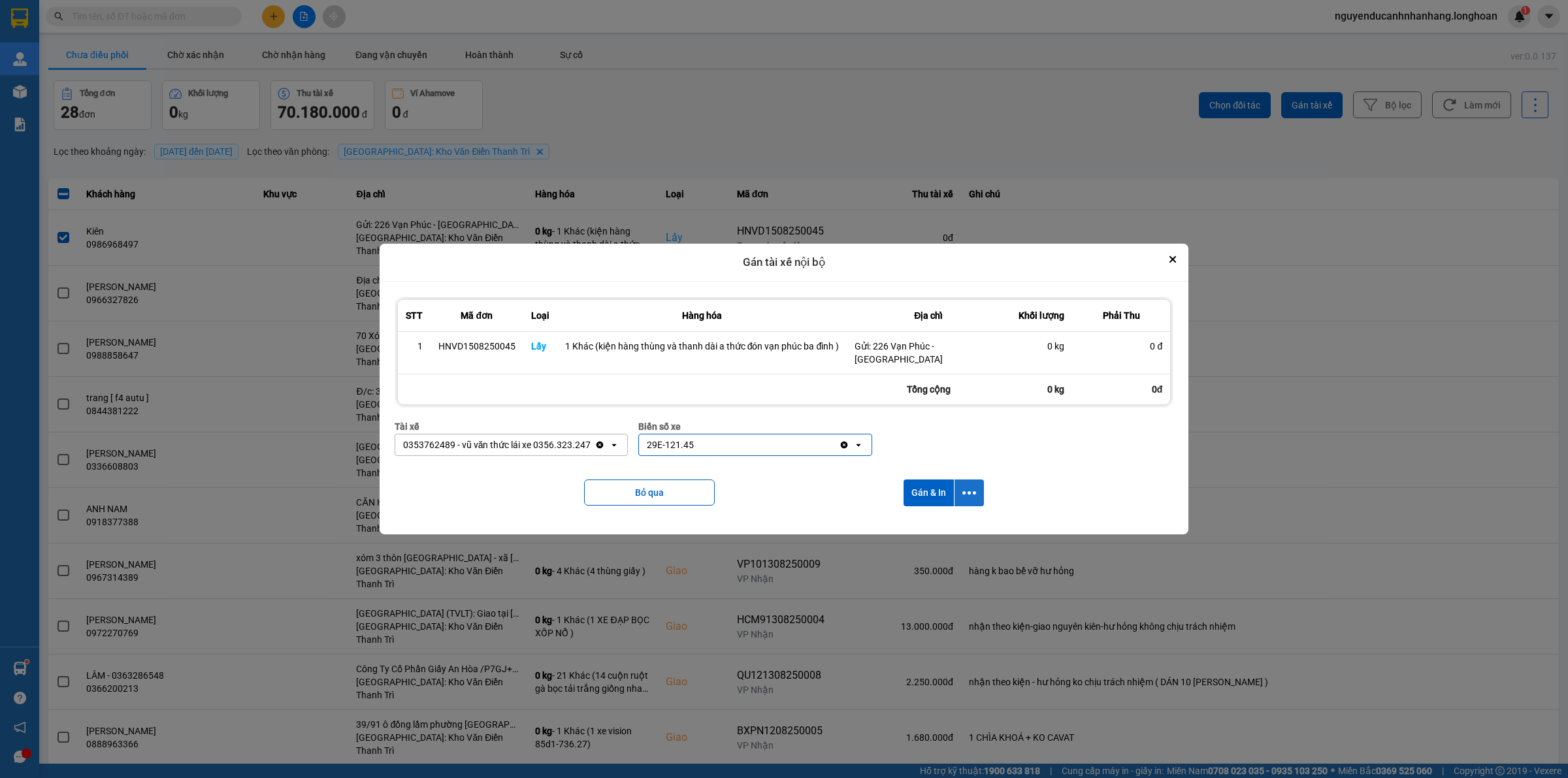
click at [965, 486] on icon "dialog" at bounding box center [969, 493] width 14 height 14
click at [924, 518] on span "Chỉ gán tài" at bounding box center [917, 521] width 43 height 13
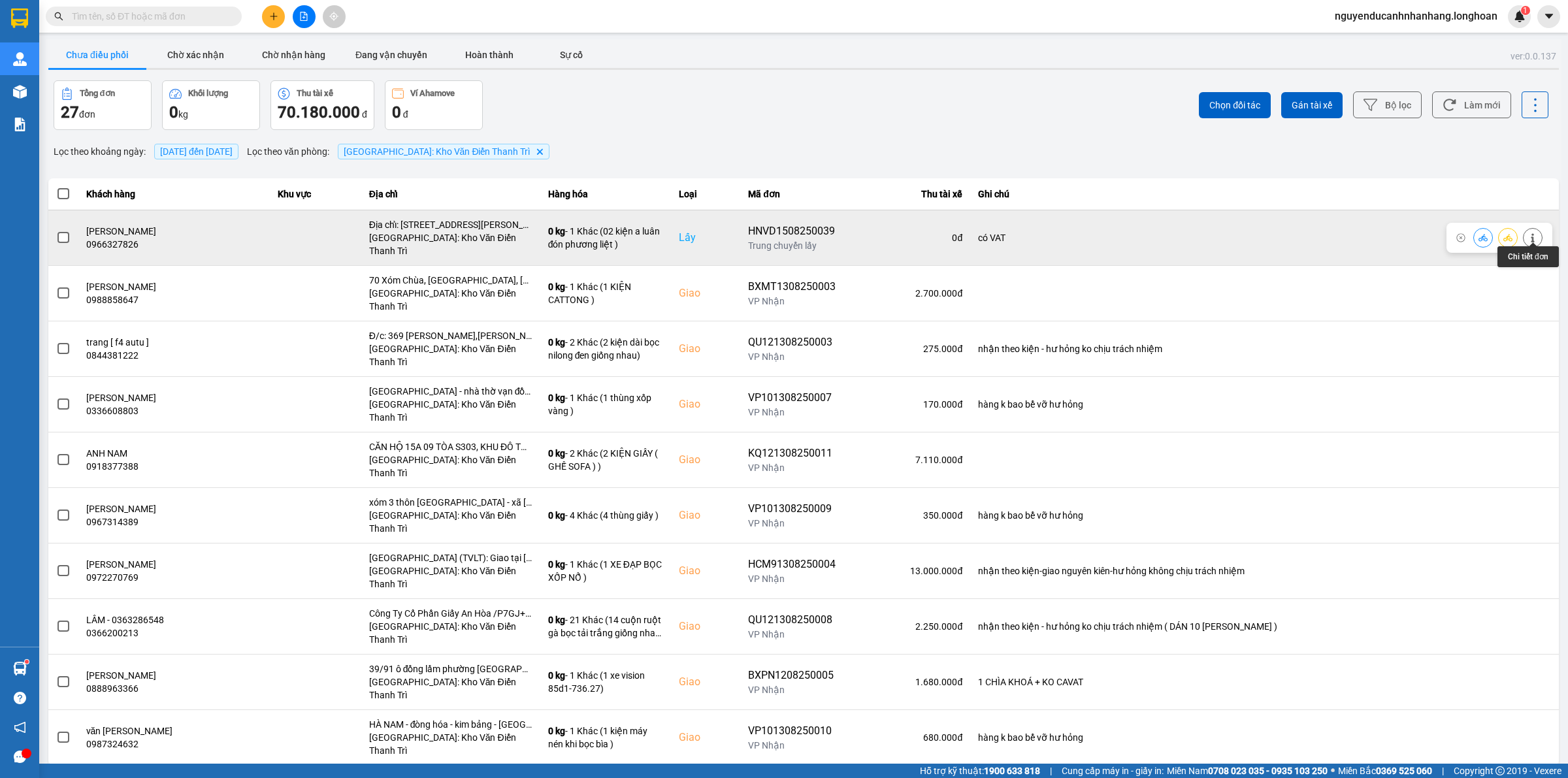
click at [1530, 233] on icon at bounding box center [1532, 237] width 9 height 9
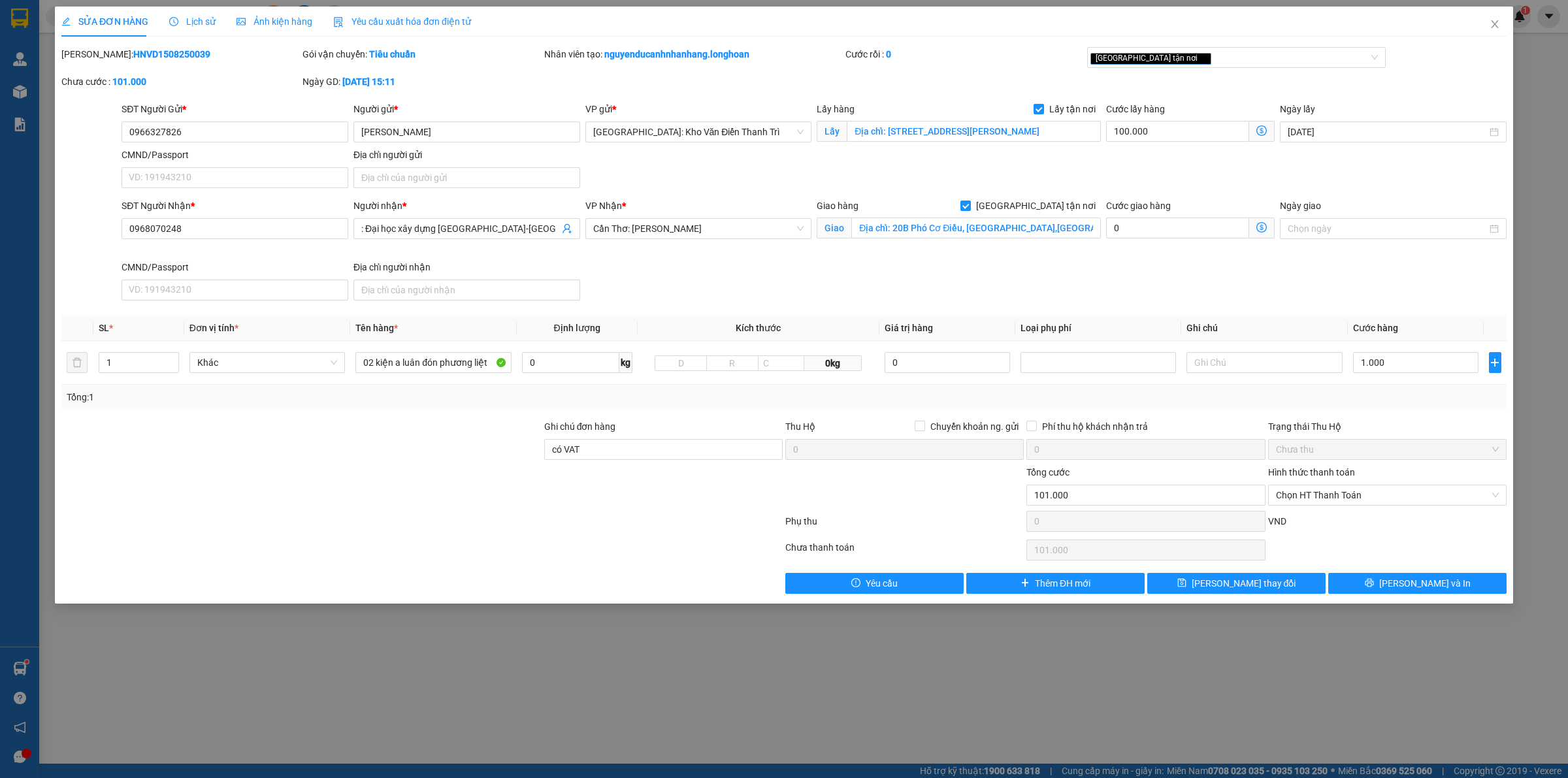
click at [192, 16] on span "Lịch sử" at bounding box center [192, 21] width 46 height 11
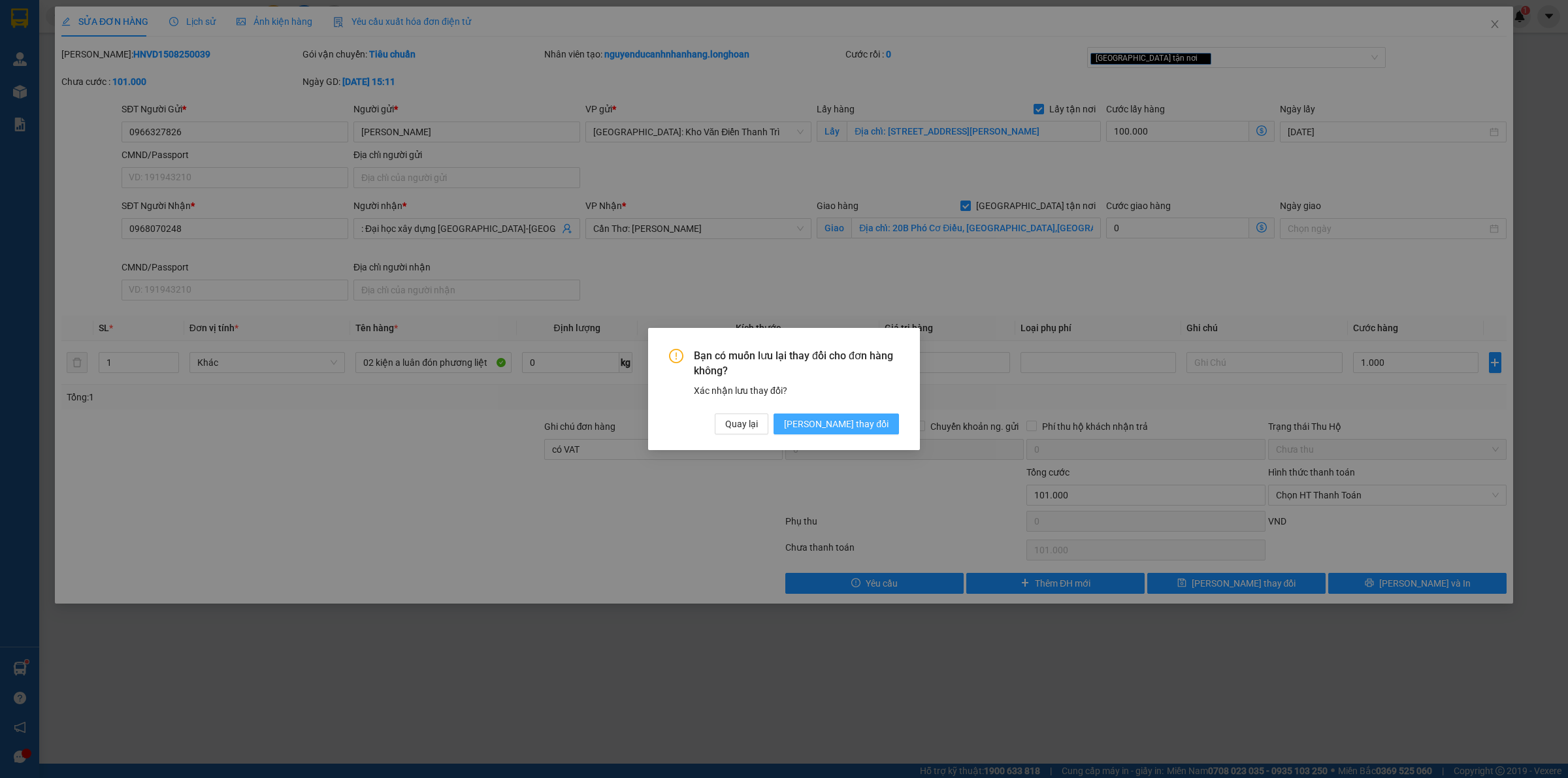
click at [856, 432] on button "[PERSON_NAME] thay đổi" at bounding box center [836, 424] width 126 height 21
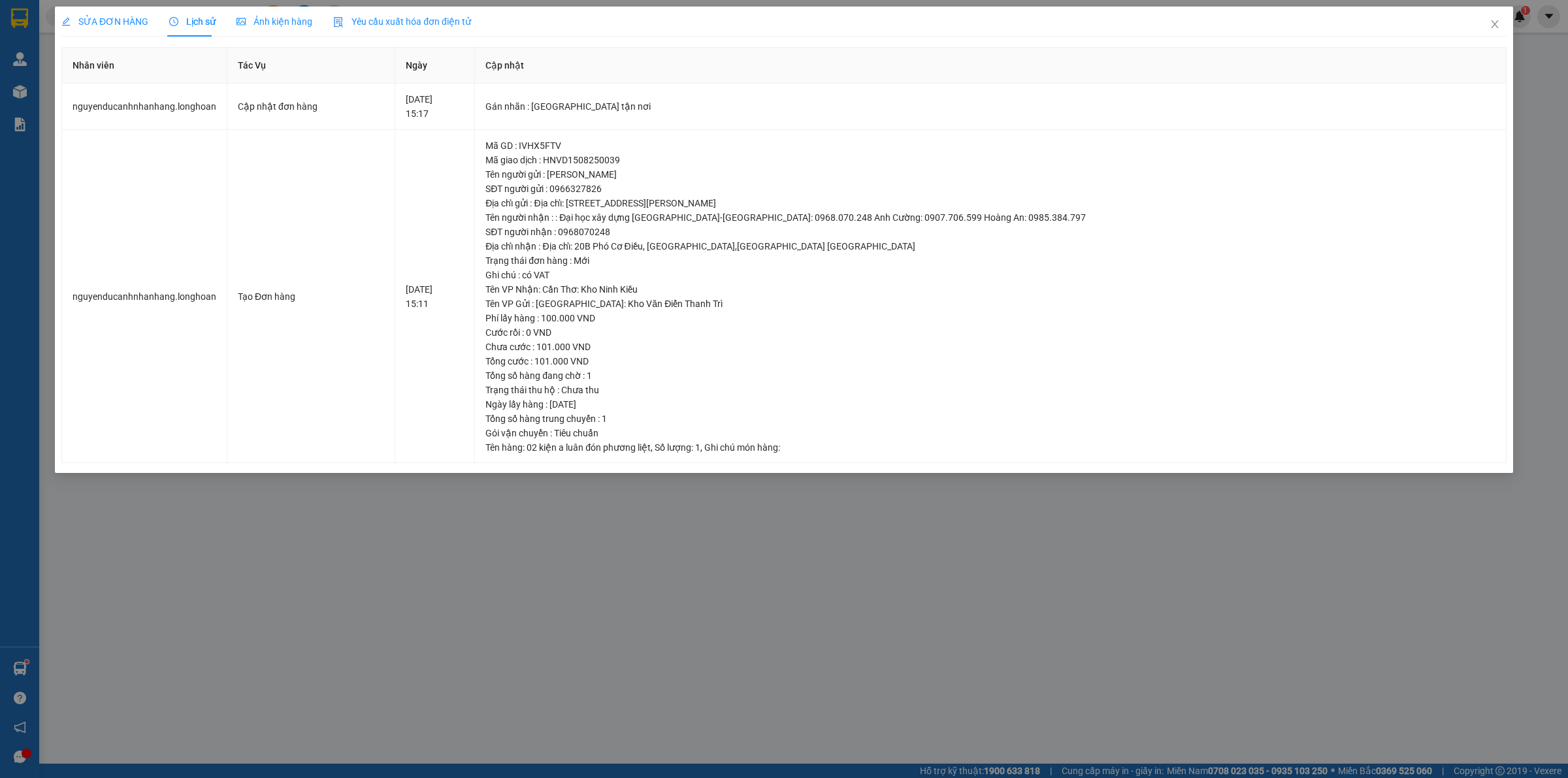
click at [105, 24] on span "SỬA ĐƠN HÀNG" at bounding box center [105, 21] width 87 height 11
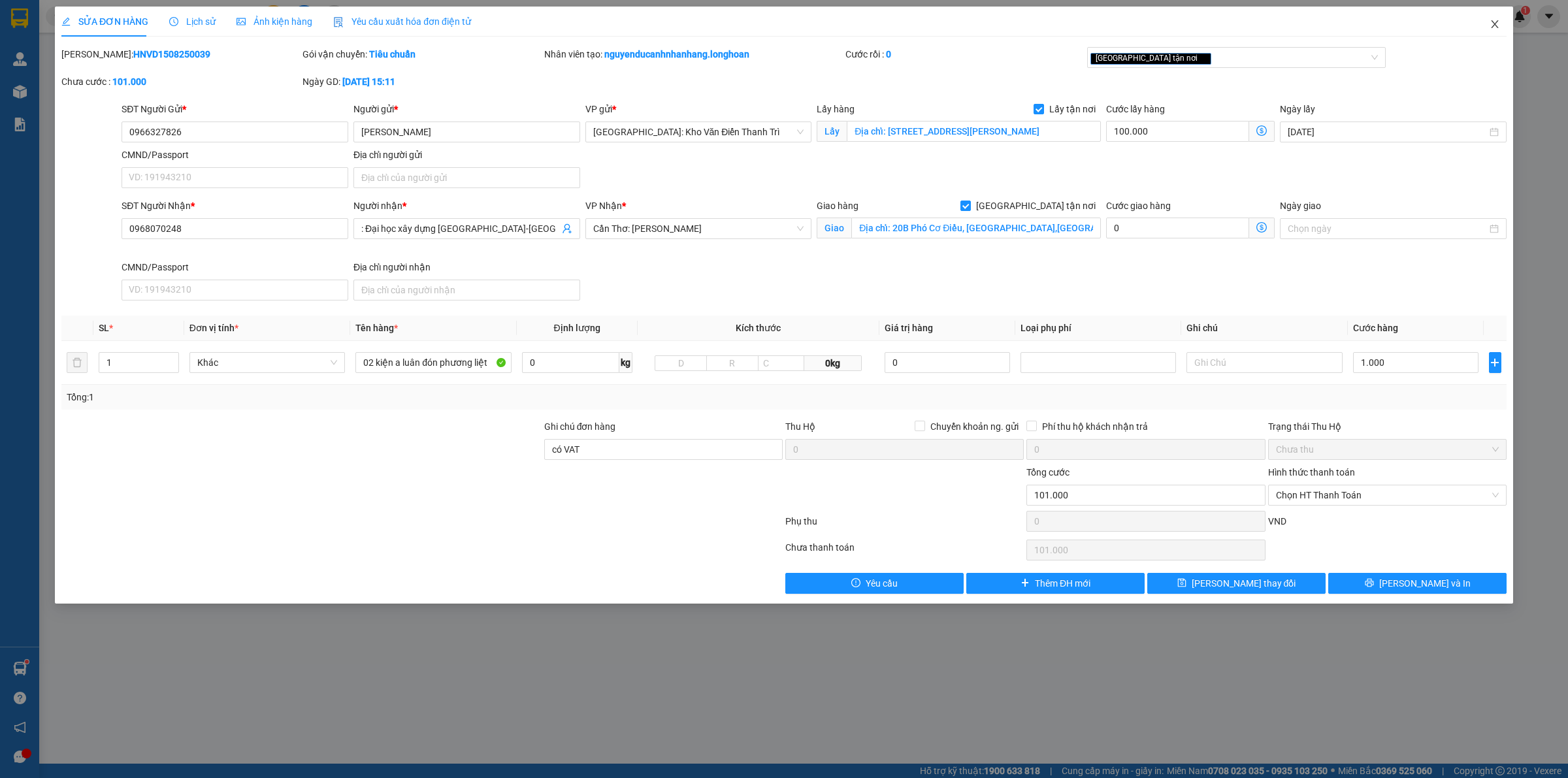
click at [1494, 26] on icon "close" at bounding box center [1494, 24] width 7 height 8
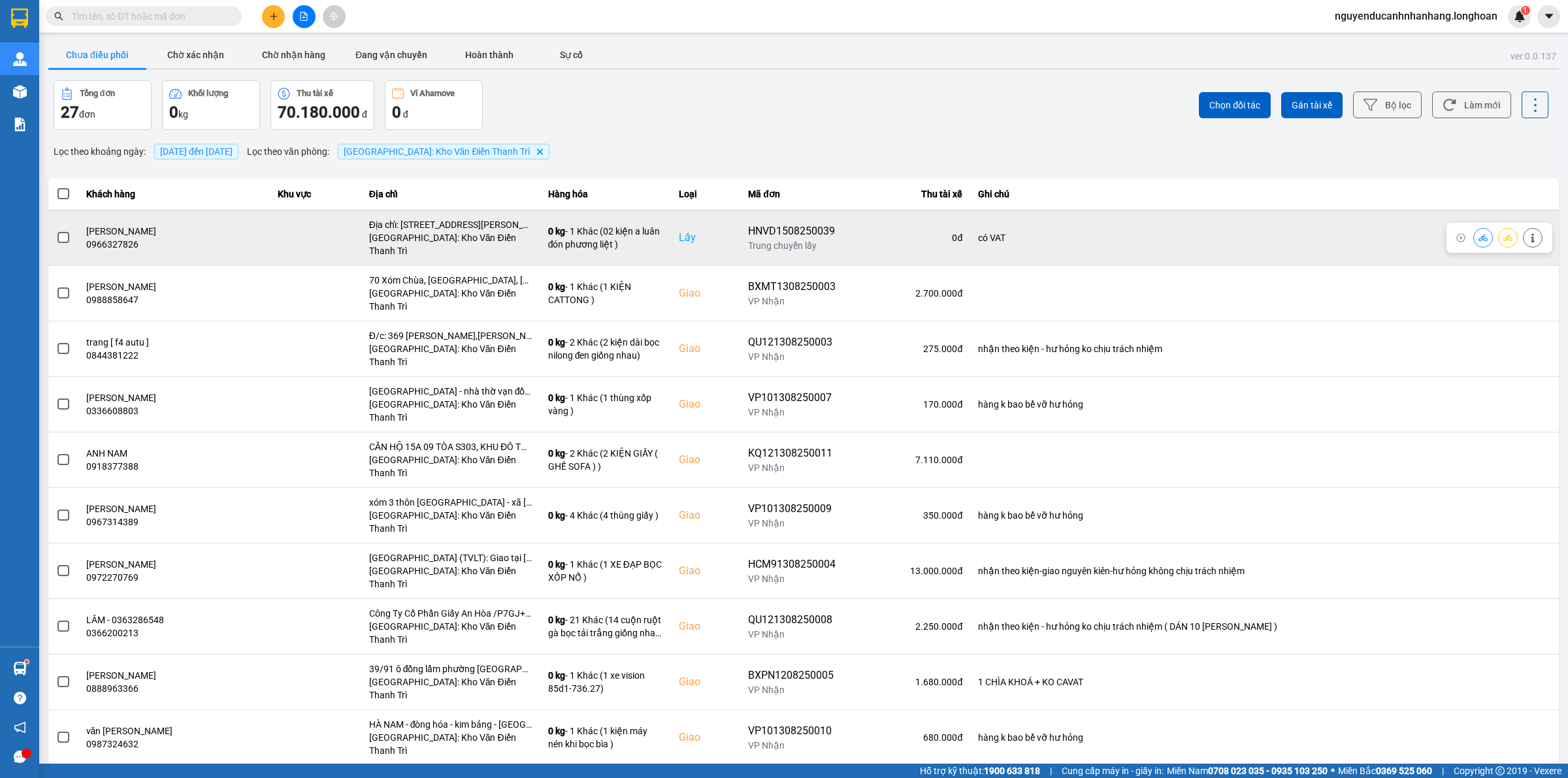
click at [67, 237] on span at bounding box center [63, 237] width 12 height 12
click at [56, 231] on input "checkbox" at bounding box center [56, 231] width 0 height 0
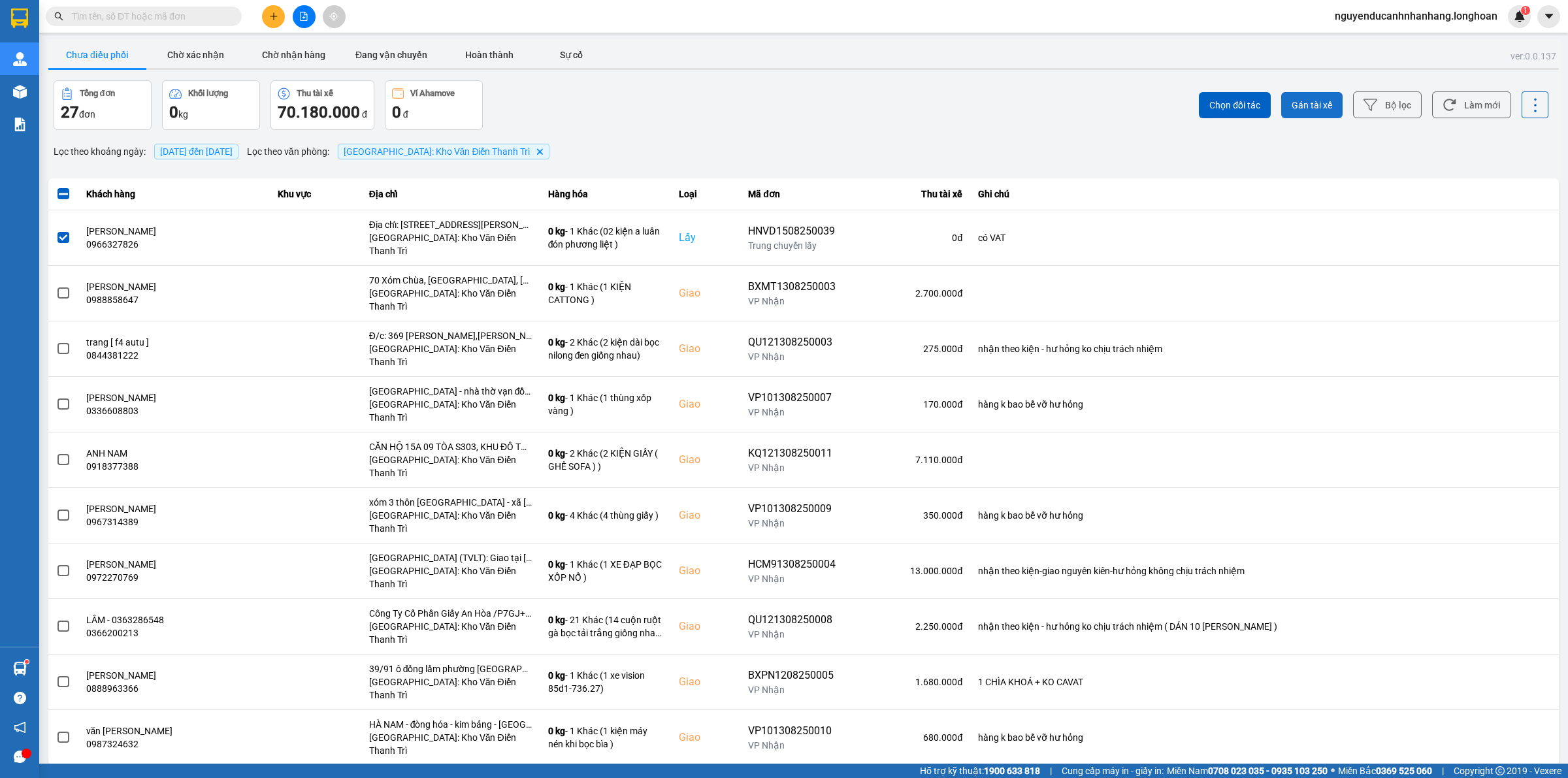
click at [1315, 108] on span "Gán tài xế" at bounding box center [1312, 105] width 41 height 13
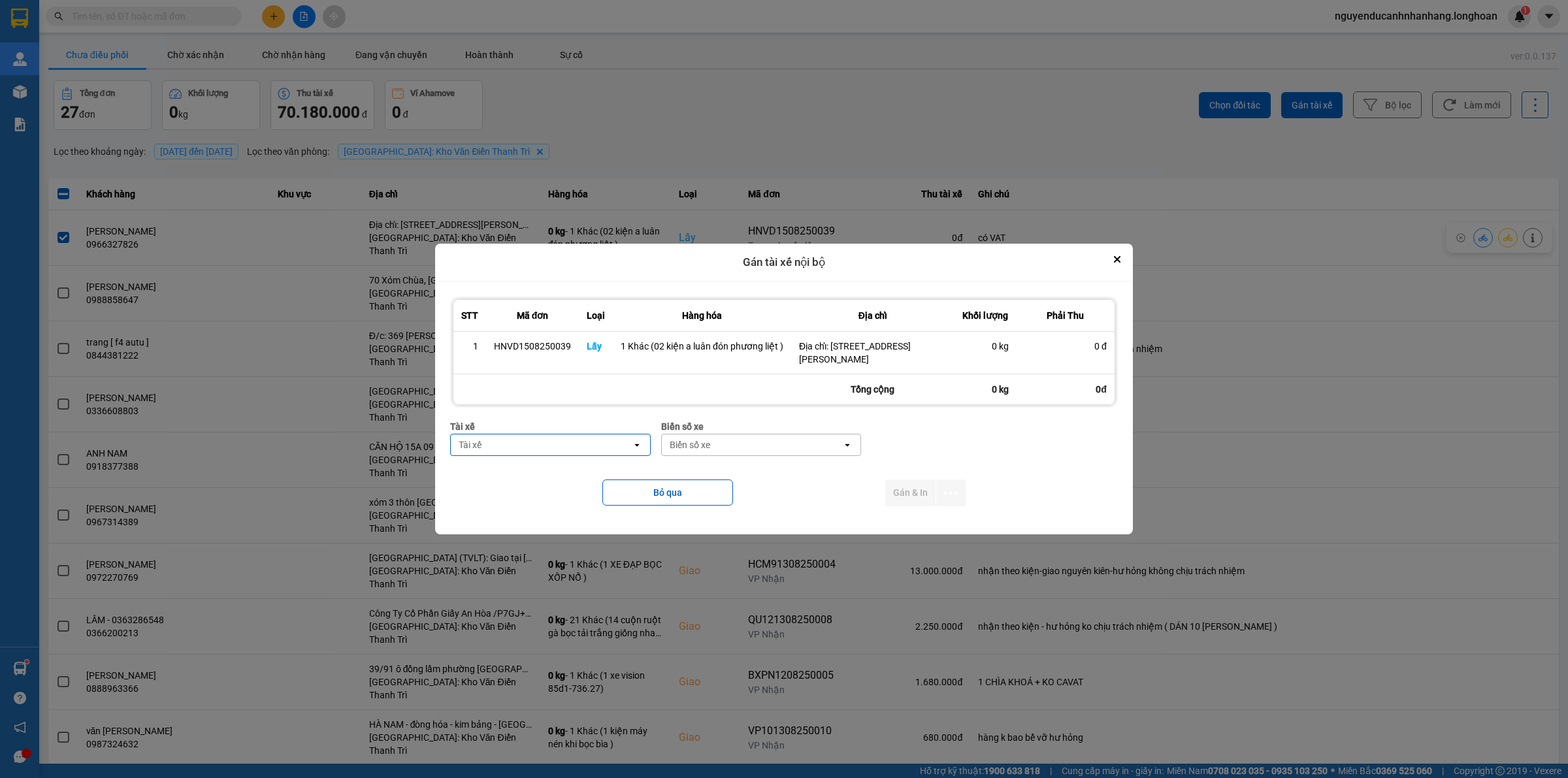
click at [533, 450] on div "Tài xế" at bounding box center [541, 445] width 181 height 21
click at [539, 468] on span "0395666247 - [PERSON_NAME] 0395.666.247" at bounding box center [554, 479] width 184 height 26
click at [723, 452] on div "Biển số xe" at bounding box center [785, 445] width 181 height 21
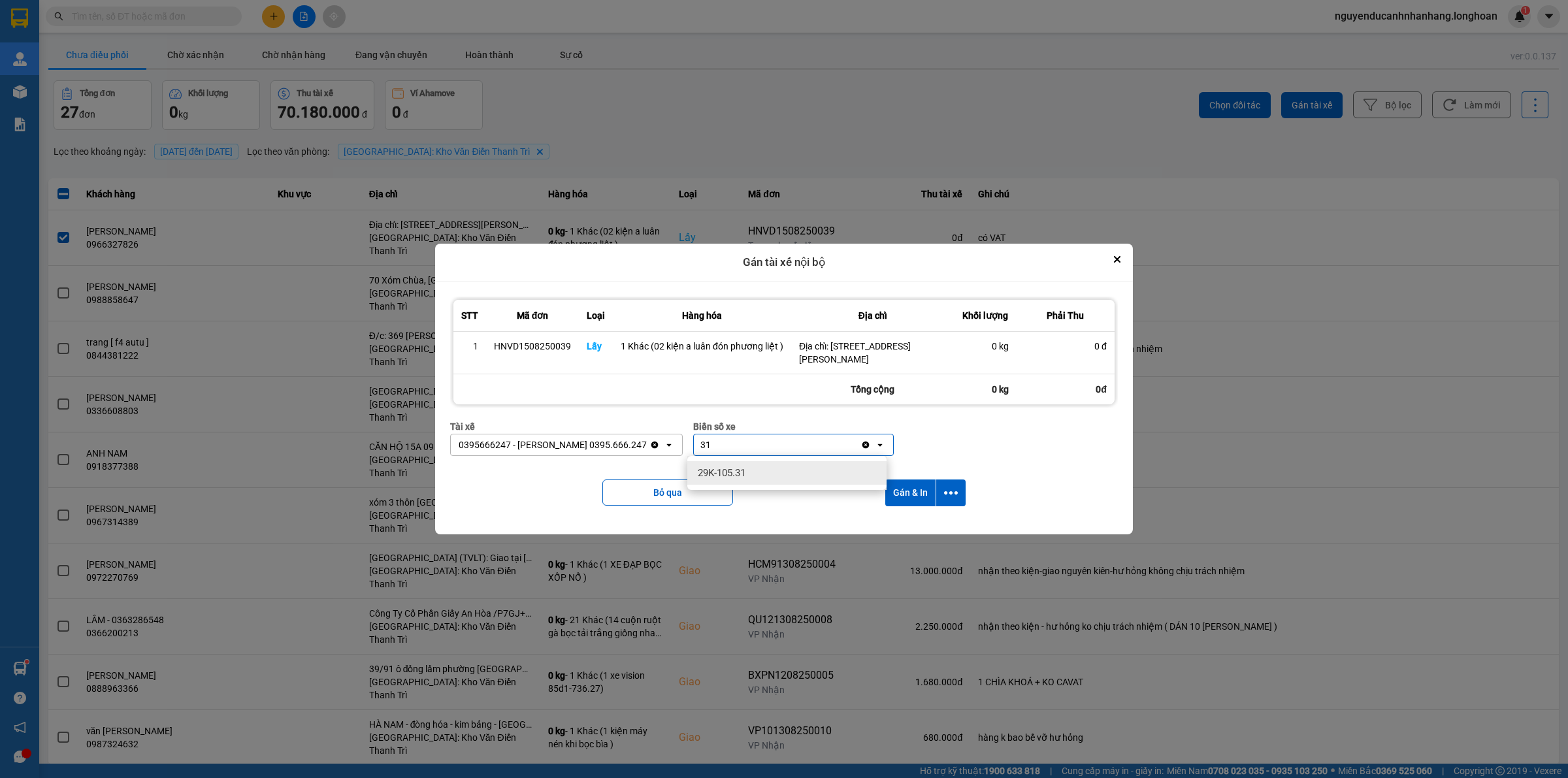
click at [778, 471] on div "29K-105.31" at bounding box center [787, 473] width 199 height 24
click at [944, 495] on icon "dialog" at bounding box center [951, 493] width 14 height 14
drag, startPoint x: 909, startPoint y: 523, endPoint x: 998, endPoint y: 524, distance: 89.0
click at [908, 524] on span "Chỉ gán tài" at bounding box center [898, 528] width 43 height 13
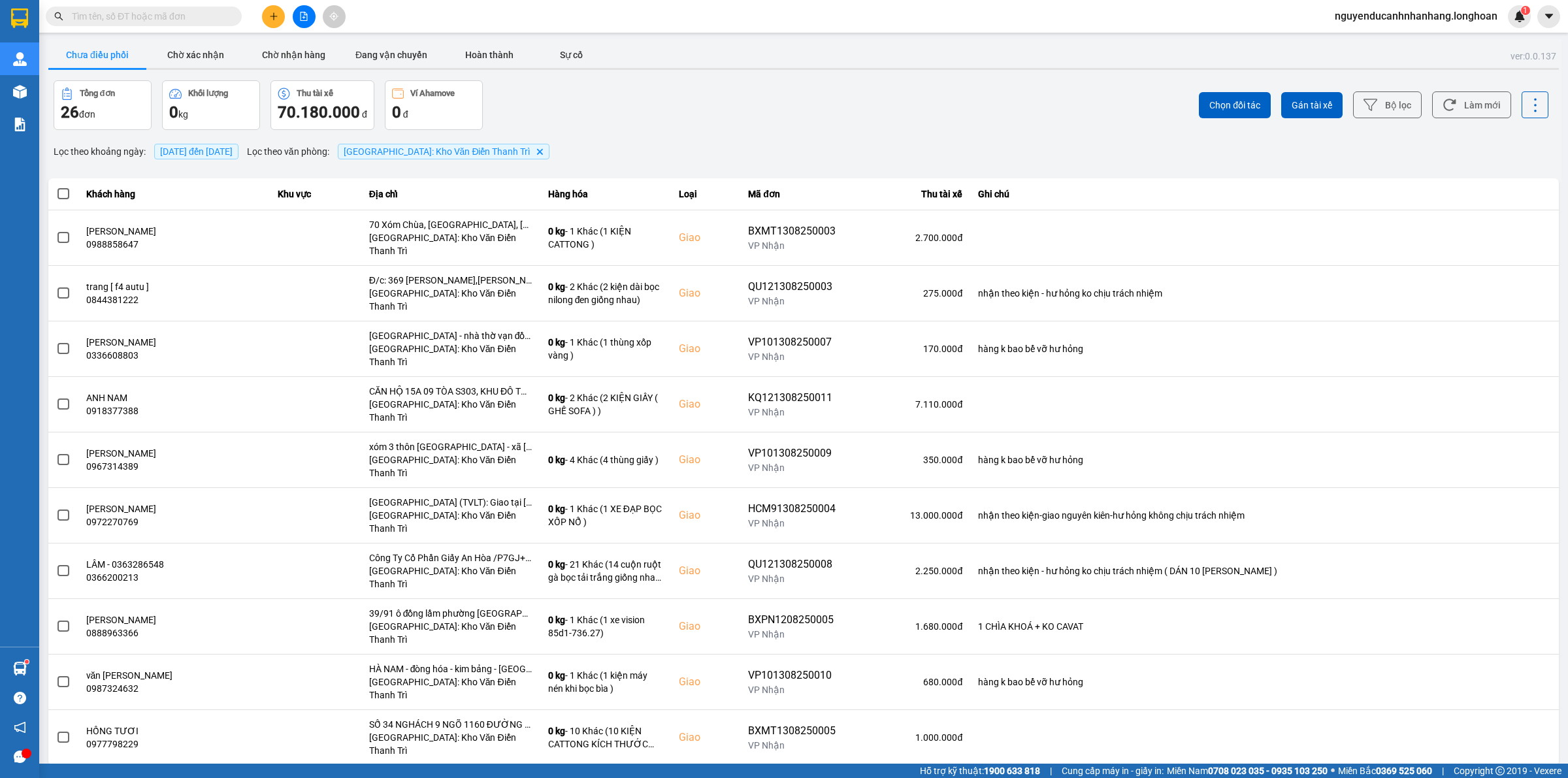
click at [272, 11] on button at bounding box center [273, 16] width 23 height 23
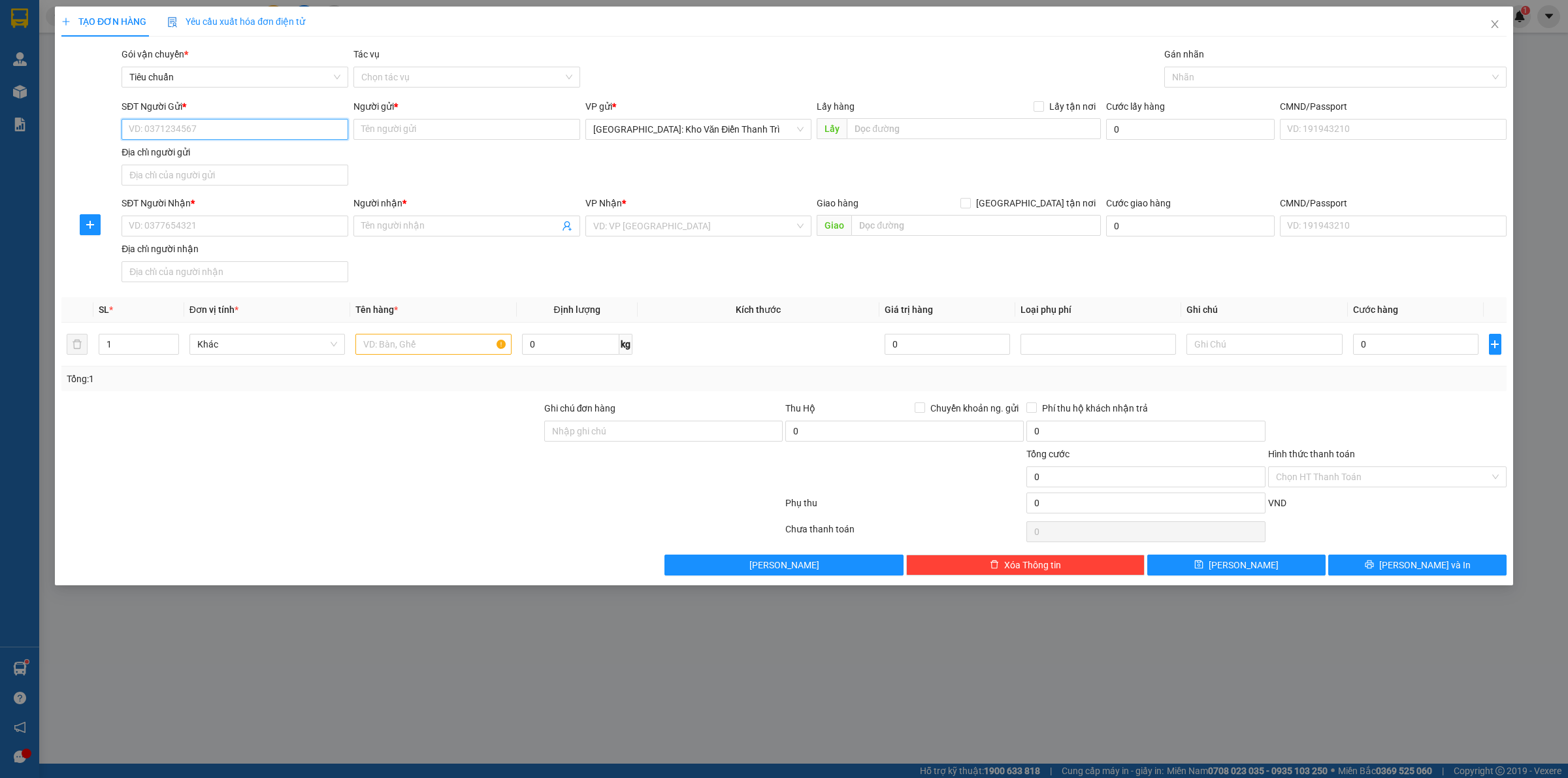
click at [251, 119] on input "SĐT Người Gửi *" at bounding box center [234, 129] width 227 height 21
paste input "0368930369"
click at [435, 138] on input "Người gửi *" at bounding box center [467, 129] width 227 height 21
paste input "[PERSON_NAME]"
drag, startPoint x: 938, startPoint y: 128, endPoint x: 1049, endPoint y: 118, distance: 111.4
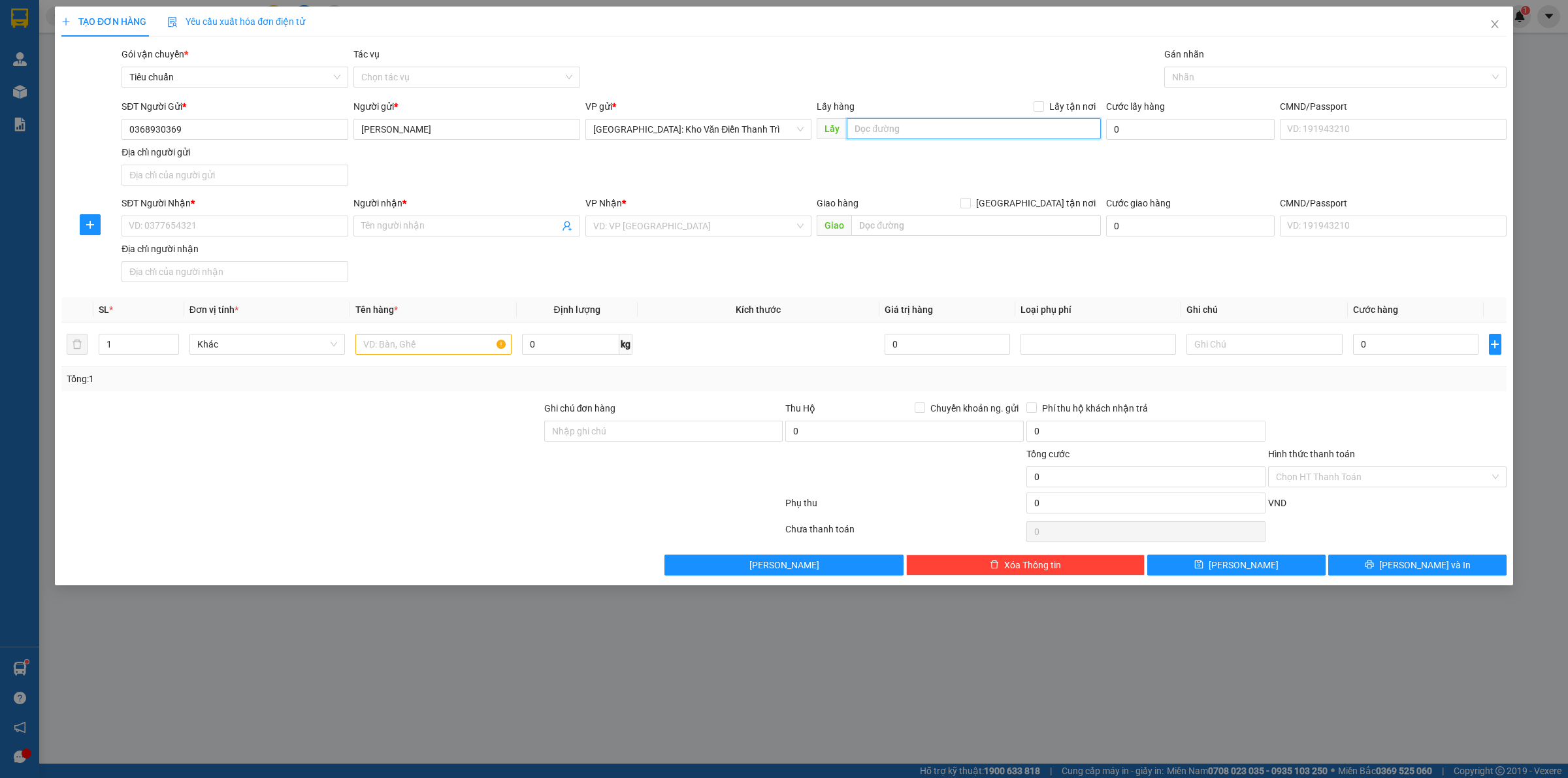
click at [941, 128] on input "text" at bounding box center [974, 128] width 254 height 21
paste input "[STREET_ADDRESS]"
click at [1051, 103] on span "Lấy tận nơi" at bounding box center [1072, 106] width 57 height 14
click at [1043, 103] on input "Lấy tận nơi" at bounding box center [1038, 105] width 9 height 9
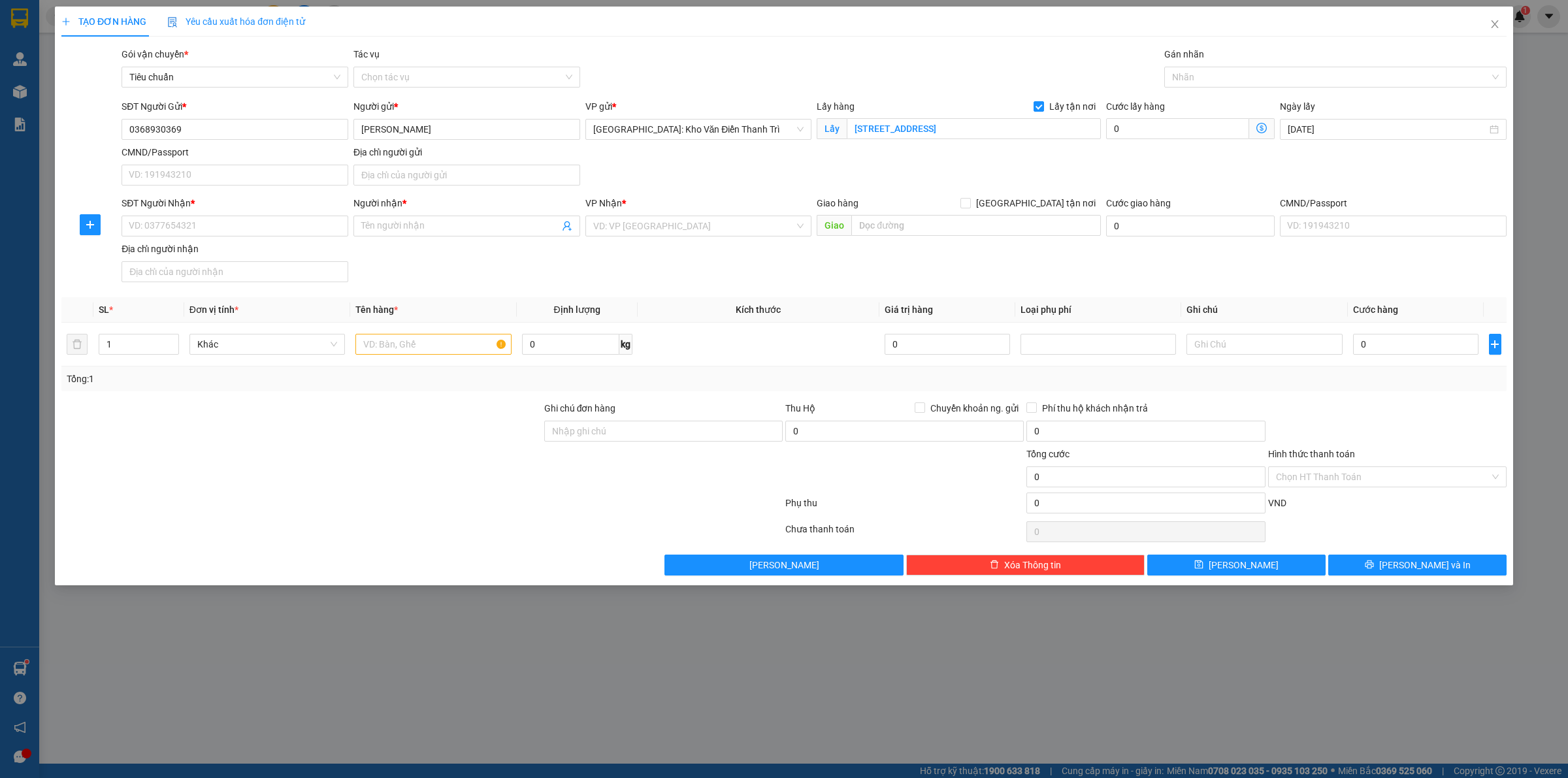
scroll to position [0, 0]
click at [1102, 67] on div "Gói vận chuyển * Tiêu chuẩn Tác vụ Chọn tác vụ Gán nhãn Nhãn" at bounding box center [813, 69] width 1390 height 46
click at [1212, 67] on div "Nhãn" at bounding box center [1336, 77] width 343 height 21
click at [1221, 103] on div "[GEOGRAPHIC_DATA] tận nơi" at bounding box center [1335, 103] width 326 height 14
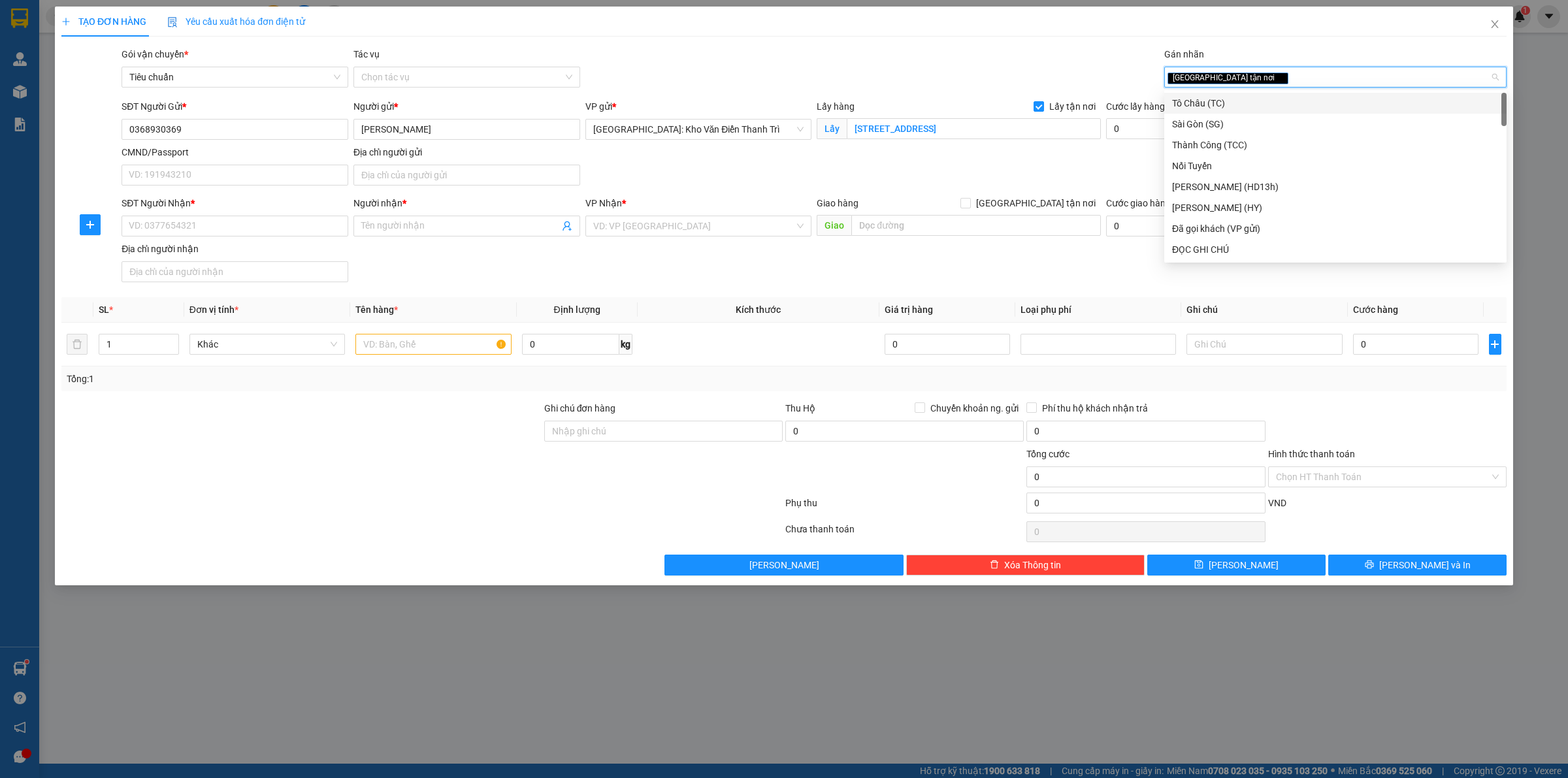
click at [1086, 50] on div "Gói vận chuyển * Tiêu chuẩn Tác vụ Chọn tác vụ Gán nhãn Giao tận nơi" at bounding box center [813, 69] width 1390 height 46
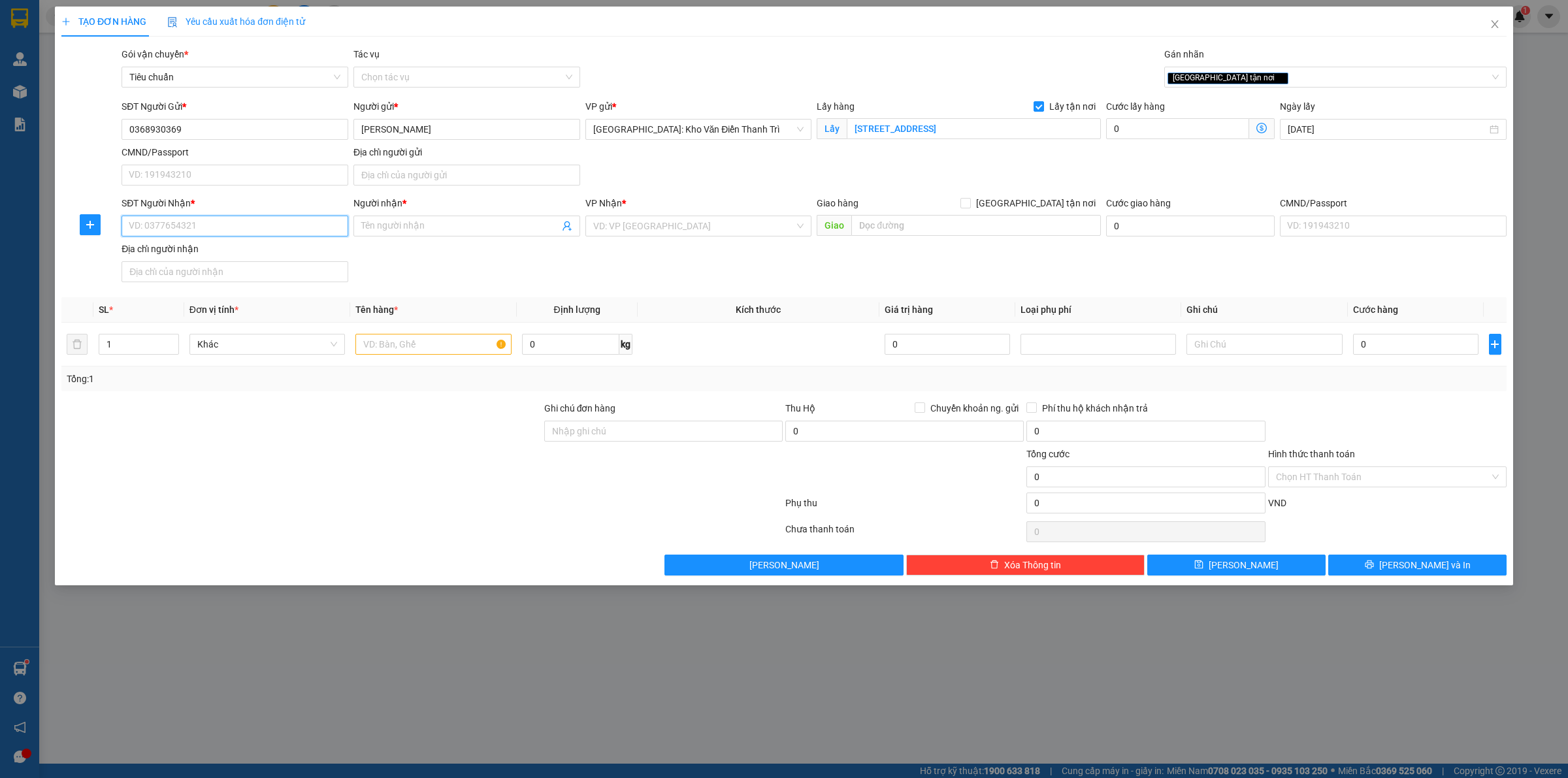
click at [237, 226] on input "SĐT Người Nhận *" at bounding box center [234, 226] width 227 height 21
paste input "0985110110"
click at [677, 217] on input "search" at bounding box center [694, 226] width 202 height 20
click at [449, 216] on span at bounding box center [467, 226] width 227 height 21
paste input "Dũng"
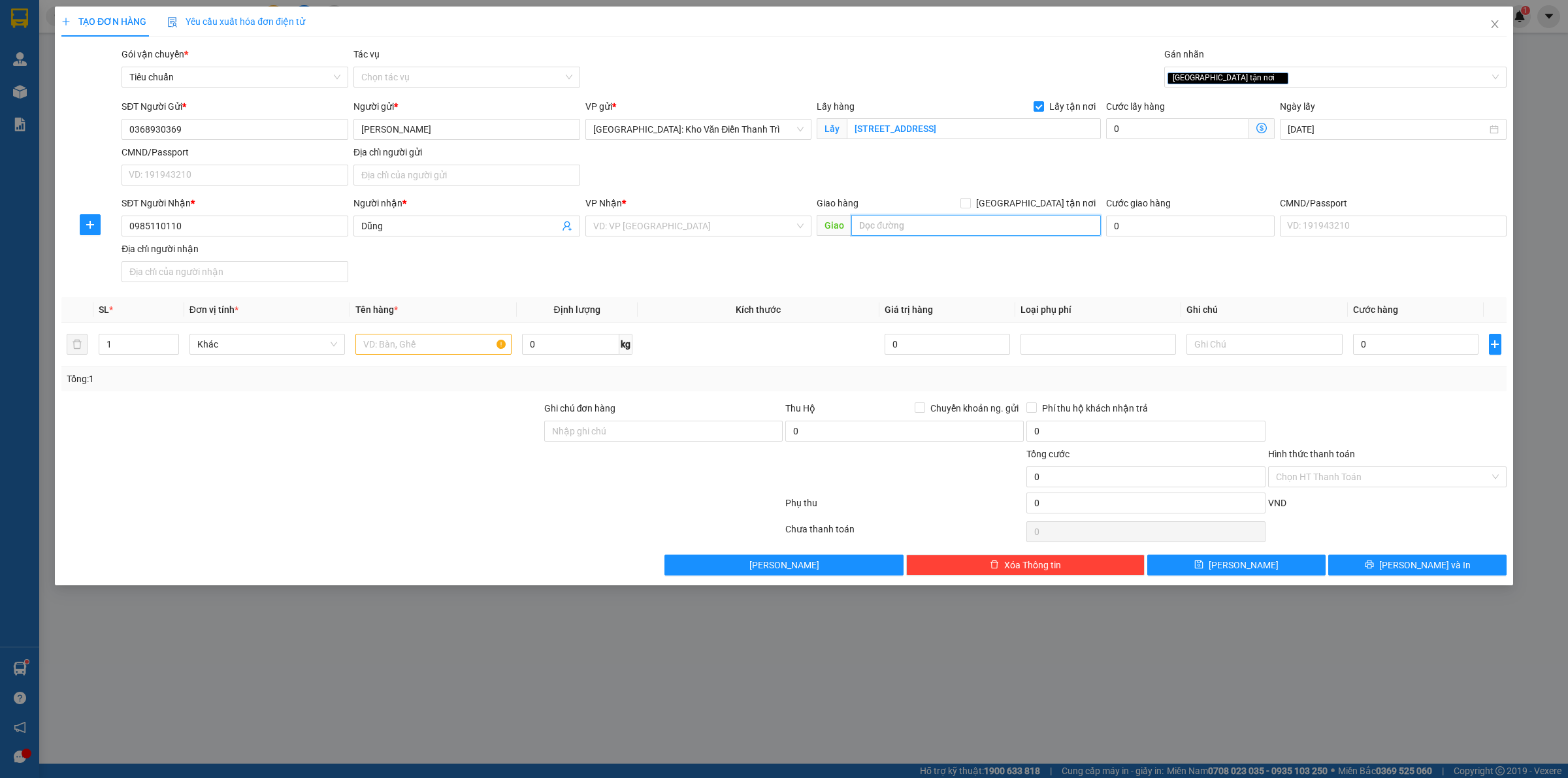
click at [912, 222] on input "text" at bounding box center [976, 225] width 250 height 21
paste input "ngã tư đa cấu, [GEOGRAPHIC_DATA] ,[GEOGRAPHIC_DATA]"
click at [1042, 206] on span "[GEOGRAPHIC_DATA] tận nơi" at bounding box center [1035, 203] width 130 height 14
click at [969, 206] on input "[GEOGRAPHIC_DATA] tận nơi" at bounding box center [964, 202] width 9 height 9
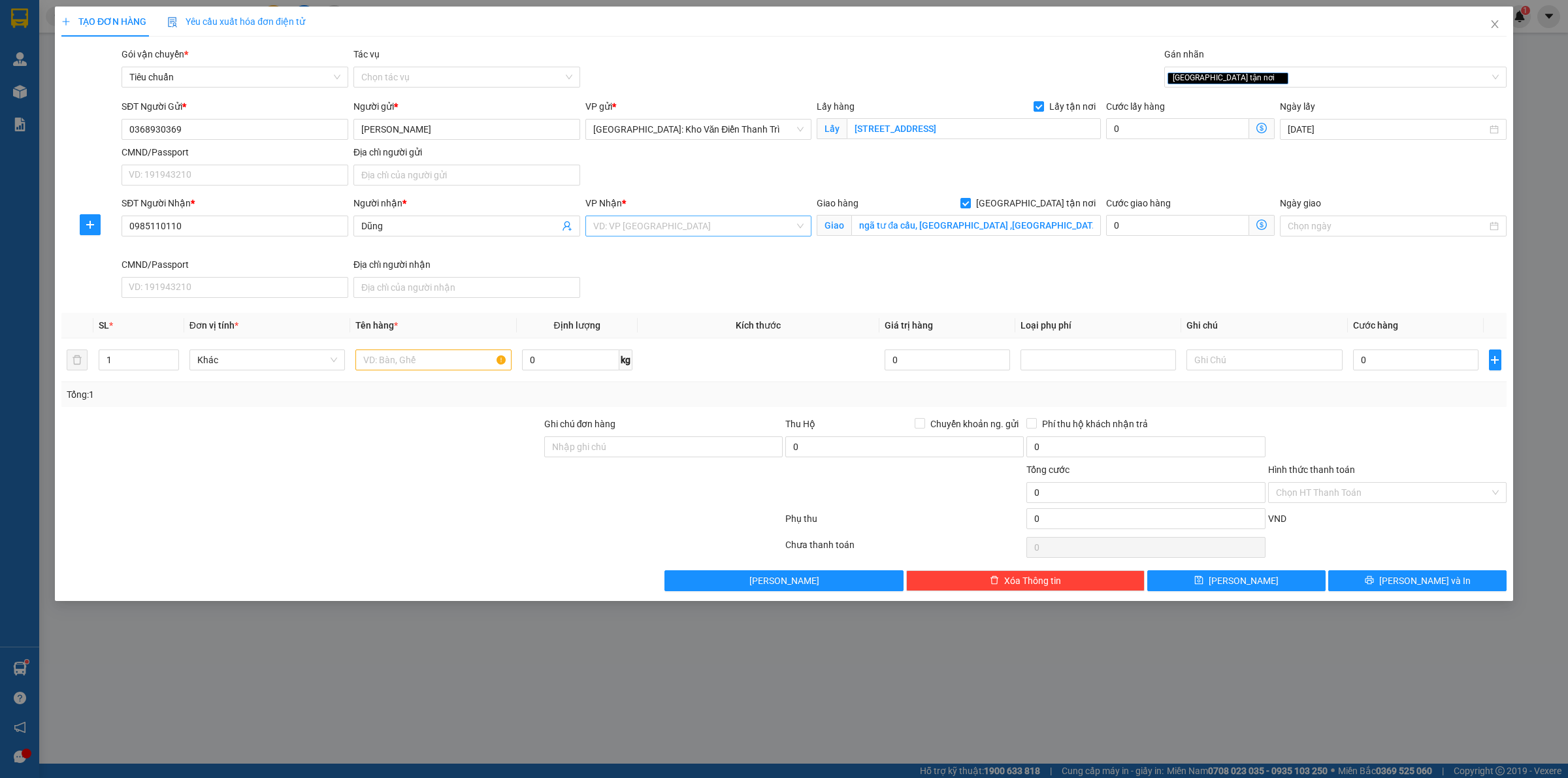
click at [691, 236] on input "search" at bounding box center [694, 226] width 202 height 20
click at [667, 293] on div "[GEOGRAPHIC_DATA]: Kho Văn Điển Thanh Trì" at bounding box center [698, 295] width 211 height 14
click at [1096, 269] on div "SĐT Người Nhận * 0985110110 Người nhận * Dũng VP Nhận * [GEOGRAPHIC_DATA]: Kho …" at bounding box center [813, 249] width 1390 height 107
click at [410, 359] on input "text" at bounding box center [433, 360] width 156 height 21
paste input "1 xe wae"
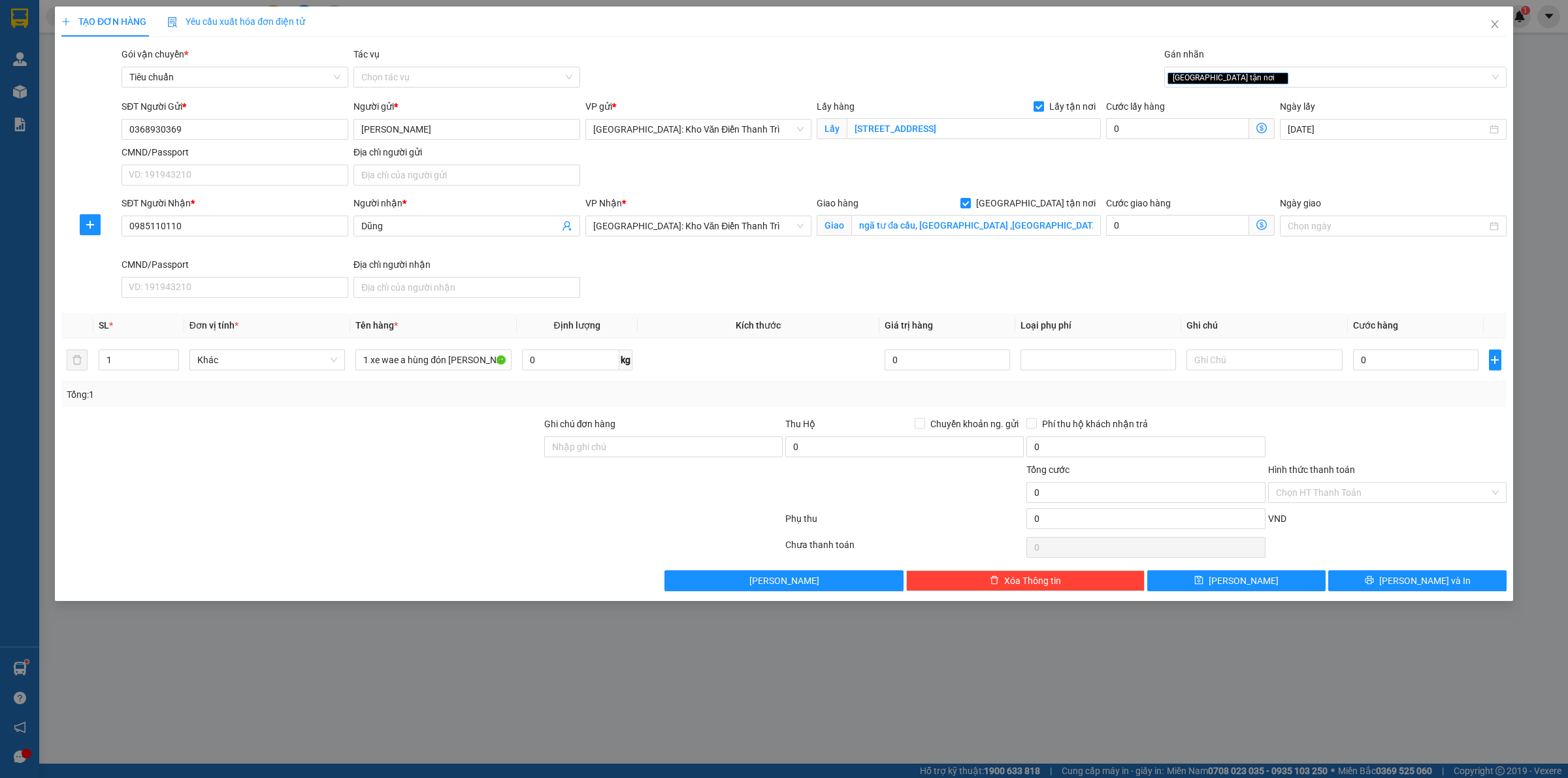
click at [1251, 297] on div "SĐT Người Nhận * 0985110110 Người nhận * Dũng VP Nhận * [GEOGRAPHIC_DATA]: Kho …" at bounding box center [813, 249] width 1390 height 107
click at [1168, 135] on input "0" at bounding box center [1178, 128] width 143 height 21
click at [1382, 361] on input "0" at bounding box center [1416, 360] width 126 height 21
click at [1370, 426] on div at bounding box center [1387, 439] width 241 height 46
click at [931, 507] on div at bounding box center [904, 485] width 241 height 46
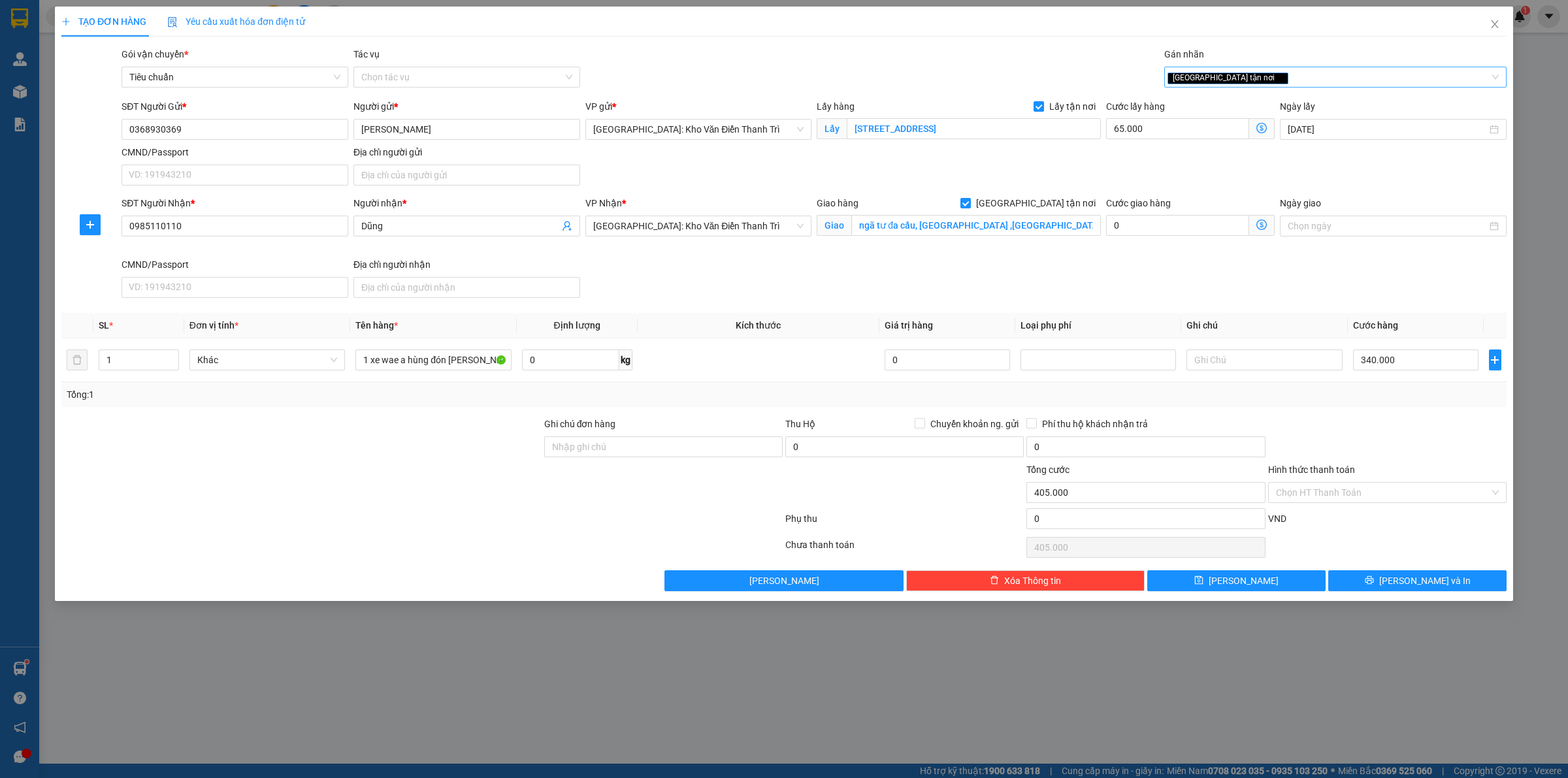
click at [1268, 83] on div "[GEOGRAPHIC_DATA] tận nơi" at bounding box center [1329, 77] width 323 height 15
click at [1246, 103] on div "Xe máy" at bounding box center [1335, 103] width 326 height 14
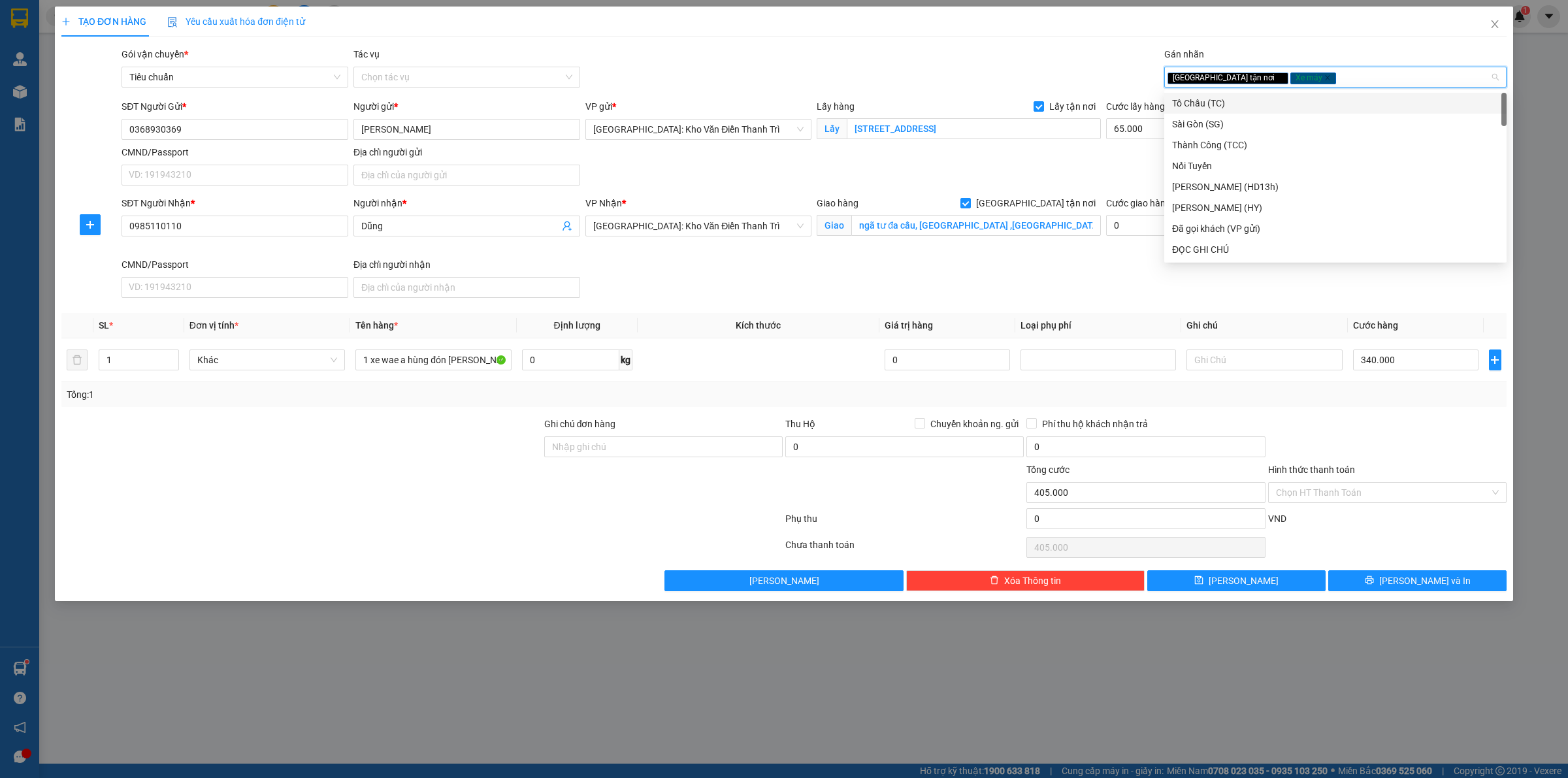
click at [1087, 62] on div "Gói vận chuyển * Tiêu chuẩn Tác vụ Chọn tác vụ Gán nhãn Giao tận nơi Xe máy" at bounding box center [813, 69] width 1390 height 46
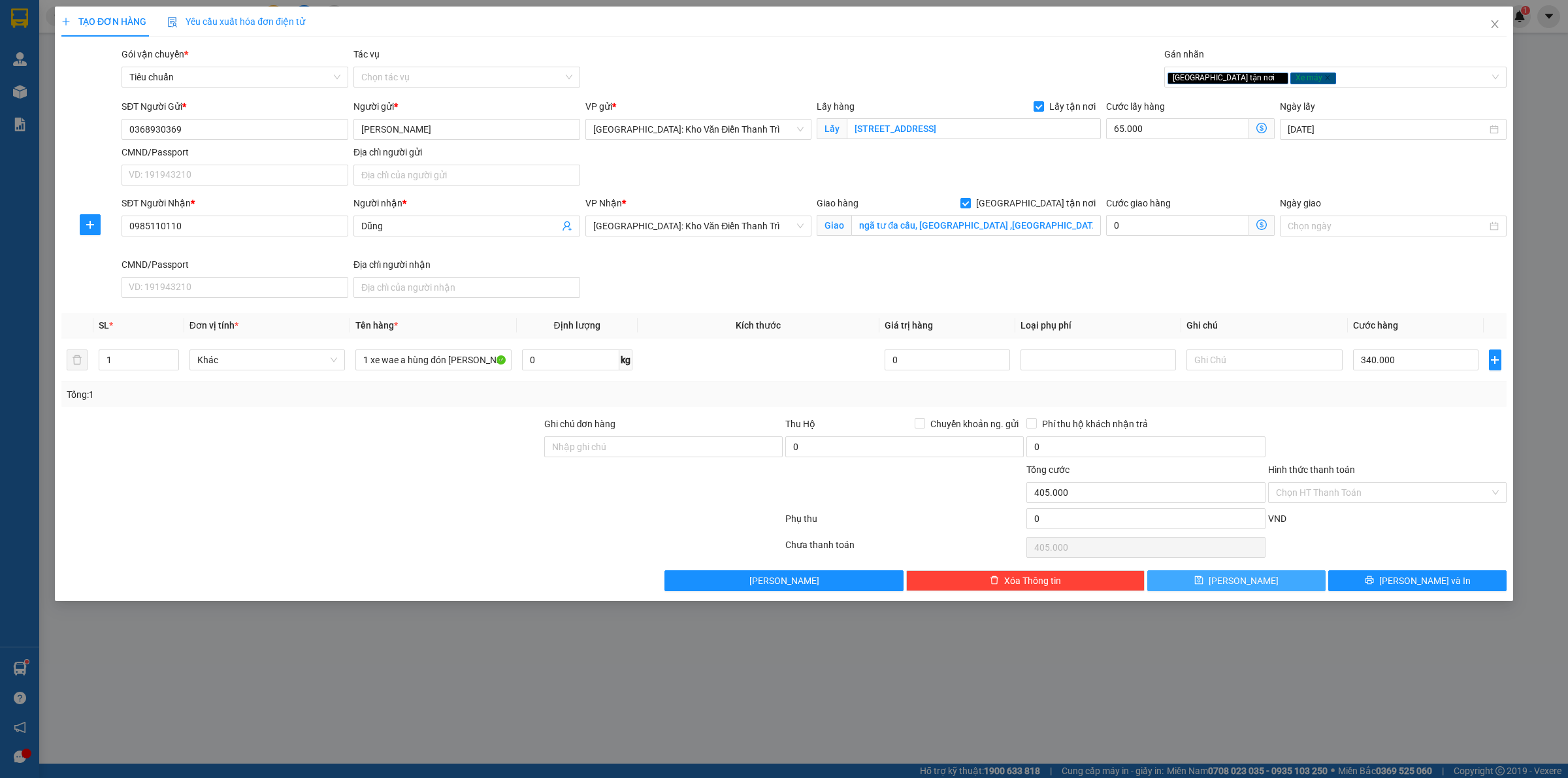
click at [1280, 581] on button "[PERSON_NAME]" at bounding box center [1236, 581] width 178 height 21
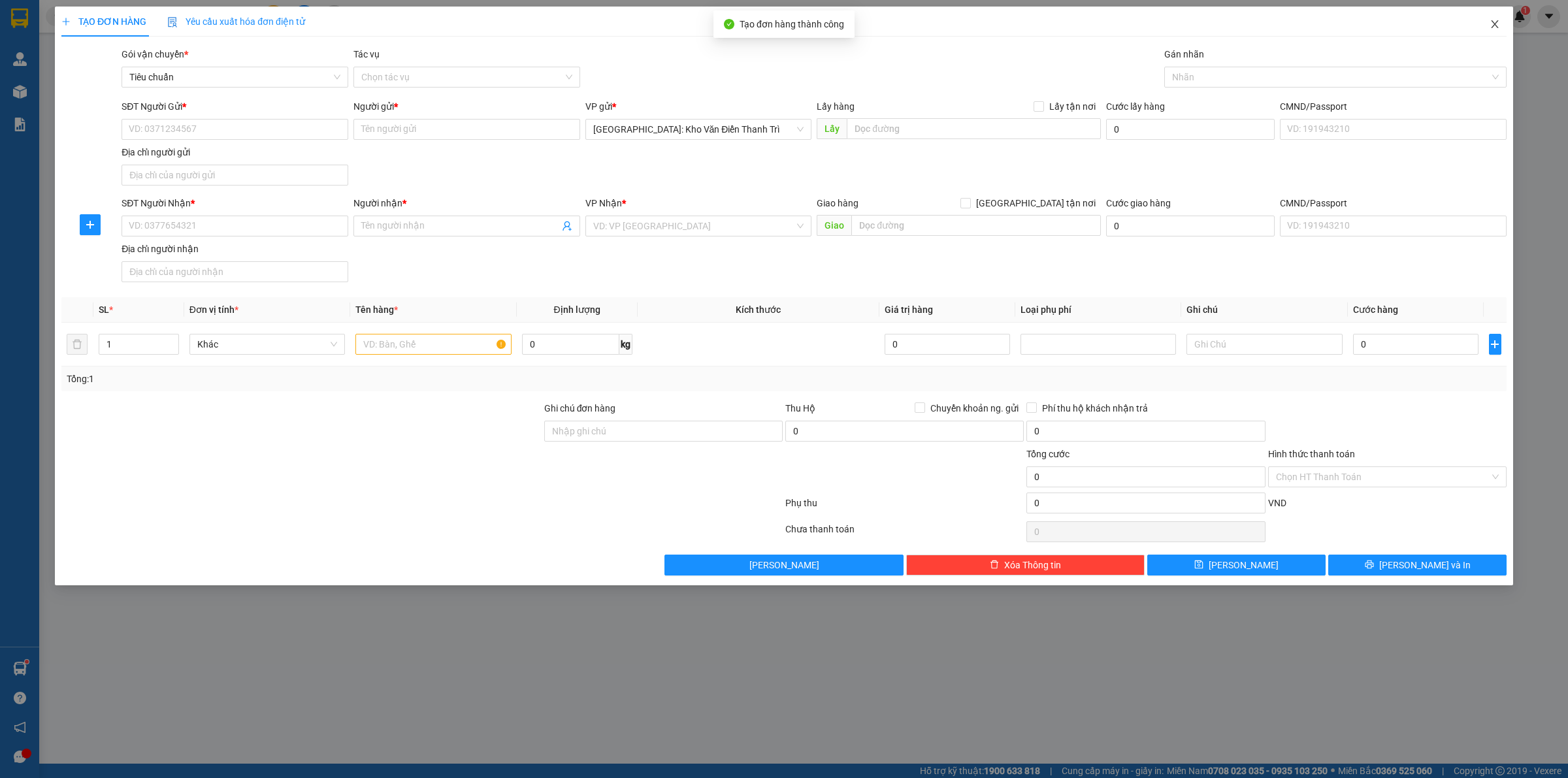
click at [1497, 25] on icon "close" at bounding box center [1494, 24] width 11 height 11
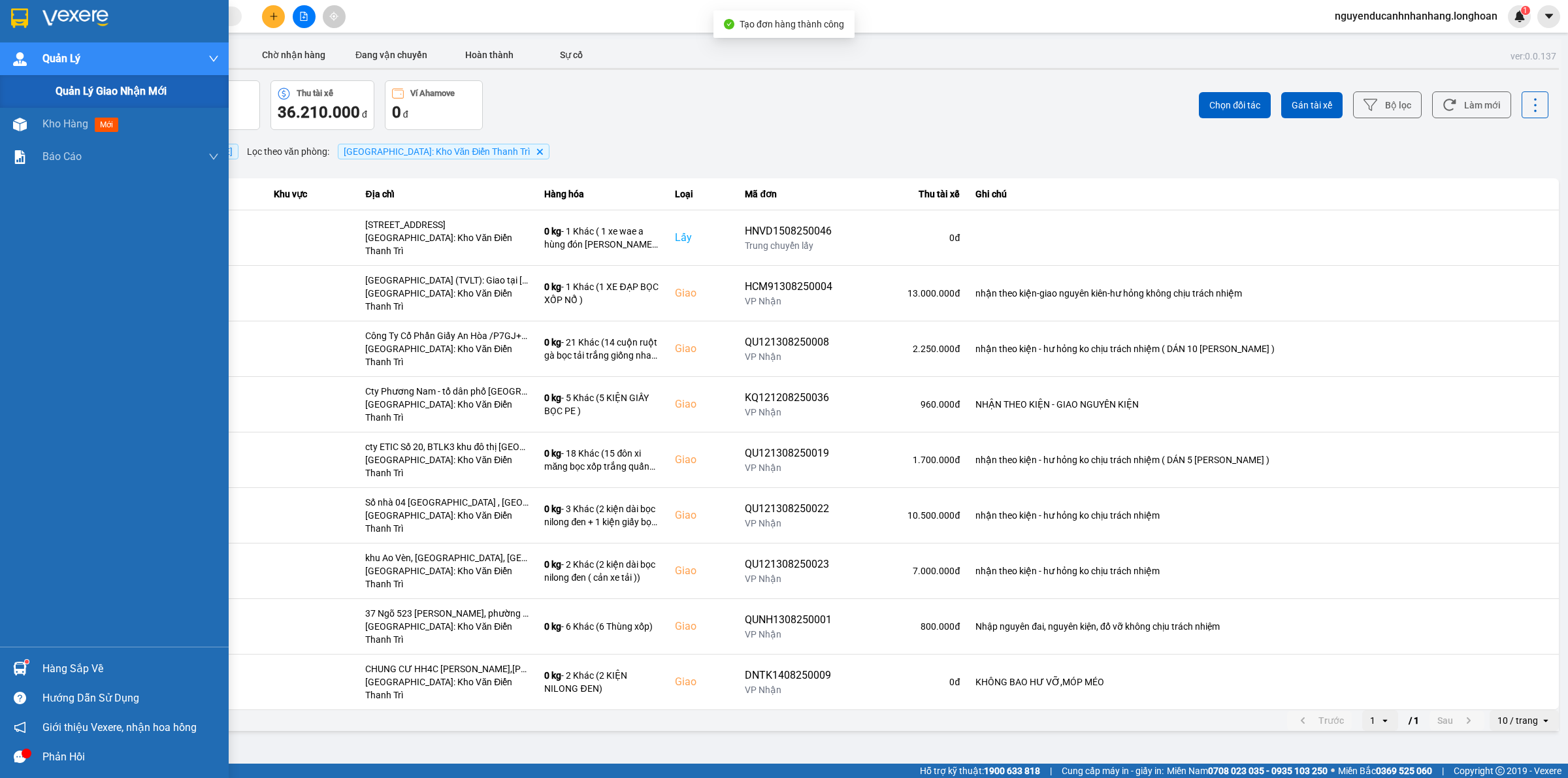
click at [86, 89] on span "Quản lý giao nhận mới" at bounding box center [111, 90] width 111 height 16
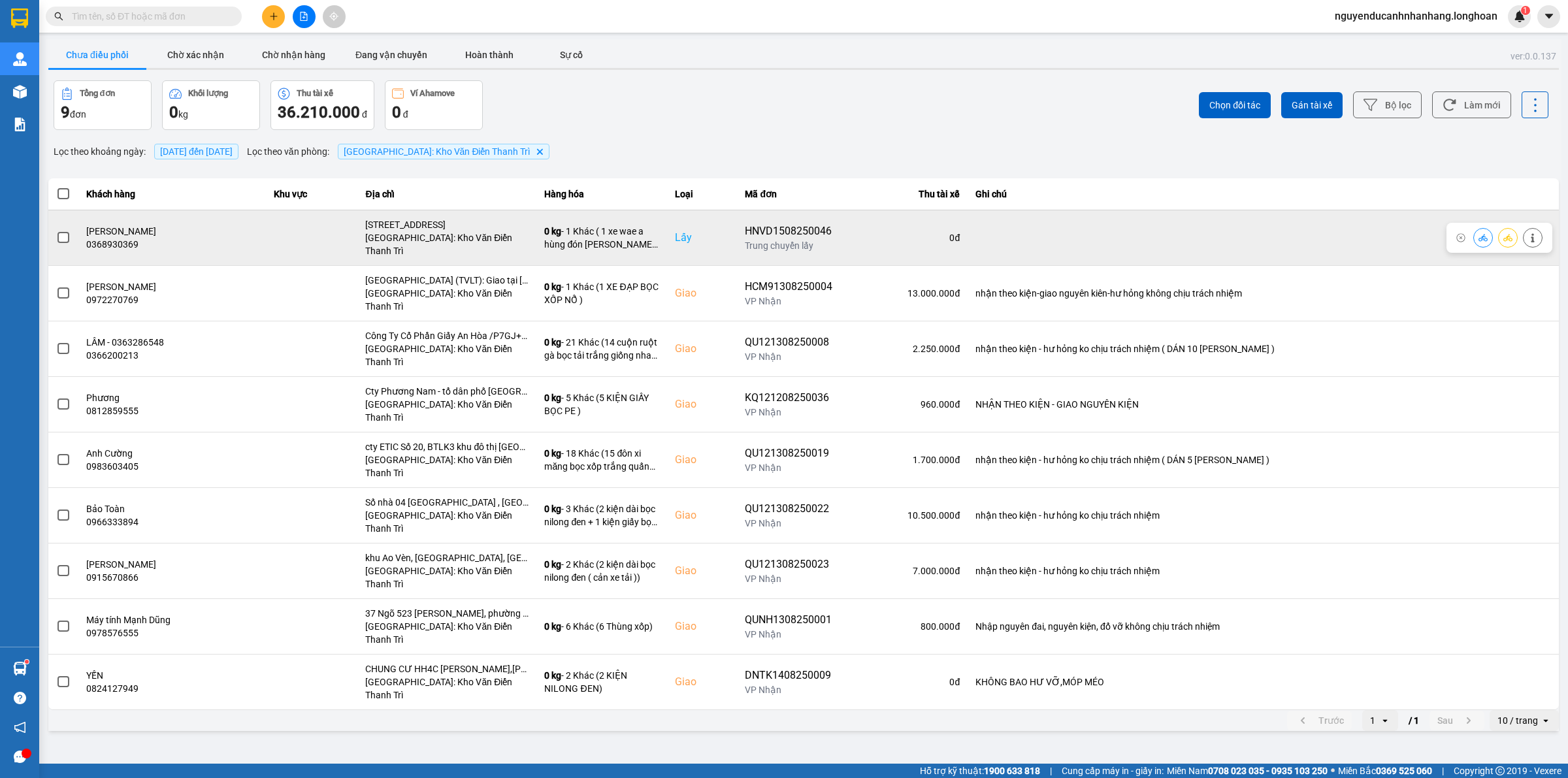
click at [58, 237] on span at bounding box center [63, 237] width 12 height 12
click at [56, 231] on input "checkbox" at bounding box center [56, 231] width 0 height 0
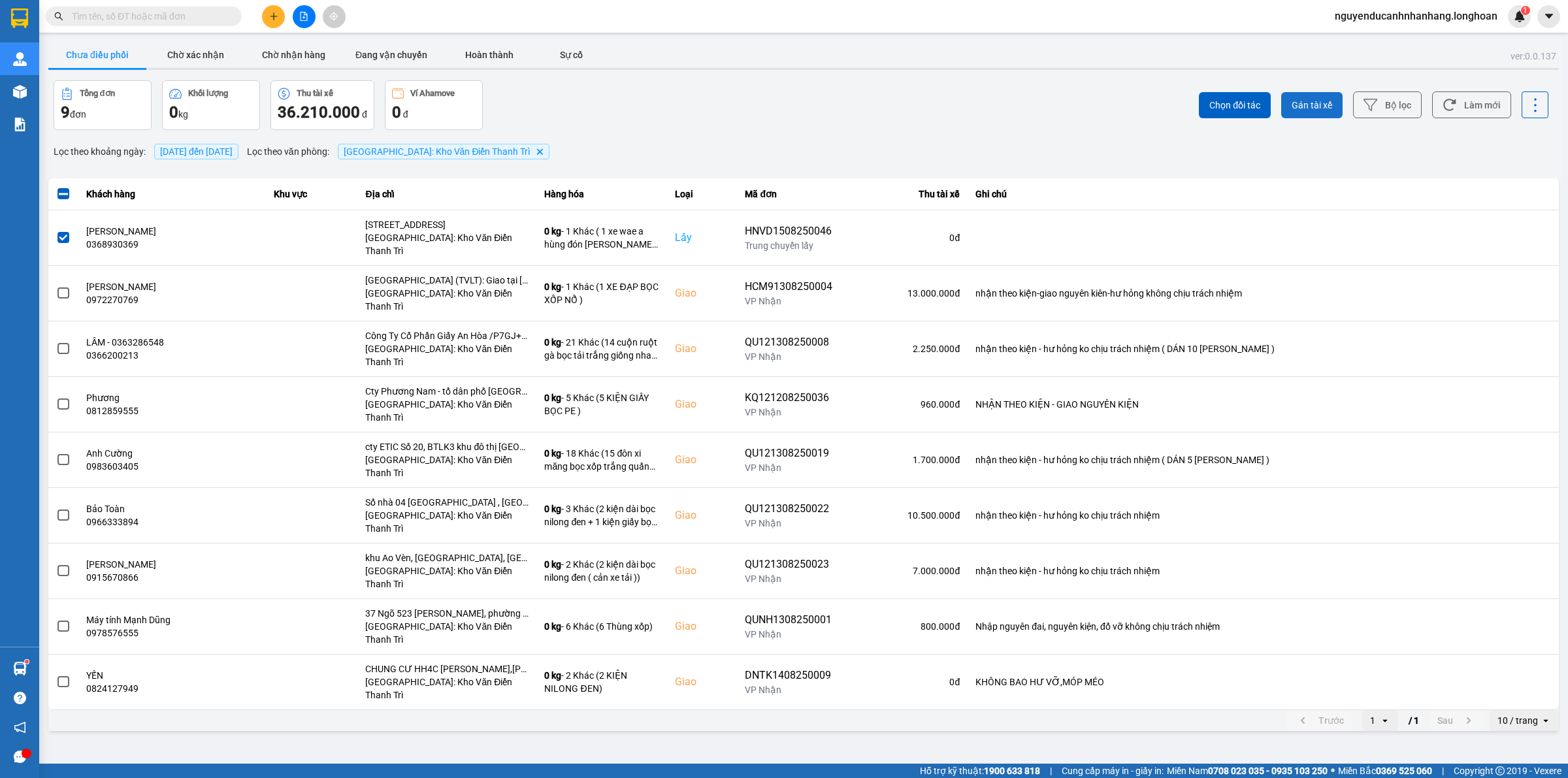
click at [1304, 105] on span "Gán tài xế" at bounding box center [1312, 105] width 41 height 13
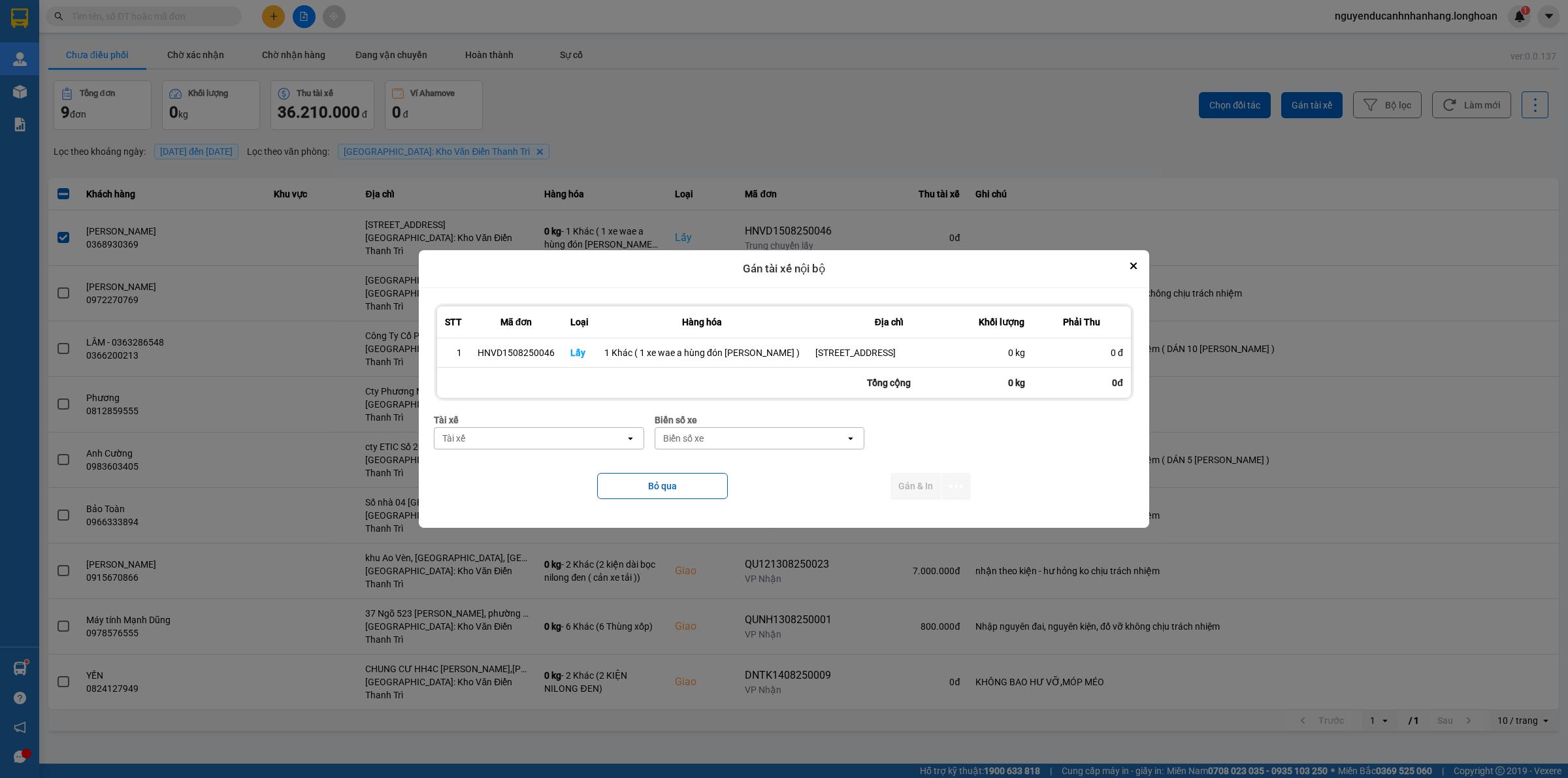
click at [510, 442] on div "Tài xế" at bounding box center [530, 438] width 191 height 21
click at [544, 468] on span "0325666247 - A Hùng 17 [GEOGRAPHIC_DATA] 0325666247" at bounding box center [552, 479] width 184 height 26
click at [790, 448] on div "Biển số xe" at bounding box center [830, 438] width 191 height 21
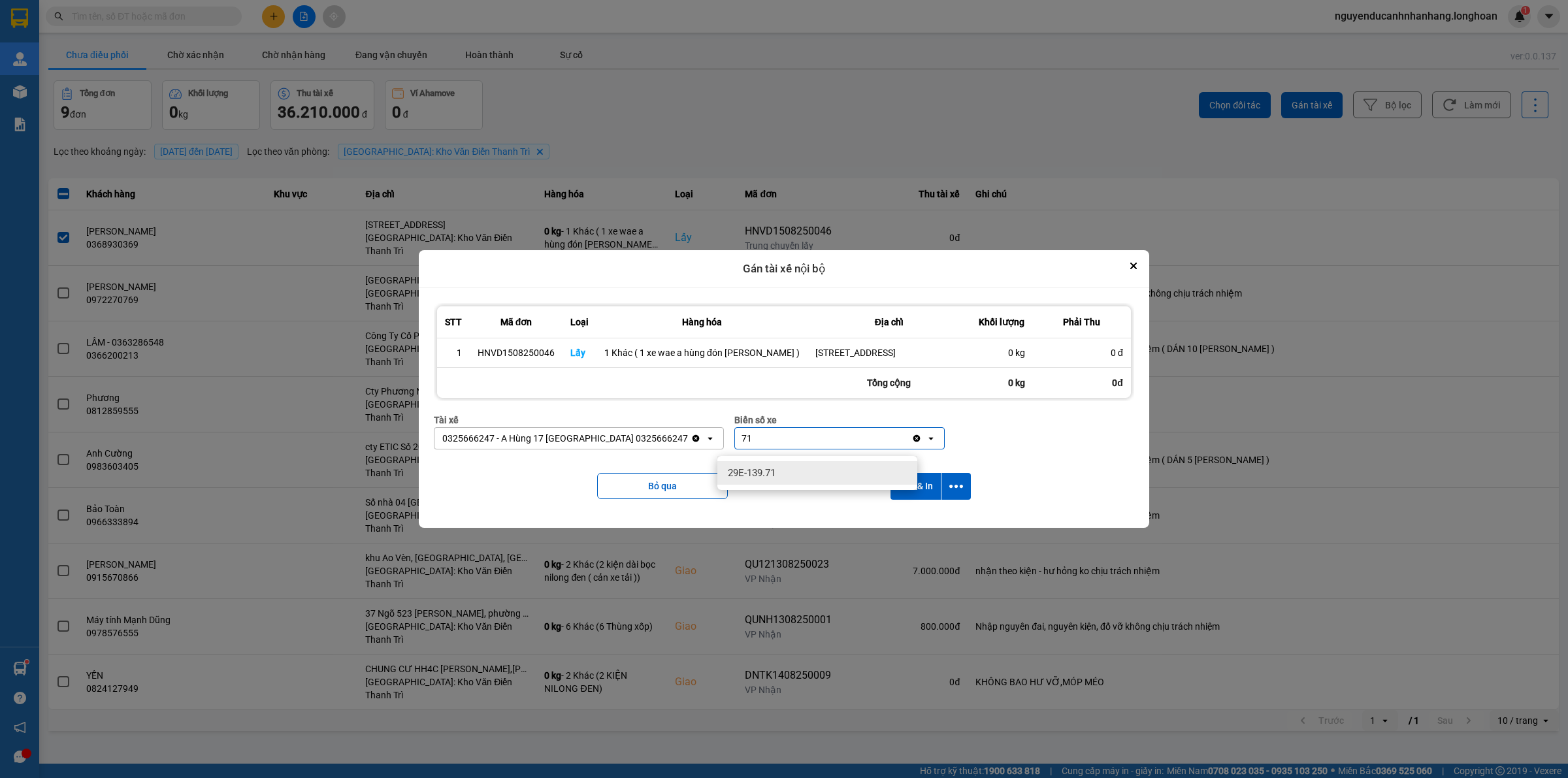
click at [796, 471] on div "29E-139.71" at bounding box center [817, 473] width 200 height 24
click at [950, 488] on icon "dialog" at bounding box center [956, 486] width 14 height 4
click at [893, 524] on span "Chỉ gán tài" at bounding box center [898, 528] width 43 height 13
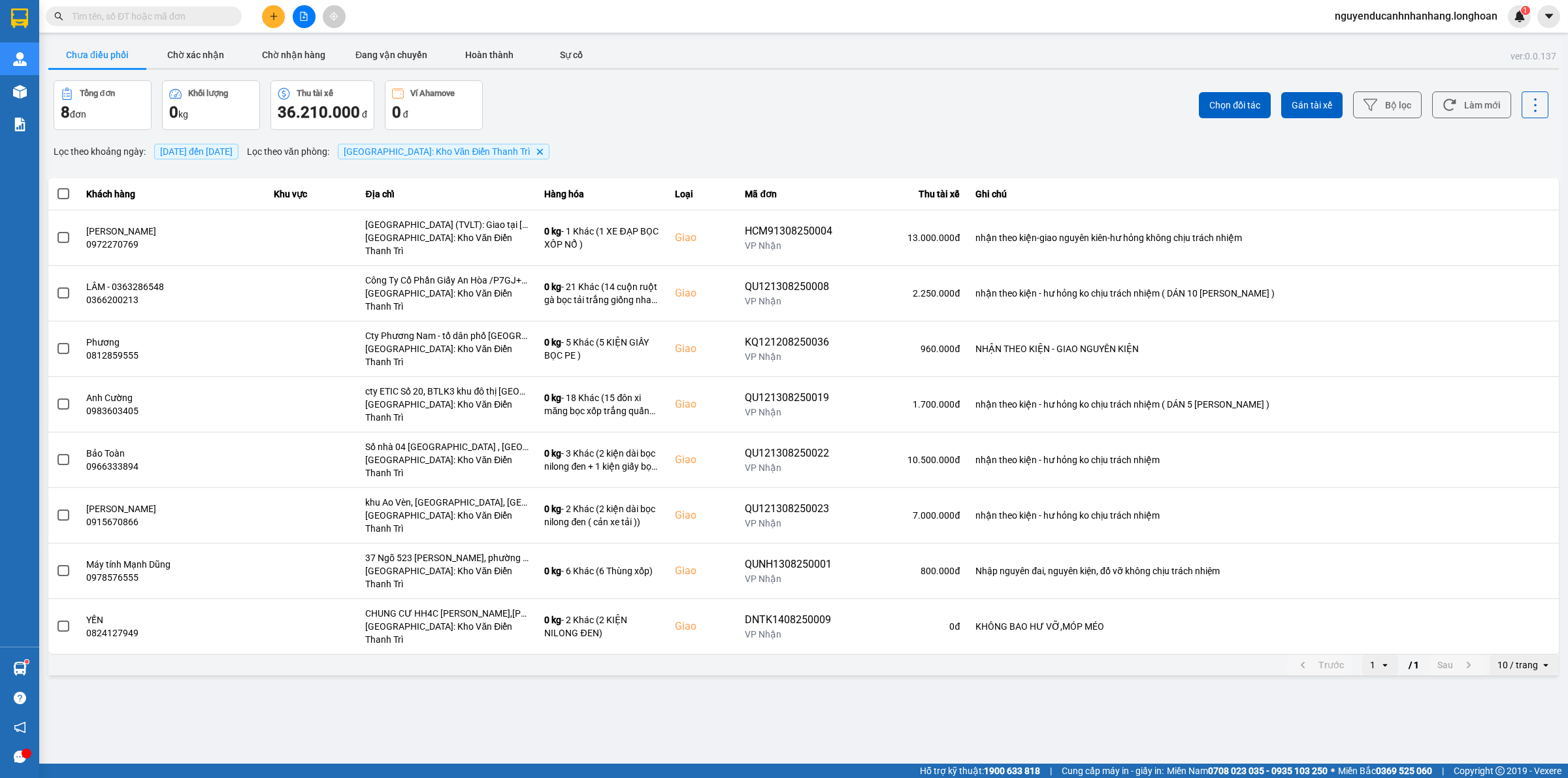
click at [193, 18] on input "text" at bounding box center [149, 16] width 154 height 14
paste input "0982076171"
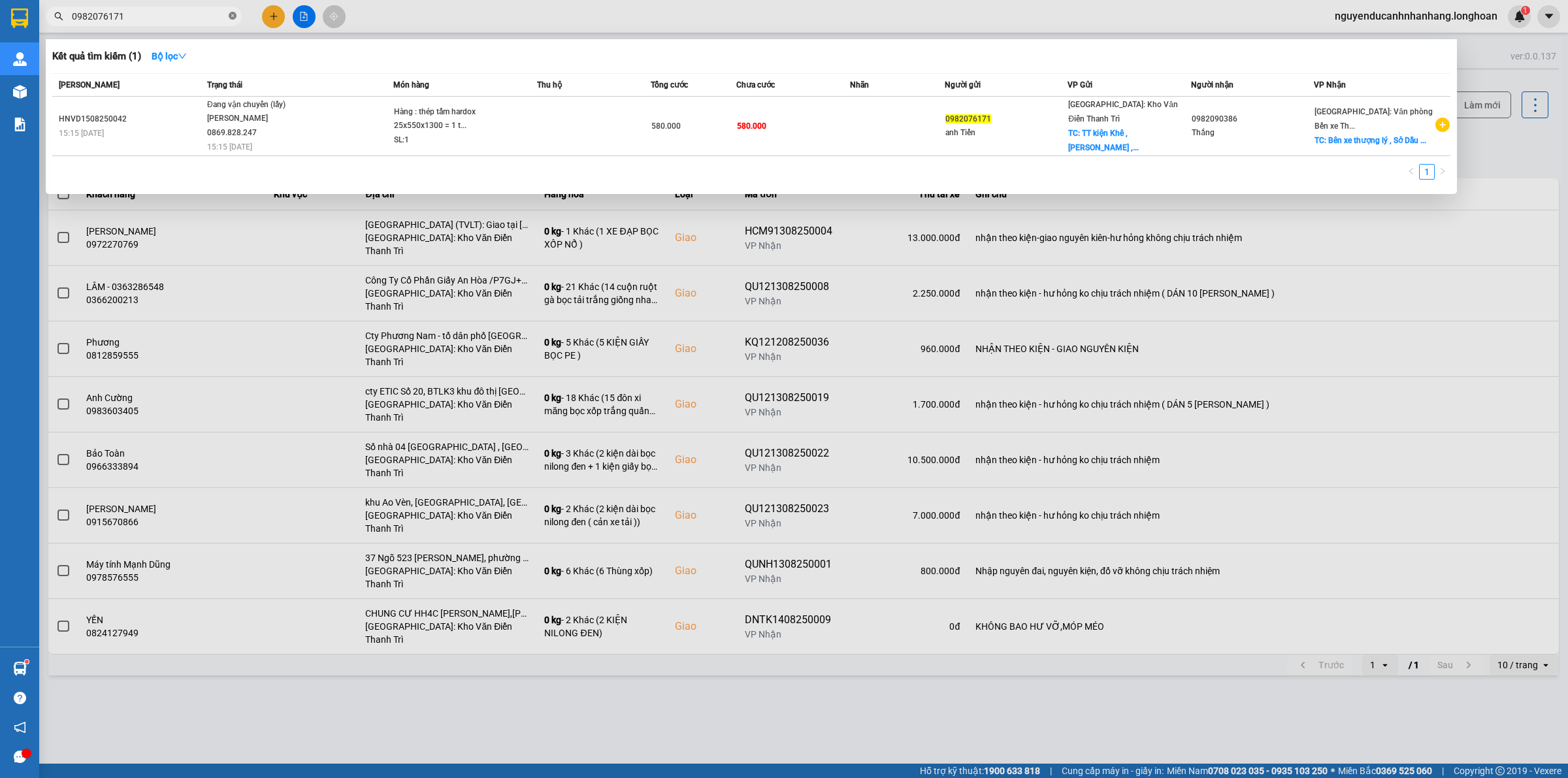
click at [232, 15] on icon "close-circle" at bounding box center [232, 15] width 8 height 8
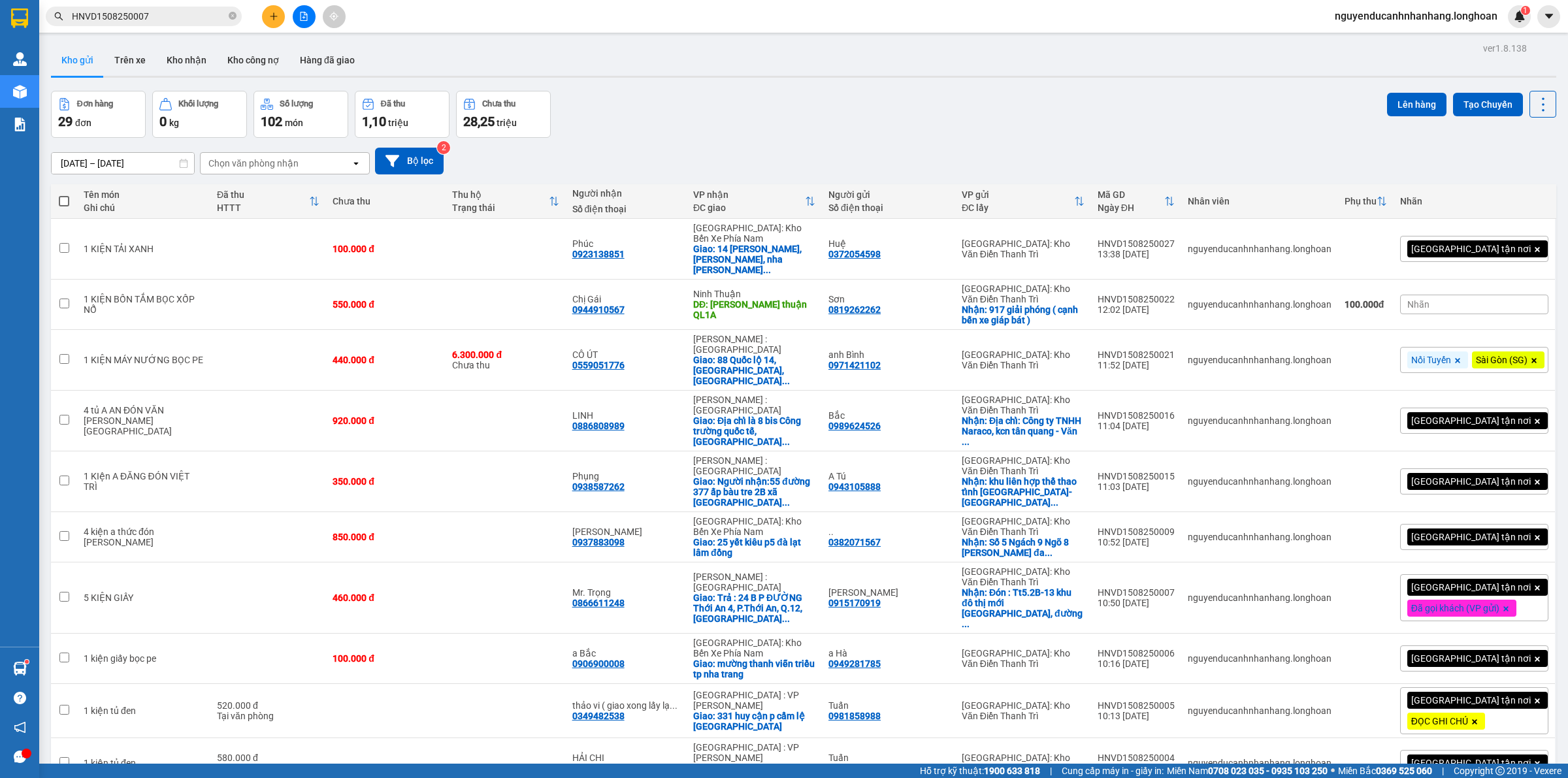
scroll to position [163, 0]
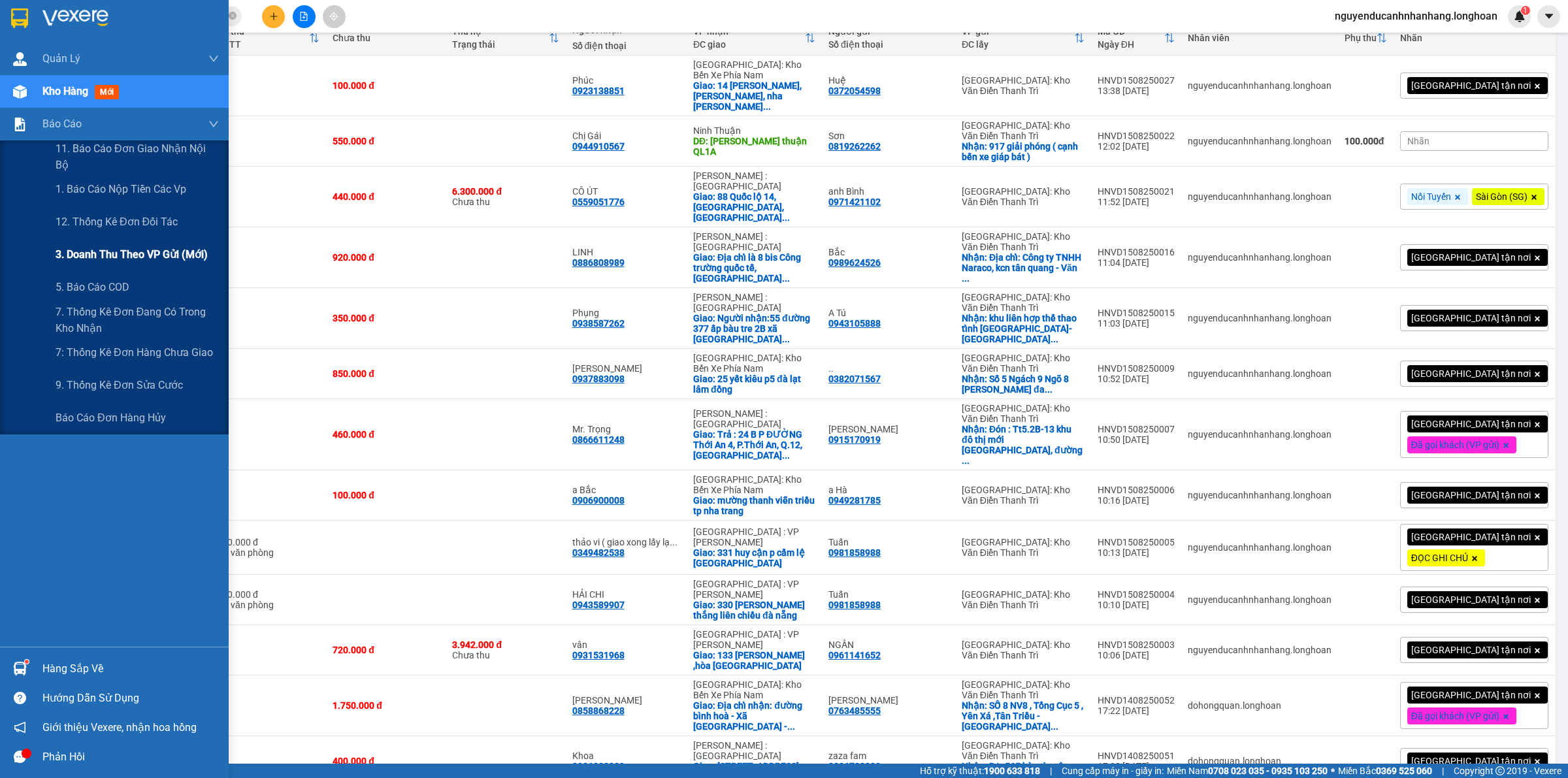
click at [119, 251] on span "3. Doanh Thu theo VP Gửi (mới)" at bounding box center [131, 254] width 152 height 16
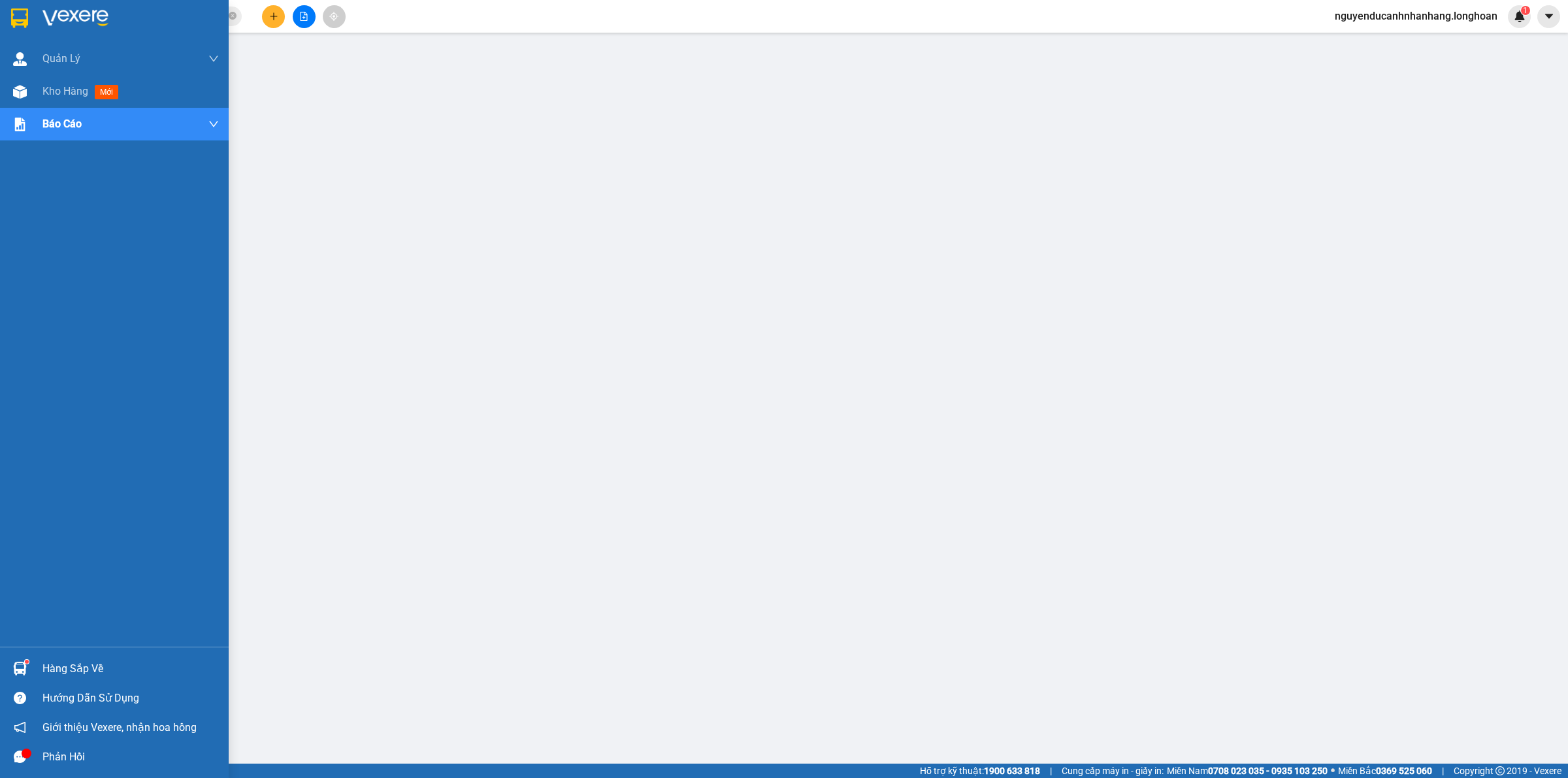
click at [33, 17] on div at bounding box center [114, 21] width 229 height 43
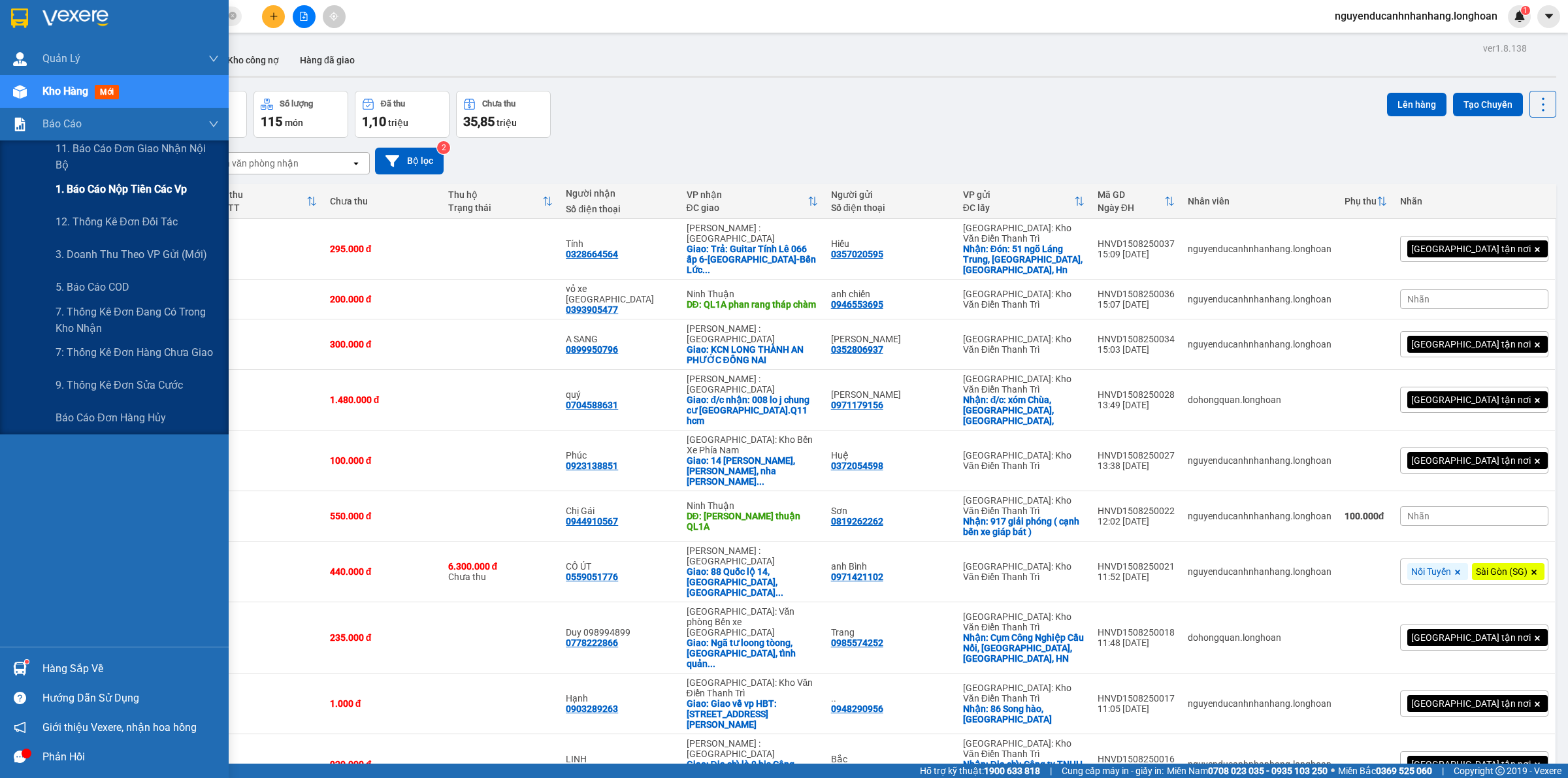
click at [105, 180] on div "1. Báo cáo nộp tiền các vp" at bounding box center [137, 189] width 164 height 33
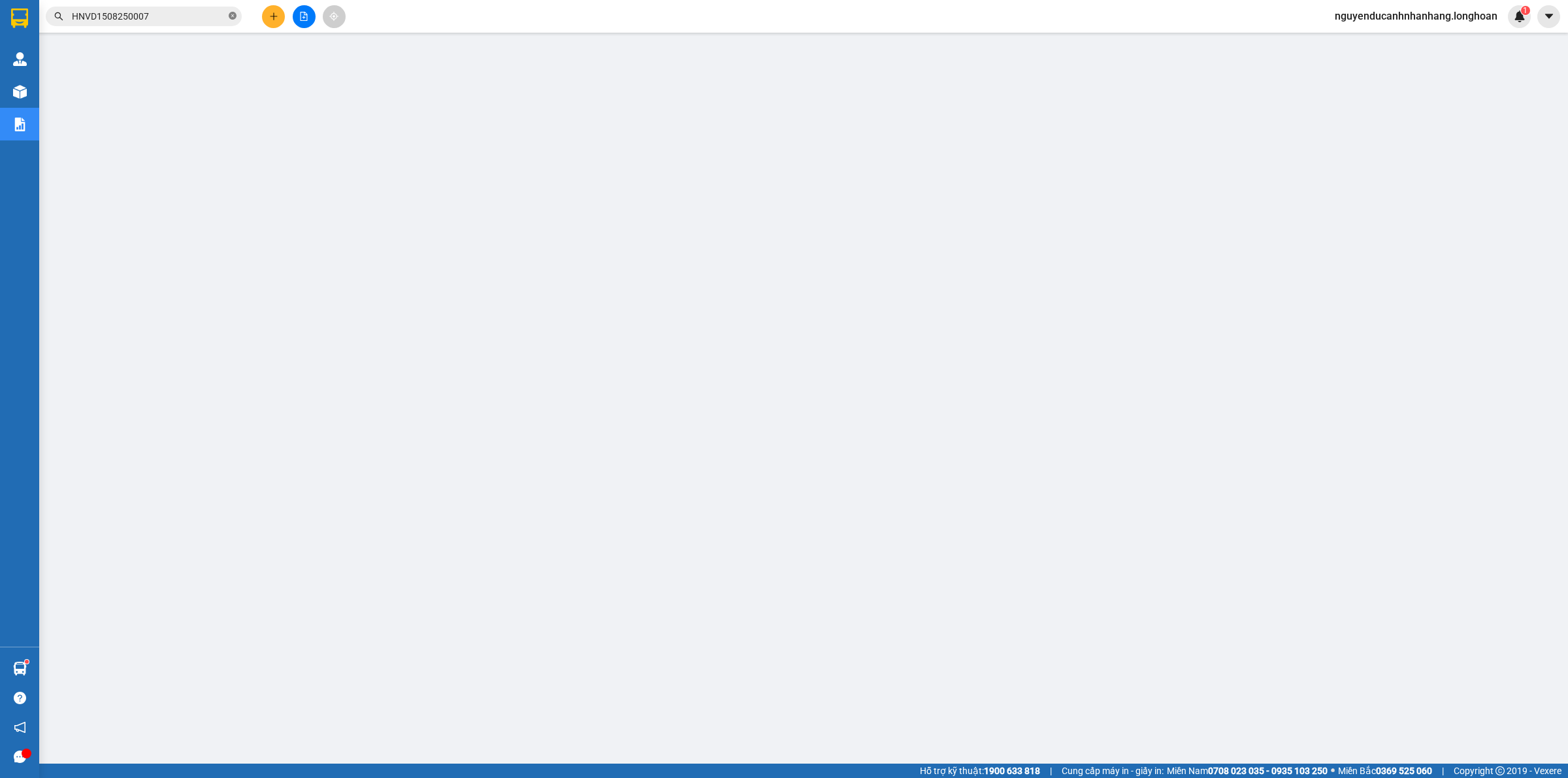
click at [230, 14] on icon "close-circle" at bounding box center [232, 15] width 8 height 8
click at [201, 15] on input "text" at bounding box center [149, 16] width 154 height 14
paste input "0969411468"
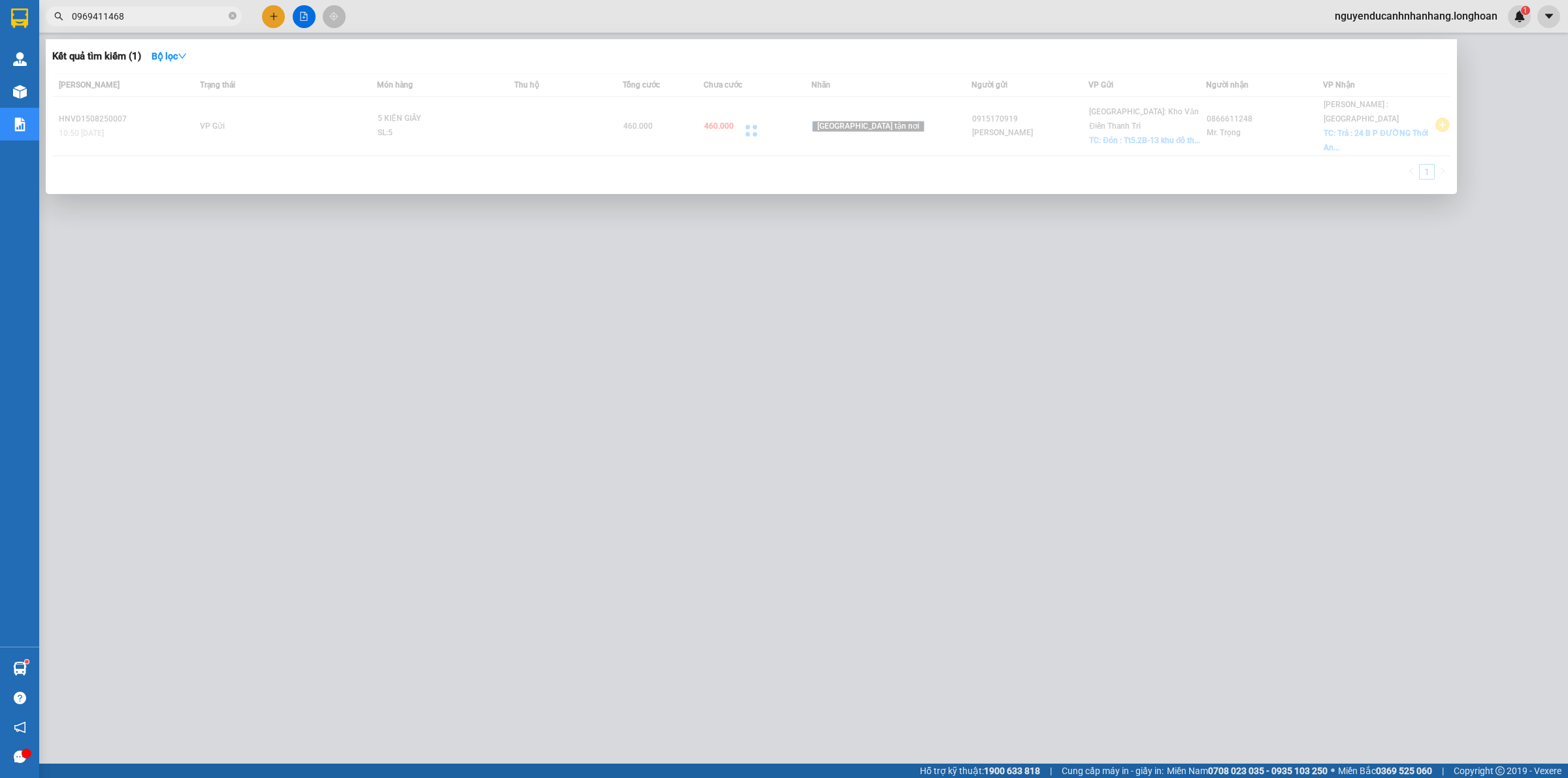
type input "0969411468"
click at [274, 14] on div at bounding box center [784, 389] width 1568 height 778
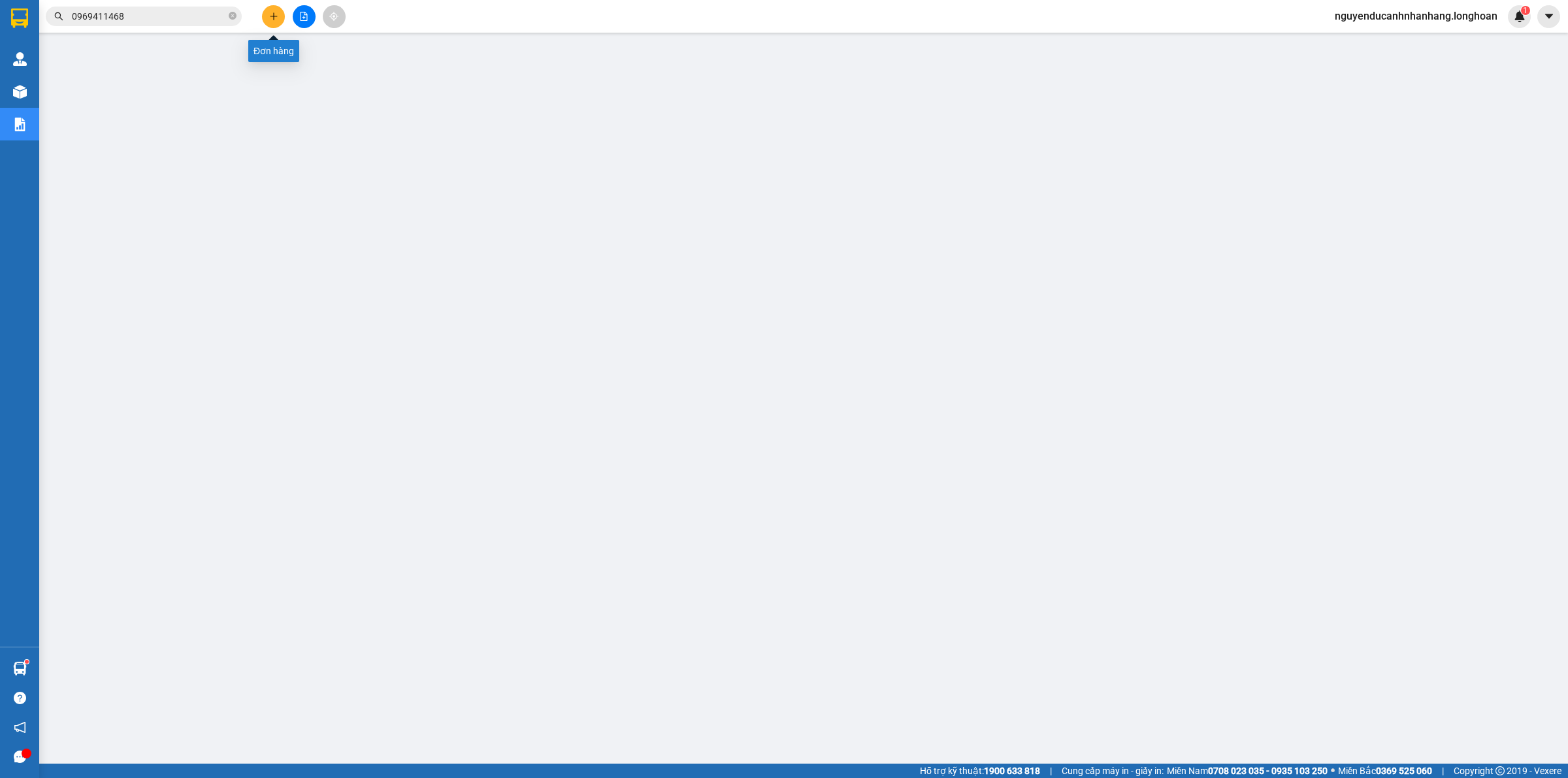
click at [274, 15] on icon "plus" at bounding box center [273, 16] width 9 height 9
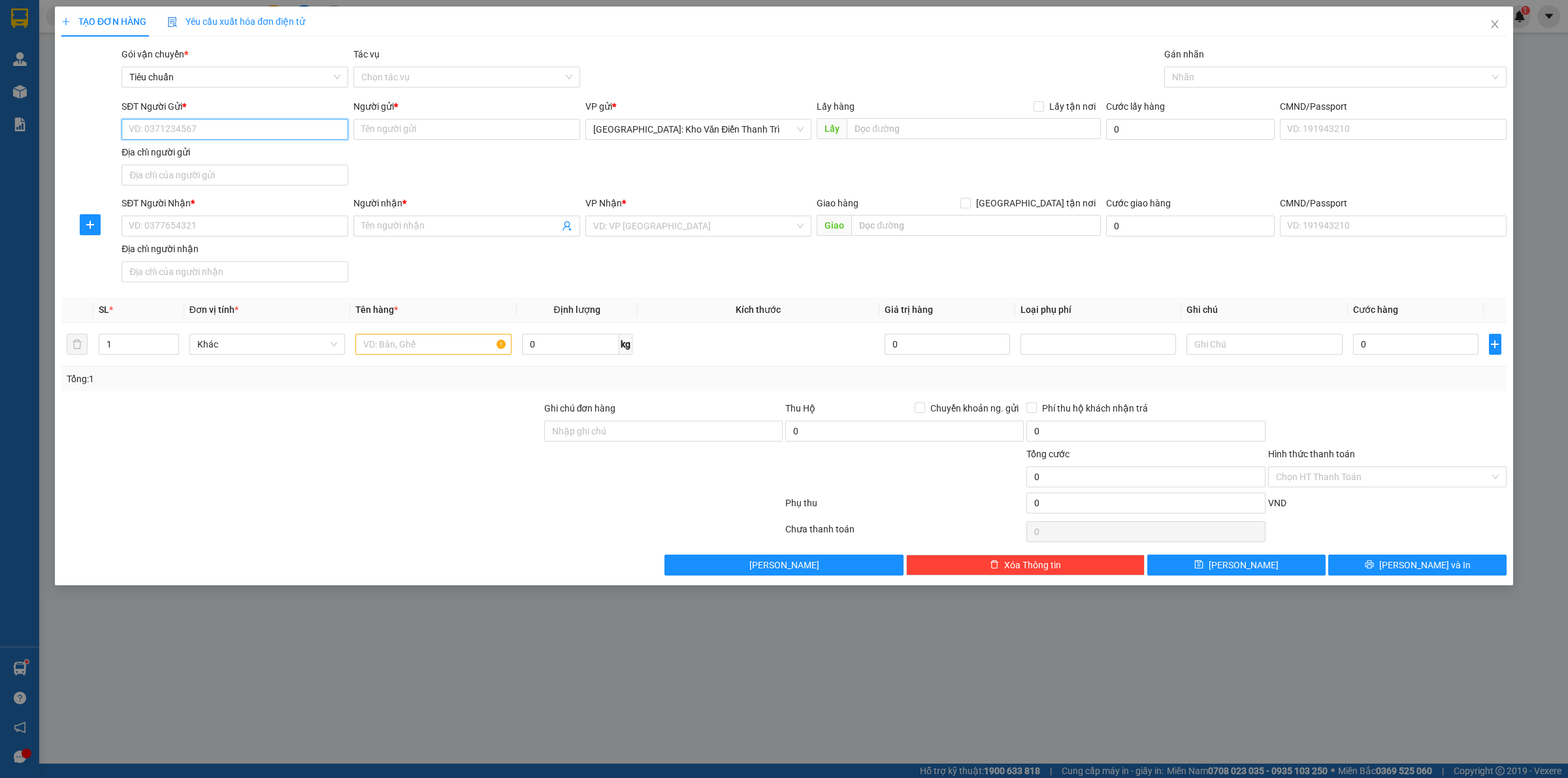
click at [236, 134] on input "SĐT Người Gửi *" at bounding box center [234, 129] width 227 height 21
paste input "0969411468"
type input "0969411468"
click at [480, 140] on div "Người gửi * Tên người gửi" at bounding box center [467, 121] width 227 height 46
drag, startPoint x: 939, startPoint y: 137, endPoint x: 1033, endPoint y: 111, distance: 97.5
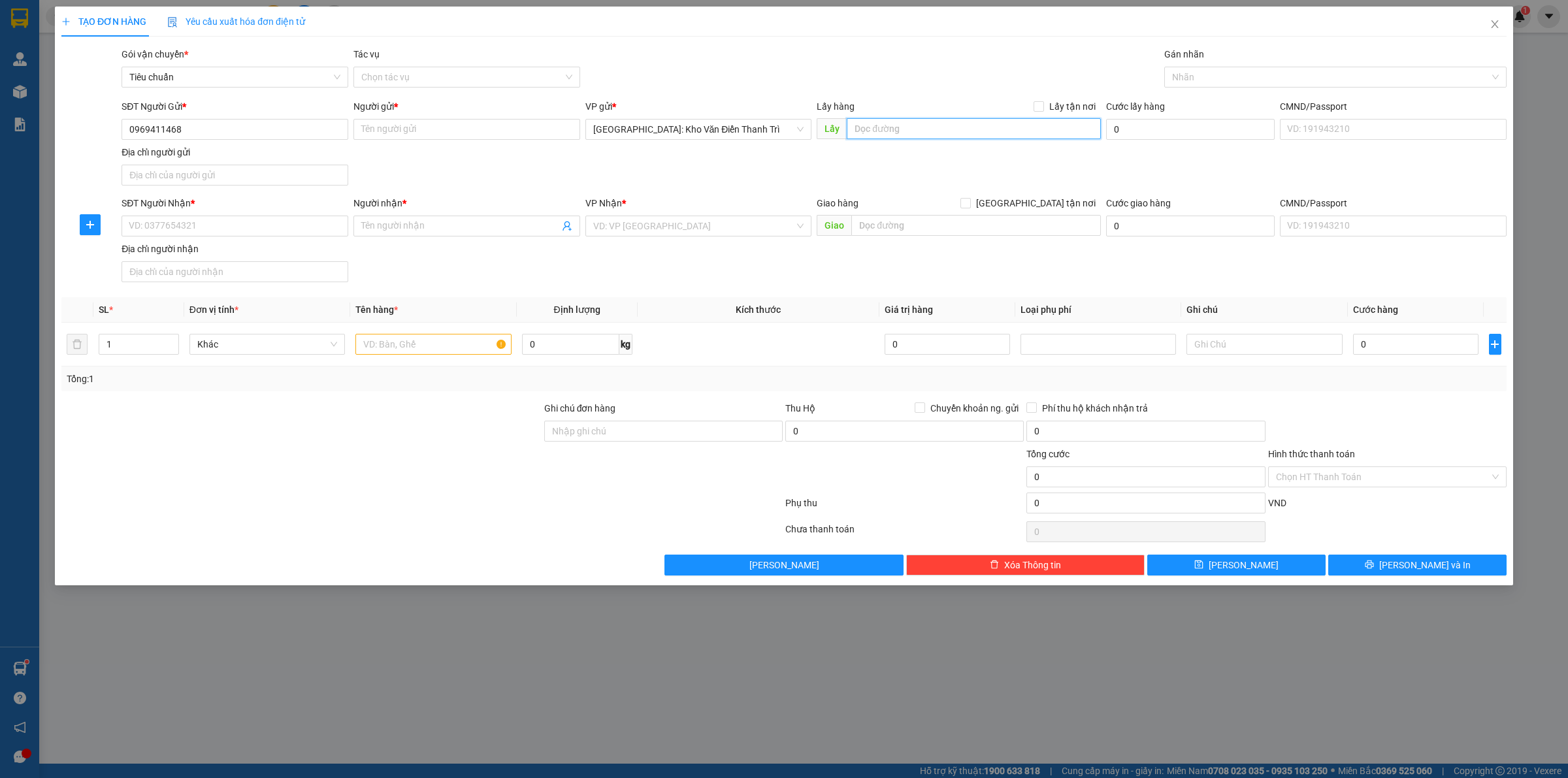
click at [941, 135] on input "text" at bounding box center [974, 128] width 254 height 21
paste input "Địa chỉ: Vựa gạo Đạt Trang, Xóm 8, Sơn Cẩm, Thái Nguyên"
type input "Địa chỉ: Vựa gạo Đạt Trang, Xóm 8, Sơn Cẩm, Thái Nguyên"
click at [1037, 106] on input "Lấy tận nơi" at bounding box center [1038, 105] width 9 height 9
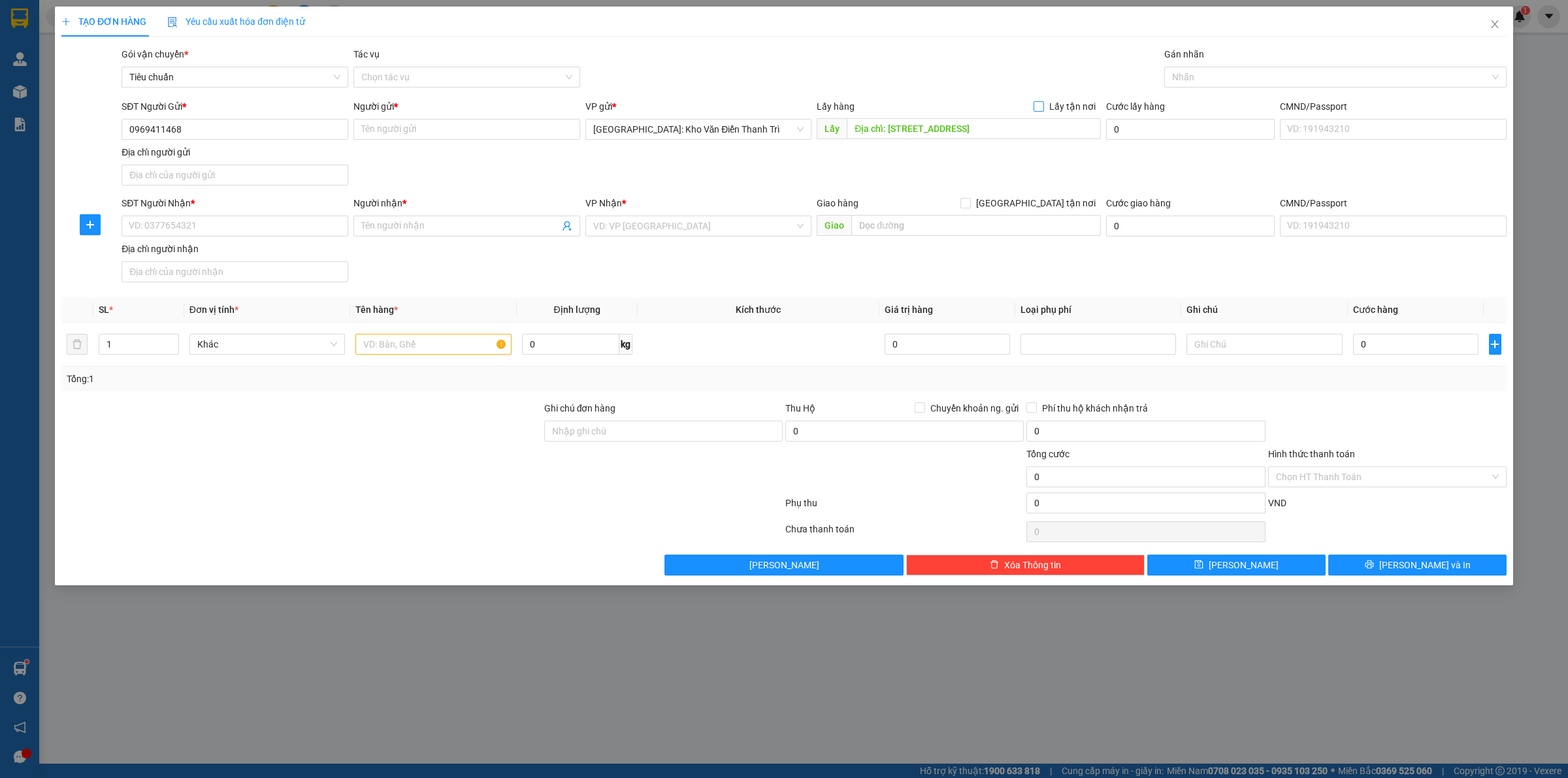
checkbox input "true"
click at [1090, 76] on div "Gói vận chuyển * Tiêu chuẩn Tác vụ Chọn tác vụ Gán nhãn Nhãn" at bounding box center [813, 69] width 1390 height 46
click at [485, 126] on input "Người gửi *" at bounding box center [467, 129] width 227 height 21
paste input "Tiến Đạt"
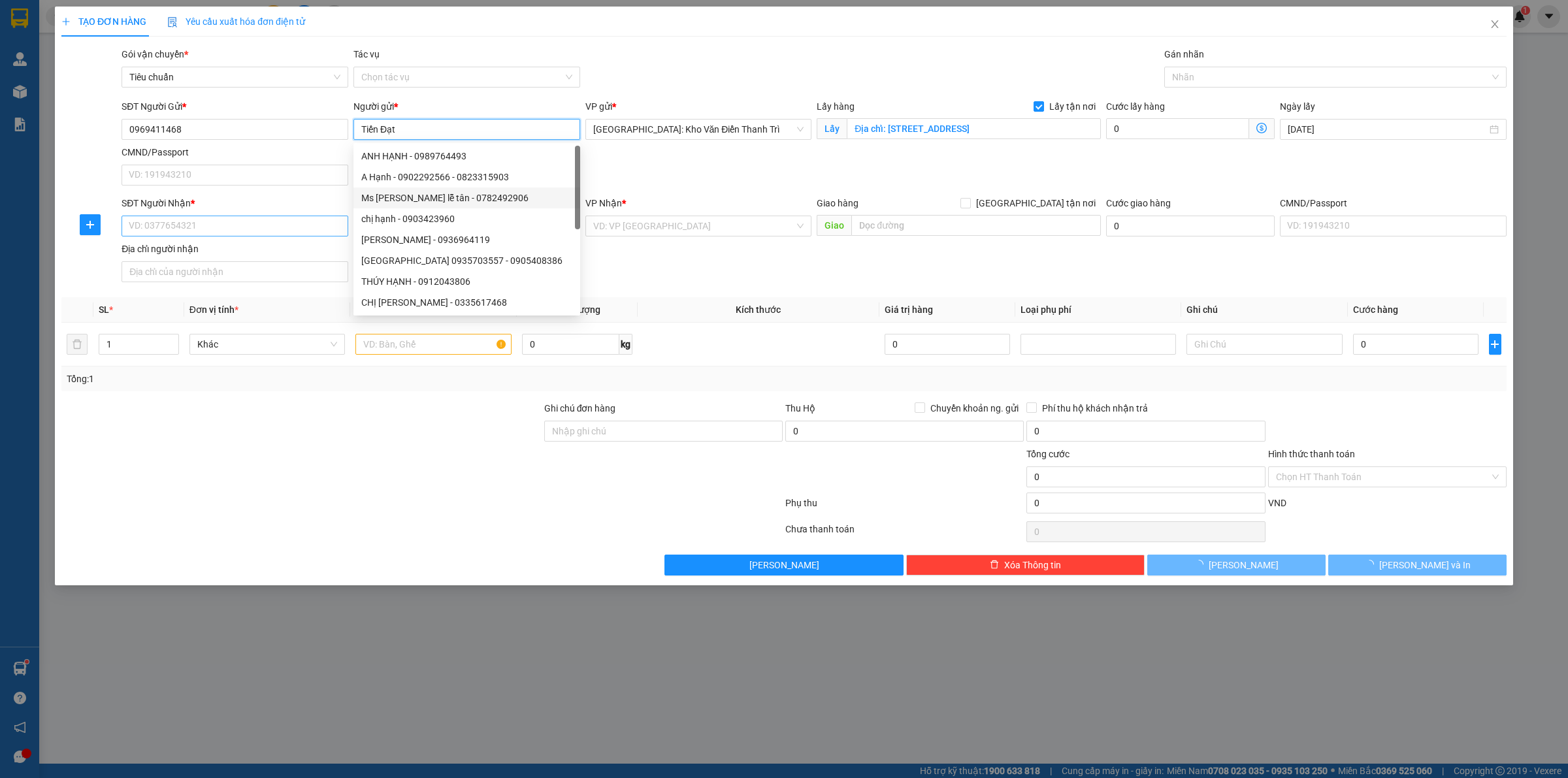
type input "Tiến Đạt"
click at [258, 224] on input "SĐT Người Nhận *" at bounding box center [234, 226] width 227 height 21
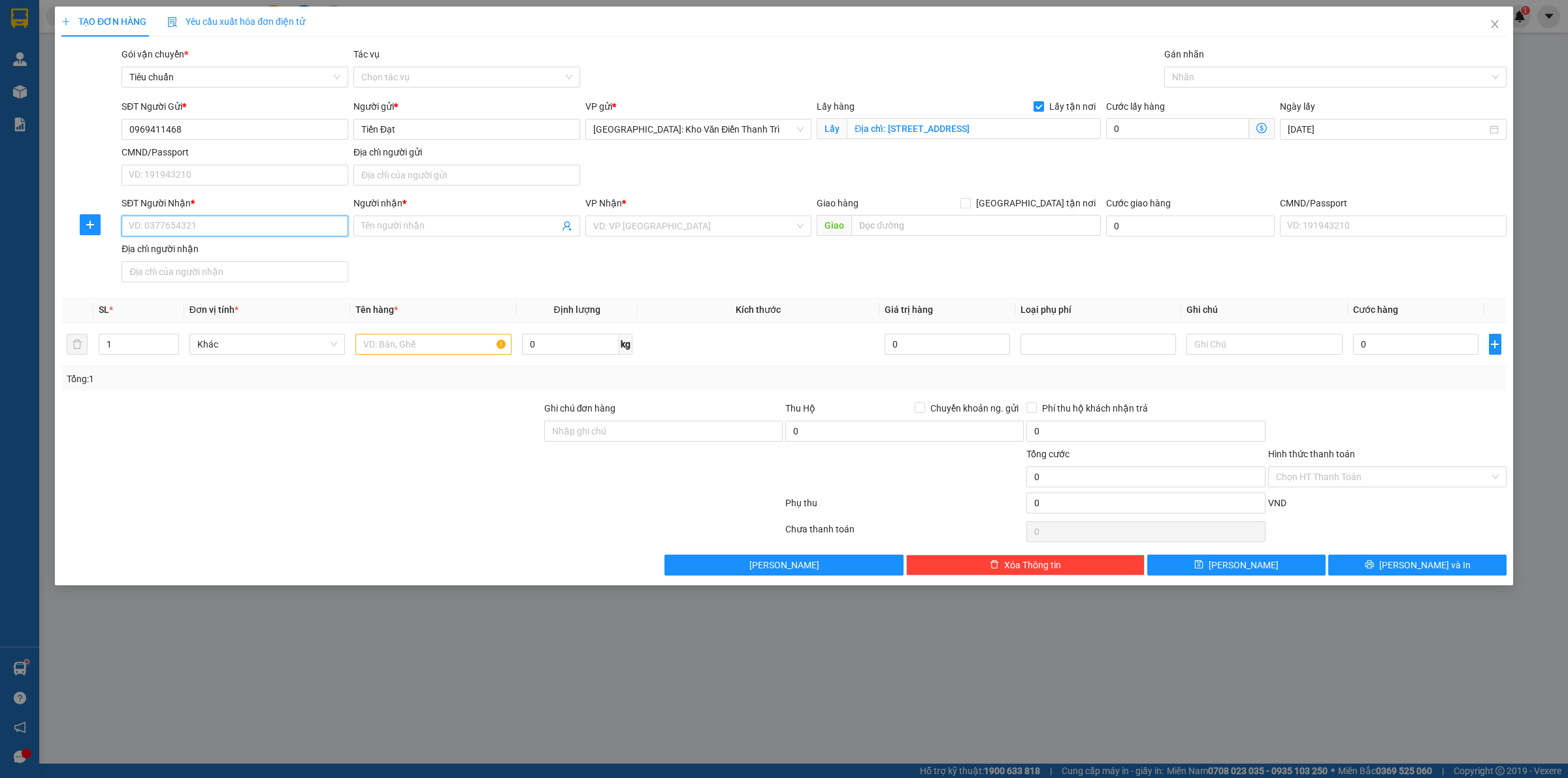
paste input "0916.500.335"
type input "0916500335"
click at [415, 230] on input "Người nhận *" at bounding box center [460, 226] width 198 height 14
paste input "Ánh Dương"
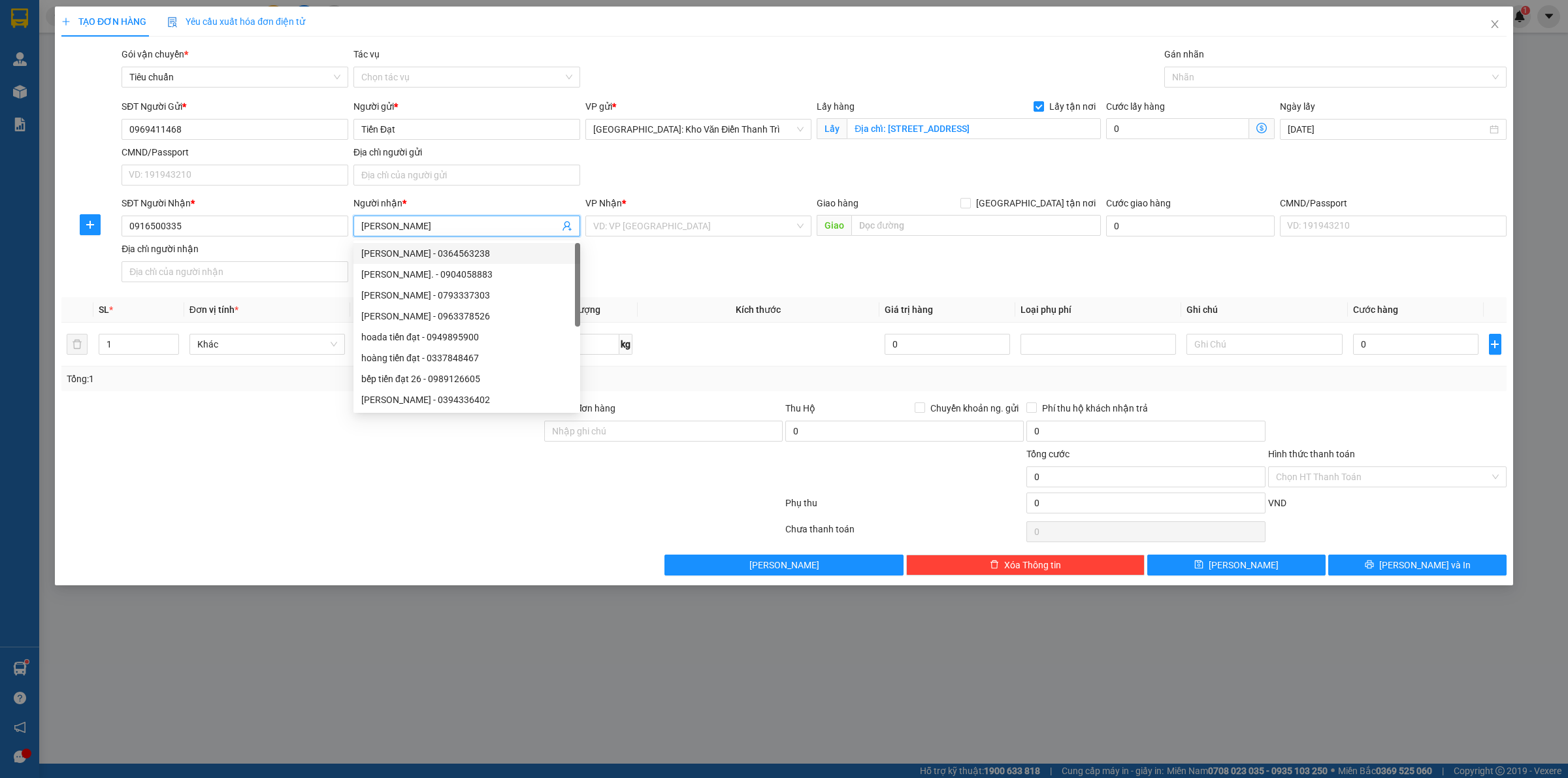
type input "Ánh Dương"
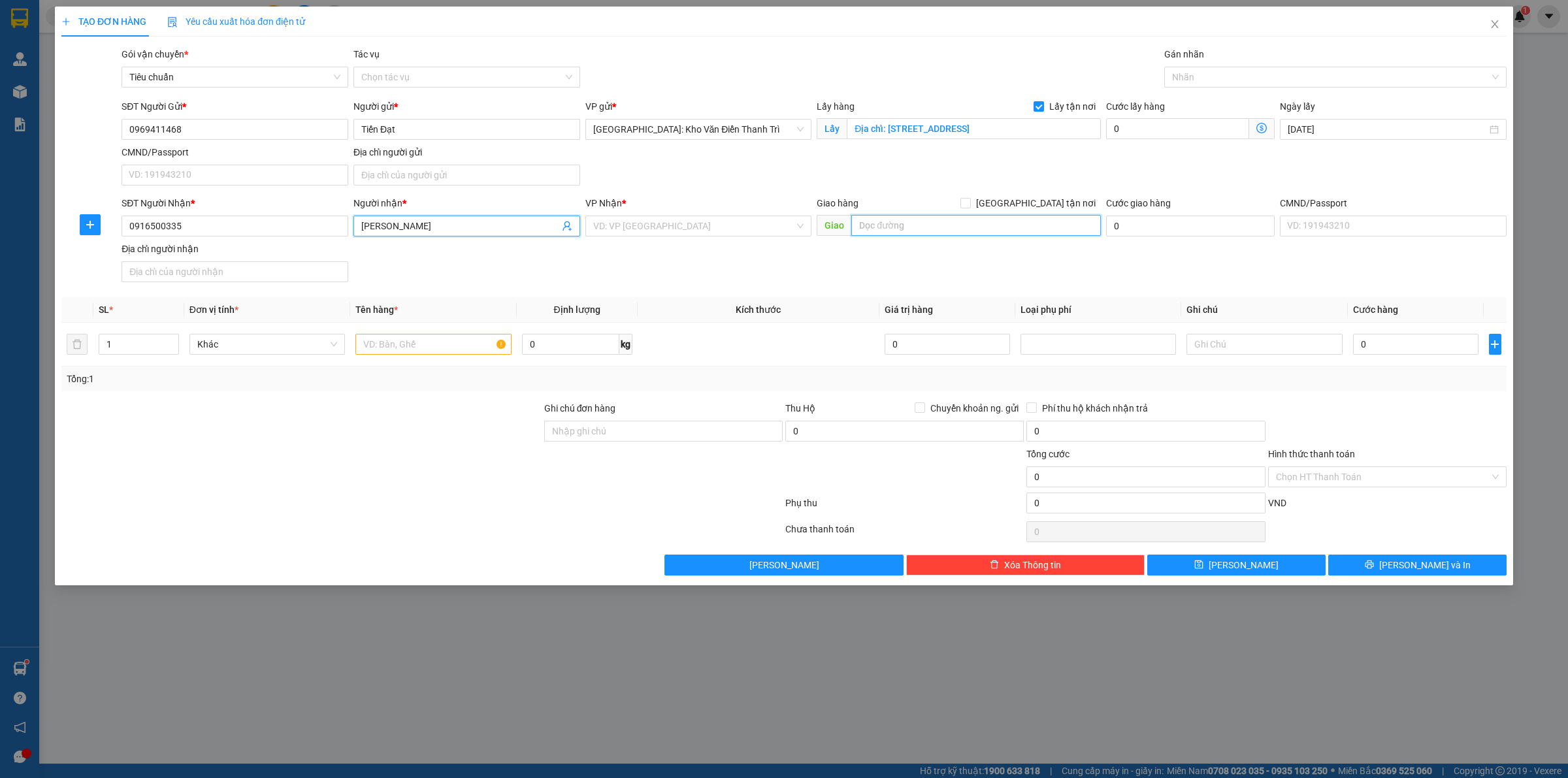
click at [956, 222] on input "text" at bounding box center [976, 225] width 250 height 21
paste input "Địa chỉ: Khương Đình, Hà Nội (ngã tư Sở)"
type input "Địa chỉ: Khương Đình, Hà Nội (ngã tư Sở)"
click at [969, 207] on input "[GEOGRAPHIC_DATA] tận nơi" at bounding box center [964, 202] width 9 height 9
checkbox input "true"
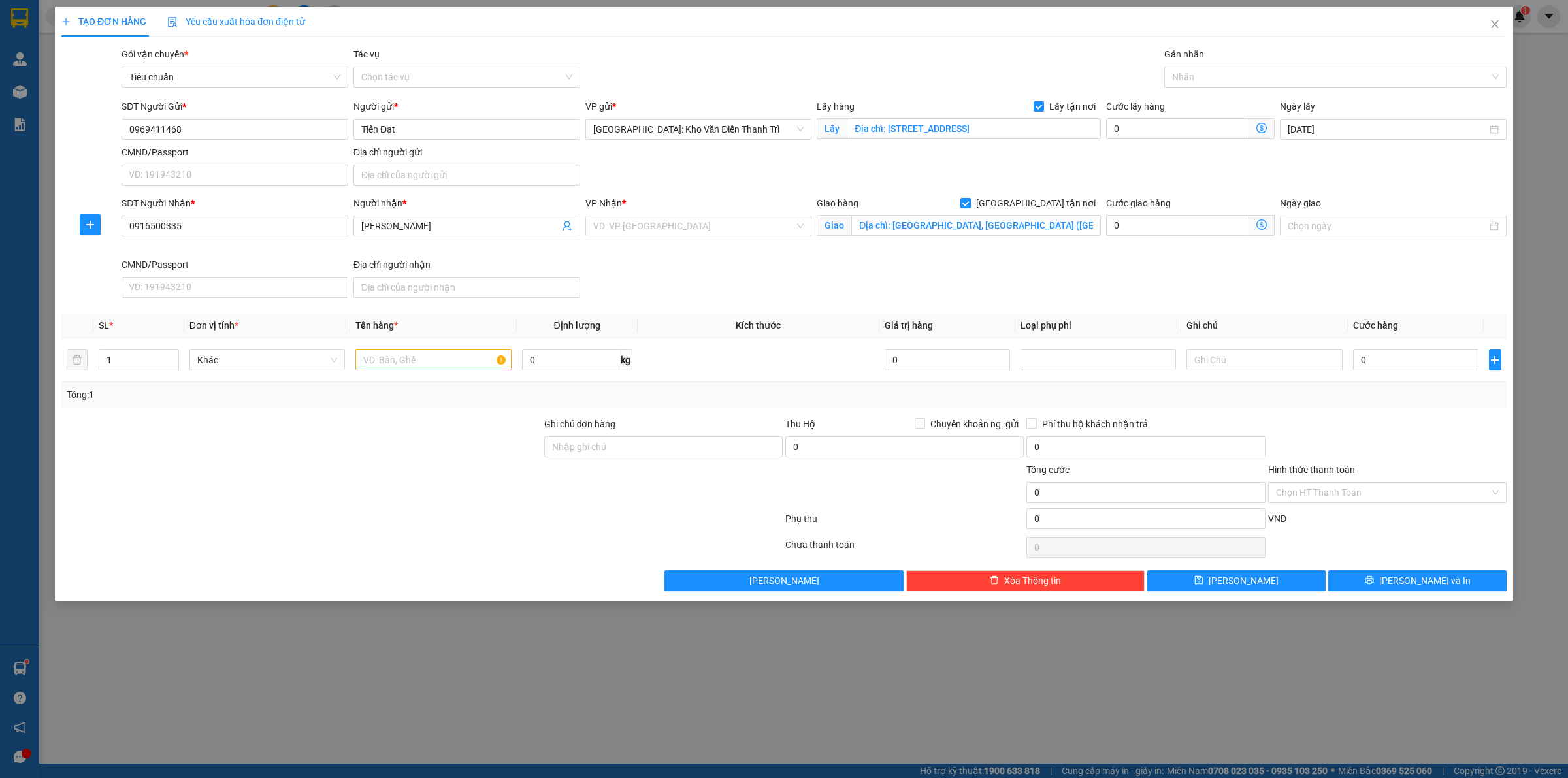
click at [1089, 175] on div "SĐT Người Gửi * 0969411468 Người gửi * Tiến Đạt VP gửi * Hà Nội: Kho Văn Điển T…" at bounding box center [813, 145] width 1390 height 91
click at [689, 235] on input "search" at bounding box center [694, 226] width 202 height 20
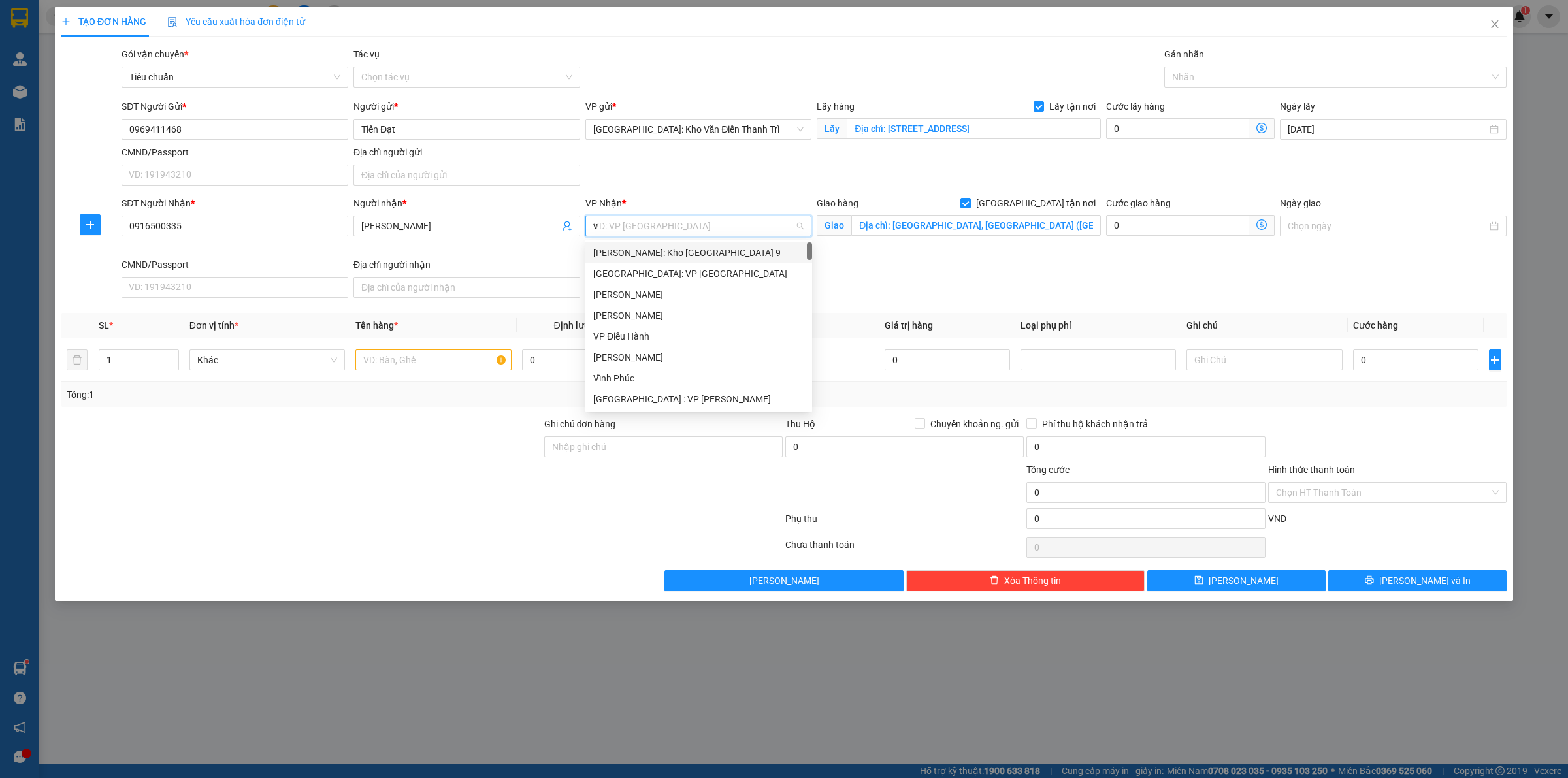
type input "vd"
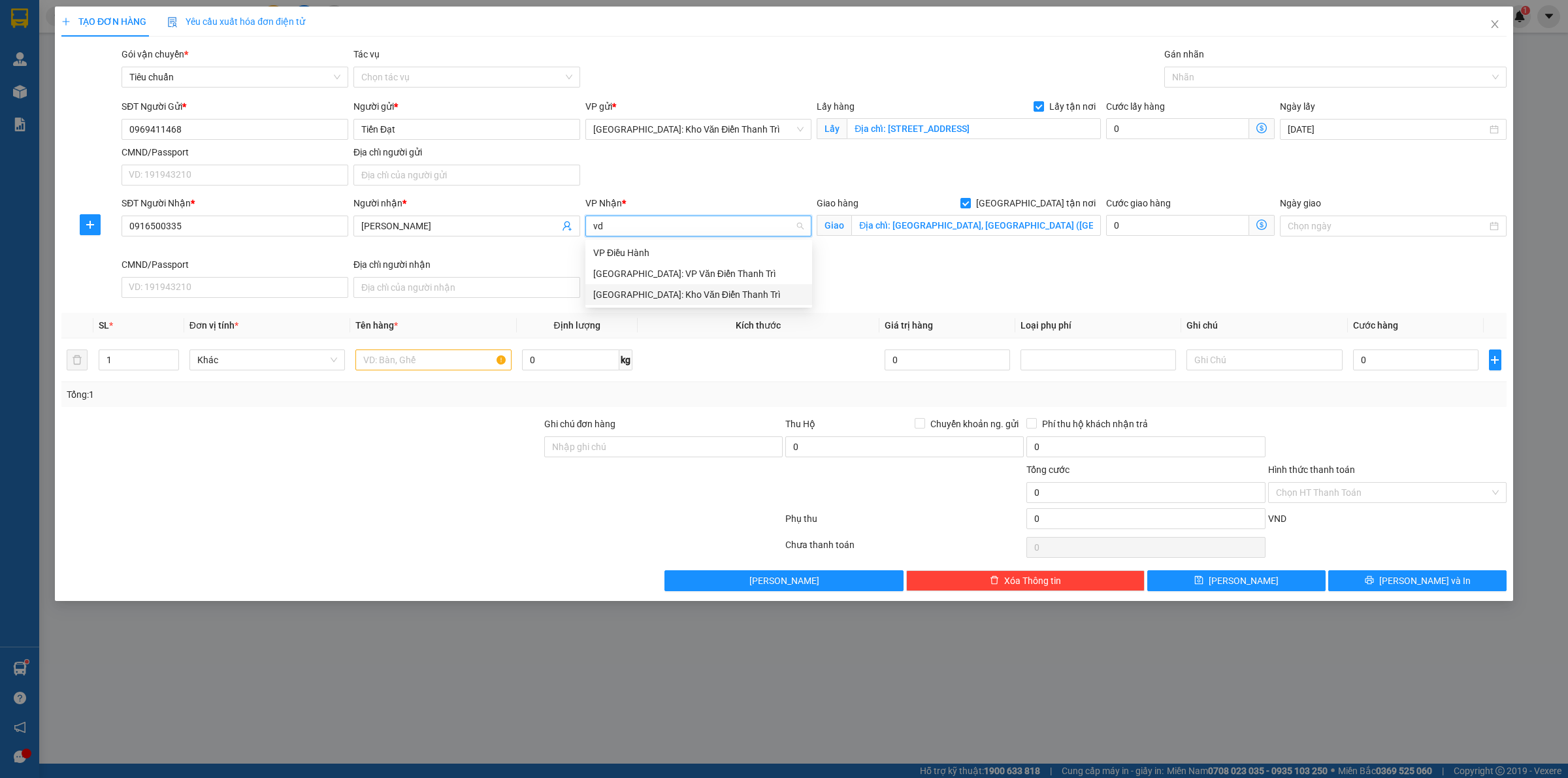
click at [670, 289] on div "[GEOGRAPHIC_DATA]: Kho Văn Điển Thanh Trì" at bounding box center [698, 295] width 211 height 14
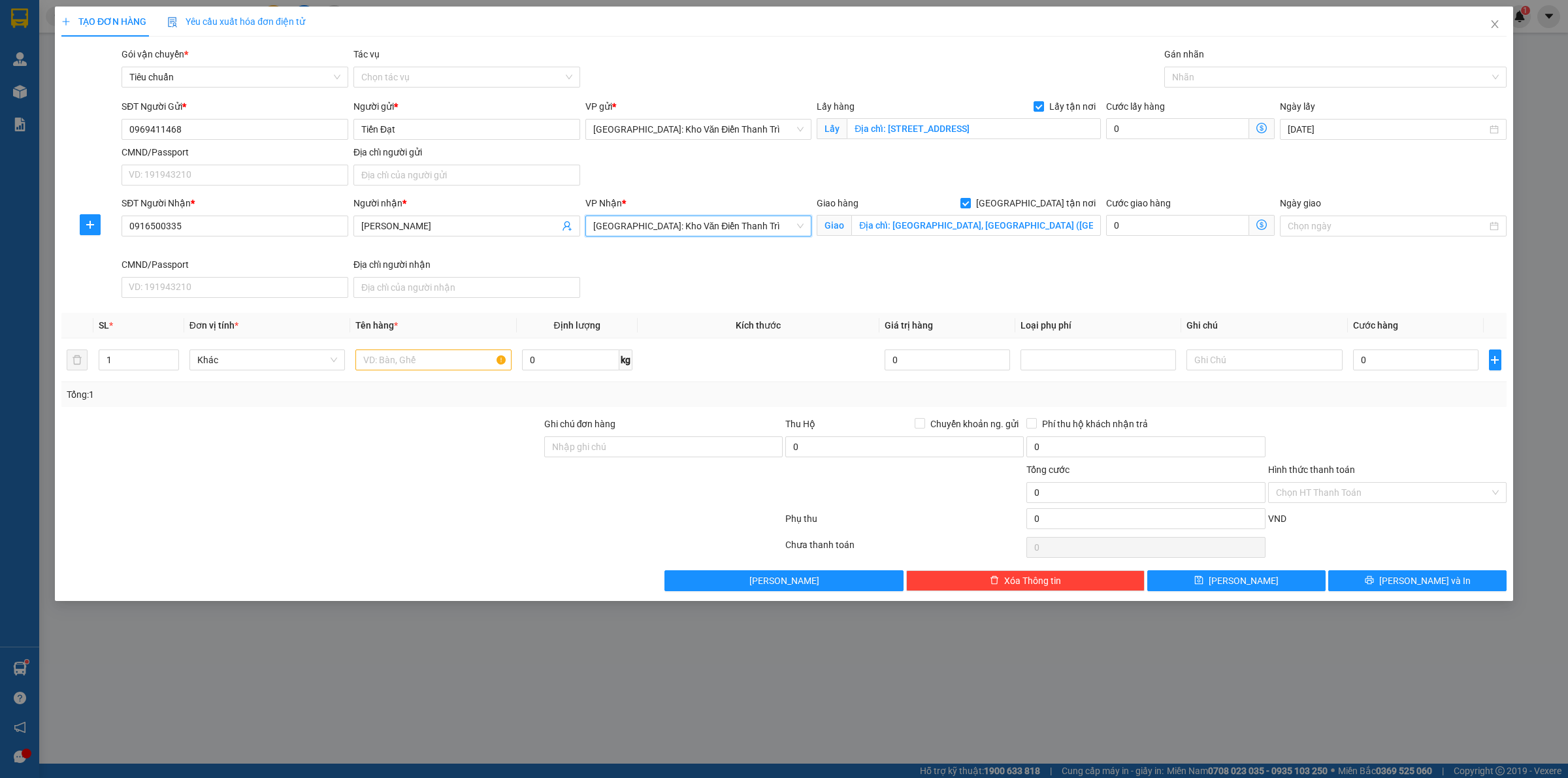
drag, startPoint x: 985, startPoint y: 312, endPoint x: 1058, endPoint y: 211, distance: 124.6
click at [987, 312] on div "Transit Pickup Surcharge Ids Transit Deliver Surcharge Ids Transit Deliver Surc…" at bounding box center [783, 318] width 1445 height 544
click at [1209, 67] on div "Nhãn" at bounding box center [1336, 77] width 343 height 21
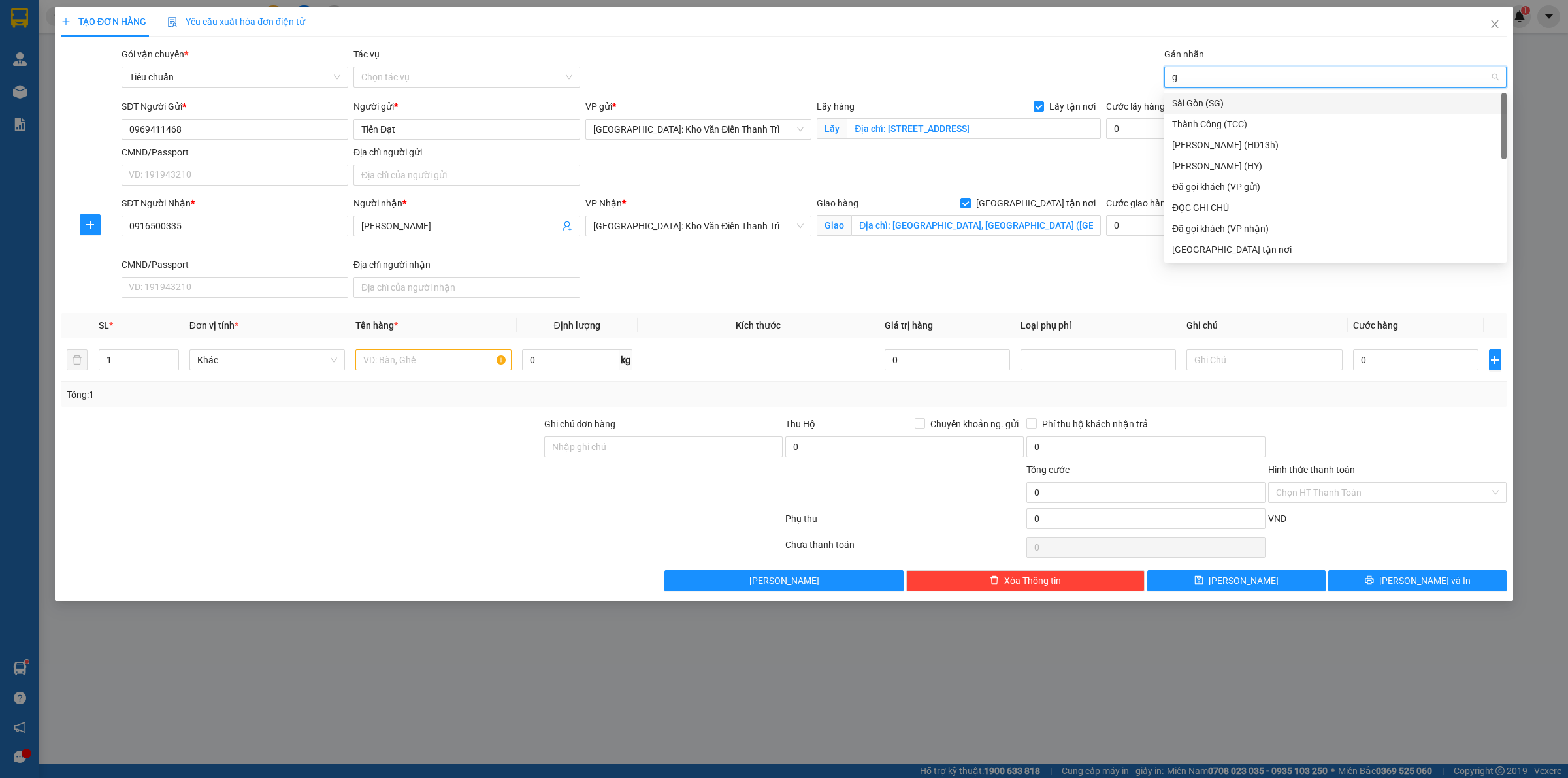
type input "gt"
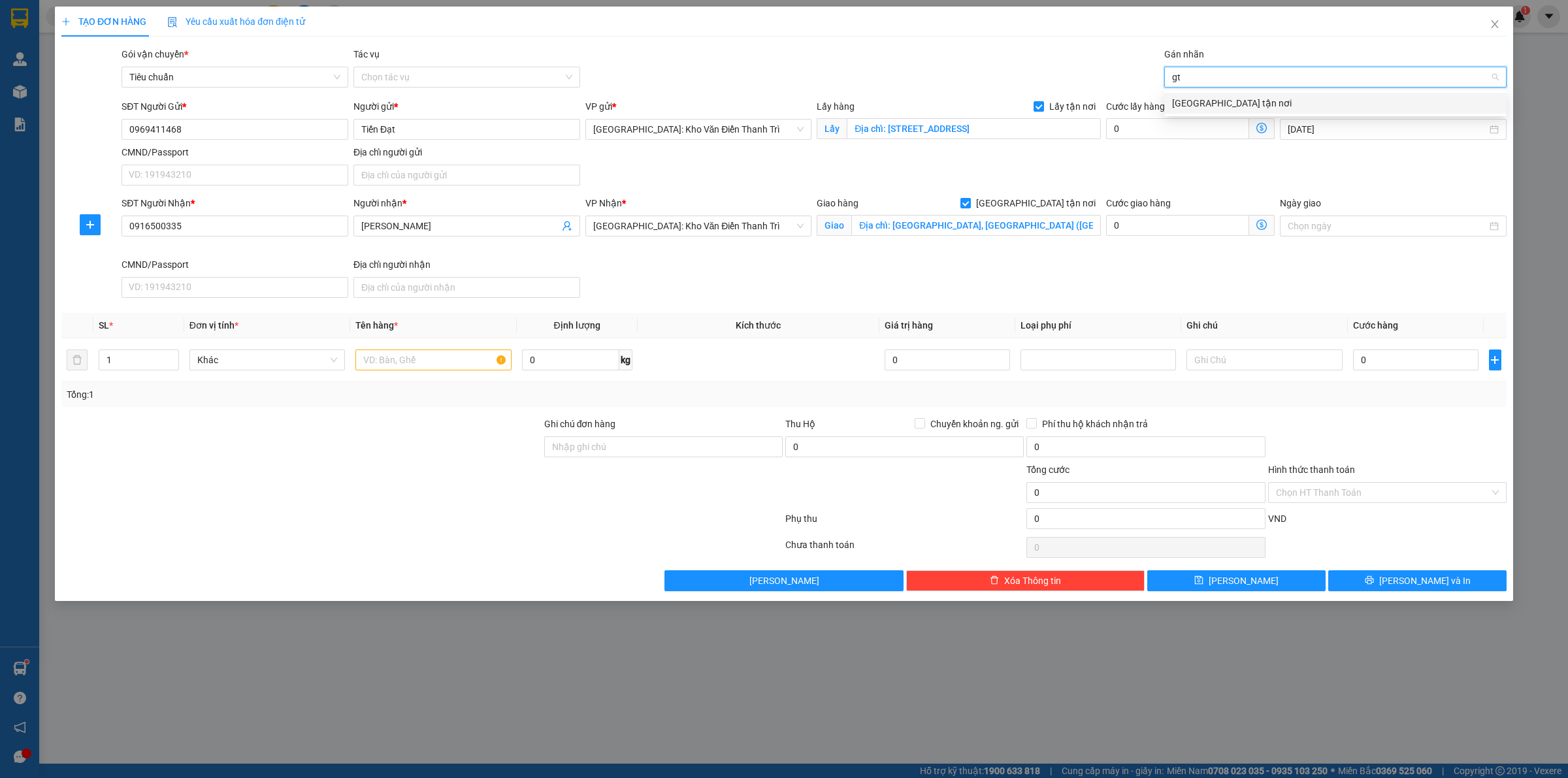
click at [1207, 105] on div "[GEOGRAPHIC_DATA] tận nơi" at bounding box center [1335, 103] width 326 height 14
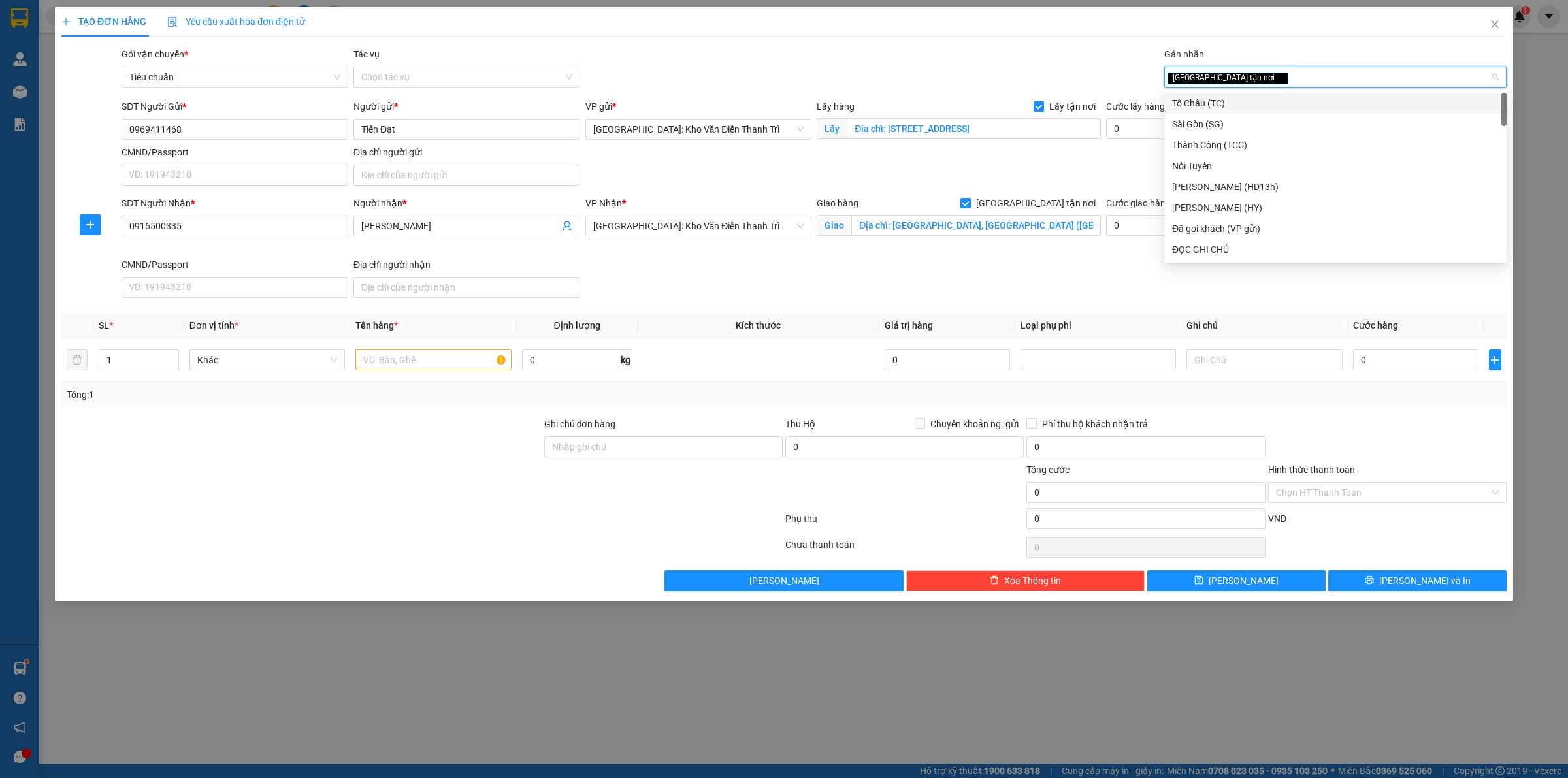
click at [1112, 79] on div "Gói vận chuyển * Tiêu chuẩn Tác vụ Chọn tác vụ Gán nhãn Giao tận nơi" at bounding box center [813, 69] width 1390 height 46
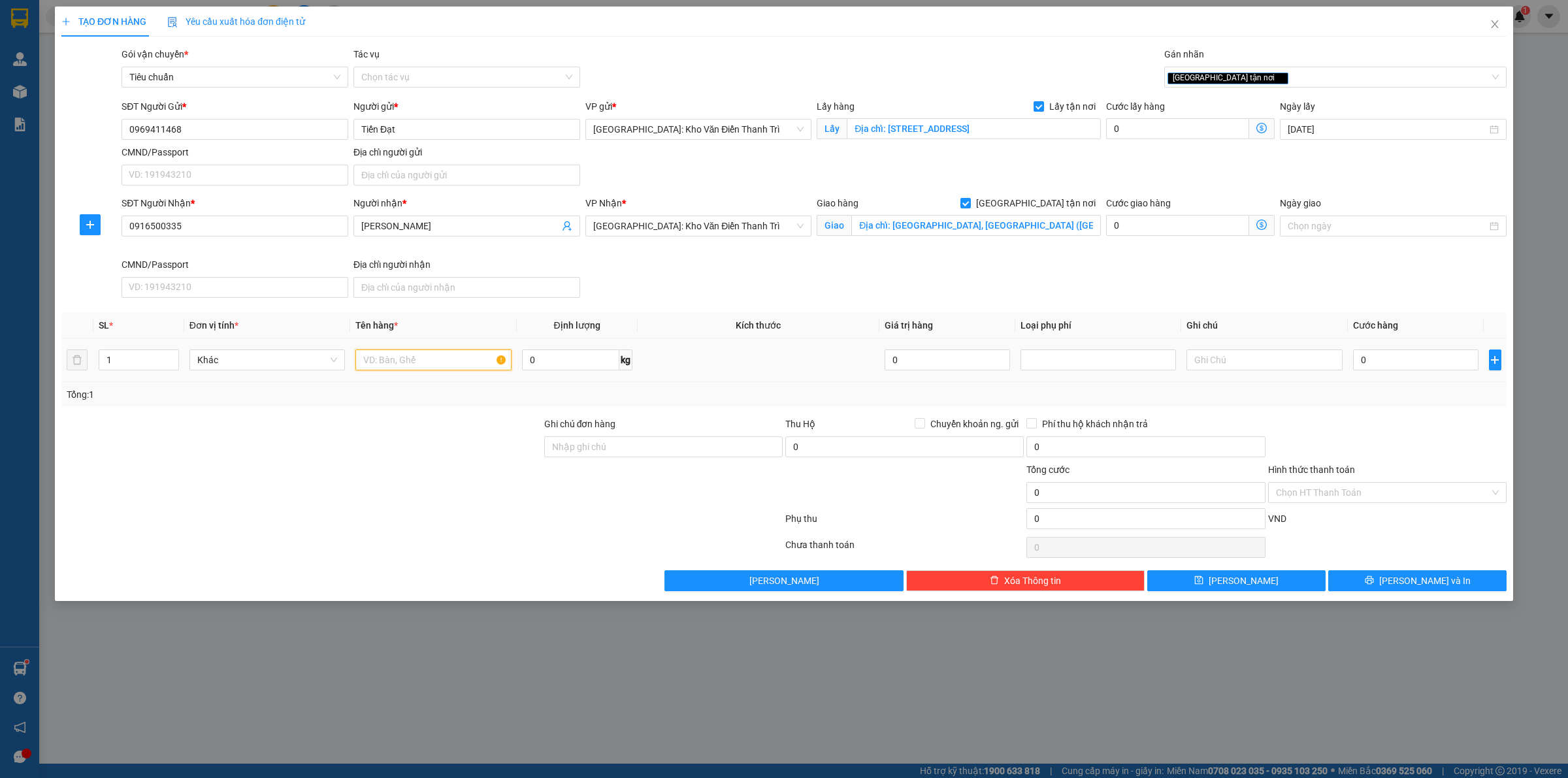
click at [399, 363] on input "text" at bounding box center [433, 360] width 156 height 21
paste input "3 bao"
type input "3 bao a sinh đón thái nguyên"
click at [1291, 279] on div "SĐT Người Nhận * 0916500335 Người nhận * Ánh Dương VP Nhận * Hà Nội: Kho Văn Đi…" at bounding box center [813, 249] width 1390 height 107
click at [1179, 130] on input "0" at bounding box center [1178, 128] width 143 height 21
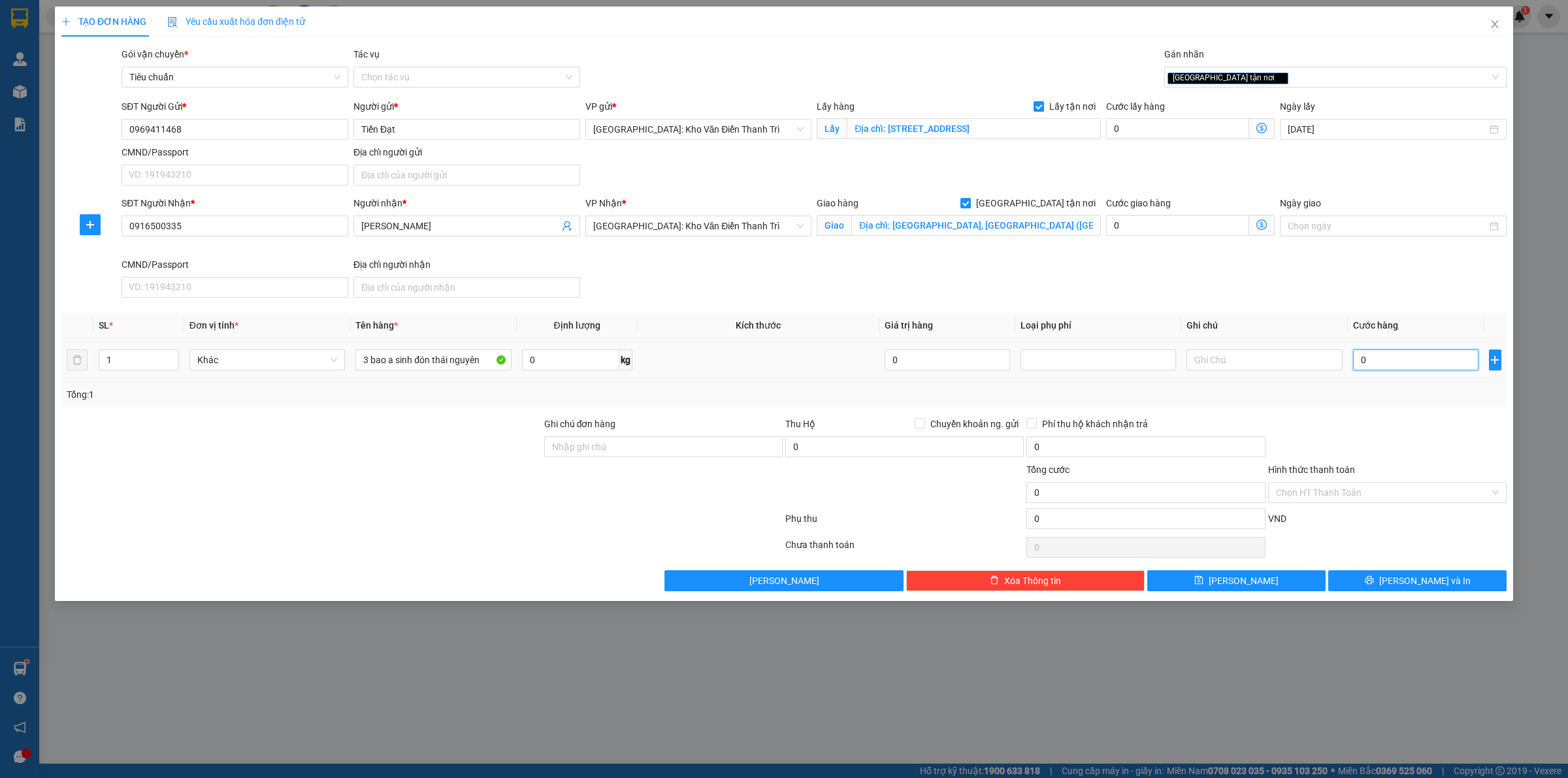
click at [1363, 367] on input "0" at bounding box center [1416, 360] width 126 height 21
type input "2"
type input "21"
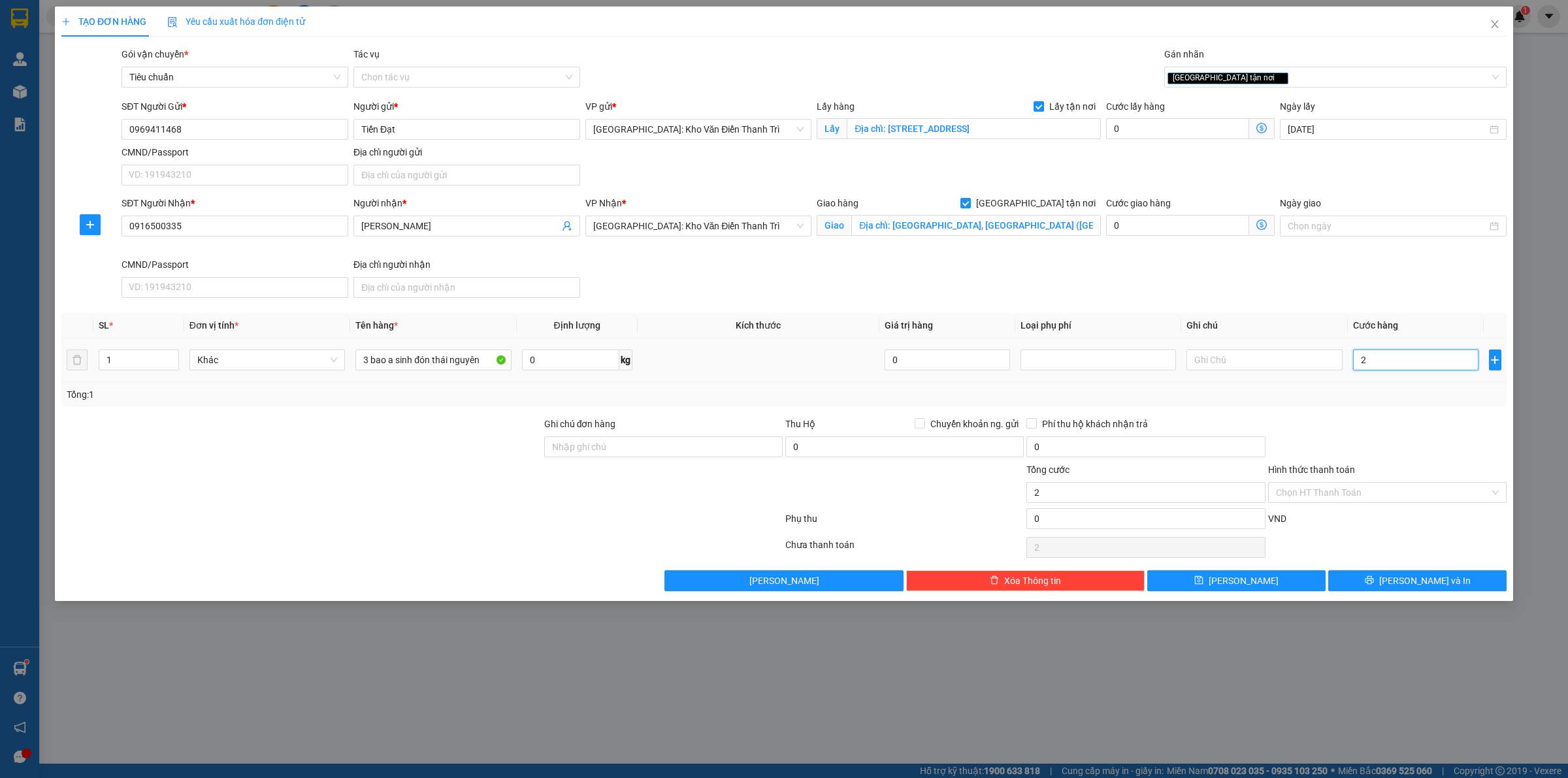
type input "21"
type input "210"
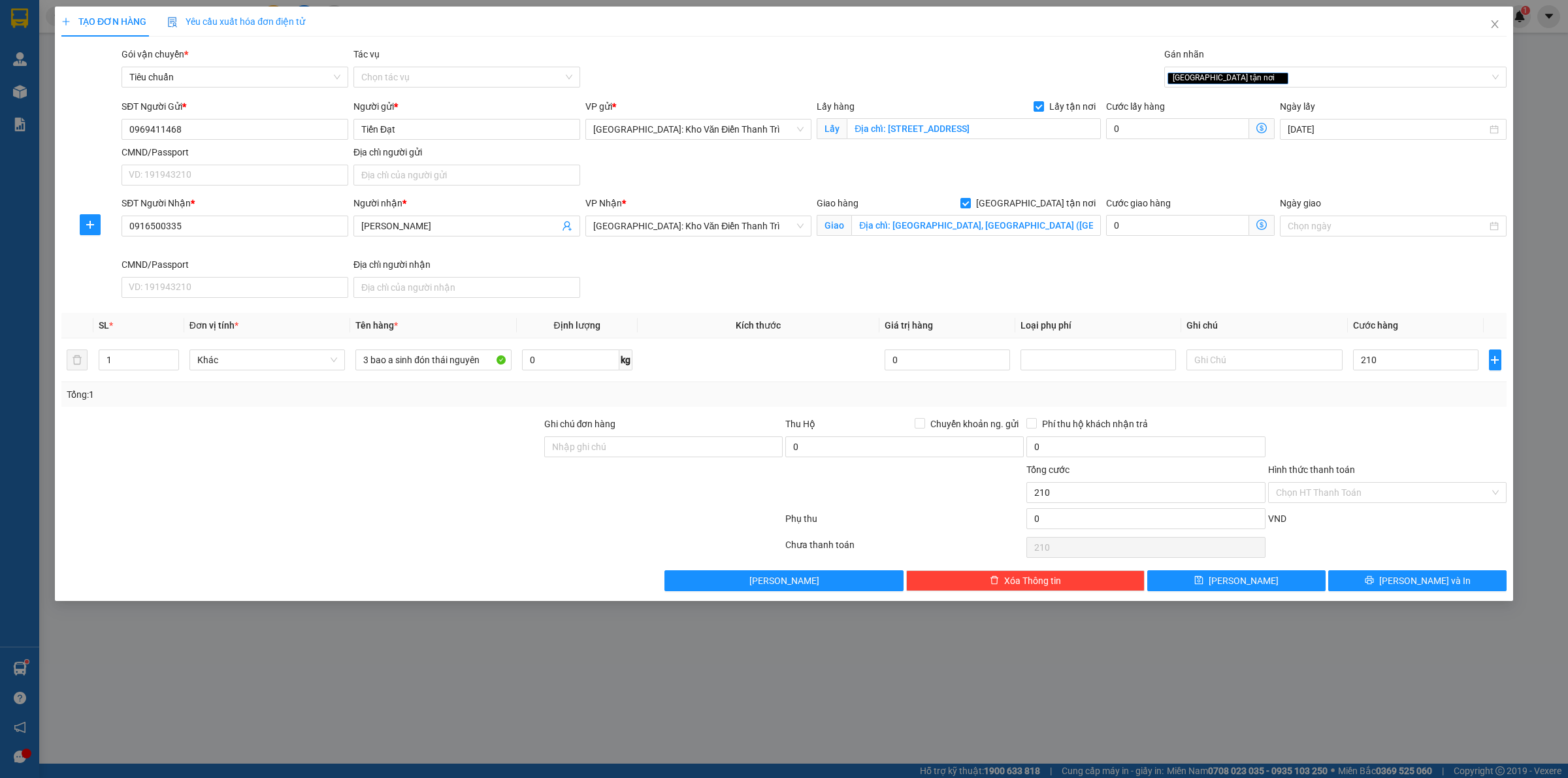
type input "210.000"
click at [1380, 409] on div "Transit Pickup Surcharge Ids Transit Deliver Surcharge Ids Transit Deliver Surc…" at bounding box center [783, 318] width 1445 height 544
click at [1238, 582] on span "[PERSON_NAME]" at bounding box center [1244, 580] width 70 height 14
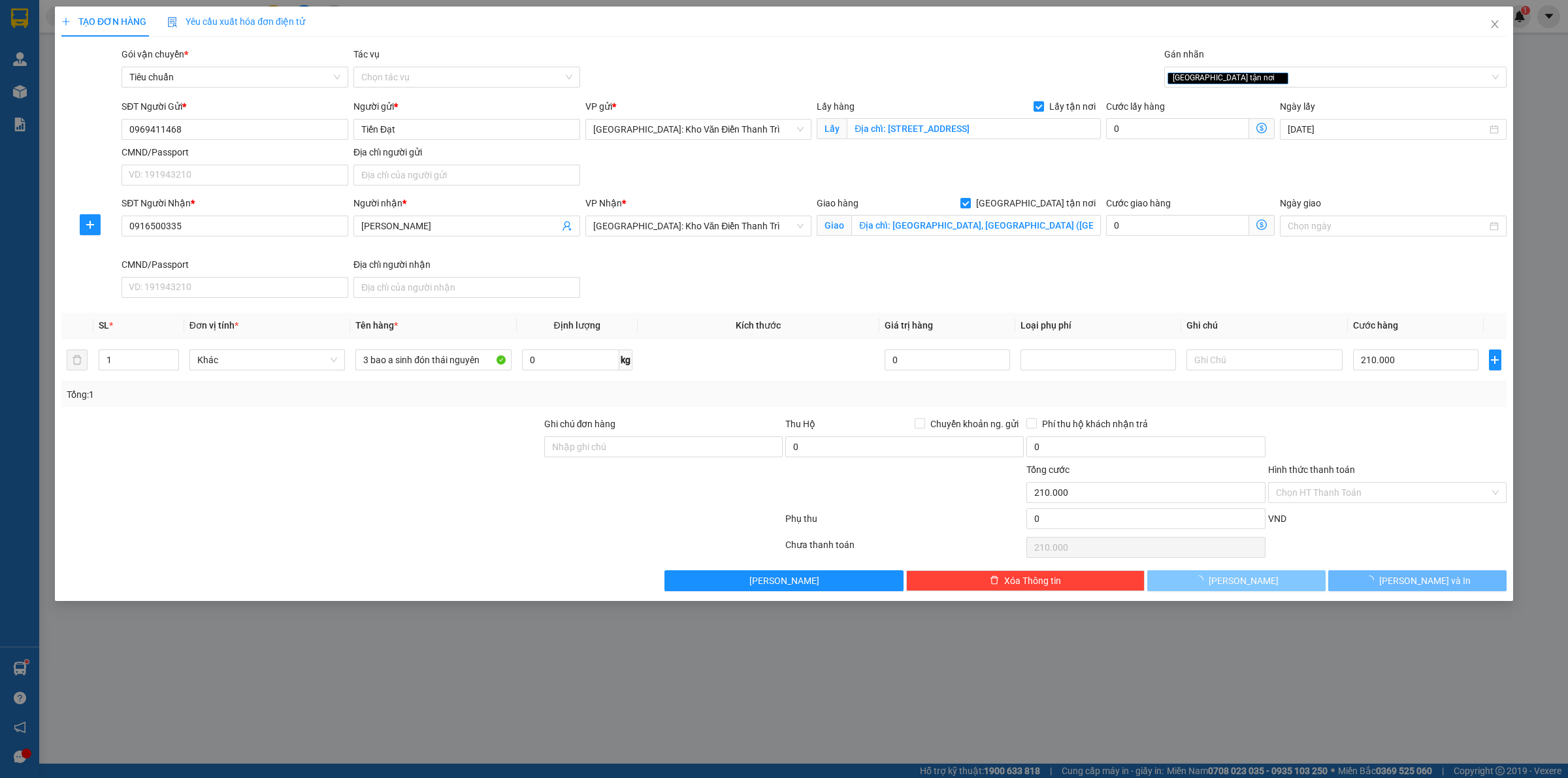
checkbox input "false"
type input "0"
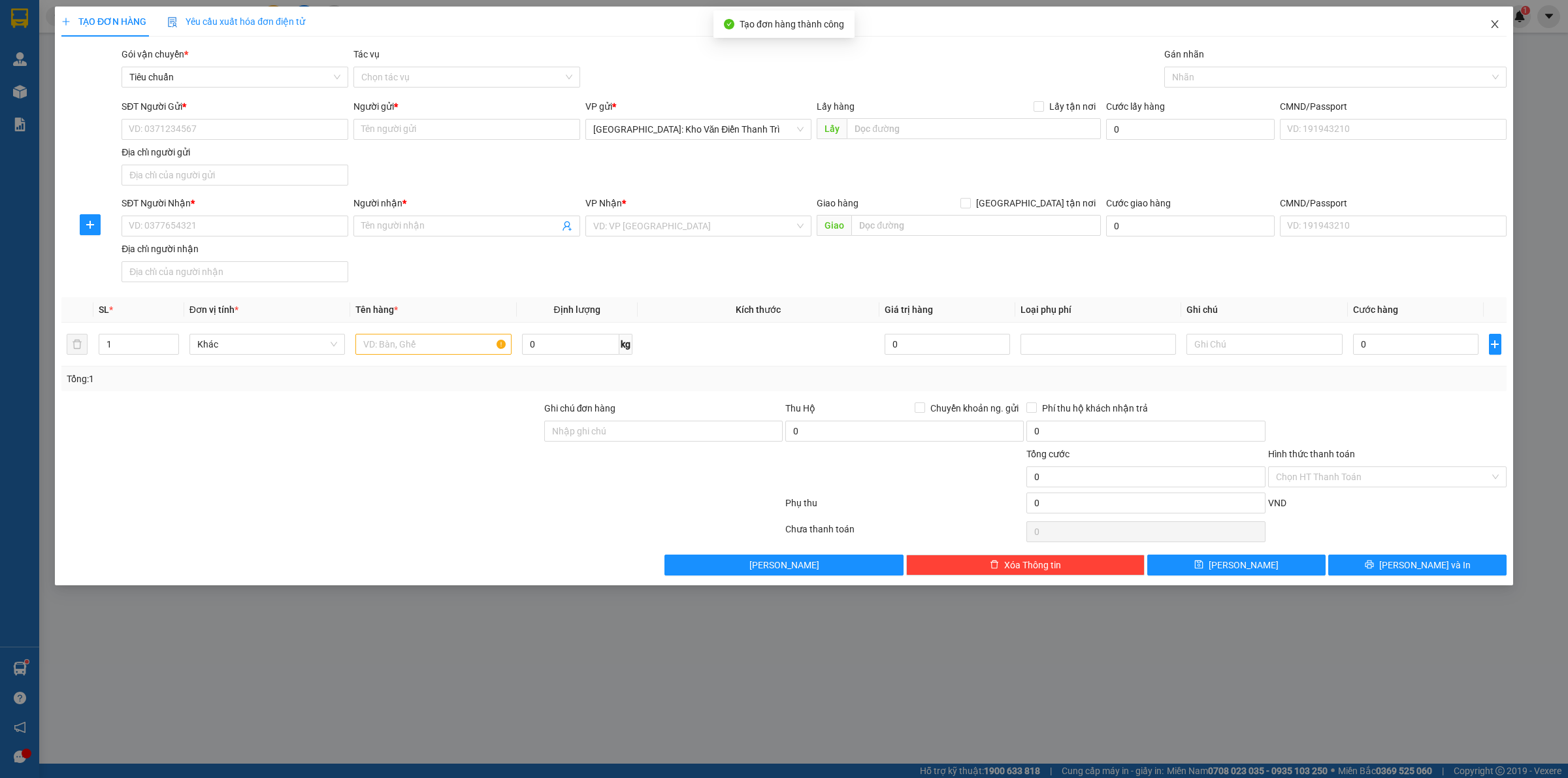
click at [1493, 21] on icon "close" at bounding box center [1494, 24] width 11 height 11
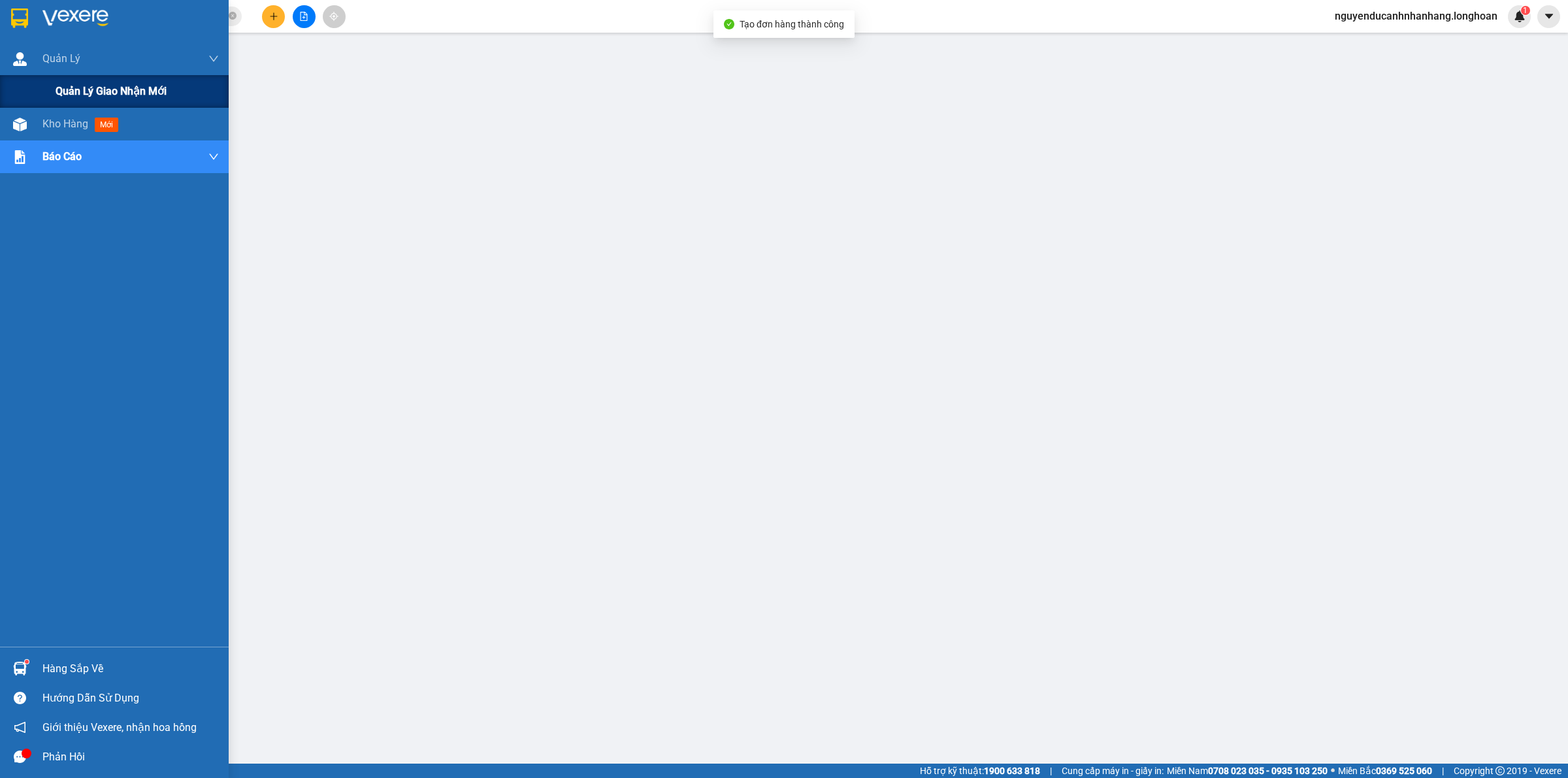
drag, startPoint x: 75, startPoint y: 87, endPoint x: 113, endPoint y: 95, distance: 38.8
click at [77, 87] on span "Quản lý giao nhận mới" at bounding box center [111, 90] width 111 height 16
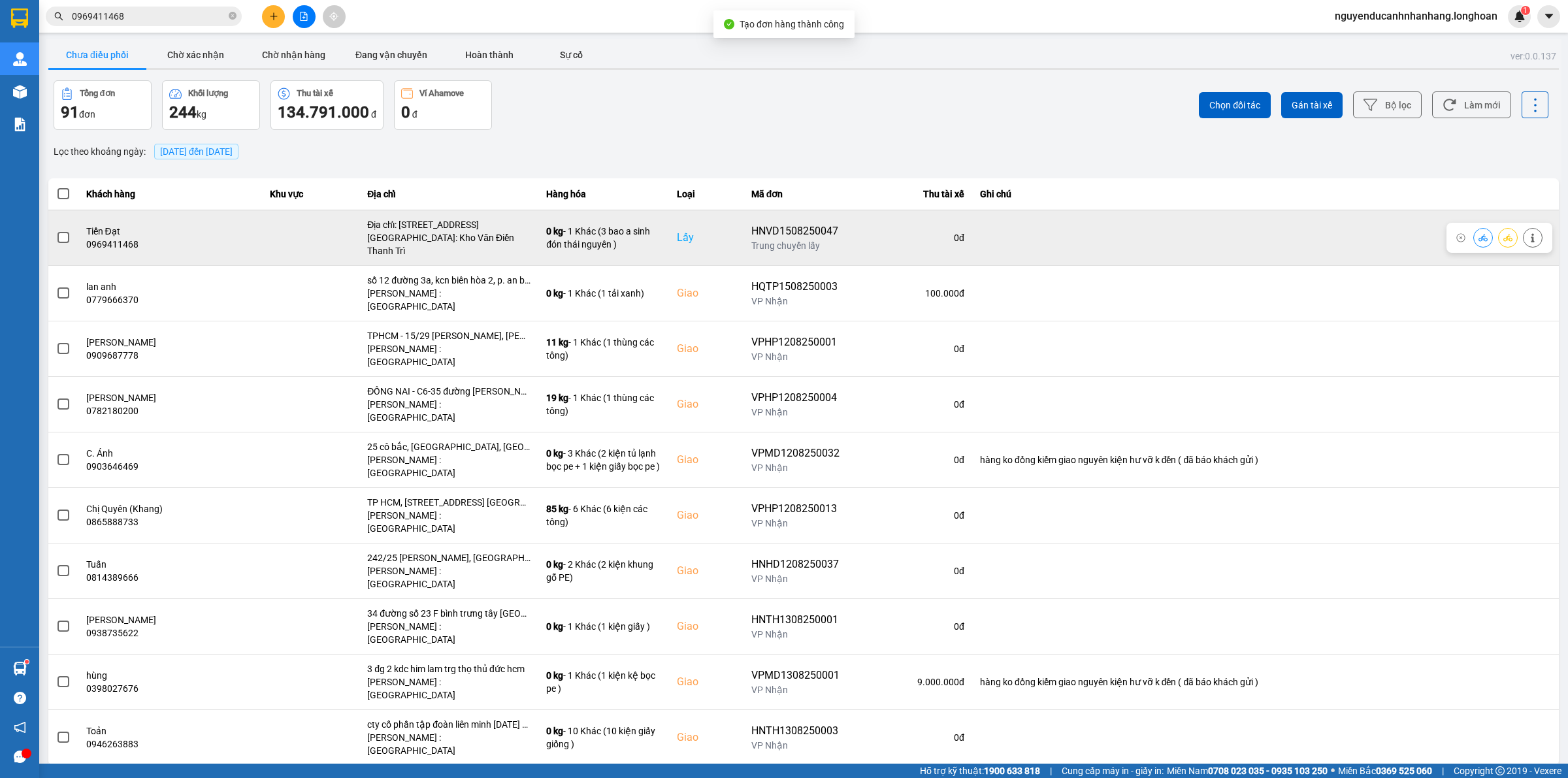
click at [63, 233] on span at bounding box center [63, 237] width 12 height 12
click at [56, 231] on input "checkbox" at bounding box center [56, 231] width 0 height 0
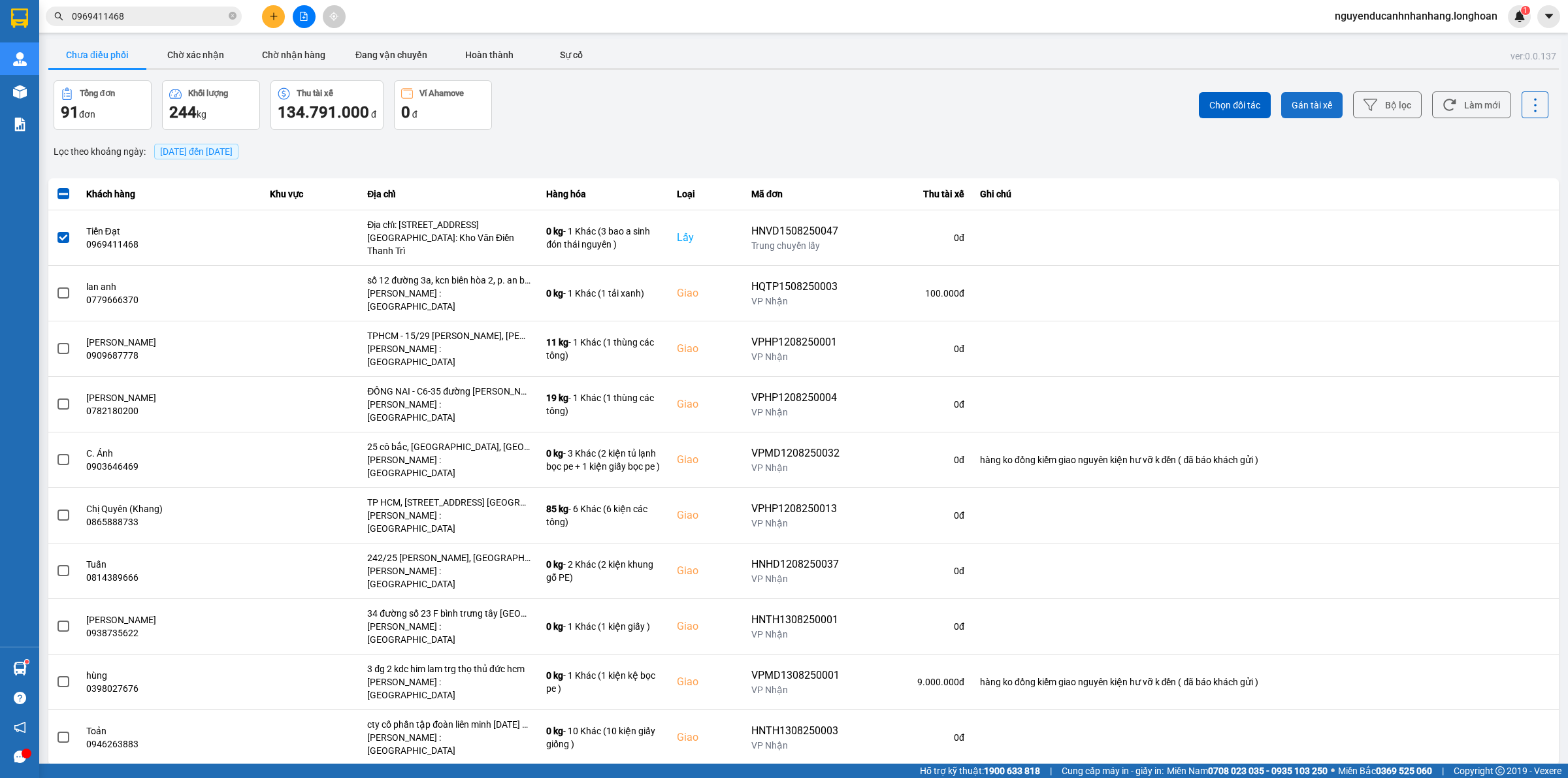
click at [1329, 102] on span "Gán tài xế" at bounding box center [1312, 105] width 41 height 13
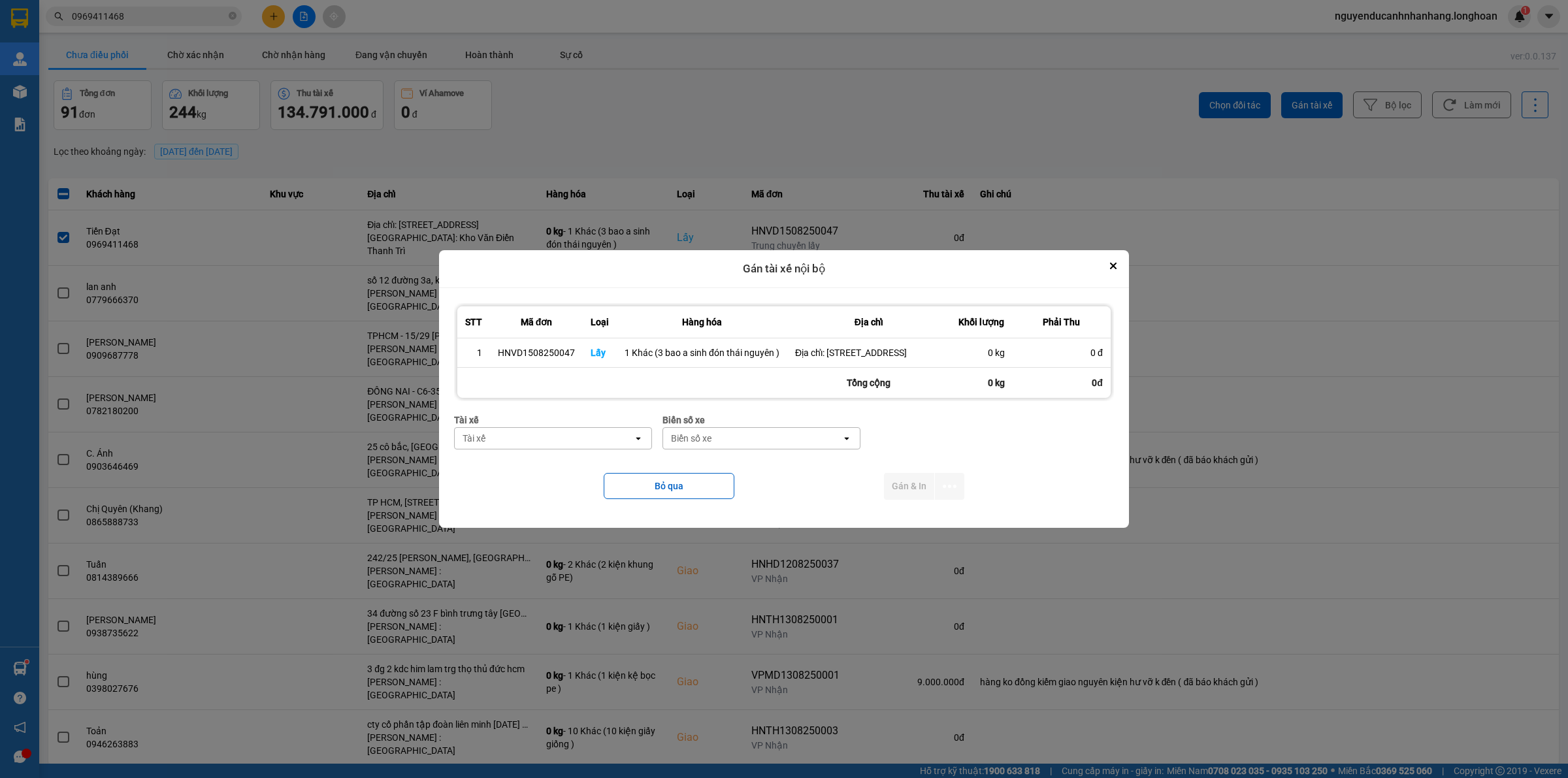
click at [550, 448] on div "Tài xế" at bounding box center [544, 438] width 178 height 21
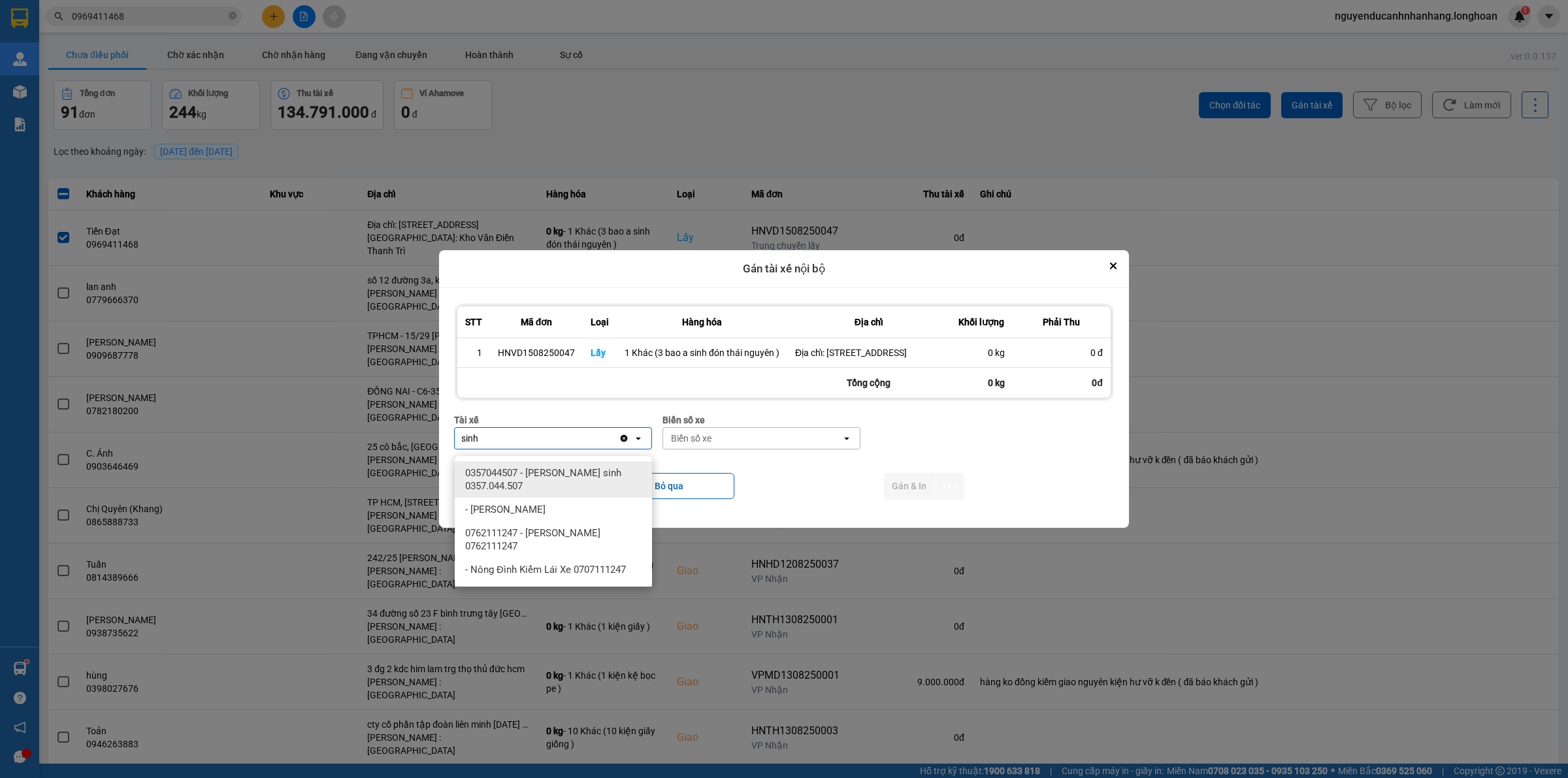
type input "sinh"
click at [551, 471] on span "0357044507 - [PERSON_NAME] sinh 0357.044.507" at bounding box center [556, 479] width 182 height 26
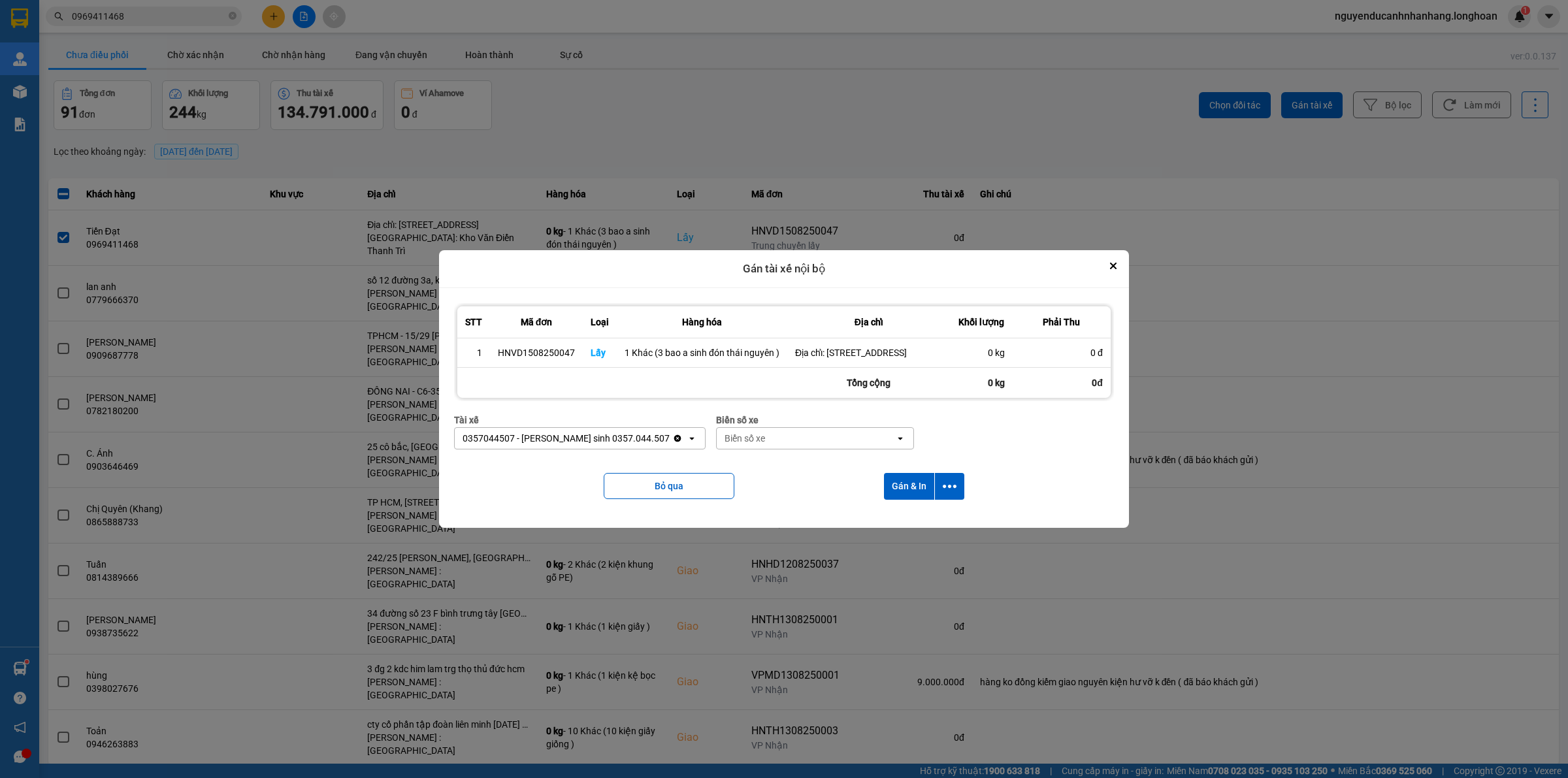
click at [724, 445] on div "Biển số xe" at bounding box center [745, 438] width 41 height 13
type input "14"
click at [739, 498] on div "29E-366.14" at bounding box center [772, 497] width 197 height 24
click at [956, 498] on button "dialog" at bounding box center [950, 486] width 29 height 27
click at [919, 530] on span "Chỉ gán tài" at bounding box center [897, 528] width 43 height 13
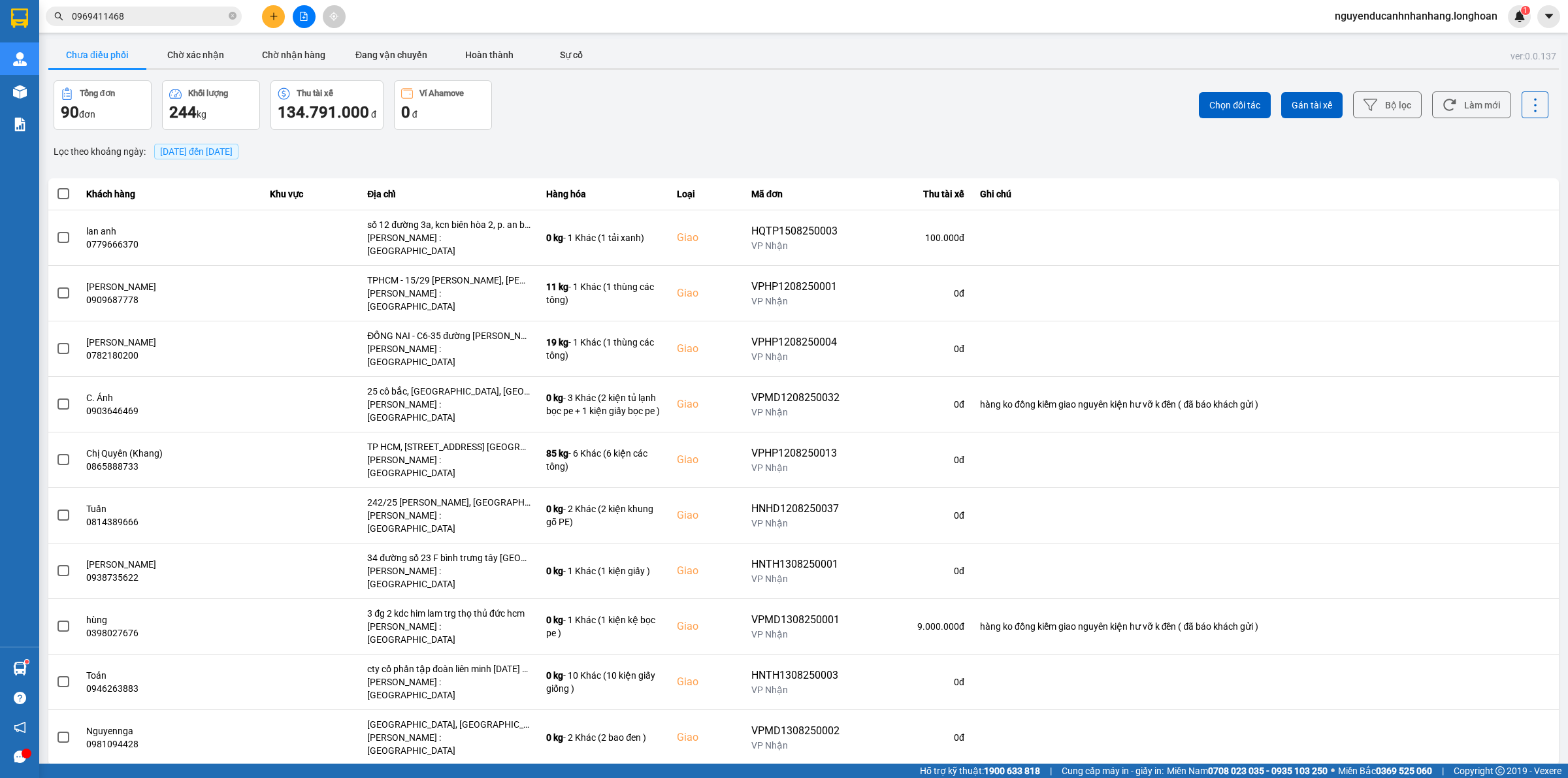
click at [227, 20] on span "0969411468" at bounding box center [143, 16] width 196 height 20
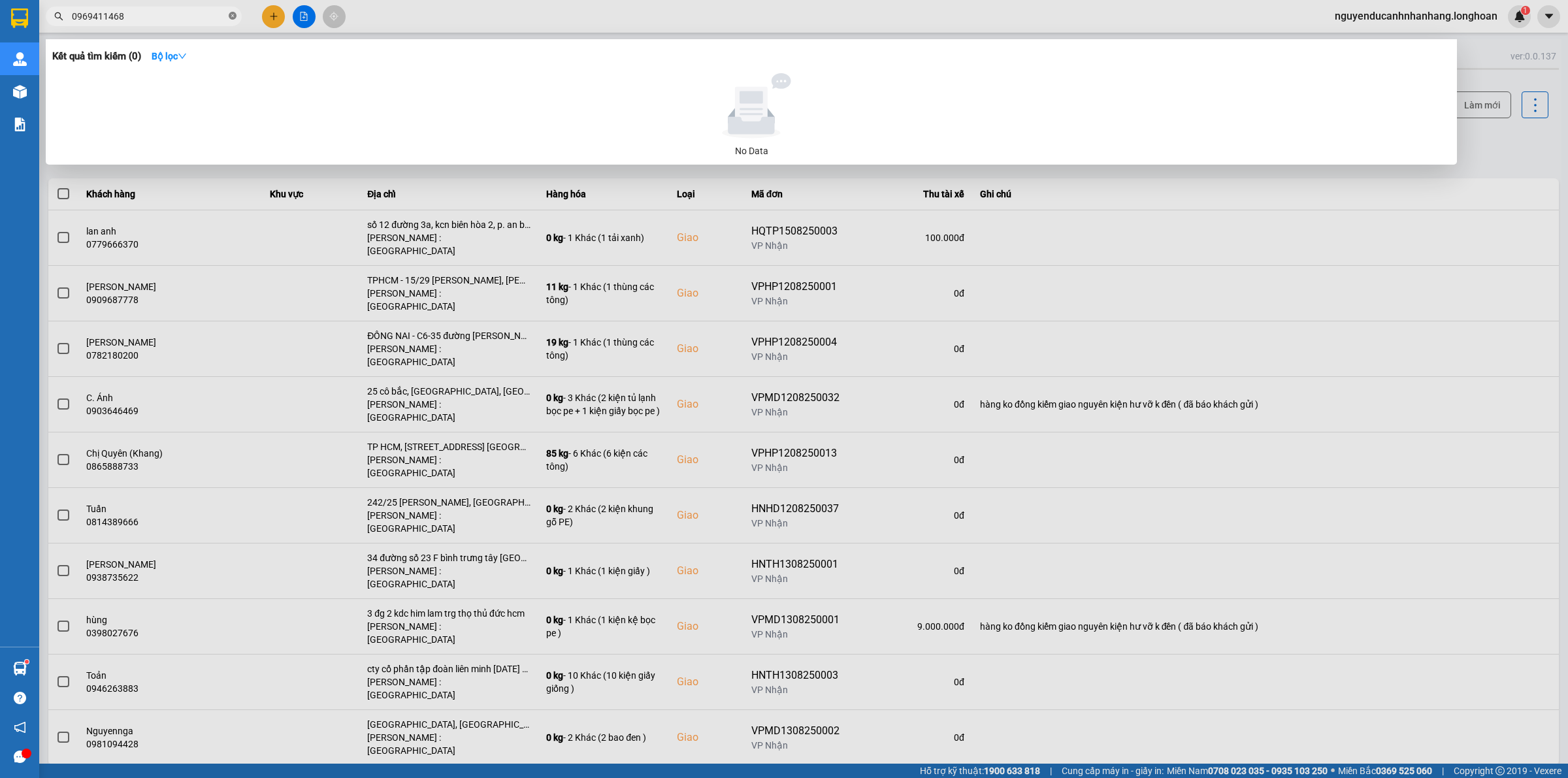
click at [230, 13] on icon "close-circle" at bounding box center [232, 15] width 8 height 8
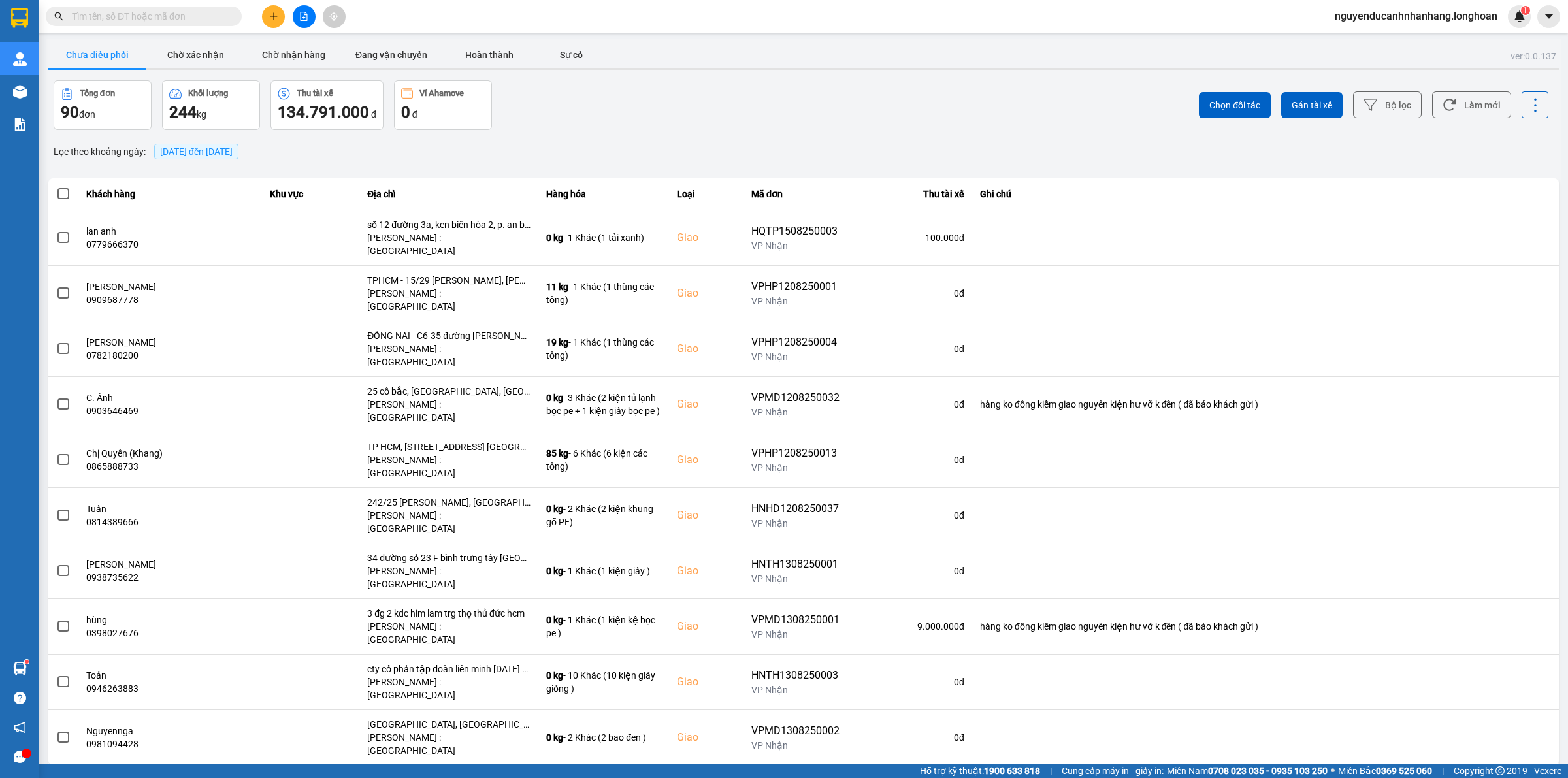
click at [204, 16] on input "text" at bounding box center [149, 16] width 154 height 14
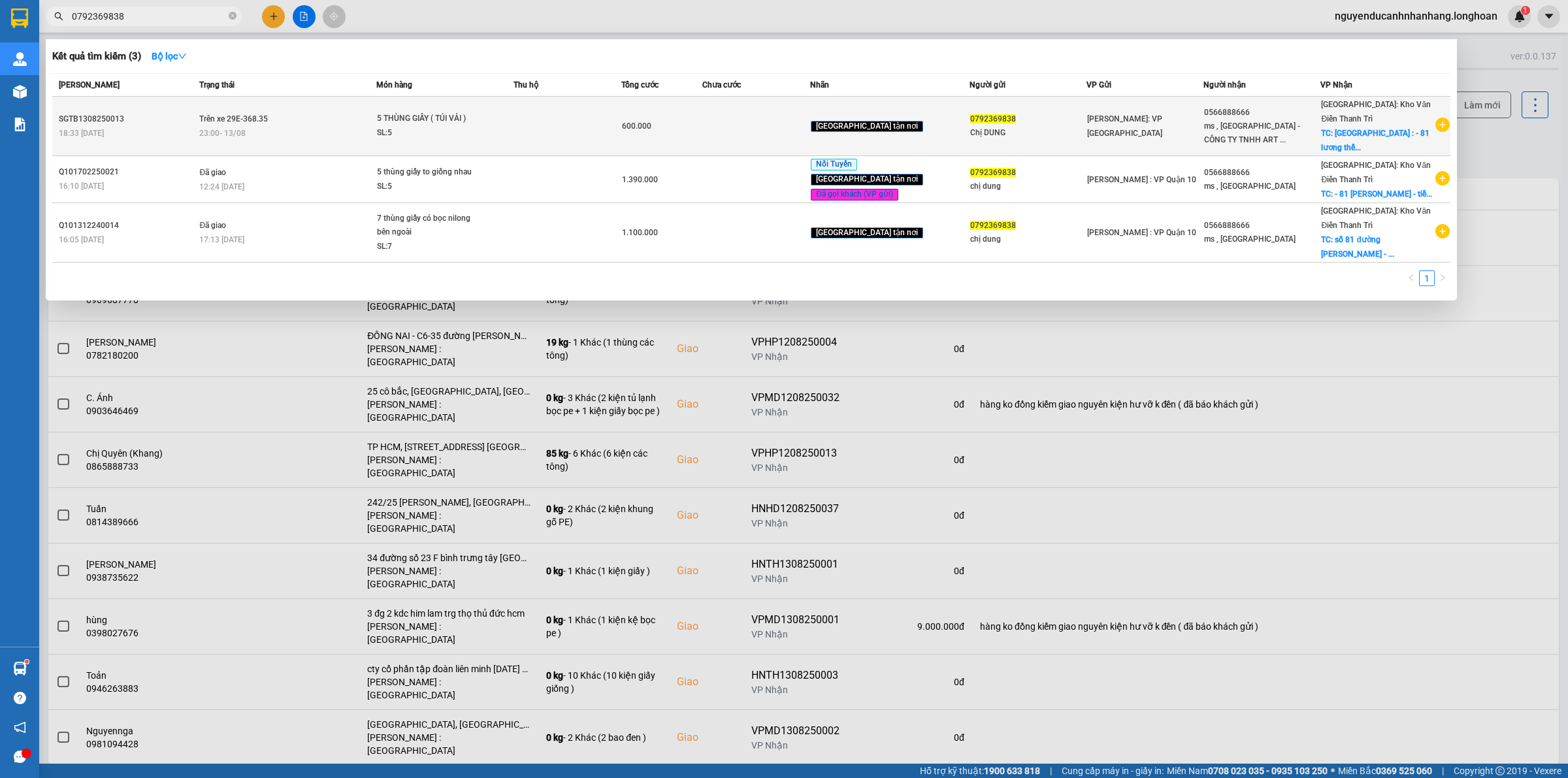
type input "0792369838"
click at [371, 129] on div "23:00 - 13/08" at bounding box center [287, 133] width 176 height 14
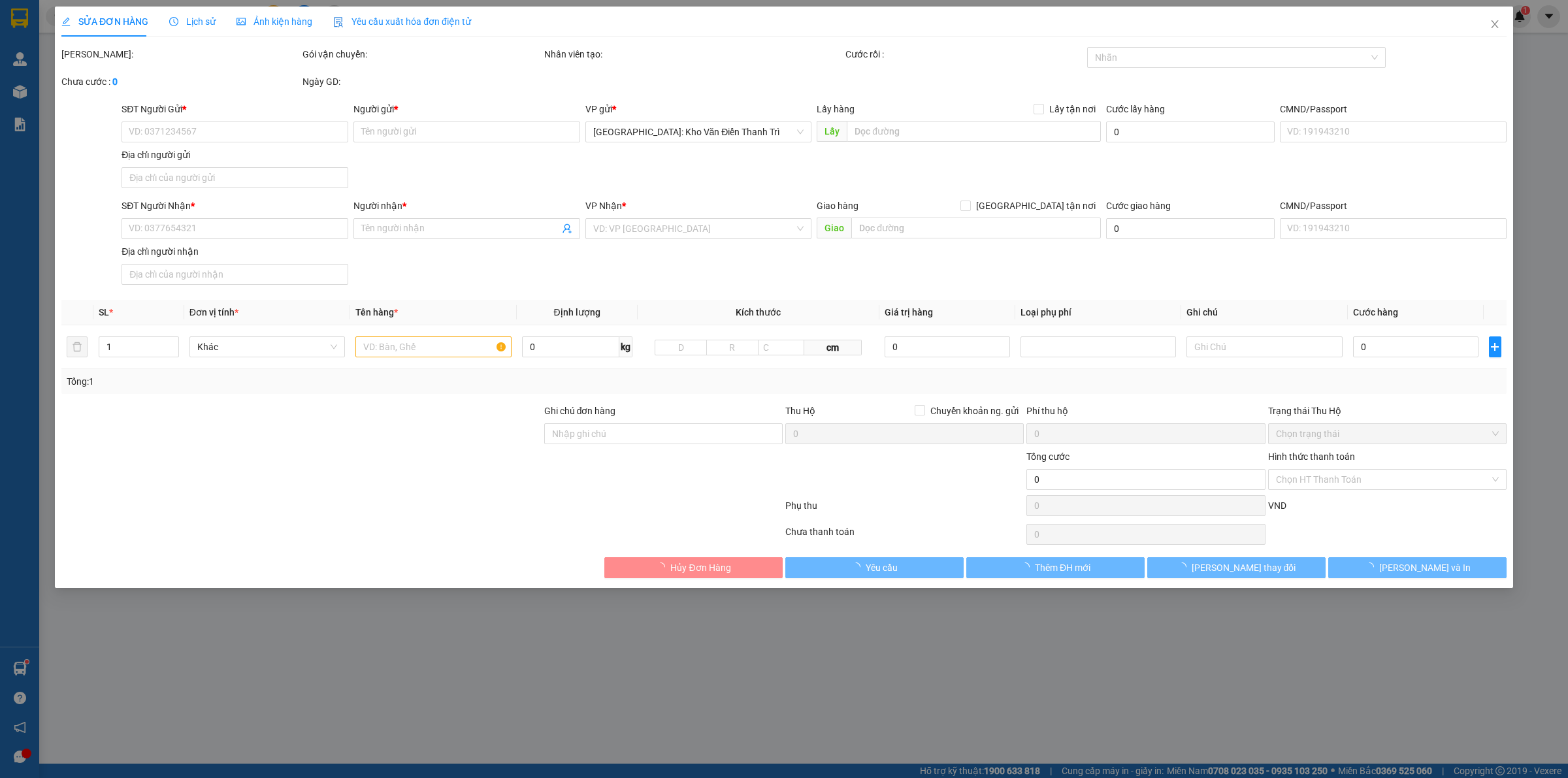
type input "0792369838"
type input "Chị DUNG"
type input "0566888666"
type input "ms , nga - CÔNG TY TNHH ART KO VINA"
checkbox input "true"
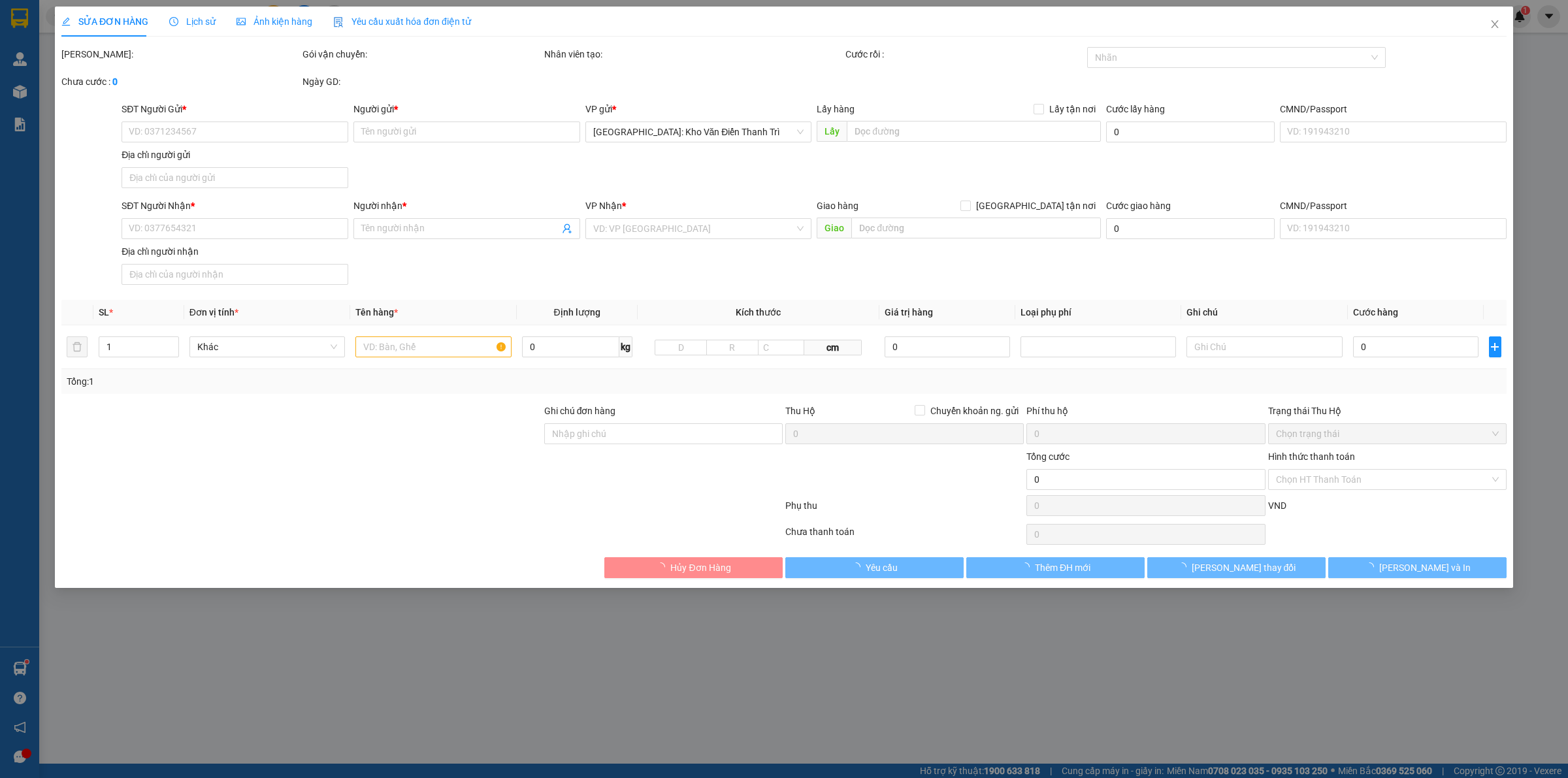
type input "BẮC NINH : - 81 lương thế vinh - tiền ninh vệ - bắc ninh"
type input "NHẬN NGUYÊN KIỆN GIAO NGUYÊN KIỆN, HƯ VỠ K ĐỀN"
type input "600.000"
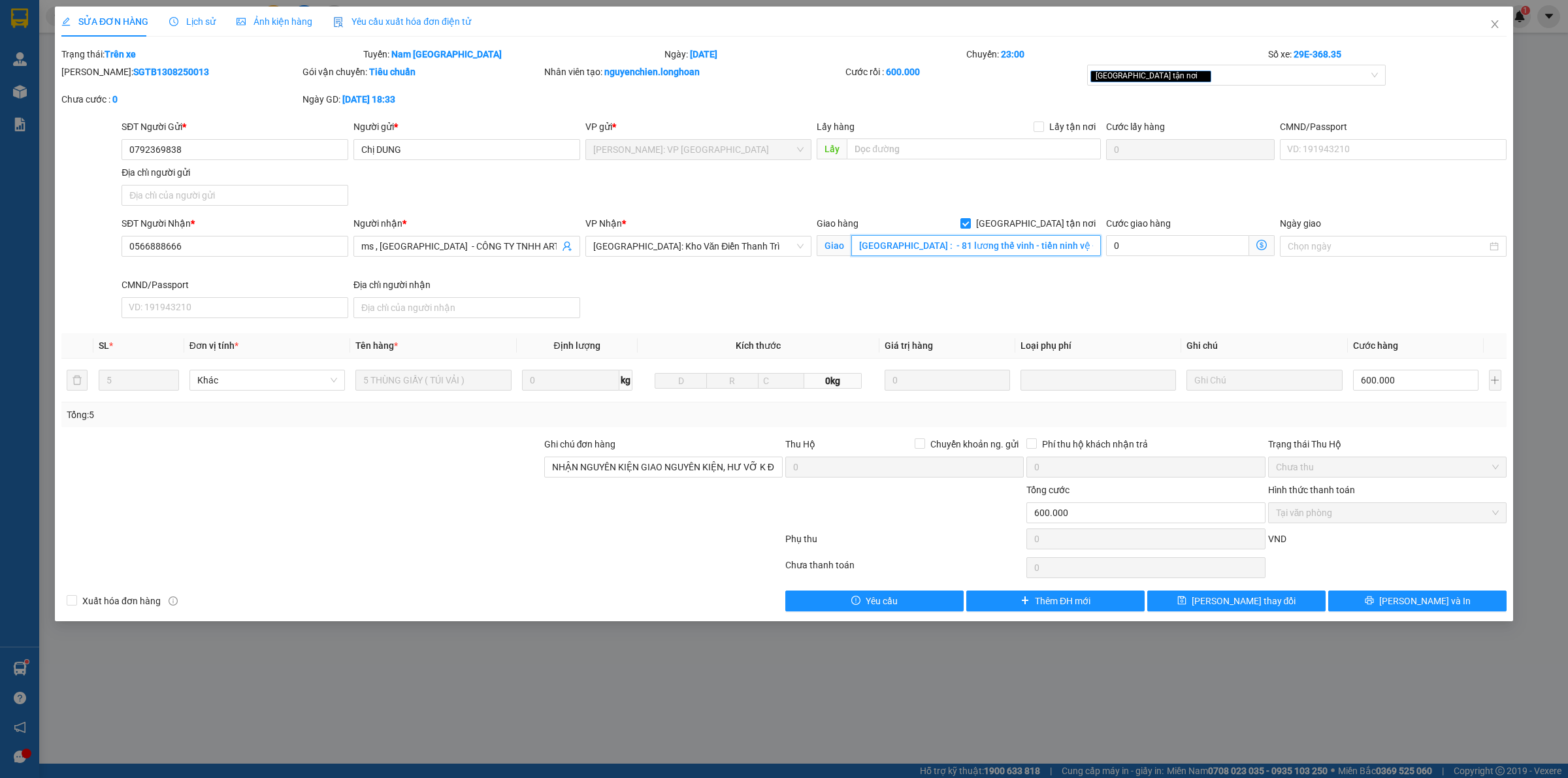
click at [1043, 253] on input "BẮC NINH : - 81 lương thế vinh - tiền ninh vệ - bắc ninh" at bounding box center [976, 246] width 250 height 21
click at [1057, 253] on input "BẮC NINH : - 81 lương thế vinh - tiền ninh vệ - bắc ninh" at bounding box center [976, 246] width 250 height 21
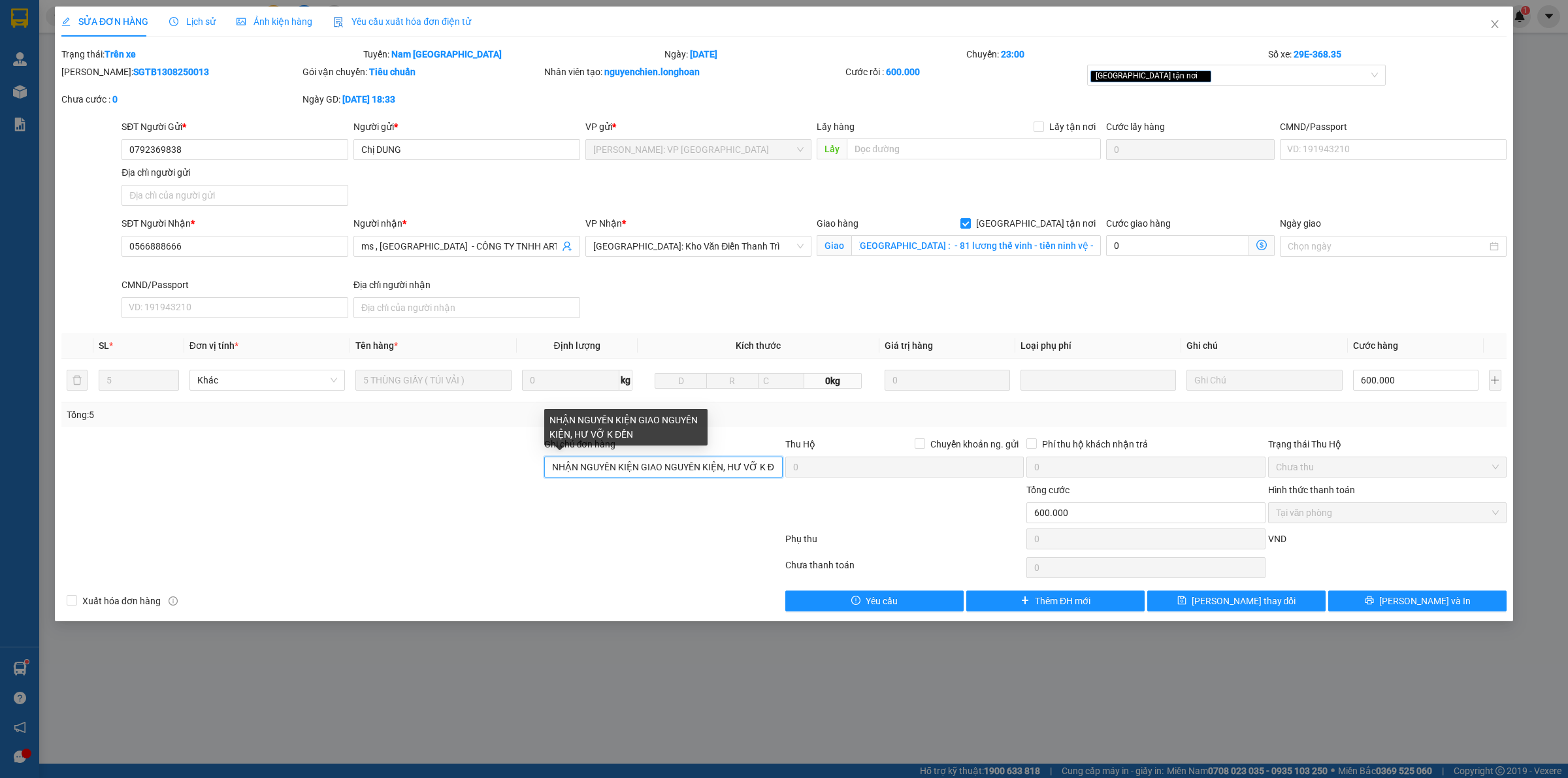
click at [550, 471] on input "NHẬN NGUYÊN KIỆN GIAO NGUYÊN KIỆN, HƯ VỠ K ĐỀN" at bounding box center [663, 467] width 239 height 21
type input "(thứ 2 giao ) NHẬN NGUYÊN KIỆN GIAO NGUYÊN KIỆN, HƯ VỠ K ĐỀN"
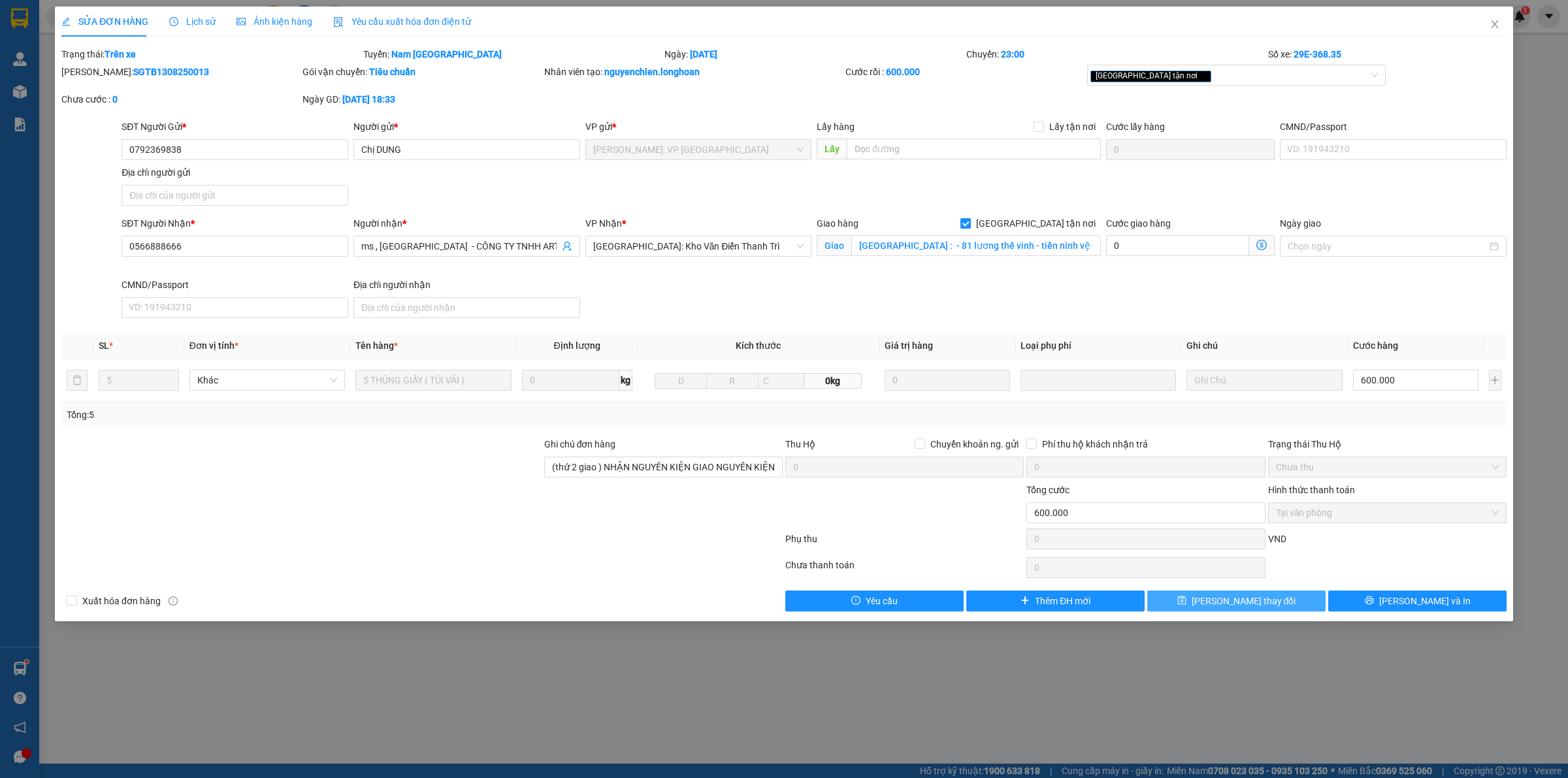
click at [1304, 608] on button "[PERSON_NAME] thay đổi" at bounding box center [1236, 601] width 178 height 21
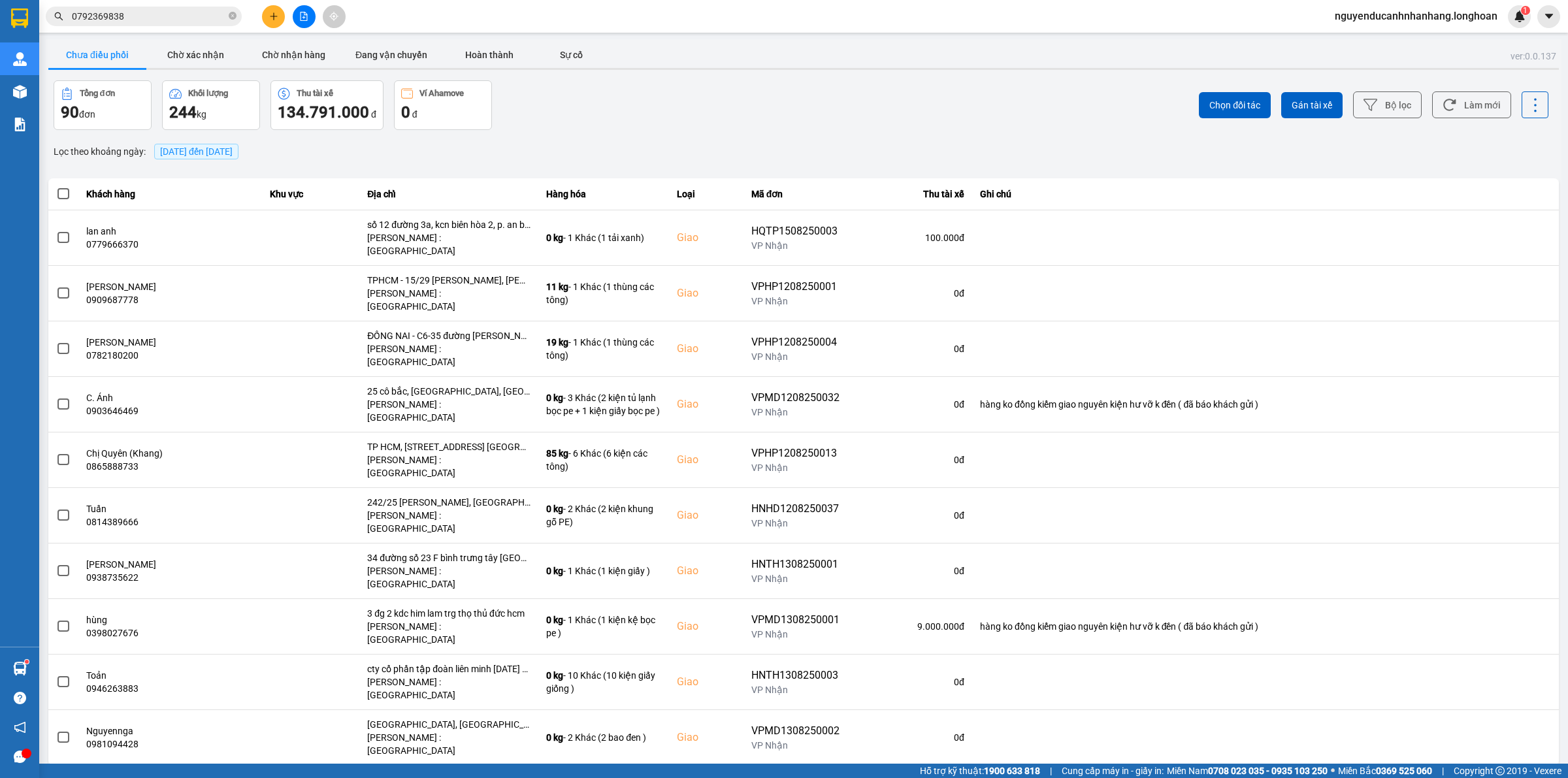
click at [419, 69] on div at bounding box center [804, 69] width 1510 height 2
click at [410, 57] on button "Đang vận chuyển" at bounding box center [392, 55] width 98 height 26
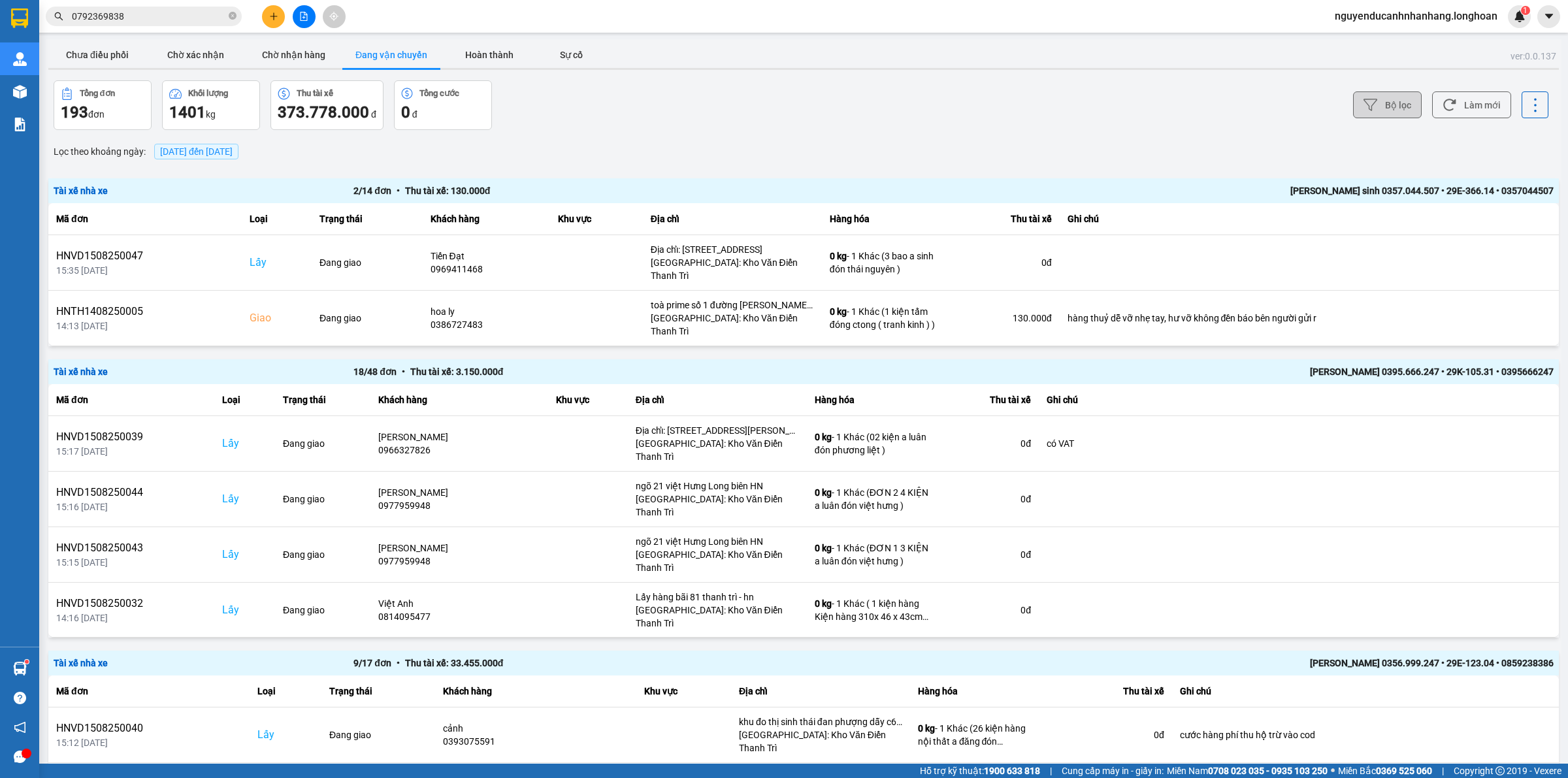
click at [1378, 106] on button "Bộ lọc" at bounding box center [1388, 105] width 69 height 27
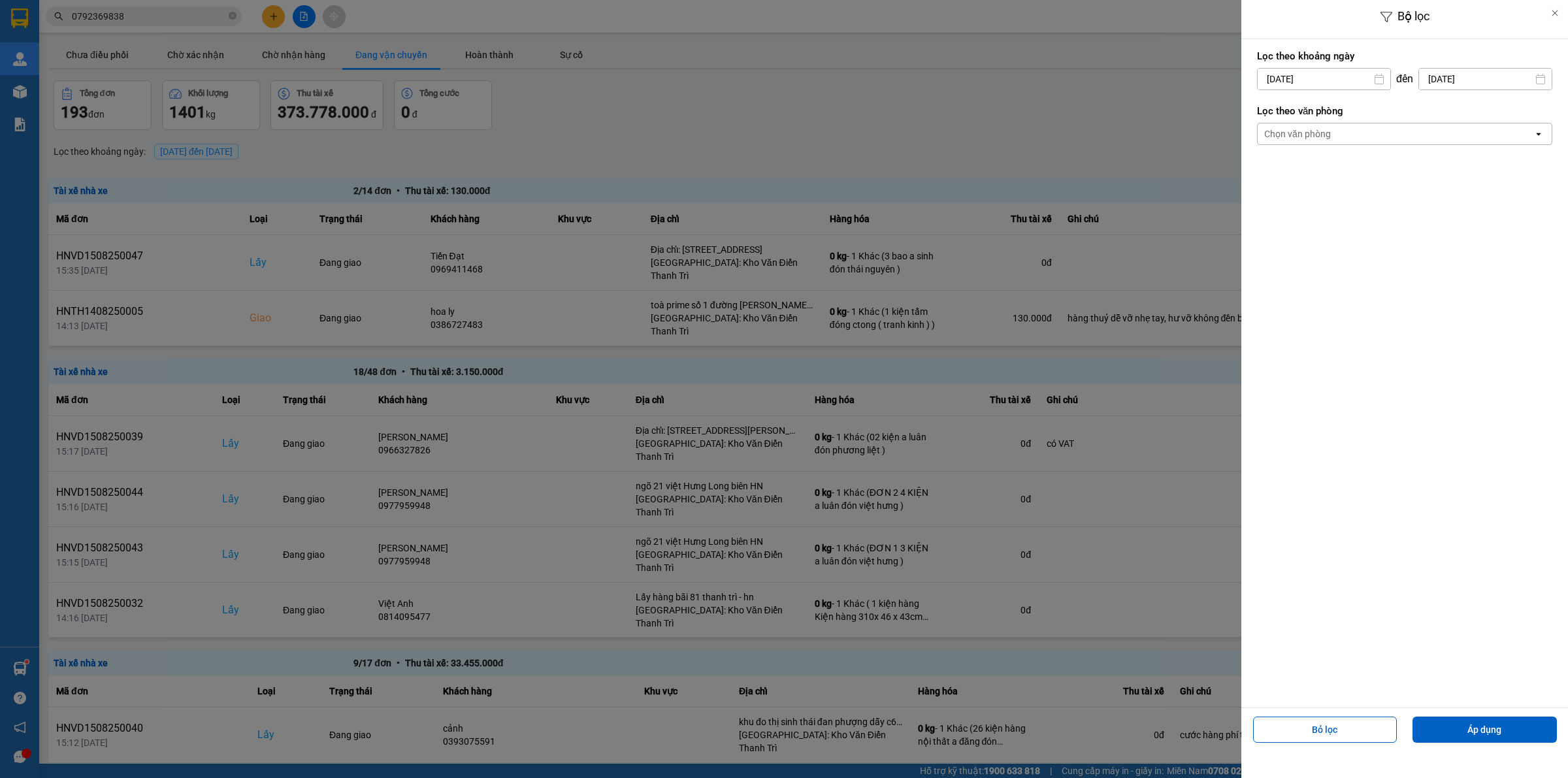
click at [1369, 137] on div "Chọn văn phòng" at bounding box center [1395, 134] width 276 height 21
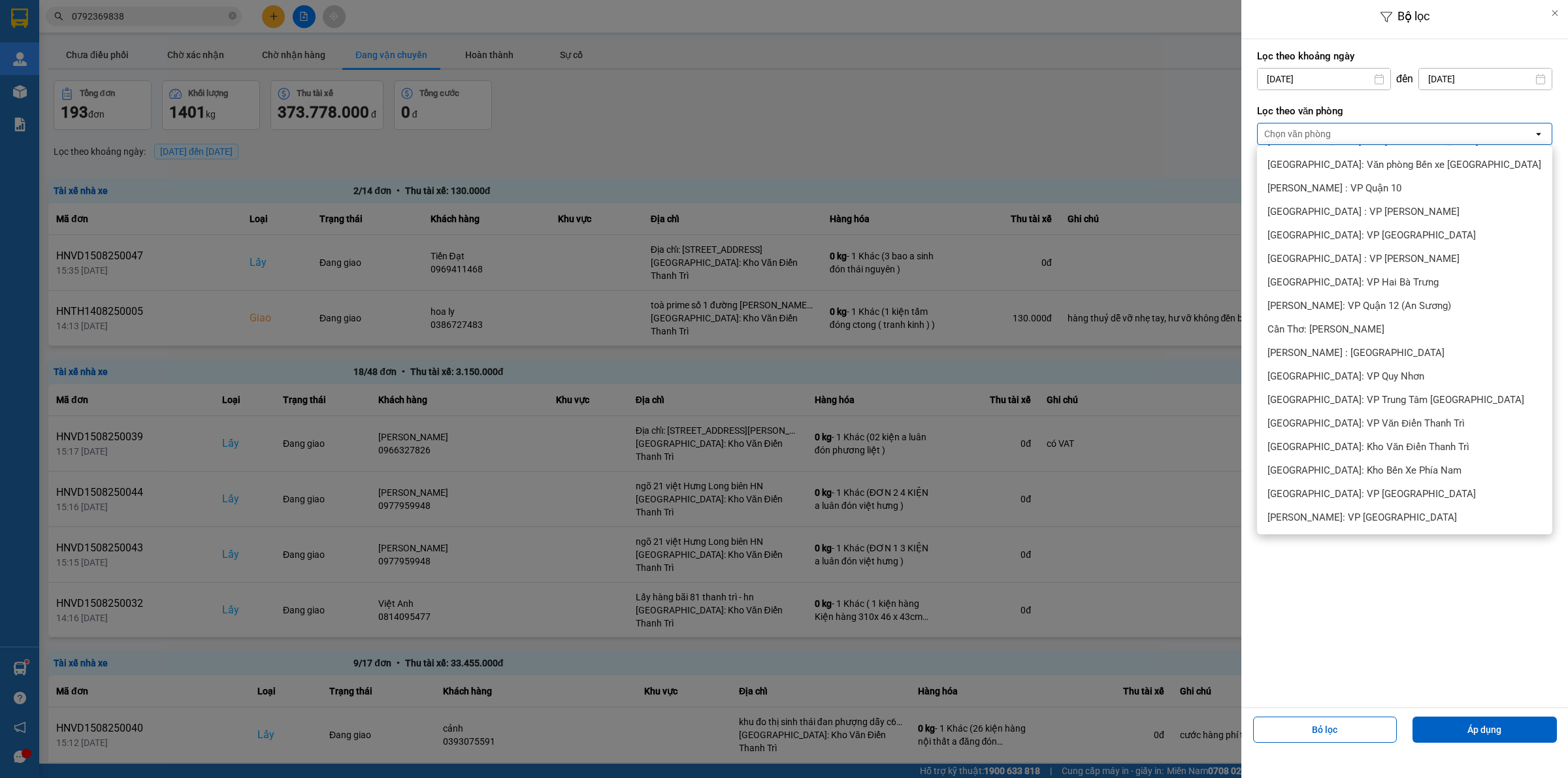
scroll to position [408, 0]
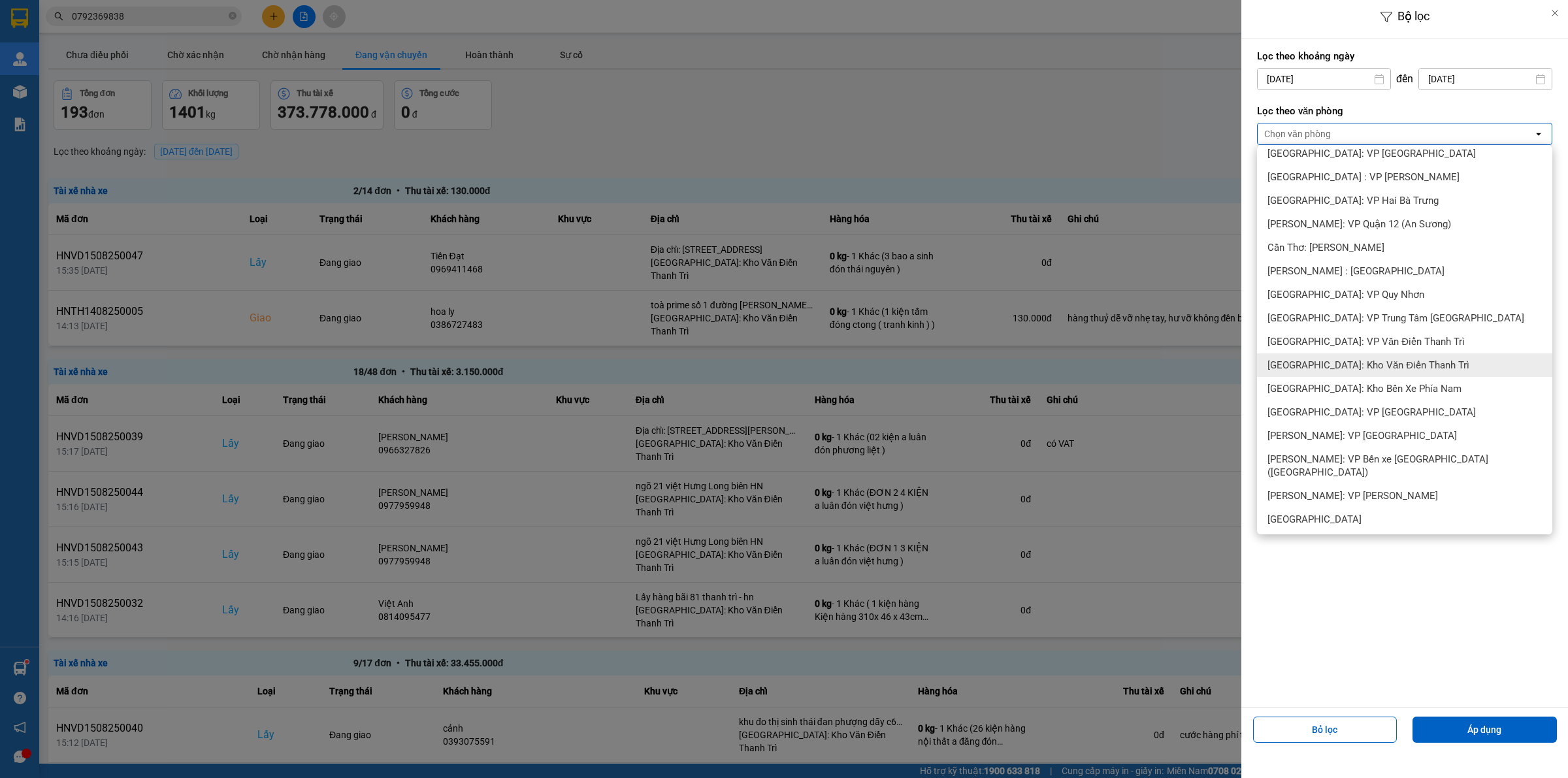
click at [1341, 356] on div "[GEOGRAPHIC_DATA]: Kho Văn Điển Thanh Trì" at bounding box center [1404, 365] width 295 height 24
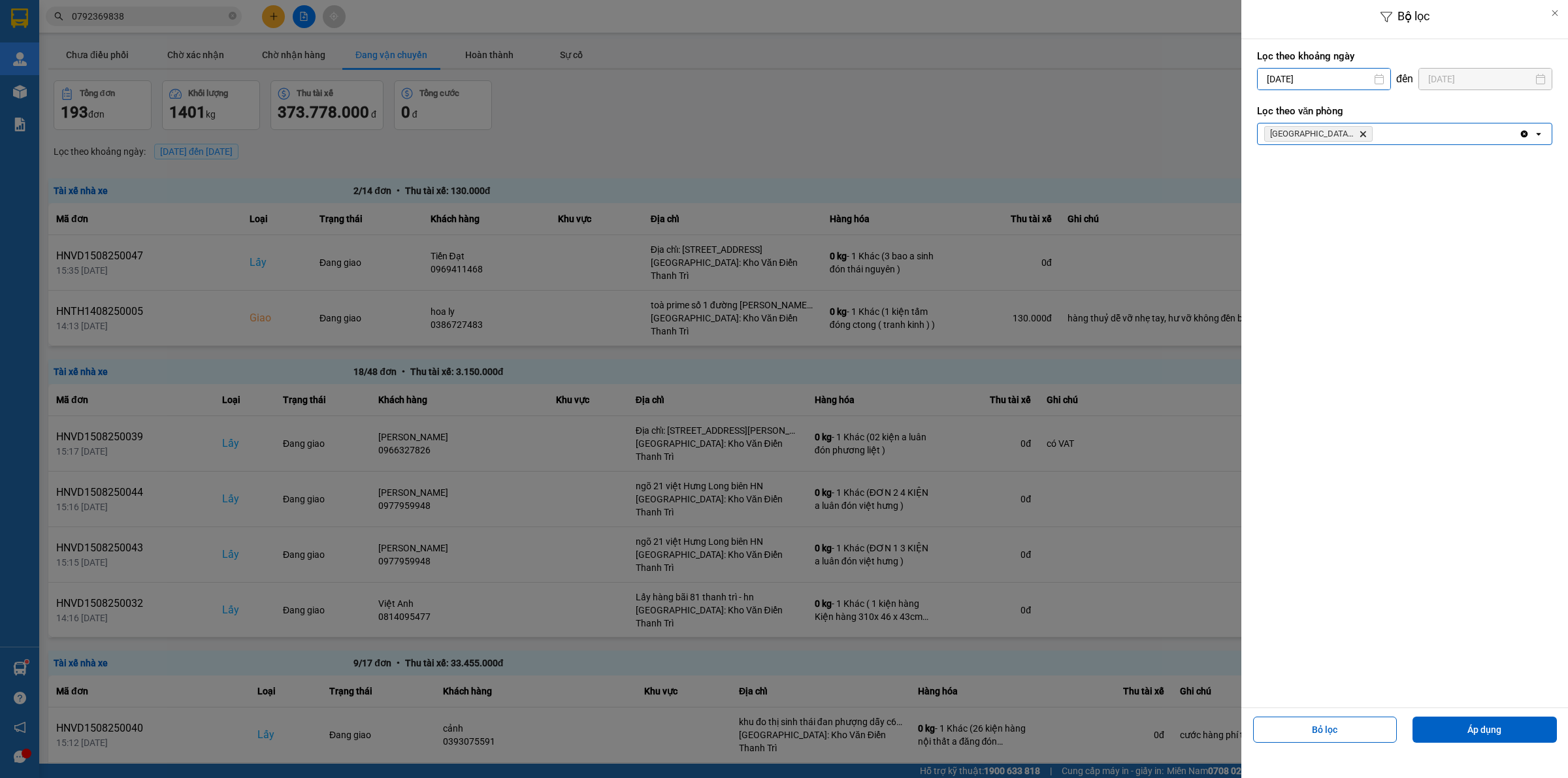
click at [1320, 80] on input "[DATE]" at bounding box center [1324, 79] width 133 height 21
click at [1365, 180] on div "1" at bounding box center [1369, 174] width 18 height 15
type input "01/08/2025"
click at [1461, 725] on button "Áp dụng" at bounding box center [1484, 729] width 145 height 26
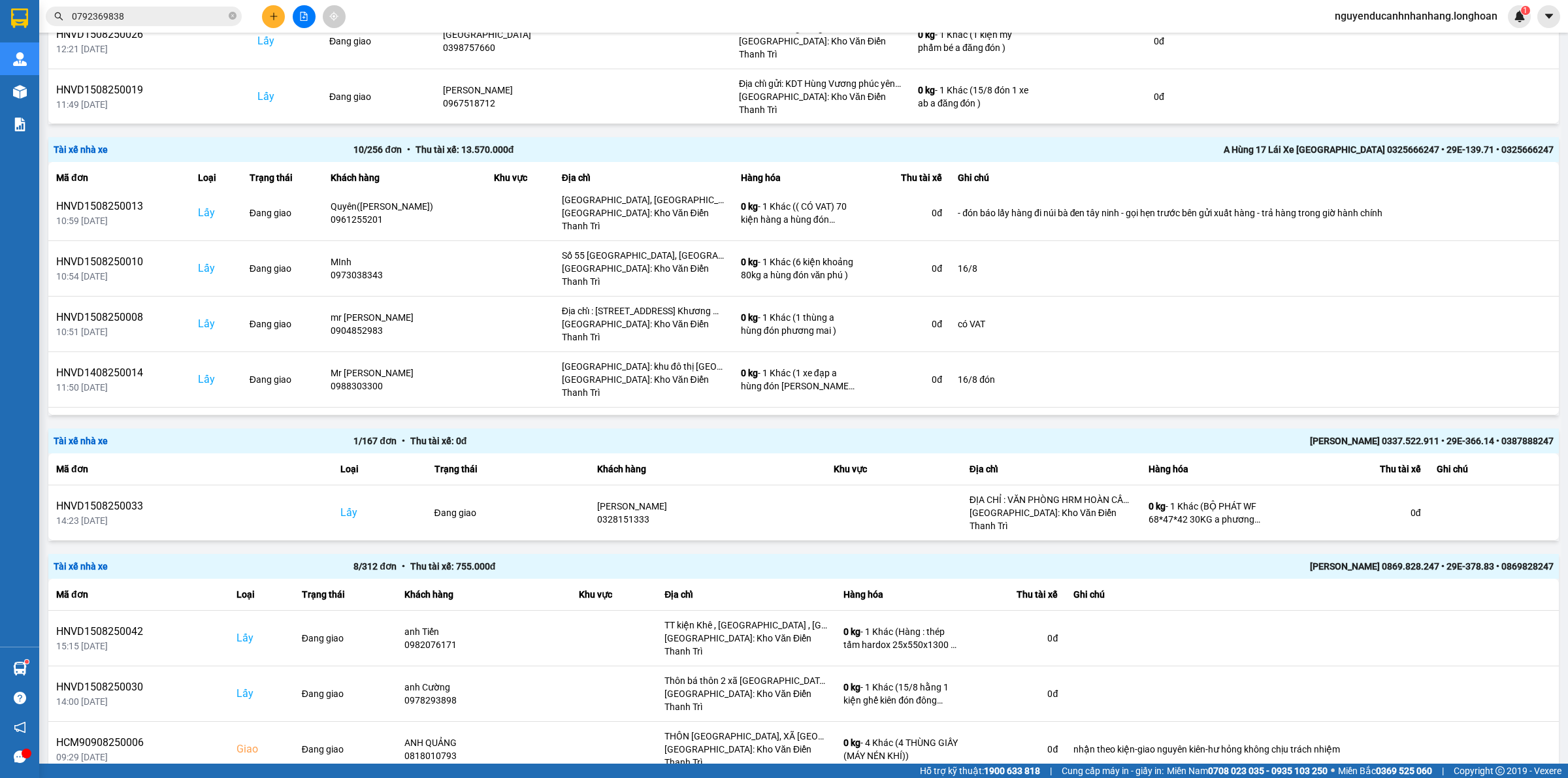
scroll to position [817, 0]
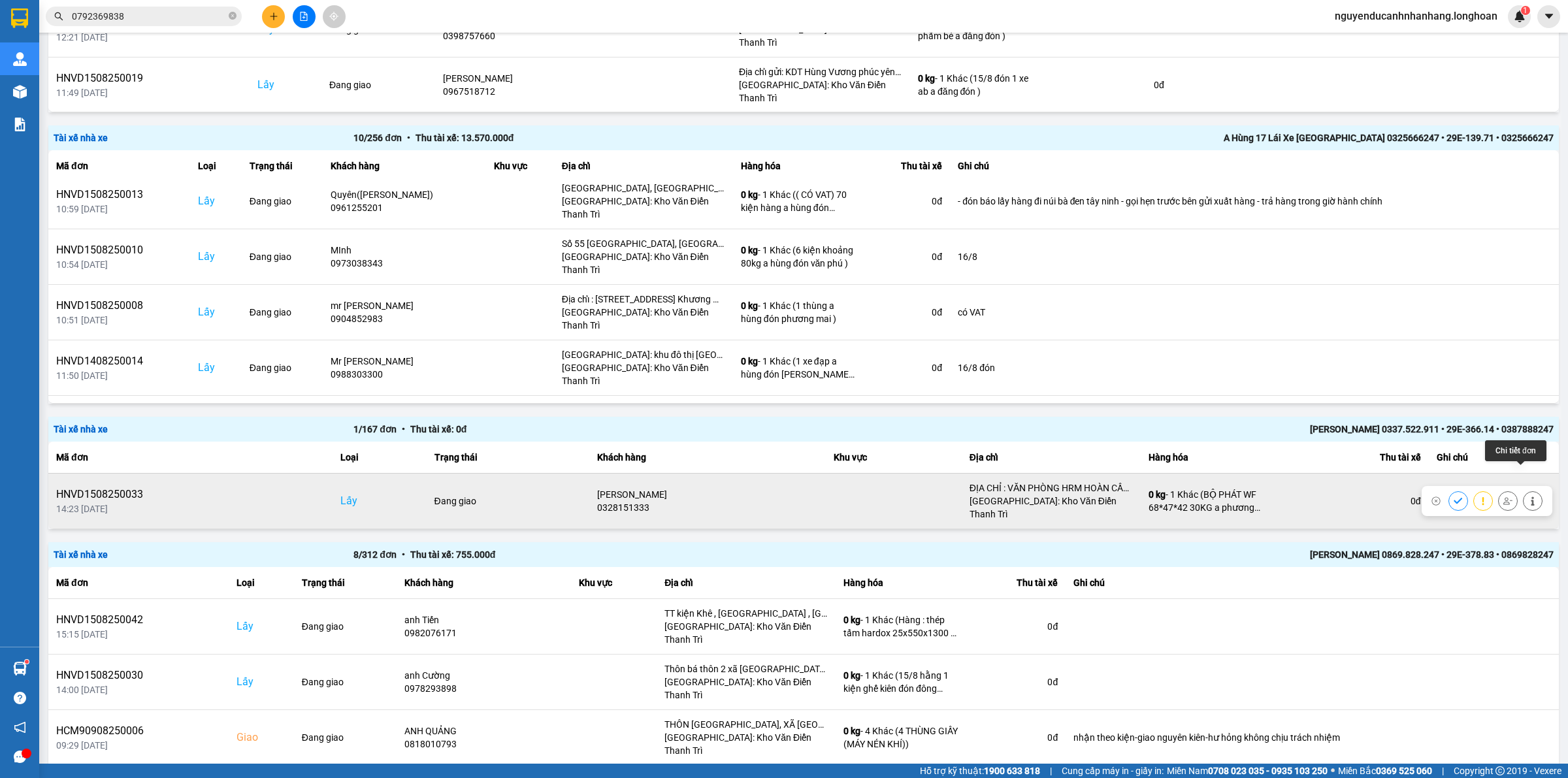
click at [1528, 496] on icon at bounding box center [1532, 500] width 9 height 9
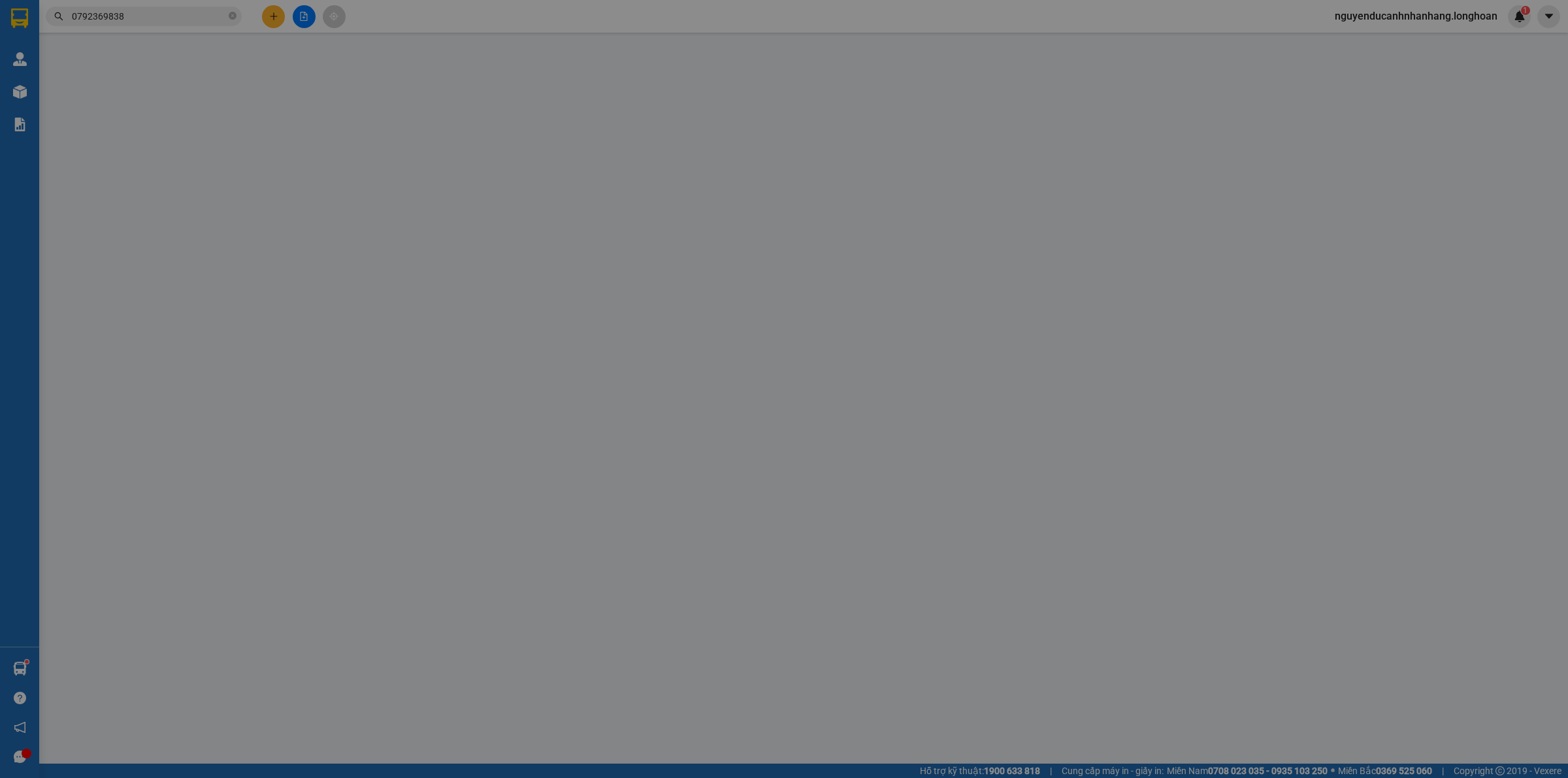
type input "0328151333"
type input "[PERSON_NAME]"
checkbox input "true"
type input "ĐỊA CHỈ : VĂN PHÒNG HRM HOÀN CẦU XÓM TRUNG 3 , [GEOGRAPHIC_DATA] , [GEOGRAPHIC_…"
type input "0903996776"
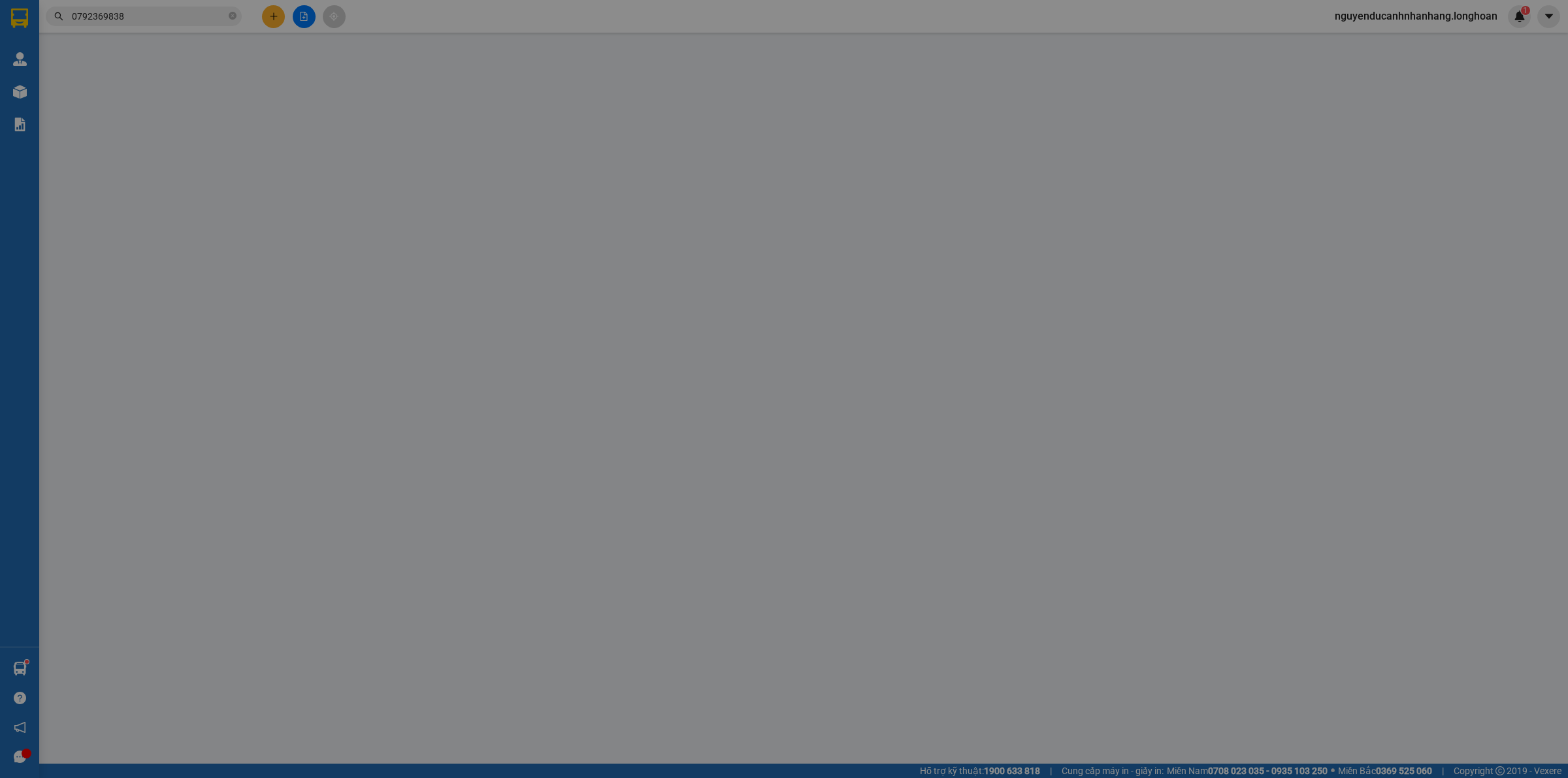
type input "PHAN NGỌC QUANG"
checkbox input "true"
type input "ĐỊA CHỈ : 589/181 NGUYỄN TẤT THÀNH, XÃ LONG HẢI , TP HỒ CHÍ MINH"
type input "250.000"
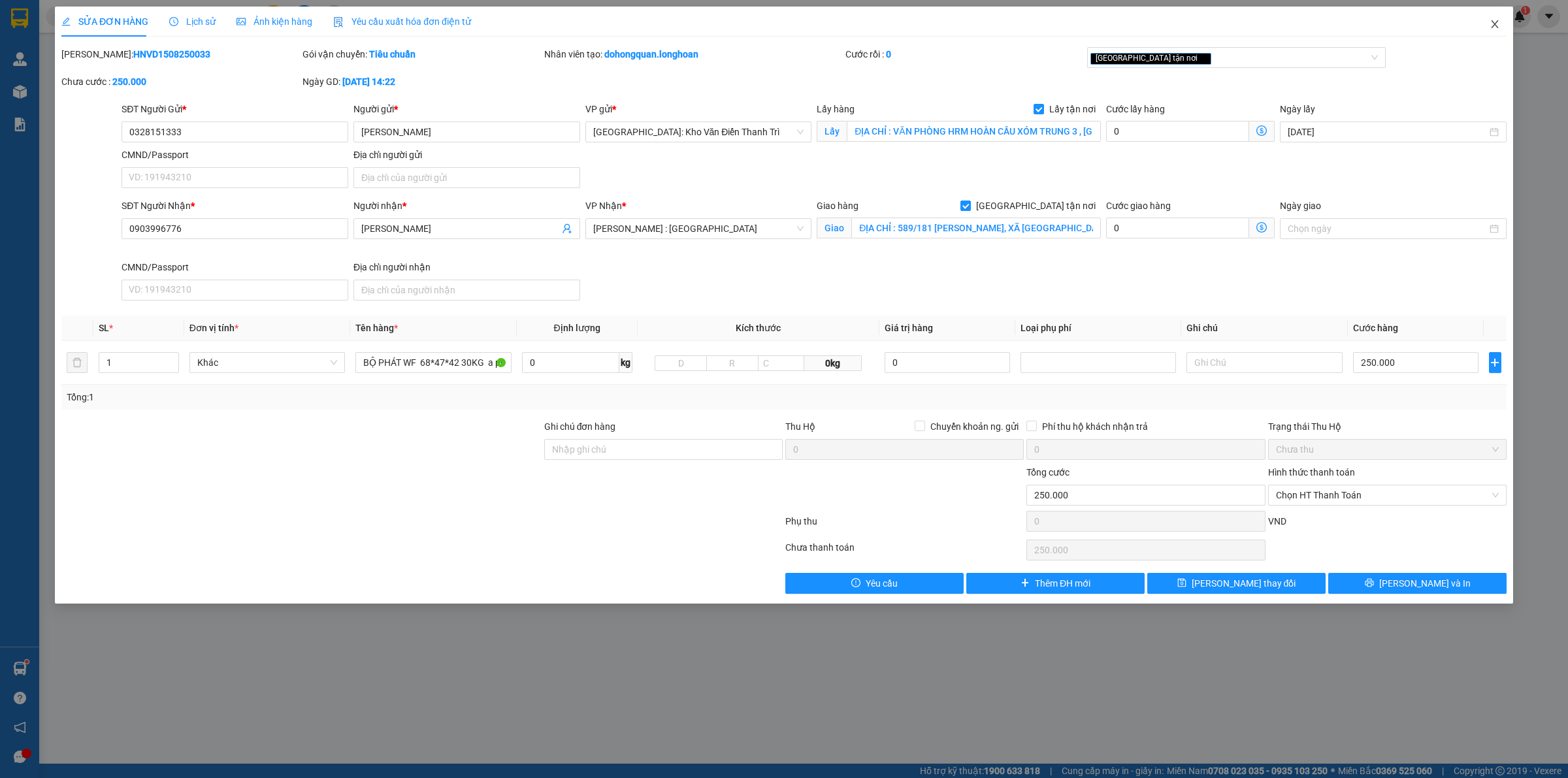
click at [1493, 24] on icon "close" at bounding box center [1494, 24] width 11 height 11
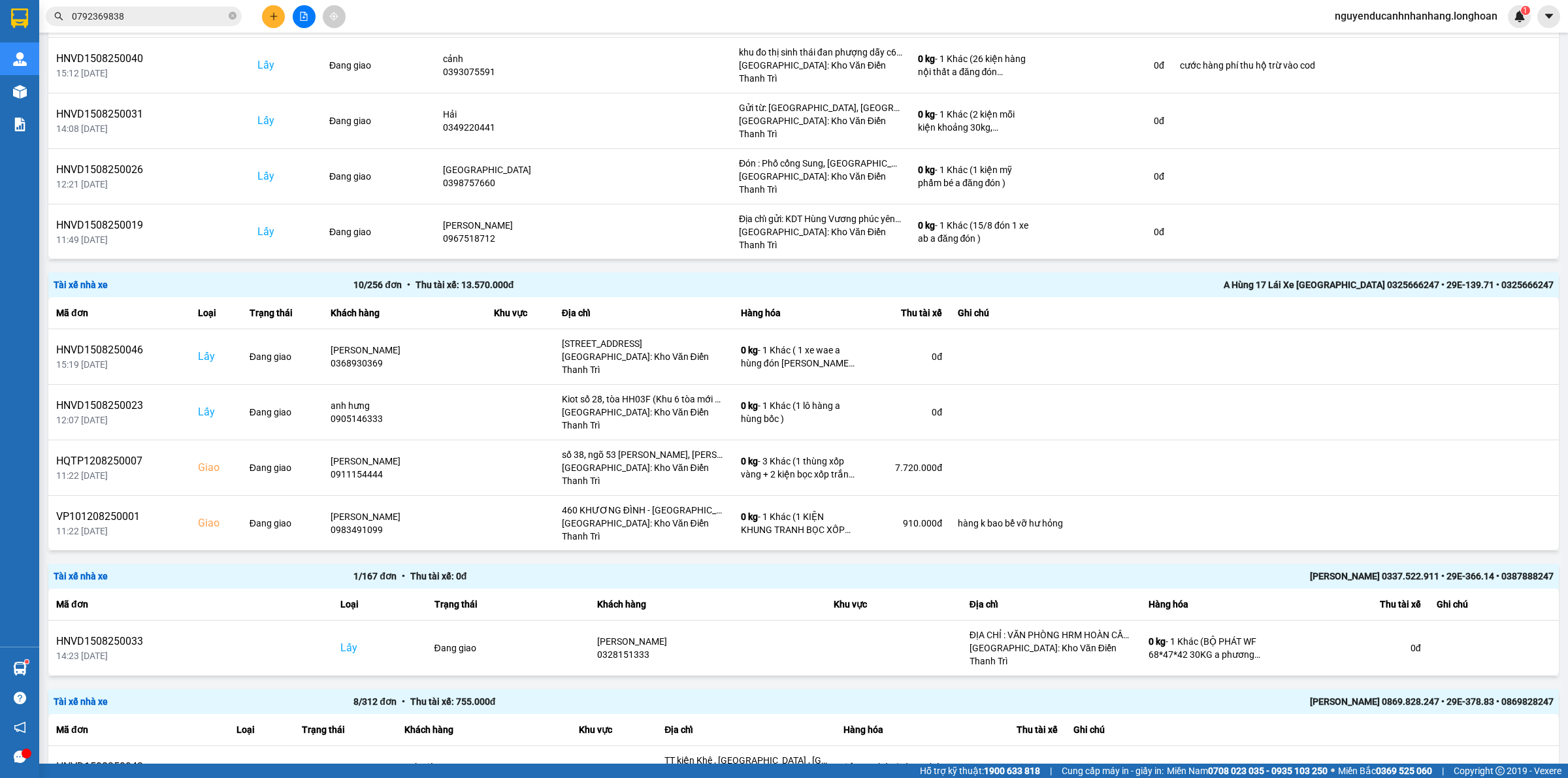
scroll to position [979, 0]
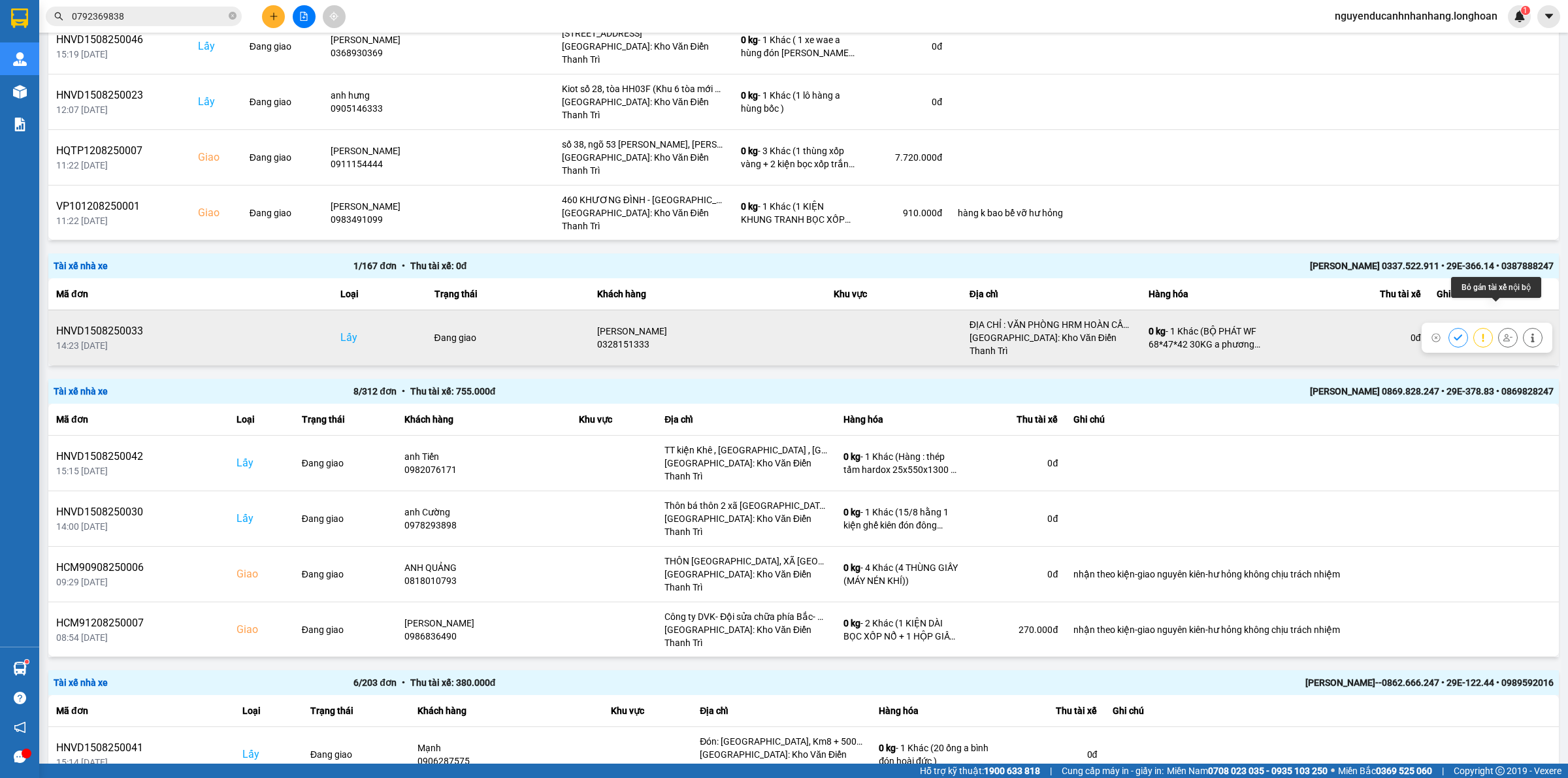
click at [1503, 333] on icon at bounding box center [1508, 337] width 9 height 9
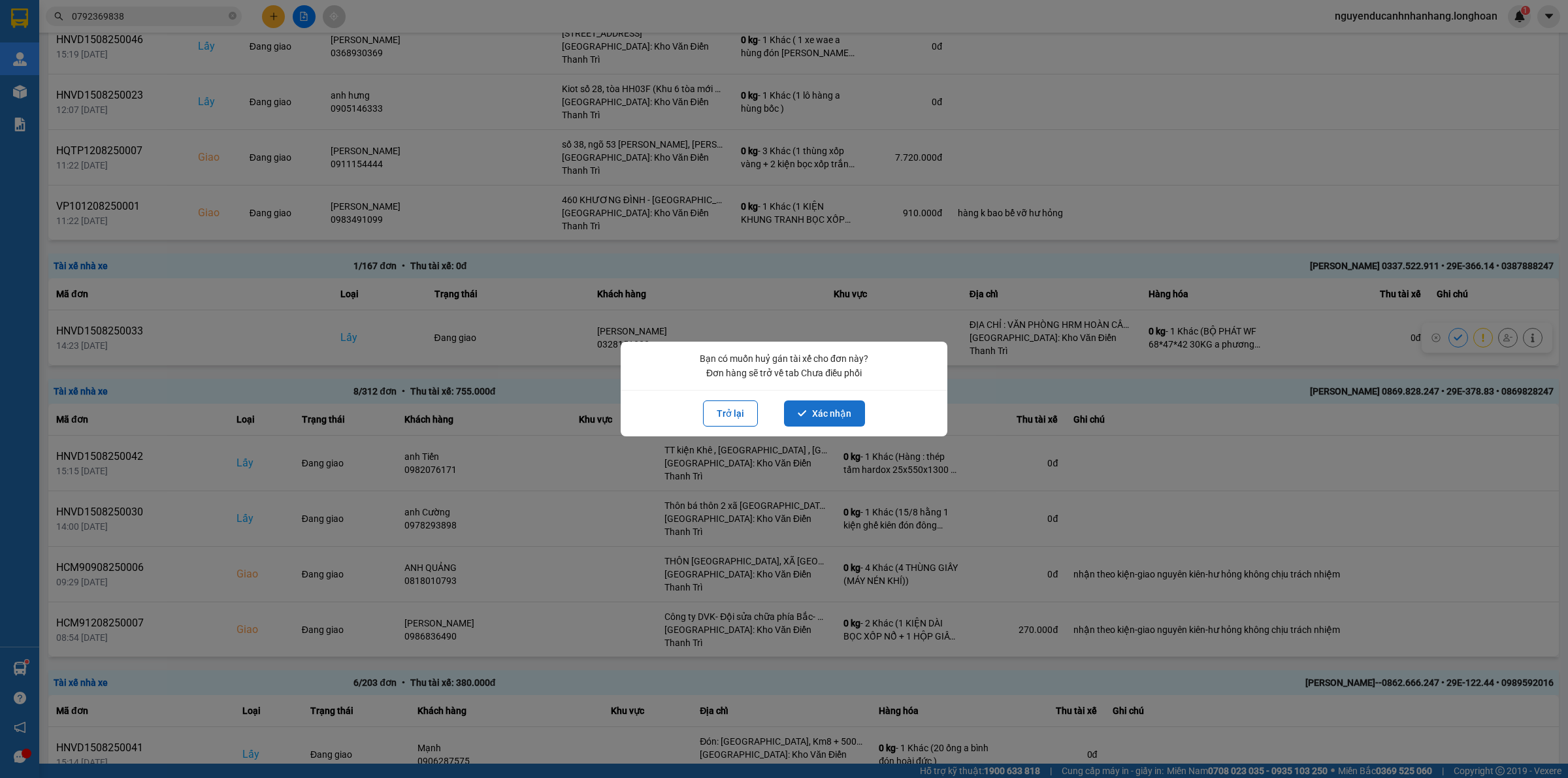
click at [832, 419] on button "Xác nhận" at bounding box center [824, 413] width 81 height 26
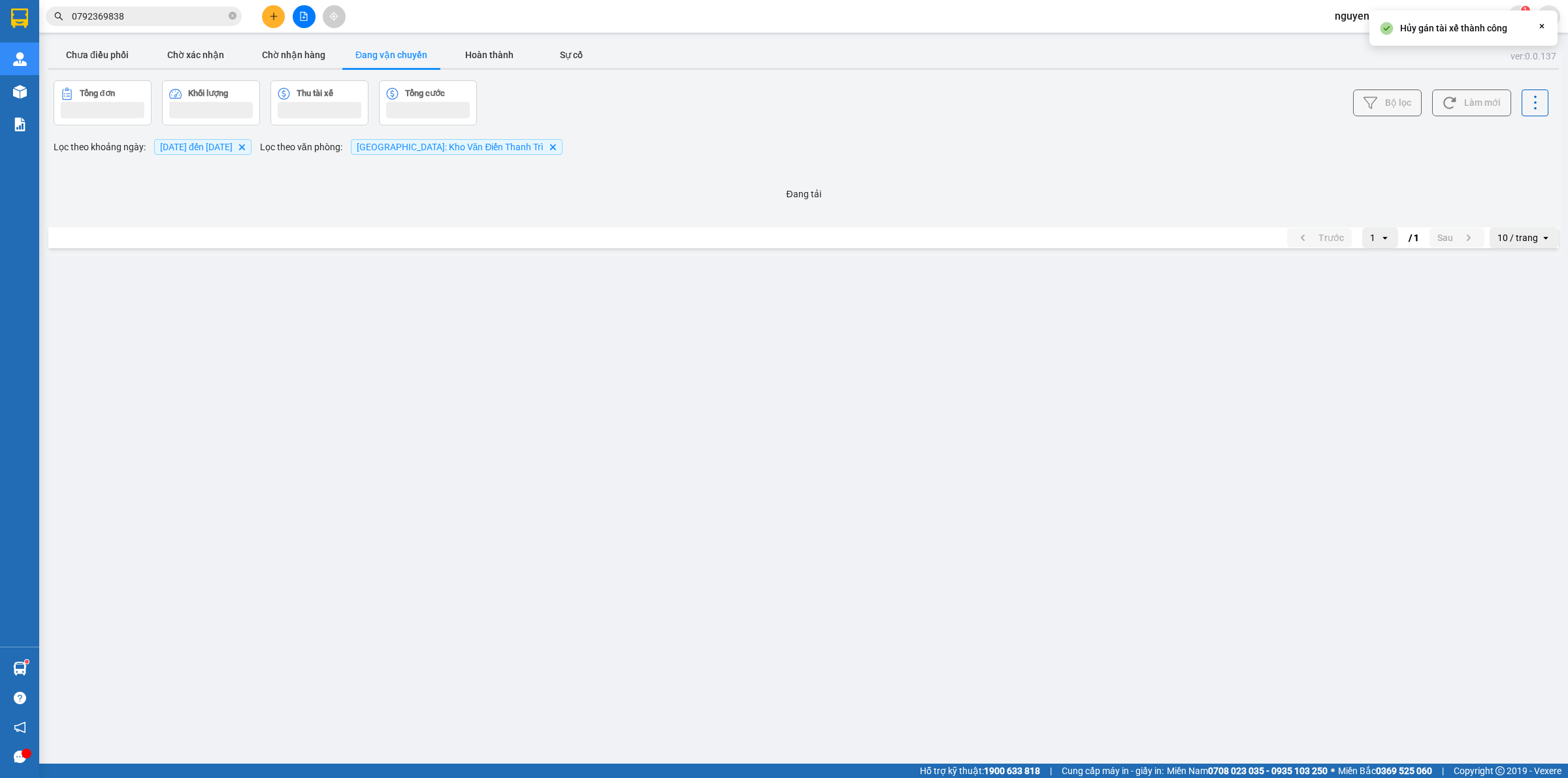
scroll to position [0, 0]
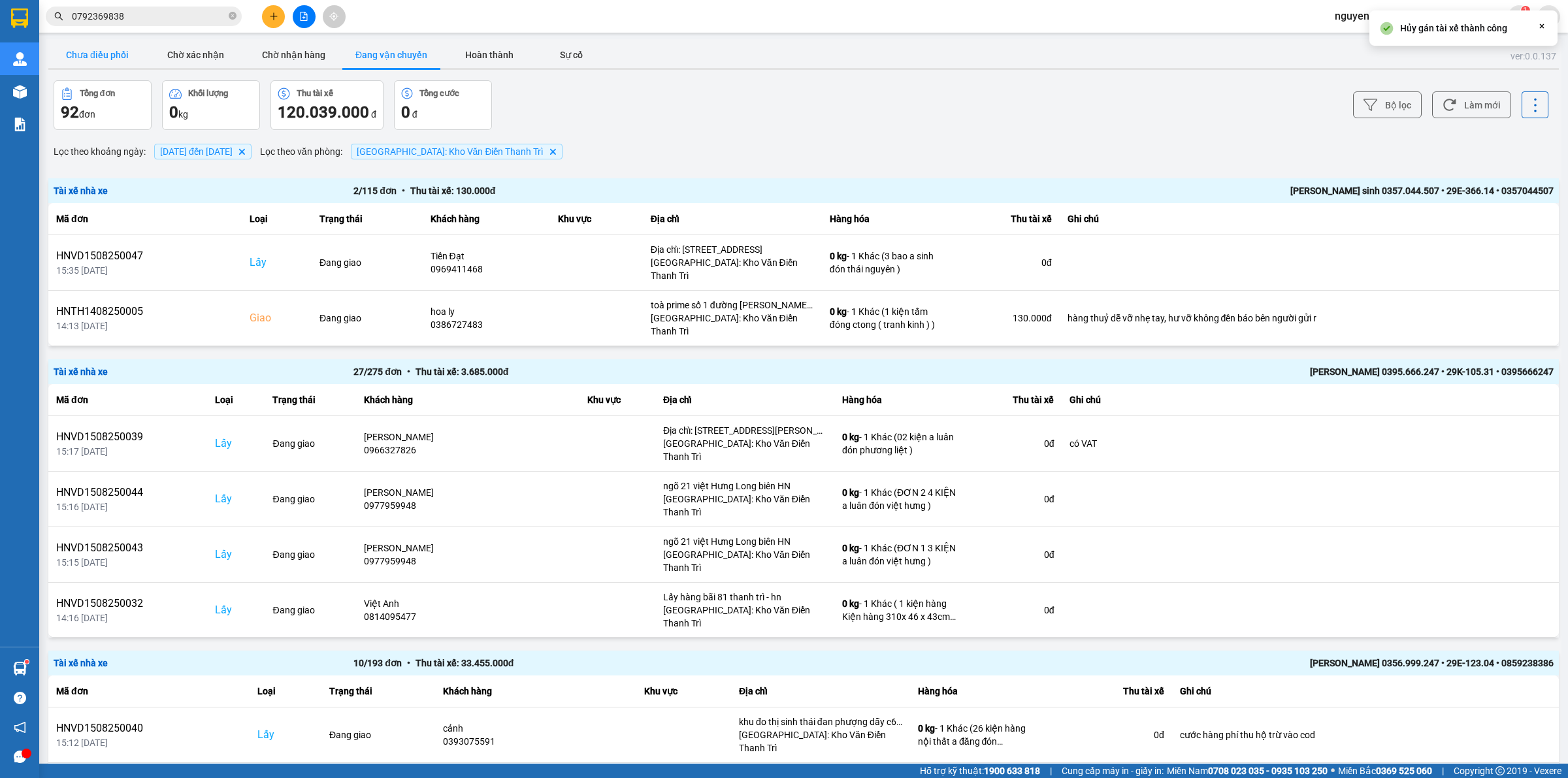
click at [101, 58] on button "Chưa điều phối" at bounding box center [98, 55] width 98 height 26
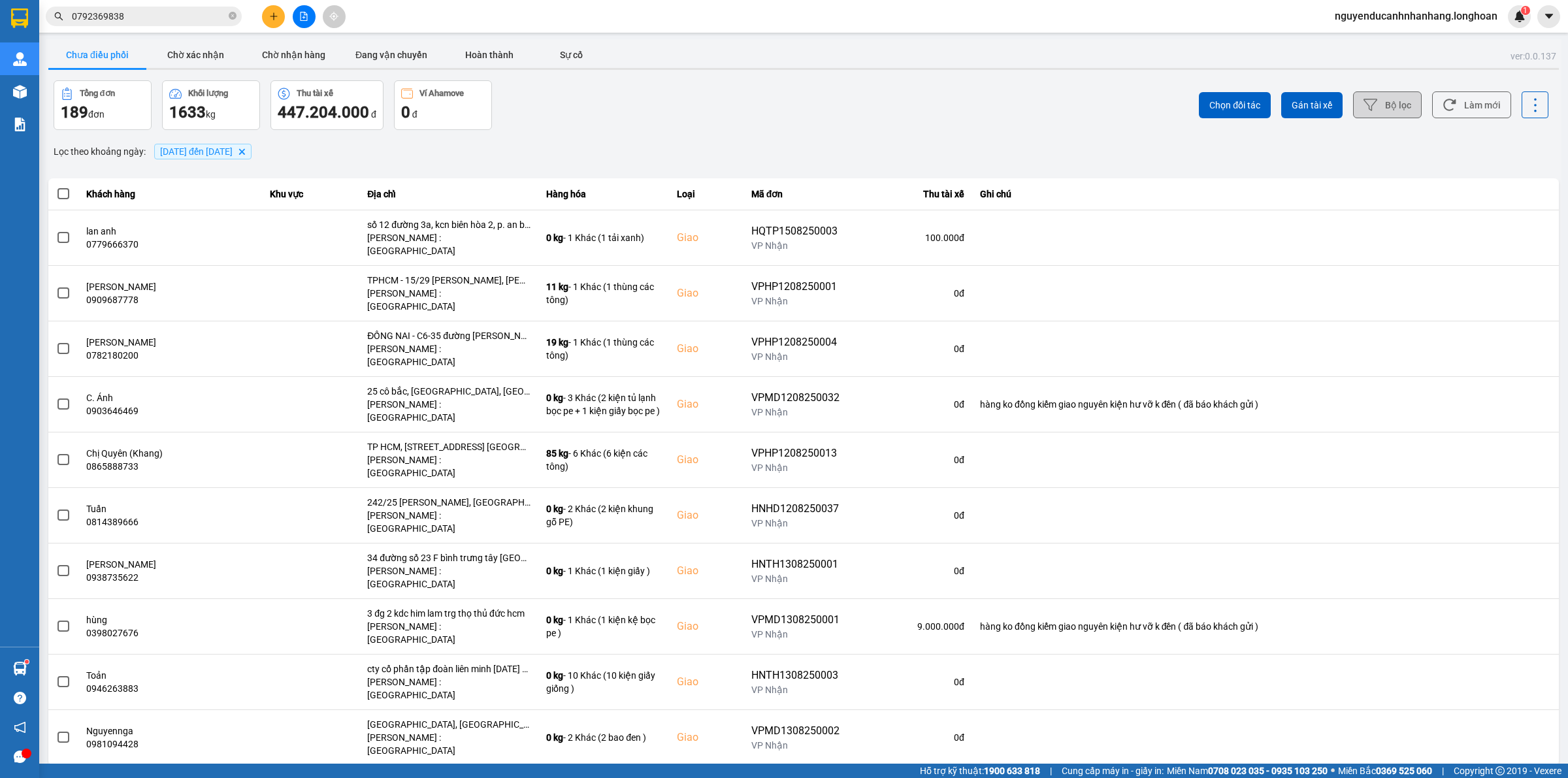
click at [1376, 105] on icon at bounding box center [1371, 105] width 14 height 14
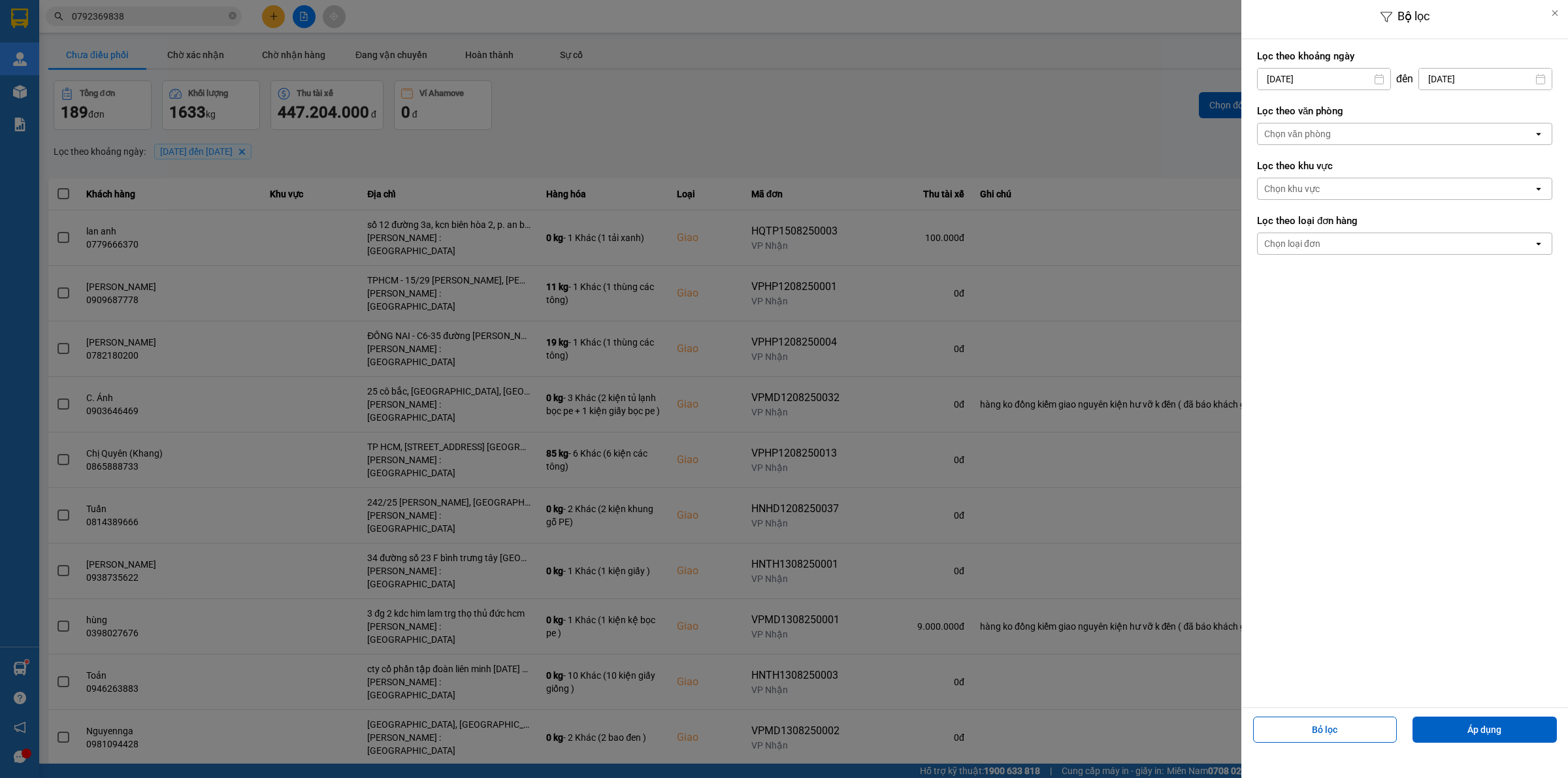
click at [1341, 71] on input "01/08/2025" at bounding box center [1324, 79] width 133 height 21
click at [1373, 174] on div "1" at bounding box center [1369, 174] width 18 height 15
click at [1364, 140] on div "Chọn văn phòng" at bounding box center [1395, 134] width 276 height 21
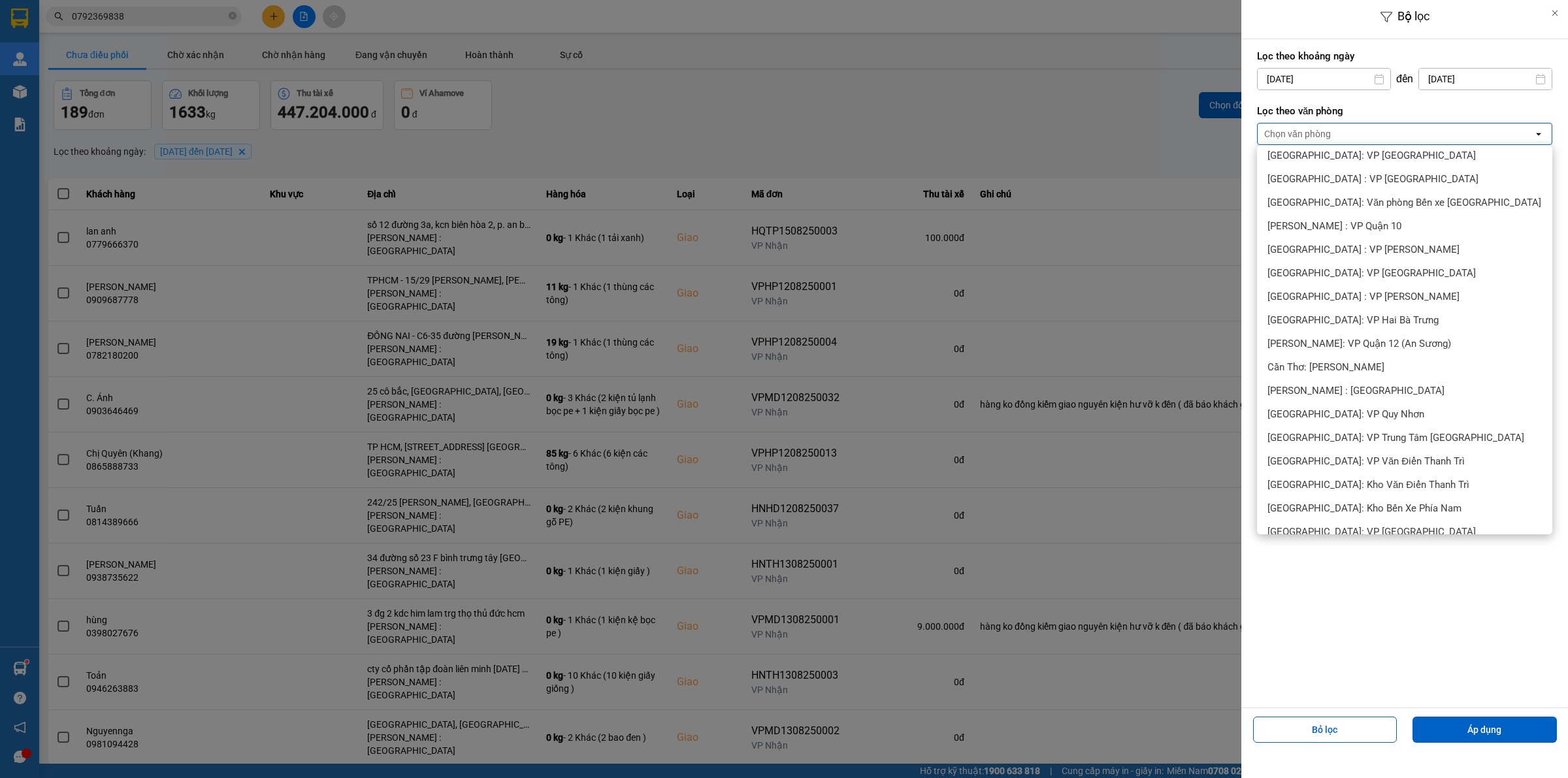
scroll to position [326, 0]
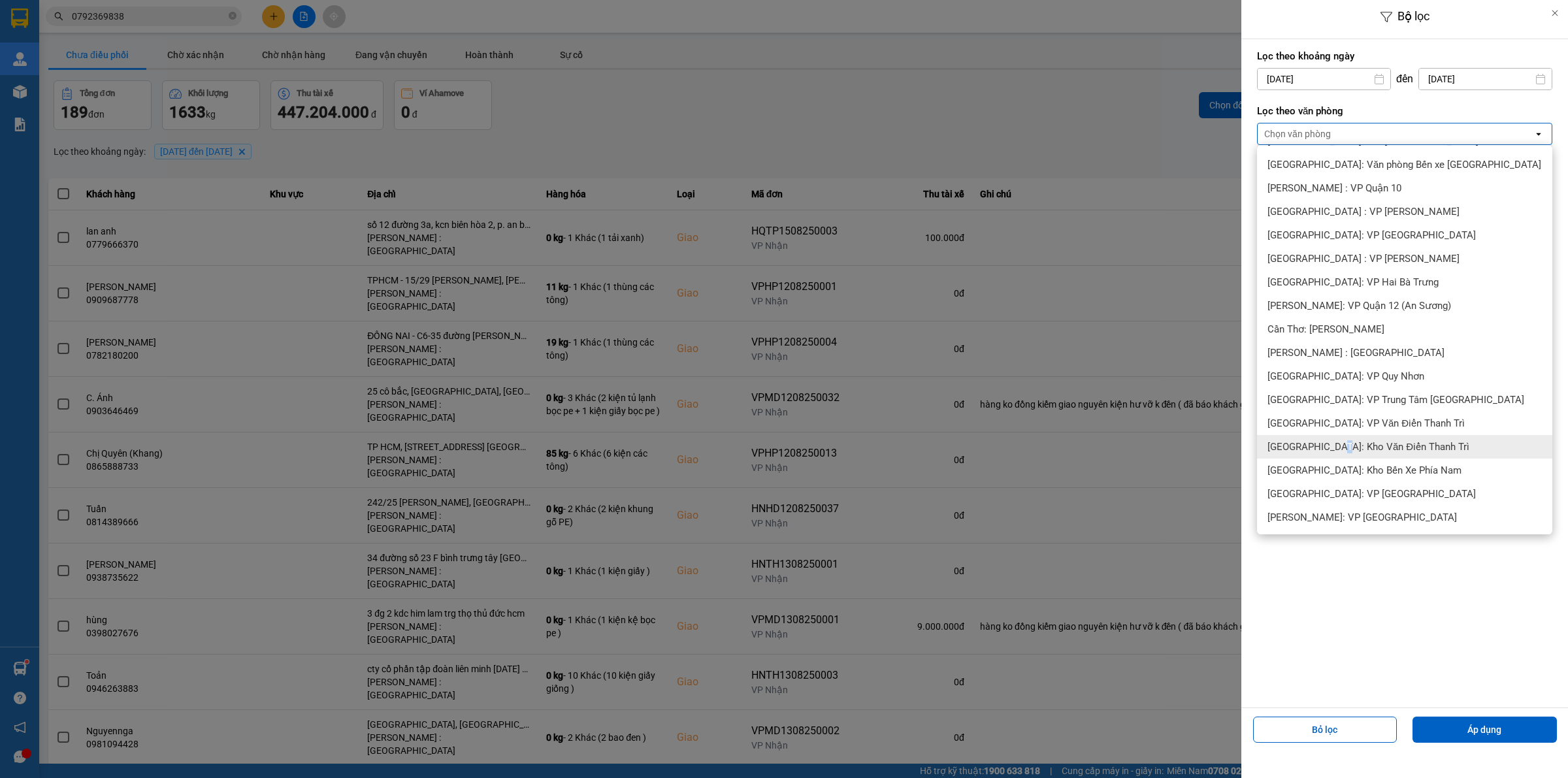
click at [1335, 450] on span "[GEOGRAPHIC_DATA]: Kho Văn Điển Thanh Trì" at bounding box center [1369, 446] width 202 height 13
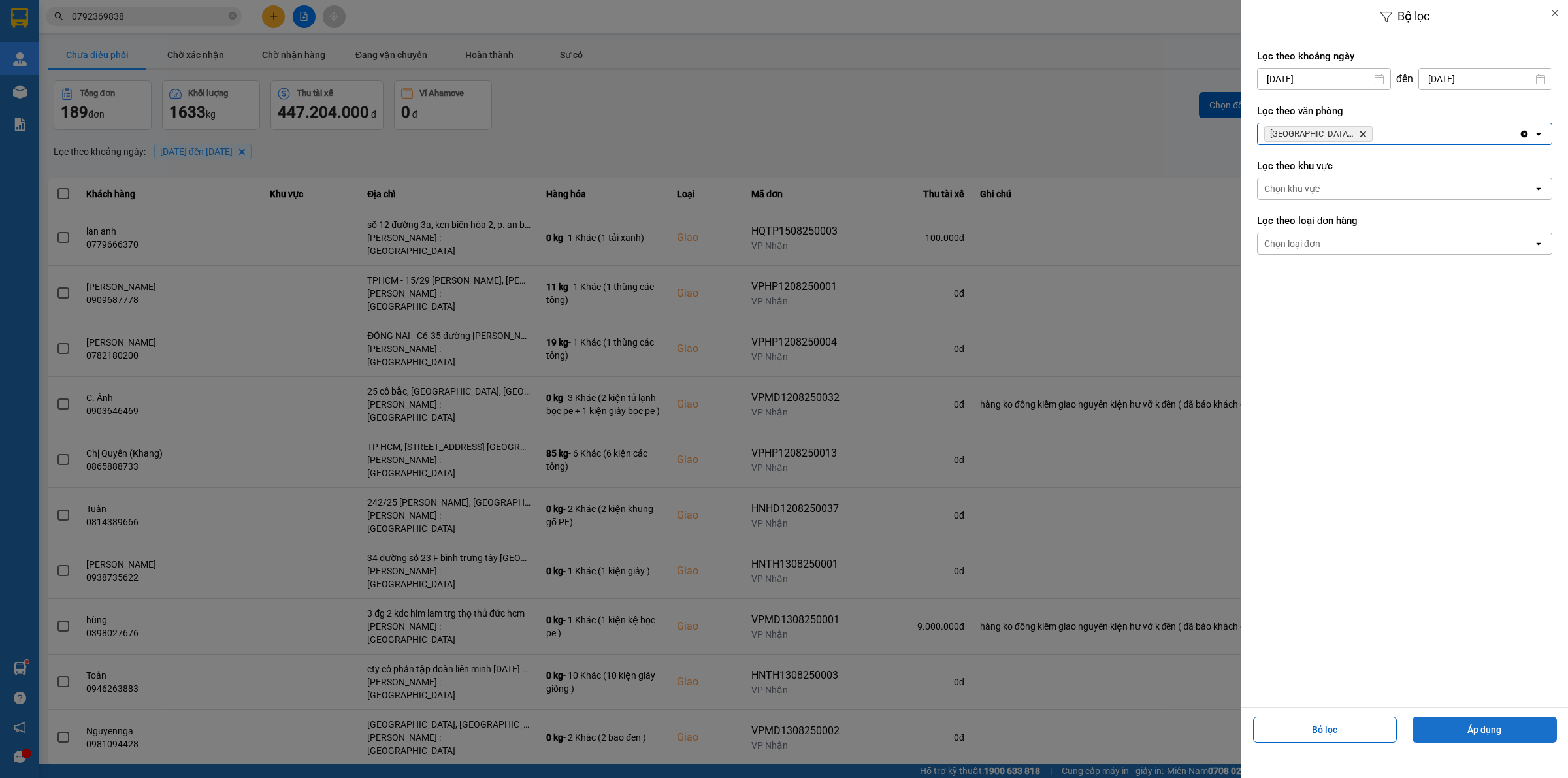
click at [1463, 725] on button "Áp dụng" at bounding box center [1484, 729] width 145 height 26
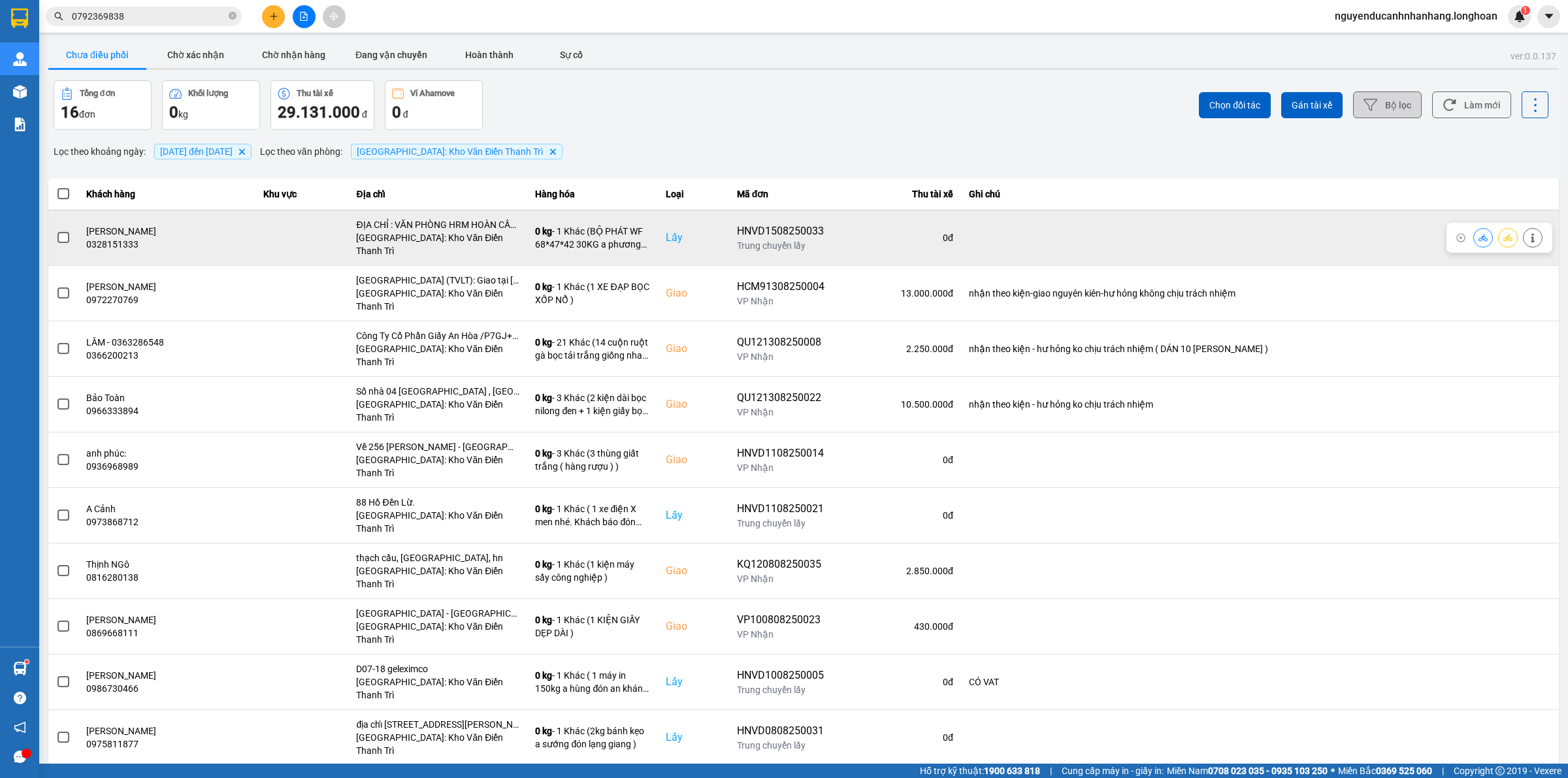
click at [71, 239] on td at bounding box center [63, 237] width 30 height 55
click at [65, 233] on span at bounding box center [63, 237] width 12 height 12
click at [56, 231] on input "checkbox" at bounding box center [56, 231] width 0 height 0
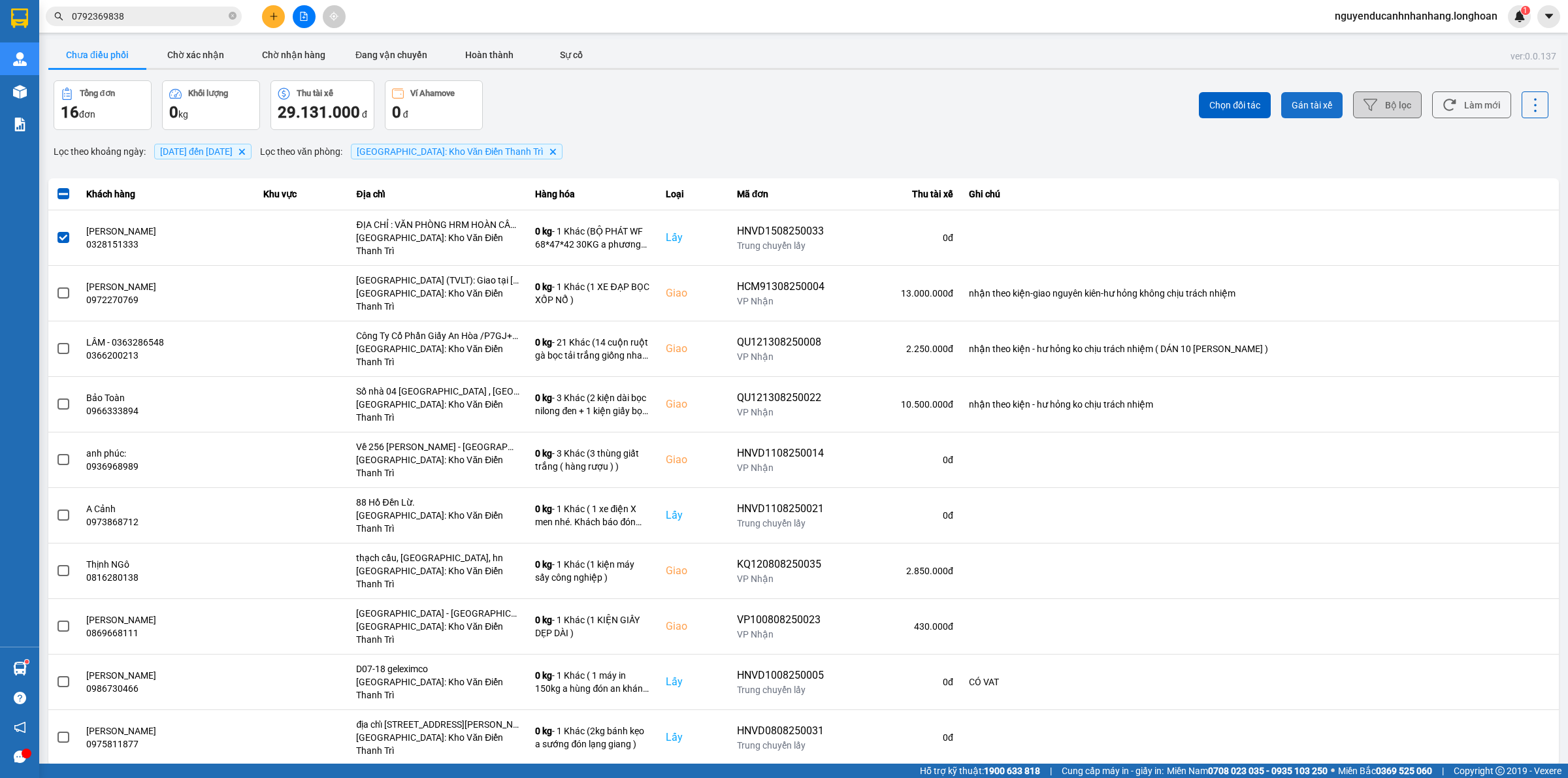
click at [1330, 106] on span "Gán tài xế" at bounding box center [1312, 105] width 41 height 13
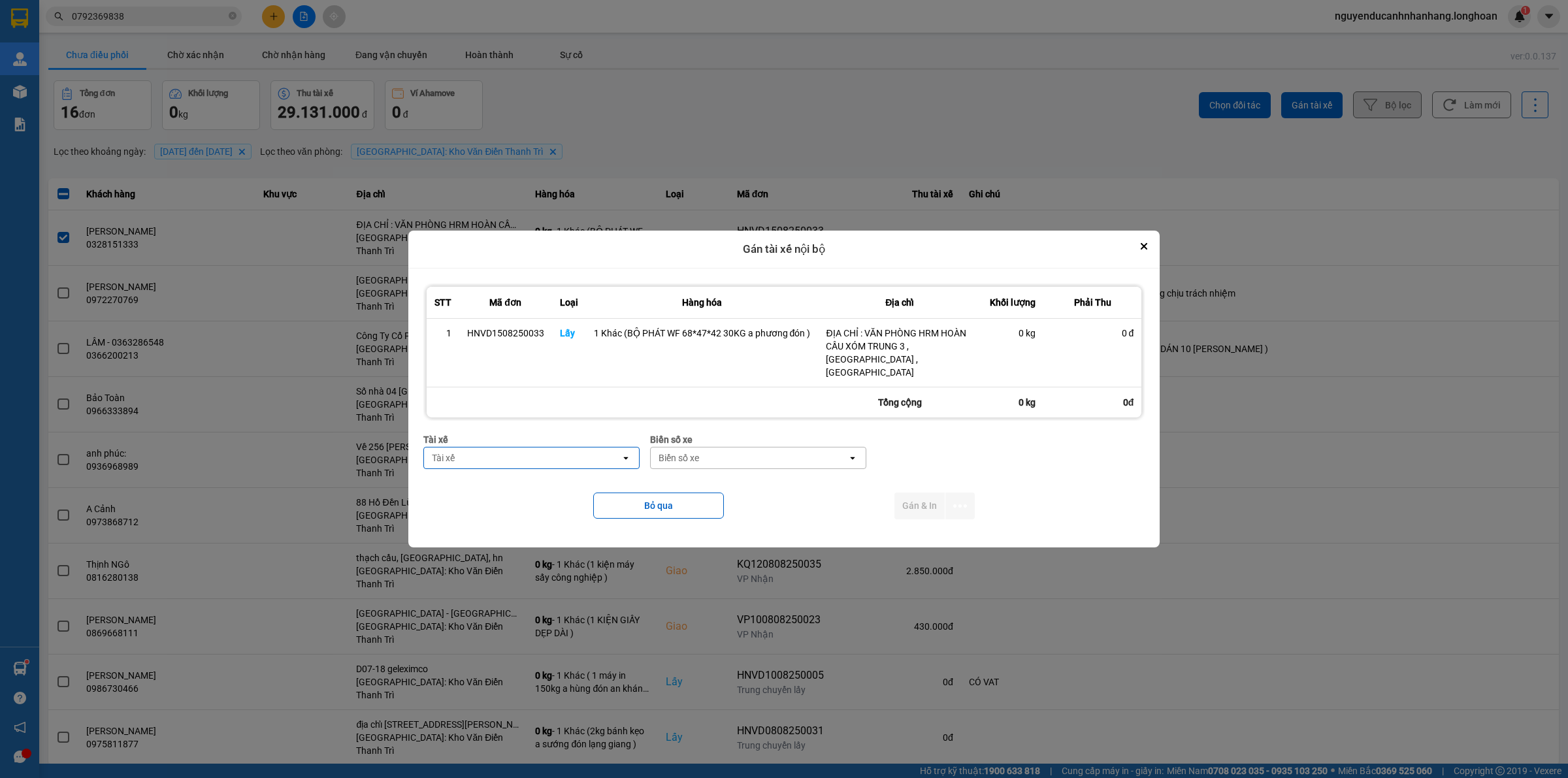
click at [498, 451] on div "Tài xế" at bounding box center [522, 458] width 197 height 21
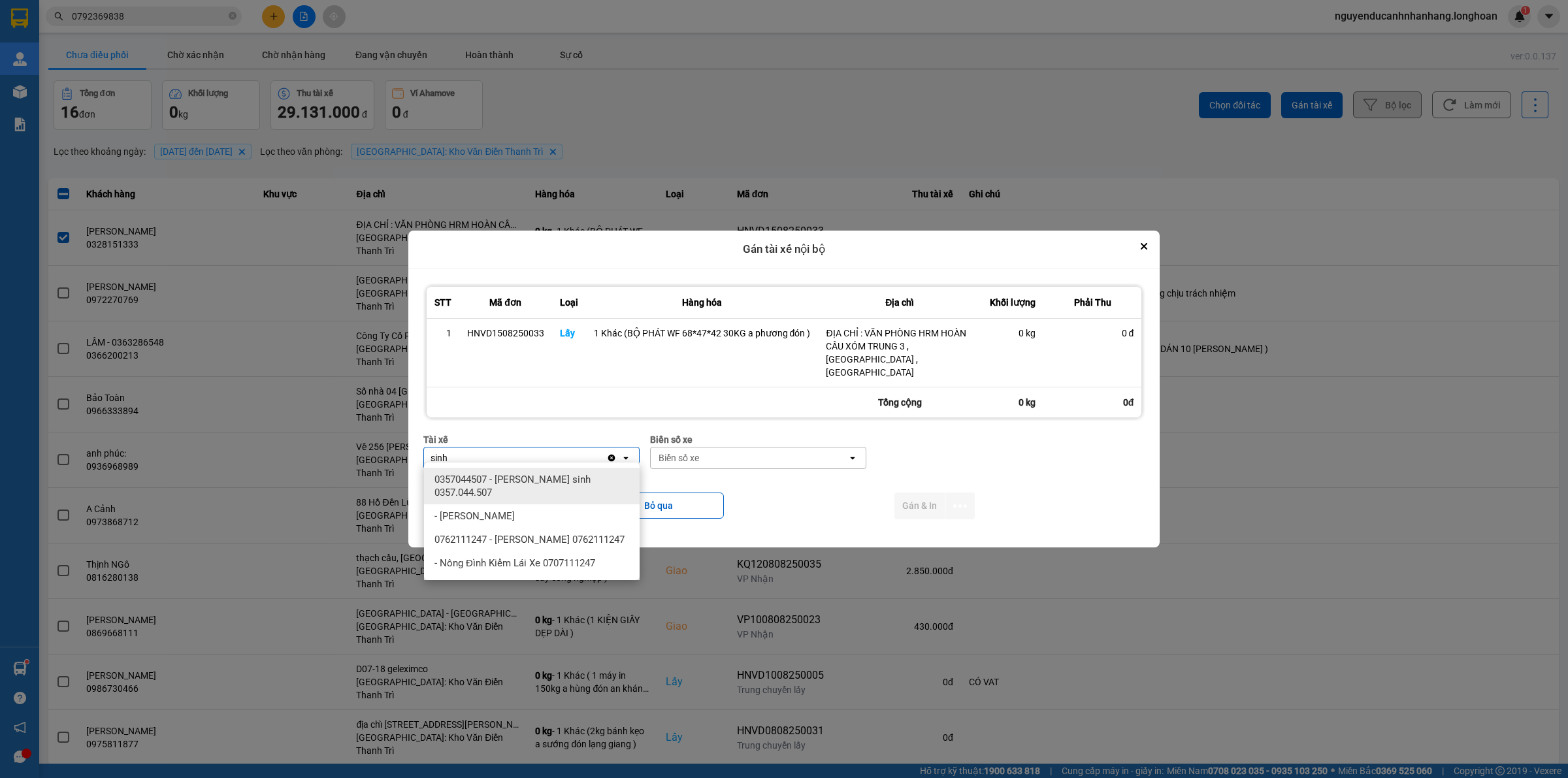
type input "sinh"
click at [516, 471] on div "0357044507 - [PERSON_NAME] sinh 0357.044.507" at bounding box center [531, 485] width 215 height 36
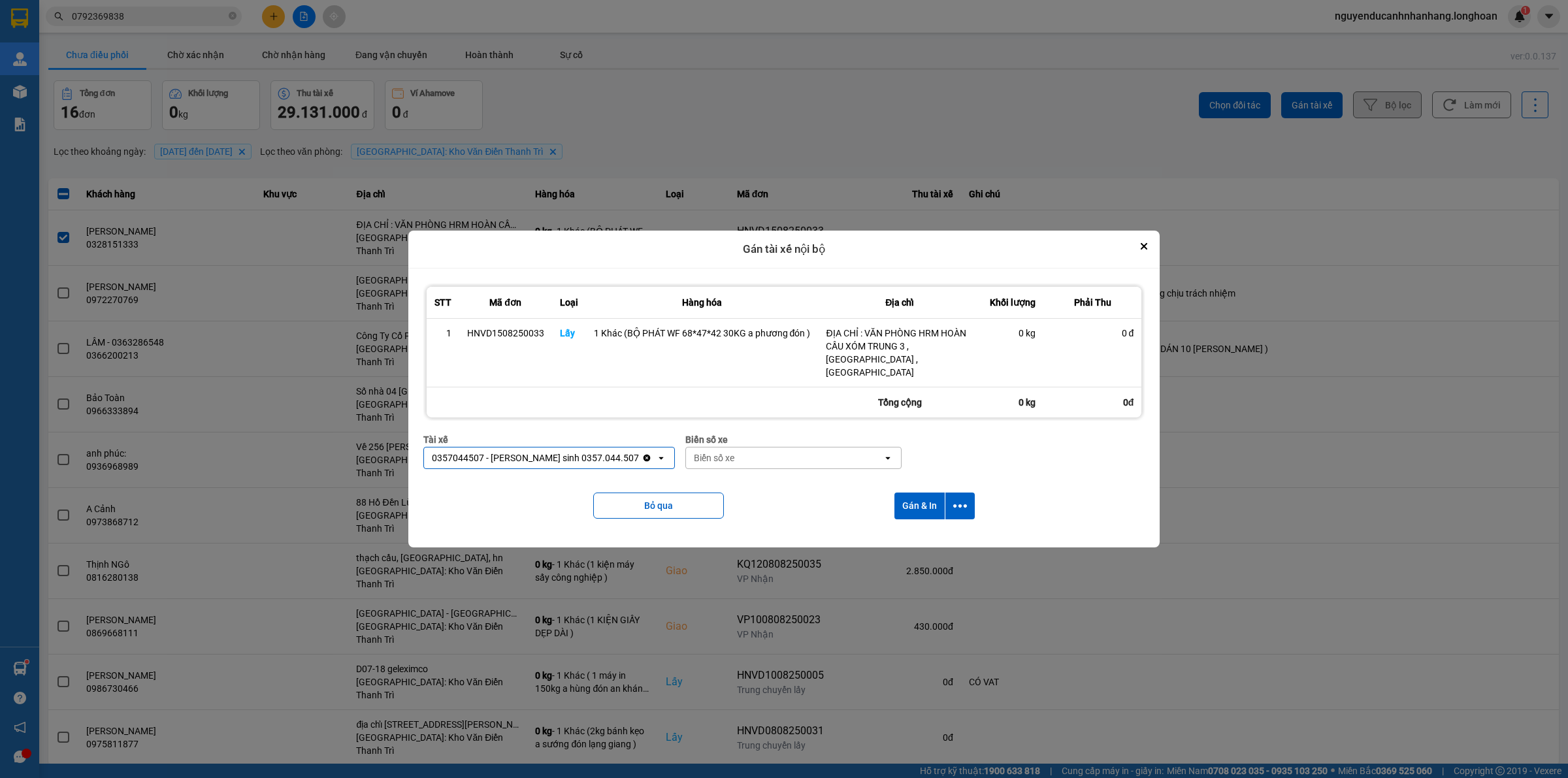
click at [699, 454] on div "Biển số xe" at bounding box center [715, 457] width 41 height 13
type input "14"
drag, startPoint x: 699, startPoint y: 499, endPoint x: 802, endPoint y: 511, distance: 103.7
click at [699, 500] on span "29E-366.14" at bounding box center [684, 502] width 48 height 13
click at [957, 501] on icon "dialog" at bounding box center [960, 506] width 14 height 14
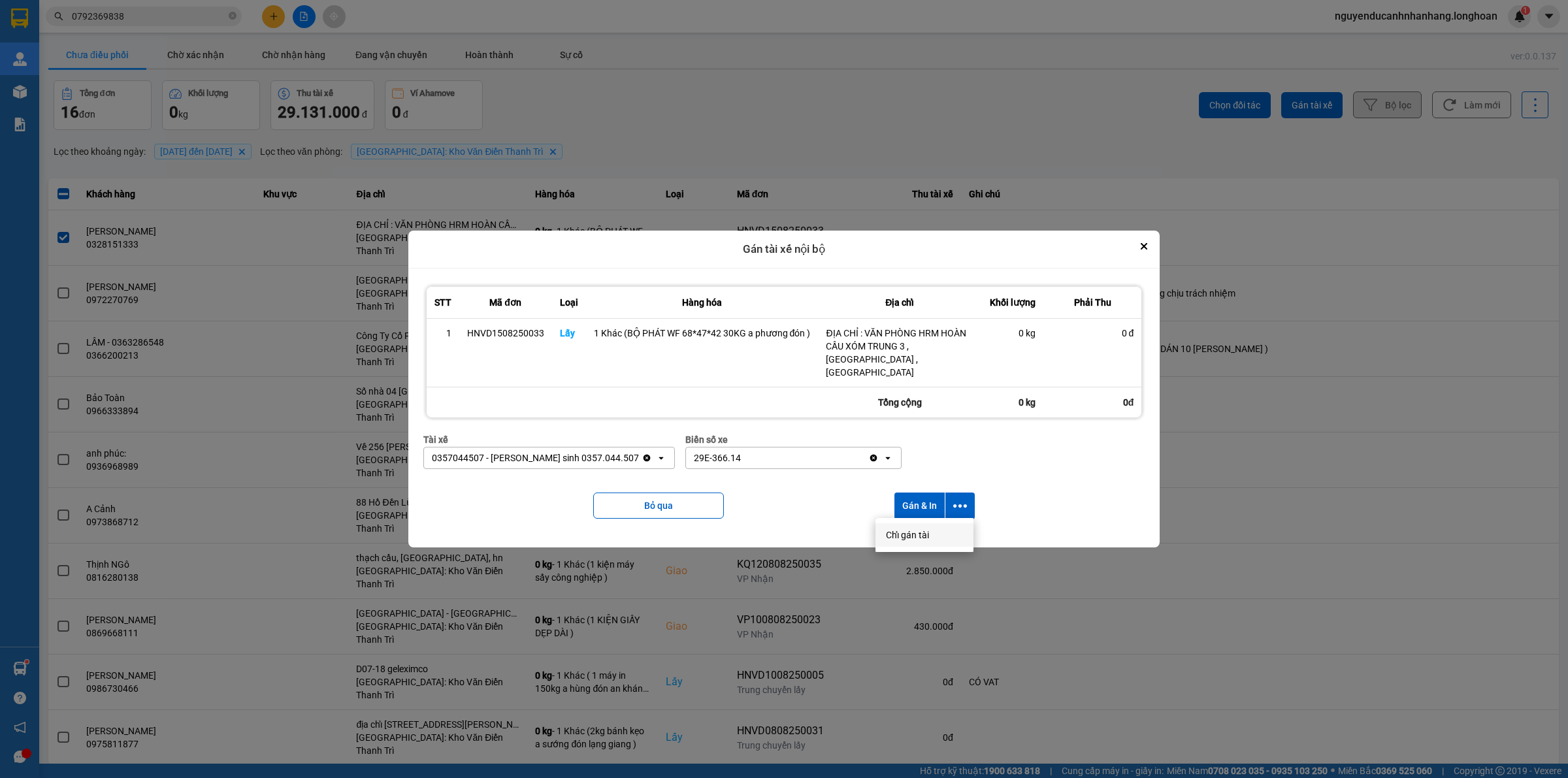
click at [935, 533] on div "Chỉ gán tài" at bounding box center [924, 535] width 77 height 13
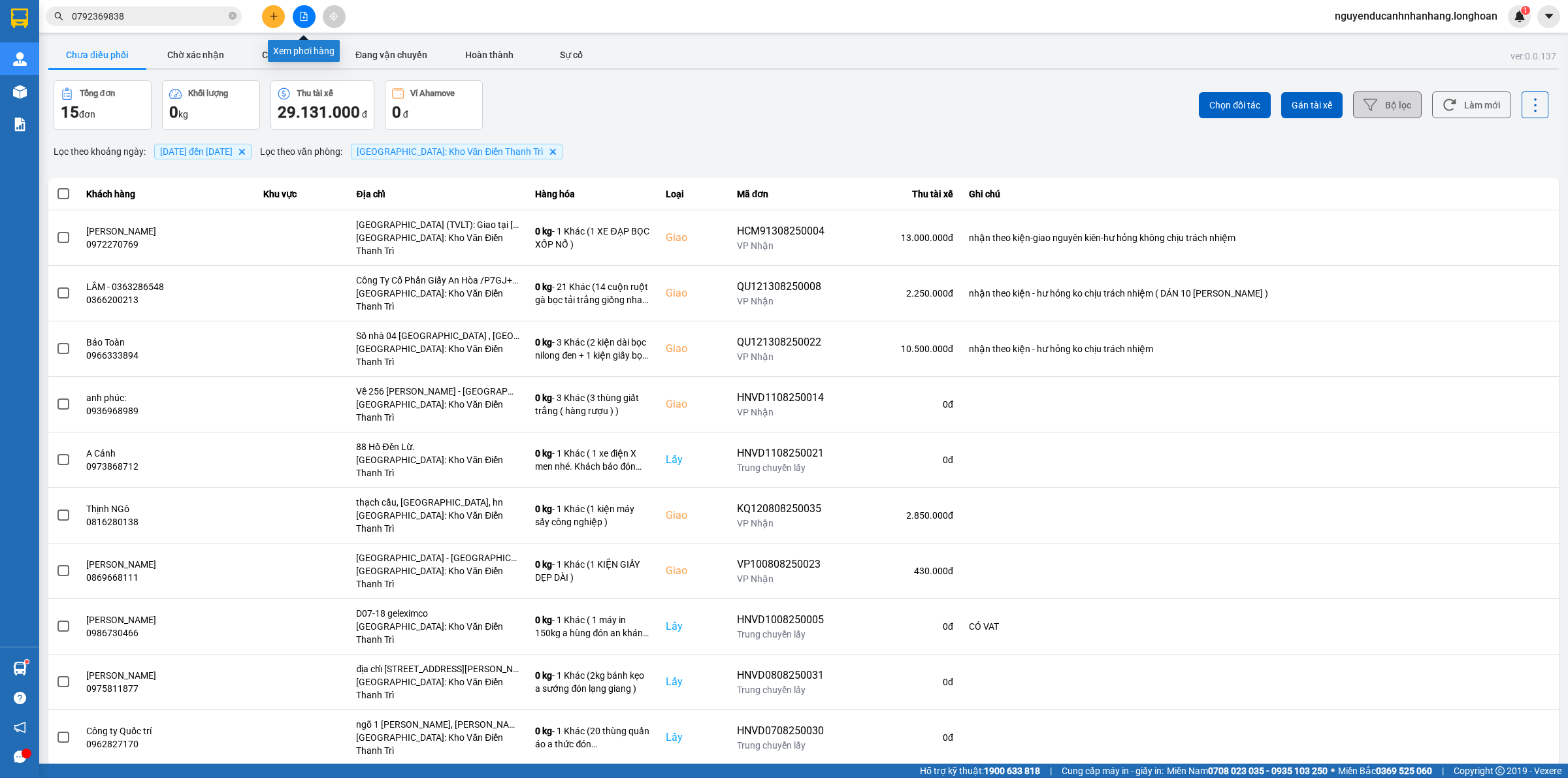
click at [300, 15] on icon "file-add" at bounding box center [304, 16] width 7 height 9
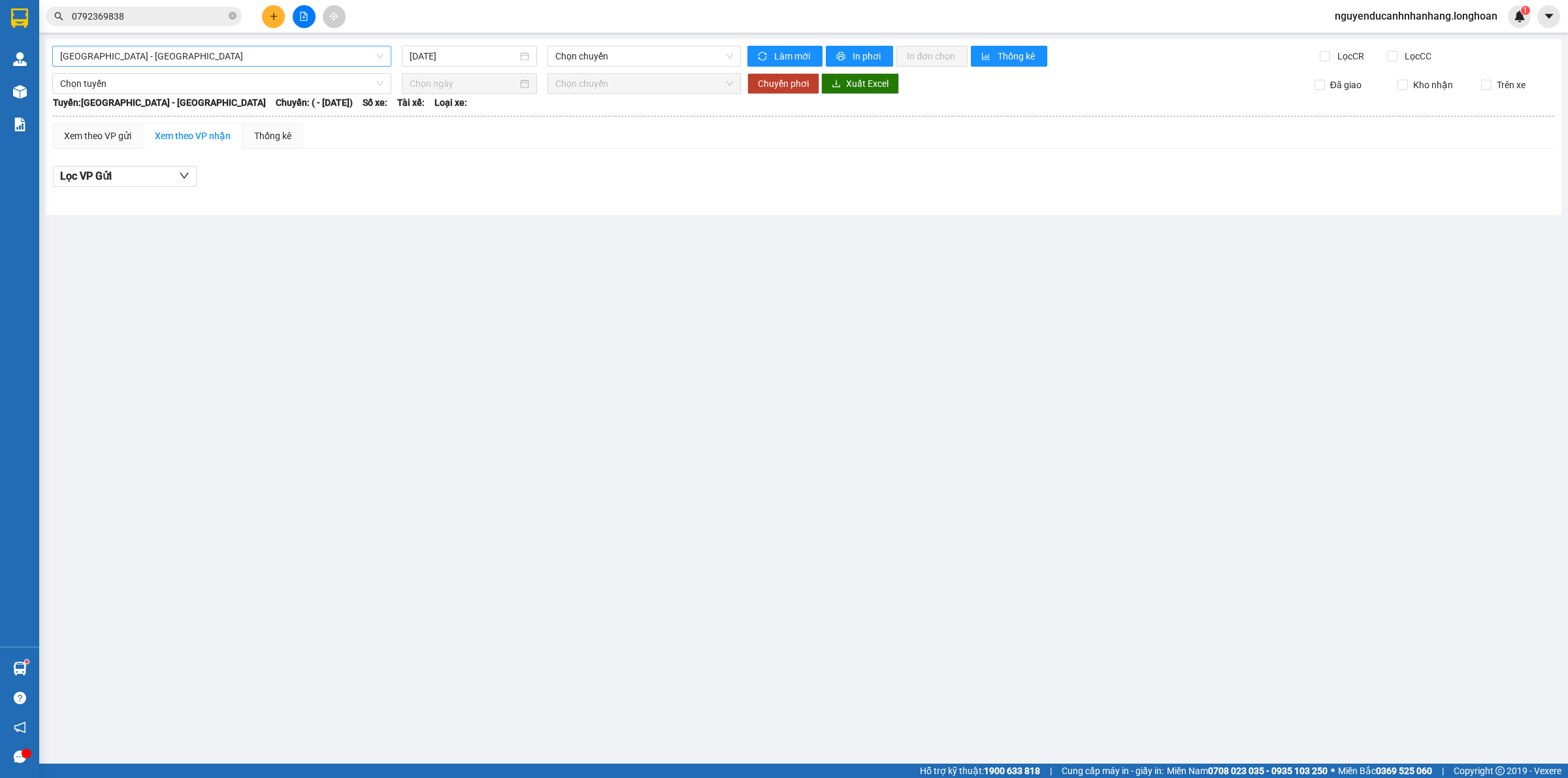
click at [281, 60] on span "Hải Phòng - Hà Nội" at bounding box center [222, 56] width 324 height 20
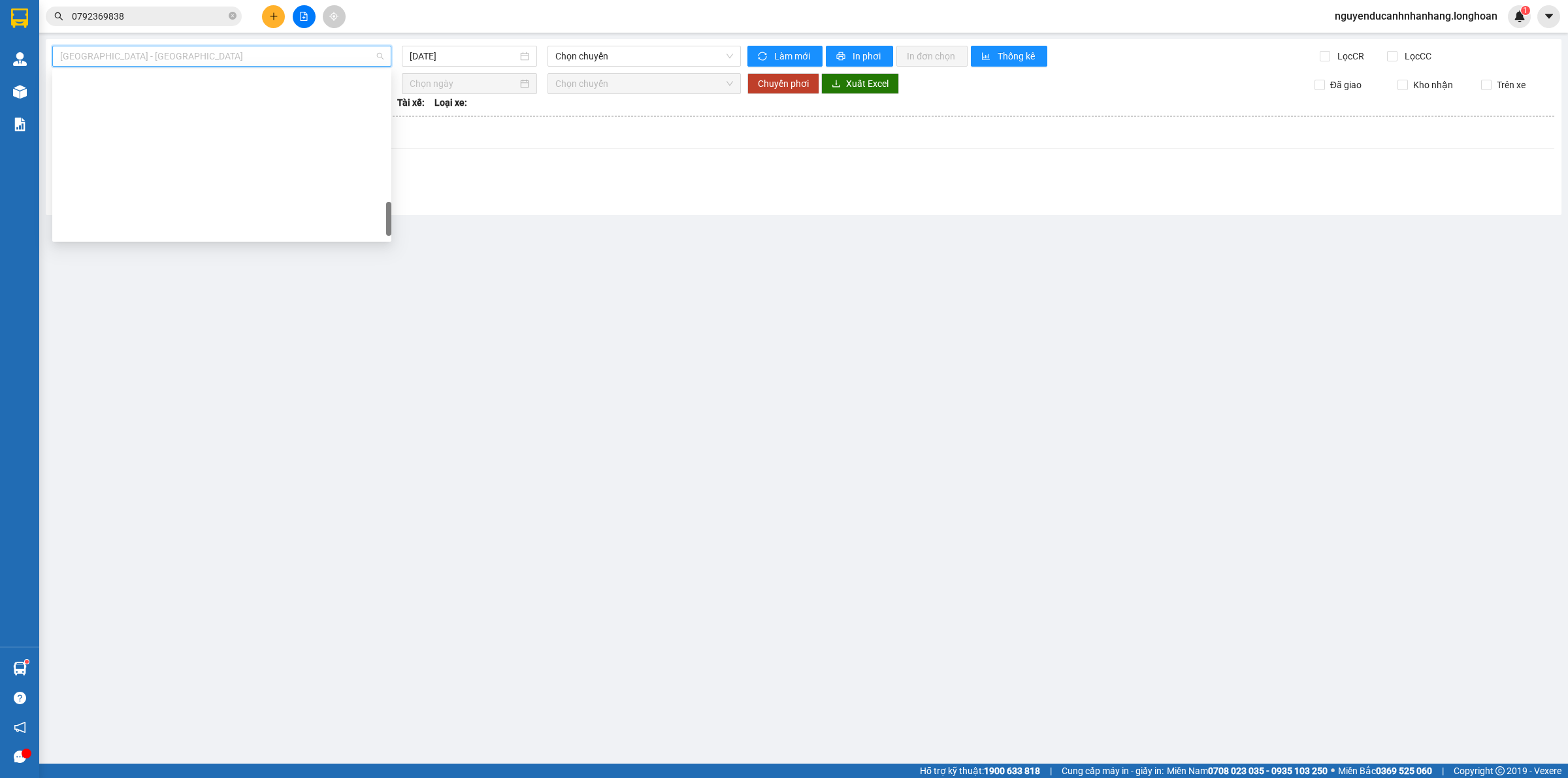
scroll to position [856, 0]
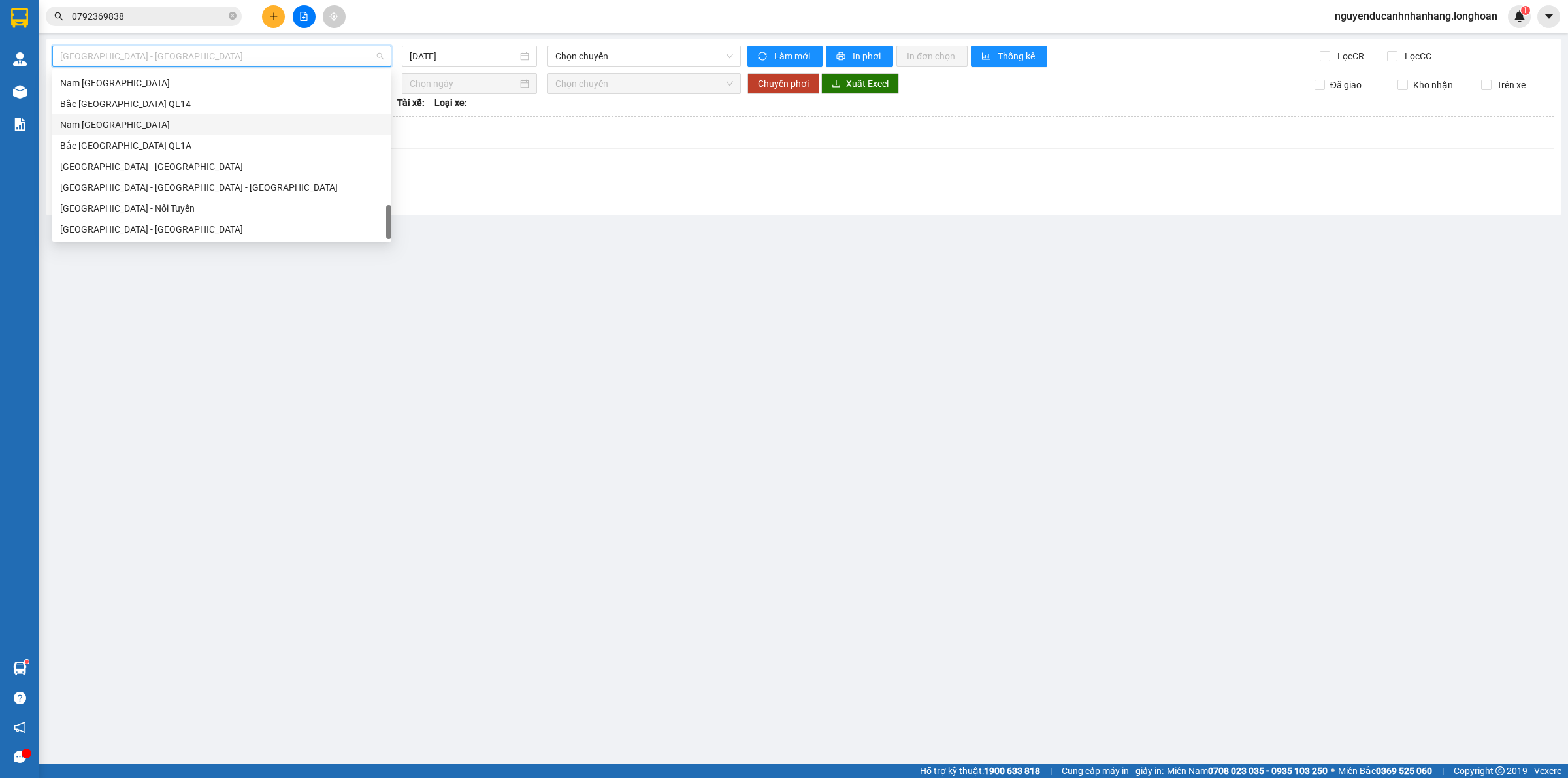
click at [147, 125] on div "Nam [GEOGRAPHIC_DATA]" at bounding box center [222, 125] width 324 height 14
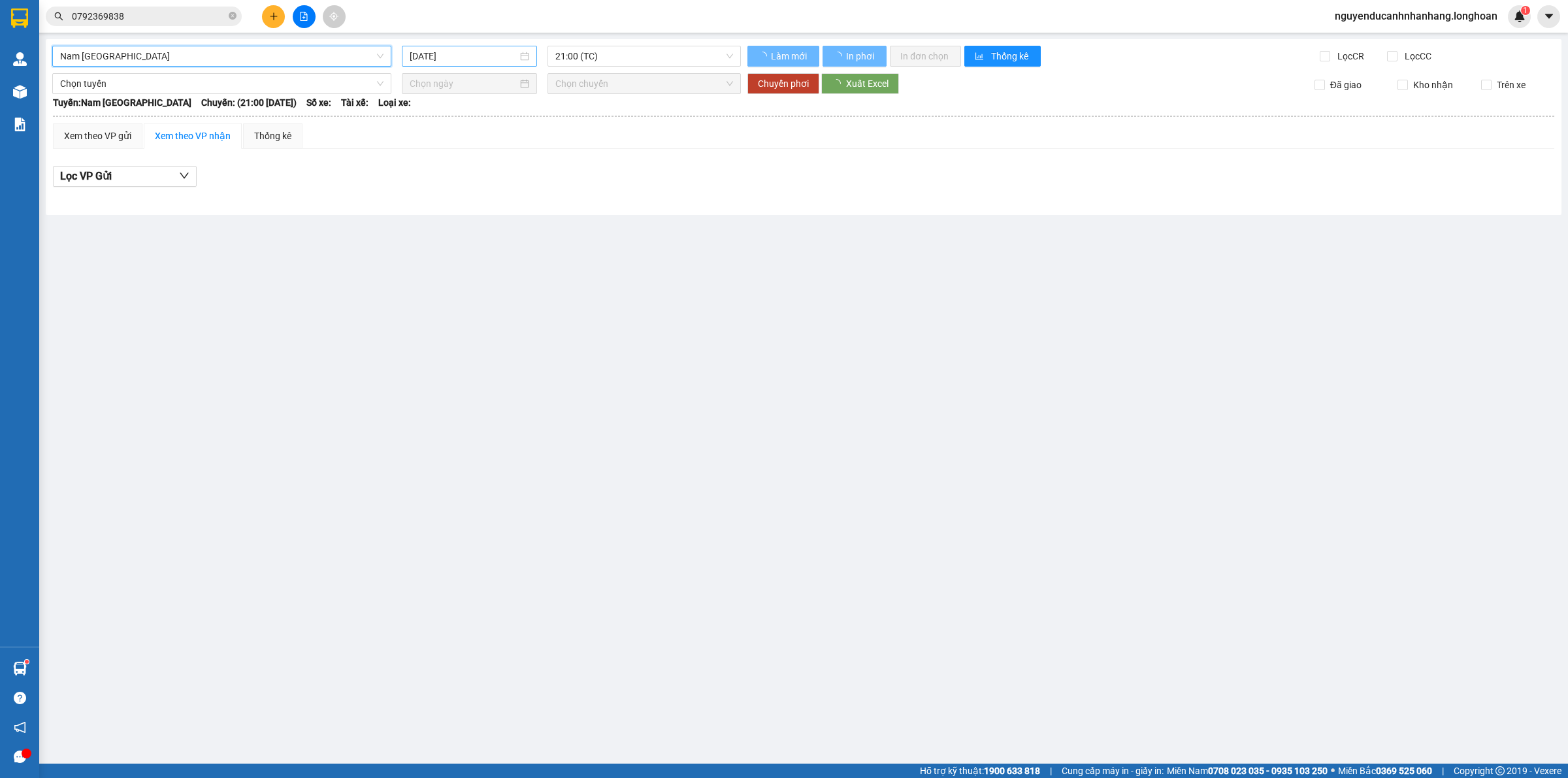
click at [491, 53] on input "[DATE]" at bounding box center [464, 56] width 108 height 14
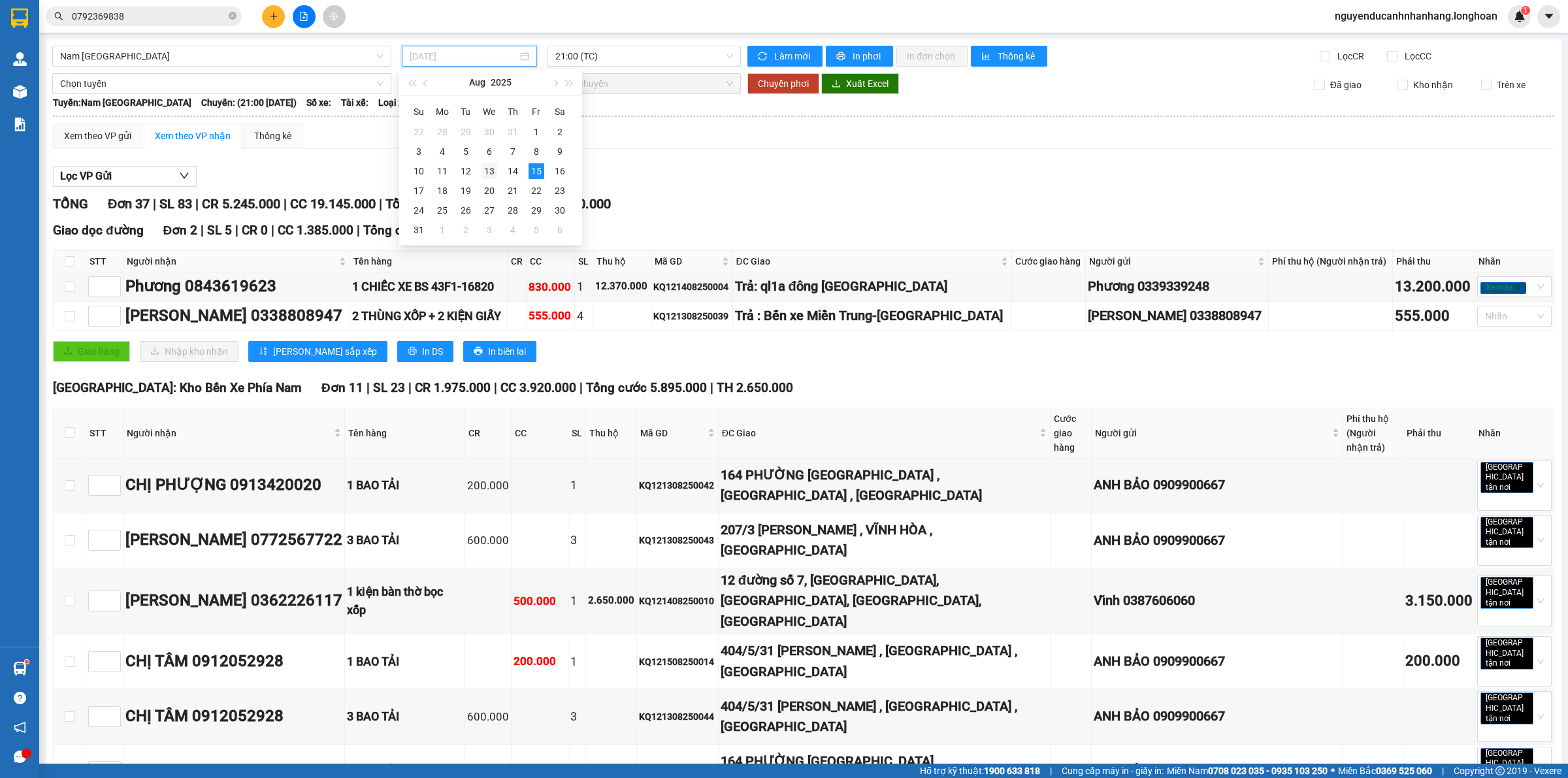
click at [496, 174] on div "13" at bounding box center [489, 171] width 15 height 15
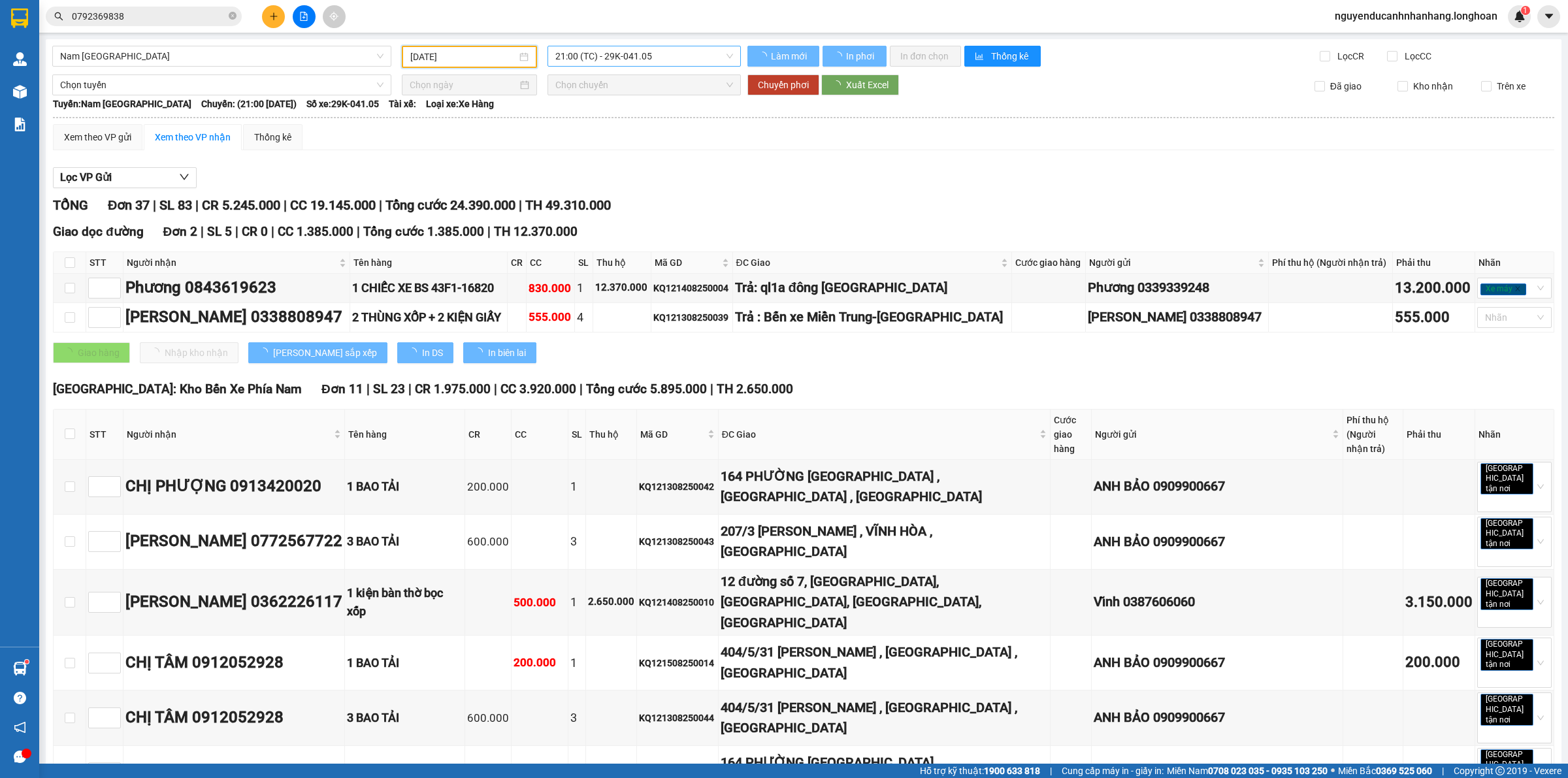
type input "13/08/2025"
click at [616, 60] on span "21:00 (TC) - 29K-041.05" at bounding box center [644, 56] width 178 height 20
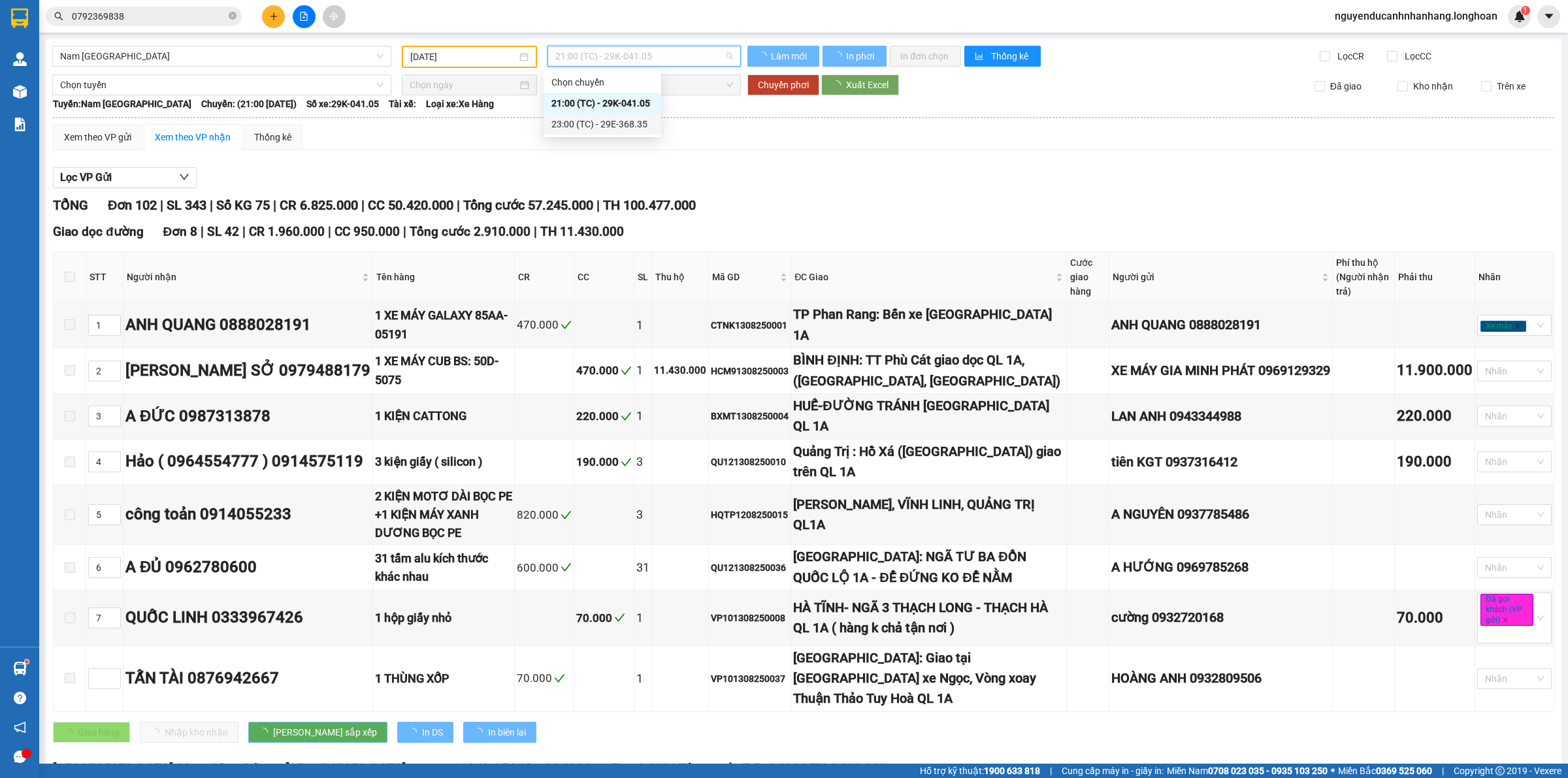
click at [615, 121] on body "Kết quả tìm kiếm ( 3 ) Bộ lọc Mã ĐH Trạng thái Món hàng Thu hộ Tổng cước Chưa c…" at bounding box center [784, 389] width 1568 height 778
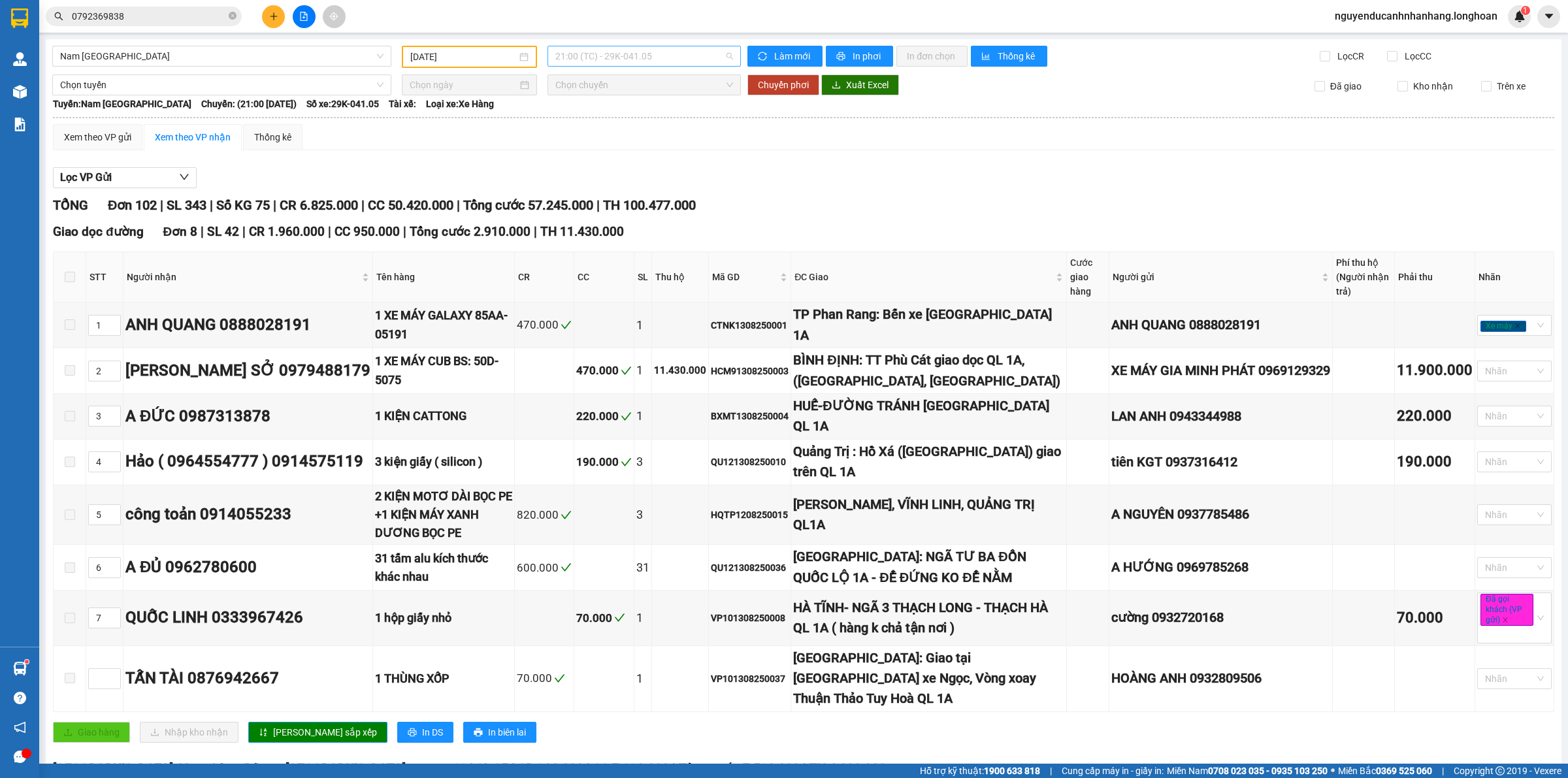
click at [642, 56] on span "21:00 (TC) - 29K-041.05" at bounding box center [644, 56] width 178 height 20
click at [636, 118] on div "23:00 (TC) - 29E-368.35" at bounding box center [602, 124] width 102 height 14
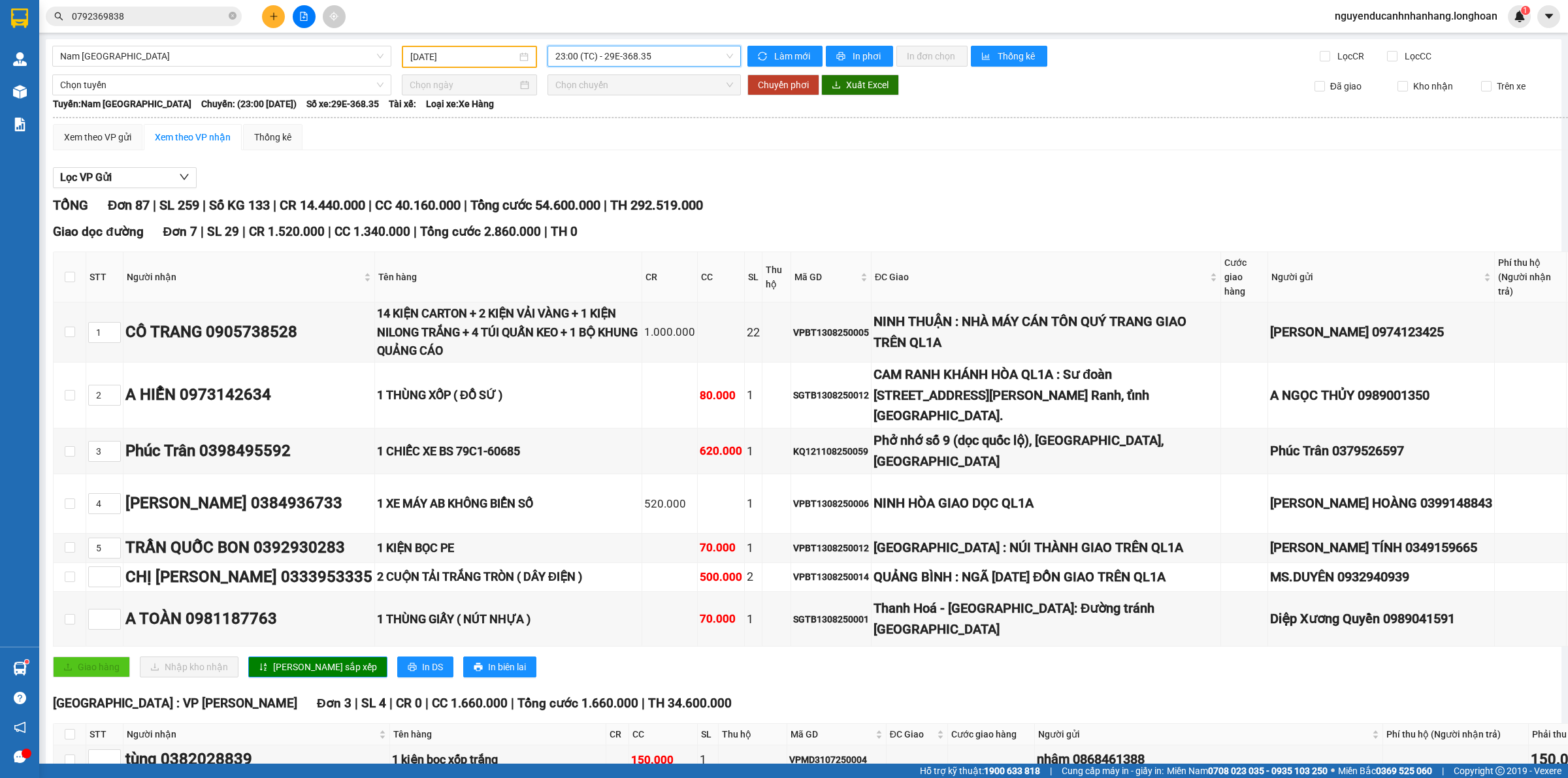
click at [376, 232] on span "CC 1.340.000" at bounding box center [373, 231] width 76 height 15
click at [89, 255] on th "STT" at bounding box center [105, 277] width 37 height 51
click at [72, 278] on input "checkbox" at bounding box center [69, 276] width 11 height 11
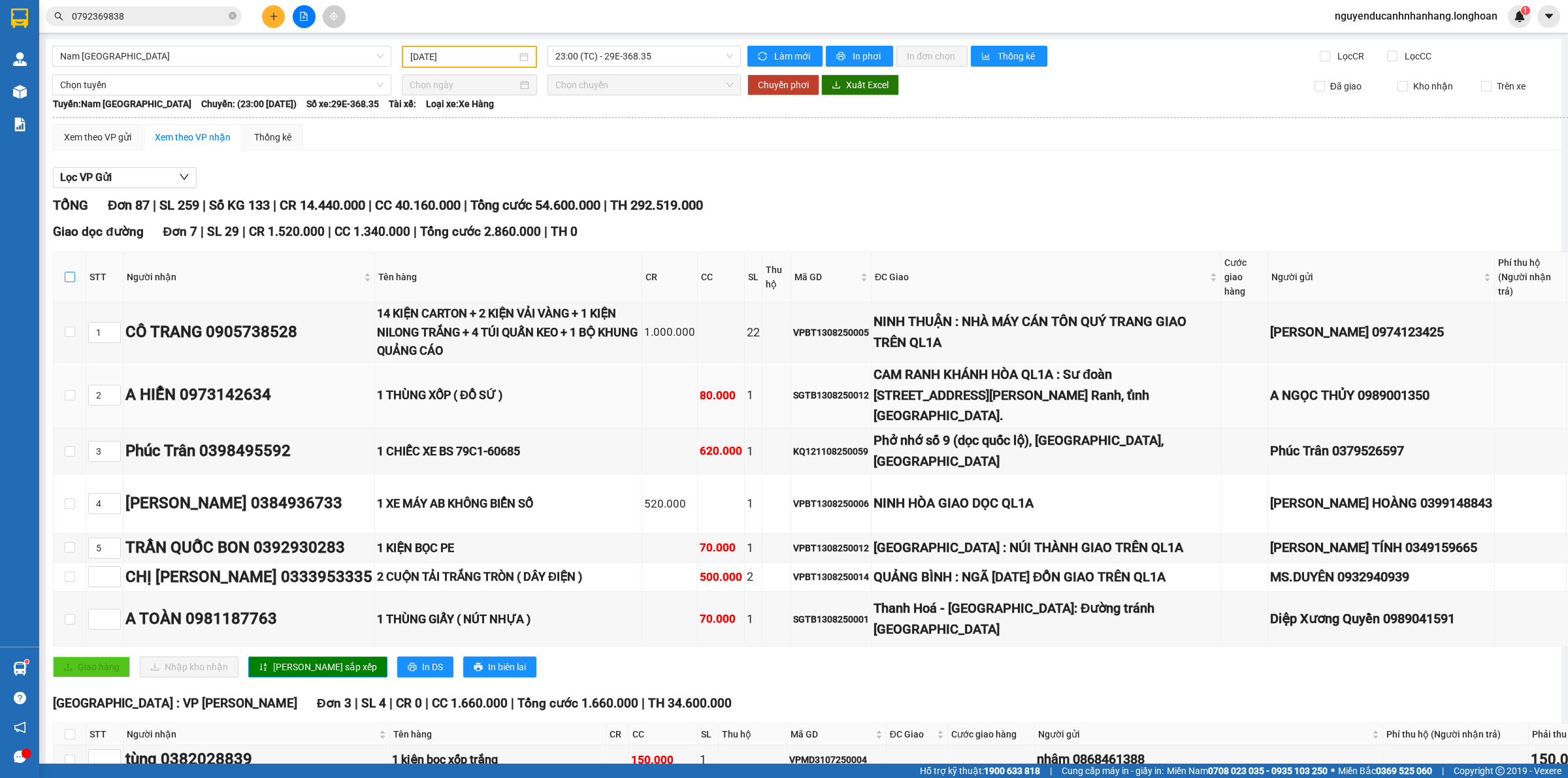
checkbox input "true"
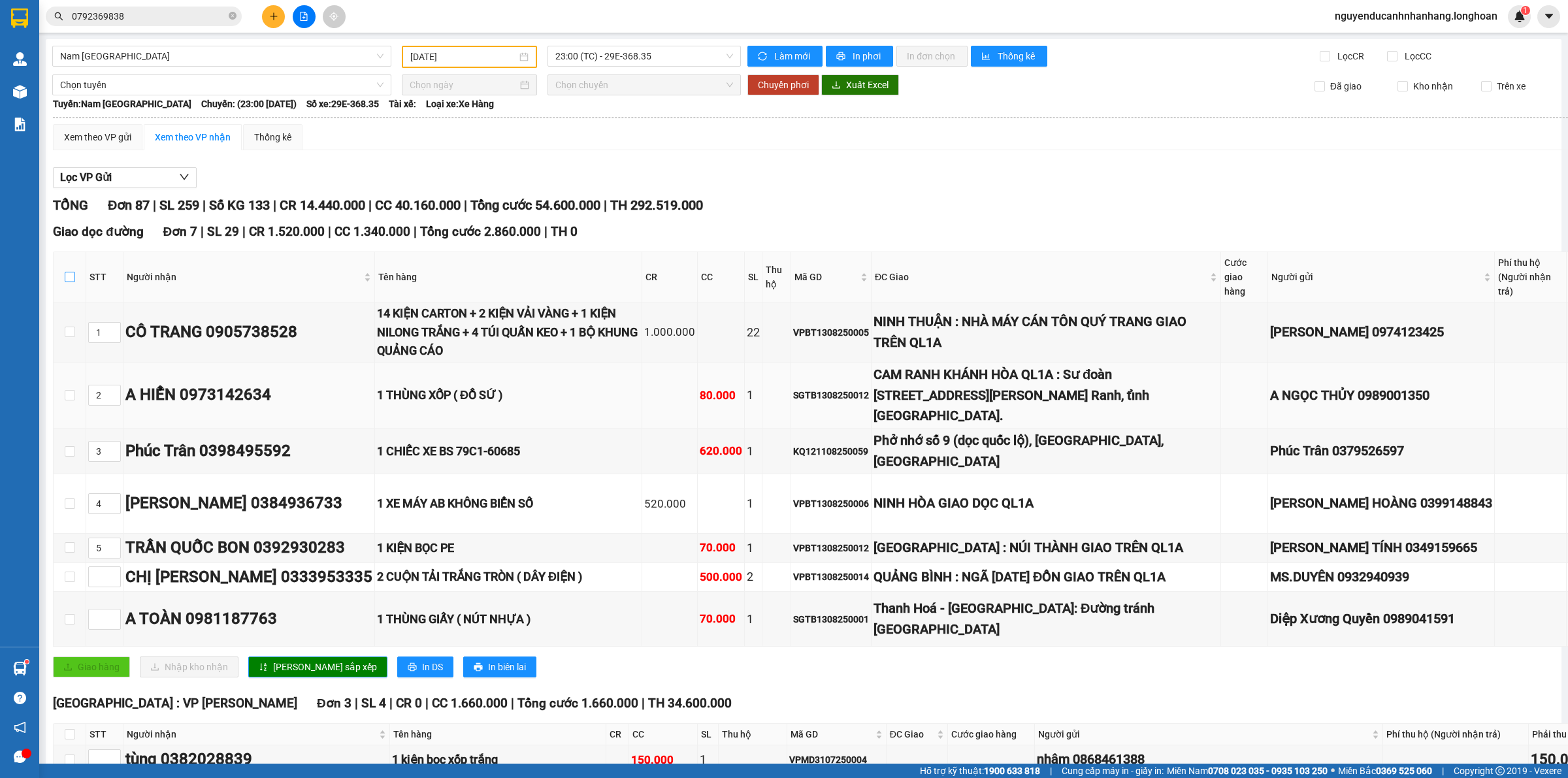
checkbox input "true"
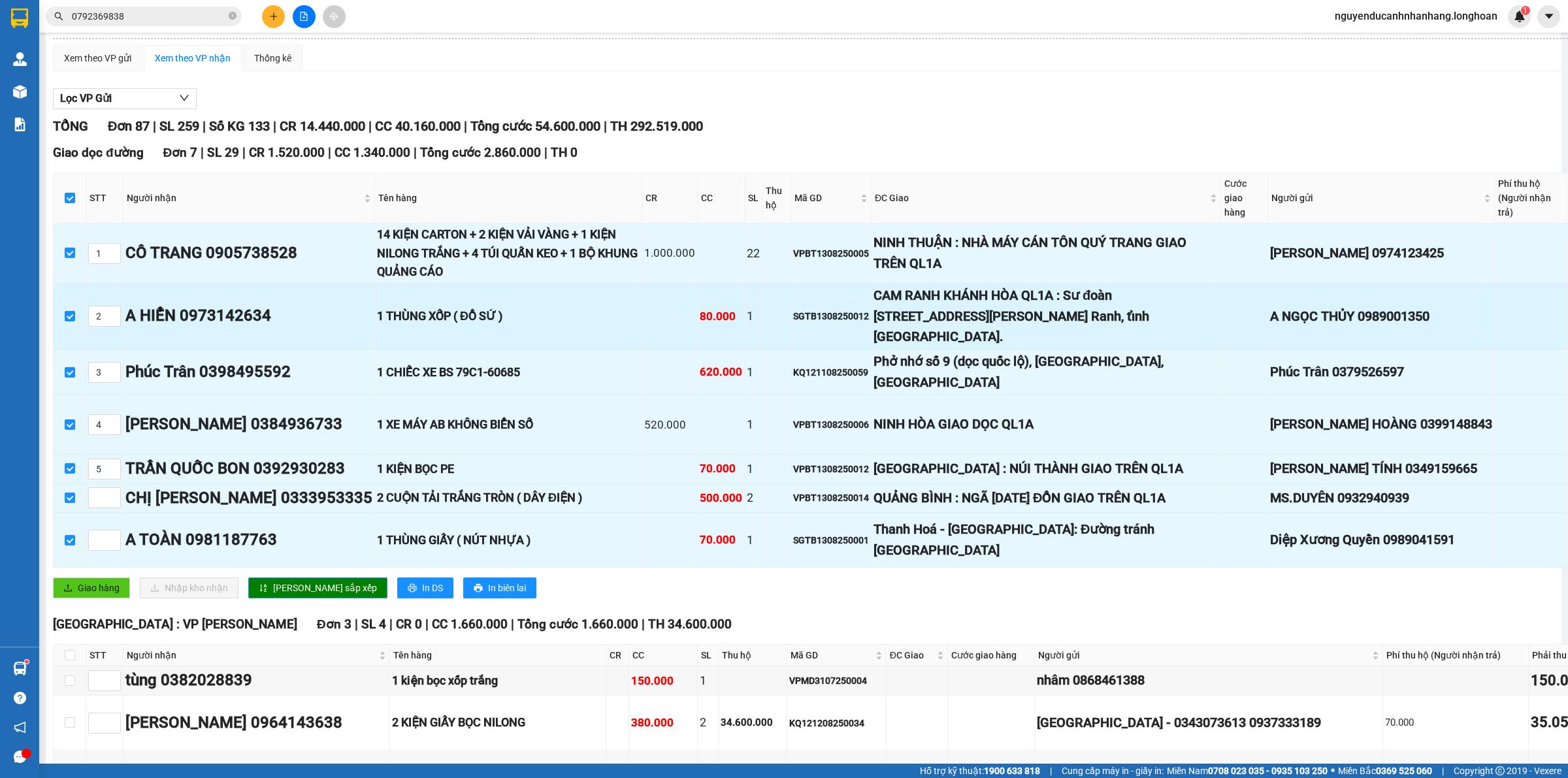
scroll to position [163, 0]
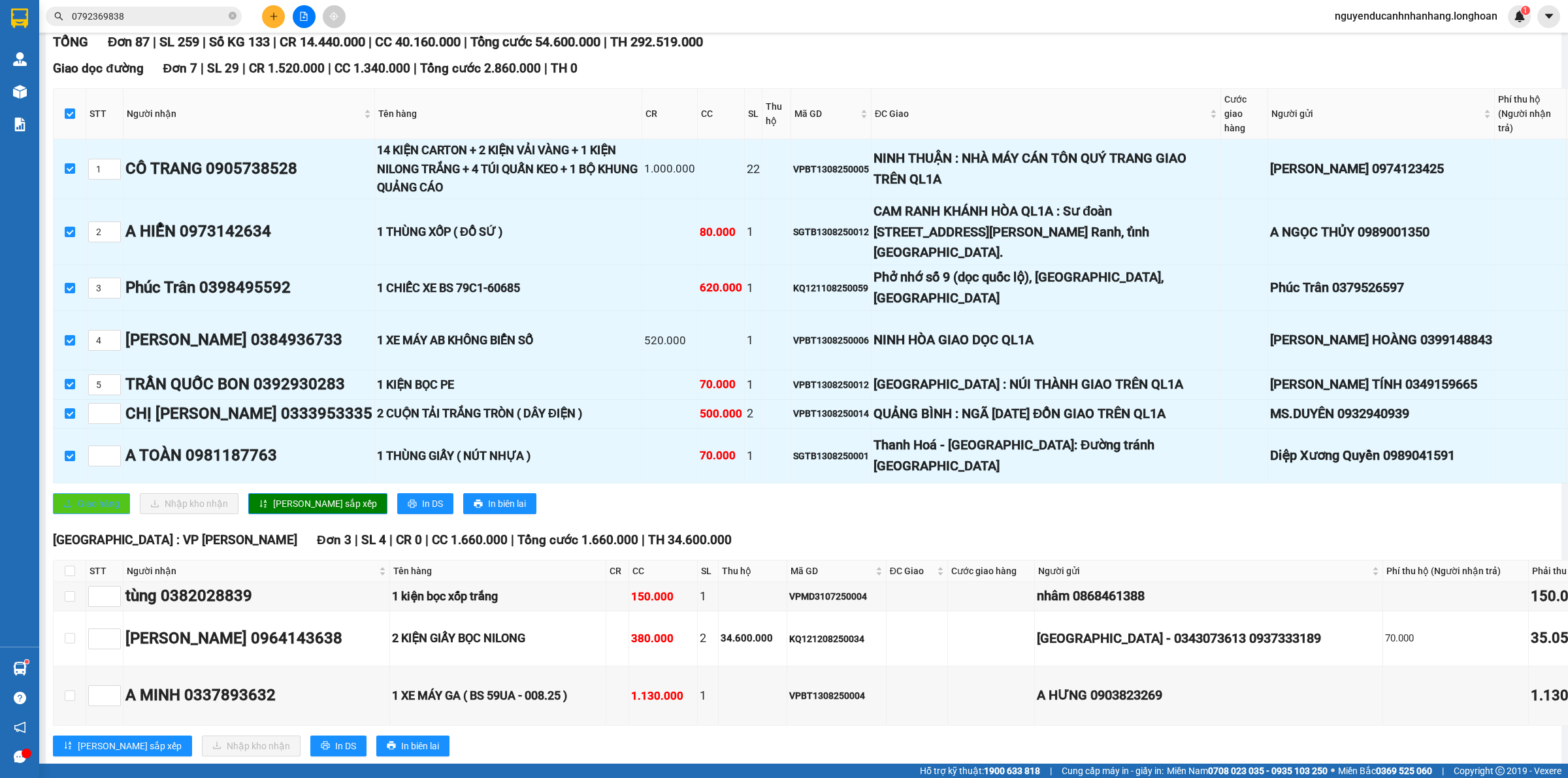
click at [114, 511] on span "Giao hàng" at bounding box center [99, 503] width 42 height 14
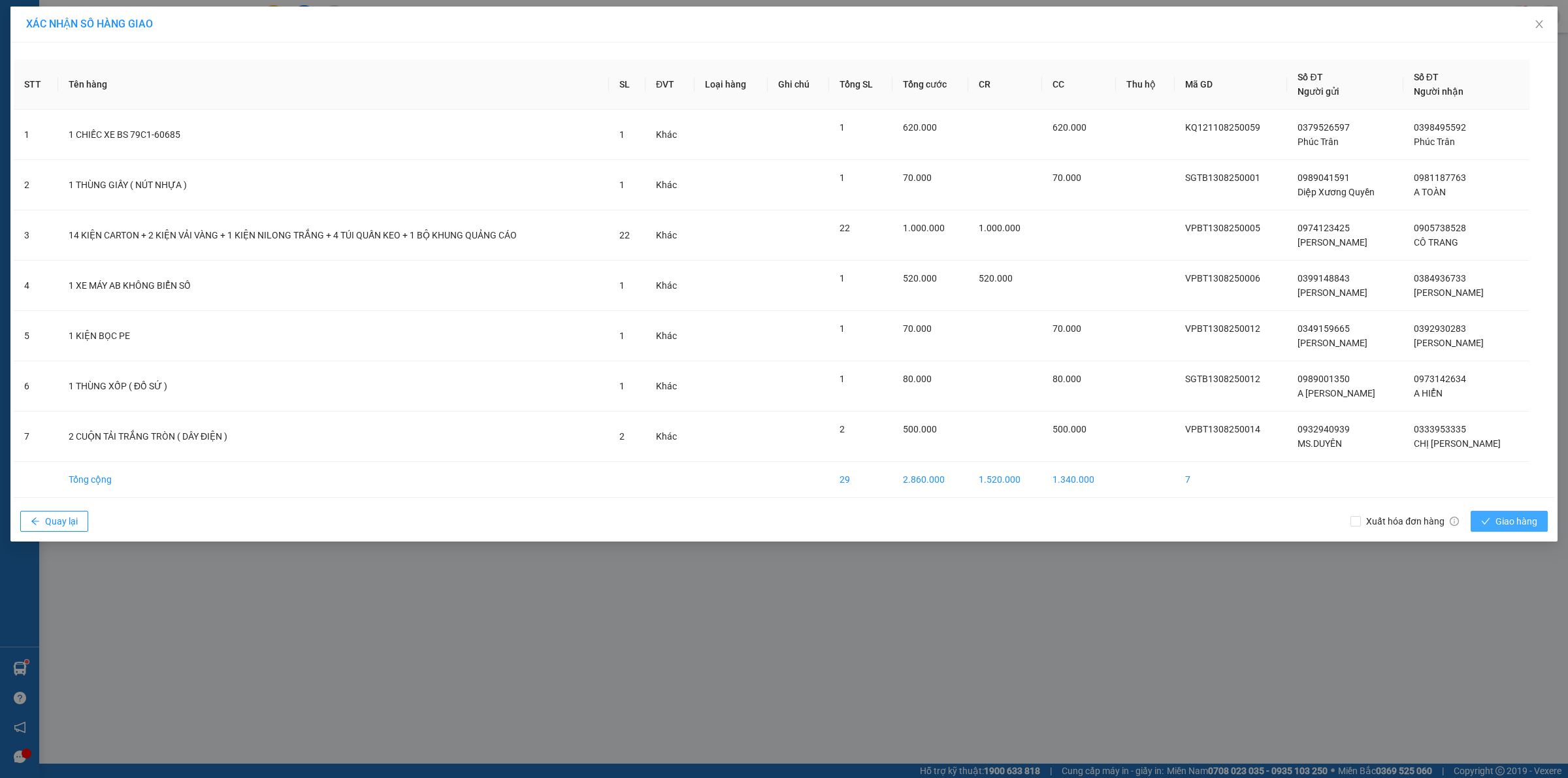
click at [1508, 523] on span "Giao hàng" at bounding box center [1517, 521] width 42 height 14
